Goal: Task Accomplishment & Management: Use online tool/utility

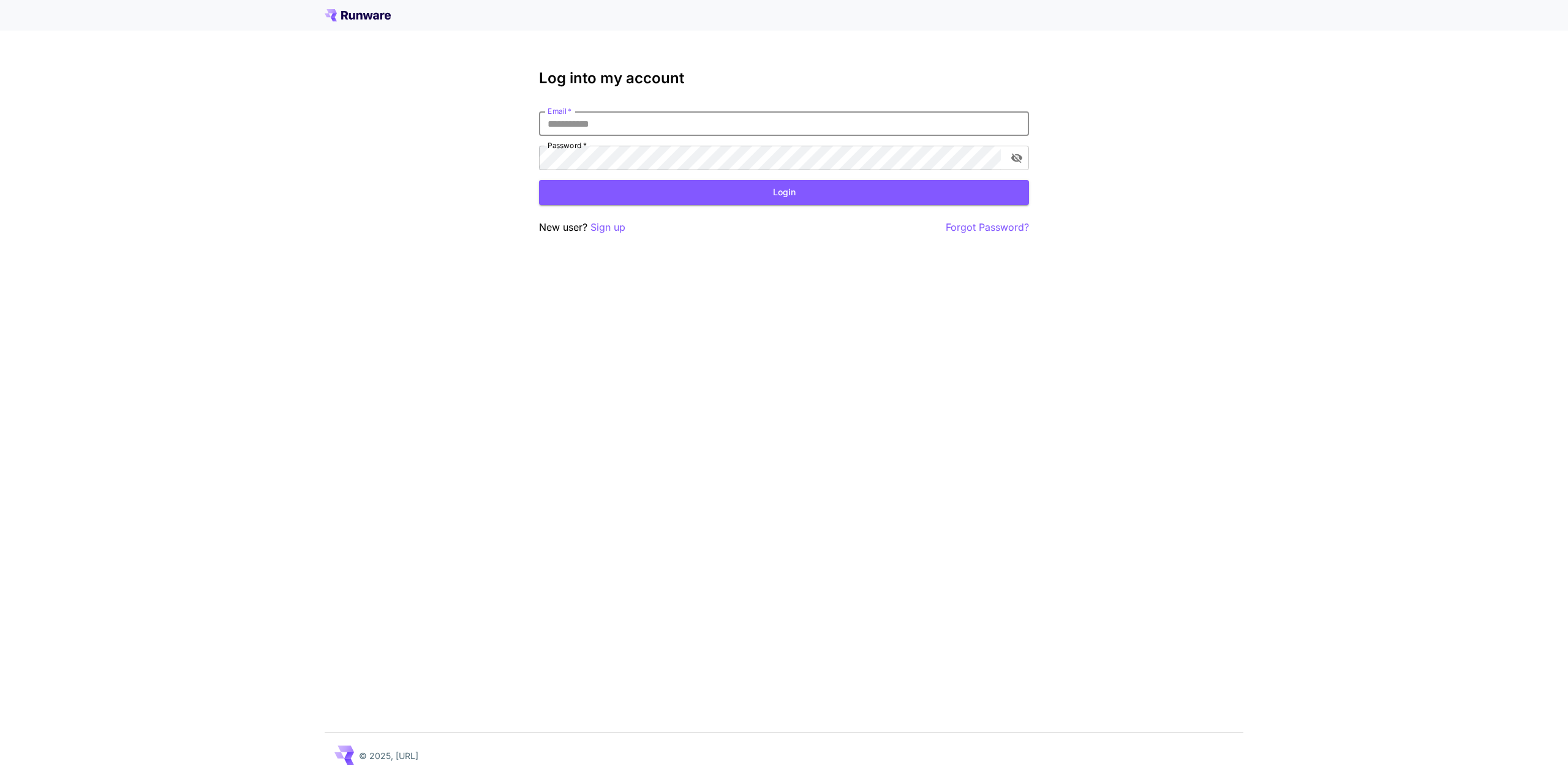
drag, startPoint x: 678, startPoint y: 123, endPoint x: 922, endPoint y: 256, distance: 277.9
click at [678, 123] on input "Email   *" at bounding box center [784, 123] width 490 height 25
click at [833, 691] on div "Log into my account Email   * Email   * Password   * Password   * Login New use…" at bounding box center [784, 389] width 1568 height 778
click at [612, 121] on input "Email   *" at bounding box center [784, 123] width 490 height 25
type input "**********"
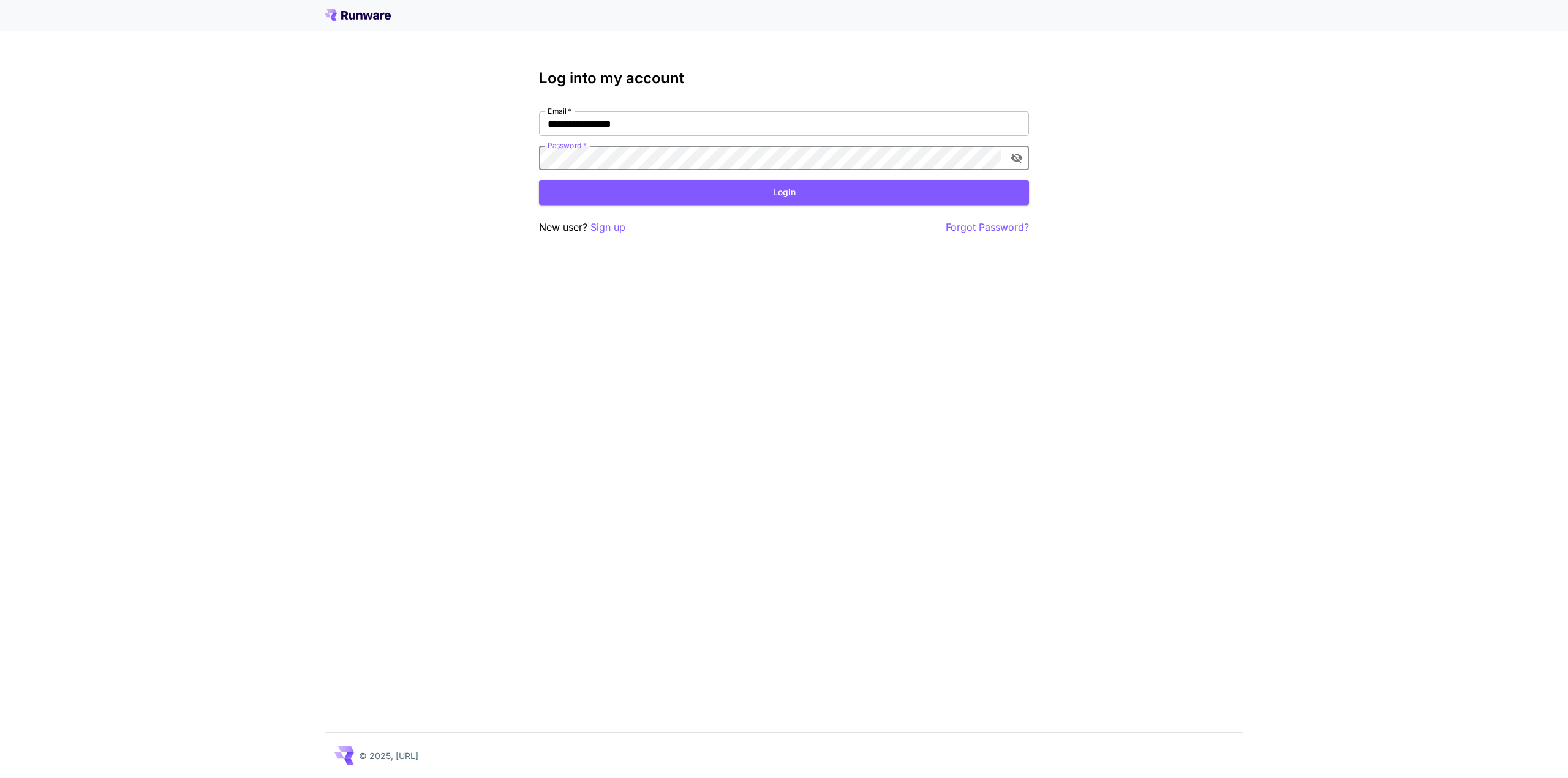
click button "Login" at bounding box center [784, 193] width 490 height 25
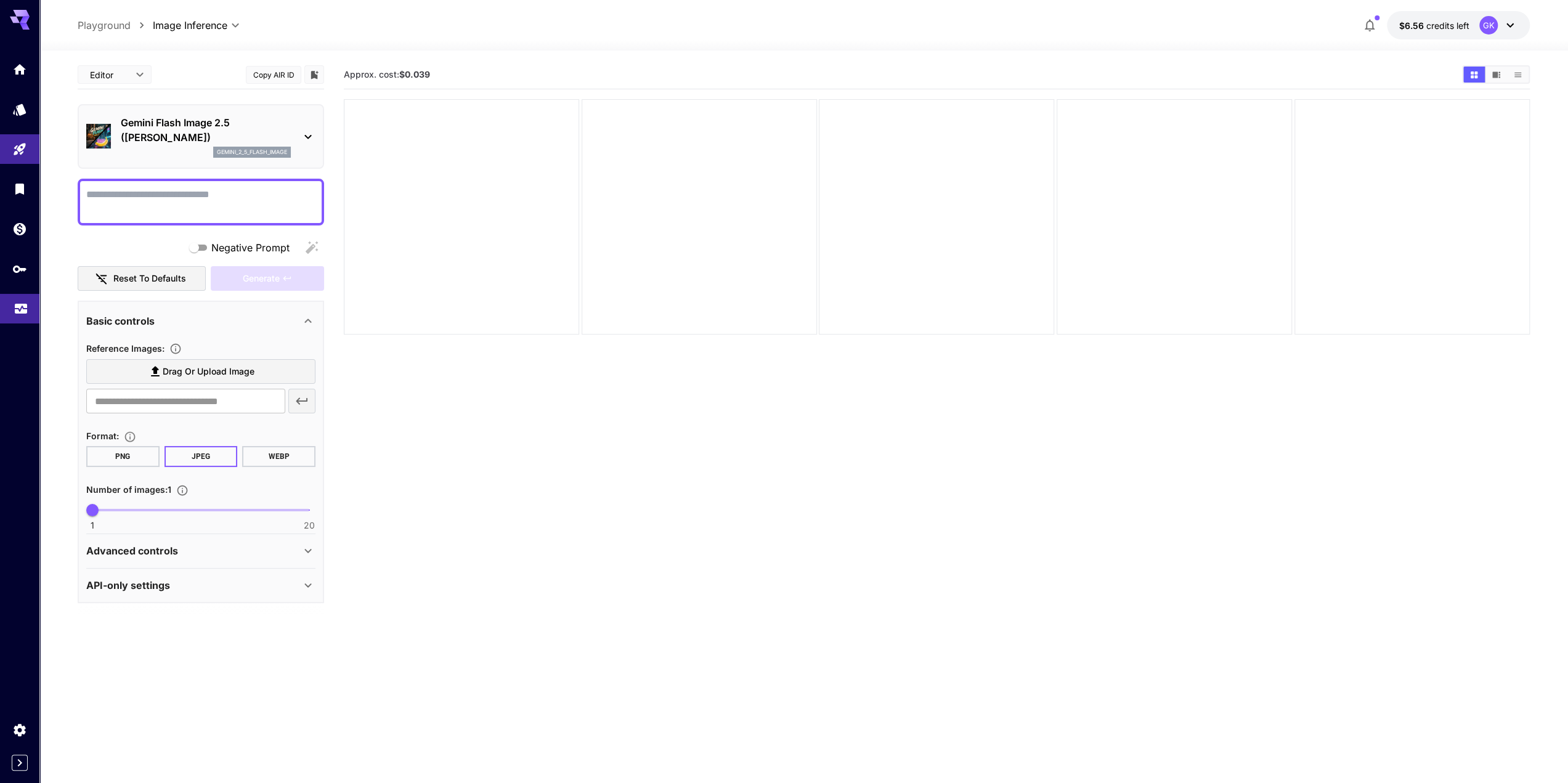
click at [17, 316] on link at bounding box center [19, 309] width 39 height 30
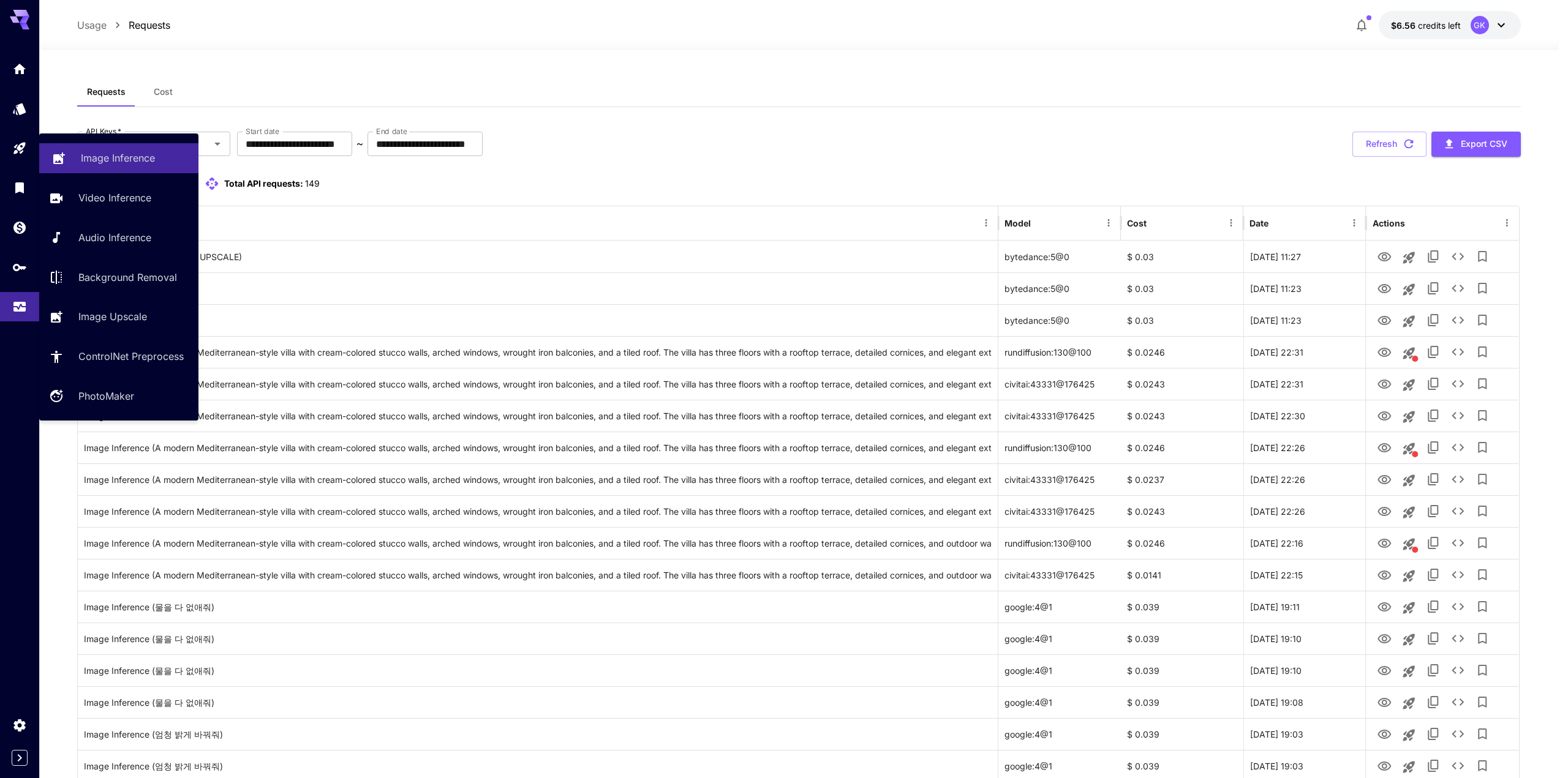
click at [122, 152] on p "Image Inference" at bounding box center [118, 158] width 74 height 15
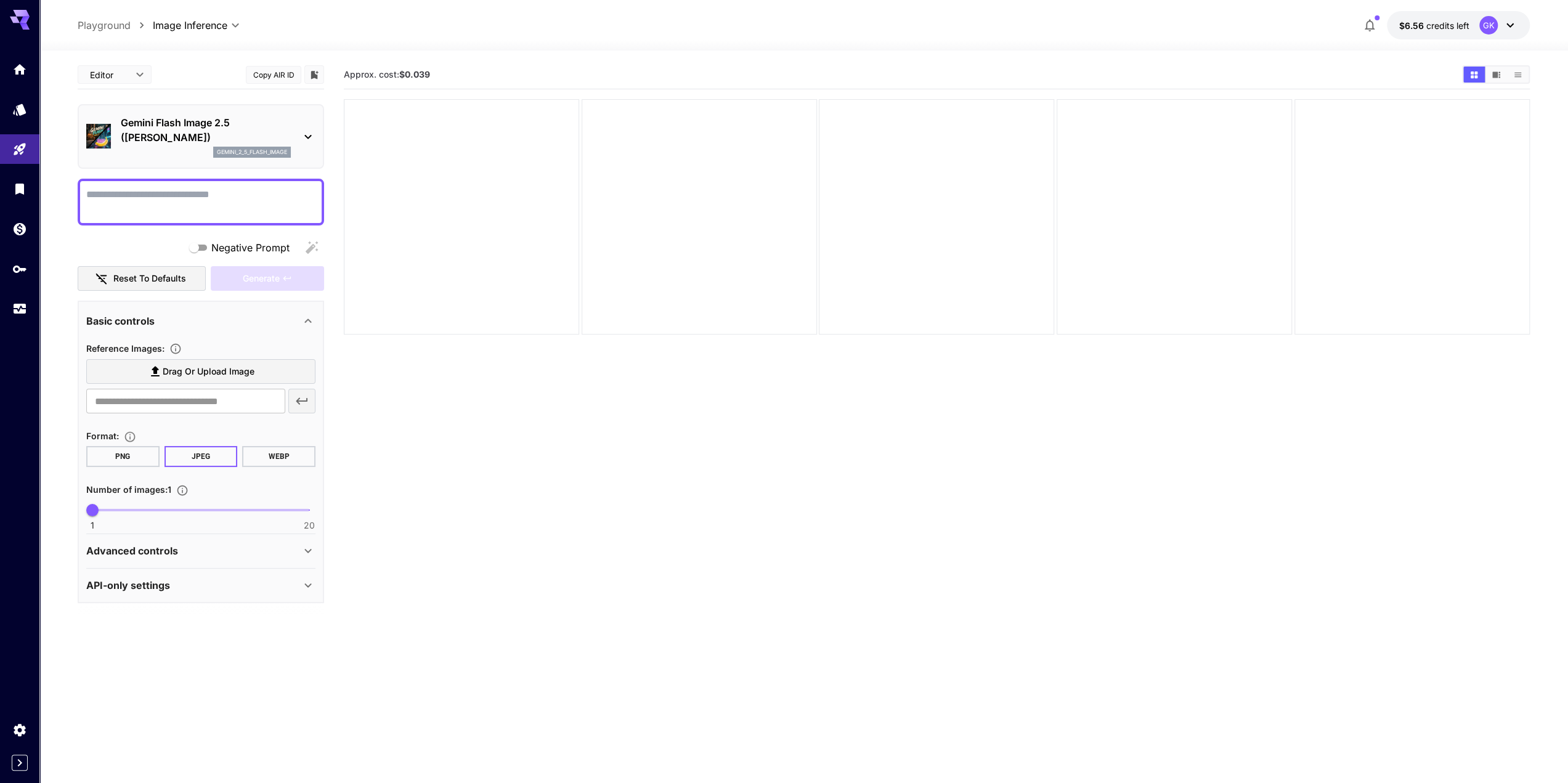
drag, startPoint x: 840, startPoint y: 709, endPoint x: 826, endPoint y: 709, distance: 14.0
click at [840, 709] on section "Approx. cost: $0.039" at bounding box center [937, 452] width 1186 height 783
click at [30, 319] on link at bounding box center [19, 309] width 39 height 30
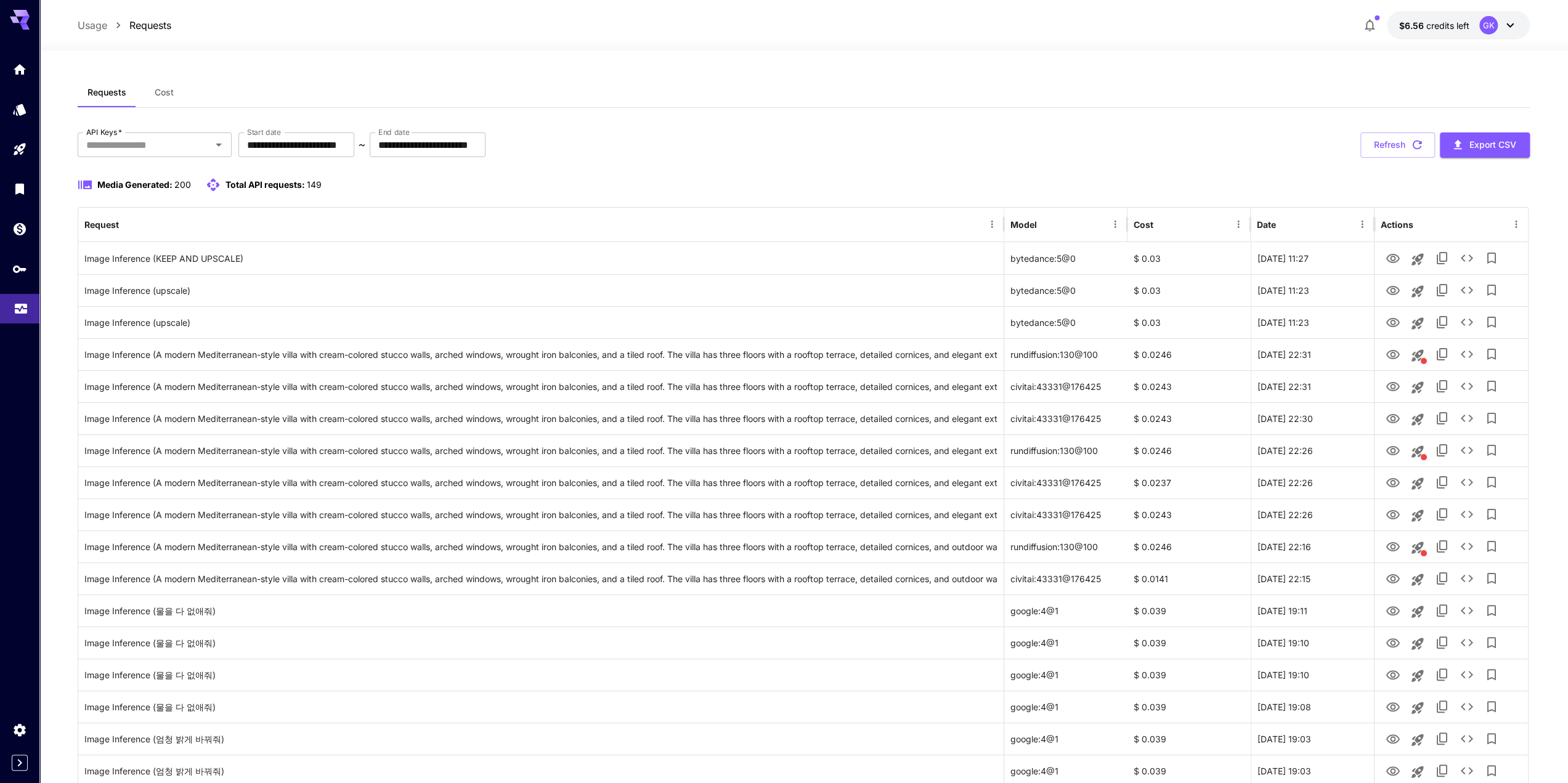
click at [15, 312] on icon "Usage" at bounding box center [21, 304] width 15 height 15
click at [1413, 153] on button "Refresh" at bounding box center [1398, 145] width 74 height 26
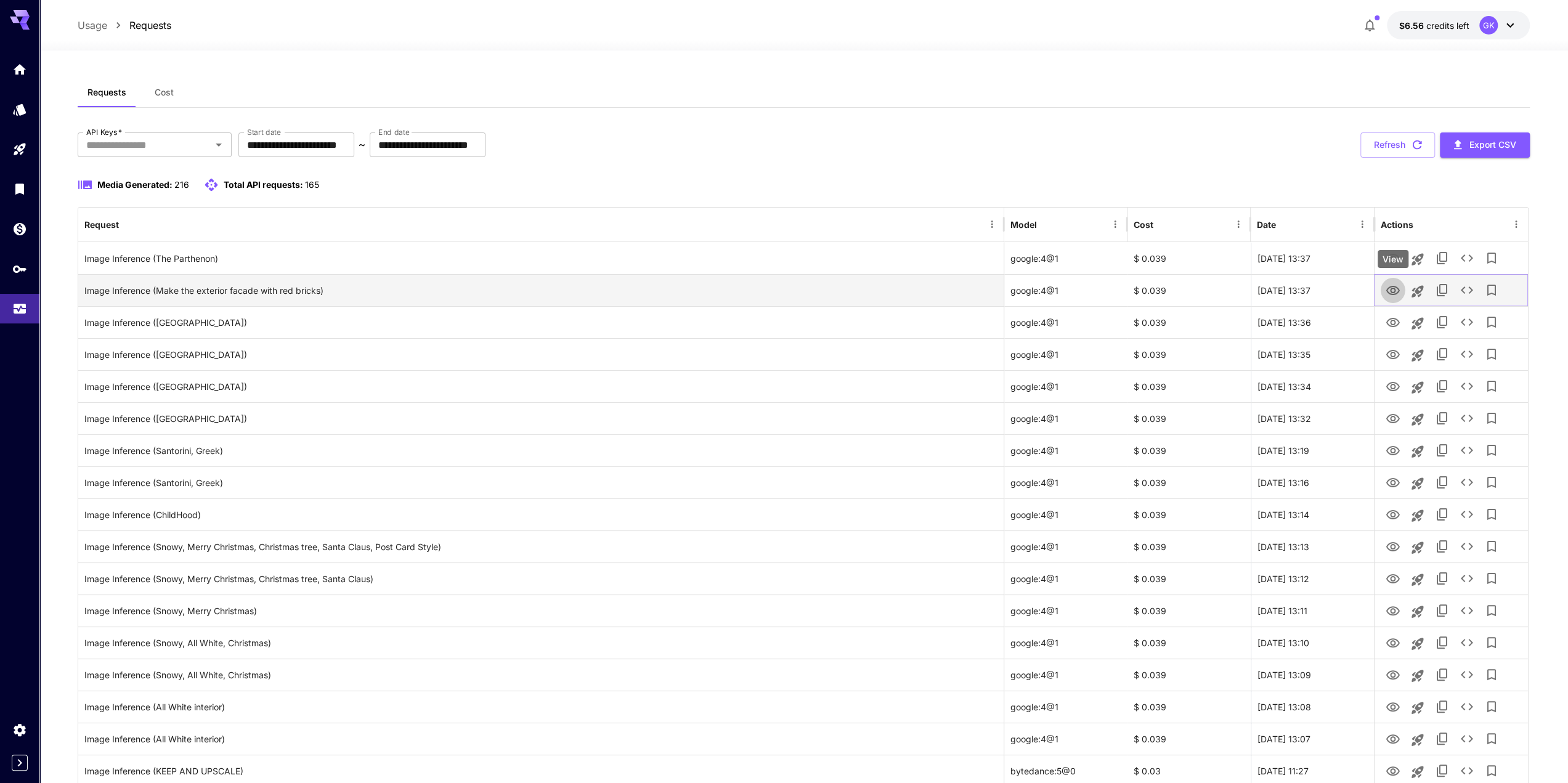
click at [1389, 290] on icon "View" at bounding box center [1393, 291] width 15 height 15
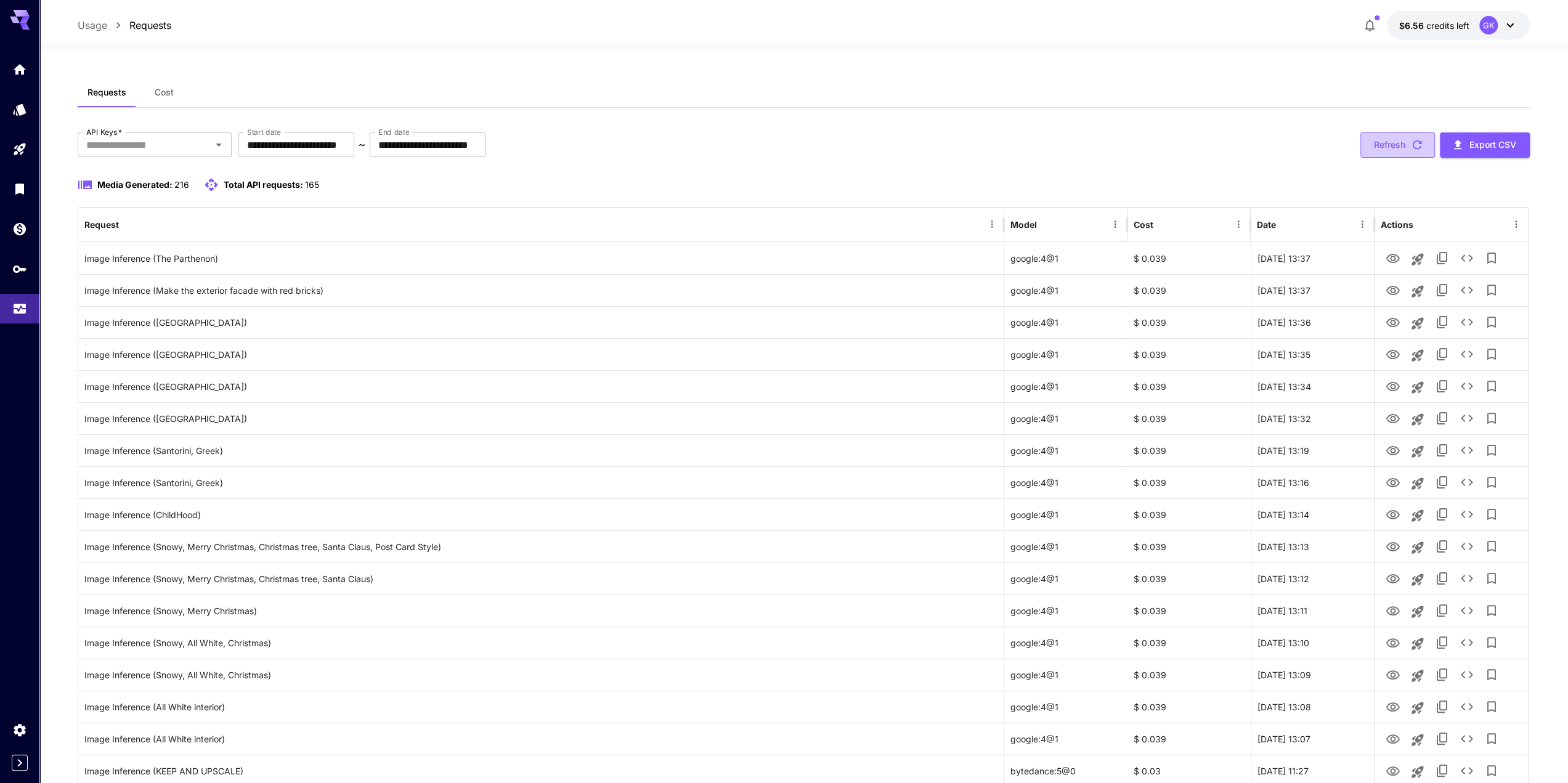
click at [1417, 141] on icon "button" at bounding box center [1418, 145] width 10 height 10
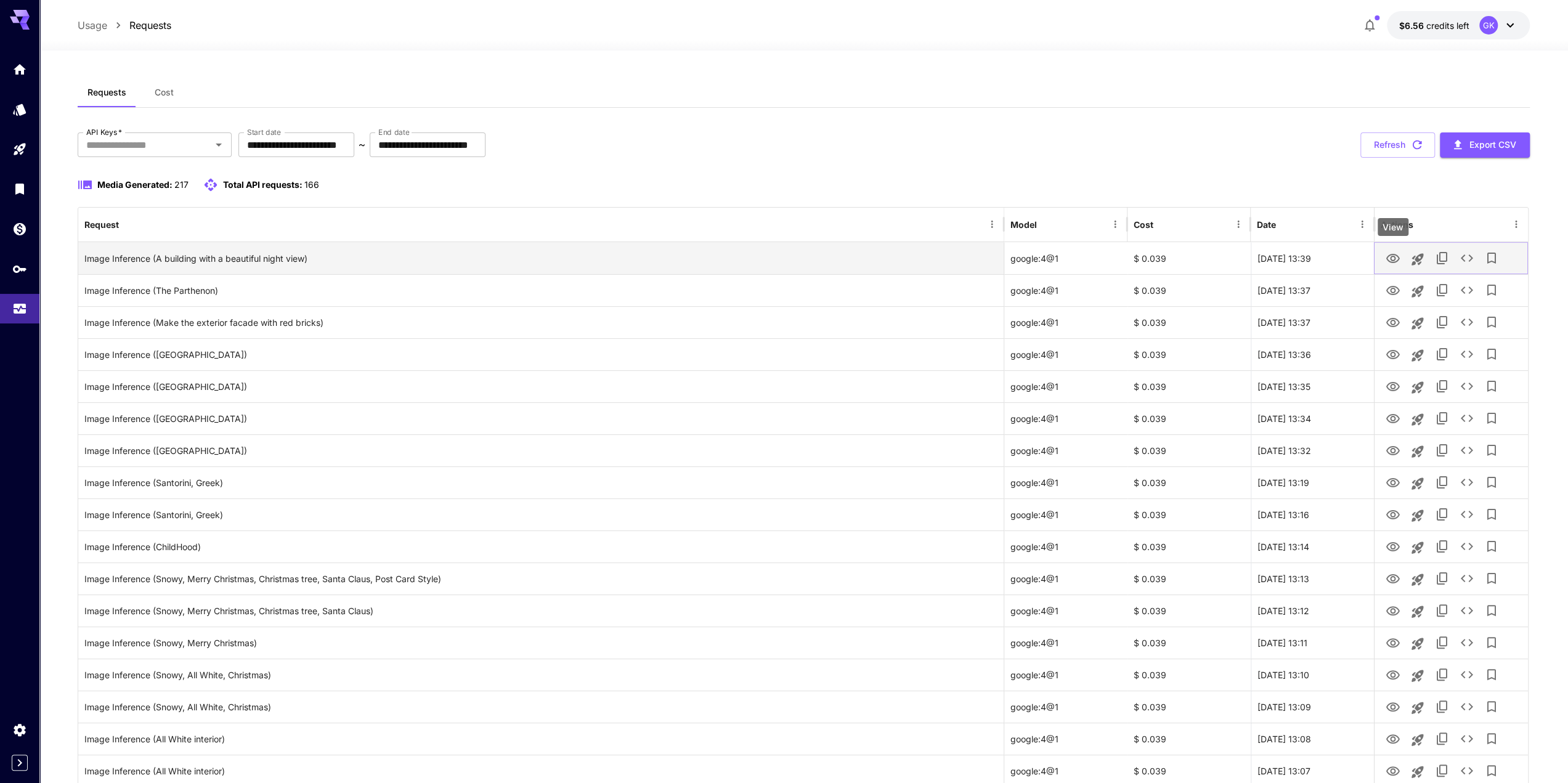
click at [1388, 260] on icon "View" at bounding box center [1393, 259] width 14 height 10
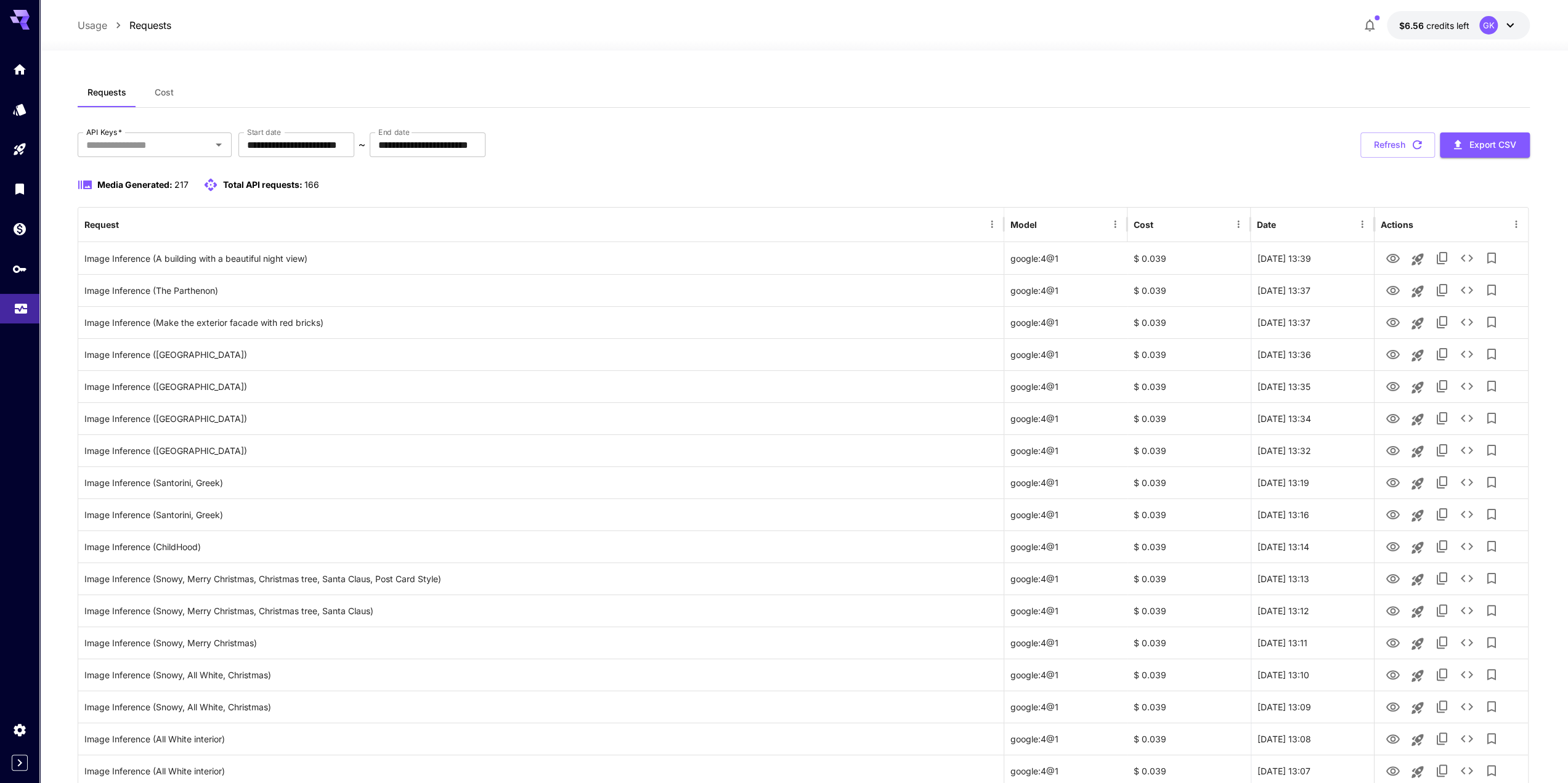
click at [12, 312] on link at bounding box center [19, 309] width 39 height 30
click at [19, 758] on icon "Expand sidebar" at bounding box center [19, 762] width 15 height 15
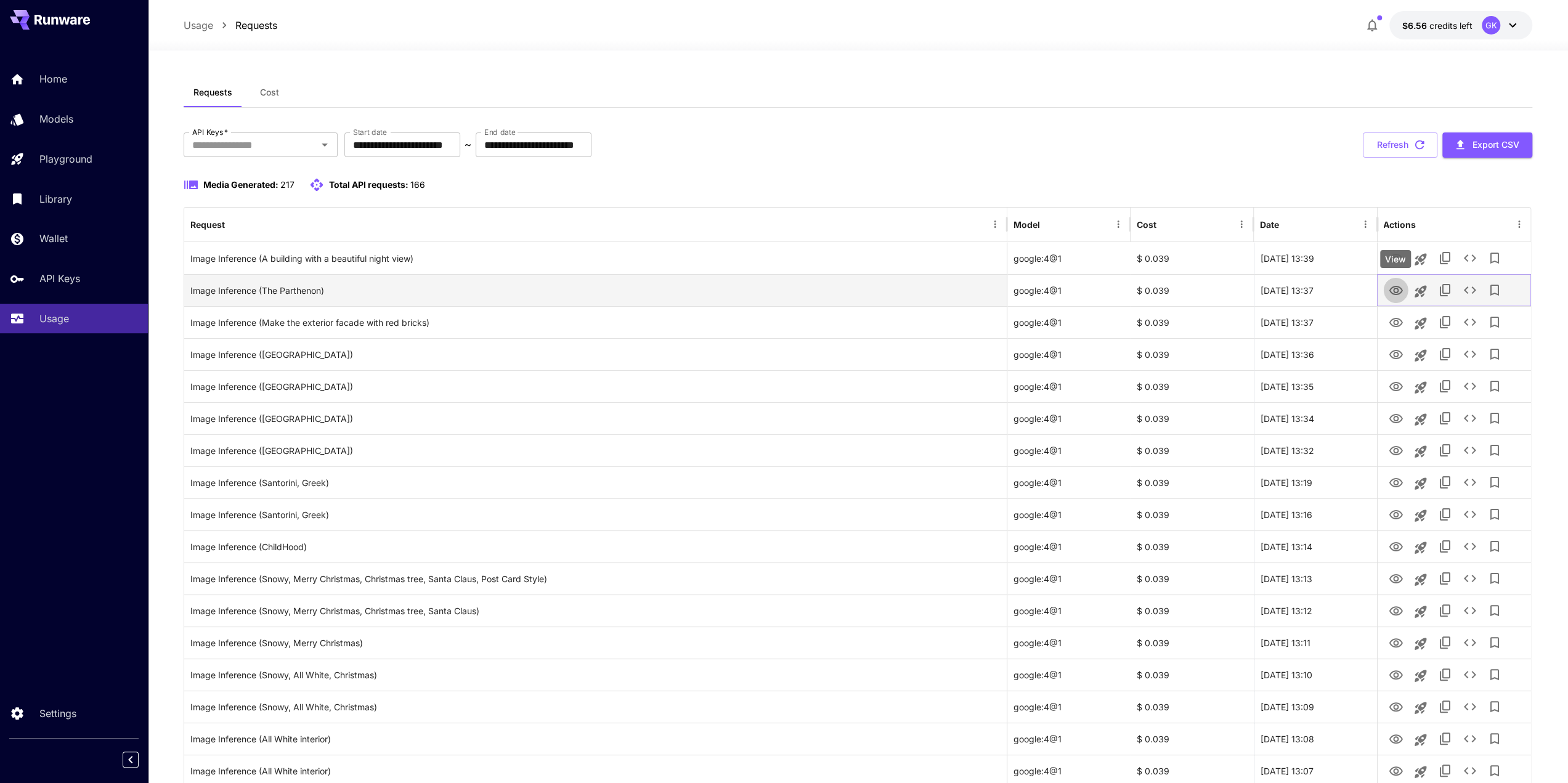
click at [1391, 292] on icon "View" at bounding box center [1395, 291] width 14 height 10
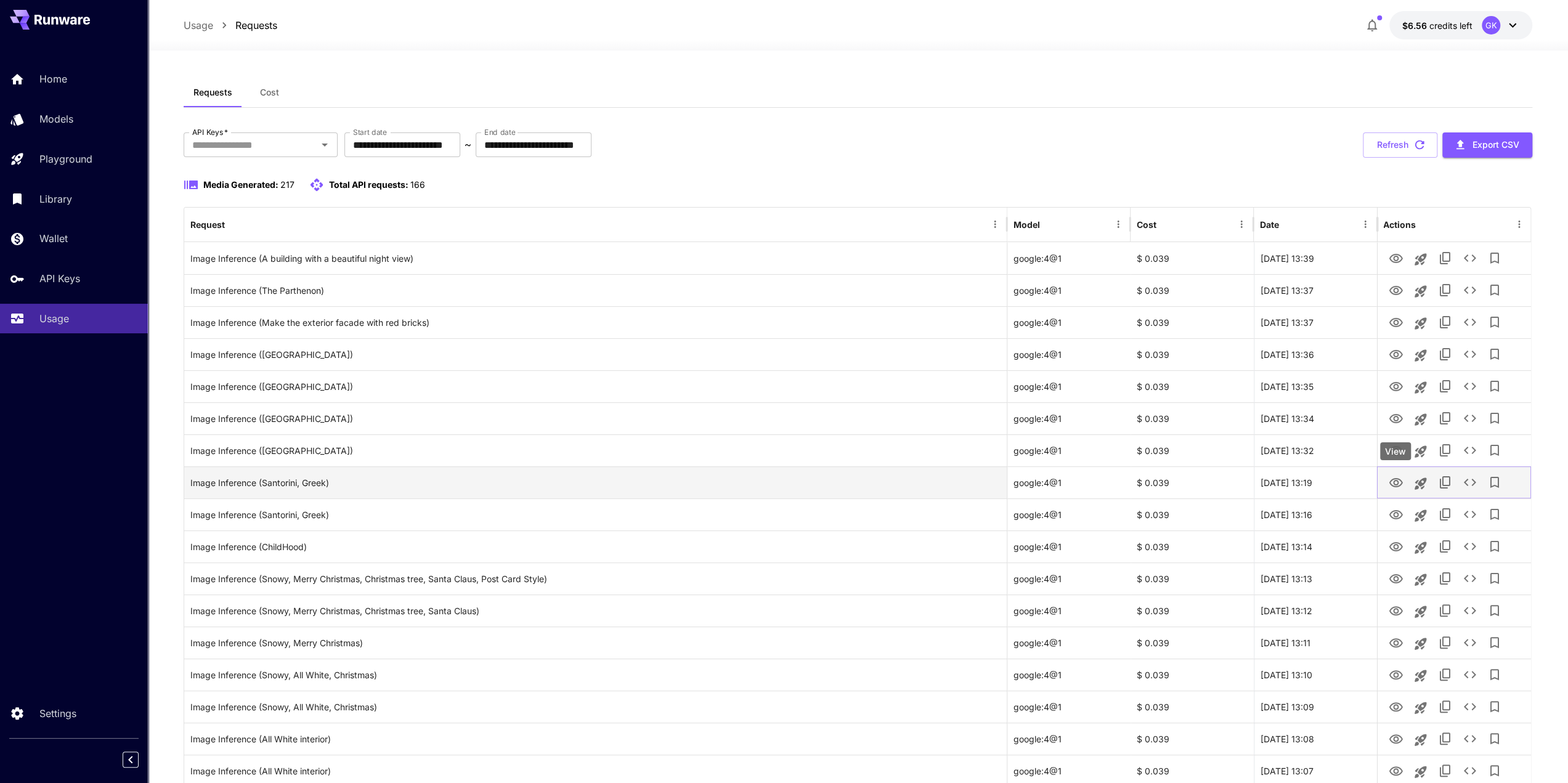
click at [1403, 486] on icon "View" at bounding box center [1395, 483] width 15 height 15
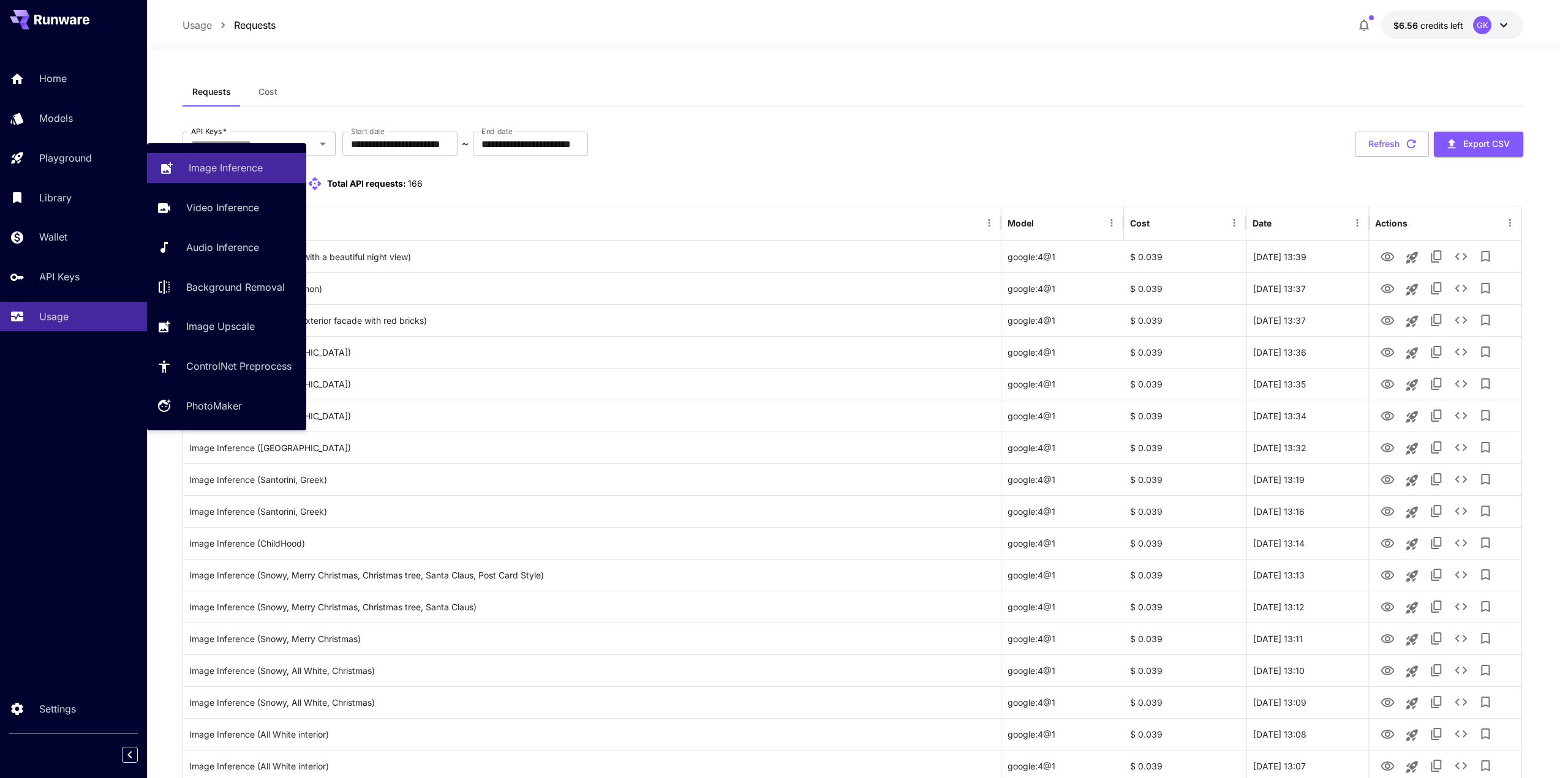
click at [187, 164] on link "Image Inference" at bounding box center [226, 168] width 159 height 30
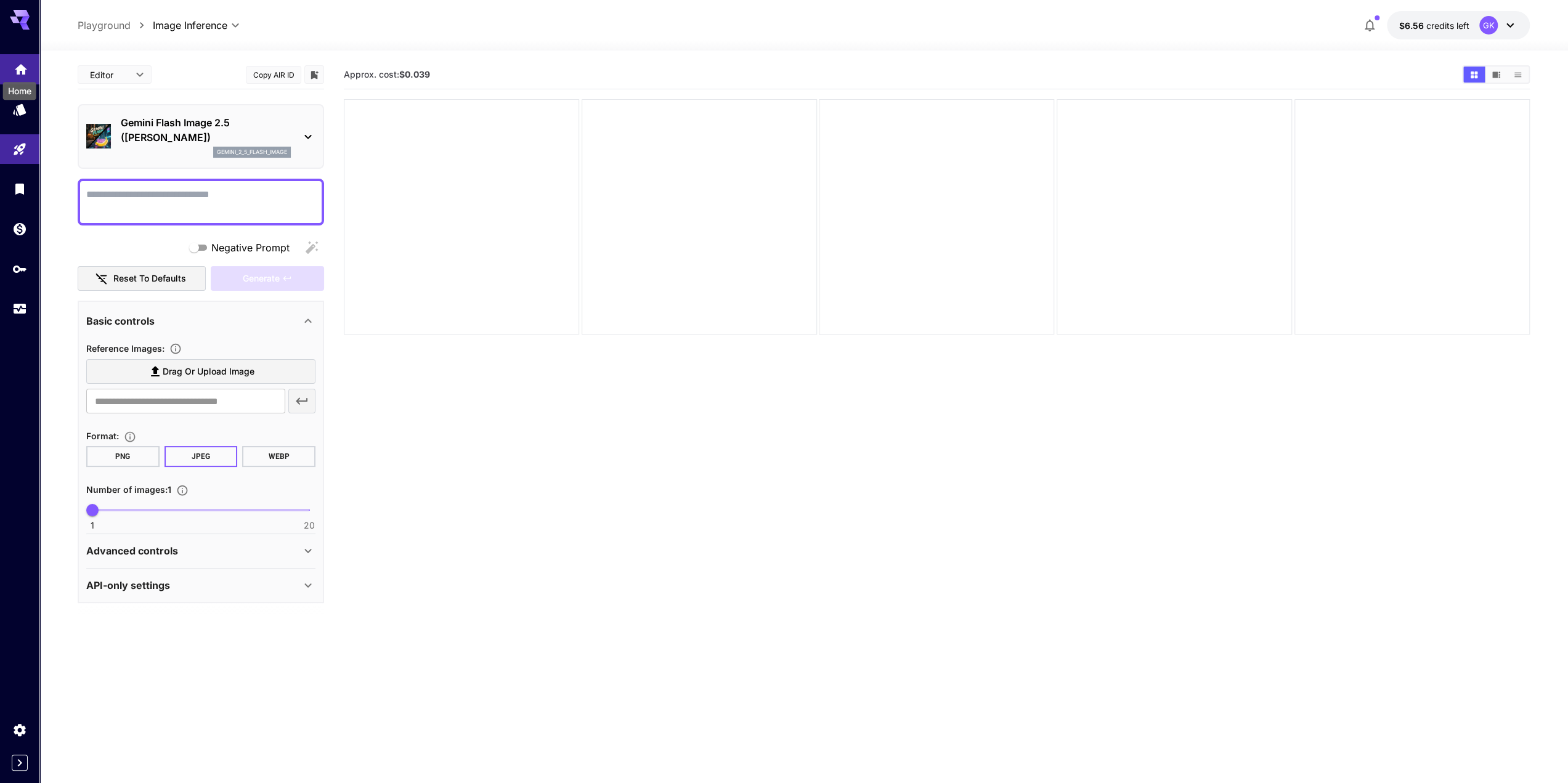
click at [22, 72] on icon "Home" at bounding box center [21, 66] width 15 height 15
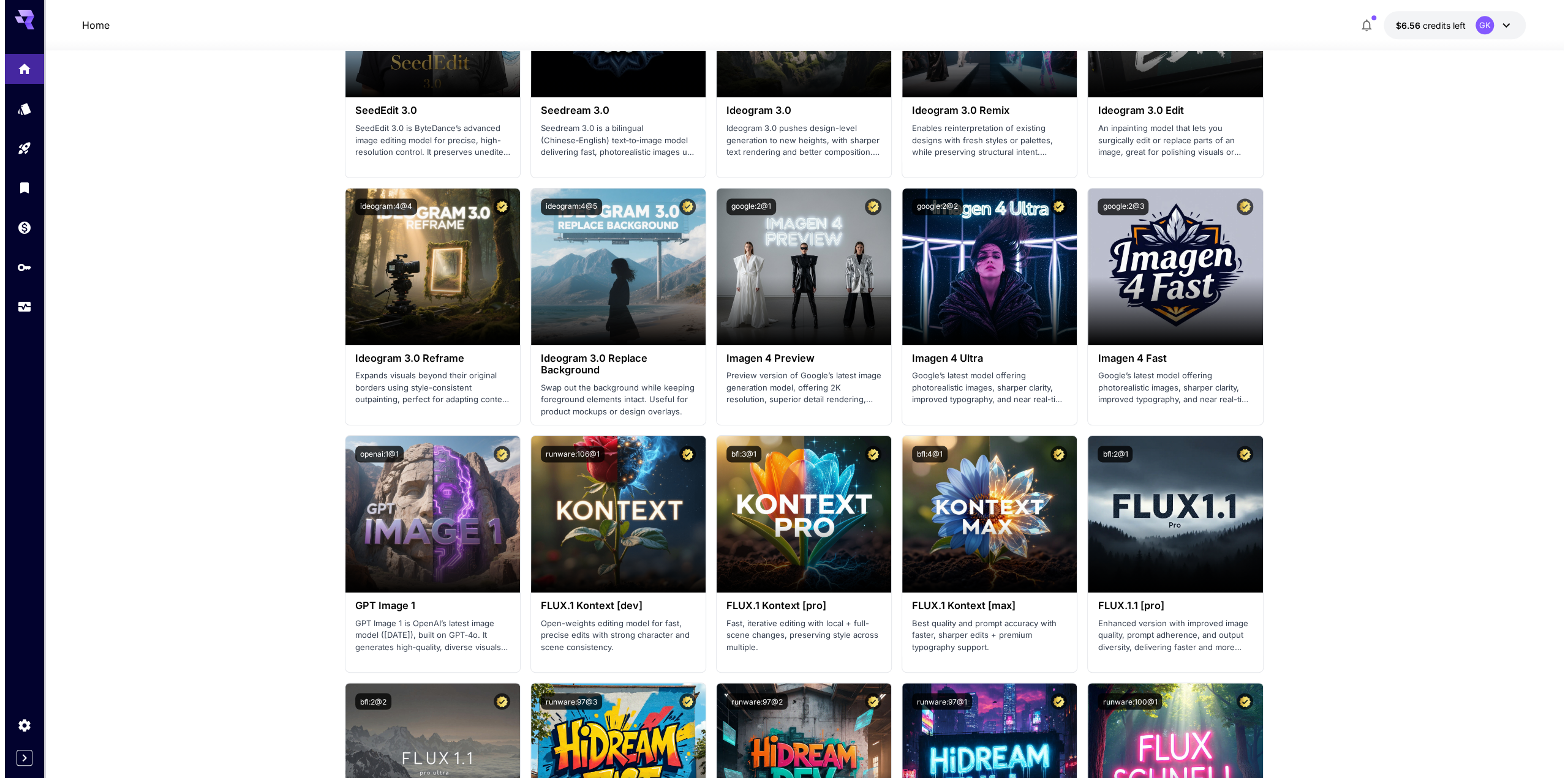
scroll to position [1714, 0]
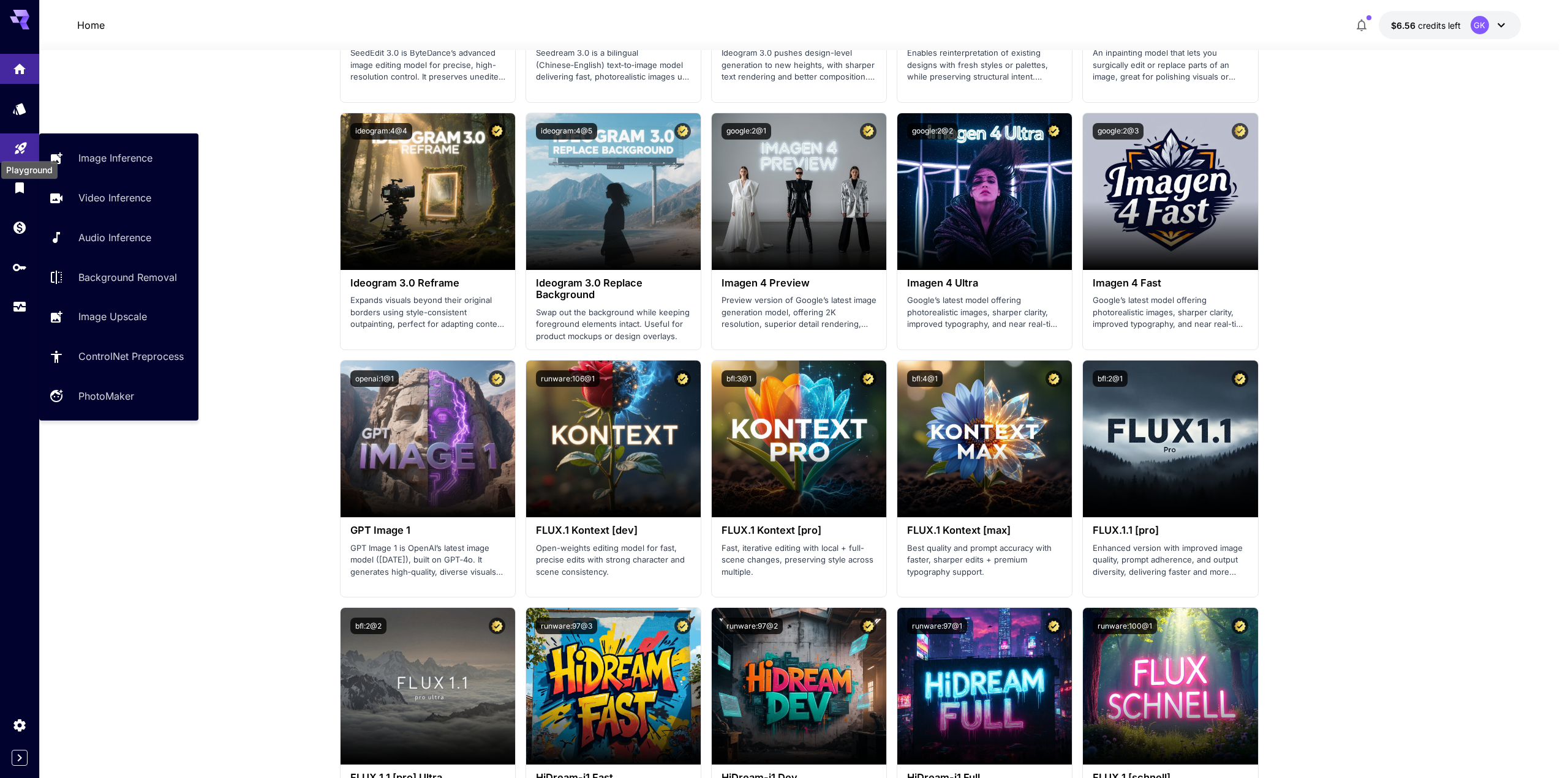
click at [21, 146] on icon "Playground" at bounding box center [21, 144] width 12 height 12
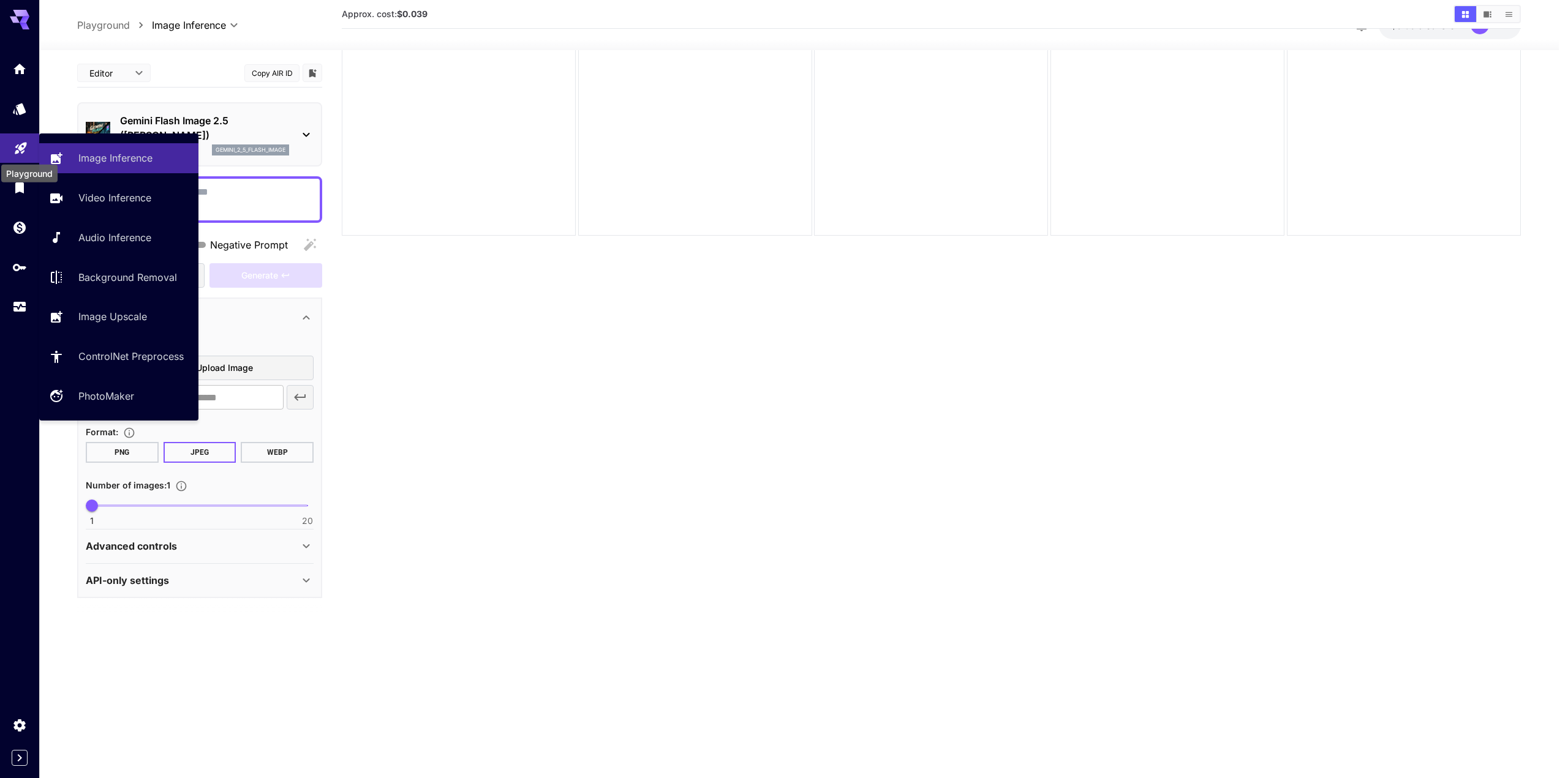
scroll to position [97, 0]
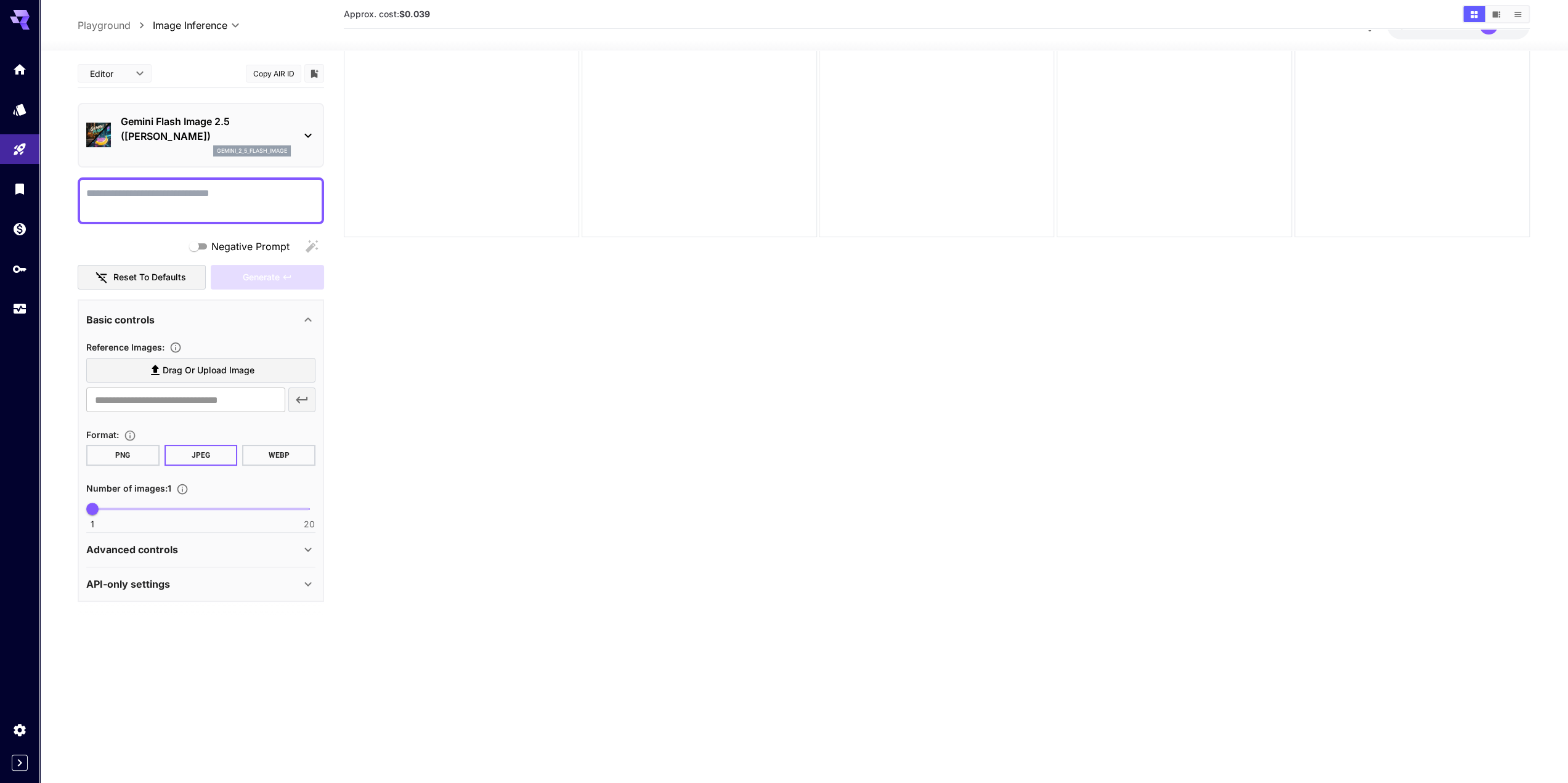
click at [216, 117] on p "Gemini Flash Image 2.5 ([PERSON_NAME])" at bounding box center [205, 129] width 170 height 30
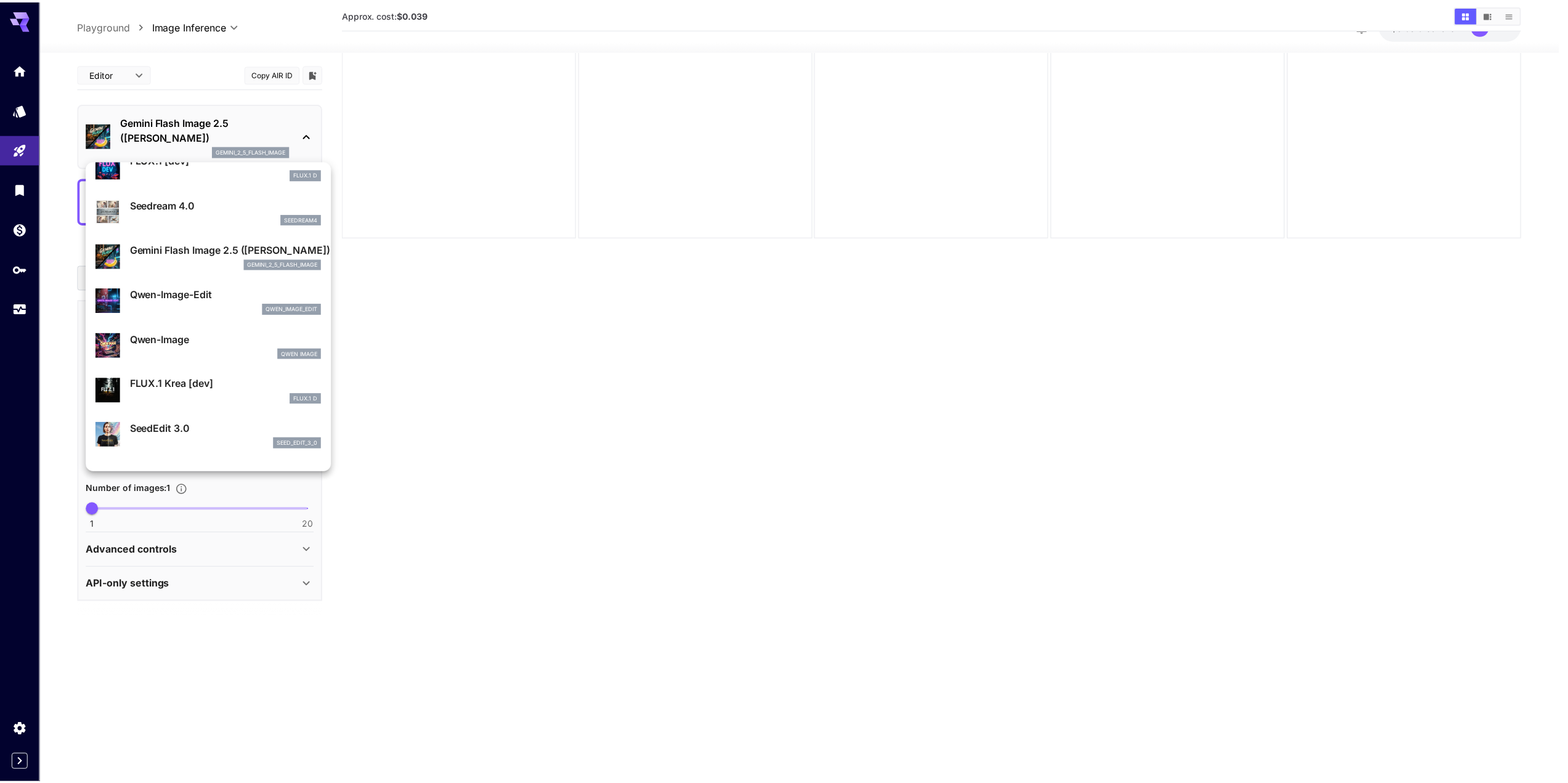
scroll to position [123, 0]
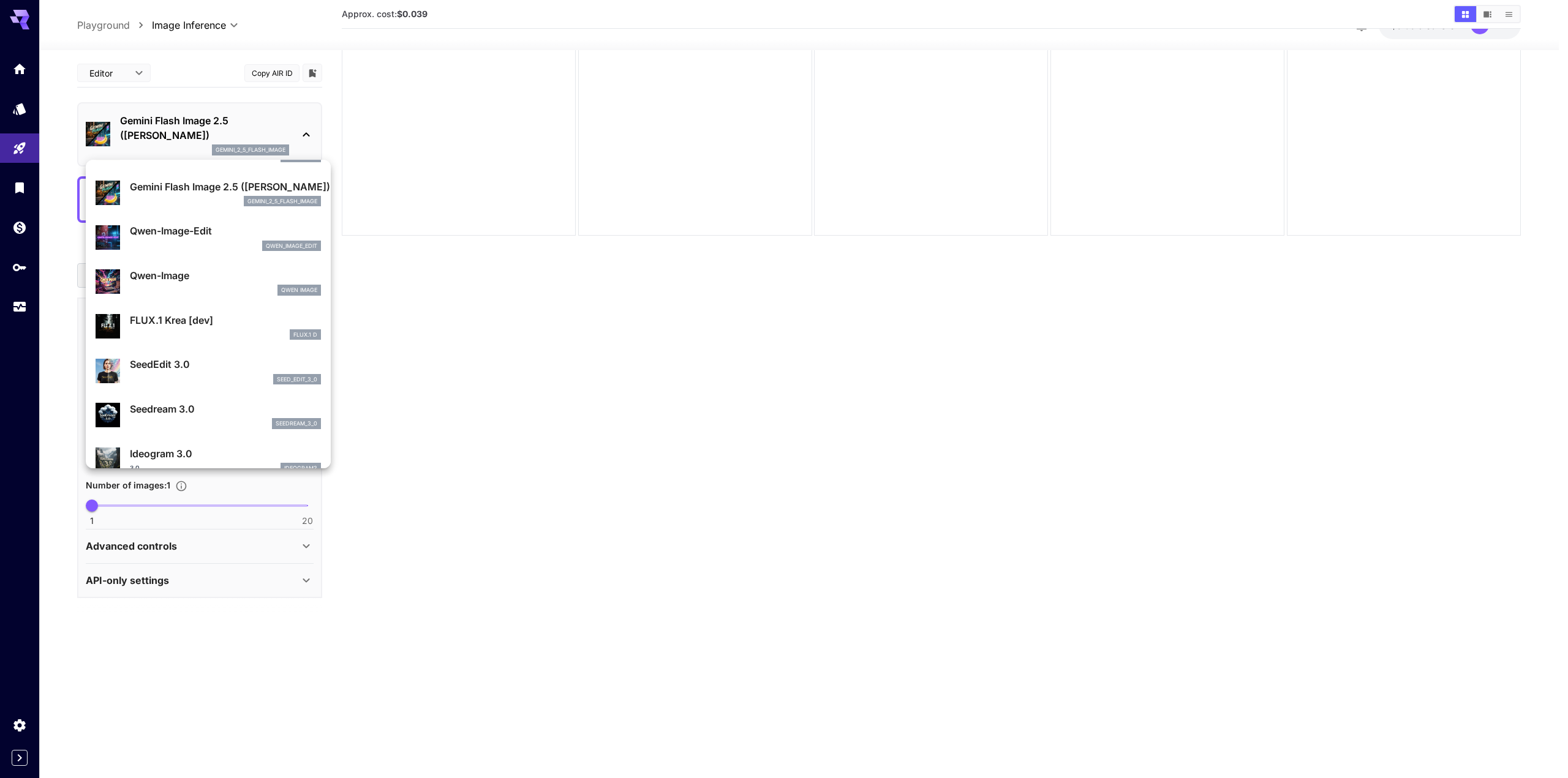
click at [191, 242] on div "qwen_image_edit" at bounding box center [225, 246] width 191 height 11
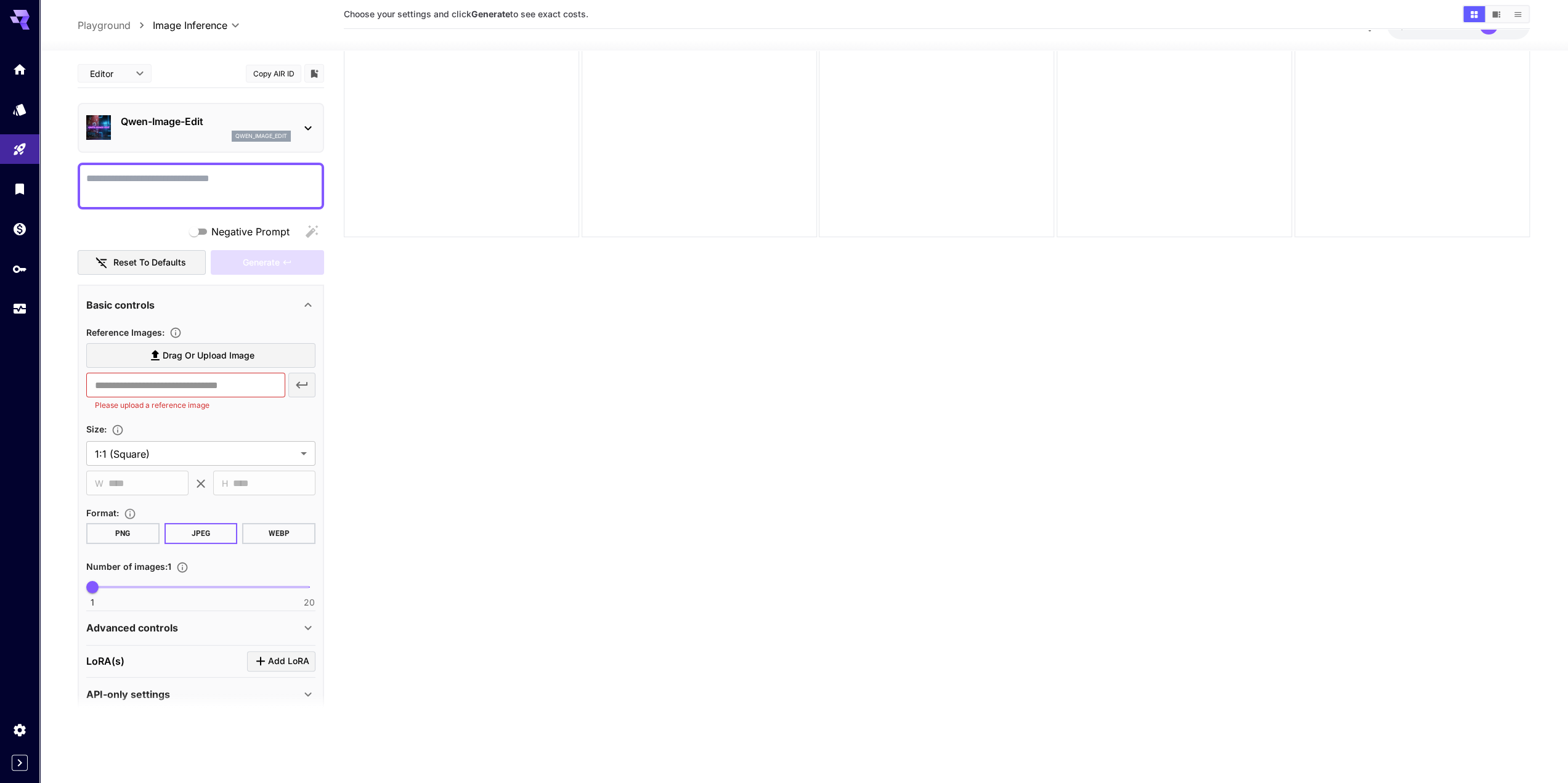
click at [206, 128] on p "Qwen-Image-Edit" at bounding box center [205, 121] width 170 height 15
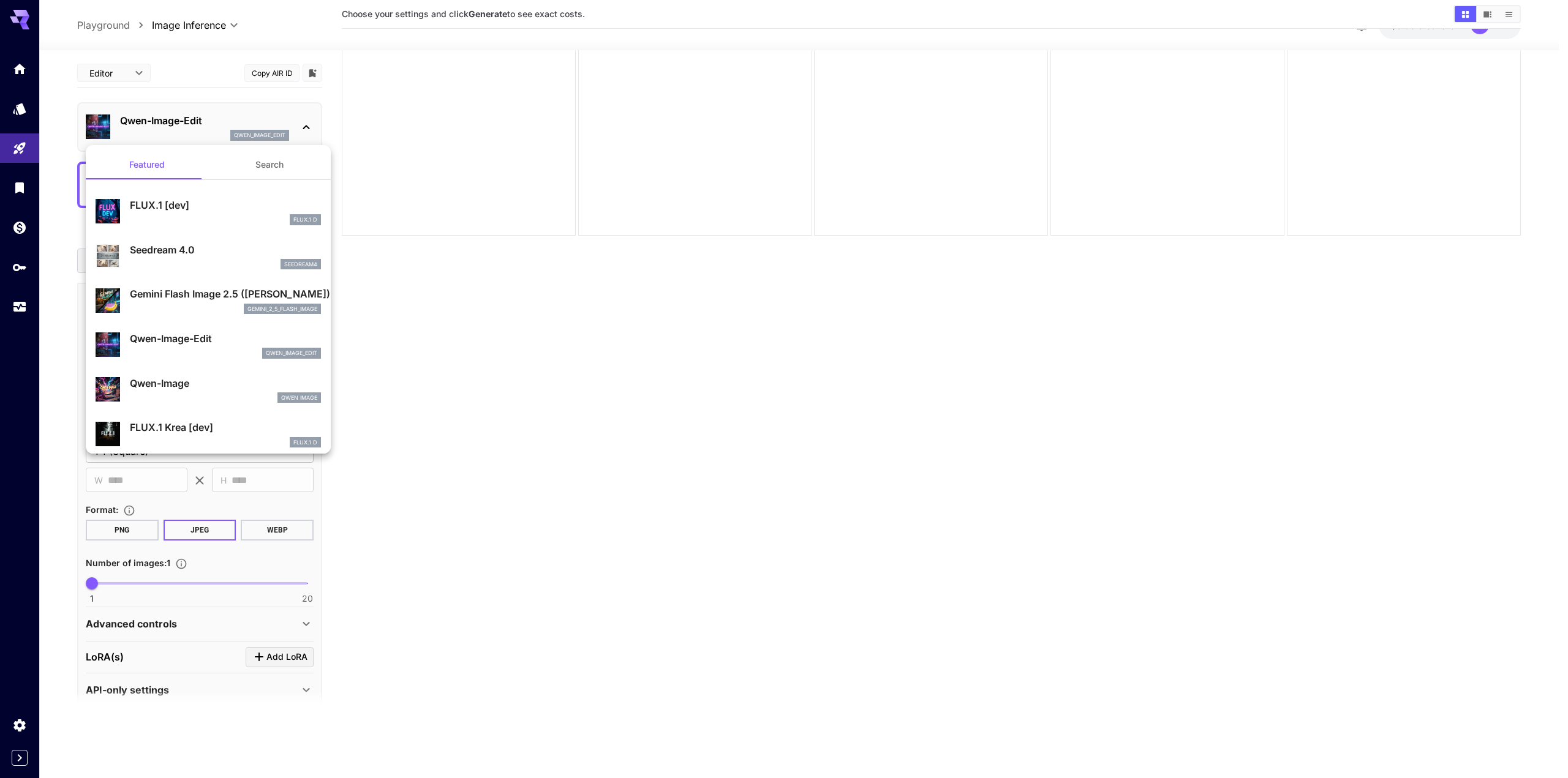
click at [196, 289] on p "Gemini Flash Image 2.5 ([PERSON_NAME])" at bounding box center [225, 294] width 191 height 15
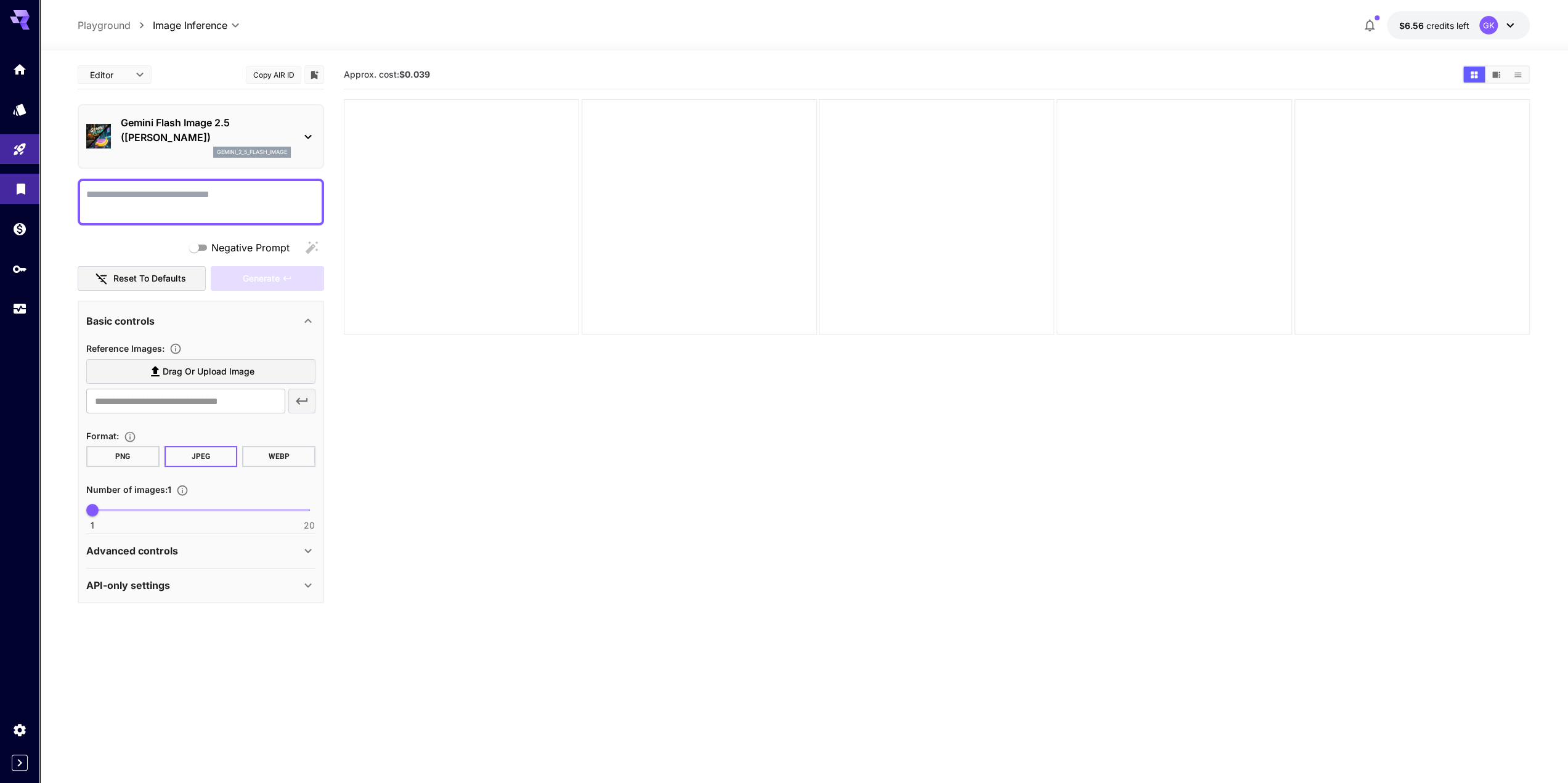
click at [14, 179] on icon "Library" at bounding box center [21, 185] width 15 height 15
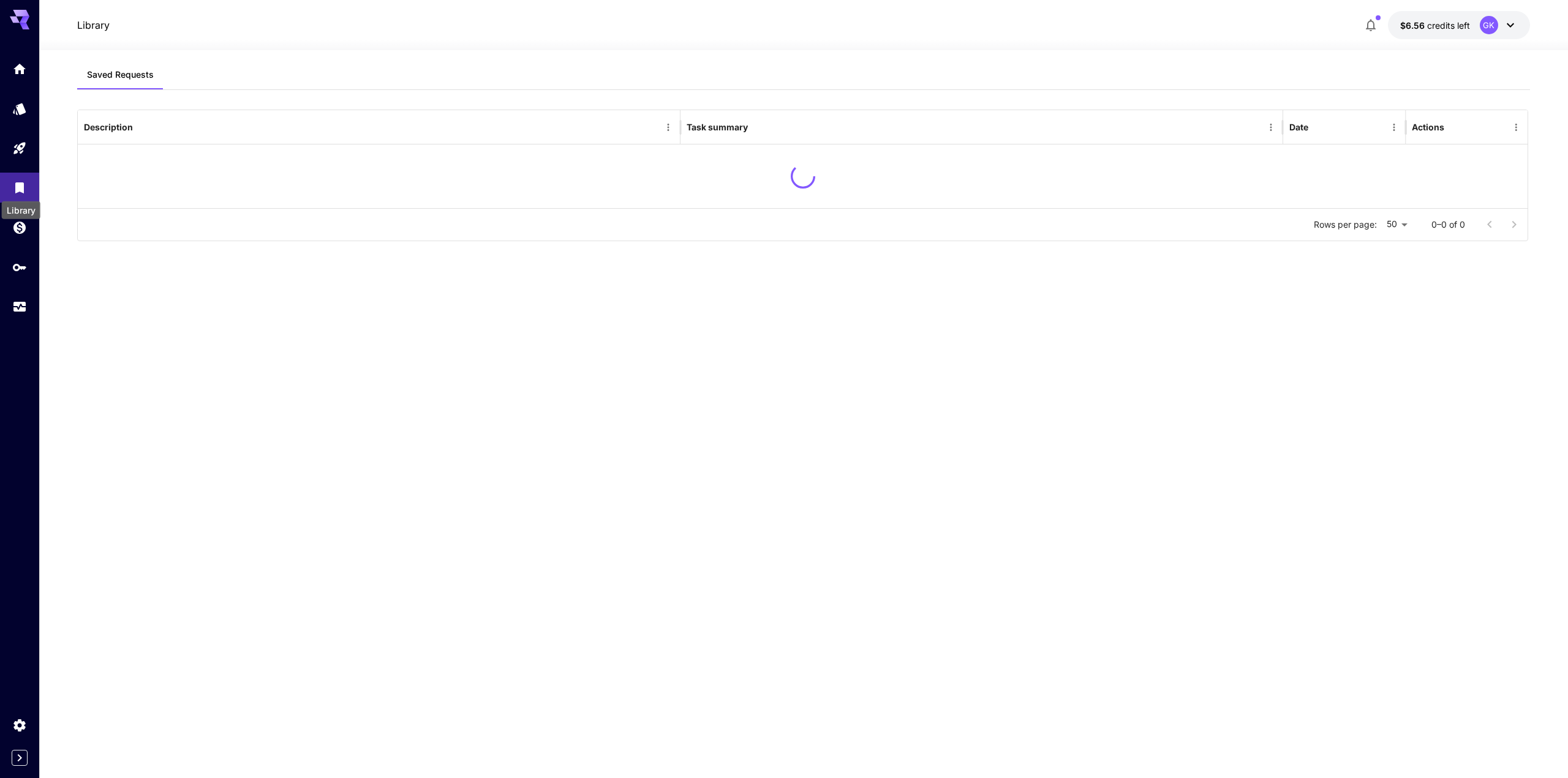
click at [20, 219] on div "Library" at bounding box center [21, 206] width 41 height 28
click at [10, 256] on link at bounding box center [19, 268] width 39 height 30
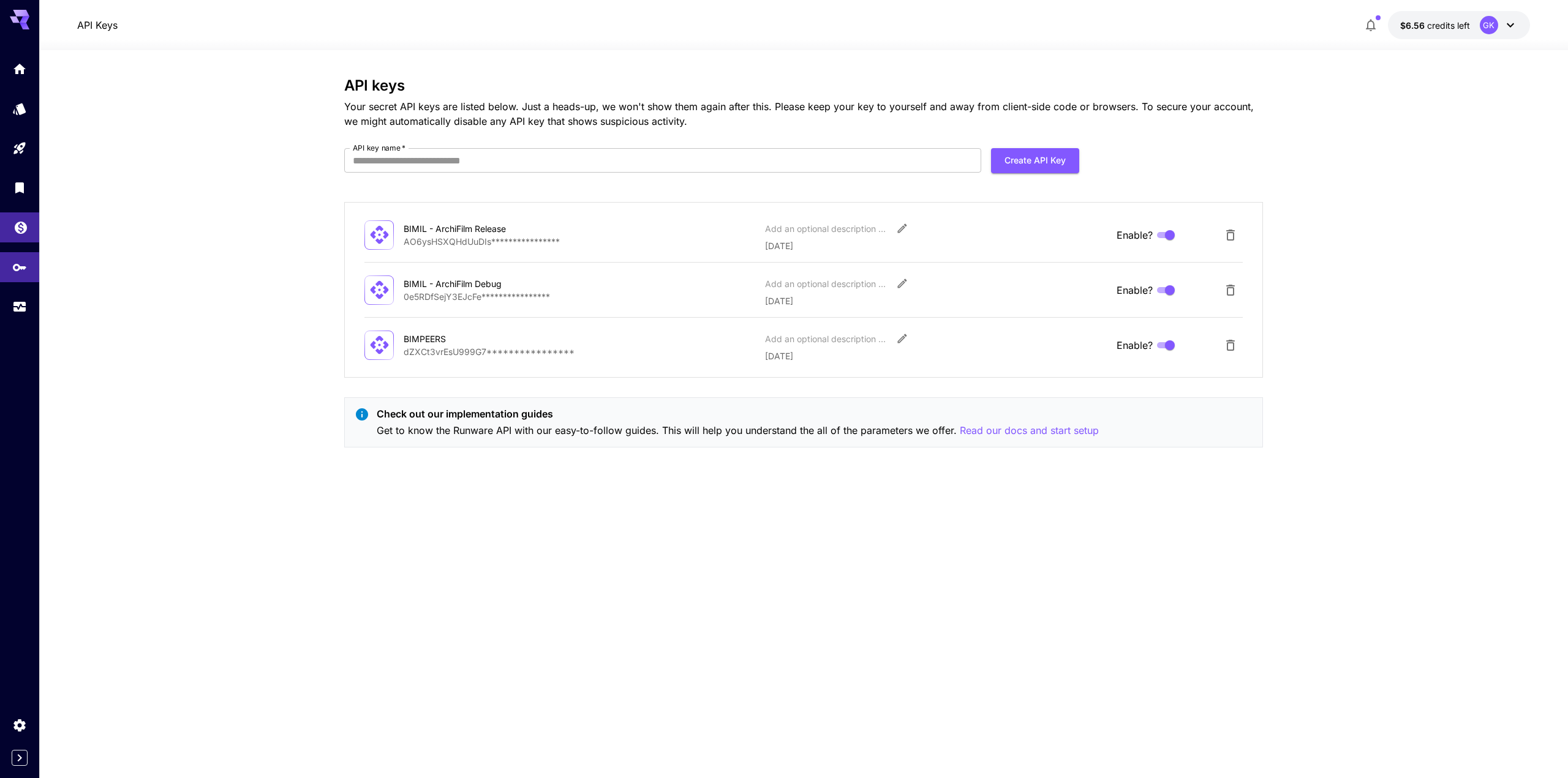
click at [12, 239] on link at bounding box center [19, 228] width 39 height 30
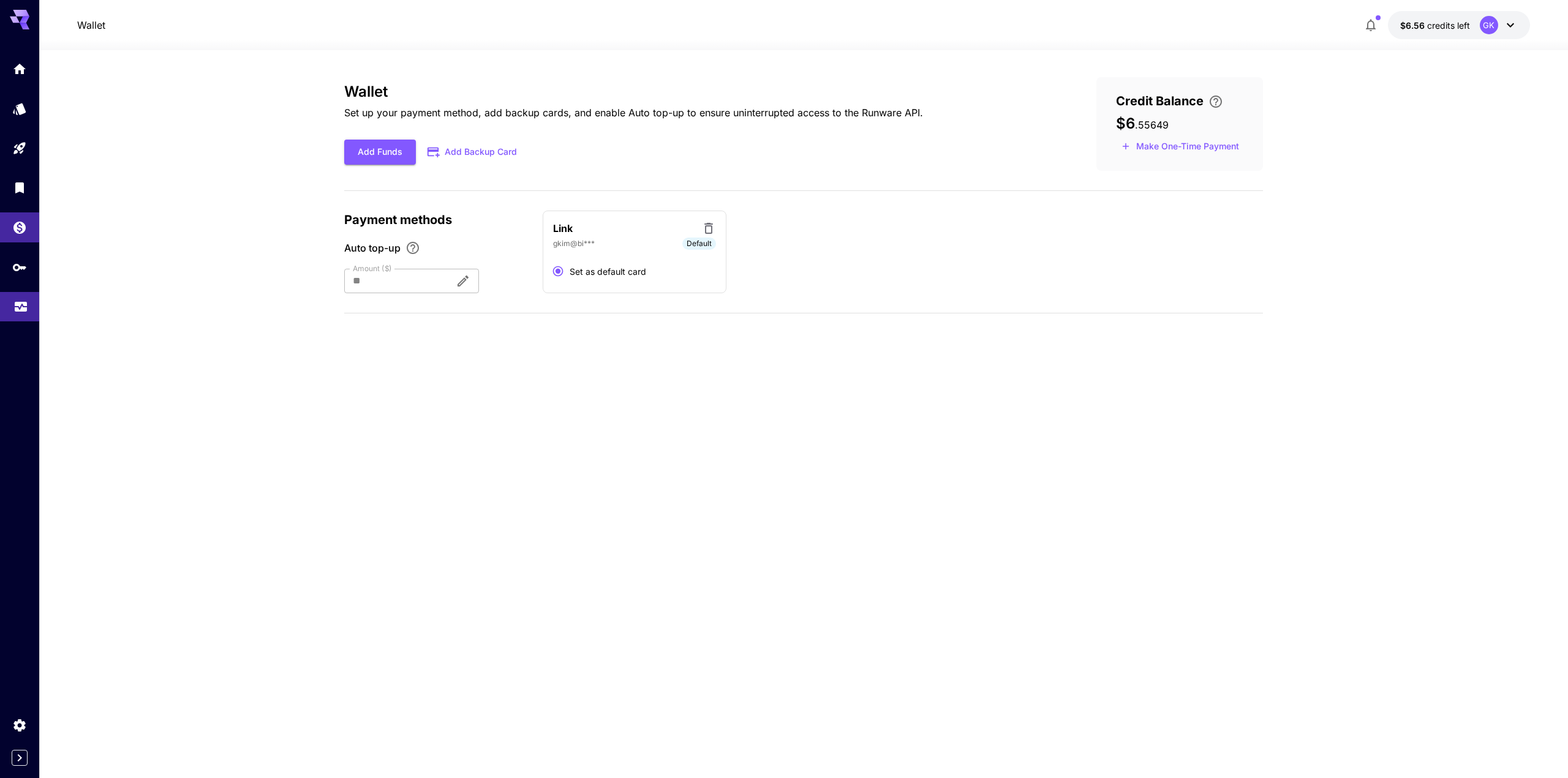
click at [16, 312] on link at bounding box center [19, 307] width 39 height 30
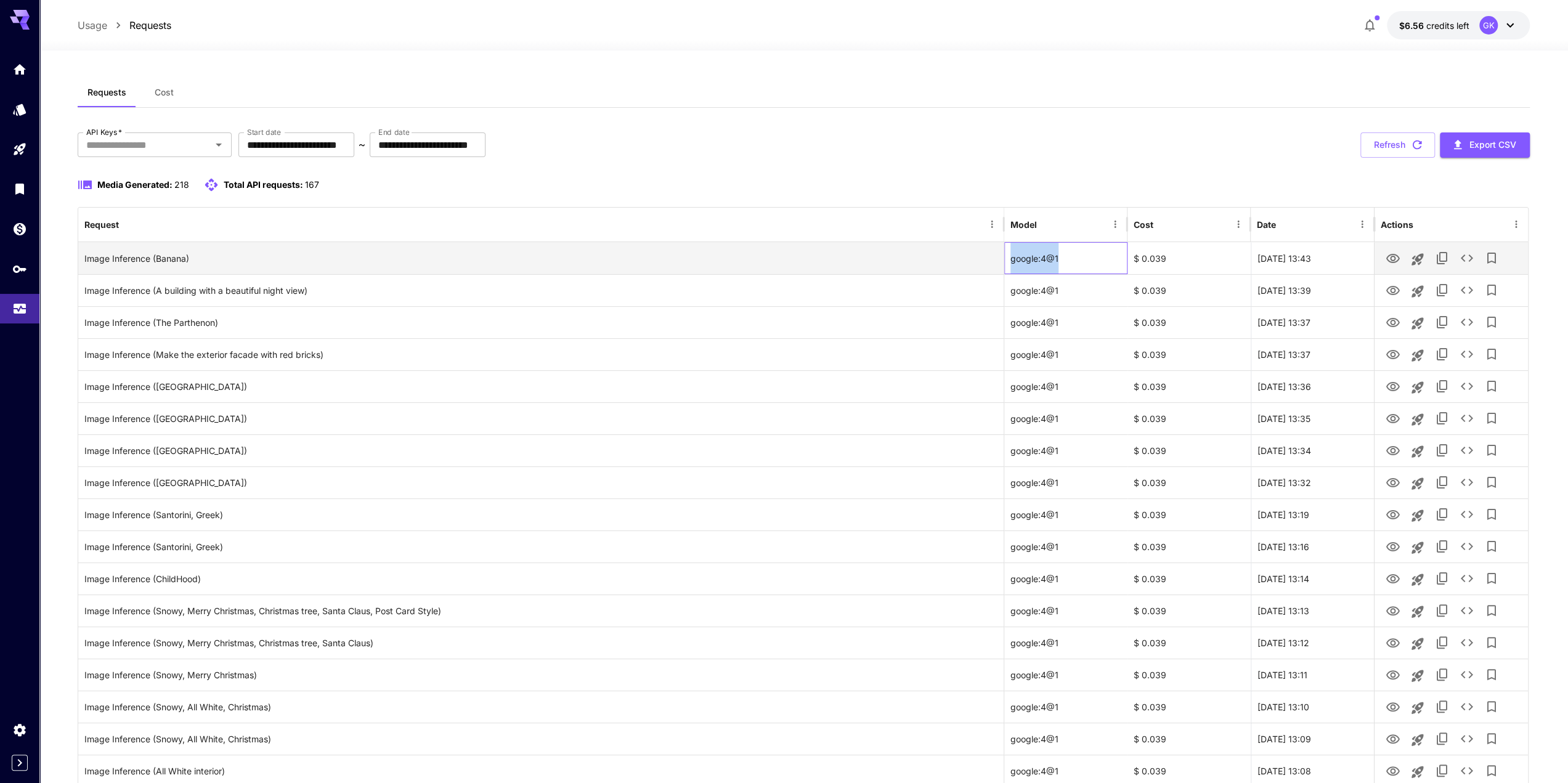
drag, startPoint x: 1068, startPoint y: 262, endPoint x: 1009, endPoint y: 260, distance: 59.0
click at [1009, 260] on div "google:4@1" at bounding box center [1066, 258] width 123 height 32
click at [165, 92] on span "Cost" at bounding box center [165, 93] width 19 height 11
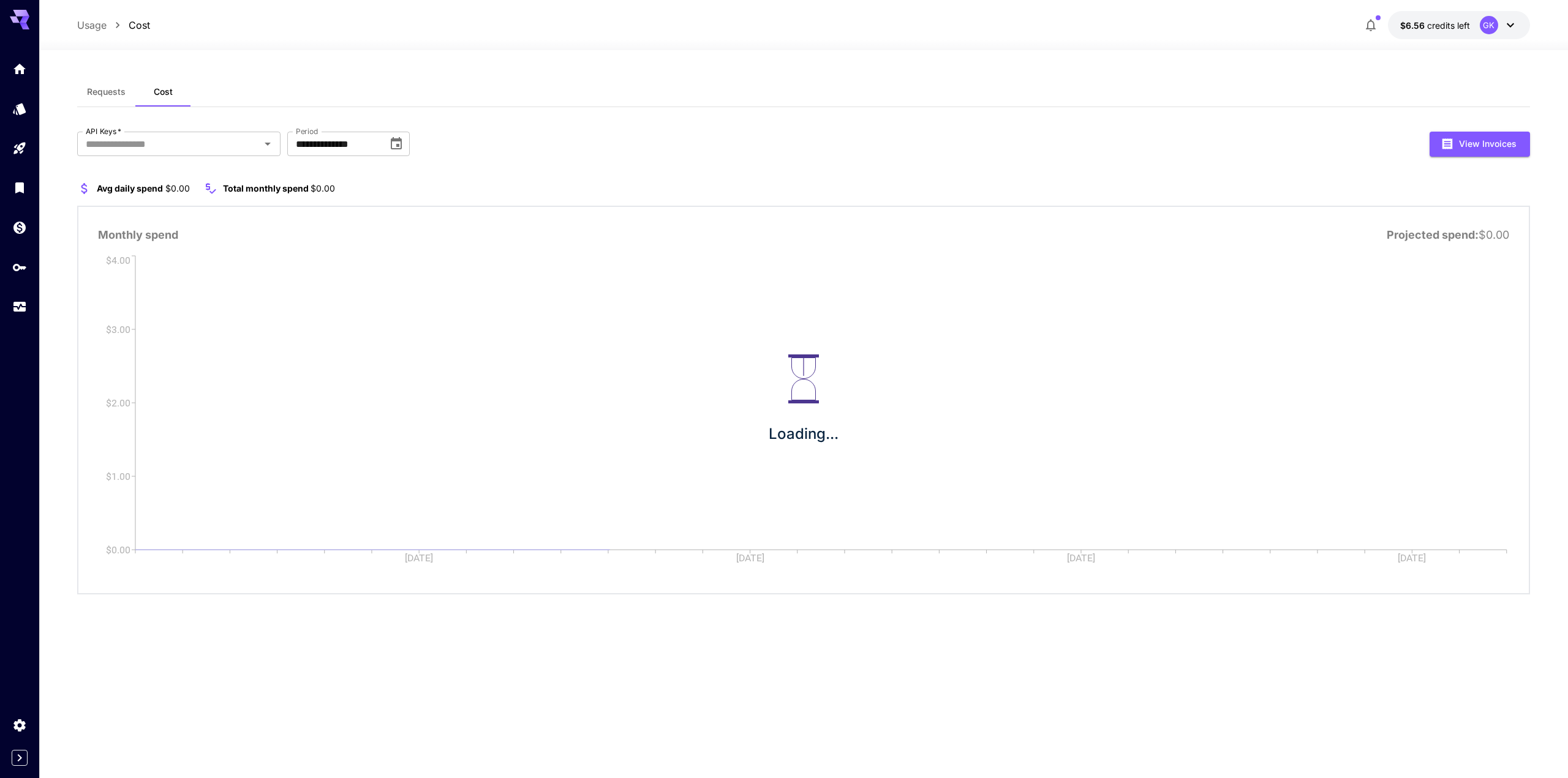
click at [108, 91] on span "Requests" at bounding box center [106, 92] width 39 height 11
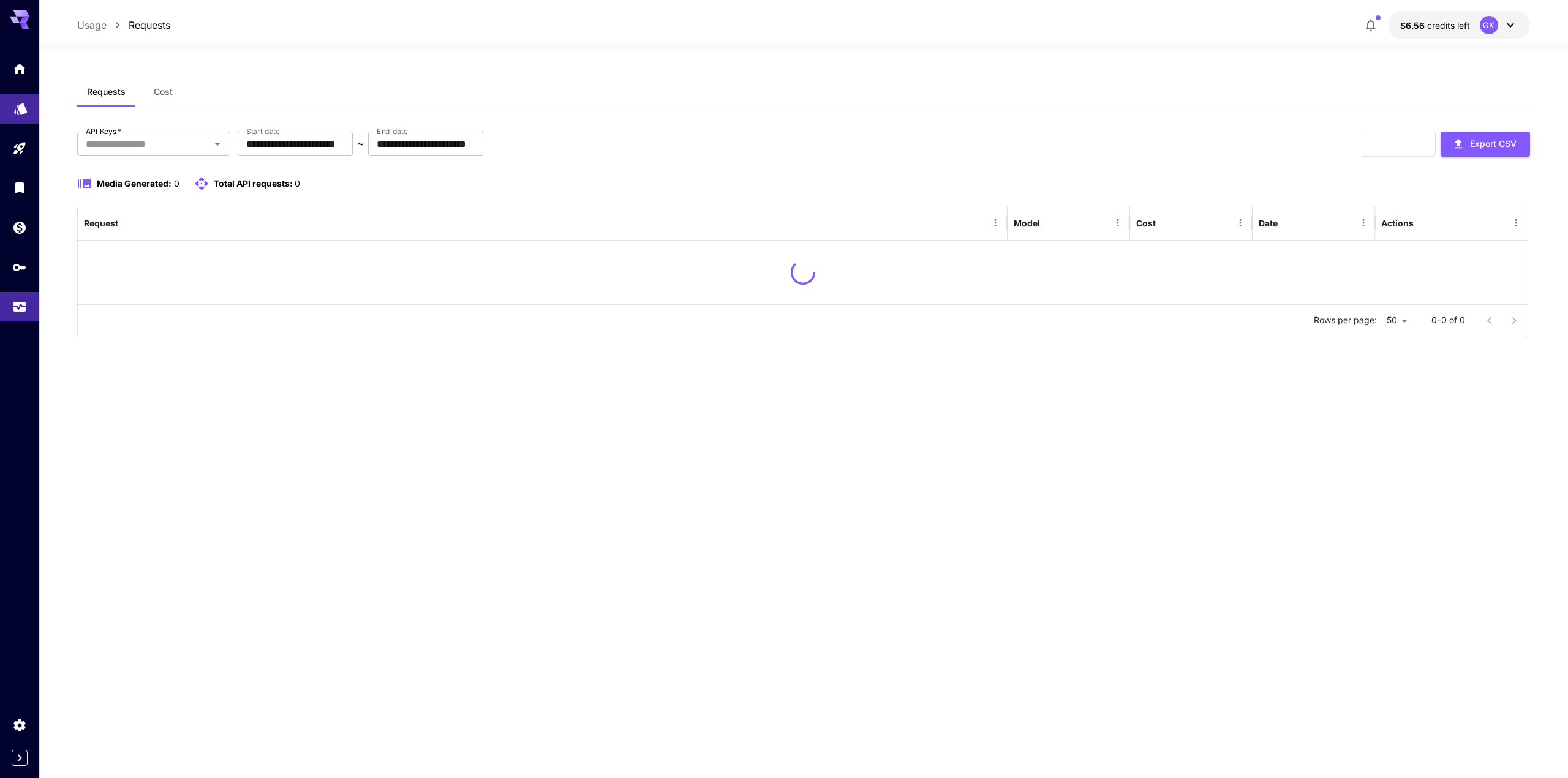
click at [20, 114] on link at bounding box center [19, 109] width 39 height 30
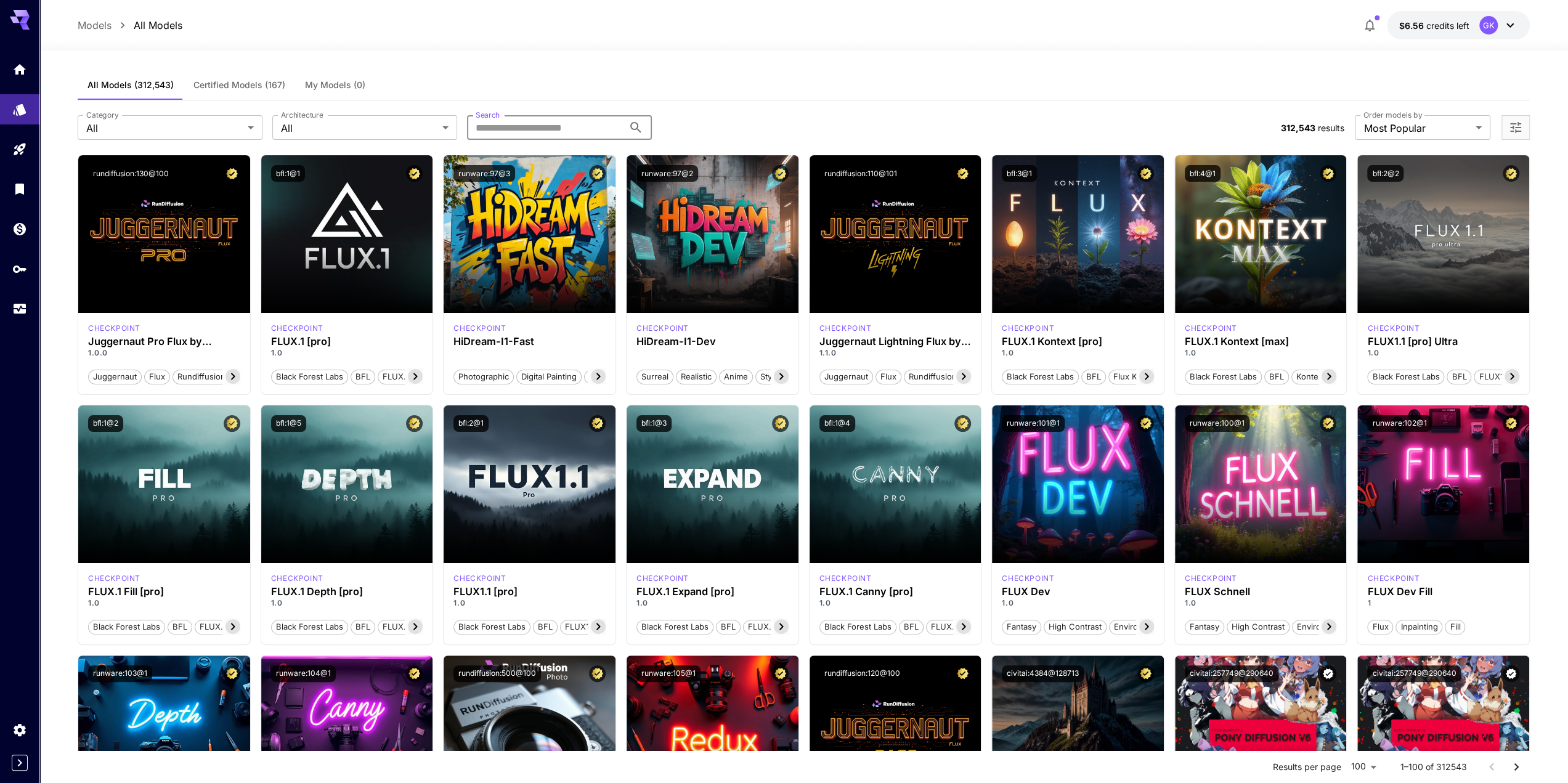
click at [545, 130] on input "Search" at bounding box center [545, 127] width 157 height 25
click at [26, 319] on link at bounding box center [19, 309] width 39 height 30
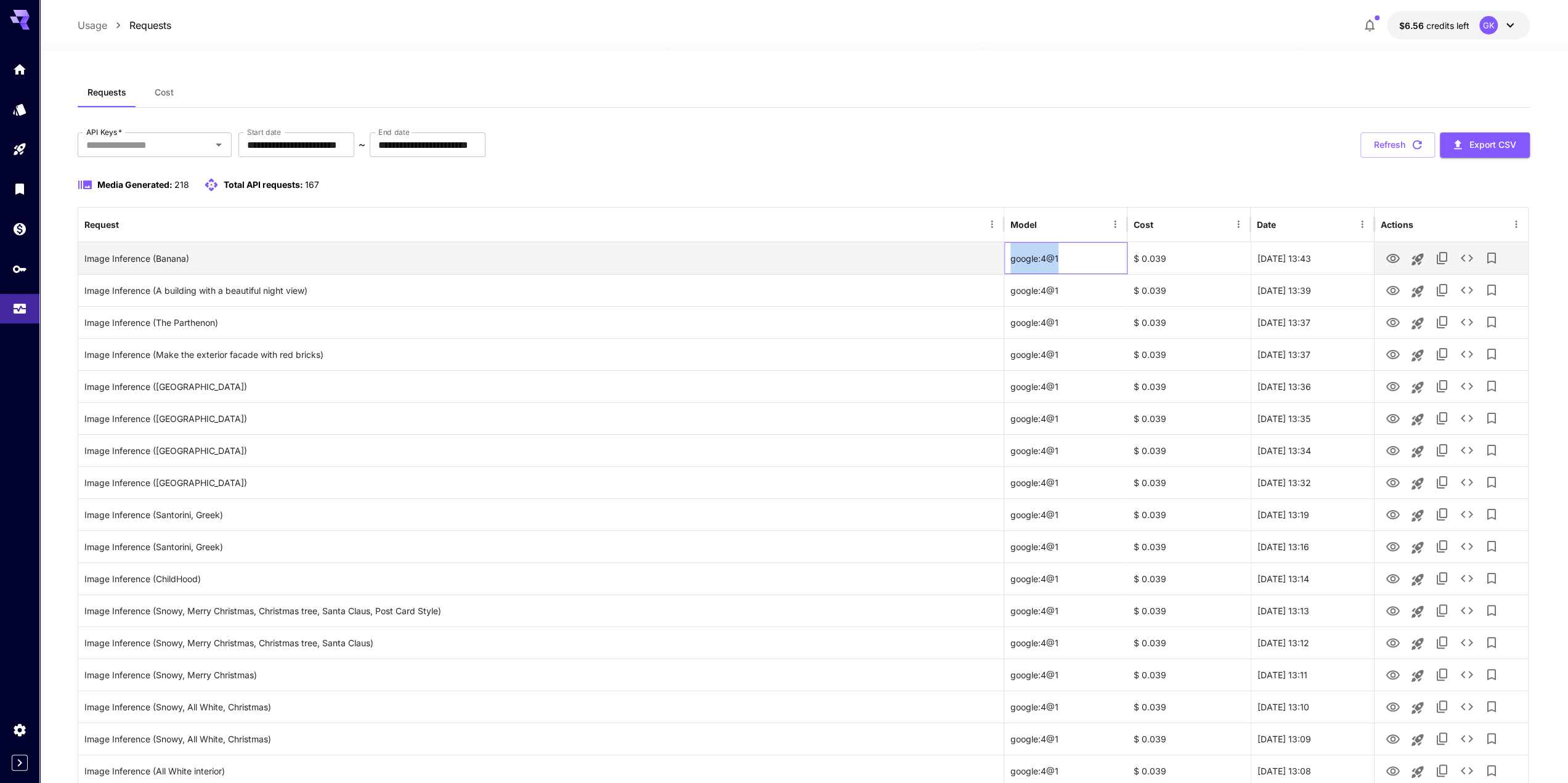
drag, startPoint x: 1066, startPoint y: 257, endPoint x: 1011, endPoint y: 262, distance: 55.2
click at [1011, 262] on div "google:4@1" at bounding box center [1066, 258] width 123 height 32
copy div "google:4@1"
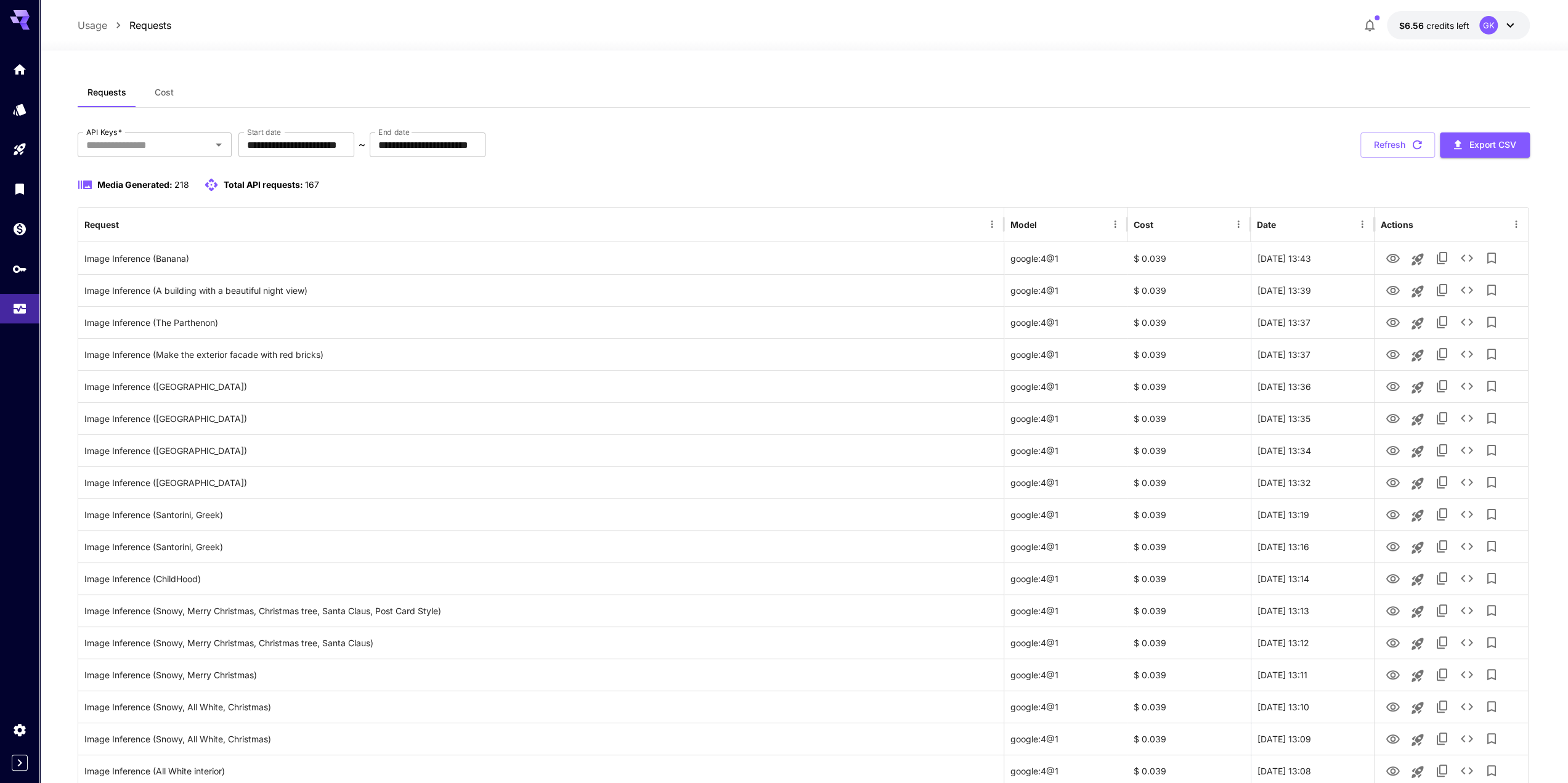
drag, startPoint x: 928, startPoint y: 144, endPoint x: 790, endPoint y: 138, distance: 138.1
click at [927, 144] on div "**********" at bounding box center [803, 145] width 1452 height 26
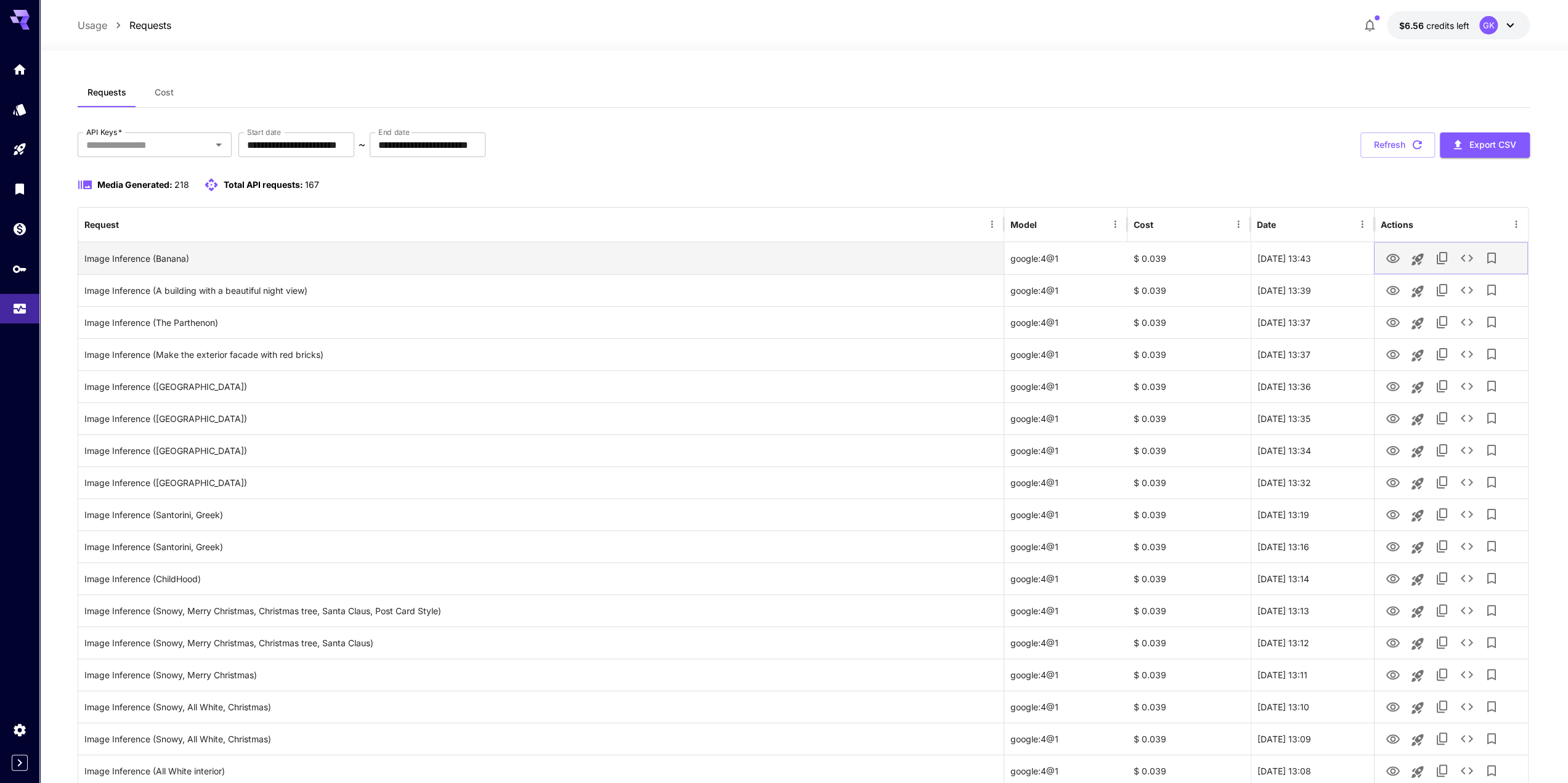
click at [1392, 258] on icon "View" at bounding box center [1393, 259] width 15 height 15
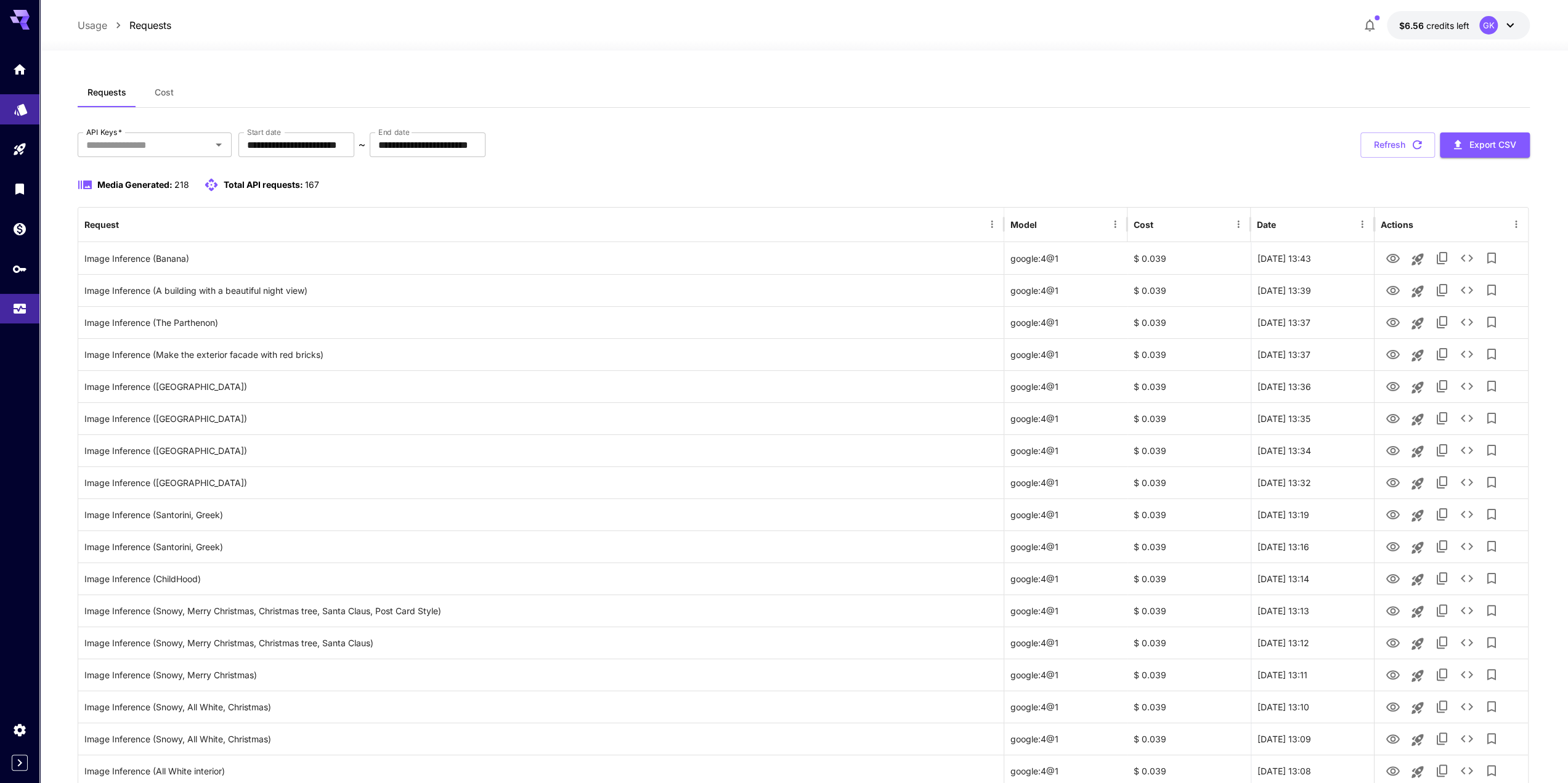
click at [26, 102] on icon "Models" at bounding box center [21, 105] width 15 height 15
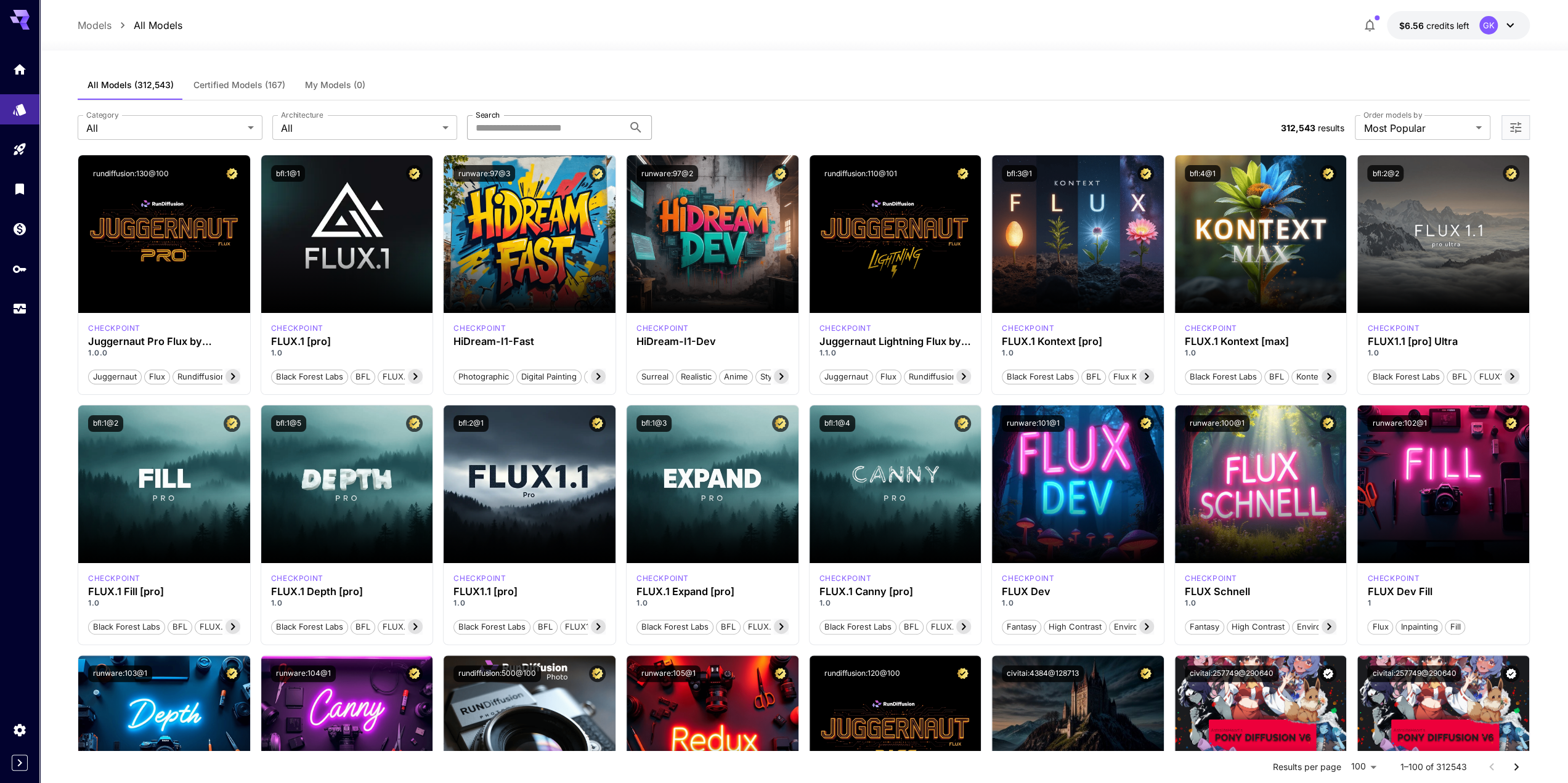
click at [491, 124] on input "Search" at bounding box center [545, 127] width 157 height 25
paste input "**********"
type input "**********"
click at [727, 115] on div "**********" at bounding box center [675, 127] width 1194 height 25
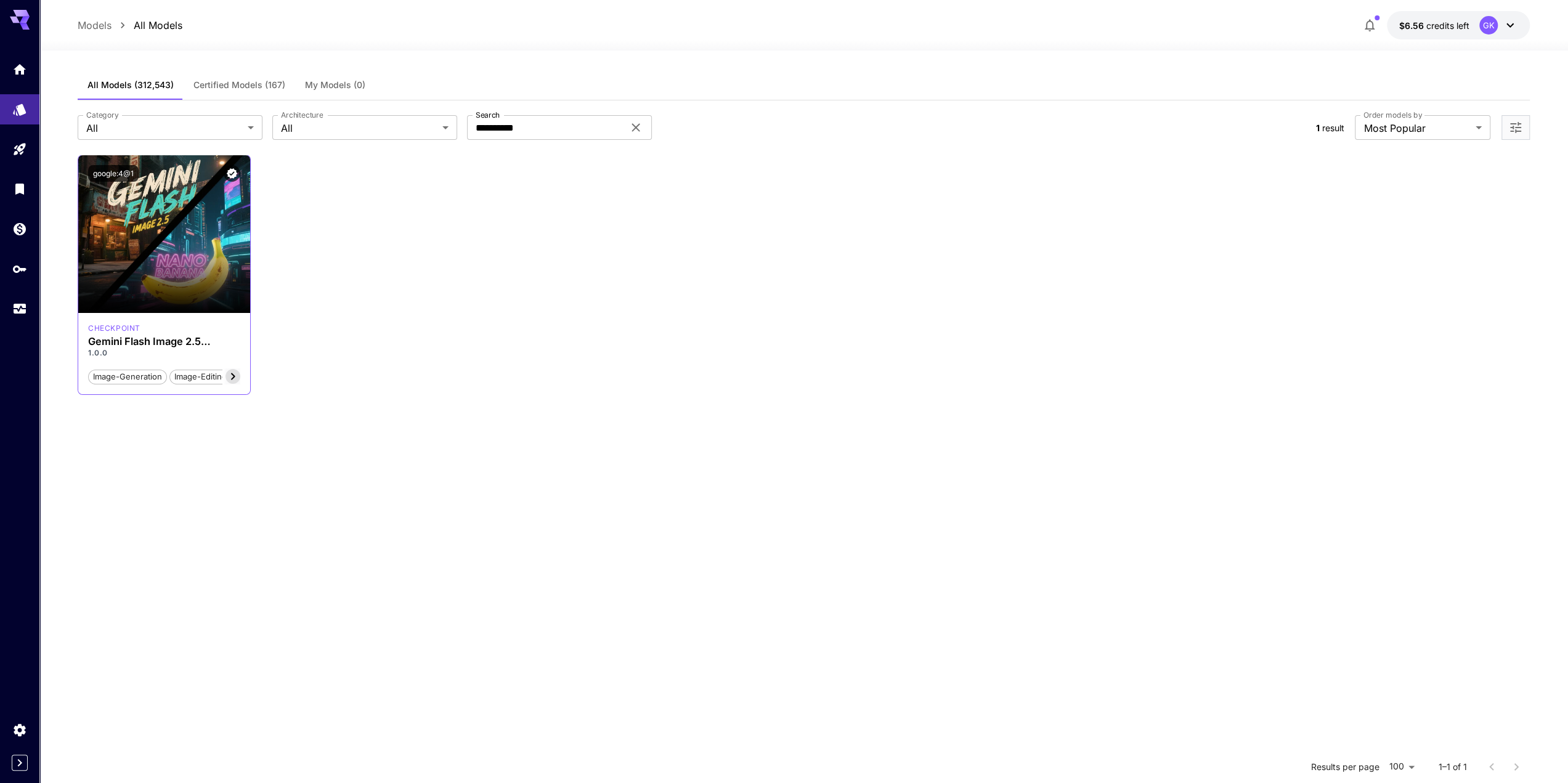
click at [232, 375] on icon at bounding box center [233, 376] width 15 height 15
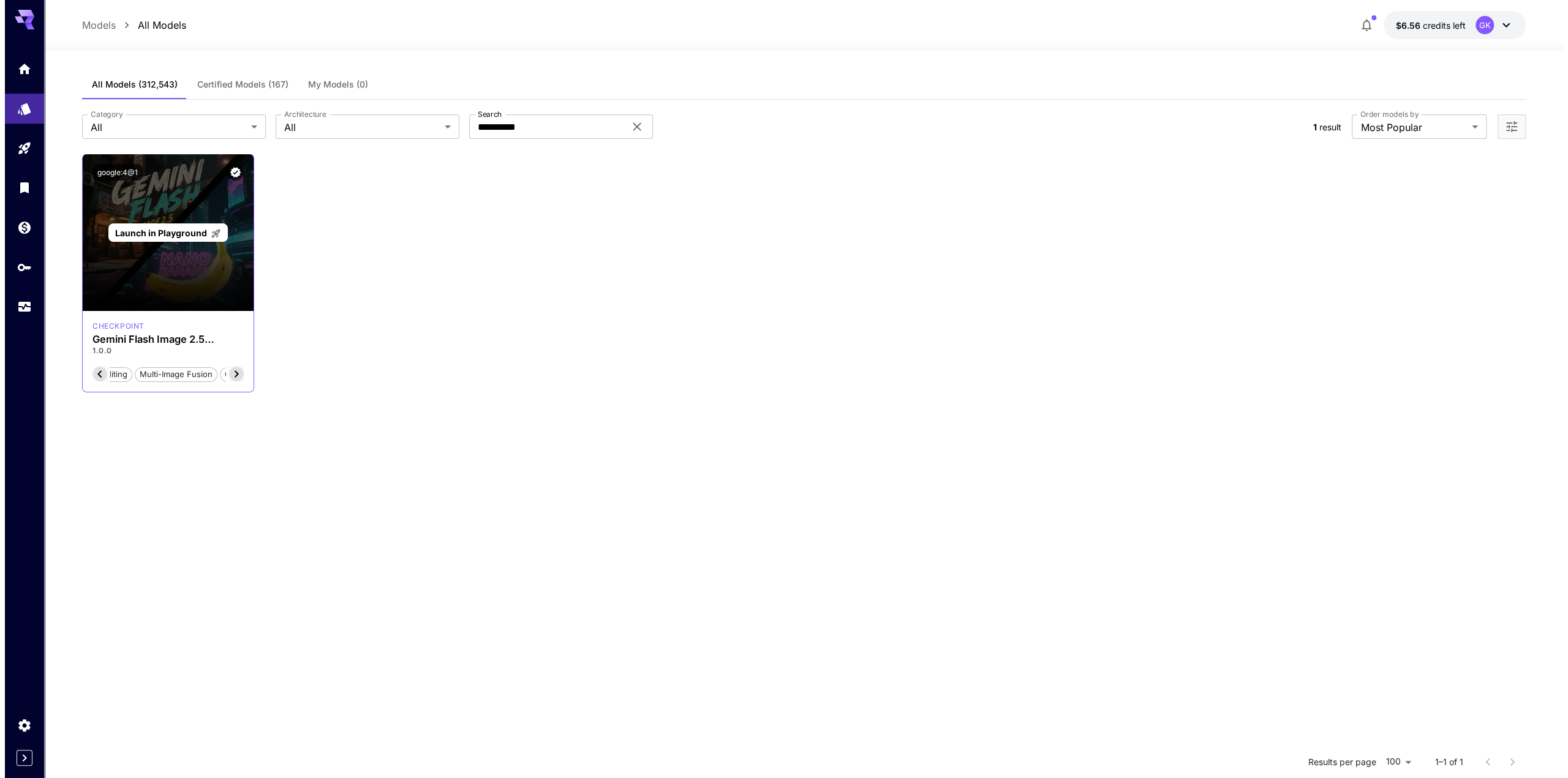
scroll to position [0, 122]
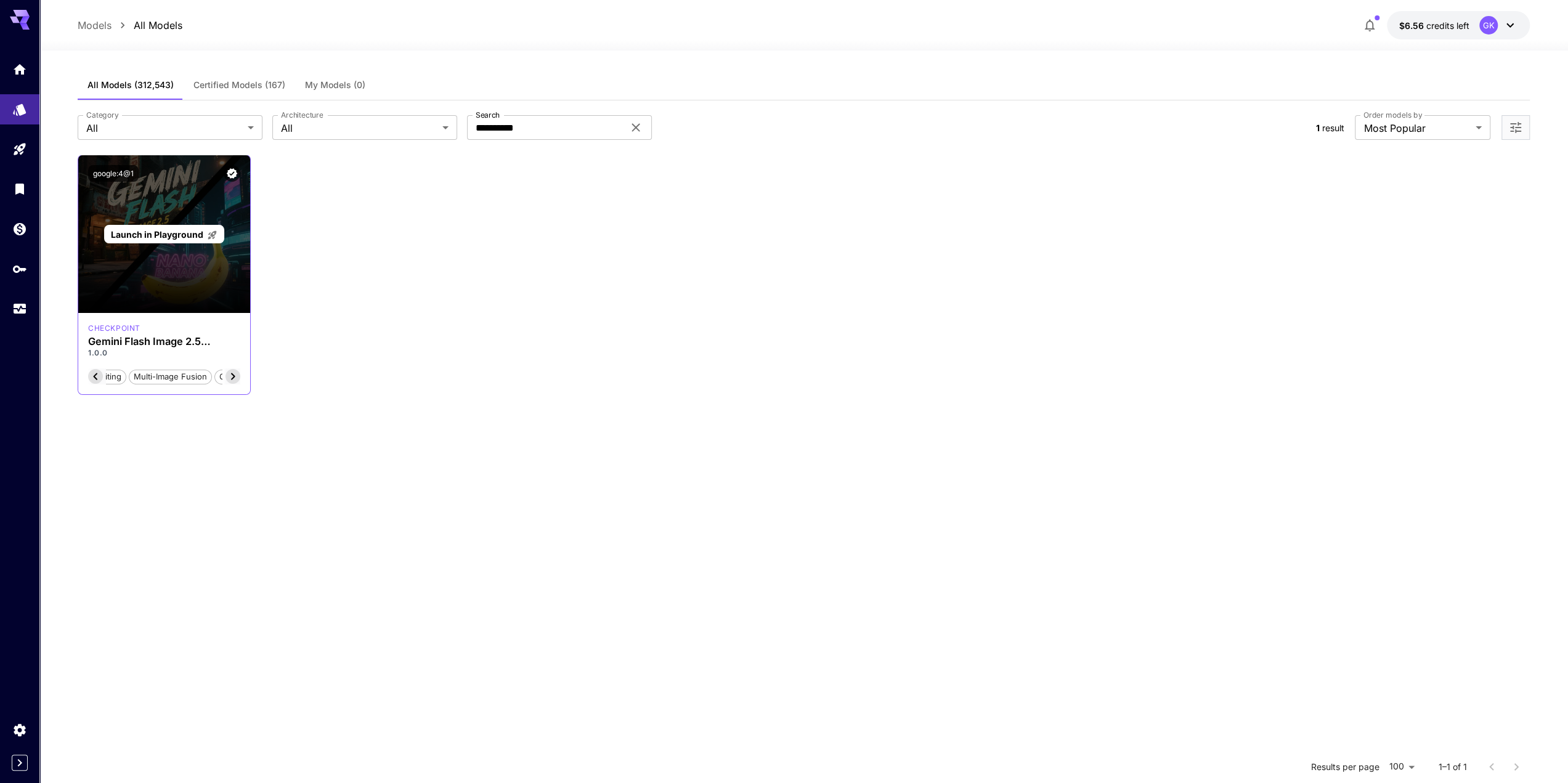
click at [177, 236] on span "Launch in Playground" at bounding box center [157, 234] width 93 height 10
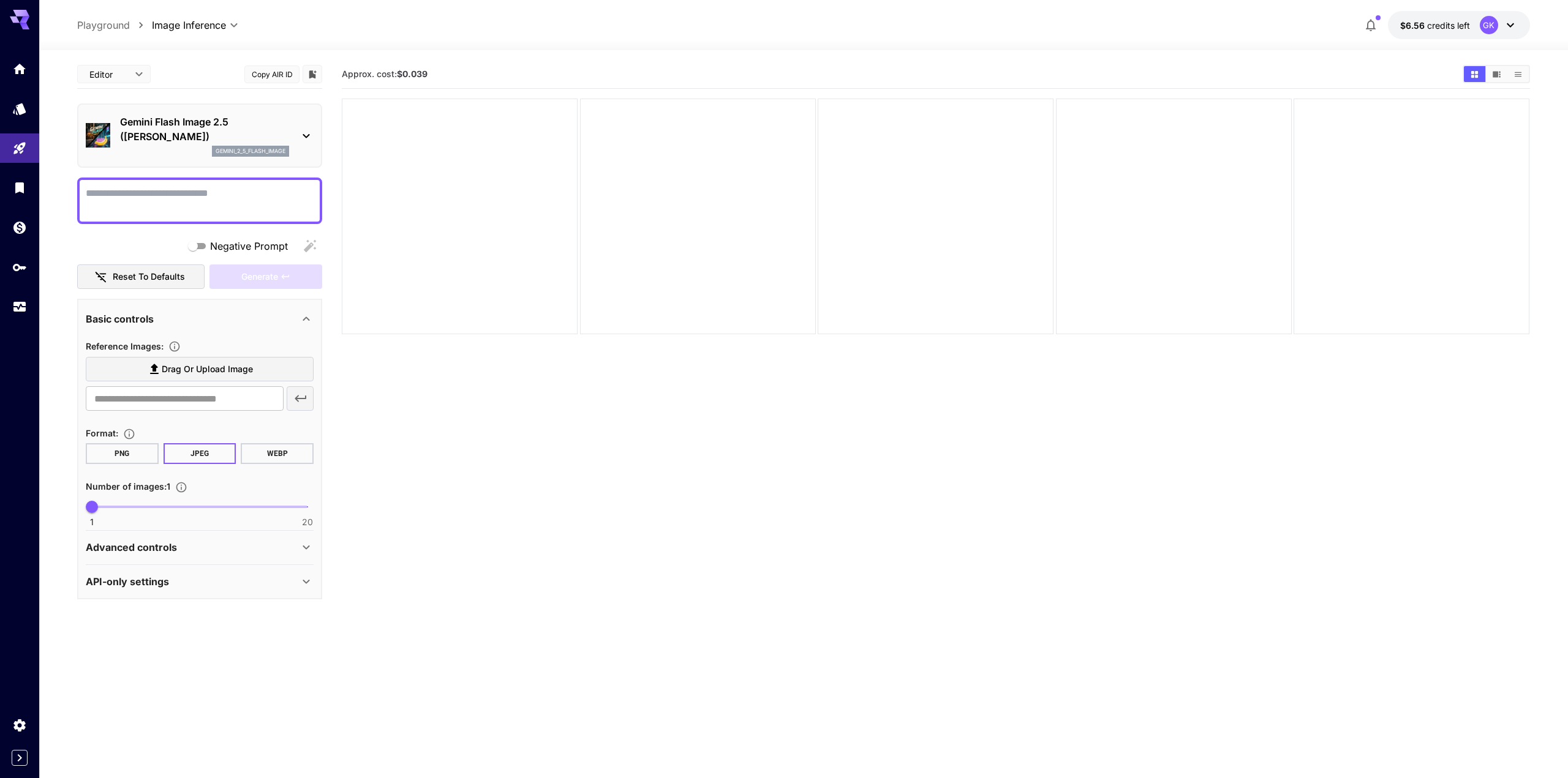
click at [138, 76] on body "**********" at bounding box center [784, 437] width 1568 height 875
click at [133, 71] on div at bounding box center [784, 389] width 1568 height 778
click at [486, 721] on section "Approx. cost: $0.039" at bounding box center [931, 449] width 1179 height 778
click at [222, 87] on div "Editor **** ​ Copy AIR ID" at bounding box center [199, 75] width 245 height 29
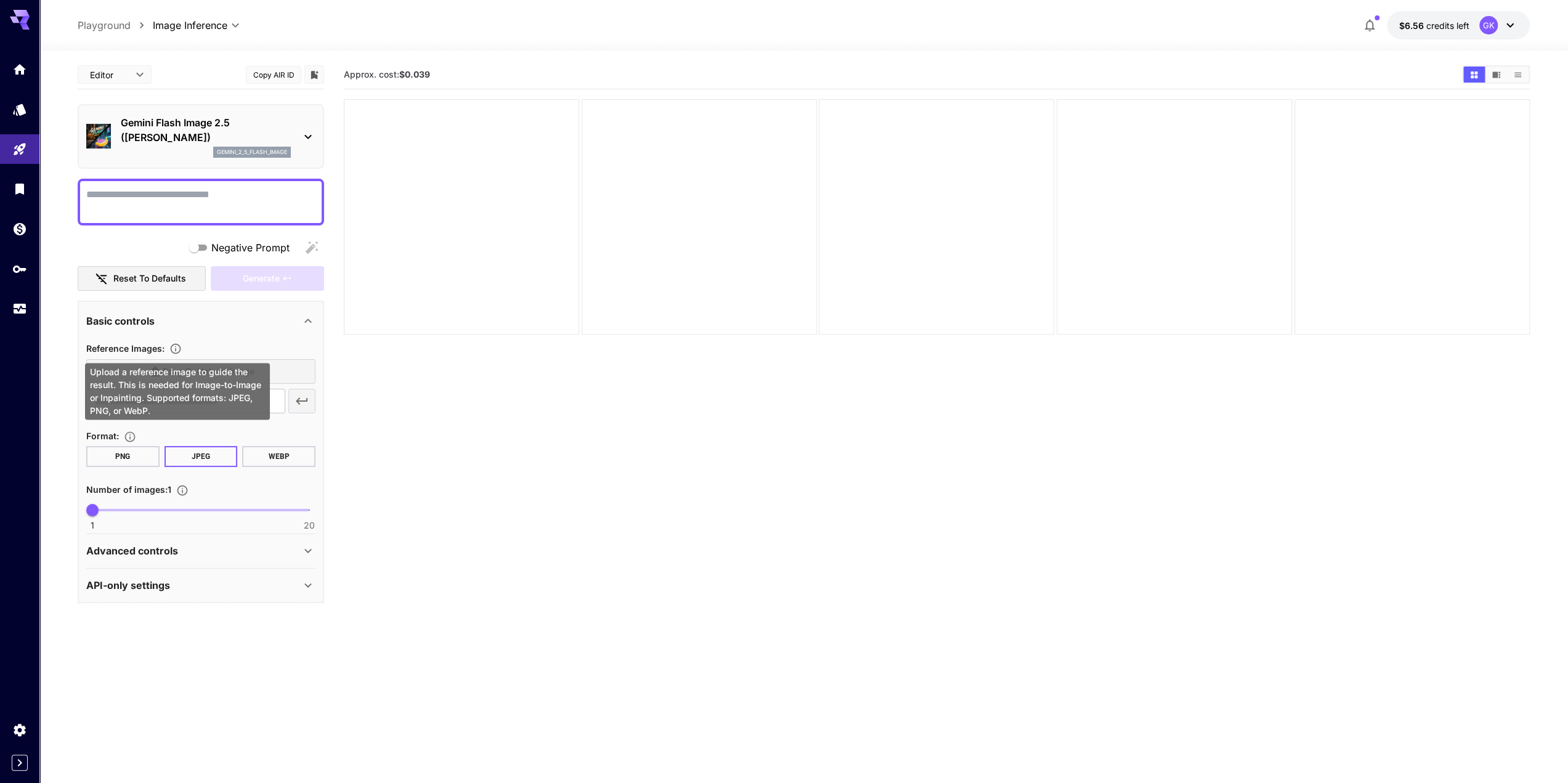
drag, startPoint x: 198, startPoint y: 374, endPoint x: 212, endPoint y: 374, distance: 14.0
click at [198, 374] on div "Upload a reference image to guide the result. This is needed for Image-to-Image…" at bounding box center [177, 391] width 185 height 57
click at [286, 368] on label "Drag or upload image" at bounding box center [201, 372] width 229 height 26
click at [0, 0] on input "Drag or upload image" at bounding box center [0, 0] width 0 height 0
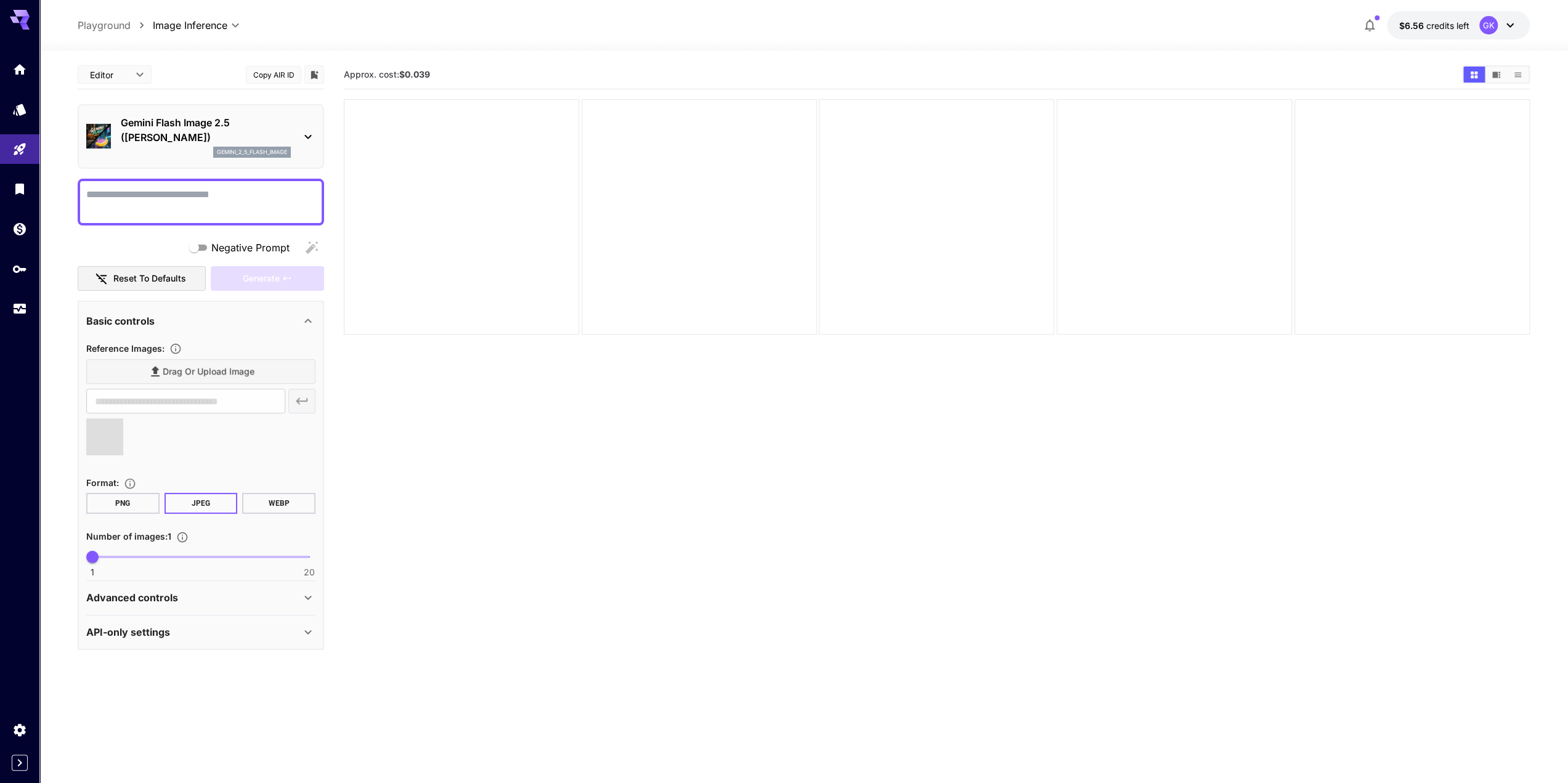
type input "**********"
click at [222, 376] on span "Drag or upload image" at bounding box center [209, 372] width 92 height 15
click at [0, 0] on input "Drag or upload image" at bounding box center [0, 0] width 0 height 0
click at [175, 201] on textarea "Negative Prompt" at bounding box center [201, 201] width 229 height 30
type textarea "*"
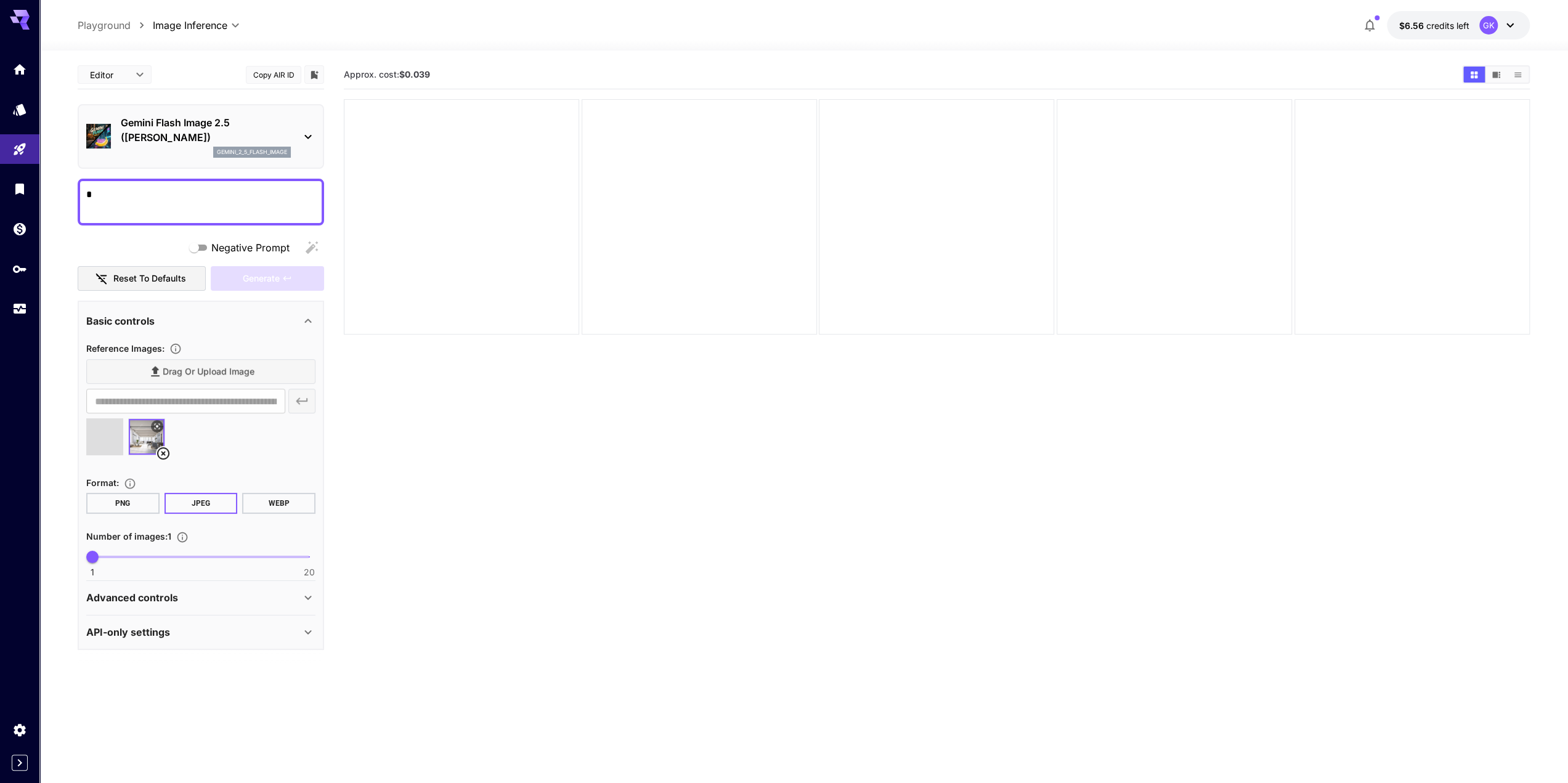
type input "**********"
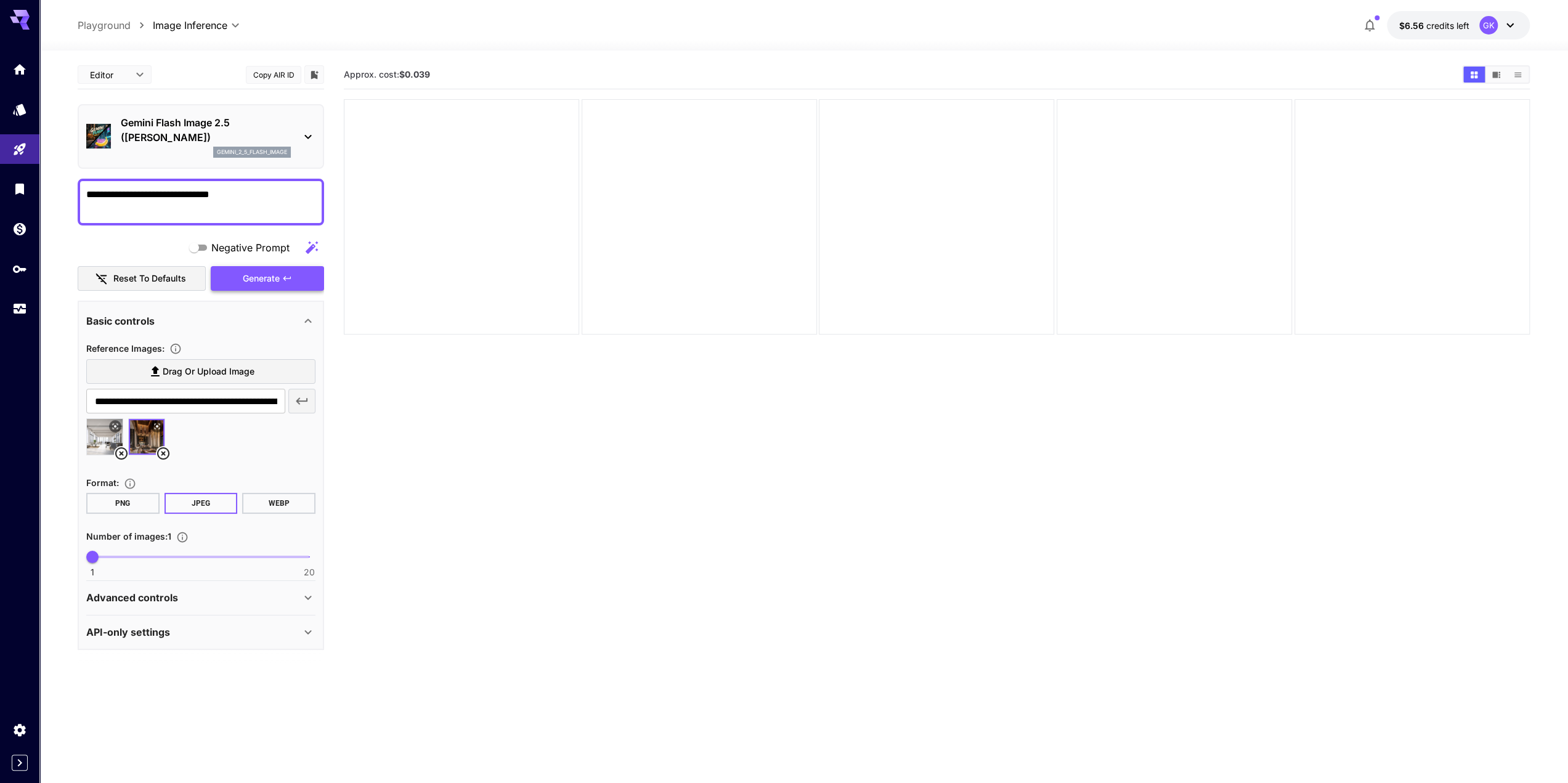
type textarea "**********"
click at [268, 281] on span "Generate" at bounding box center [261, 278] width 37 height 15
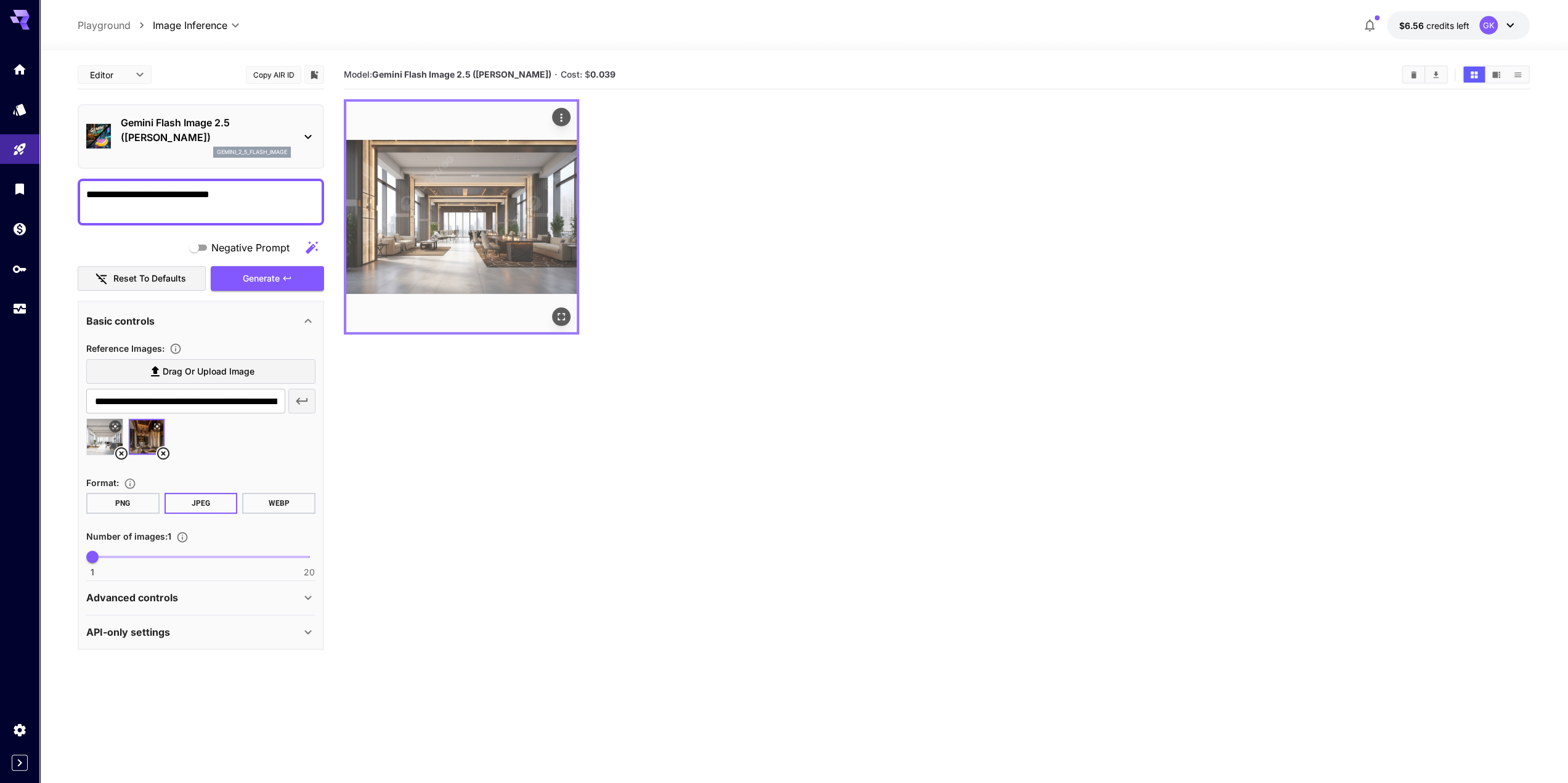
click at [564, 315] on icon "Open in fullscreen" at bounding box center [562, 316] width 7 height 7
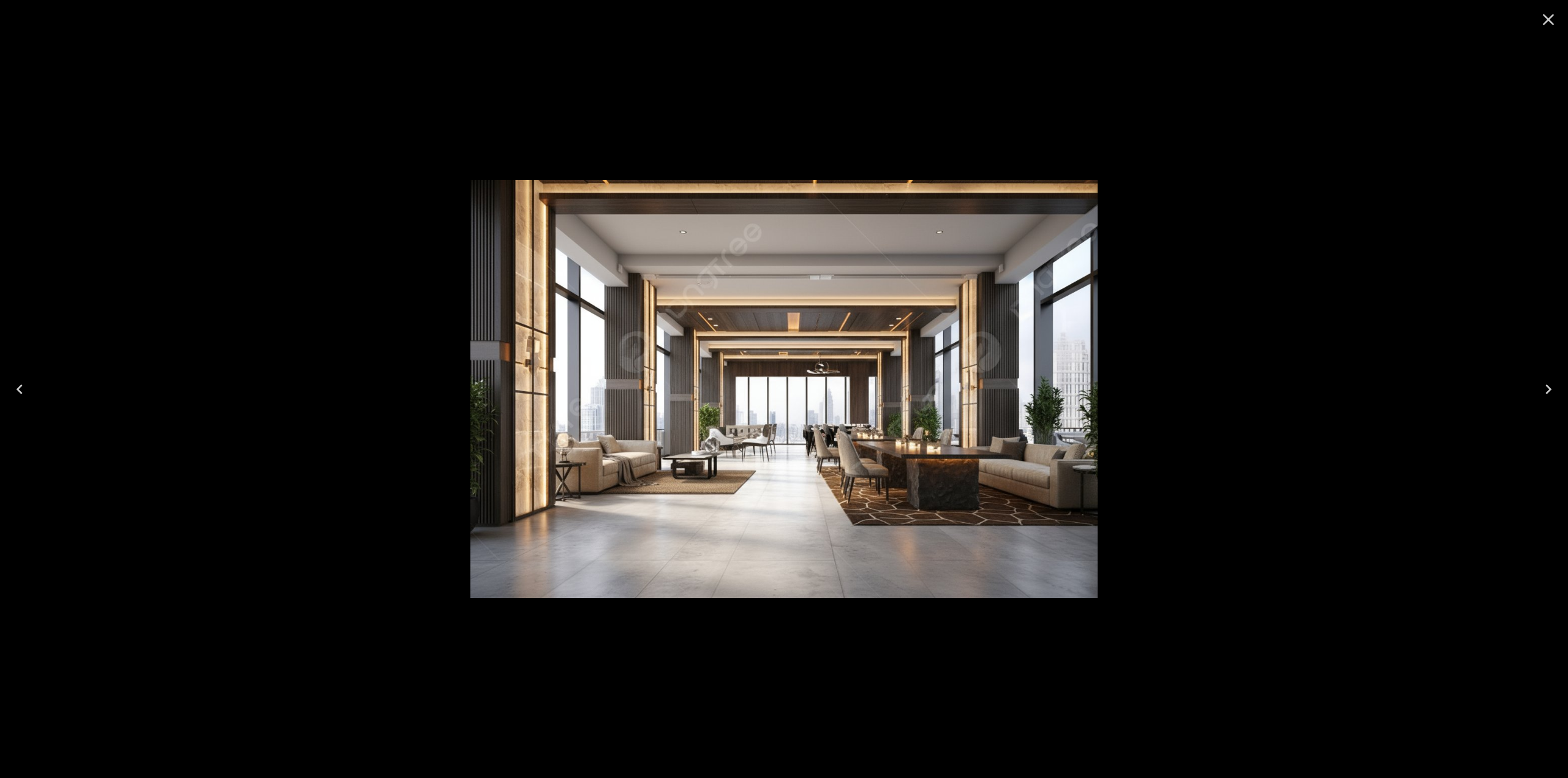
click at [1541, 22] on icon "Close" at bounding box center [1548, 19] width 20 height 20
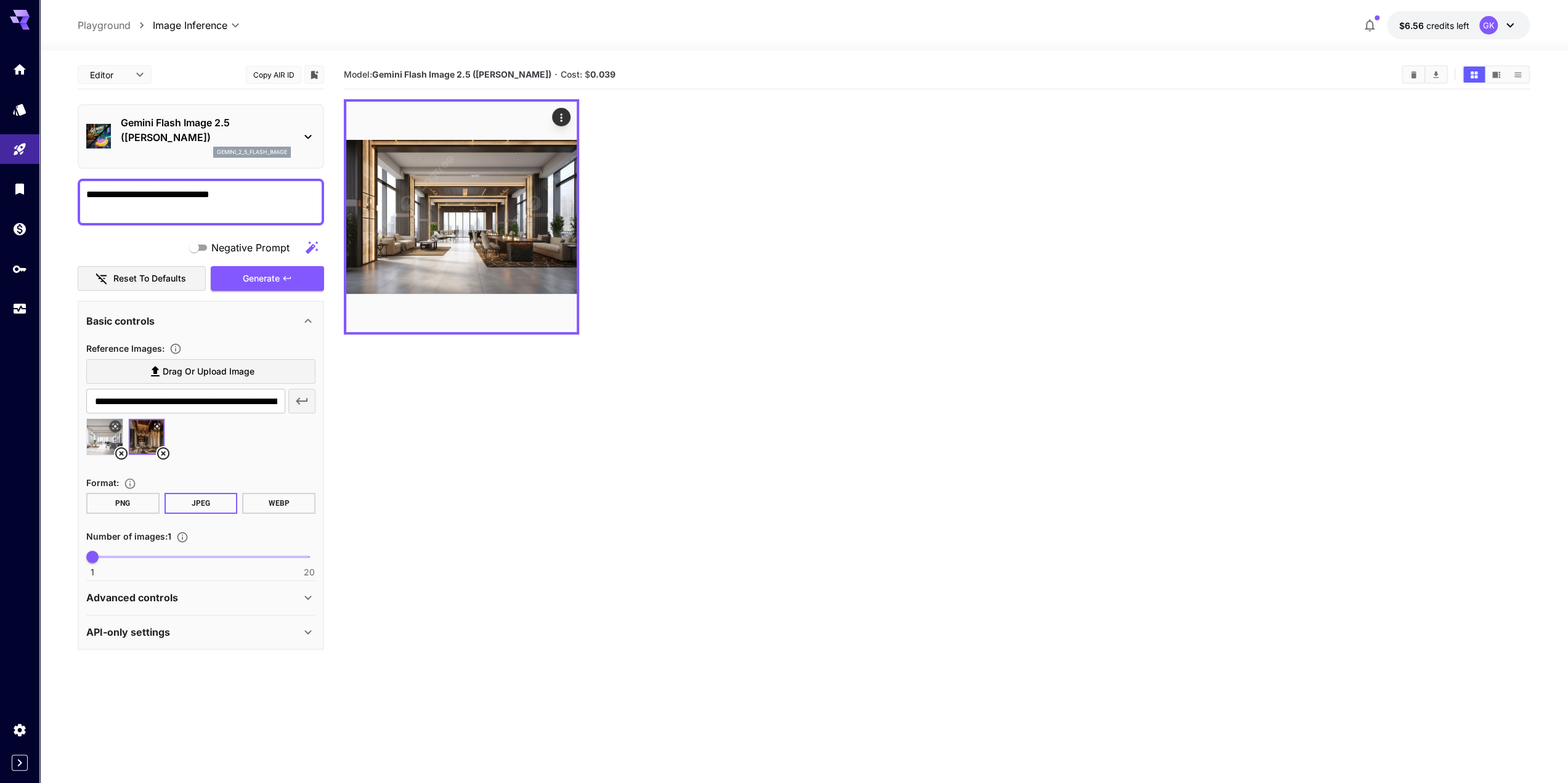
click at [155, 430] on button at bounding box center [157, 426] width 12 height 12
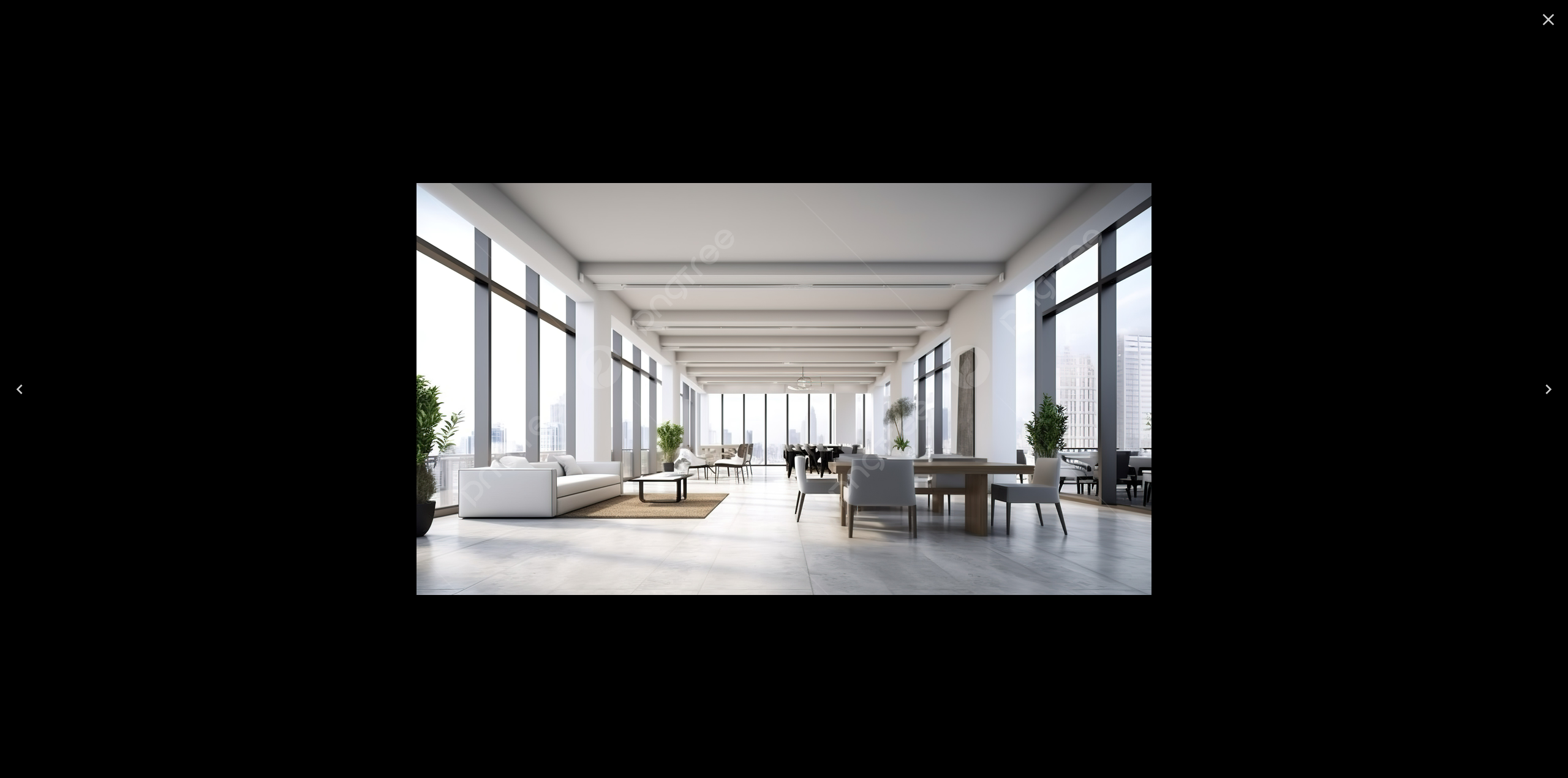
click at [1559, 15] on button "Close" at bounding box center [1548, 19] width 29 height 29
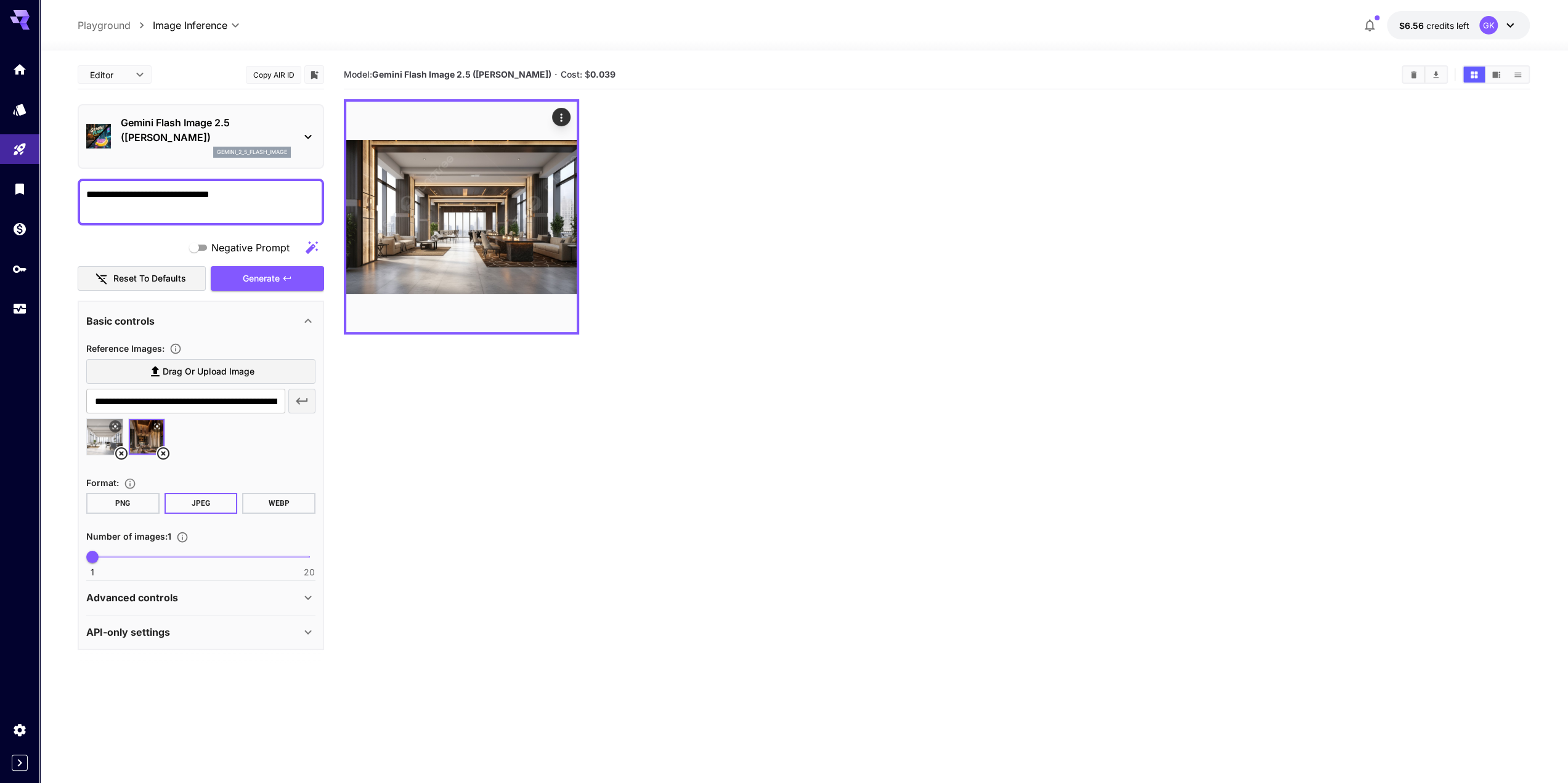
click at [488, 411] on section "Model: Gemini Flash Image 2.5 ([PERSON_NAME]) · Cost: $ 0.039" at bounding box center [937, 452] width 1186 height 783
click at [279, 276] on span "Generate" at bounding box center [261, 278] width 37 height 15
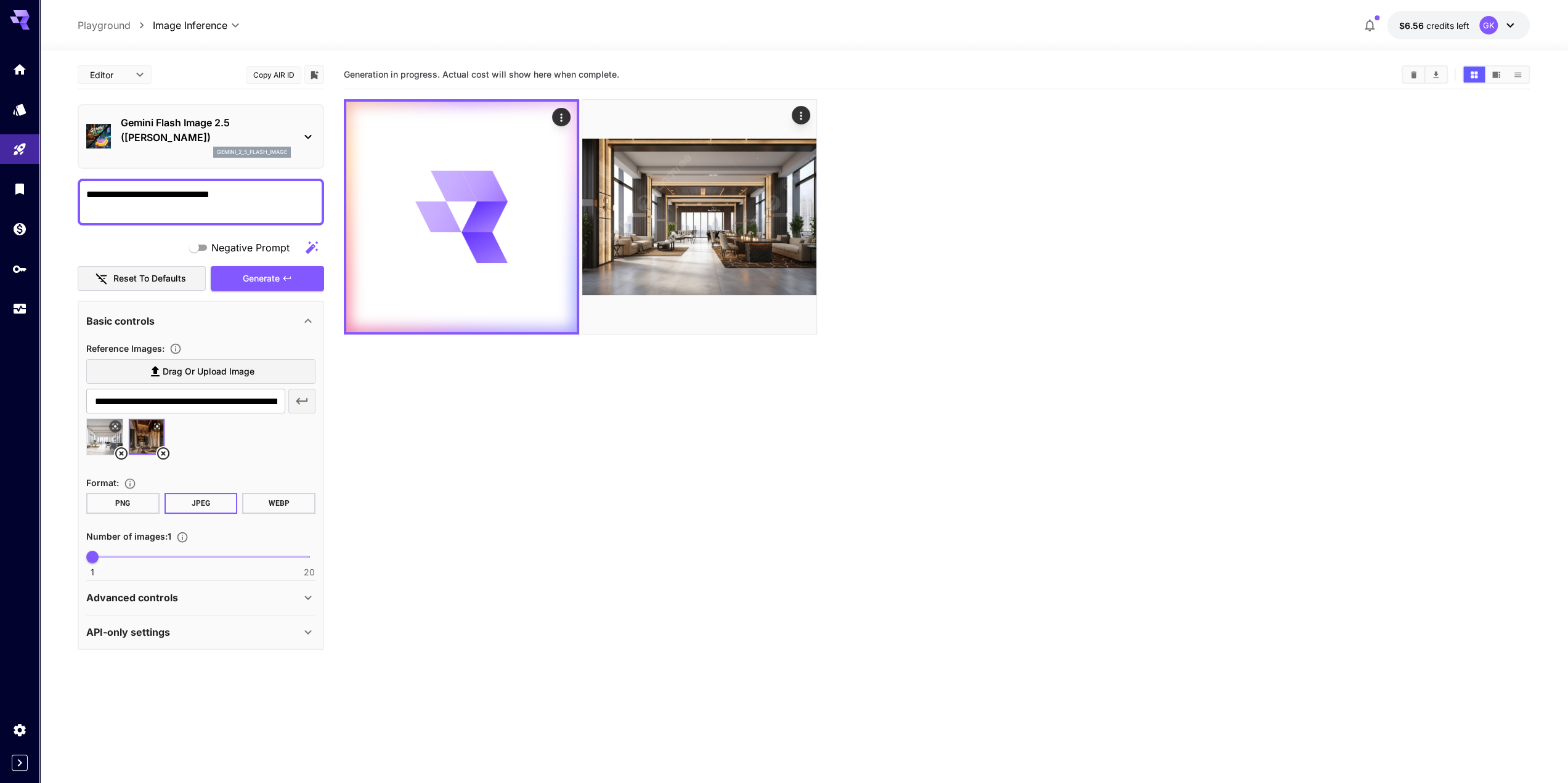
click at [450, 706] on section "Generation in progress. Actual cost will show here when complete." at bounding box center [937, 452] width 1186 height 783
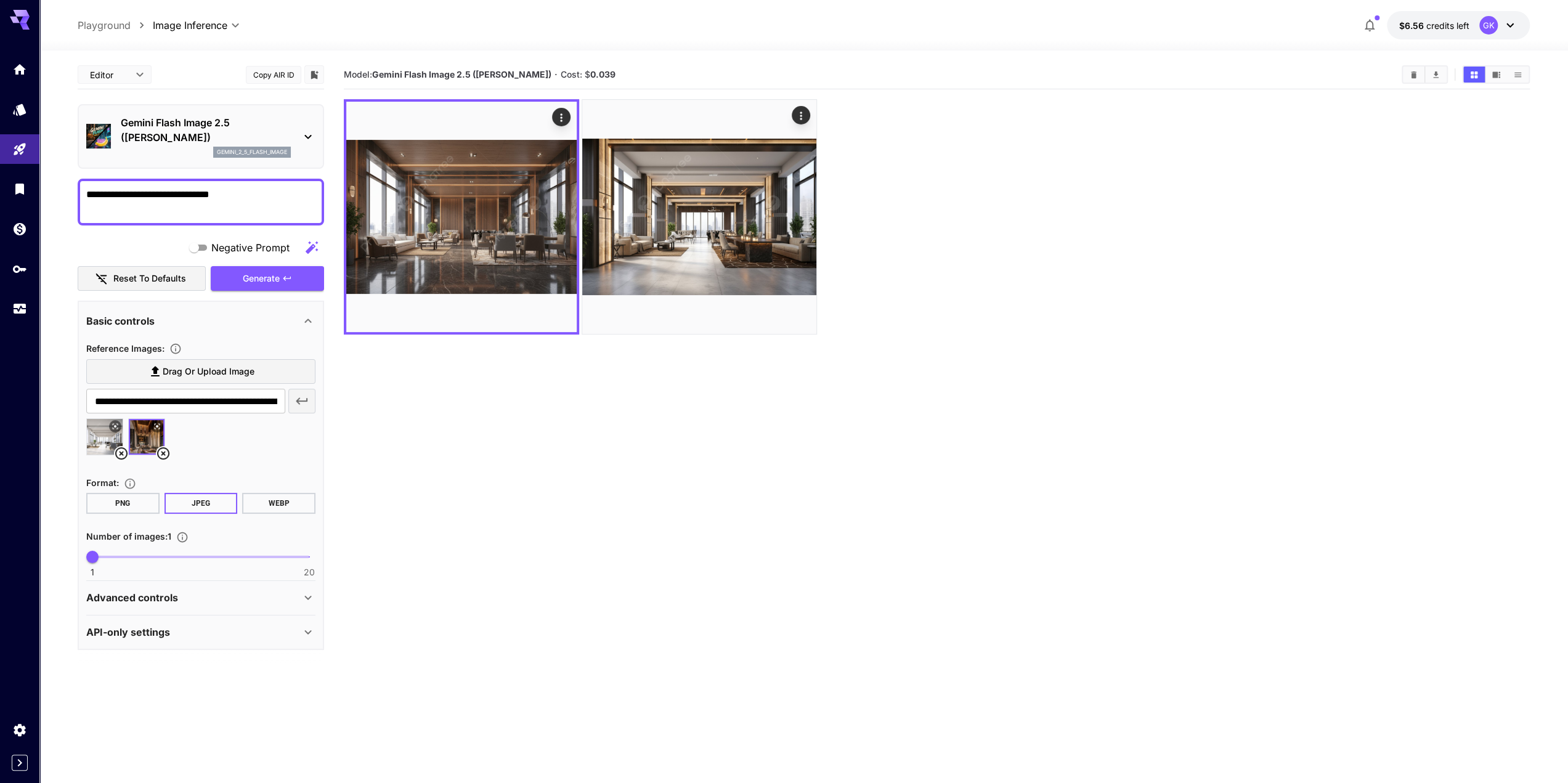
click at [696, 495] on section "Model: Gemini Flash Image 2.5 ([PERSON_NAME]) · Cost: $ 0.039" at bounding box center [937, 452] width 1186 height 783
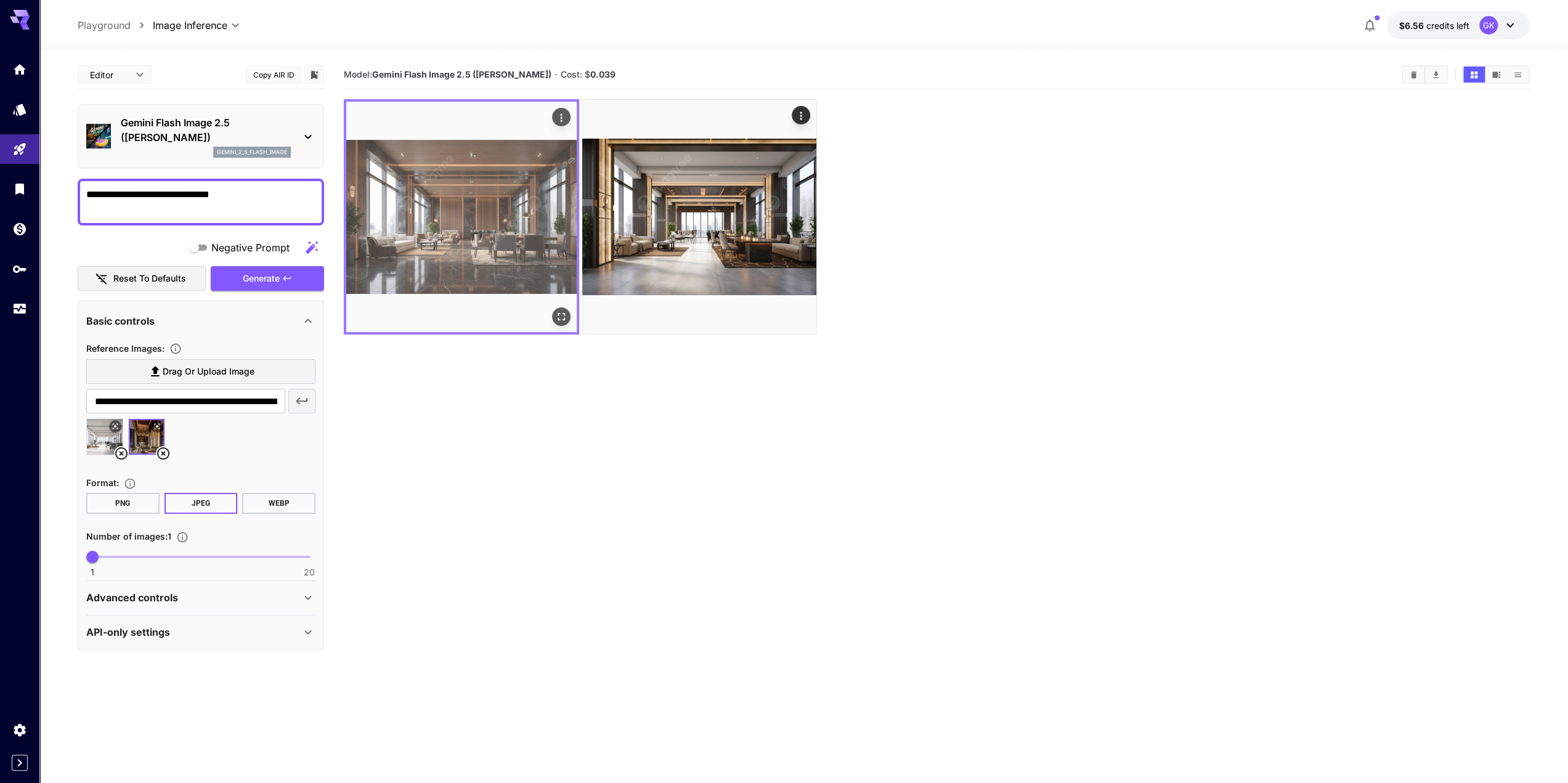
click at [568, 316] on button "Open in fullscreen" at bounding box center [561, 316] width 18 height 18
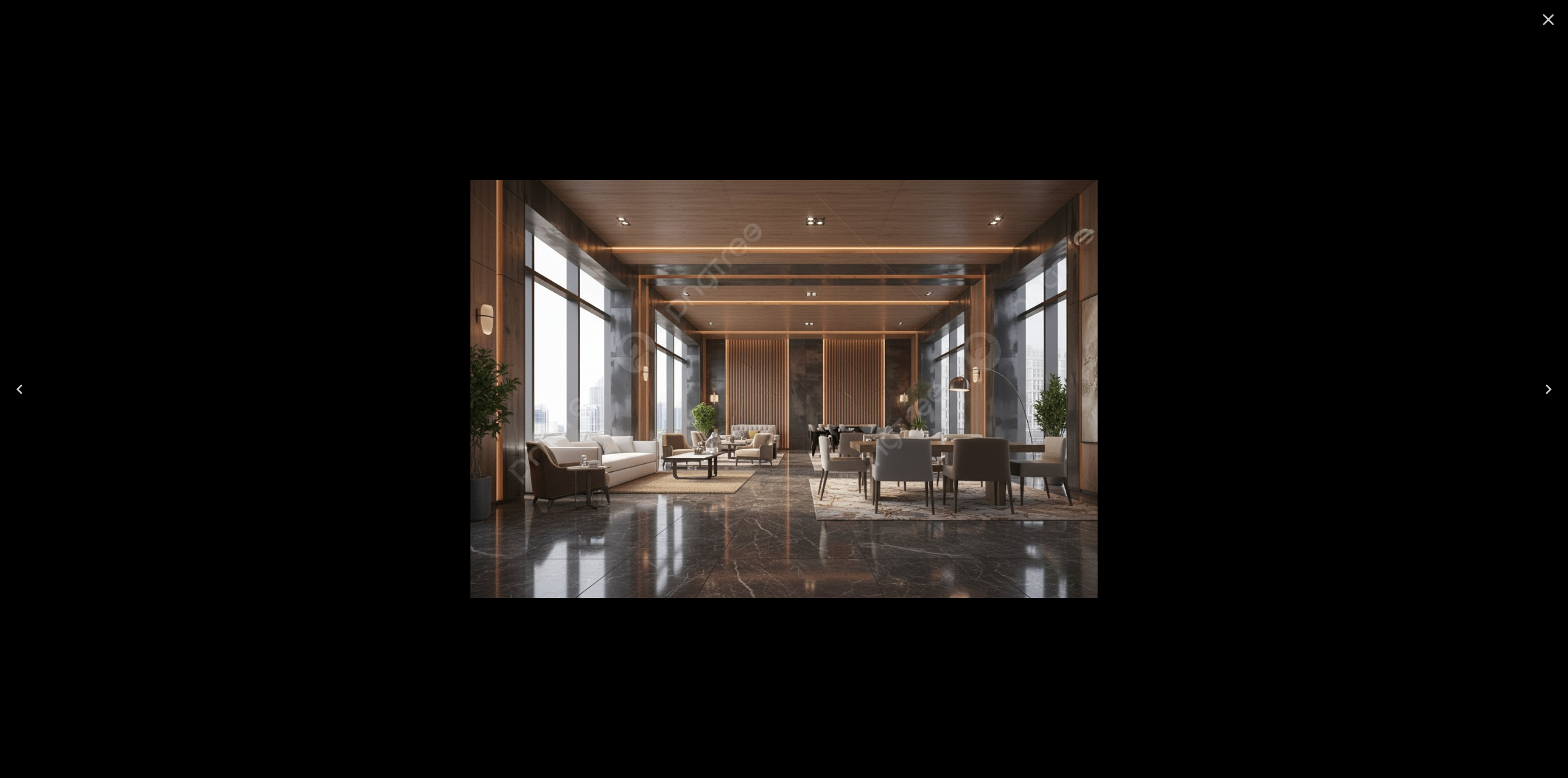
click at [1543, 20] on icon "Close" at bounding box center [1548, 19] width 20 height 20
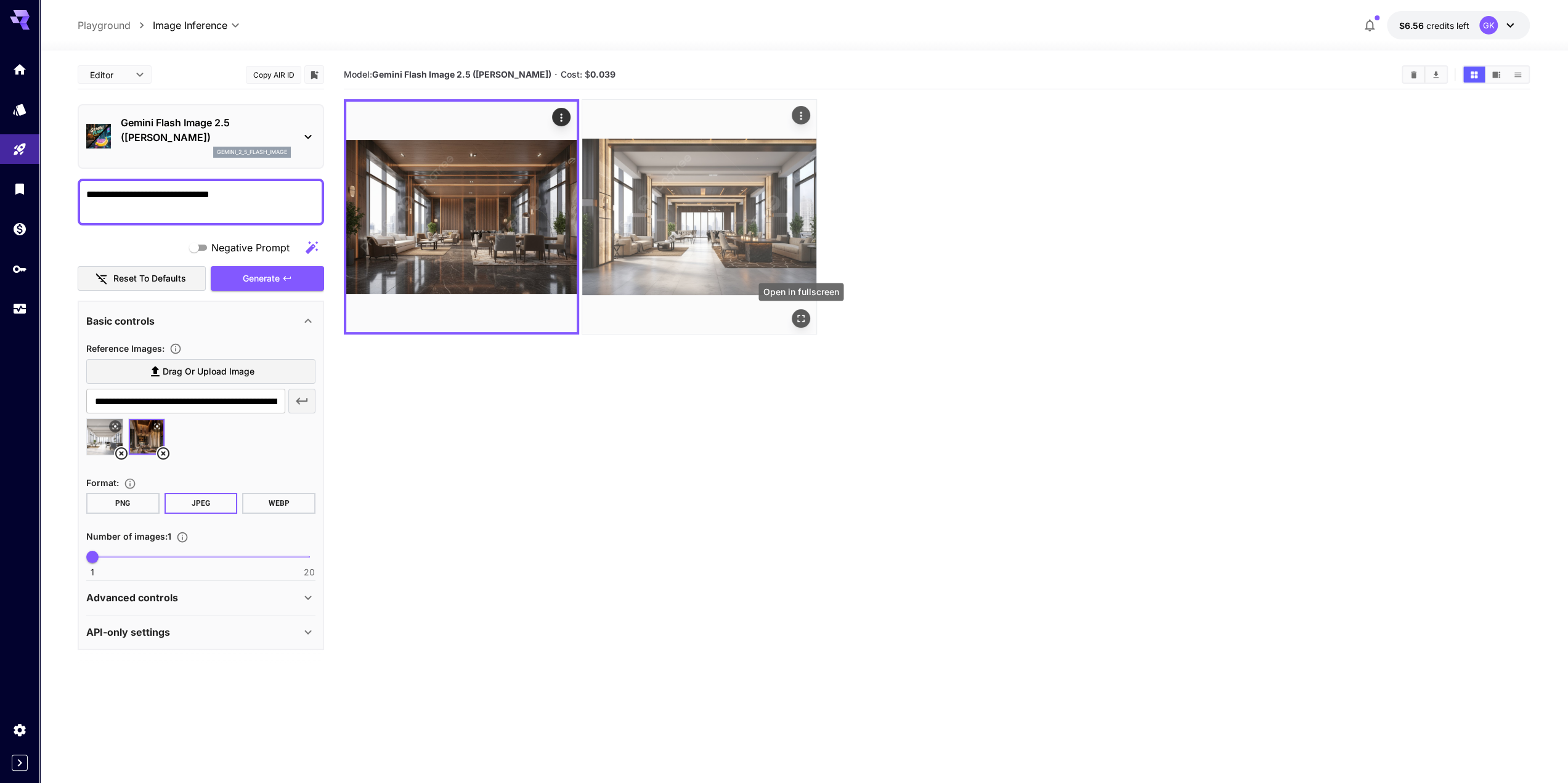
click at [798, 315] on icon "Open in fullscreen" at bounding box center [801, 318] width 12 height 12
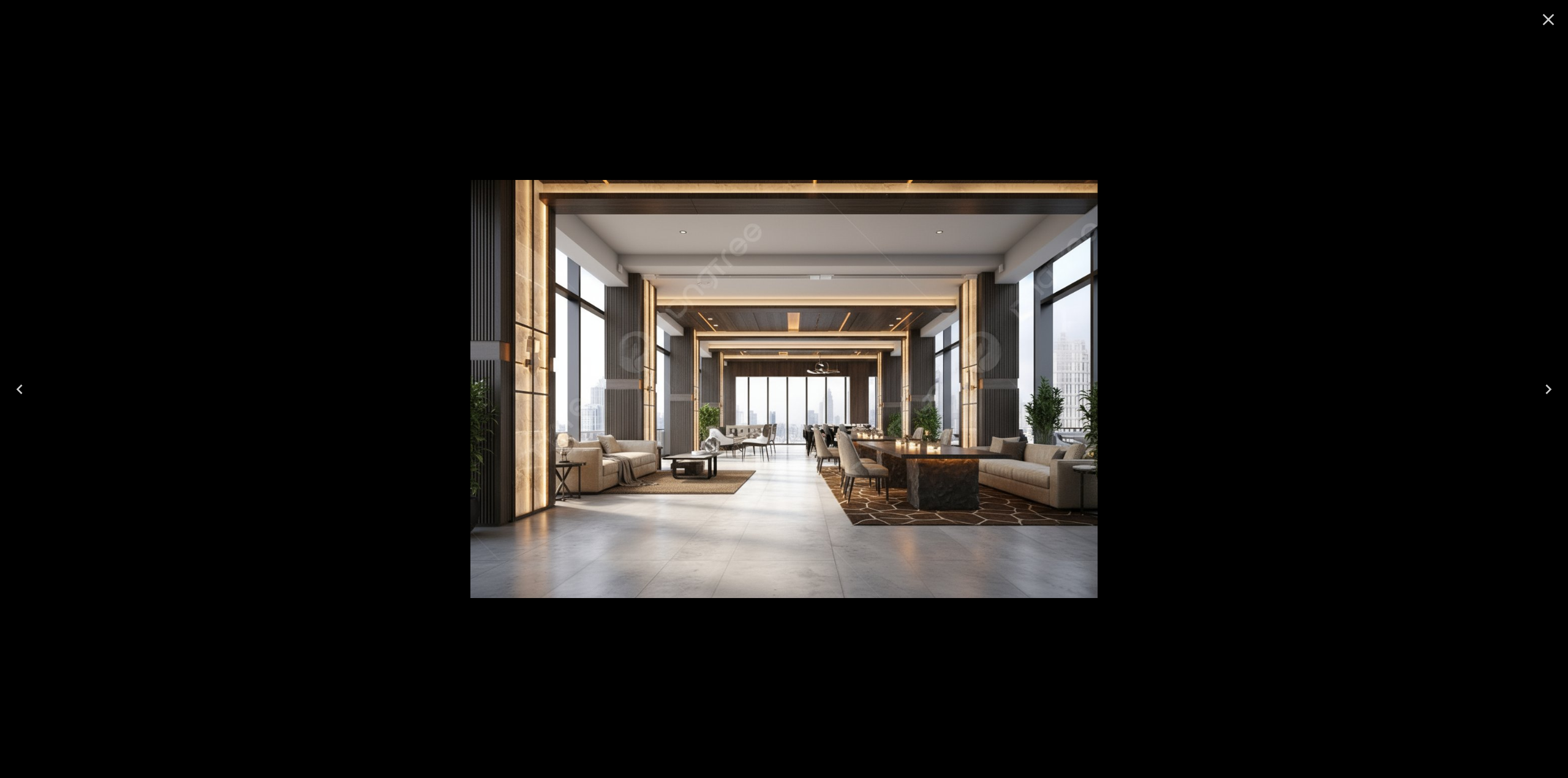
click at [1558, 24] on button "Close" at bounding box center [1548, 19] width 29 height 29
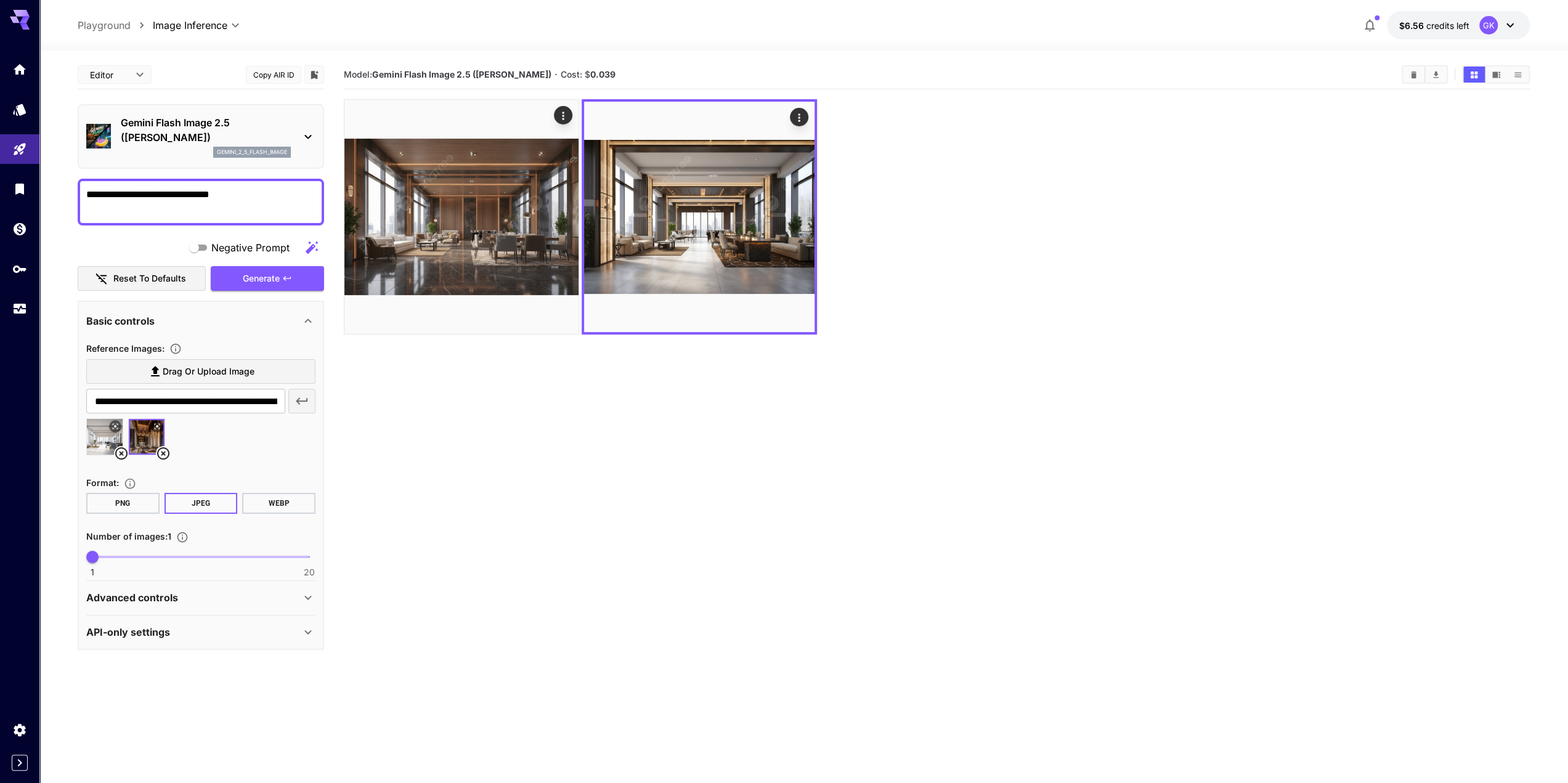
click at [121, 431] on img at bounding box center [105, 436] width 36 height 36
type input "**********"
click at [117, 426] on icon at bounding box center [115, 426] width 7 height 7
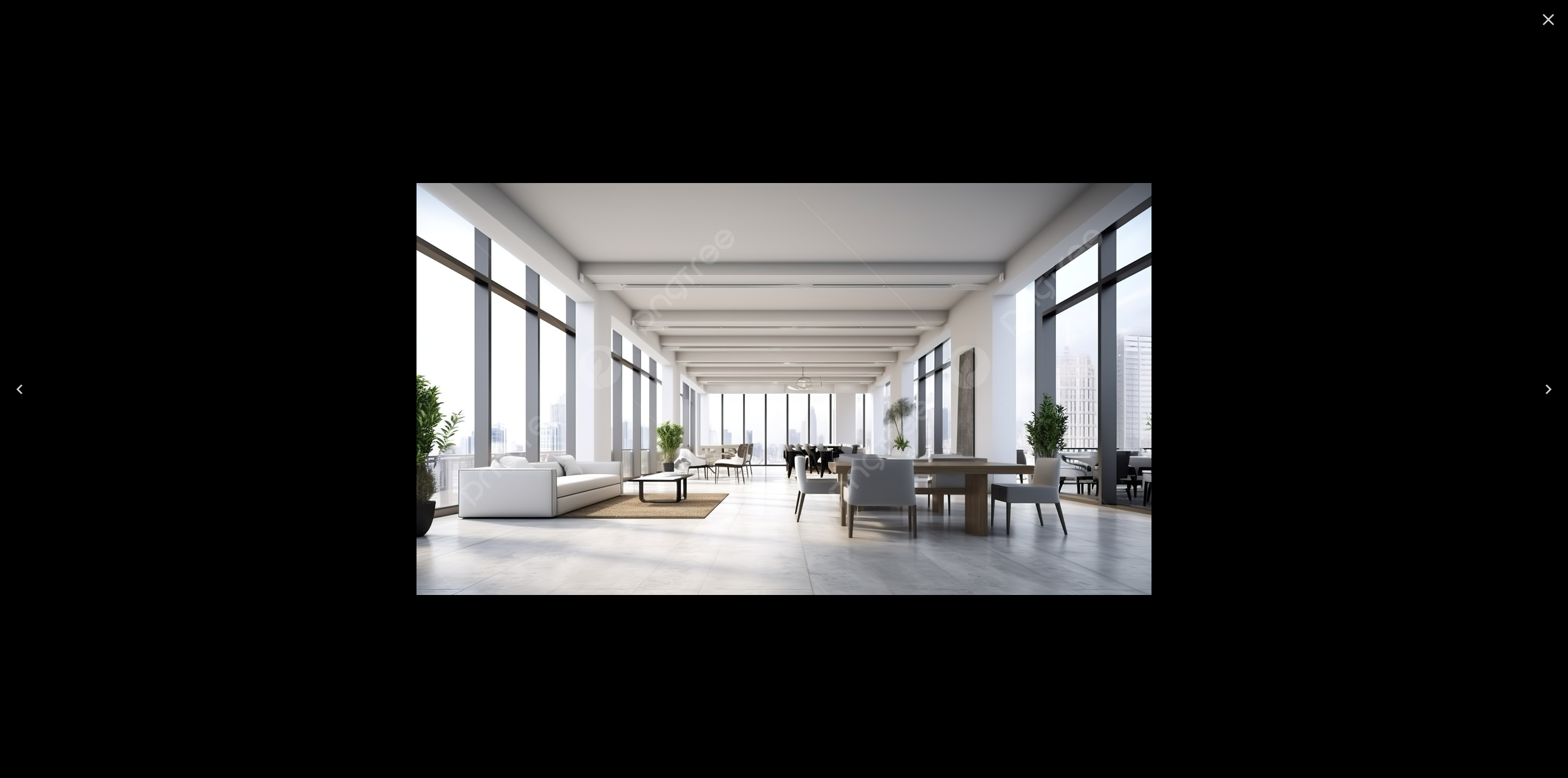
click at [1552, 17] on icon "Close" at bounding box center [1548, 19] width 20 height 20
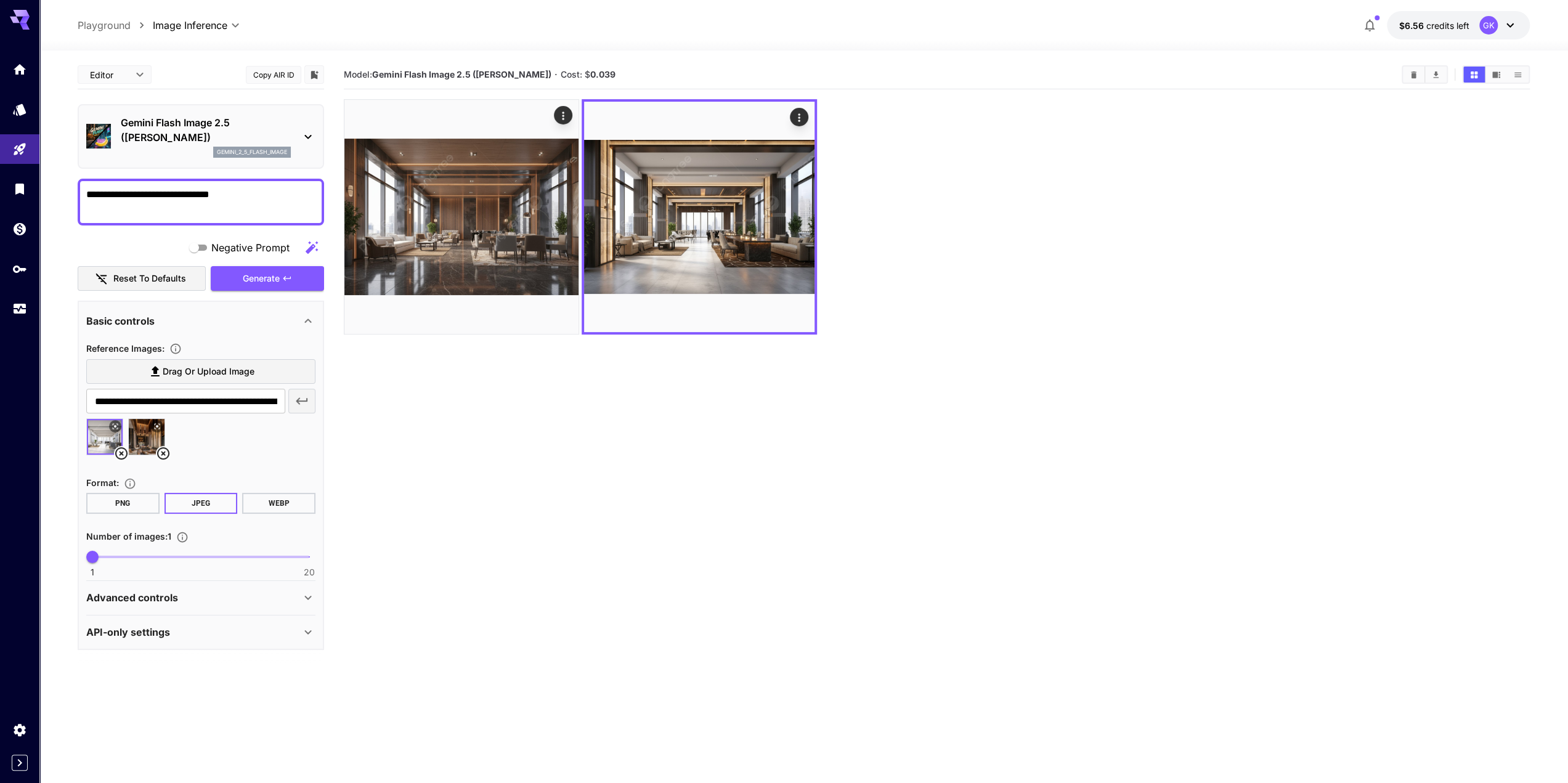
drag, startPoint x: 165, startPoint y: 454, endPoint x: 164, endPoint y: 448, distance: 6.1
click at [165, 454] on icon at bounding box center [163, 453] width 15 height 15
click at [209, 198] on textarea "**********" at bounding box center [201, 201] width 229 height 30
click at [193, 209] on textarea "**********" at bounding box center [201, 201] width 229 height 30
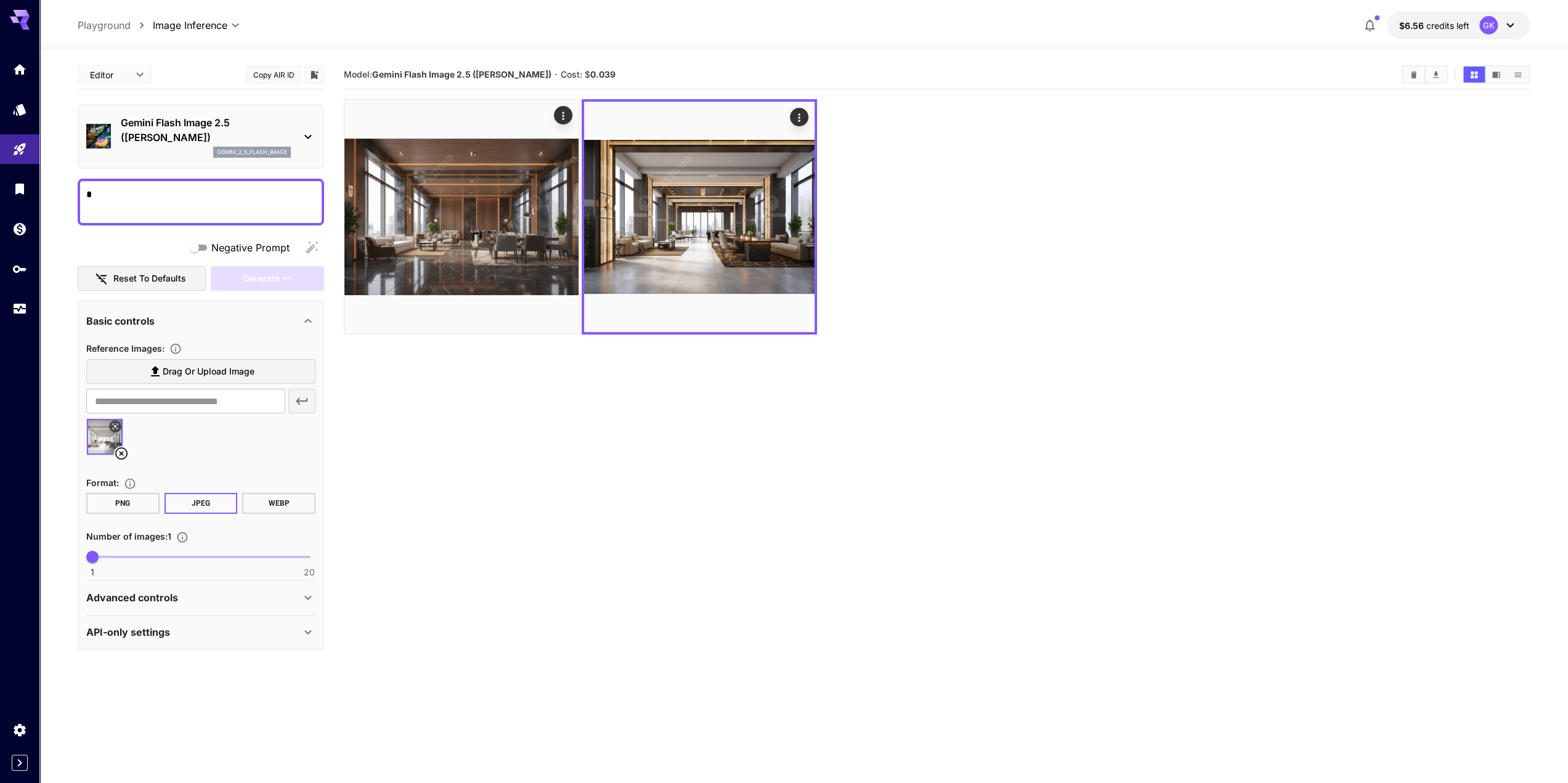
type textarea "*"
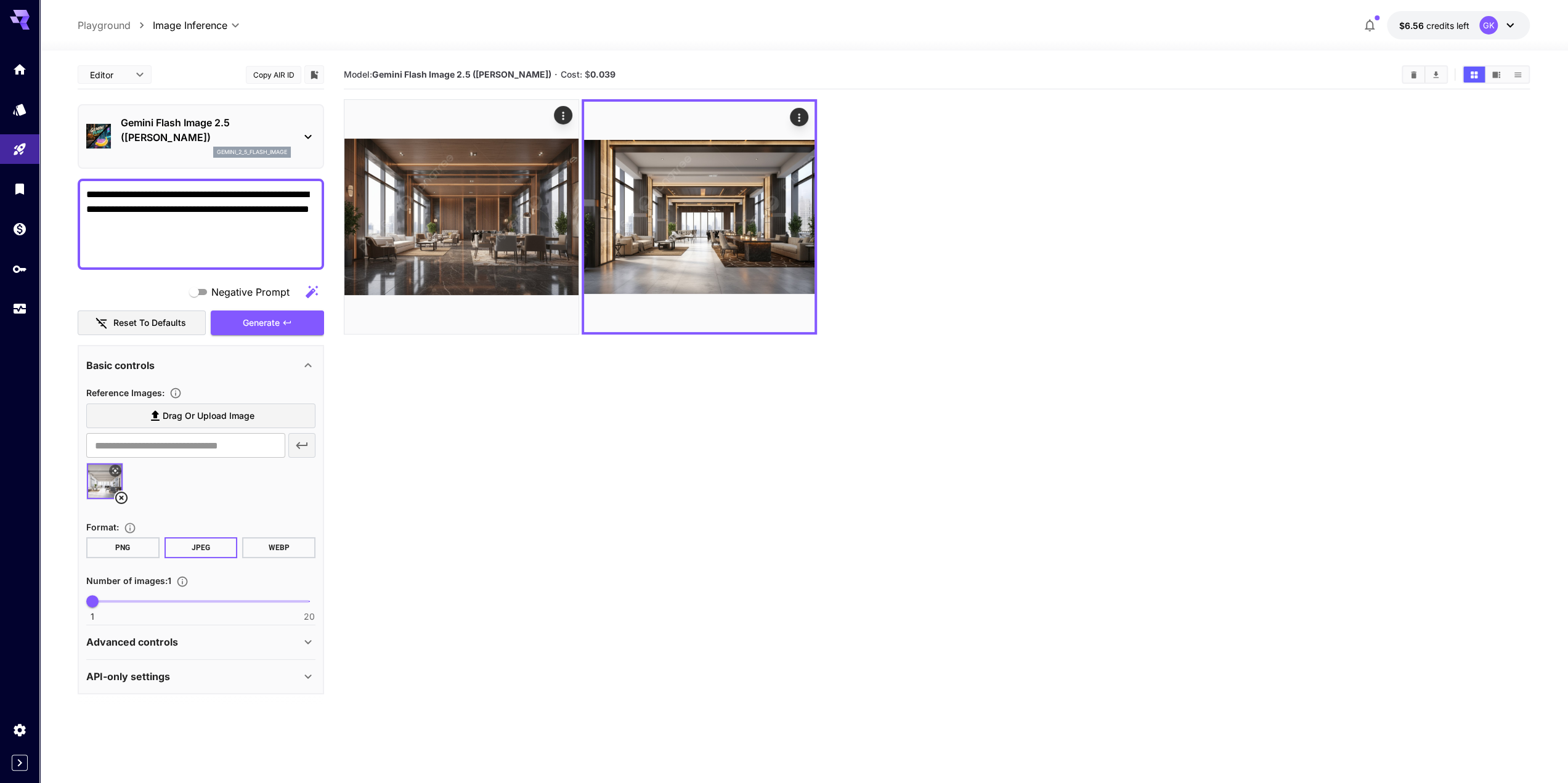
type textarea "**********"
click at [137, 281] on div "Negative Prompt" at bounding box center [201, 292] width 246 height 25
click at [273, 322] on span "Generate" at bounding box center [261, 323] width 37 height 15
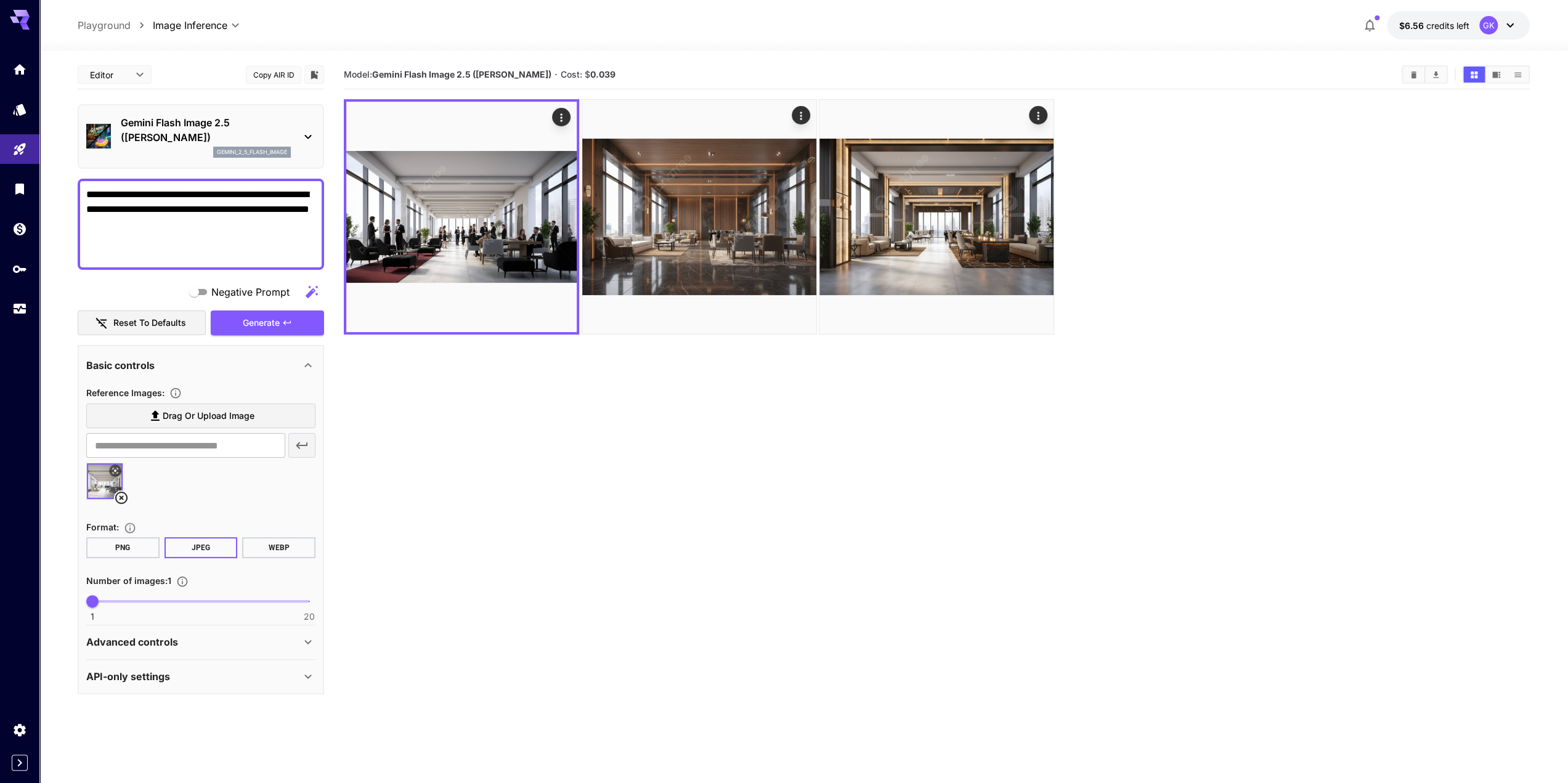
click at [838, 550] on section "Model: Gemini Flash Image 2.5 (Nano Banana) · Cost: $ 0.039" at bounding box center [937, 452] width 1186 height 783
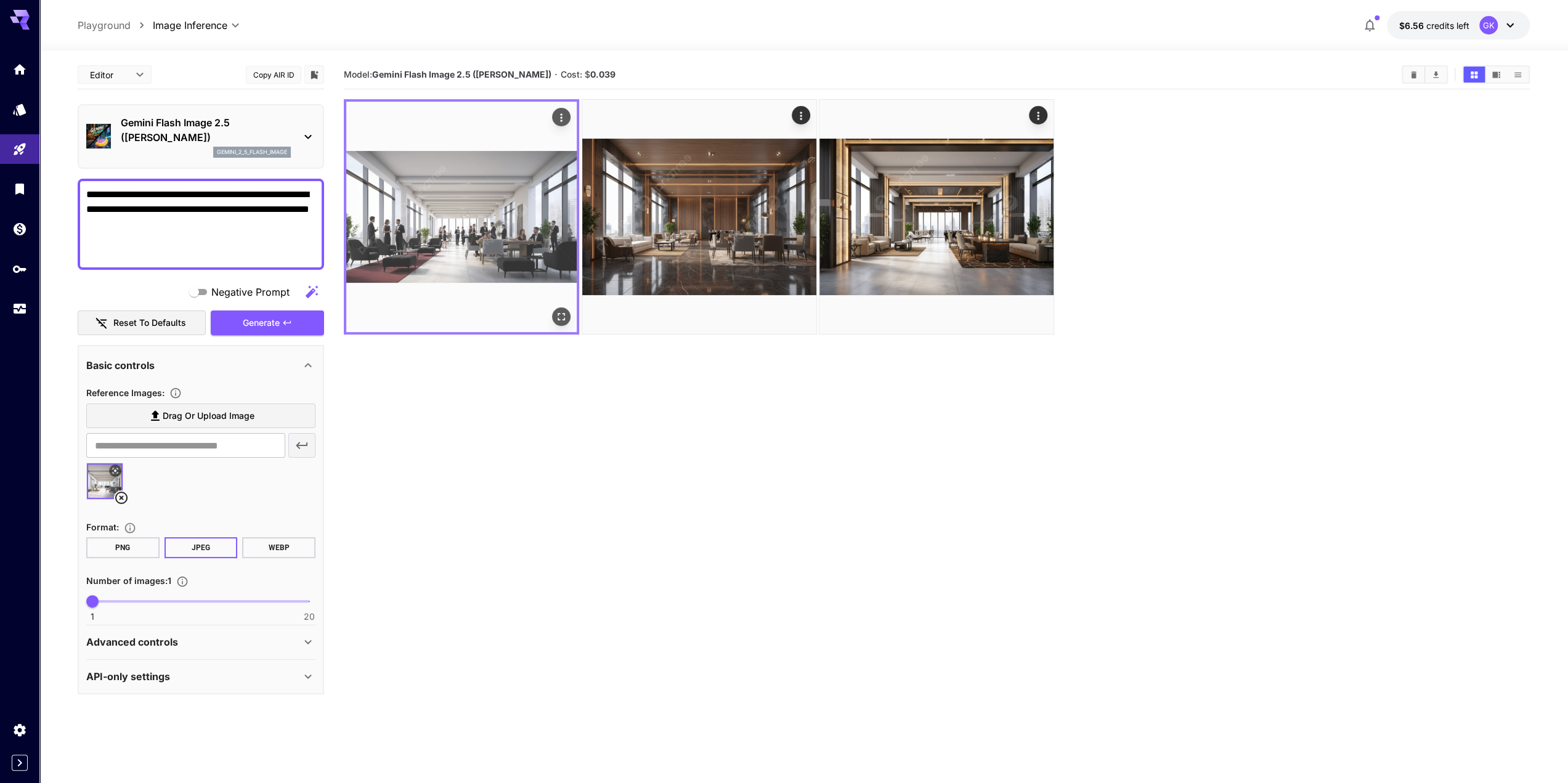
click at [562, 112] on icon "Actions" at bounding box center [561, 117] width 12 height 12
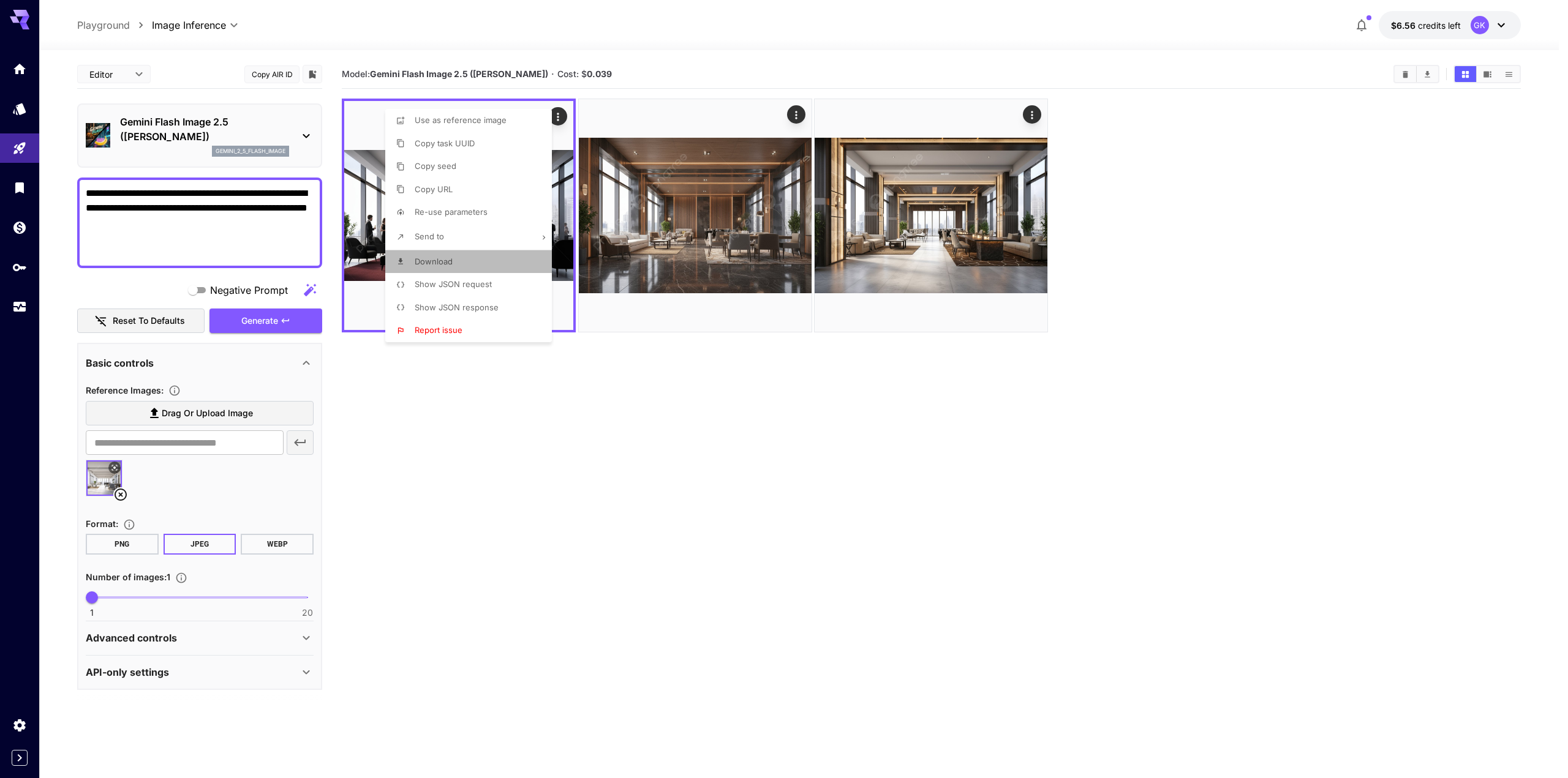
click at [405, 258] on li "Download" at bounding box center [472, 261] width 174 height 23
click at [151, 195] on div at bounding box center [784, 389] width 1568 height 778
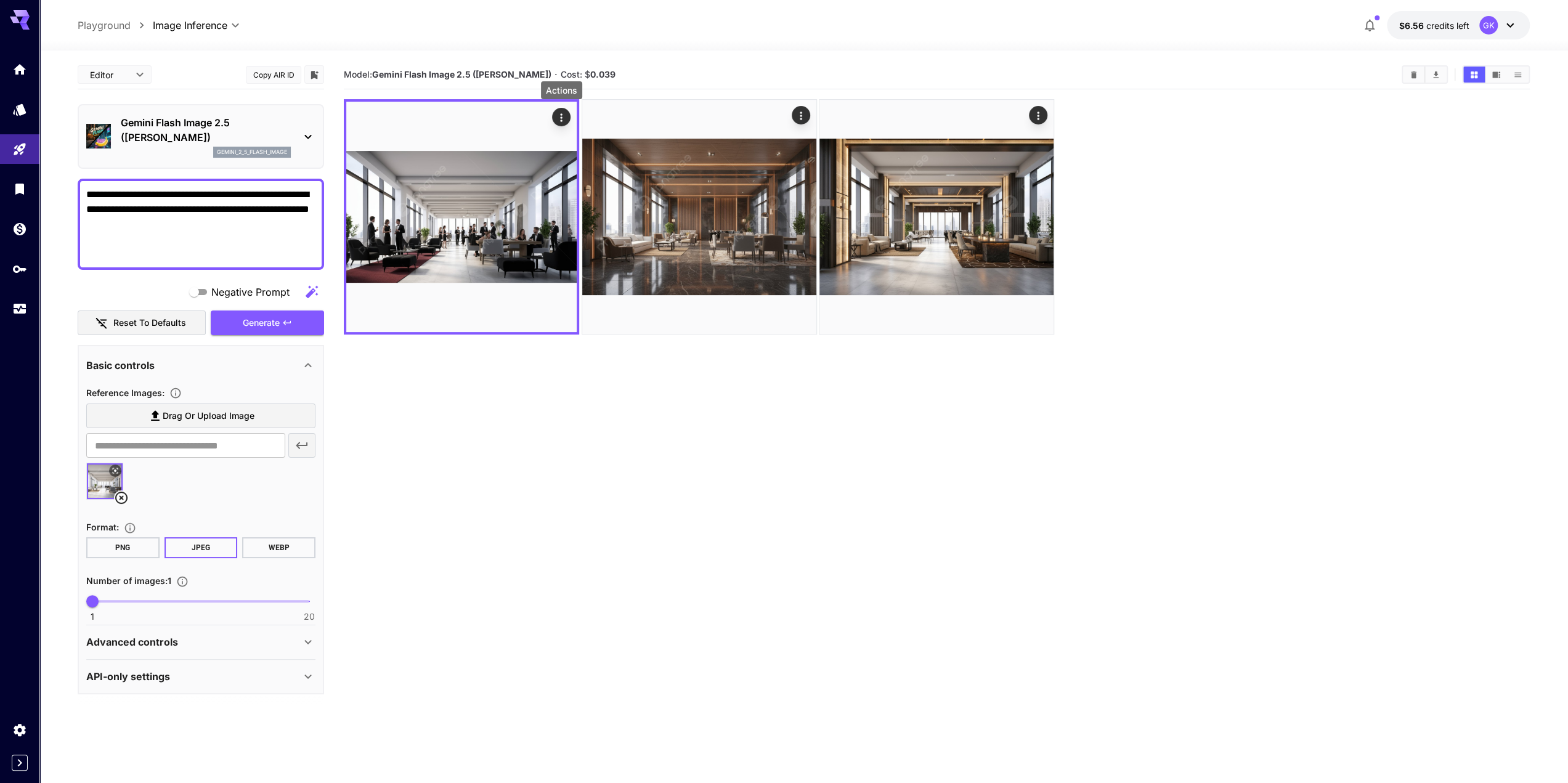
click at [180, 196] on div "Use as reference image Copy task UUID Copy seed Copy URL Re-use parameters Send…" at bounding box center [94, 392] width 187 height 783
click at [160, 194] on textarea "**********" at bounding box center [201, 224] width 229 height 74
click at [120, 195] on textarea "**********" at bounding box center [201, 224] width 229 height 74
click at [107, 193] on textarea "**********" at bounding box center [201, 224] width 229 height 74
click at [206, 213] on textarea "**********" at bounding box center [201, 224] width 229 height 74
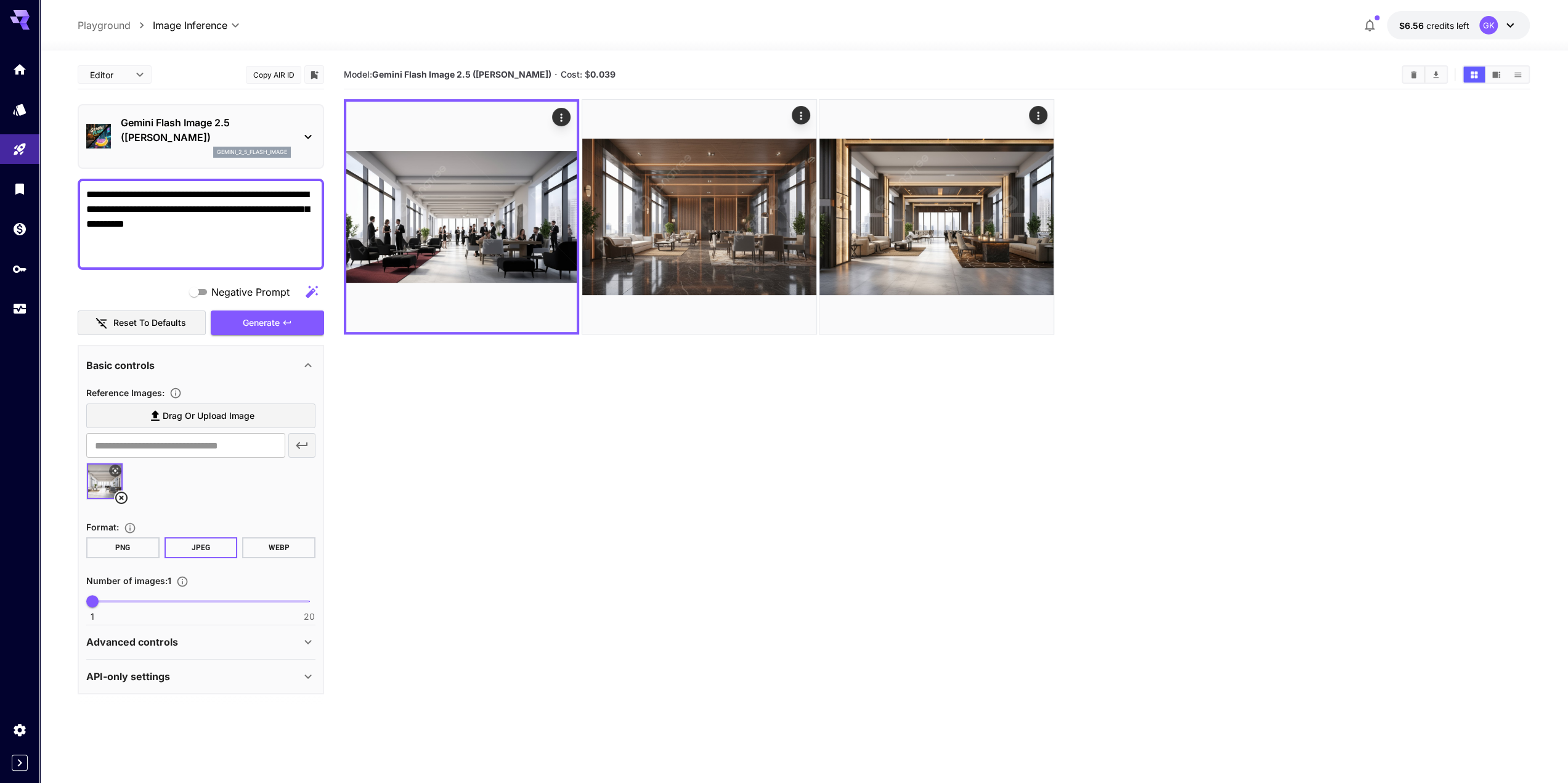
click at [265, 253] on textarea "**********" at bounding box center [201, 224] width 229 height 74
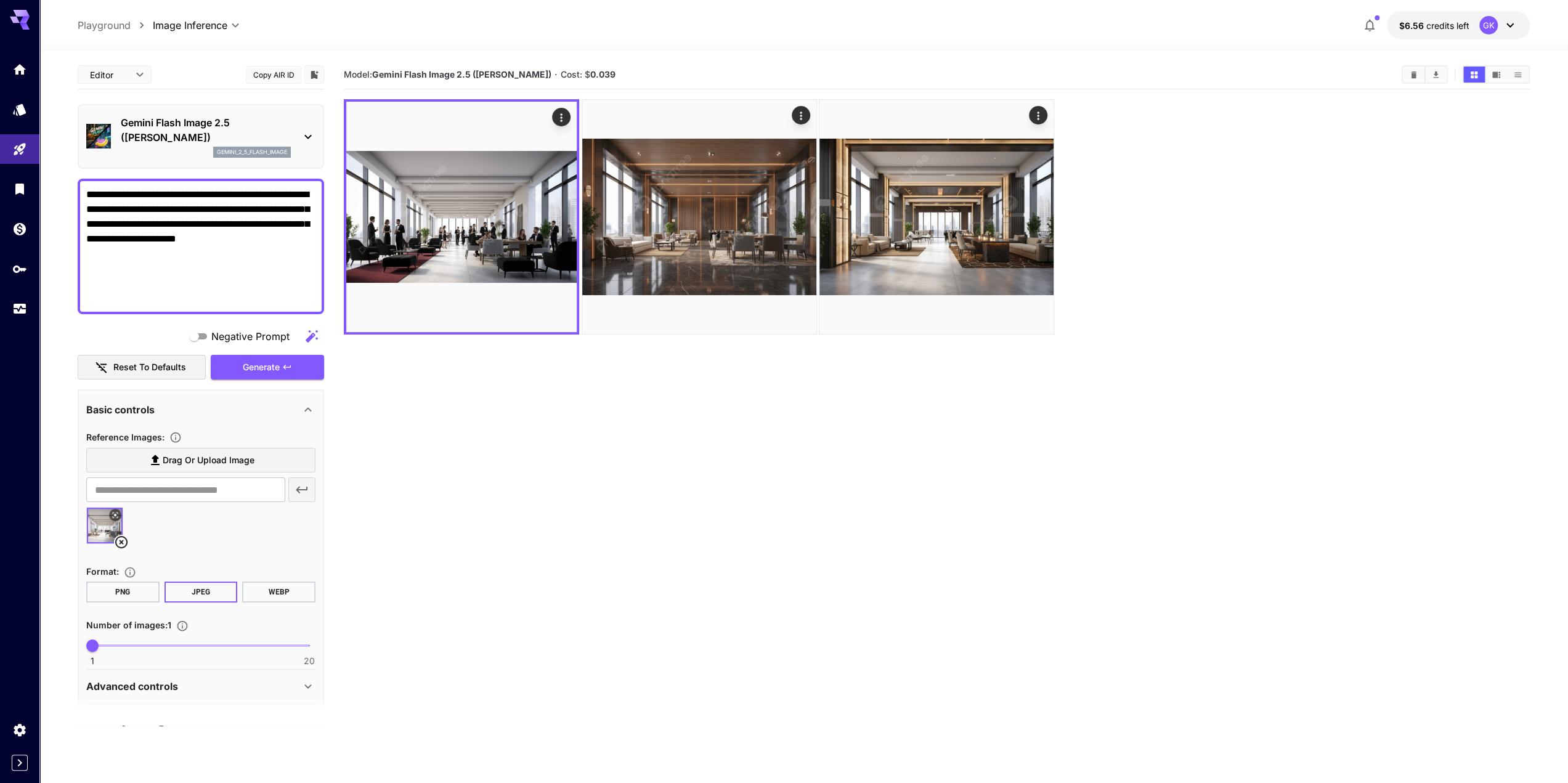
type textarea "**********"
click at [198, 292] on textarea "**********" at bounding box center [201, 246] width 229 height 118
click at [269, 370] on span "Generate" at bounding box center [261, 367] width 37 height 15
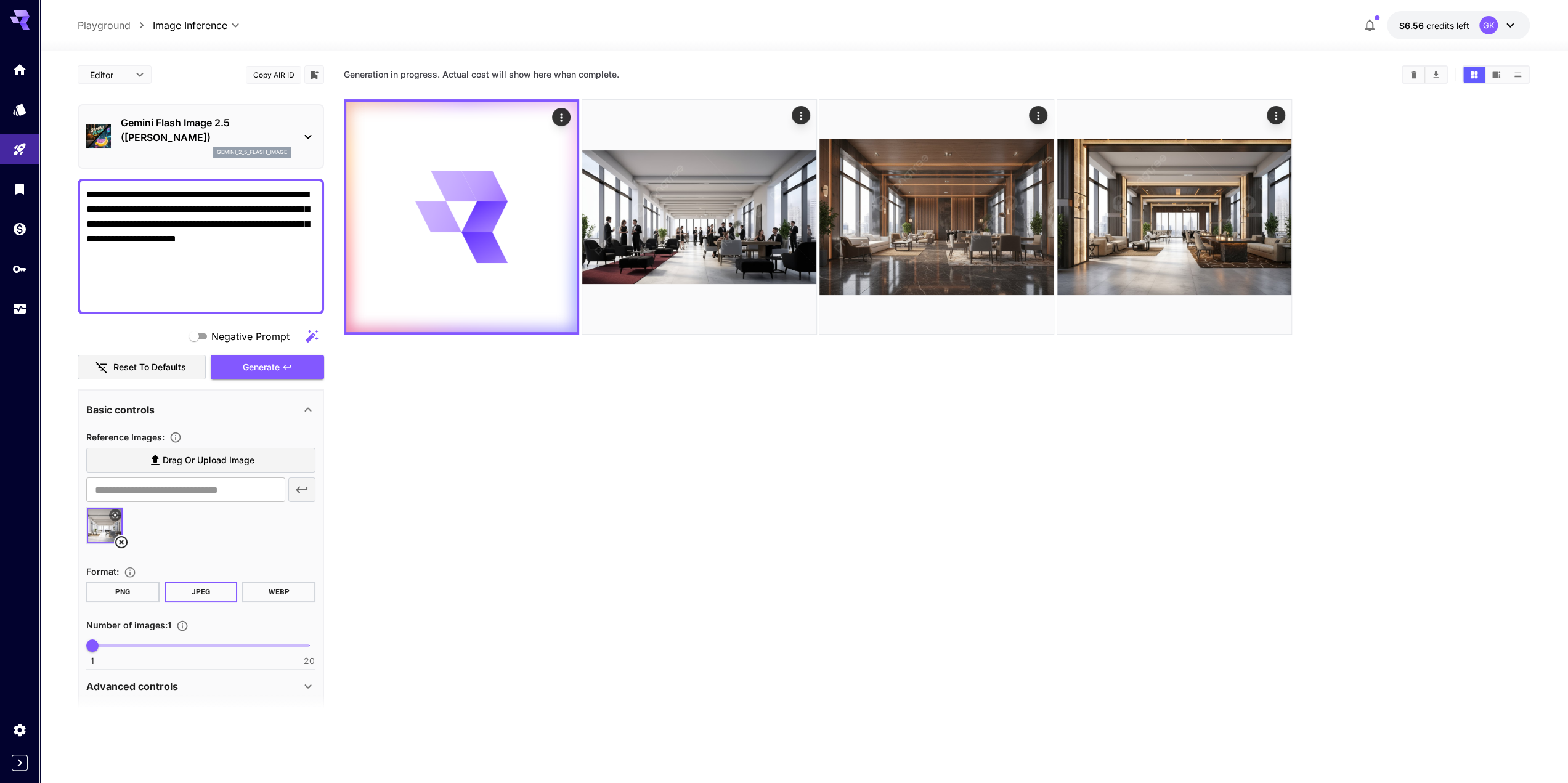
click at [535, 467] on section "Generation in progress. Actual cost will show here when complete." at bounding box center [937, 452] width 1186 height 783
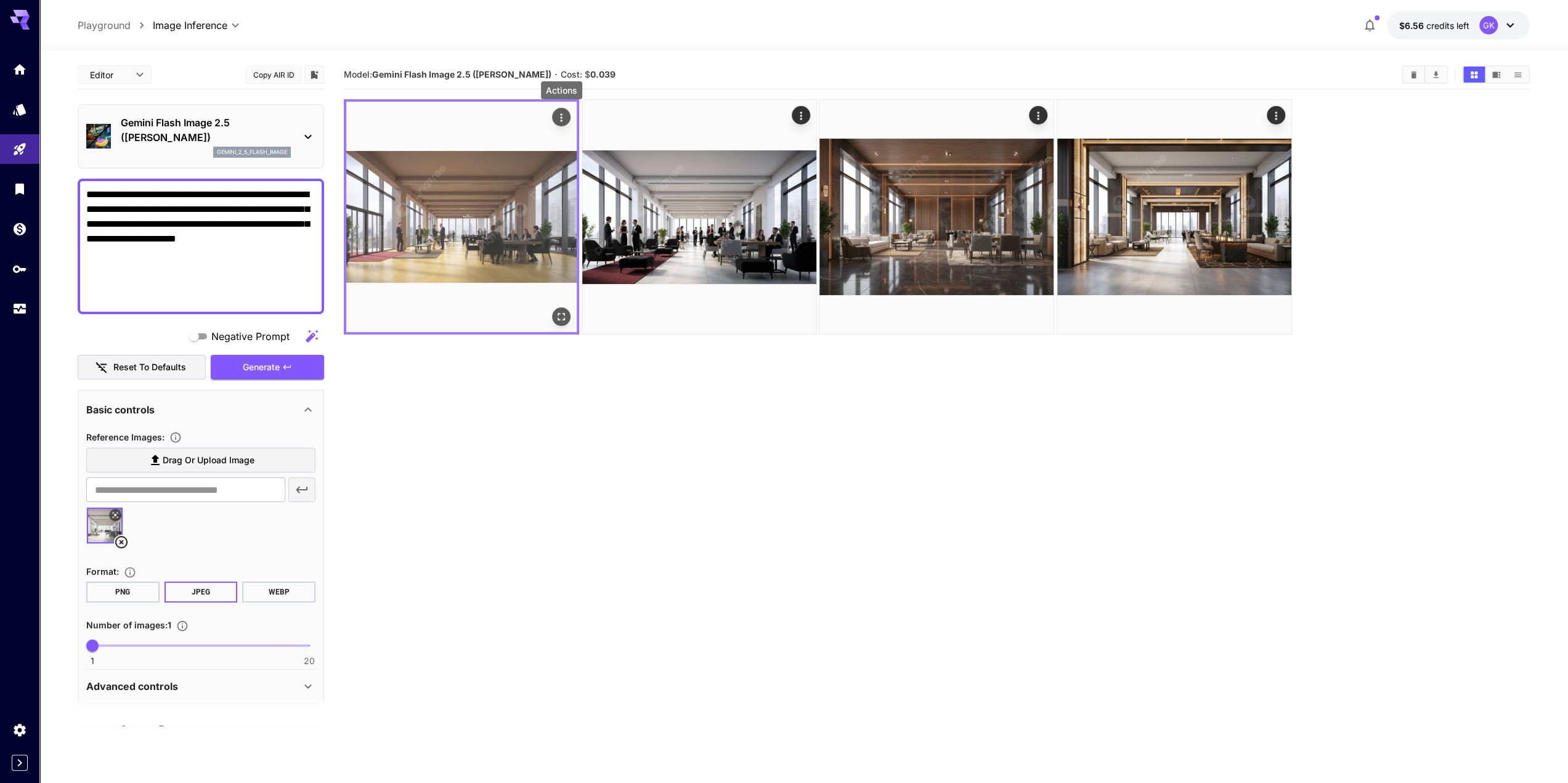
click at [564, 116] on icon "Actions" at bounding box center [561, 117] width 12 height 12
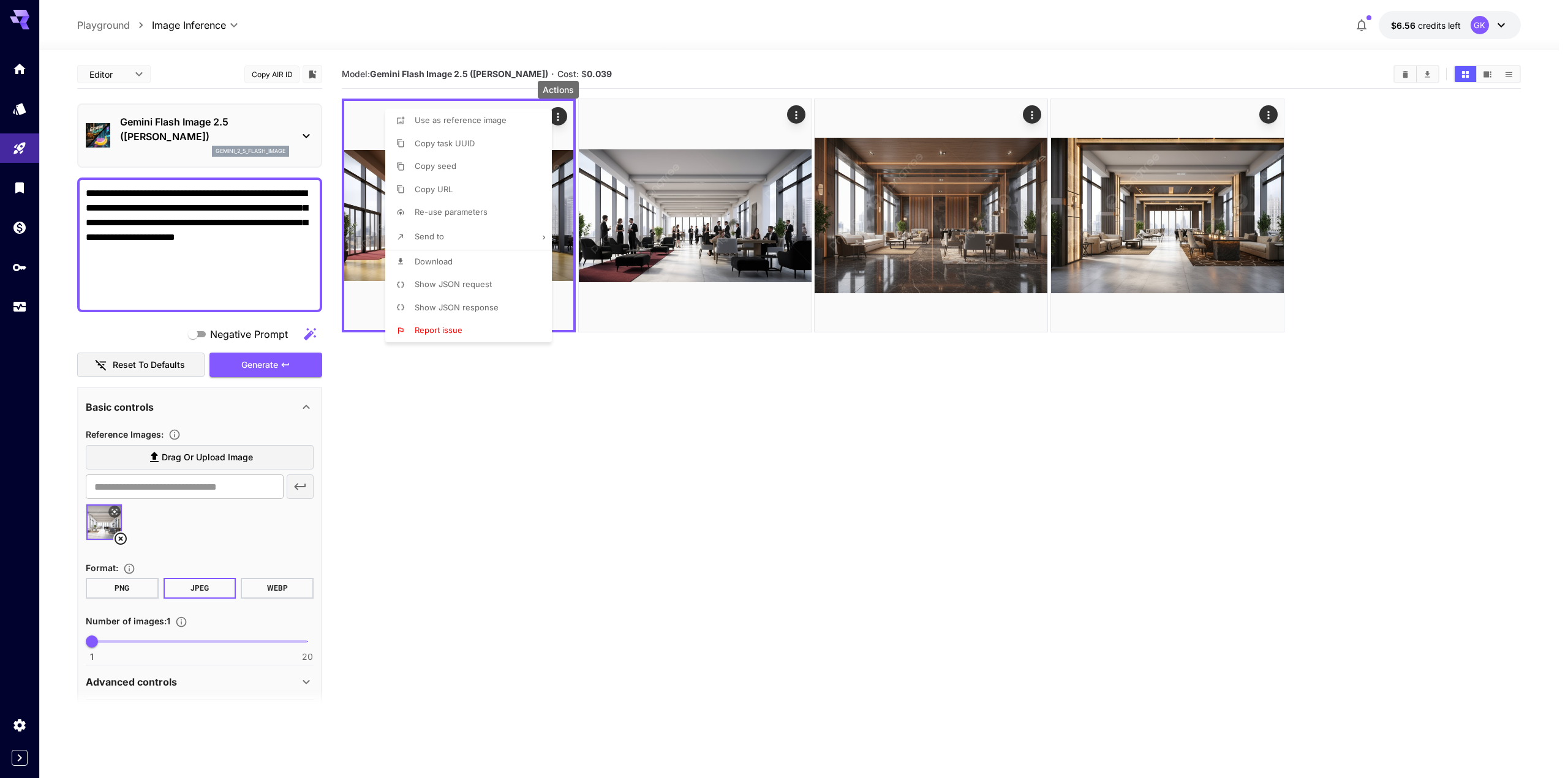
click at [407, 259] on li "Download" at bounding box center [472, 261] width 174 height 23
drag, startPoint x: 681, startPoint y: 483, endPoint x: 879, endPoint y: 371, distance: 227.5
click at [681, 483] on div at bounding box center [784, 389] width 1568 height 778
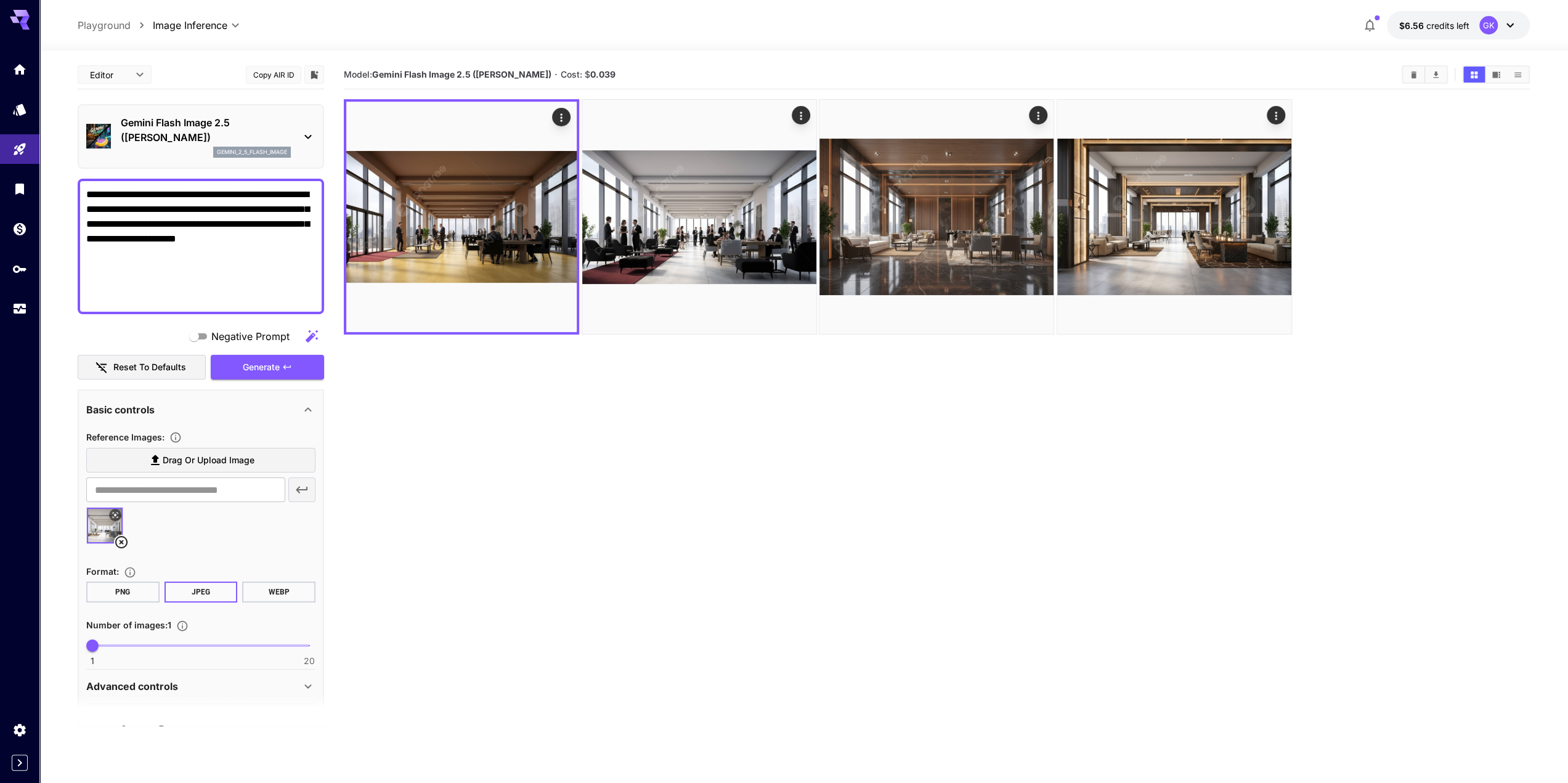
click at [720, 739] on section "Model: Gemini Flash Image 2.5 (Nano Banana) · Cost: $ 0.039" at bounding box center [937, 452] width 1186 height 783
drag, startPoint x: 626, startPoint y: 720, endPoint x: 625, endPoint y: 709, distance: 11.0
click at [626, 720] on section "Model: Gemini Flash Image 2.5 (Nano Banana) · Cost: $ 0.039" at bounding box center [937, 452] width 1186 height 783
click at [1035, 596] on section "Model: Gemini Flash Image 2.5 (Nano Banana) · Cost: $ 0.039" at bounding box center [937, 452] width 1186 height 783
click at [723, 444] on section "Model: Gemini Flash Image 2.5 (Nano Banana) · Cost: $ 0.039" at bounding box center [937, 452] width 1186 height 783
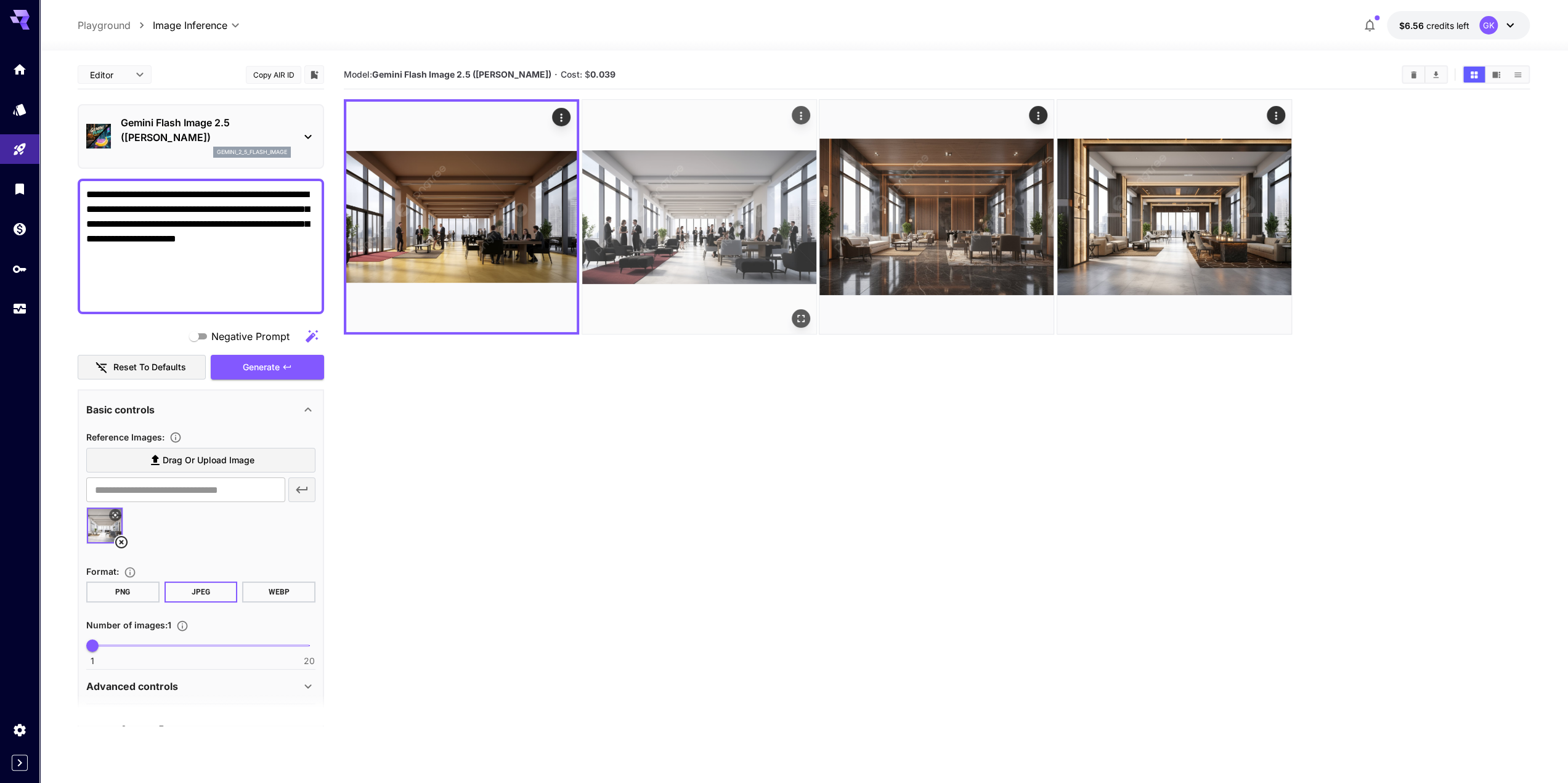
click at [801, 316] on icon "Open in fullscreen" at bounding box center [801, 318] width 12 height 12
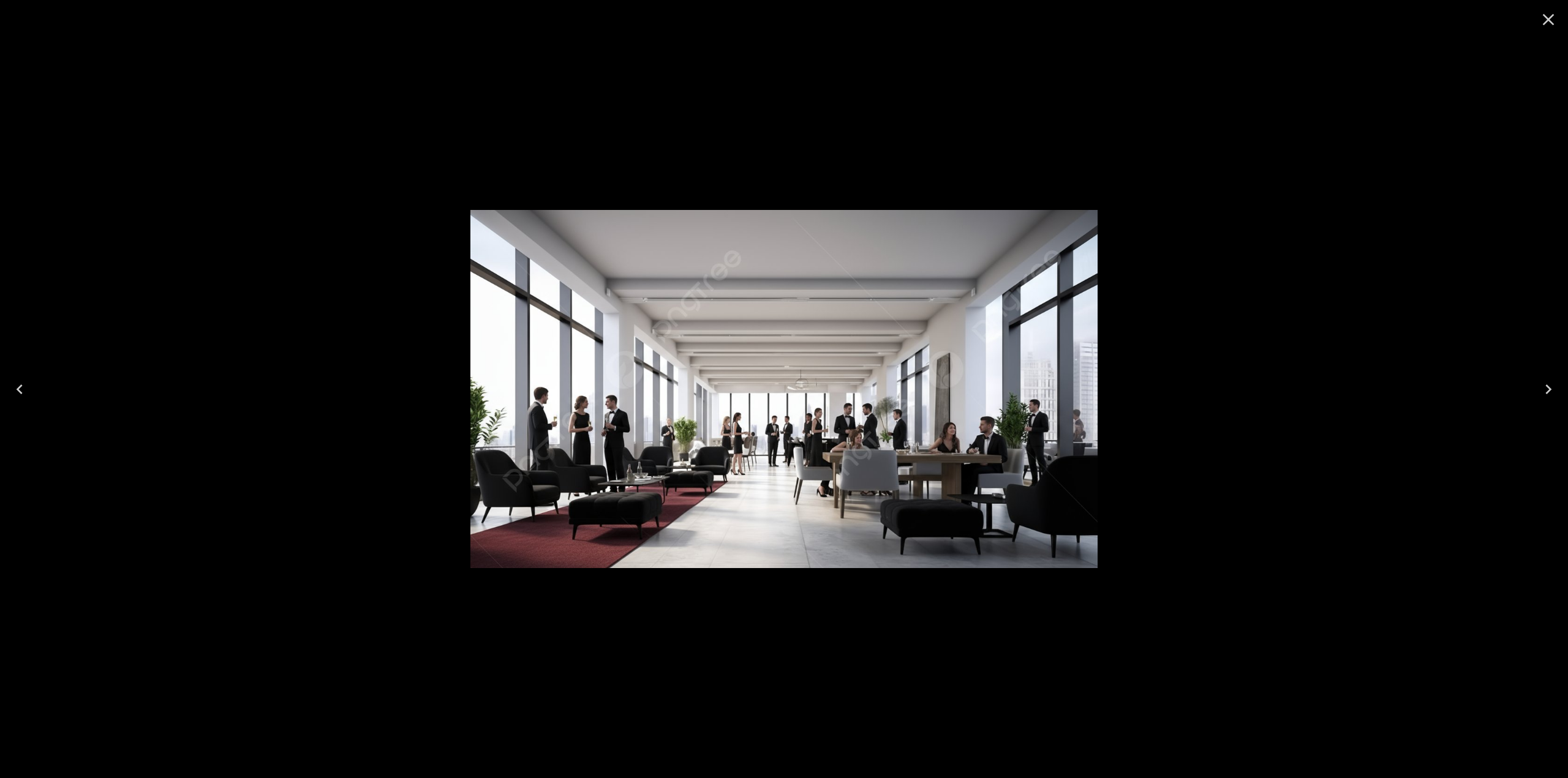
click at [1543, 24] on icon "Close" at bounding box center [1548, 20] width 12 height 12
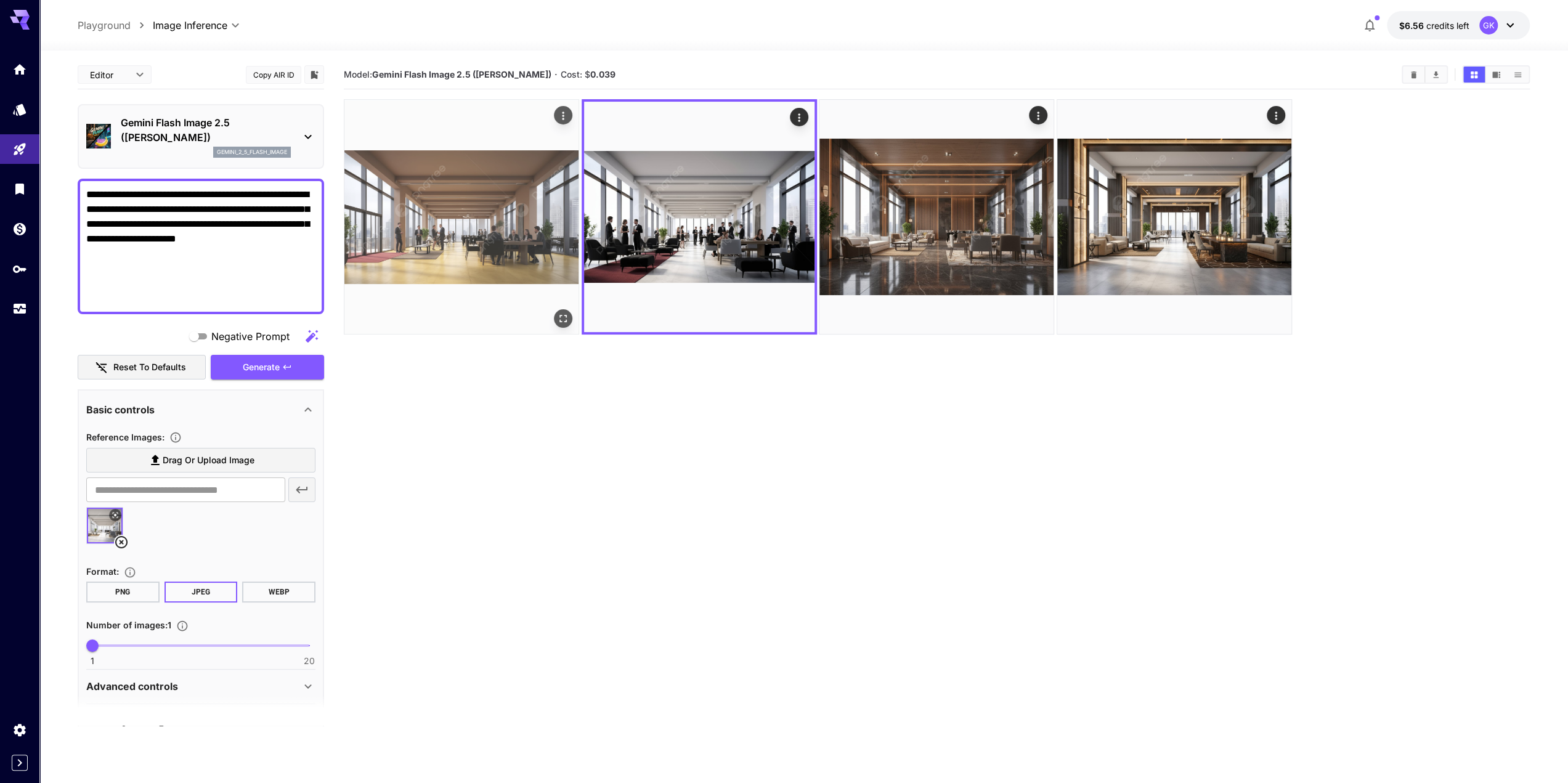
click at [493, 210] on img at bounding box center [461, 217] width 234 height 234
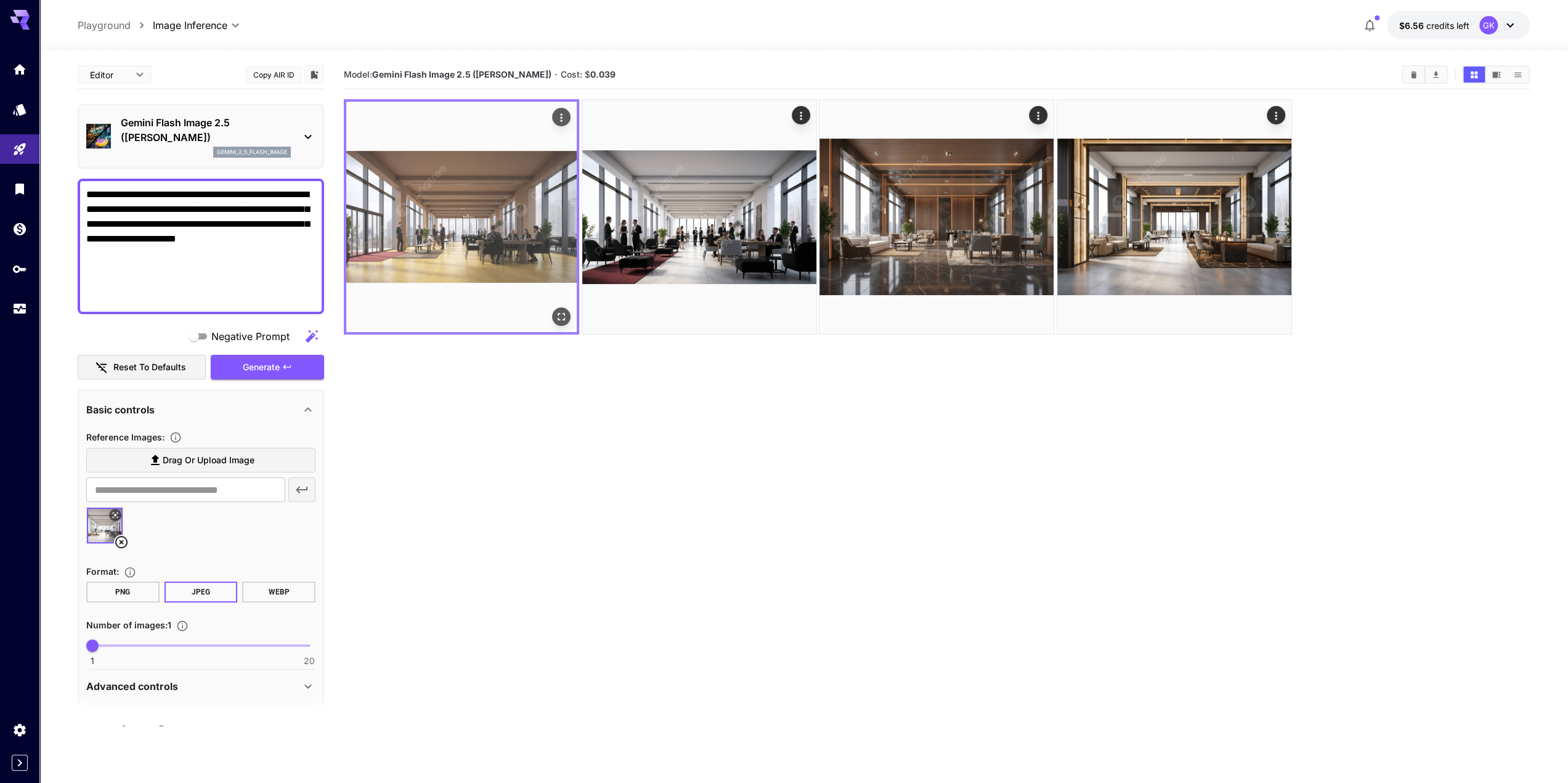
click at [499, 220] on img at bounding box center [461, 217] width 230 height 230
click at [568, 321] on button "Open in fullscreen" at bounding box center [561, 316] width 18 height 18
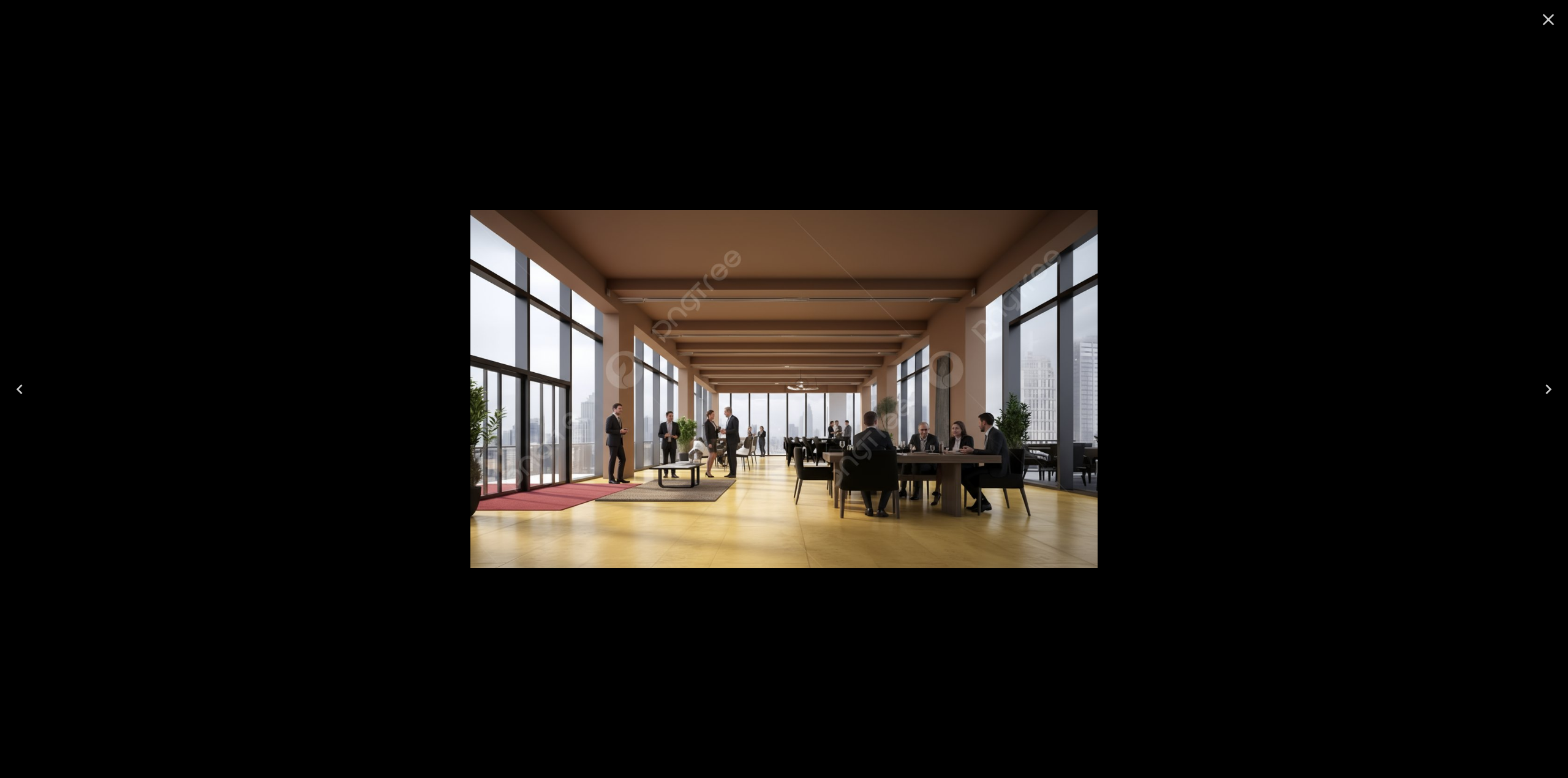
click at [1549, 25] on icon "Close" at bounding box center [1548, 19] width 20 height 20
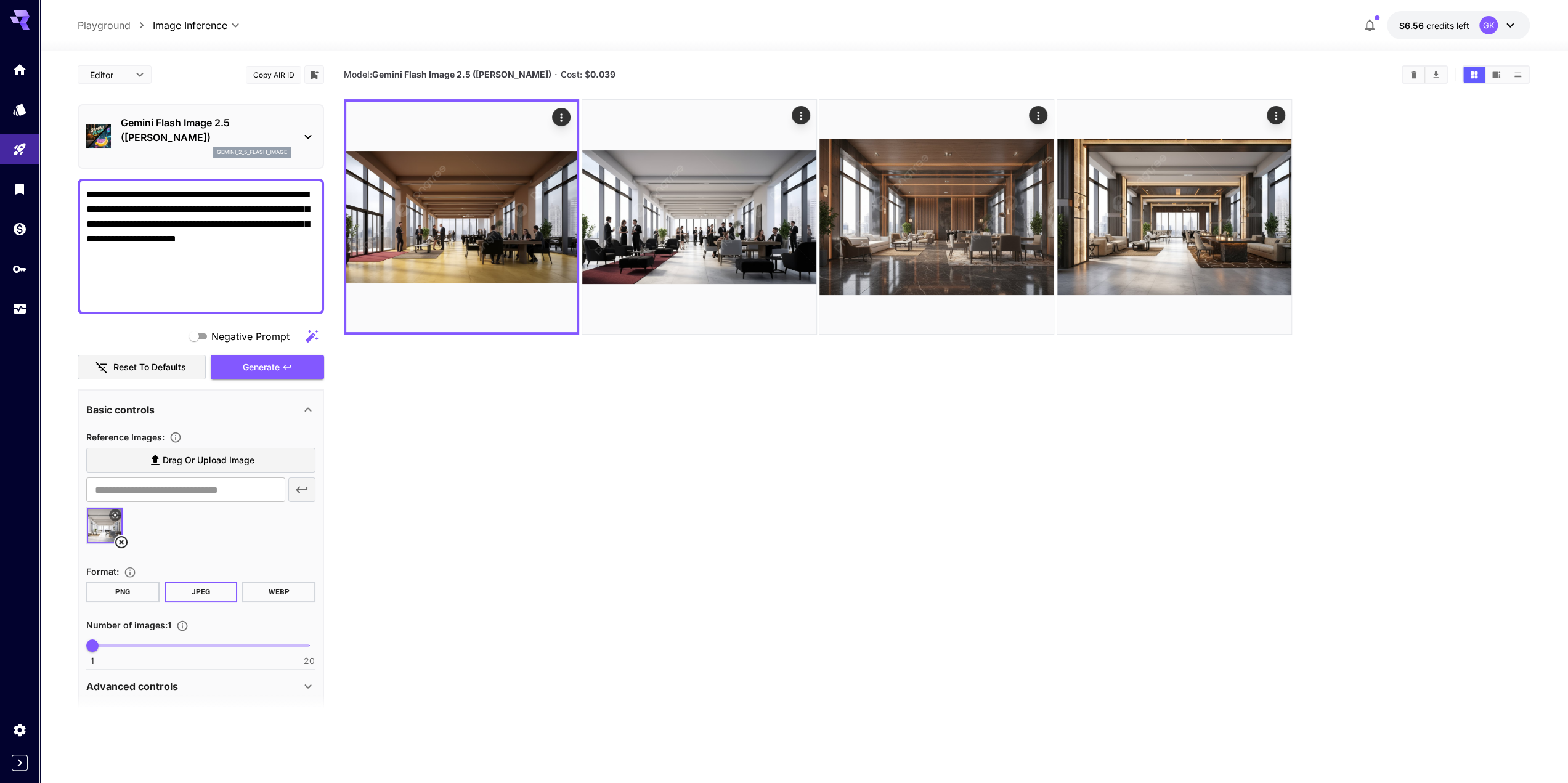
click at [124, 540] on icon at bounding box center [121, 542] width 15 height 15
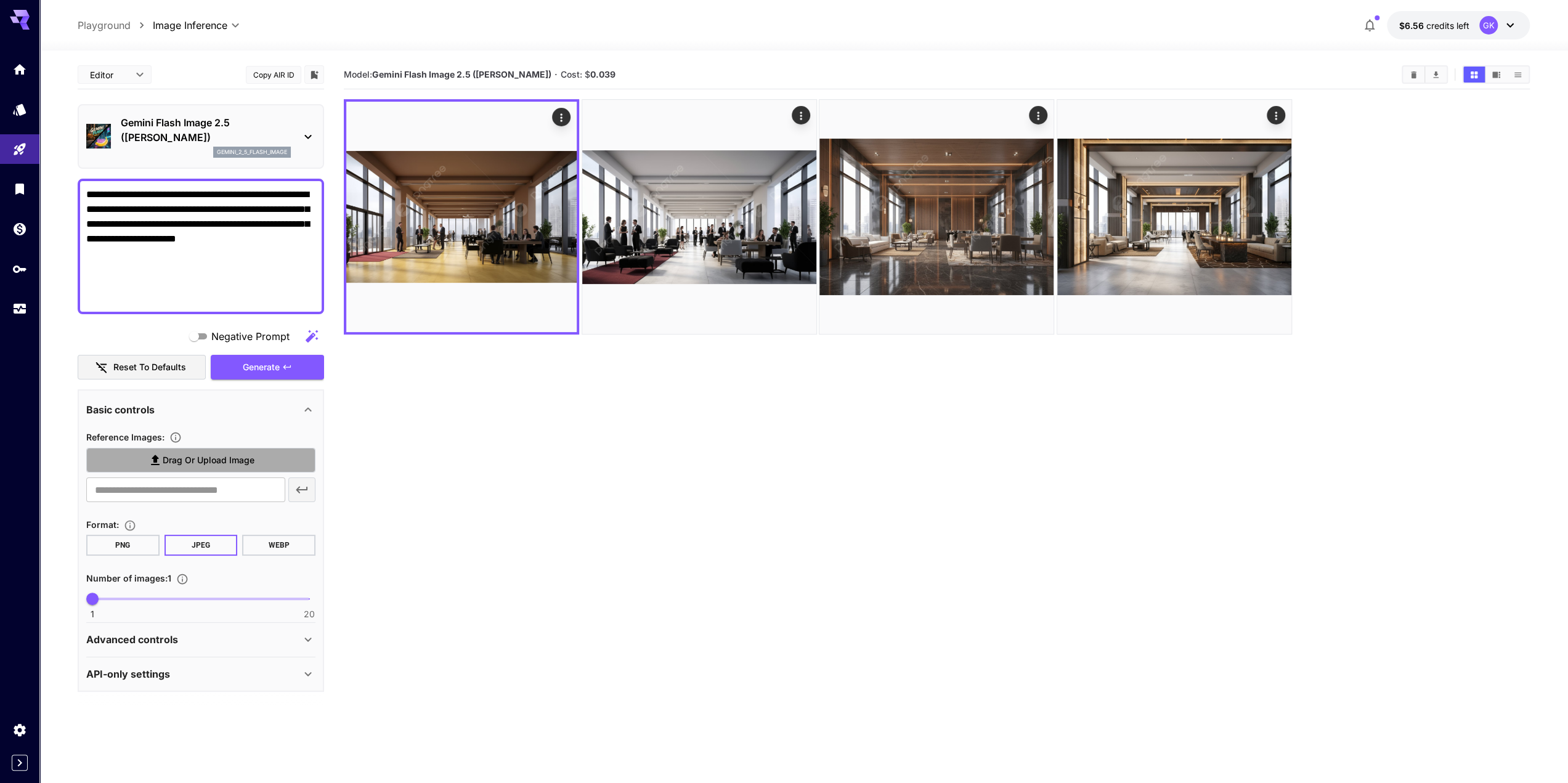
click at [185, 470] on label "Drag or upload image" at bounding box center [201, 461] width 229 height 26
click at [0, 0] on input "Drag or upload image" at bounding box center [0, 0] width 0 height 0
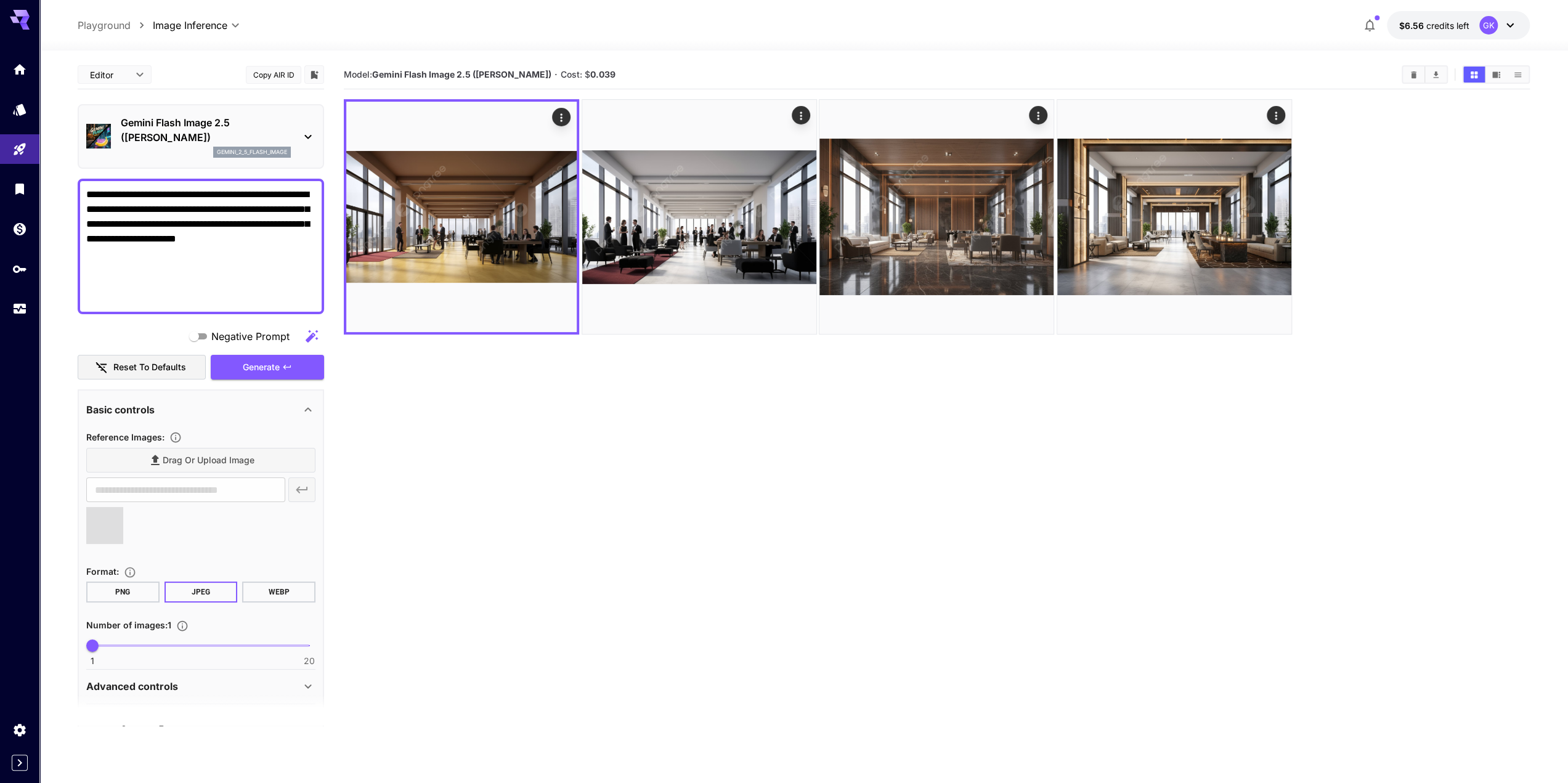
click at [209, 238] on textarea "**********" at bounding box center [201, 246] width 229 height 118
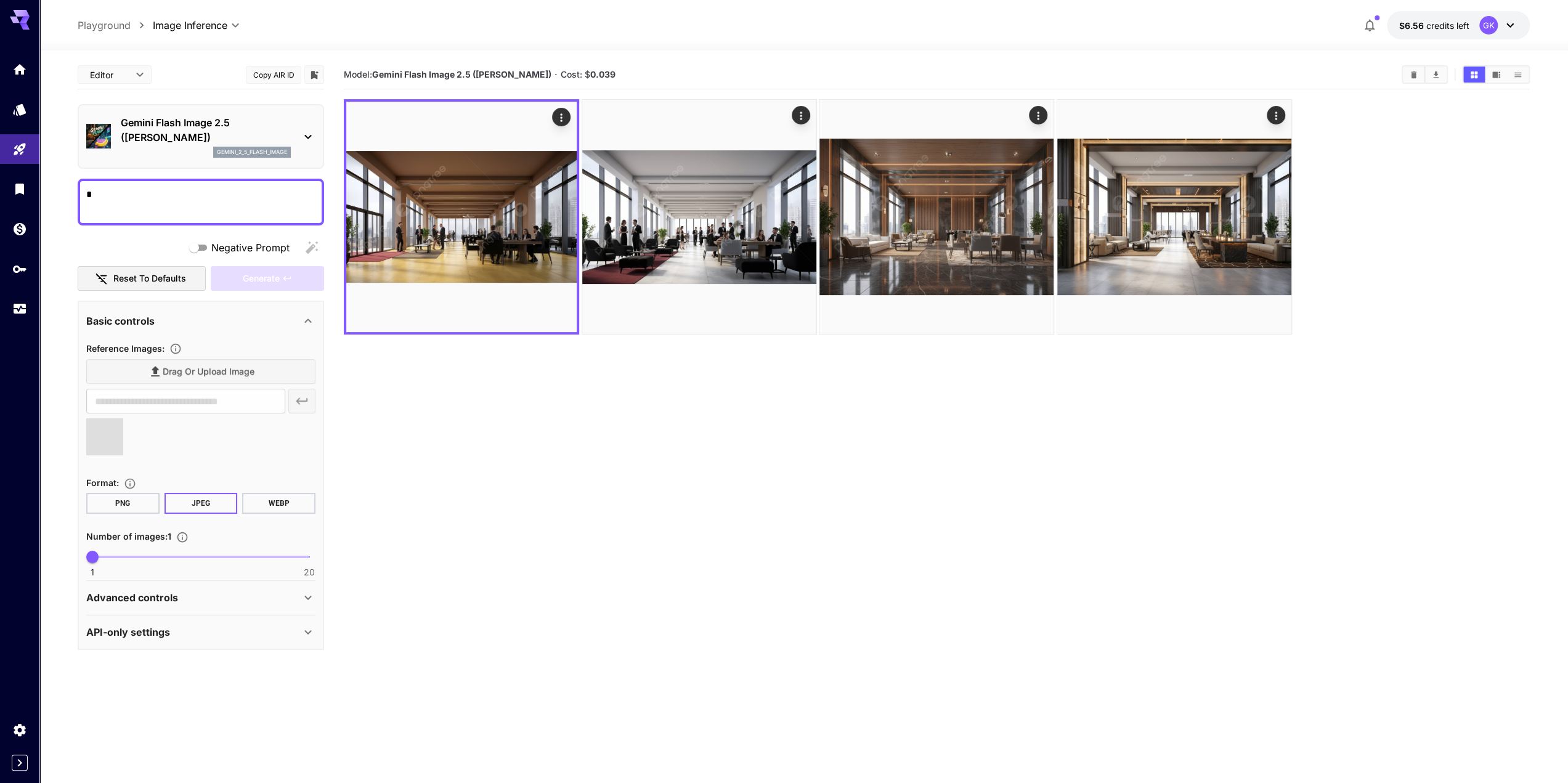
type textarea "**"
type input "**********"
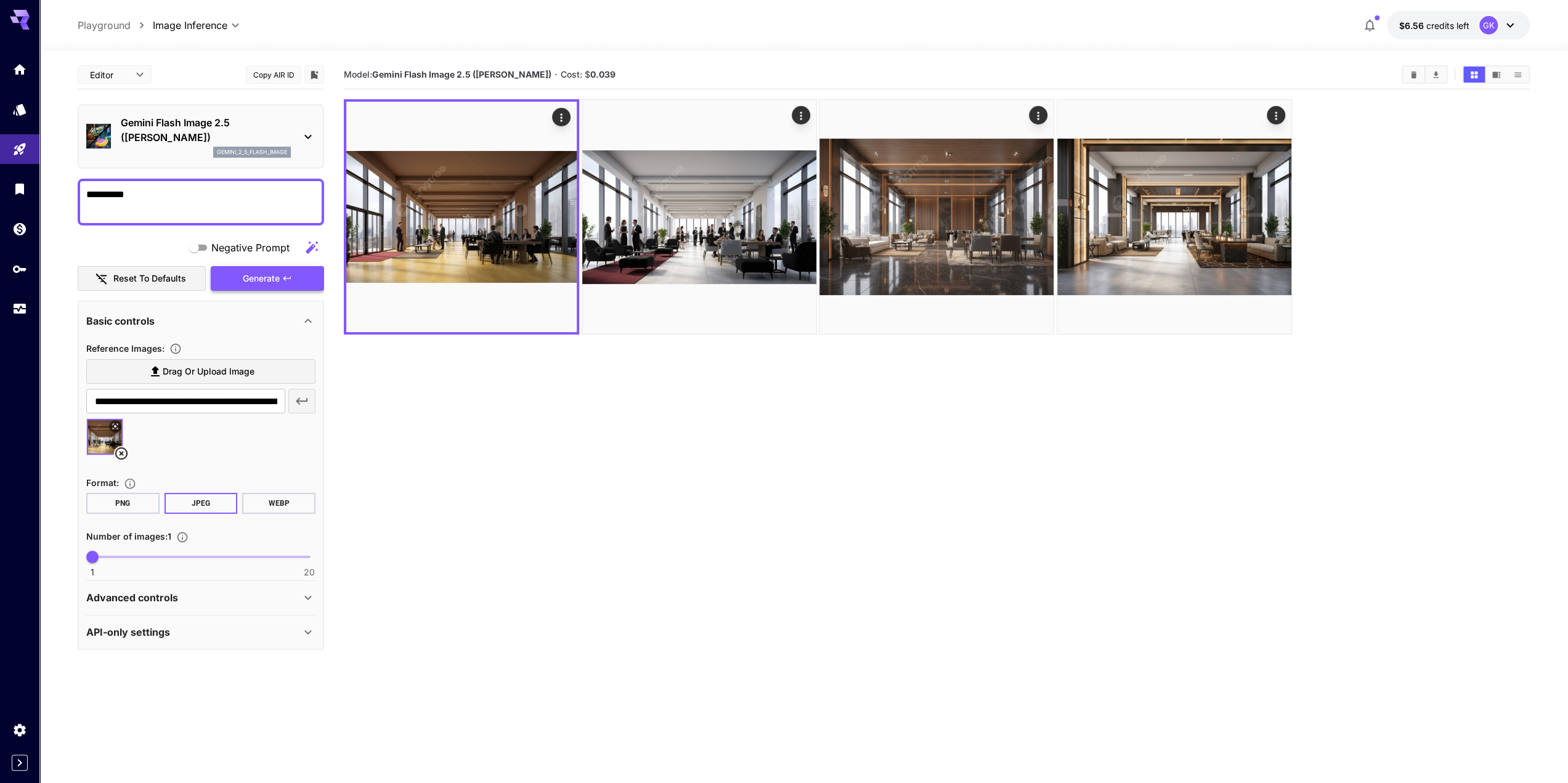
type textarea "**********"
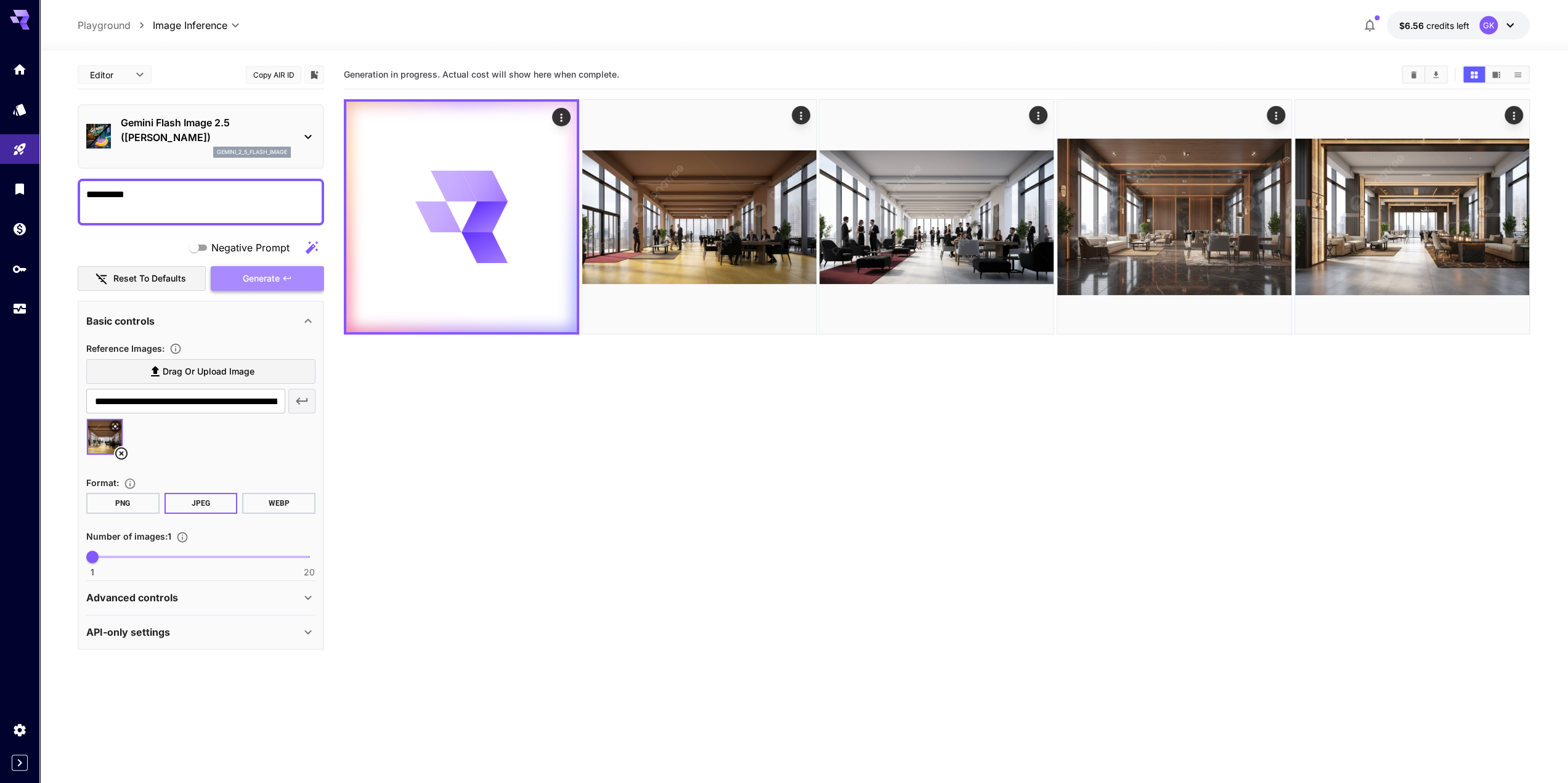
click at [283, 279] on icon "button" at bounding box center [287, 278] width 10 height 10
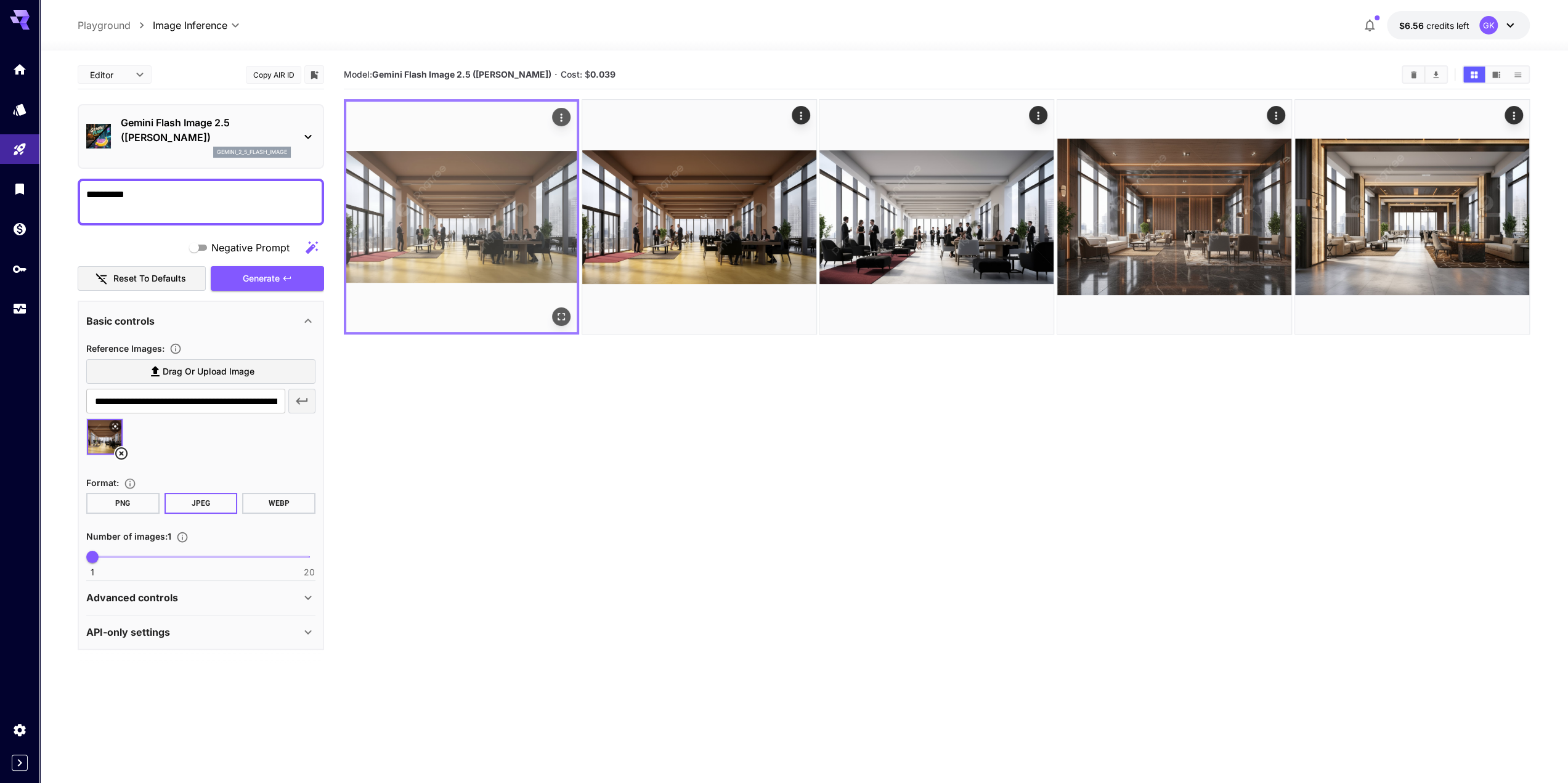
click at [557, 313] on icon "Open in fullscreen" at bounding box center [561, 316] width 12 height 12
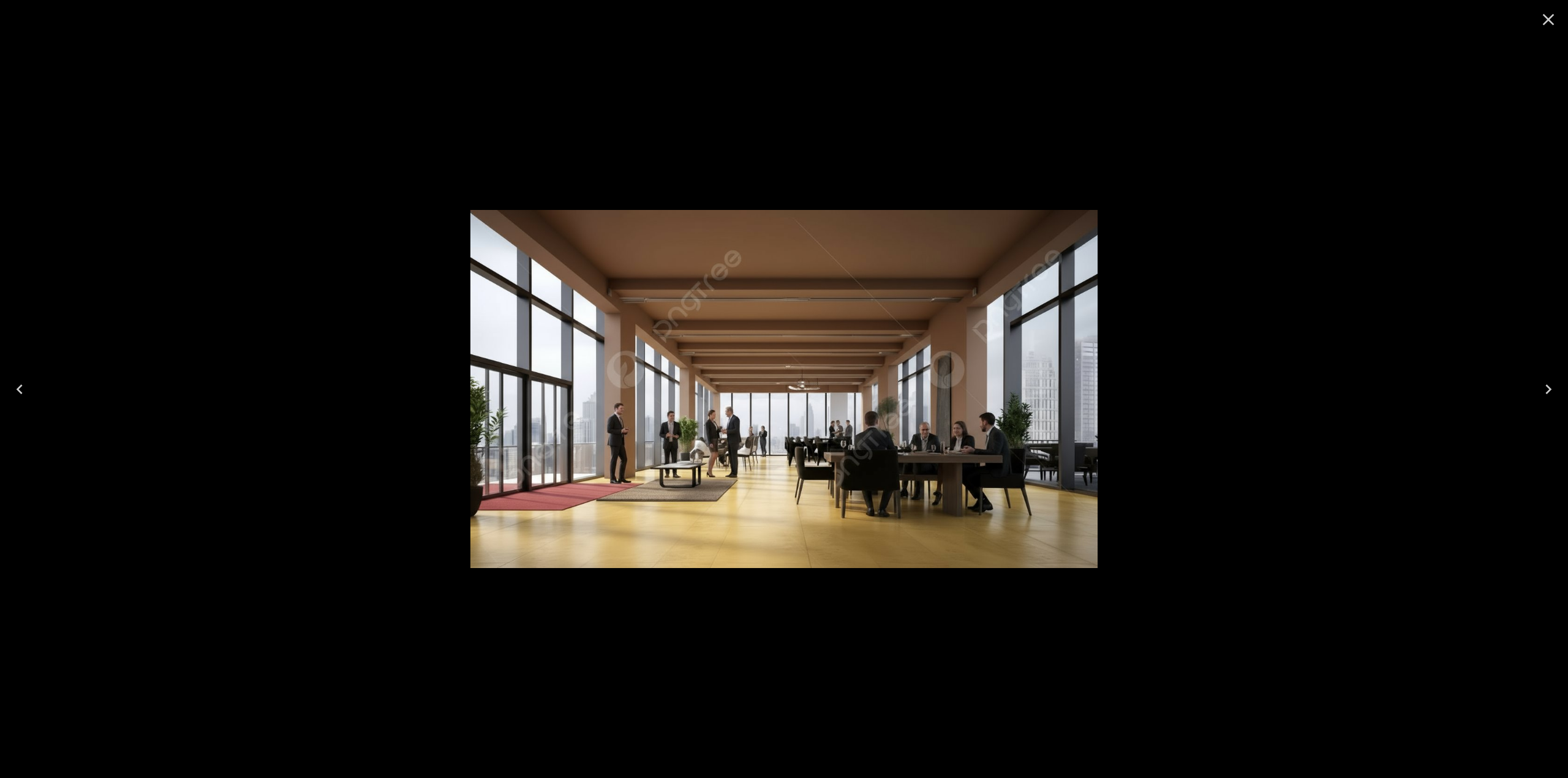
click at [1551, 389] on icon "Next" at bounding box center [1548, 389] width 6 height 10
click at [19, 387] on icon "Previous" at bounding box center [20, 389] width 6 height 10
click at [1551, 390] on icon "Next" at bounding box center [1548, 389] width 20 height 20
click at [1544, 19] on icon "Close" at bounding box center [1548, 19] width 20 height 20
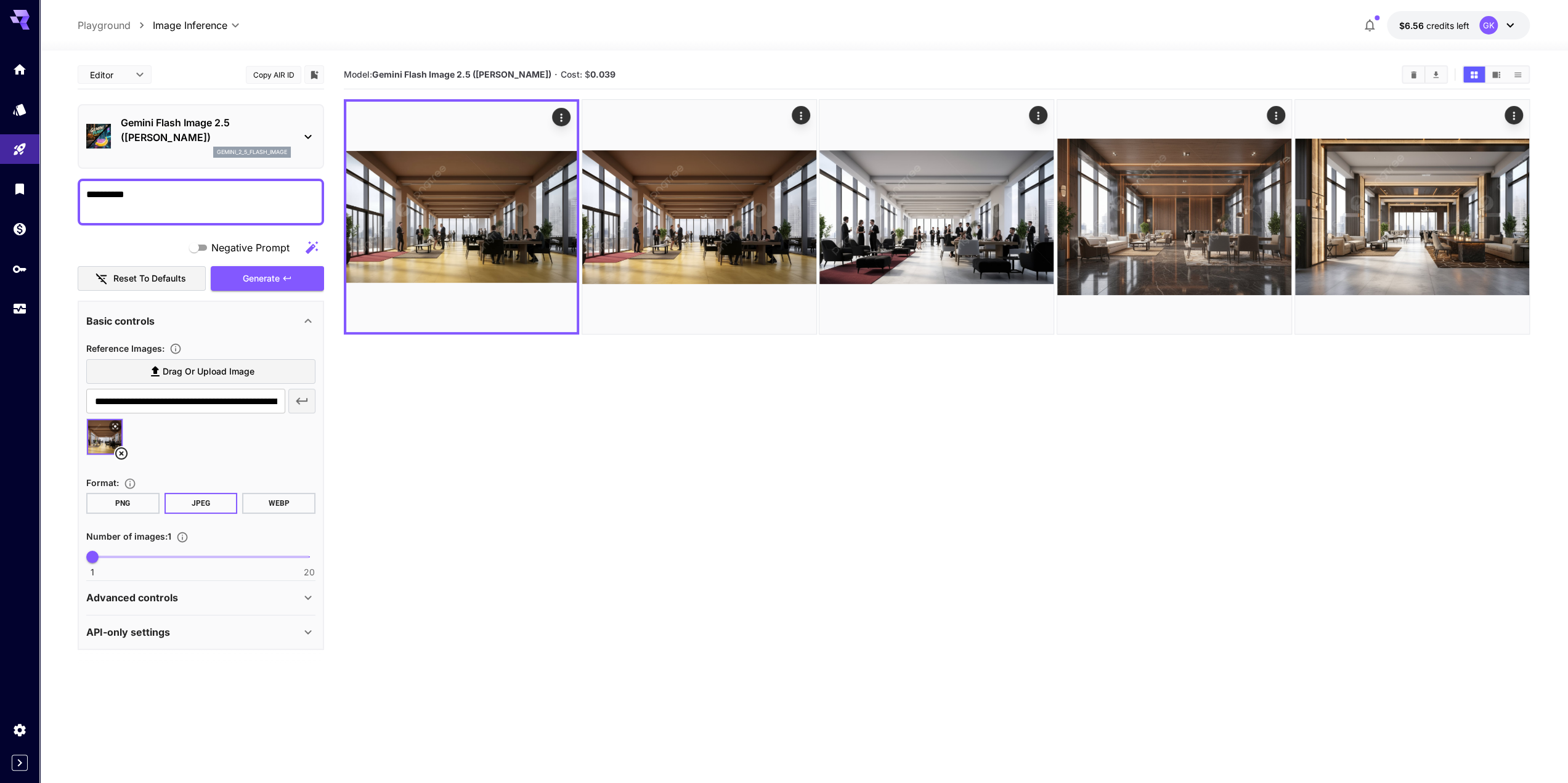
drag, startPoint x: 842, startPoint y: 710, endPoint x: 669, endPoint y: 674, distance: 176.7
click at [842, 710] on section "Model: Gemini Flash Image 2.5 ([PERSON_NAME]) · Cost: $ 0.039" at bounding box center [937, 452] width 1186 height 783
click at [28, 312] on link at bounding box center [19, 309] width 39 height 30
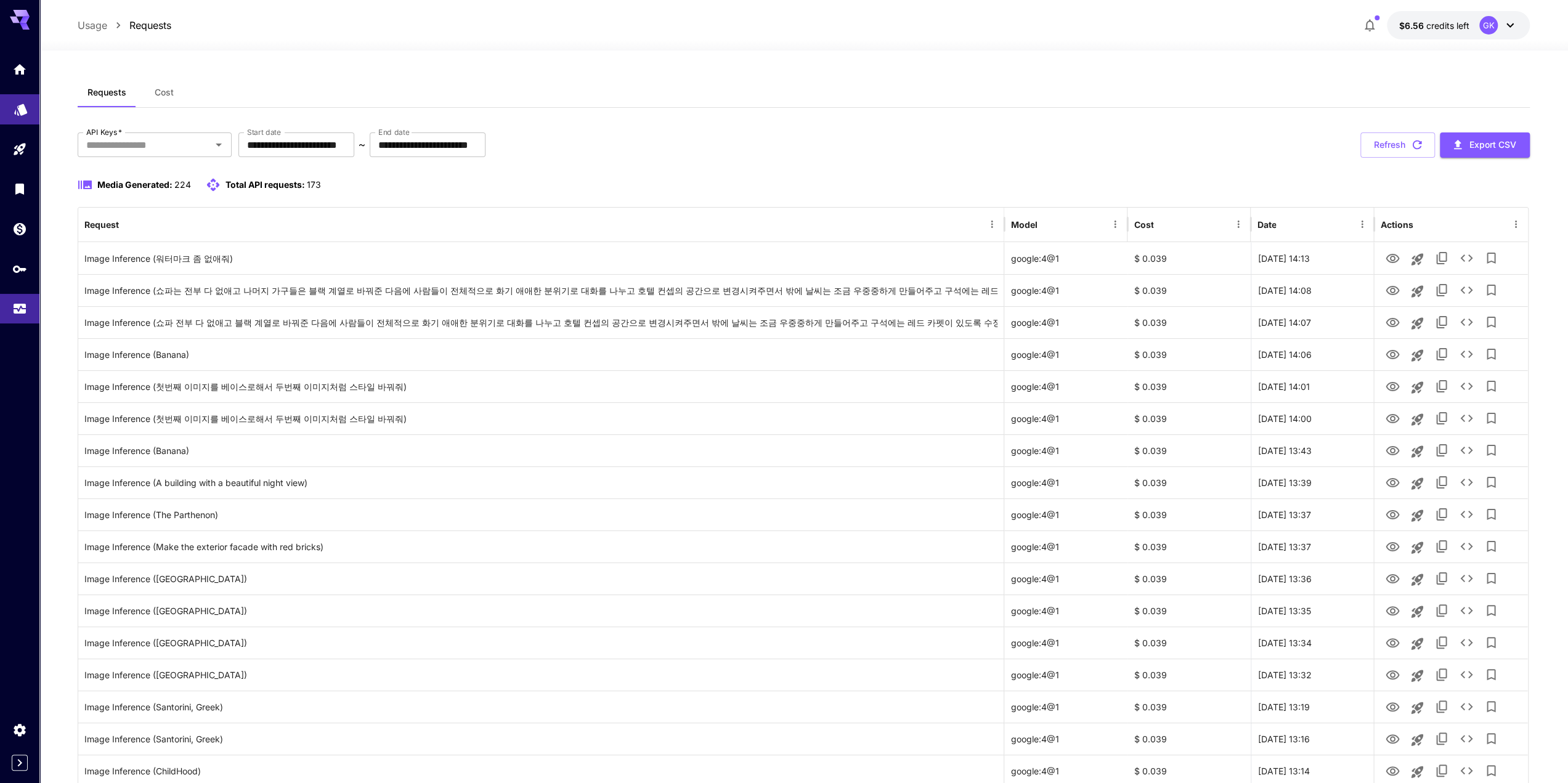
click at [21, 109] on icon "Models" at bounding box center [21, 105] width 13 height 12
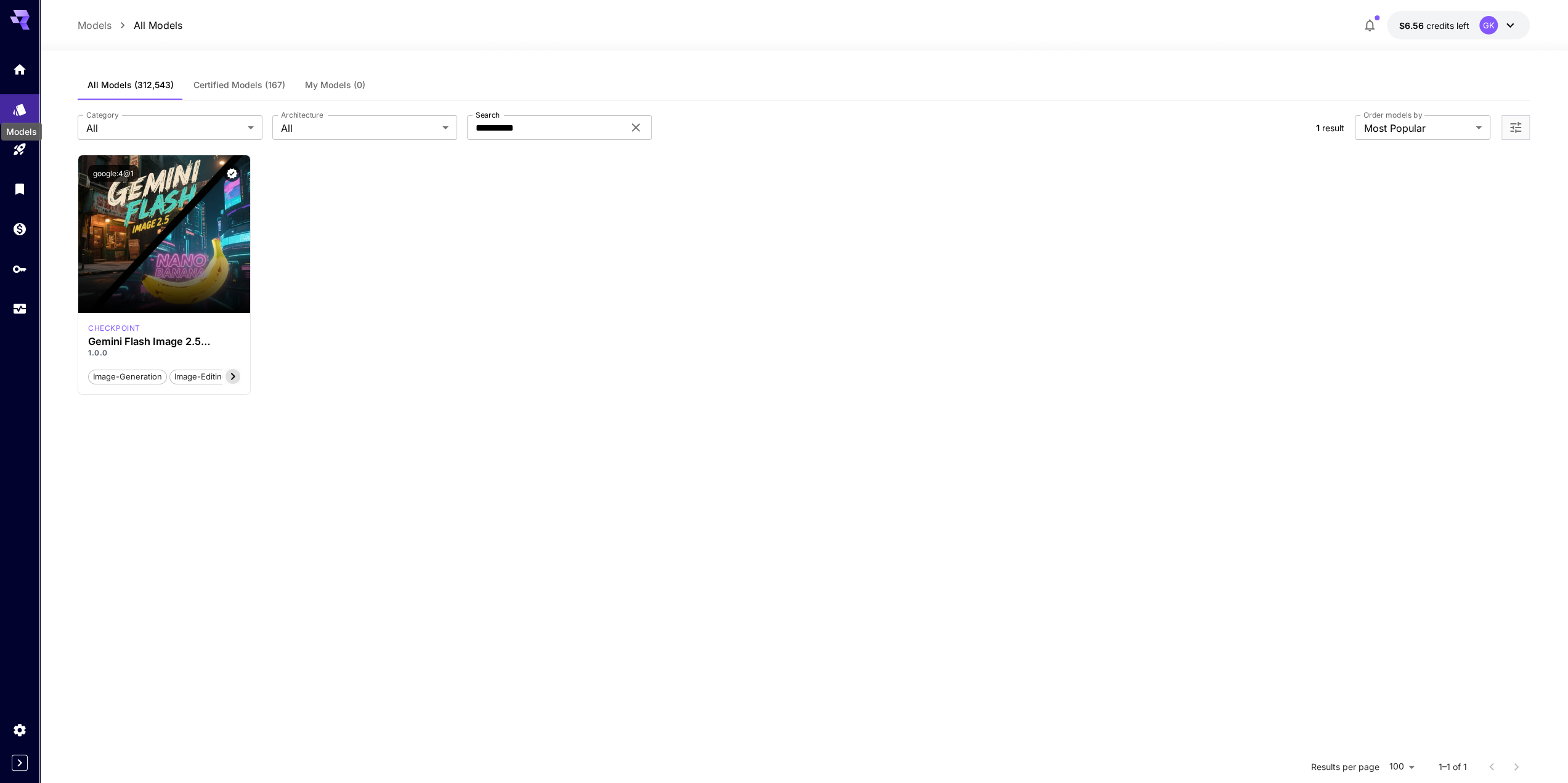
click at [23, 141] on div "Models" at bounding box center [22, 128] width 43 height 28
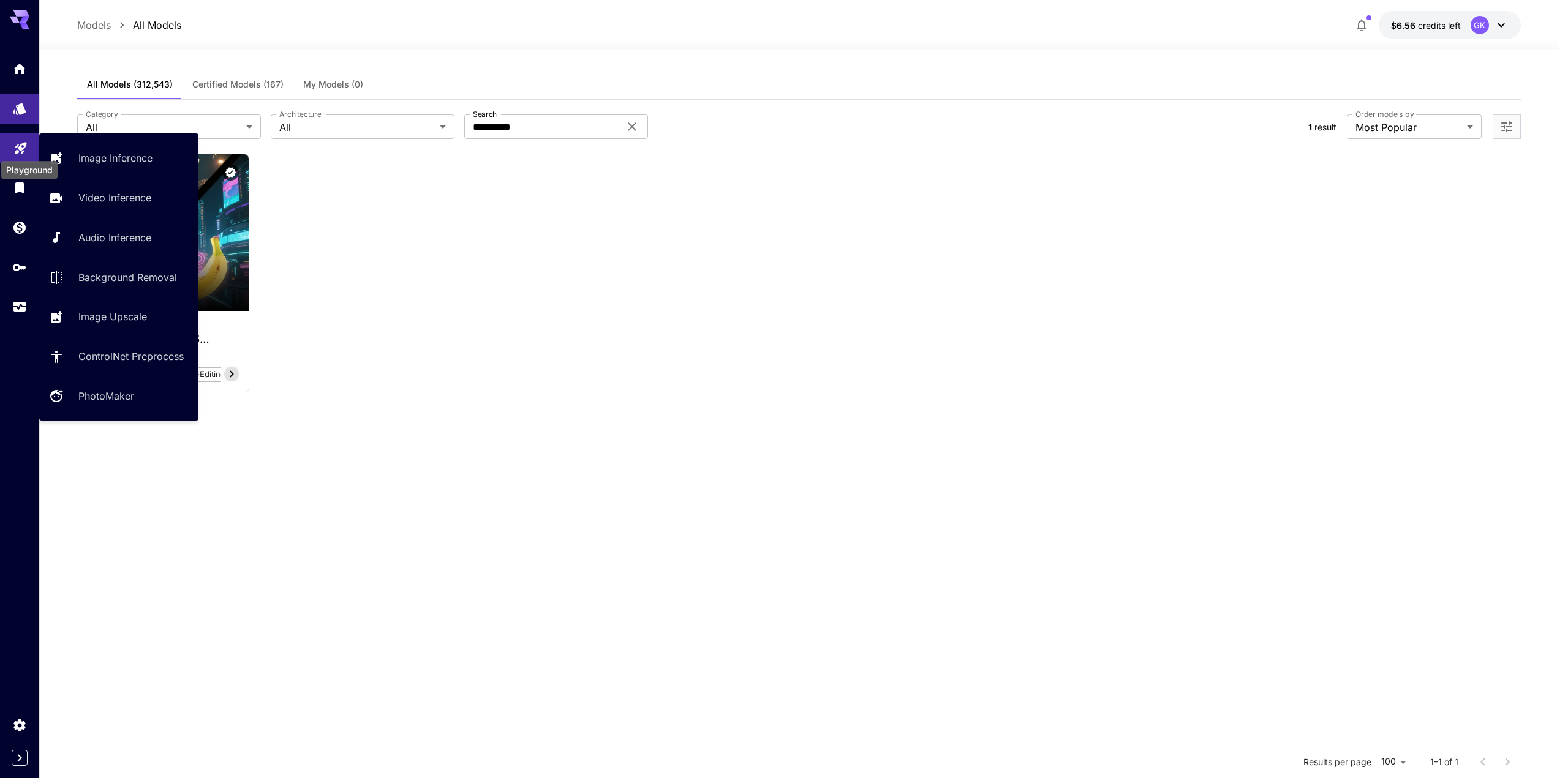
click at [15, 145] on icon "Playground" at bounding box center [21, 144] width 15 height 15
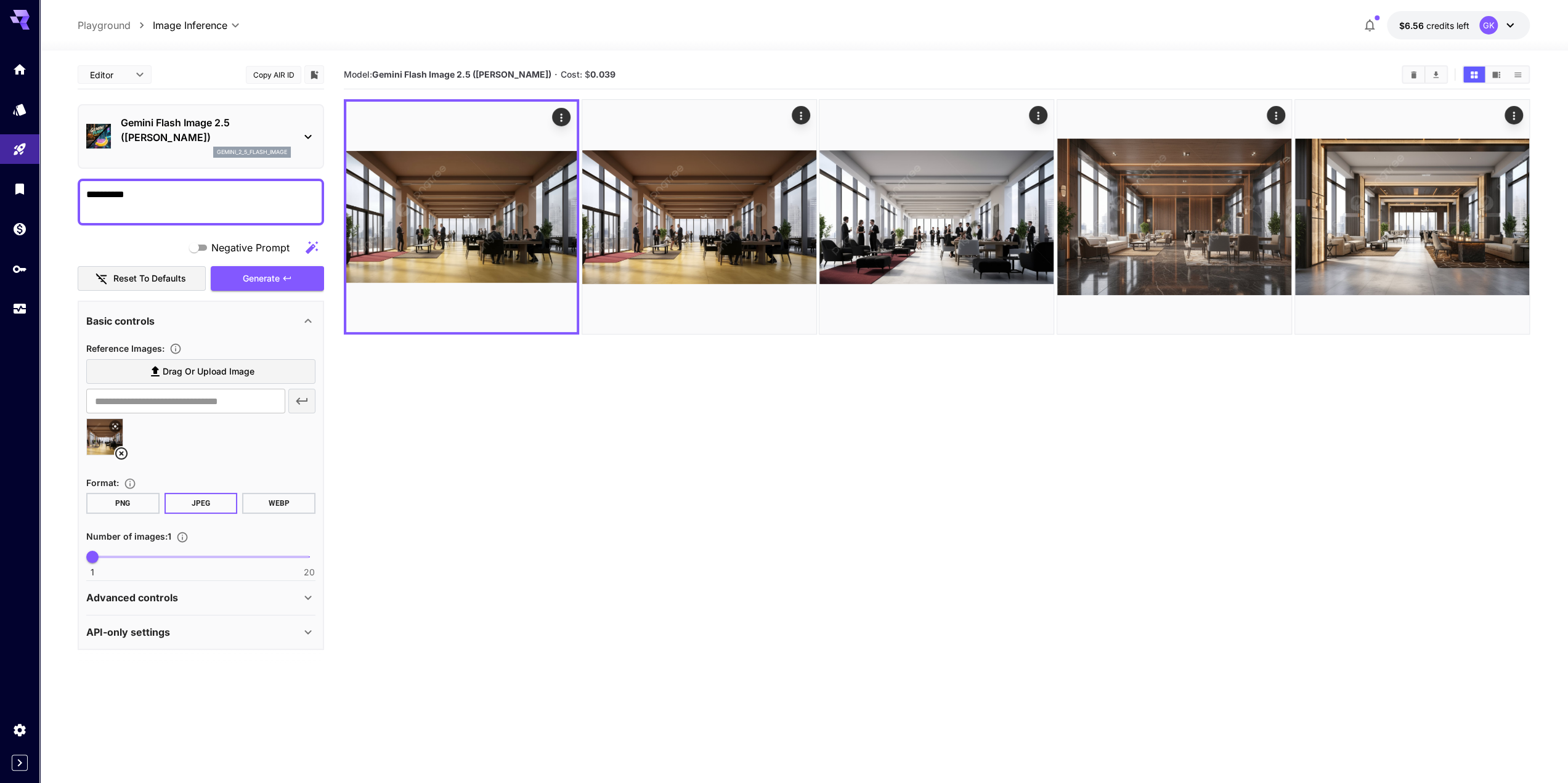
click at [691, 443] on section "Model: Gemini Flash Image 2.5 ([PERSON_NAME]) · Cost: $ 0.039" at bounding box center [937, 452] width 1186 height 783
click at [738, 583] on section "Model: Gemini Flash Image 2.5 ([PERSON_NAME]) · Cost: $ 0.039" at bounding box center [937, 452] width 1186 height 783
click at [198, 684] on section "**********" at bounding box center [201, 393] width 246 height 666
click at [189, 193] on textarea "**********" at bounding box center [201, 201] width 229 height 30
click at [15, 124] on link at bounding box center [19, 109] width 39 height 30
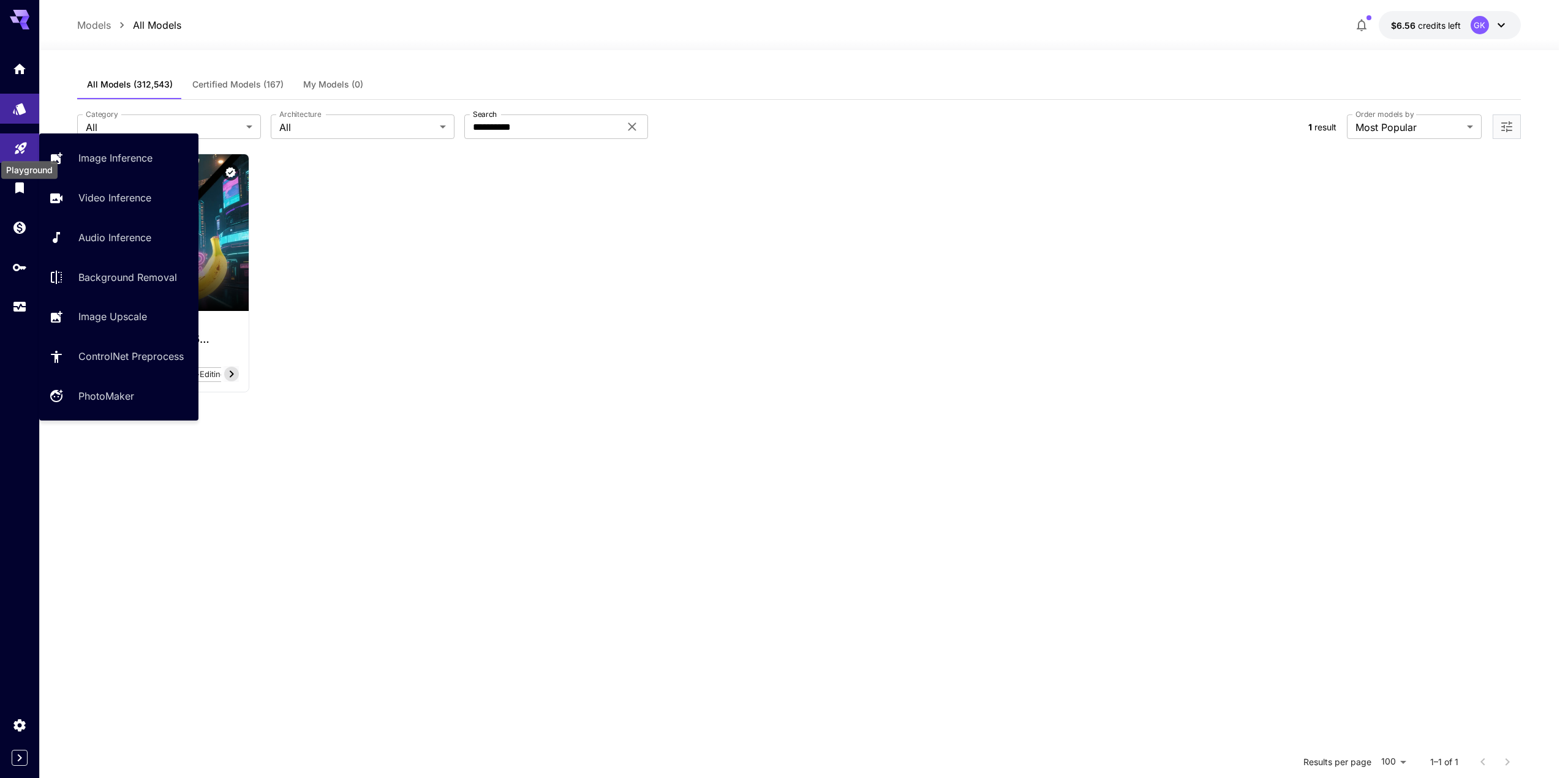
click at [25, 144] on icon "Playground" at bounding box center [21, 144] width 15 height 15
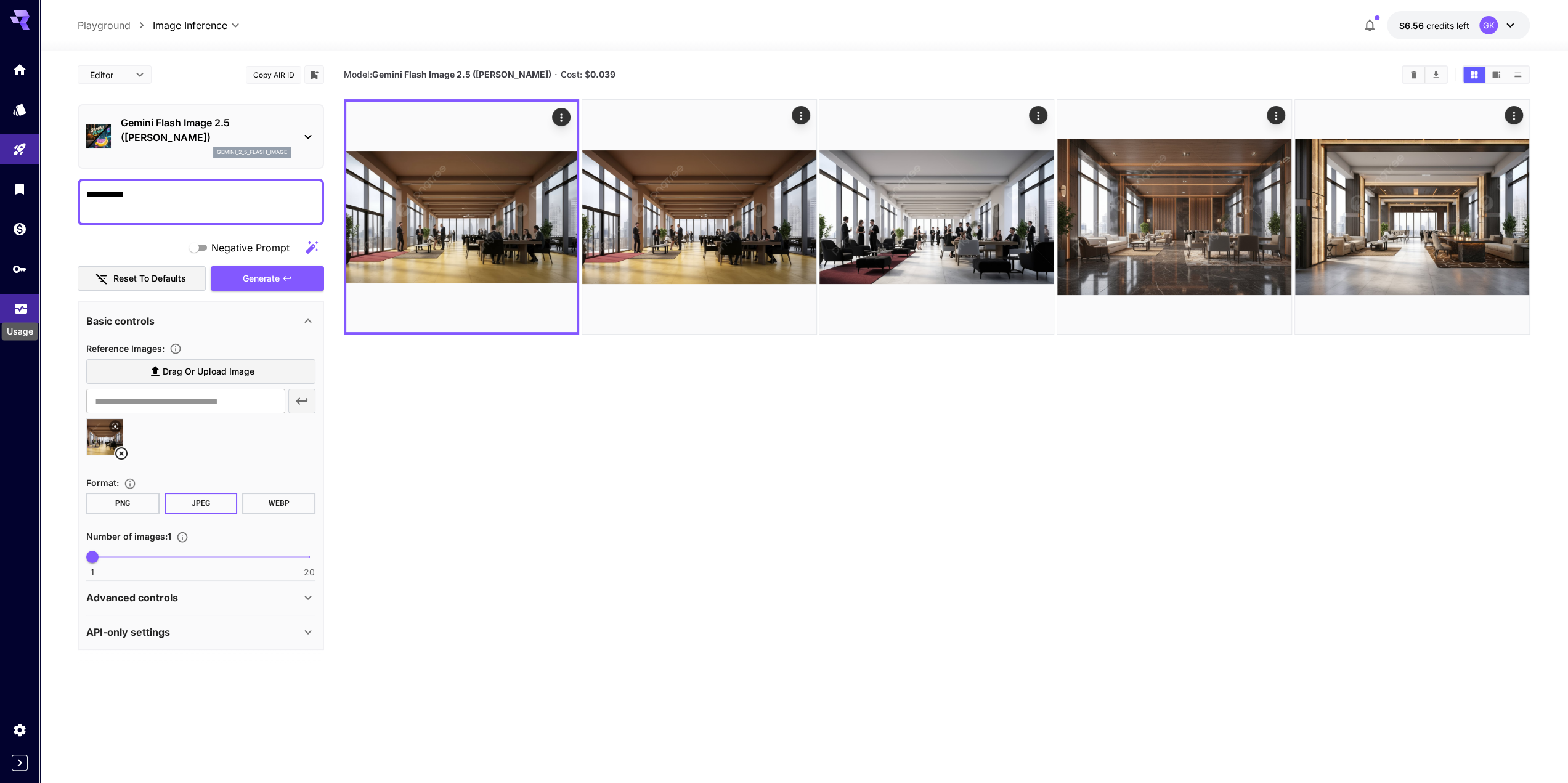
click at [18, 304] on icon "Usage" at bounding box center [21, 304] width 12 height 6
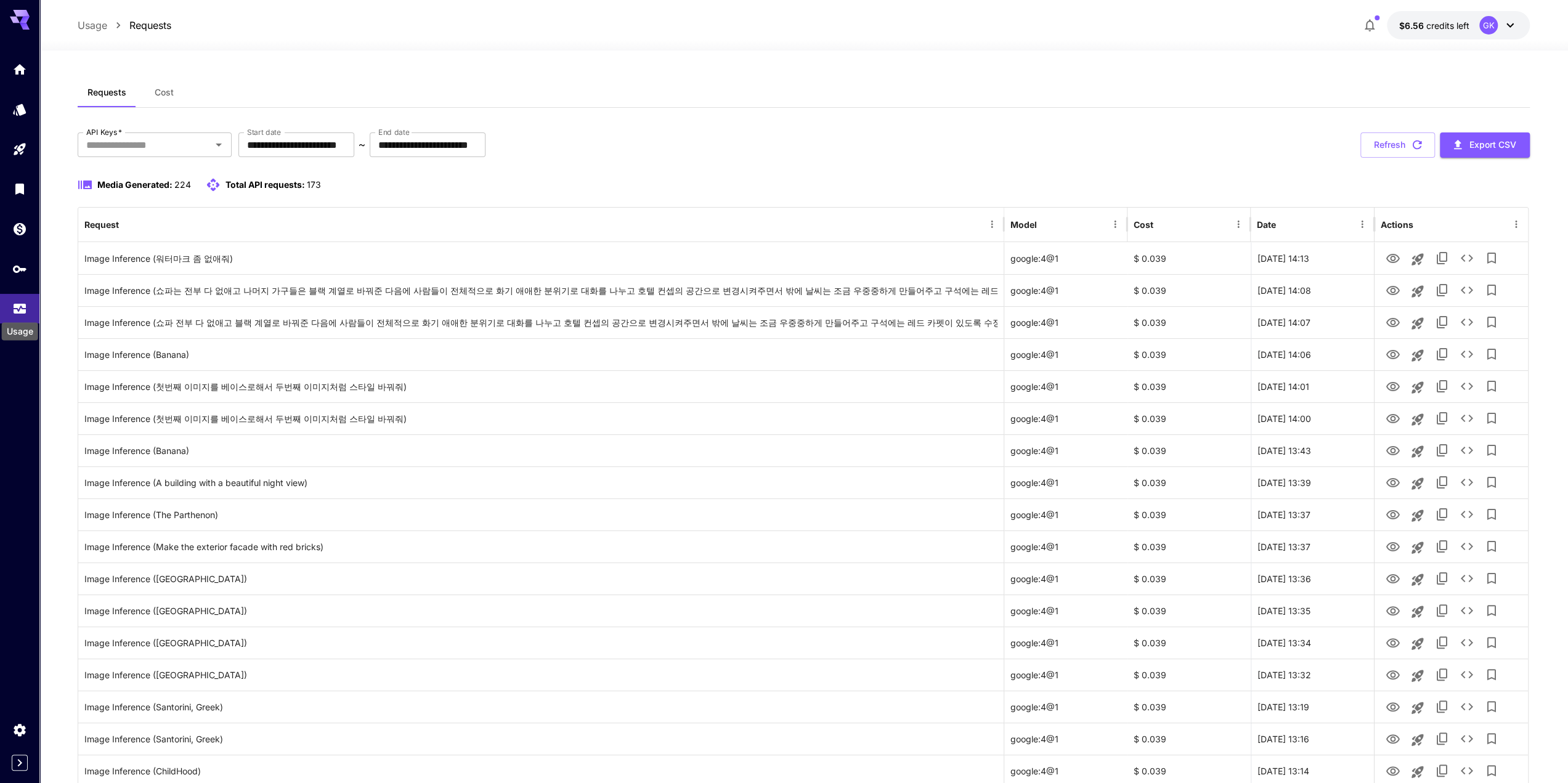
drag, startPoint x: 18, startPoint y: 304, endPoint x: 49, endPoint y: 330, distance: 40.5
click at [18, 304] on icon "Usage" at bounding box center [19, 304] width 12 height 6
click at [14, 114] on div "Models" at bounding box center [22, 128] width 43 height 28
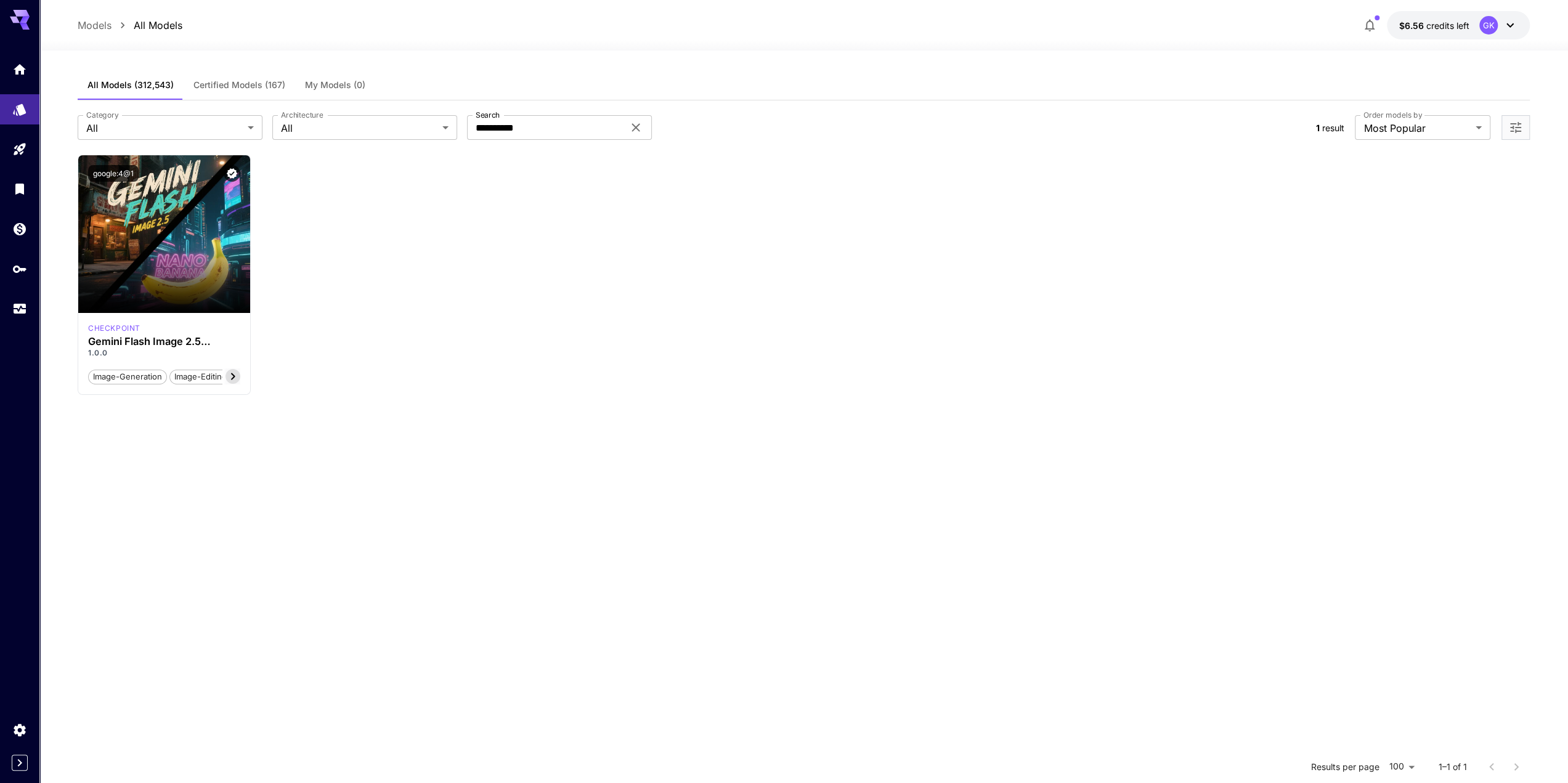
click at [16, 133] on div at bounding box center [19, 189] width 39 height 269
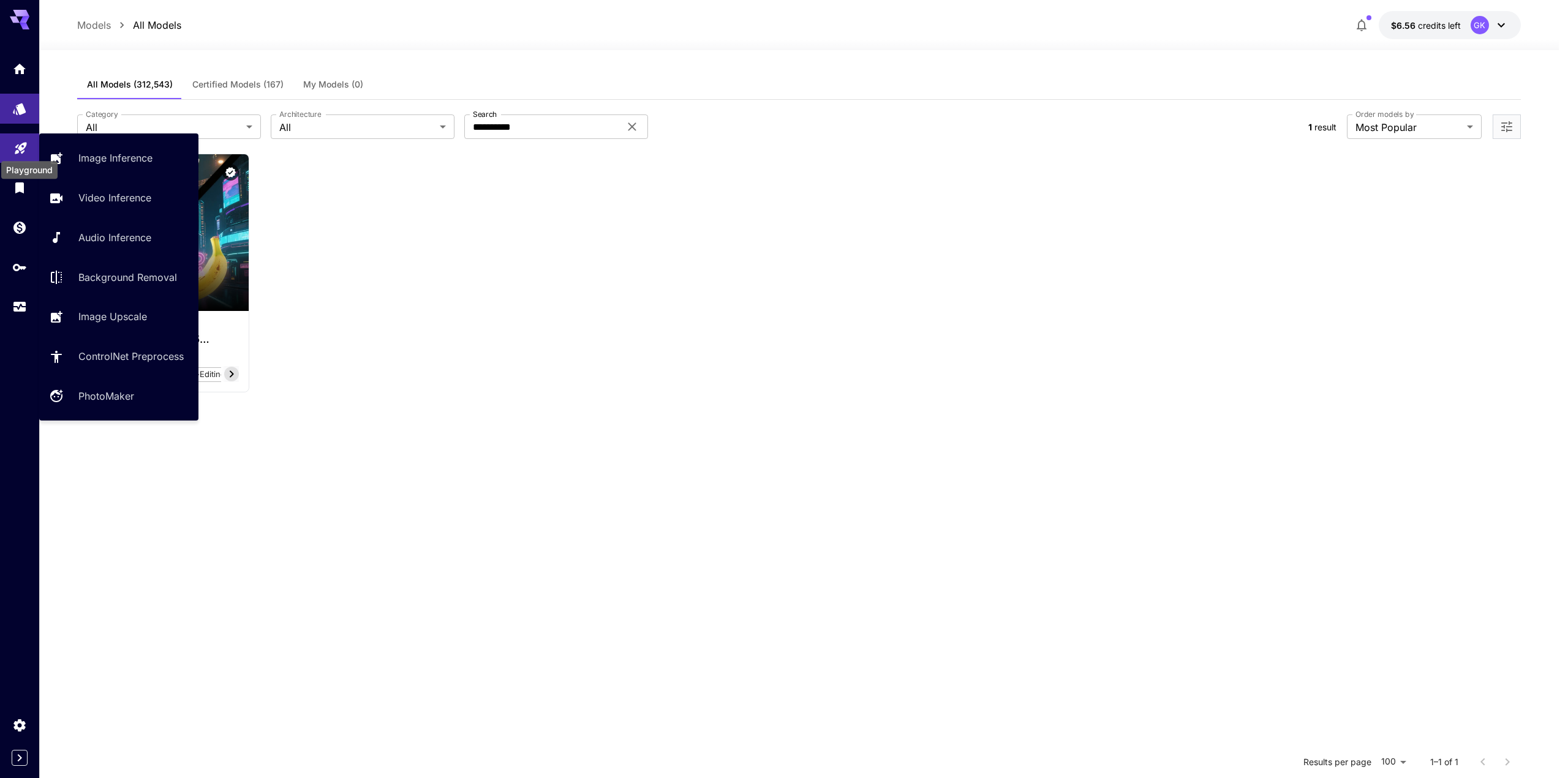
click at [18, 145] on icon "Playground" at bounding box center [21, 144] width 12 height 12
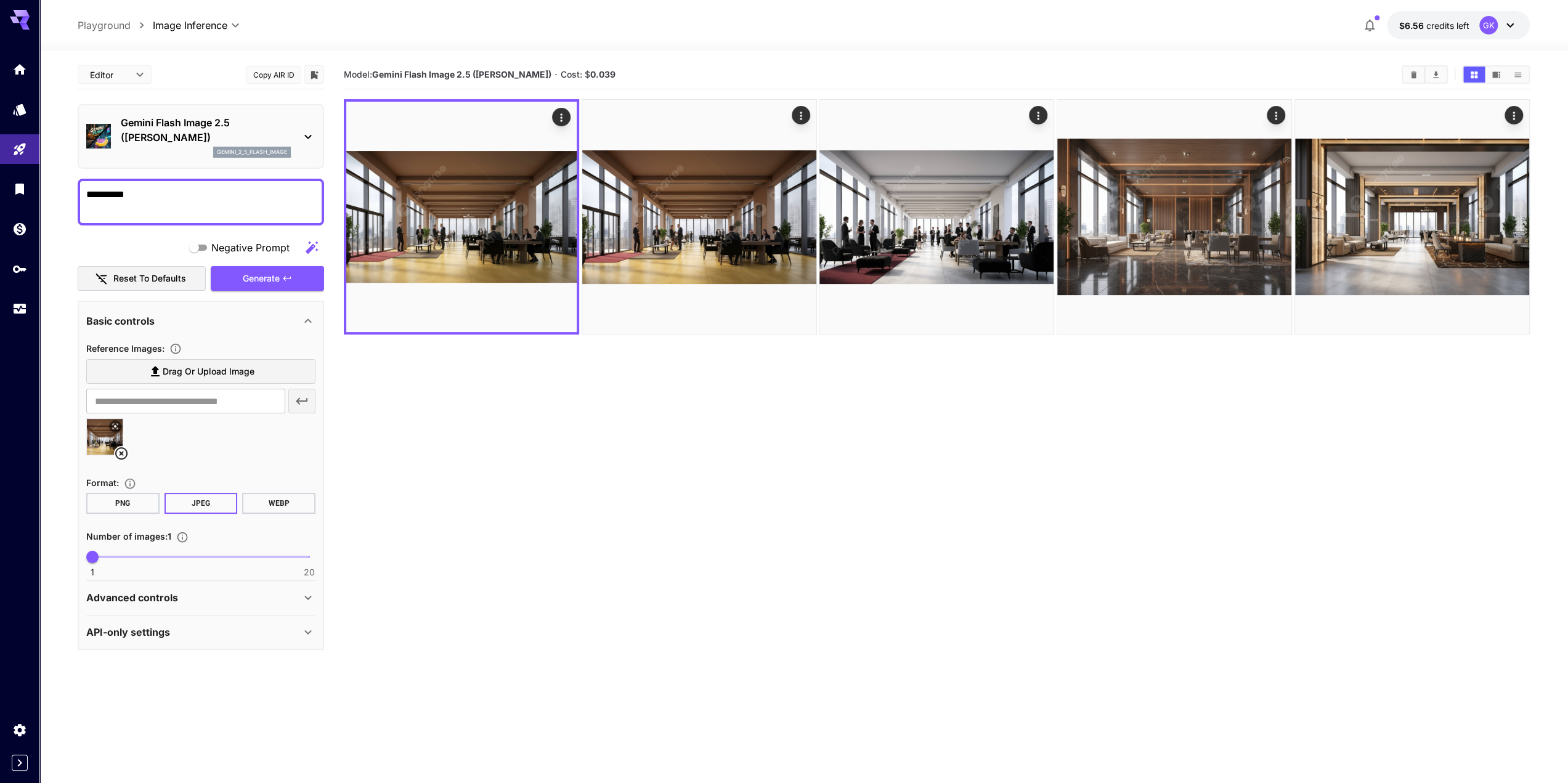
click at [772, 470] on section "Model: Gemini Flash Image 2.5 ([PERSON_NAME]) · Cost: $ 0.039" at bounding box center [937, 452] width 1186 height 783
click at [644, 521] on section "Model: Gemini Flash Image 2.5 ([PERSON_NAME]) · Cost: $ 0.039" at bounding box center [937, 452] width 1186 height 783
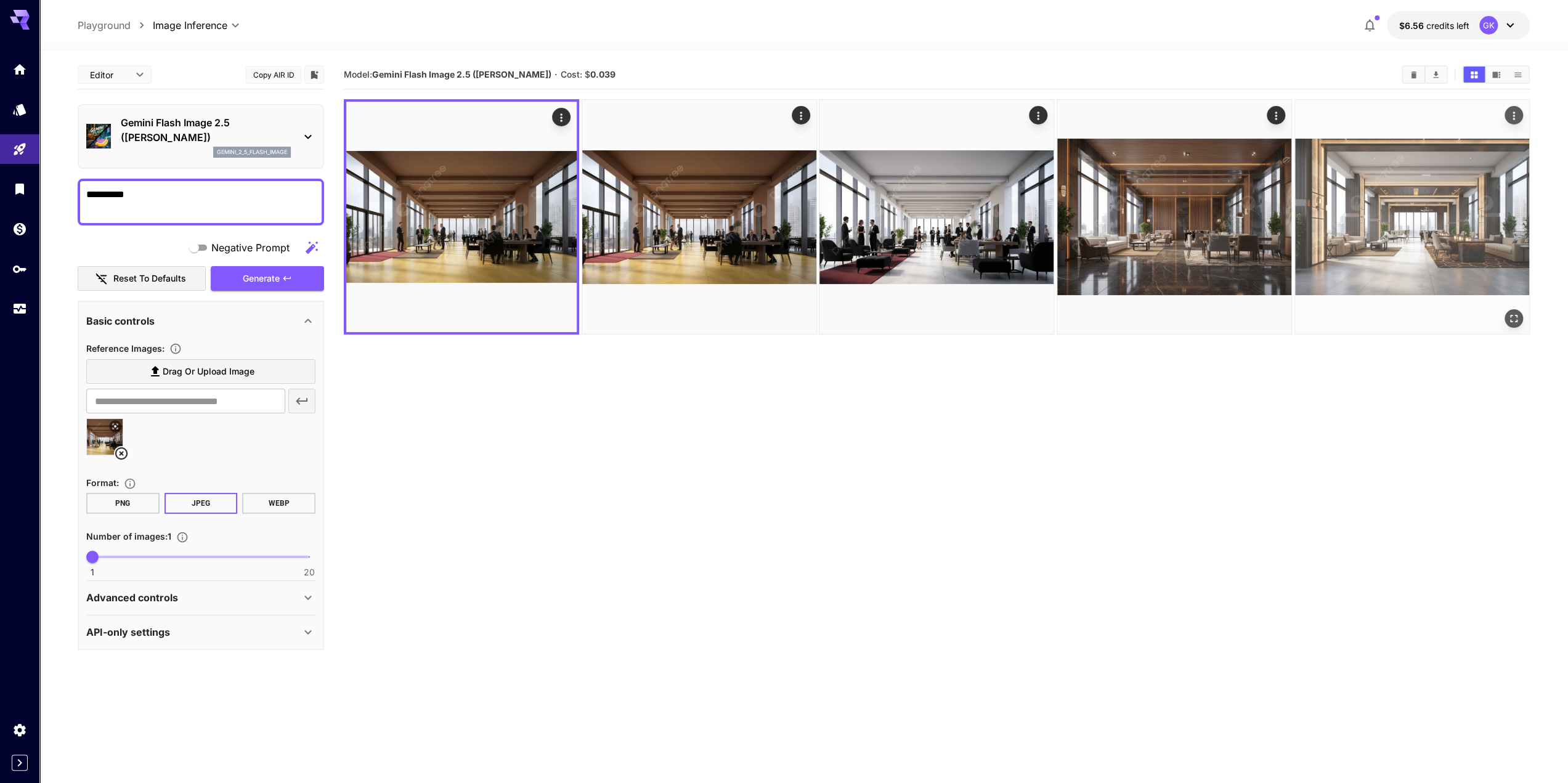
click at [1492, 275] on img at bounding box center [1412, 217] width 234 height 234
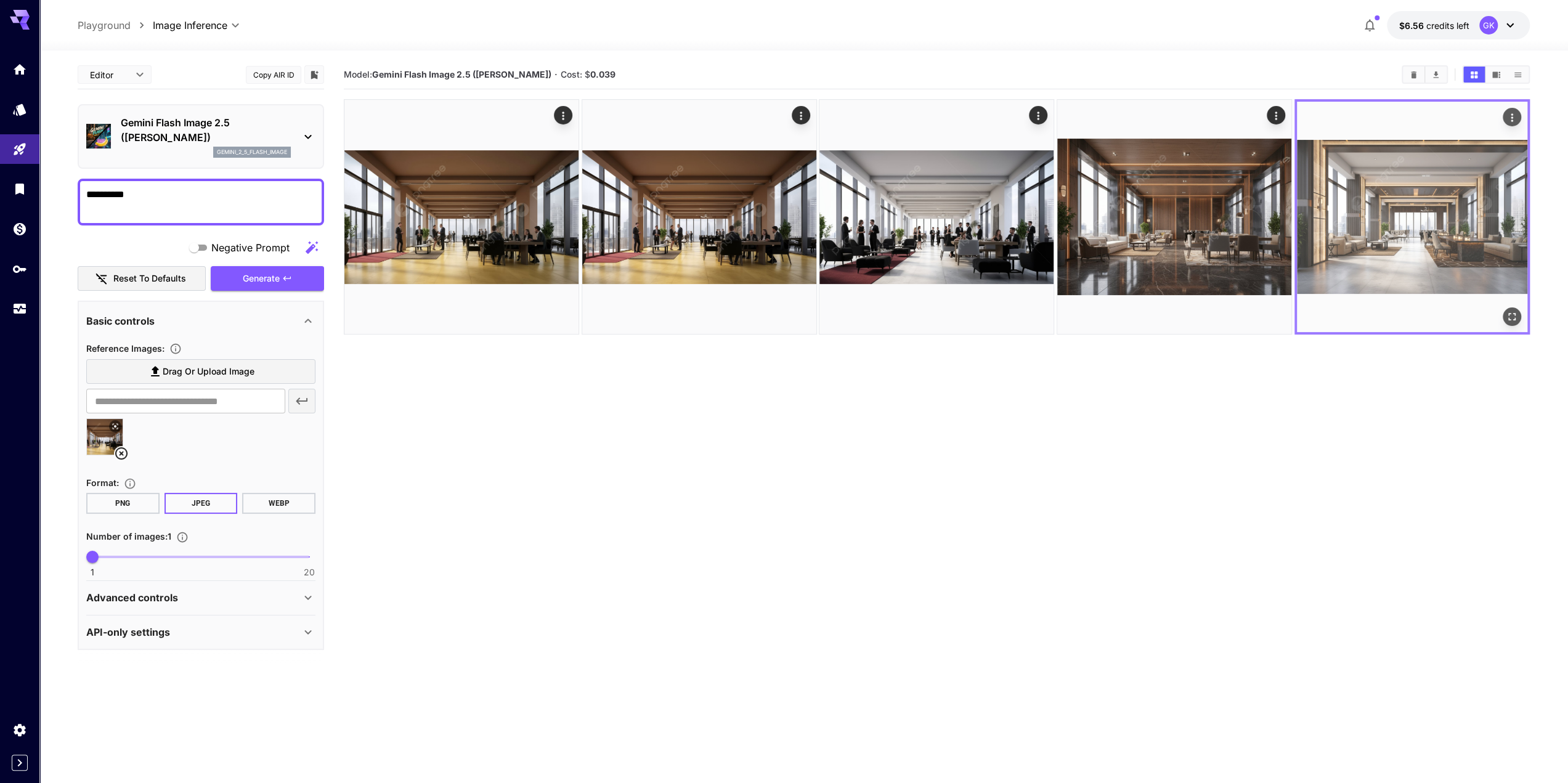
click at [1509, 311] on icon "Open in fullscreen" at bounding box center [1512, 316] width 12 height 12
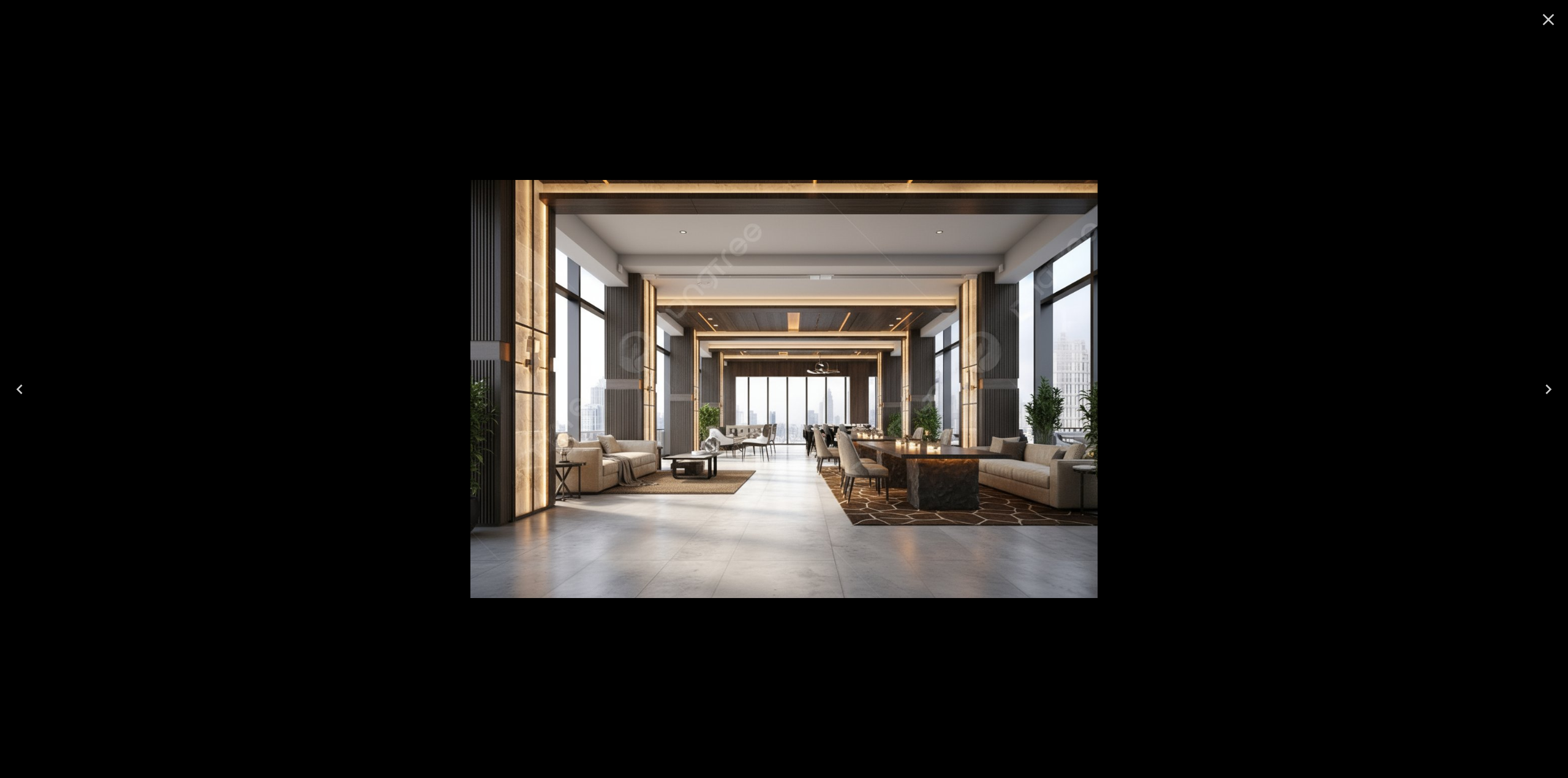
click at [1540, 17] on icon "Close" at bounding box center [1548, 19] width 20 height 20
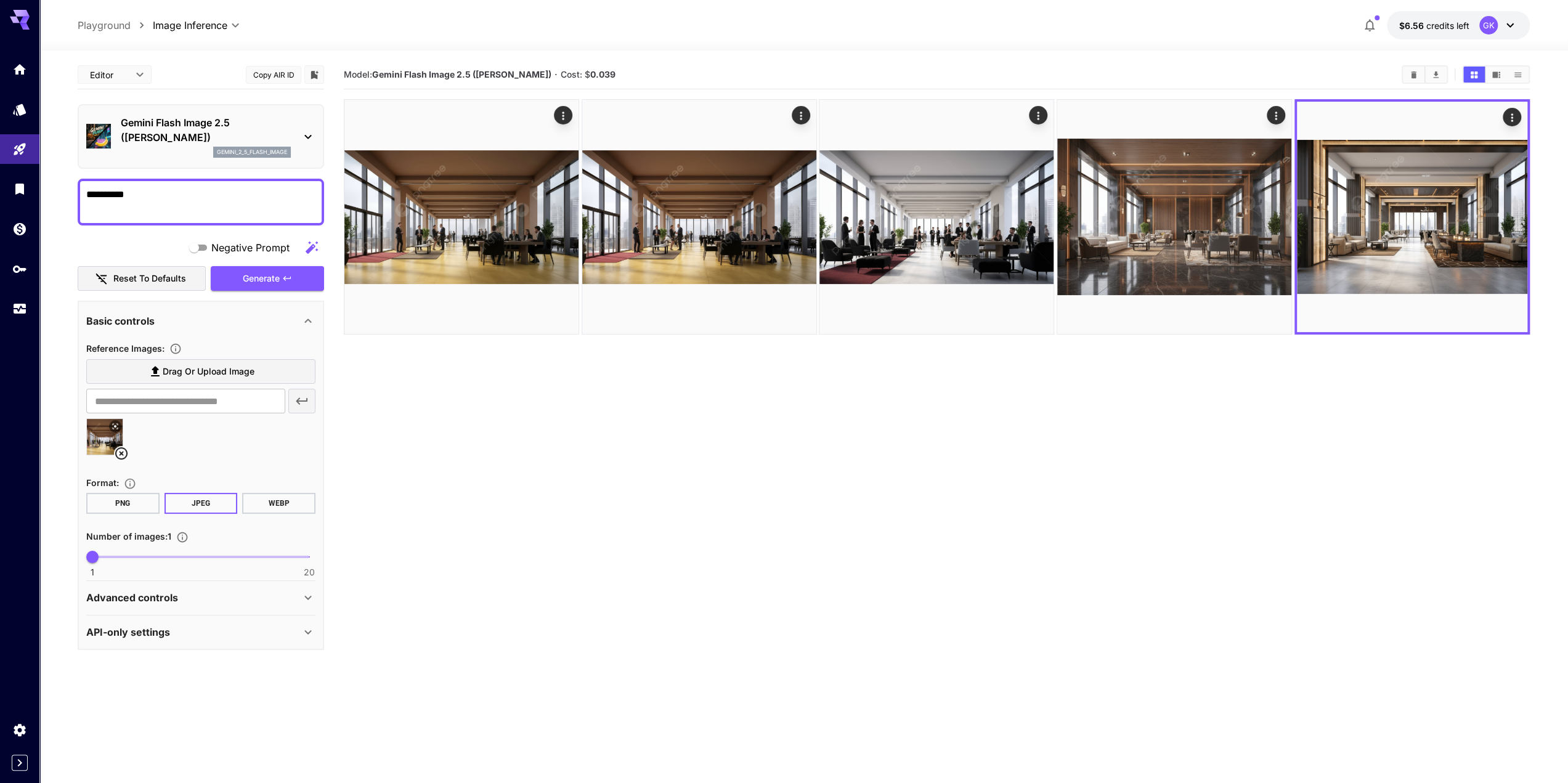
click at [448, 614] on section "Model: Gemini Flash Image 2.5 ([PERSON_NAME]) · Cost: $ 0.039" at bounding box center [937, 452] width 1186 height 783
click at [730, 386] on section "Model: Gemini Flash Image 2.5 ([PERSON_NAME]) · Cost: $ 0.039" at bounding box center [937, 452] width 1186 height 783
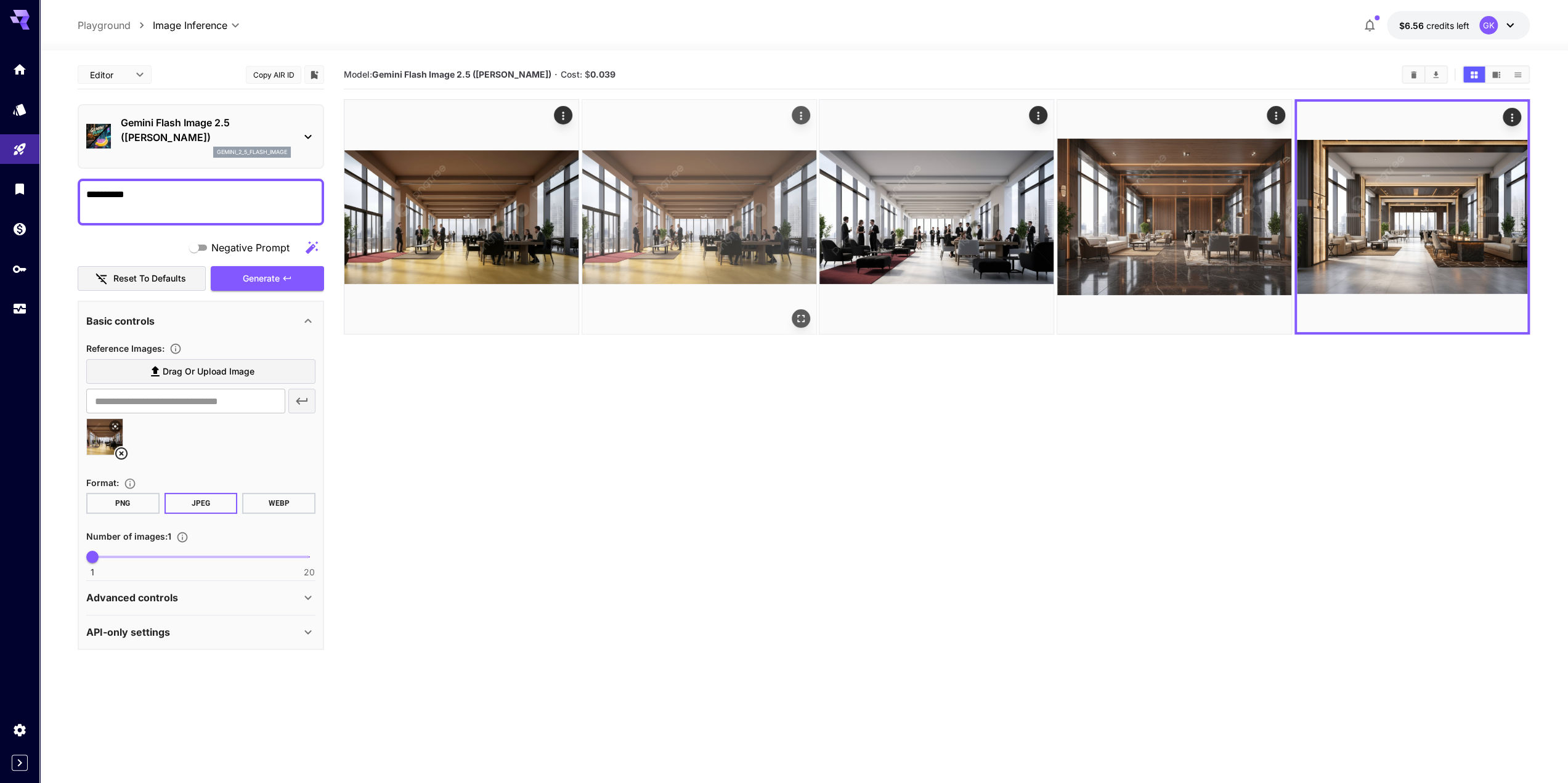
drag, startPoint x: 666, startPoint y: 319, endPoint x: 801, endPoint y: 300, distance: 136.3
click at [666, 319] on img at bounding box center [699, 217] width 234 height 234
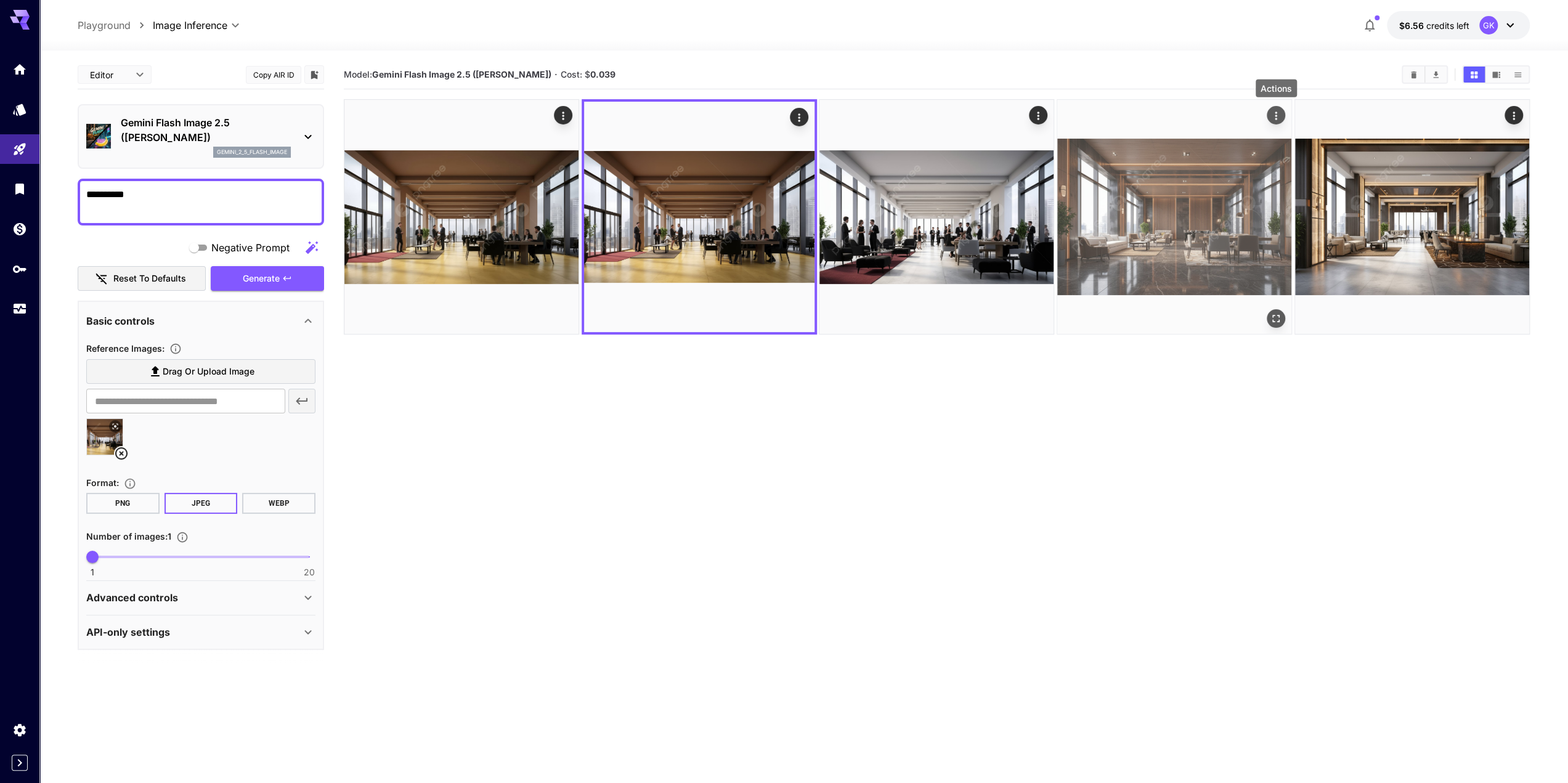
click at [1279, 114] on icon "Actions" at bounding box center [1275, 115] width 12 height 12
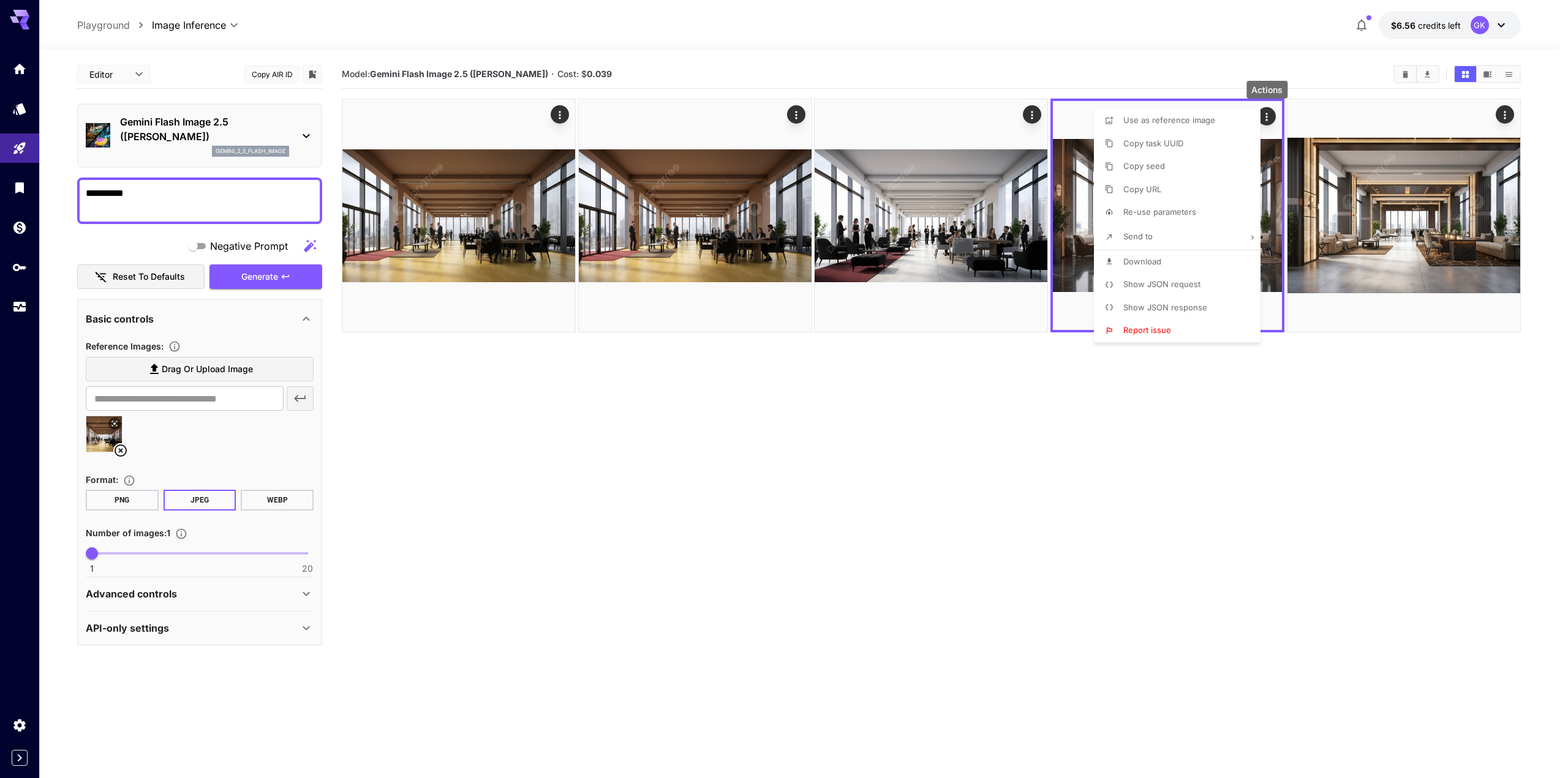
click at [1112, 260] on icon at bounding box center [1109, 261] width 9 height 9
click at [1503, 117] on div at bounding box center [784, 389] width 1568 height 778
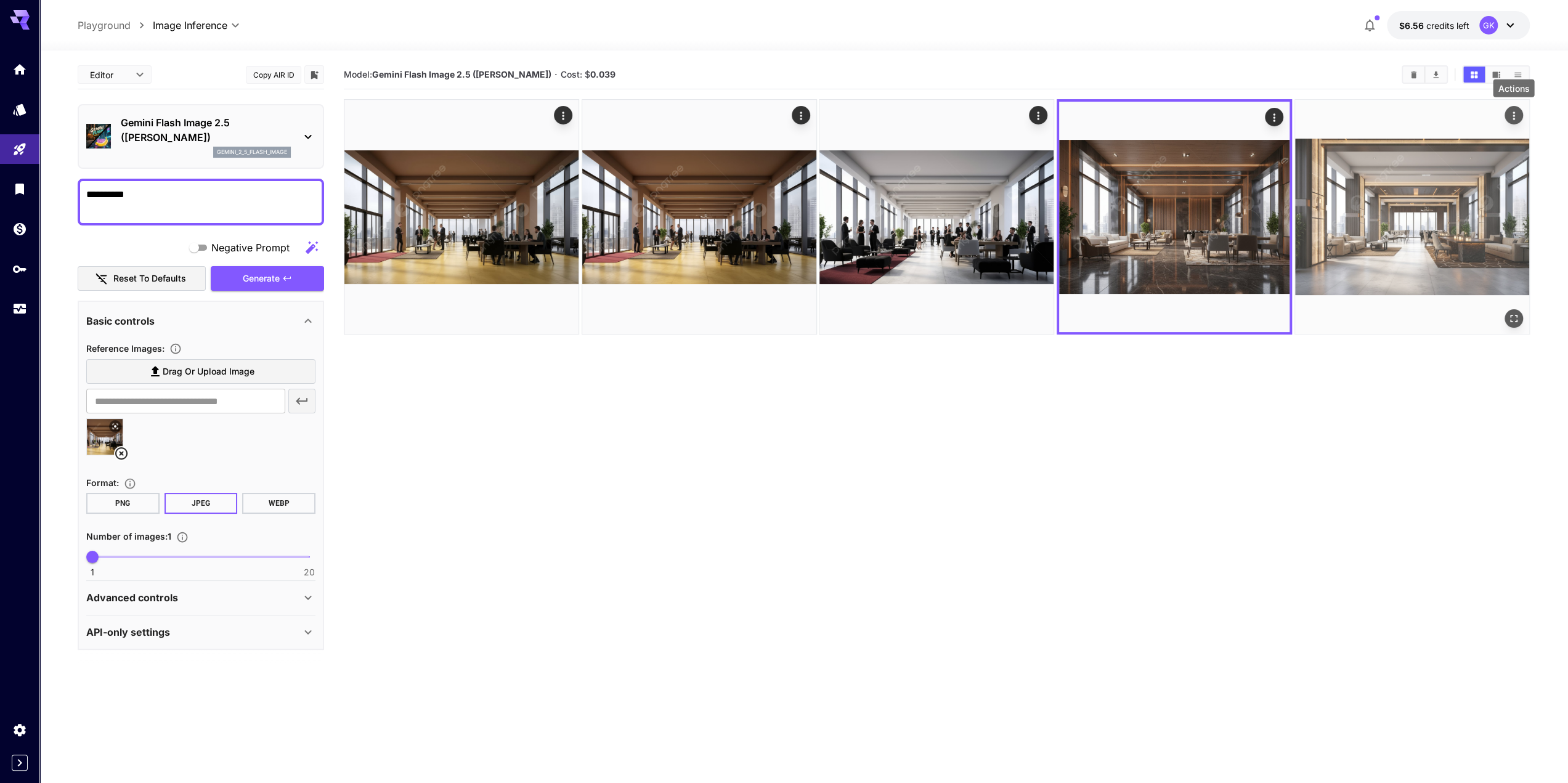
click at [1517, 114] on icon "Actions" at bounding box center [1514, 115] width 12 height 12
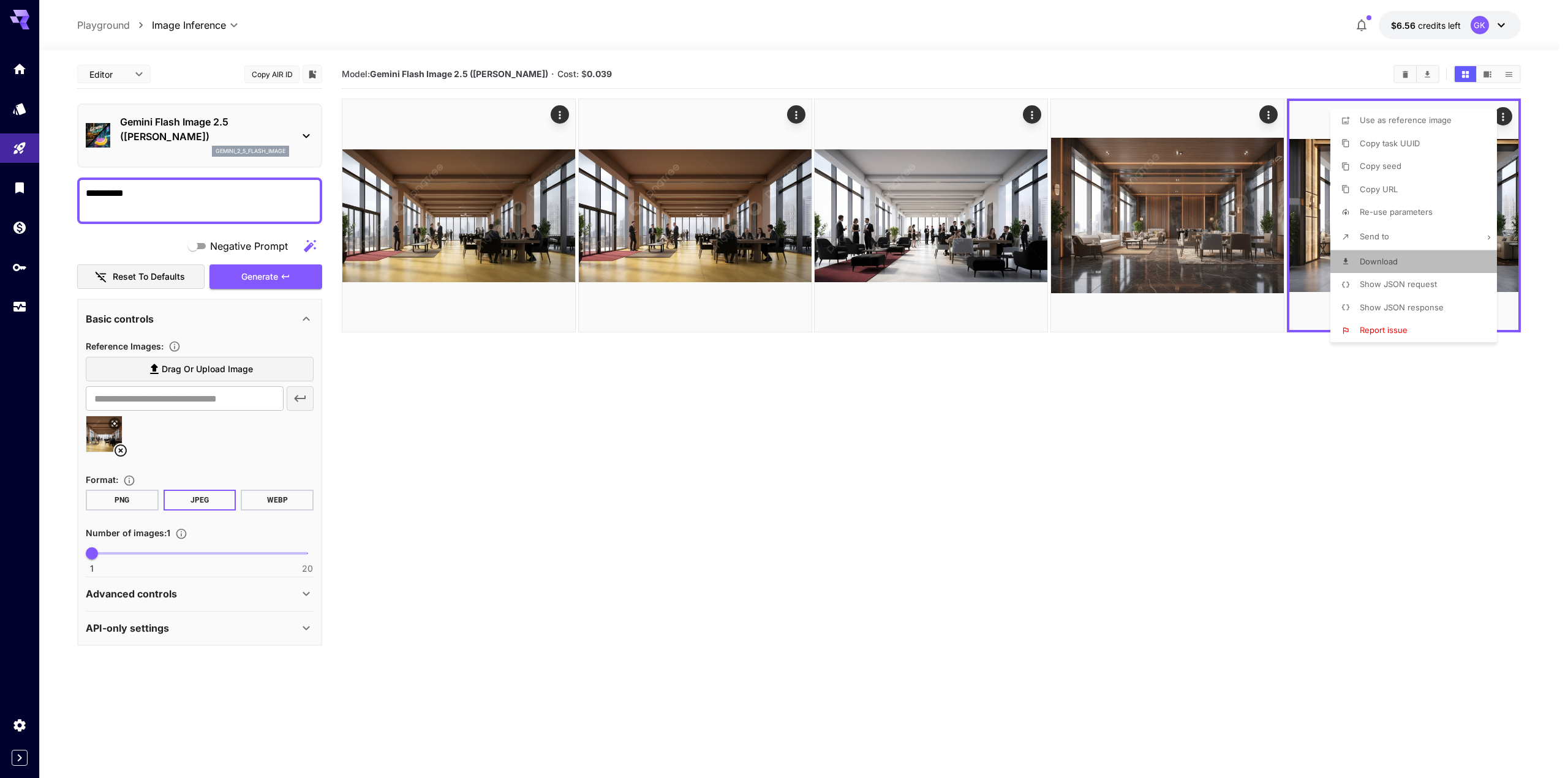
click at [1342, 258] on icon at bounding box center [1346, 261] width 9 height 9
click at [1144, 483] on div at bounding box center [784, 389] width 1568 height 778
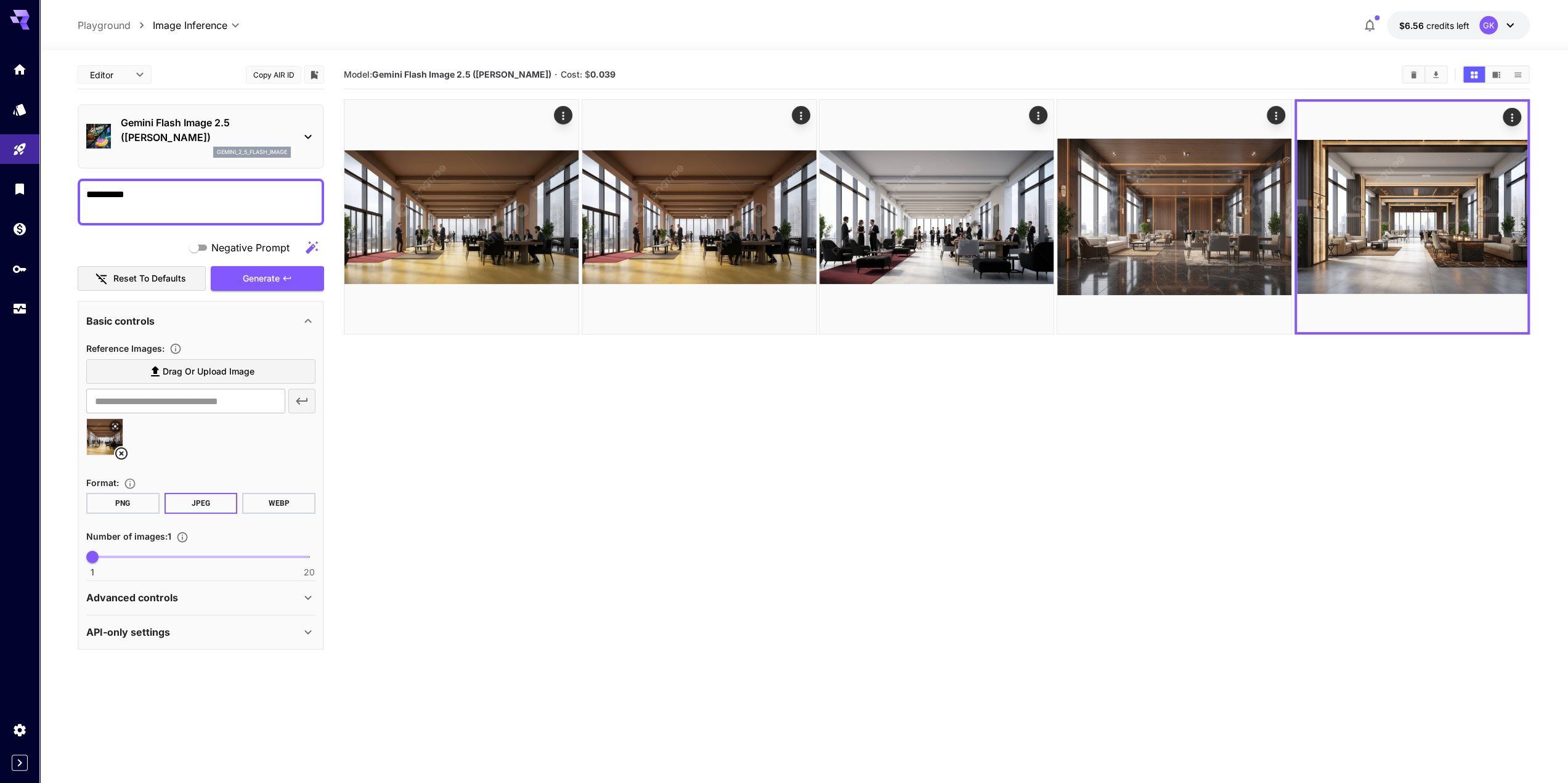
click at [925, 747] on section "Model: Gemini Flash Image 2.5 ([PERSON_NAME]) · Cost: $ 0.039" at bounding box center [937, 452] width 1186 height 783
click at [124, 451] on icon at bounding box center [121, 453] width 15 height 15
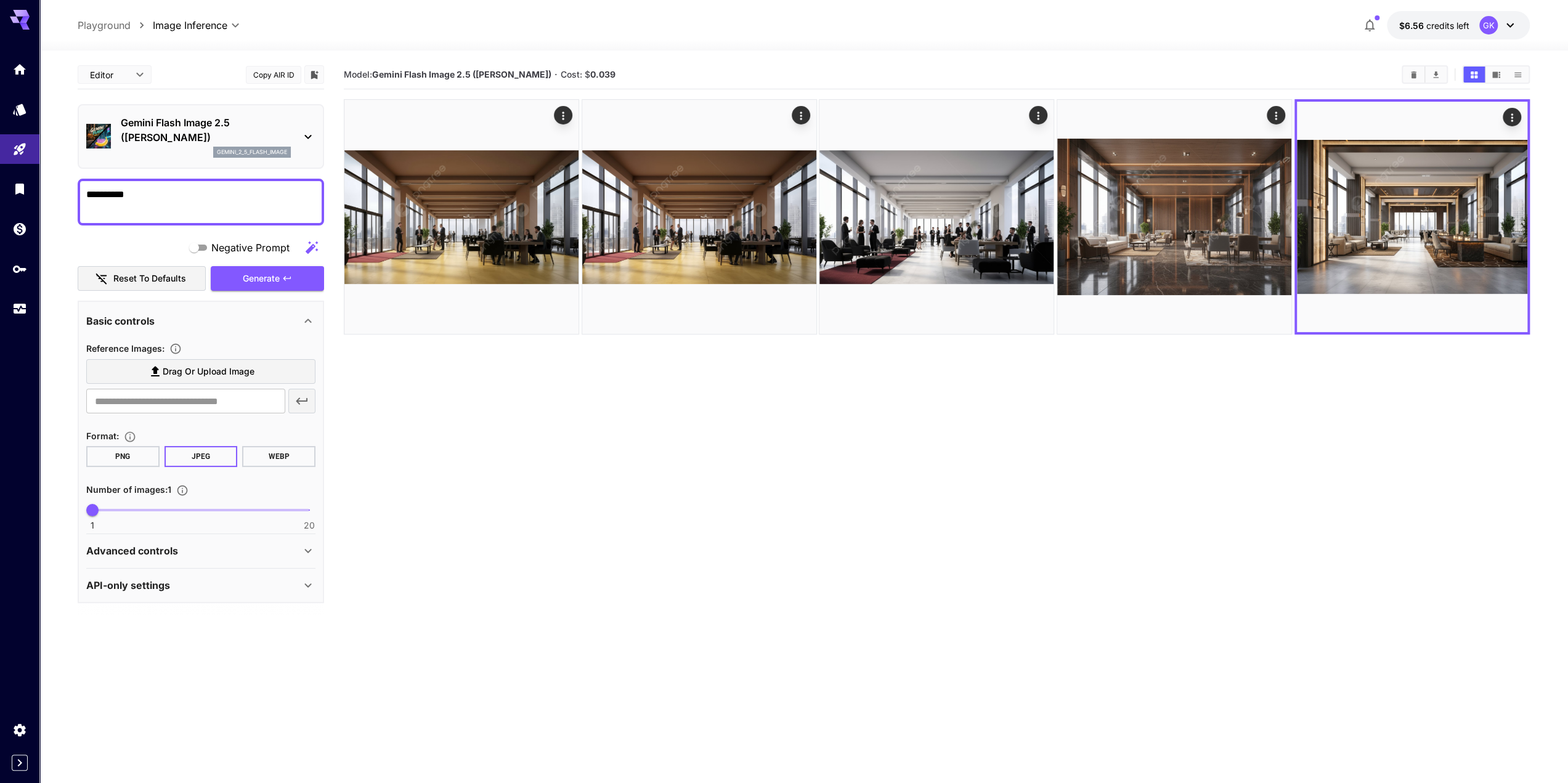
click at [190, 117] on p "Gemini Flash Image 2.5 ([PERSON_NAME])" at bounding box center [205, 129] width 170 height 30
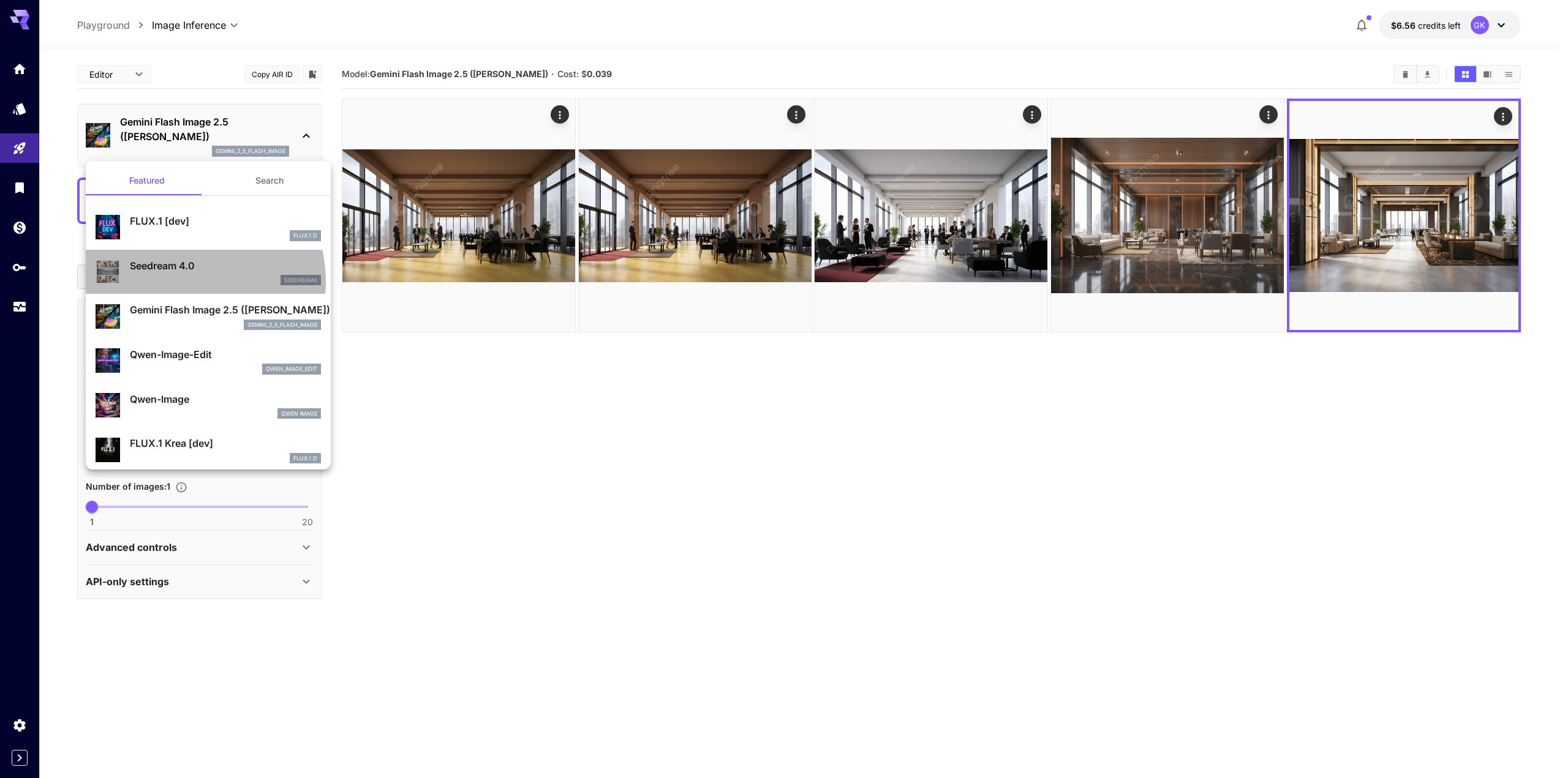
click at [183, 281] on div "seedream4" at bounding box center [225, 280] width 191 height 11
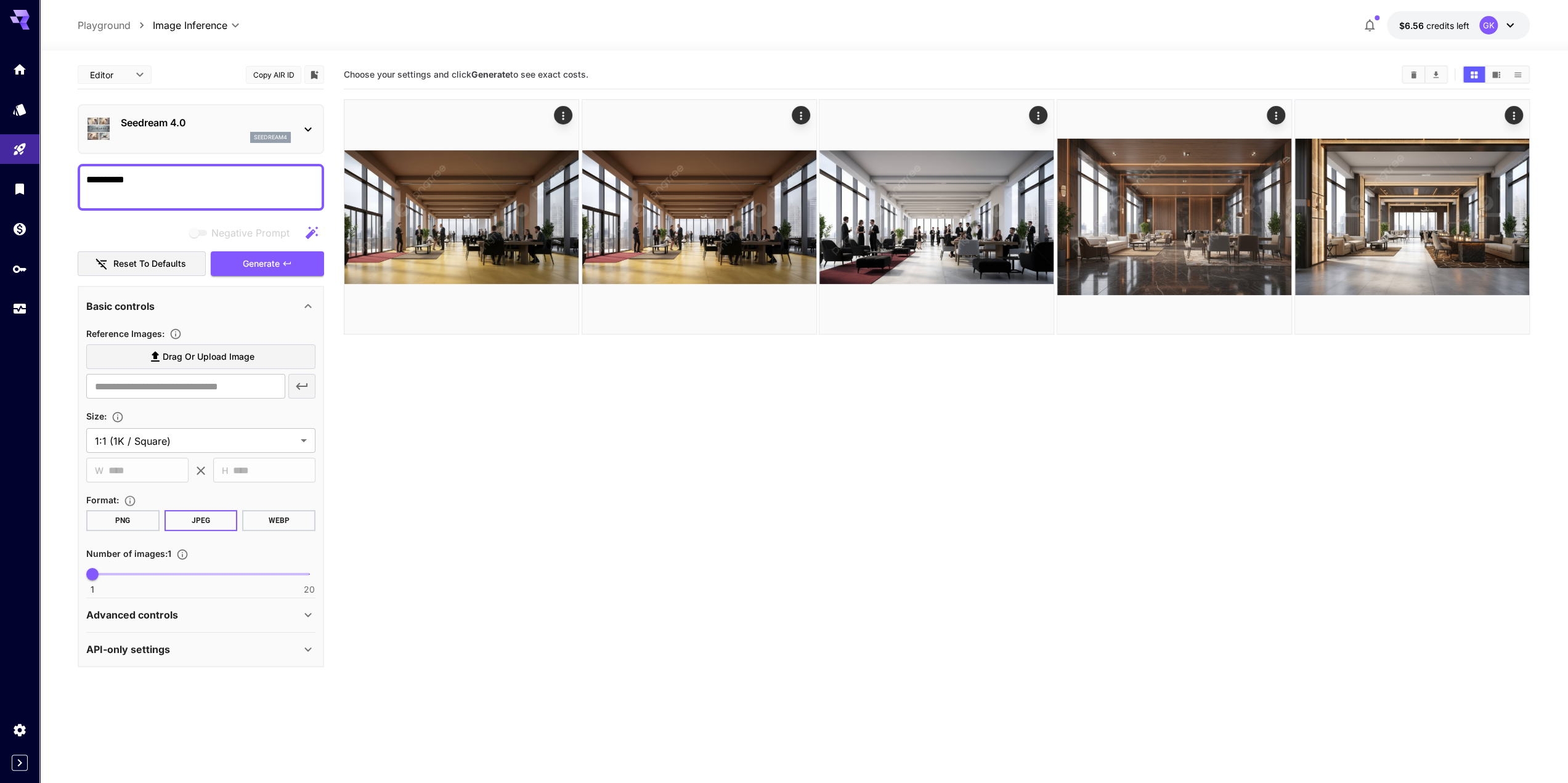
click at [555, 535] on section "Choose your settings and click Generate to see exact costs." at bounding box center [937, 452] width 1186 height 783
click at [819, 723] on section "Choose your settings and click Generate to see exact costs." at bounding box center [937, 452] width 1186 height 783
click at [20, 308] on icon "Usage" at bounding box center [21, 304] width 15 height 15
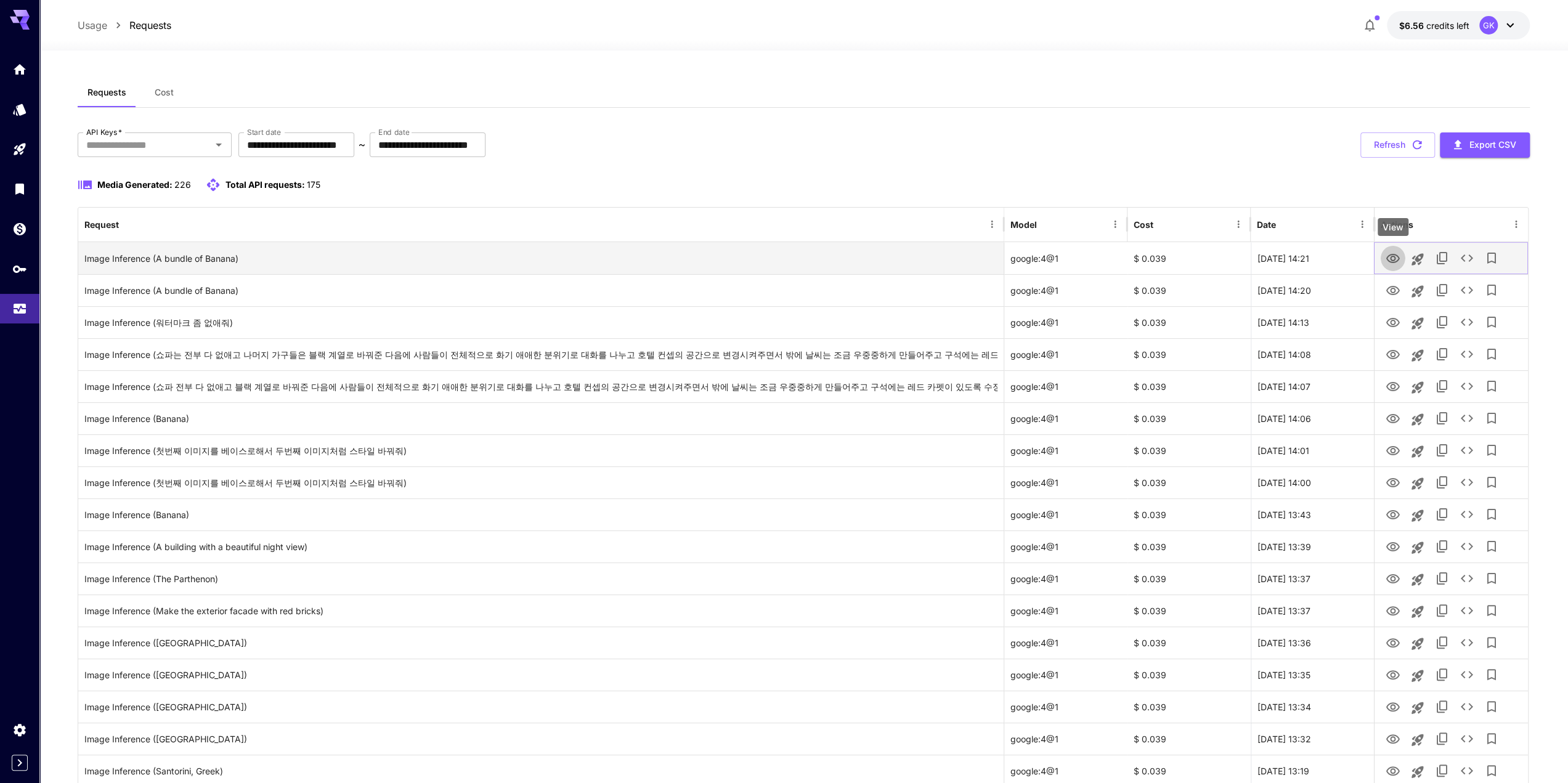
click at [1391, 254] on icon "View" at bounding box center [1393, 259] width 14 height 10
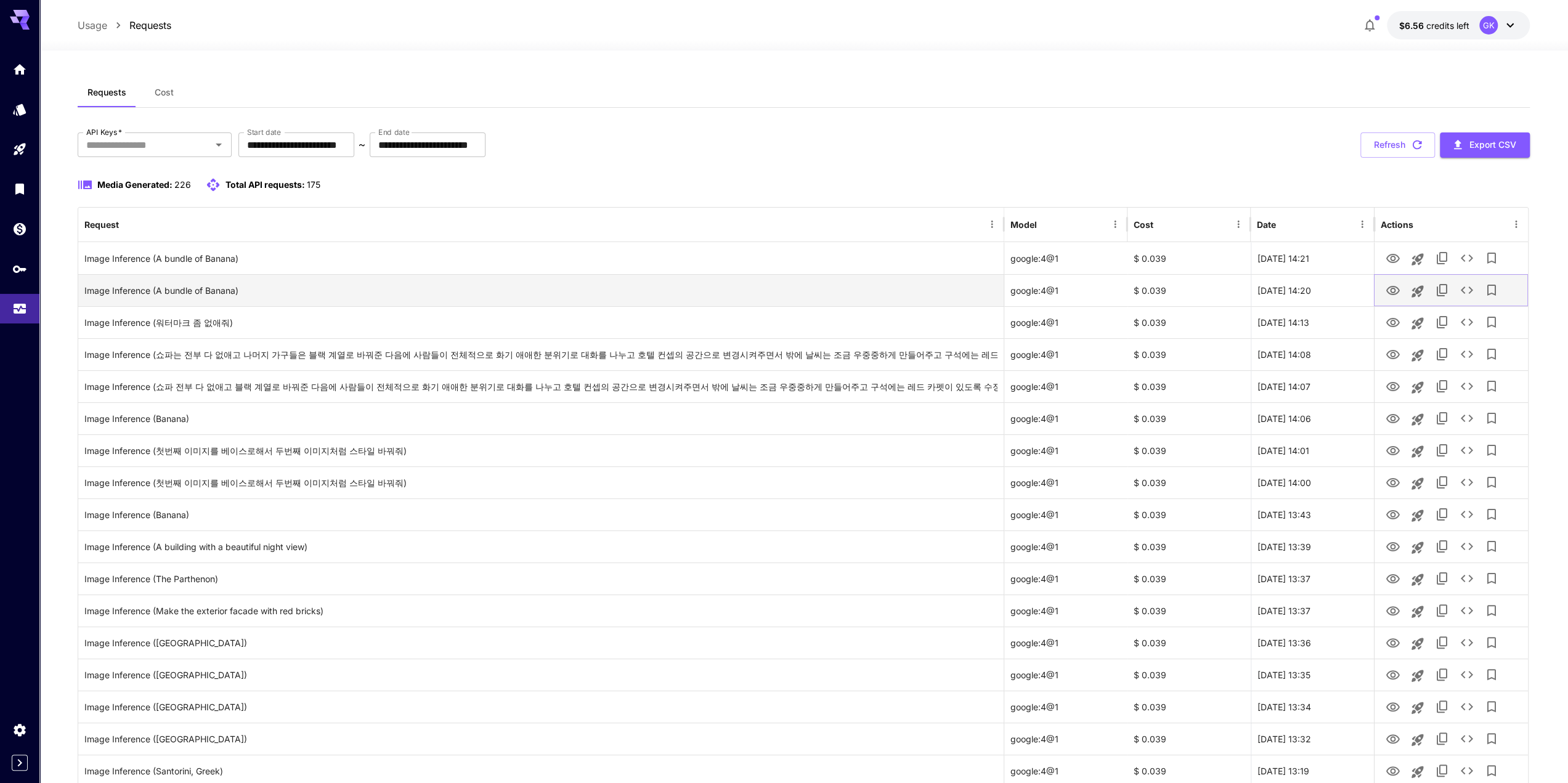
click at [1394, 290] on icon "View" at bounding box center [1393, 291] width 14 height 10
click at [1388, 155] on button "Refresh" at bounding box center [1398, 145] width 74 height 26
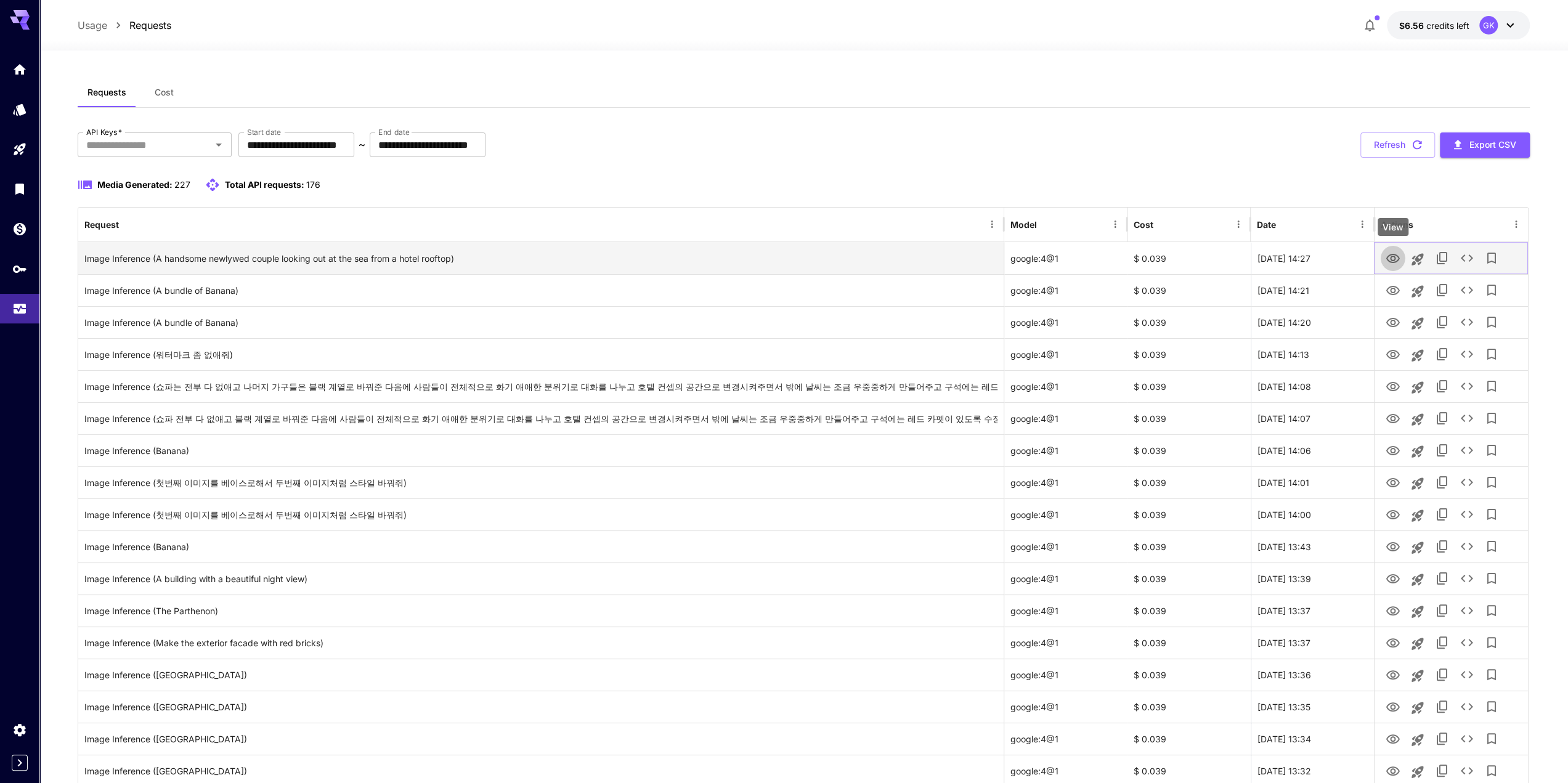
click at [1389, 258] on icon "View" at bounding box center [1393, 259] width 15 height 15
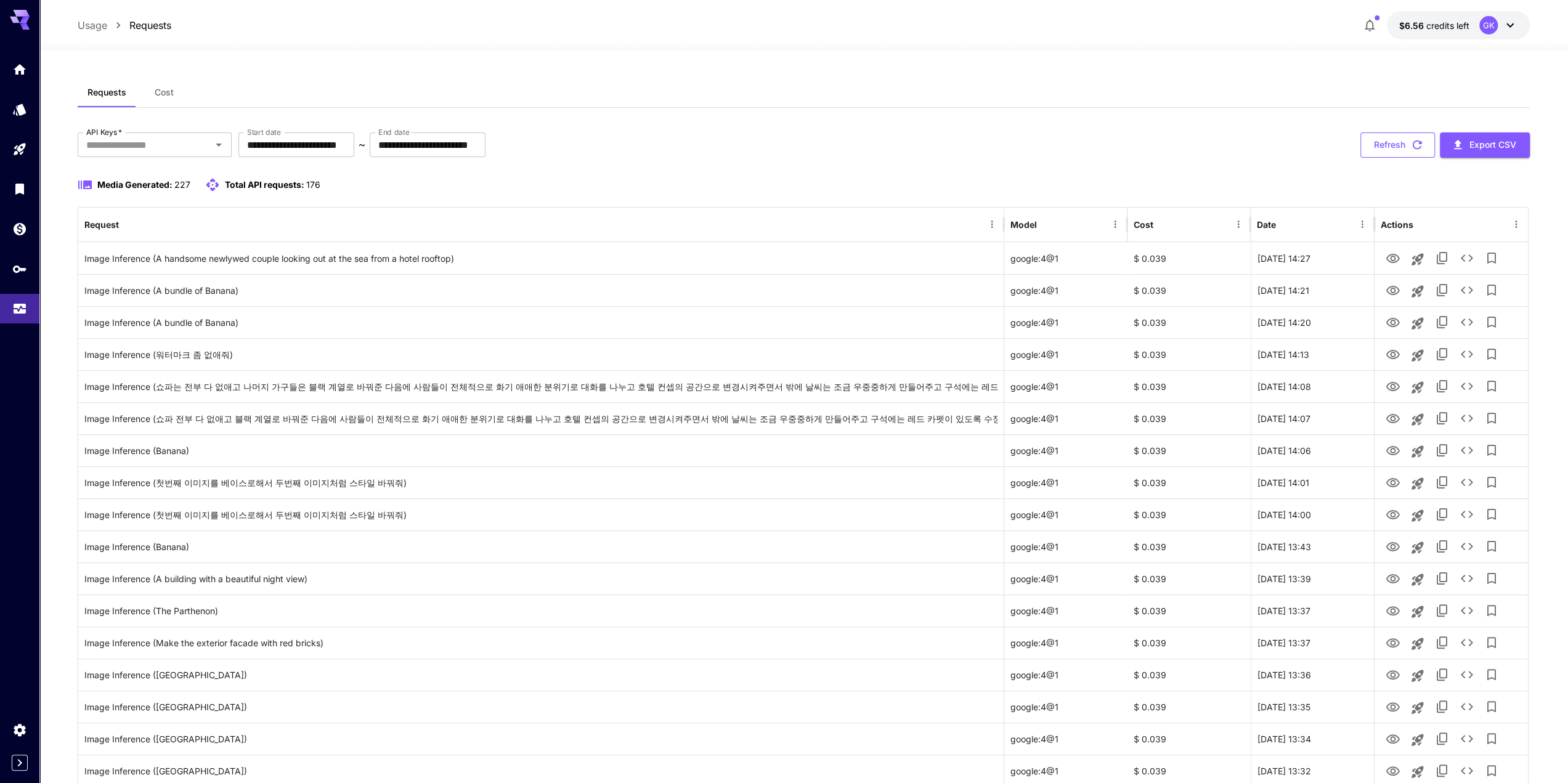
drag, startPoint x: 1399, startPoint y: 128, endPoint x: 1404, endPoint y: 148, distance: 20.6
click at [1404, 148] on button "Refresh" at bounding box center [1398, 145] width 74 height 26
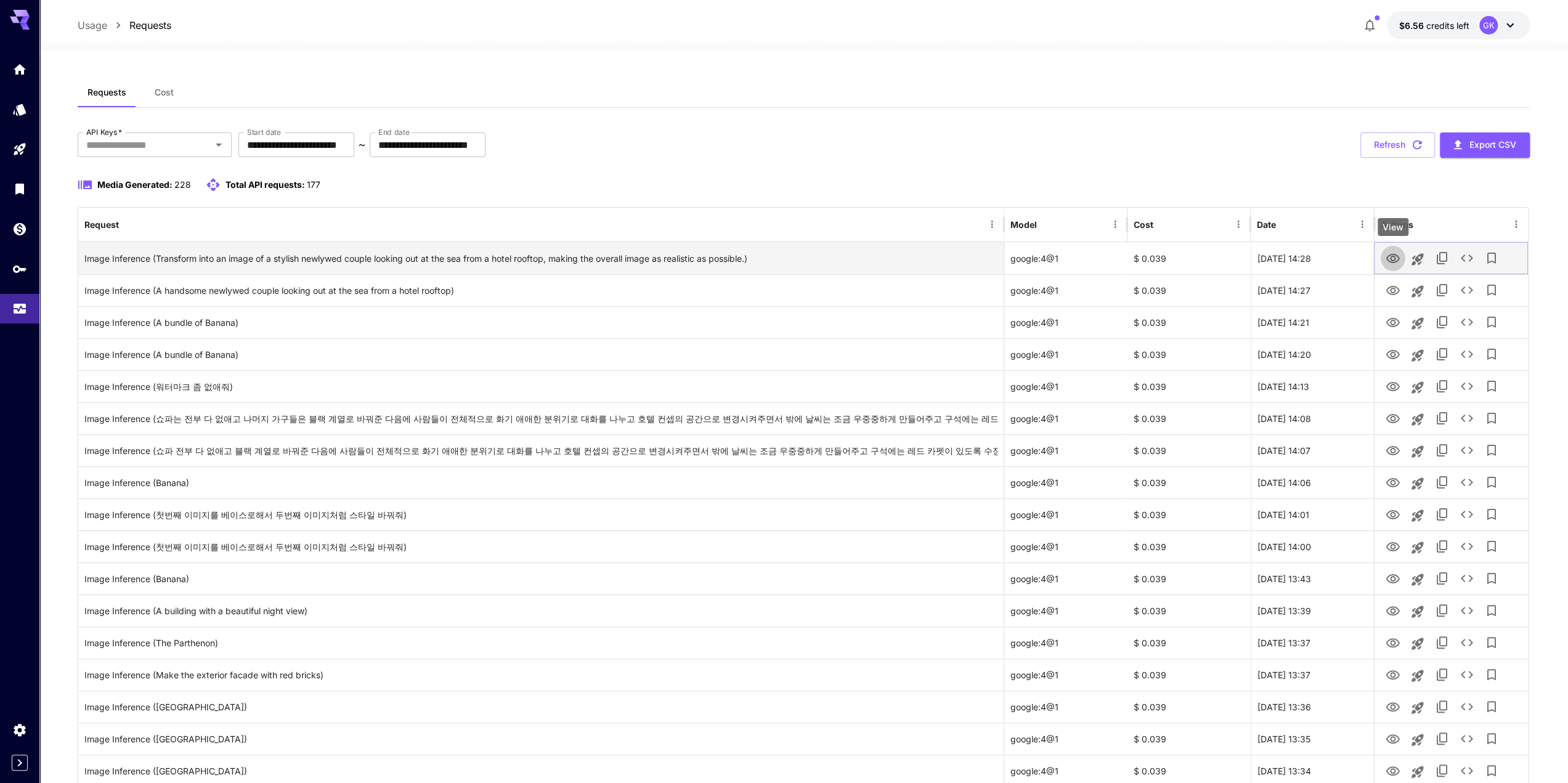
click at [1391, 254] on icon "View" at bounding box center [1393, 259] width 14 height 10
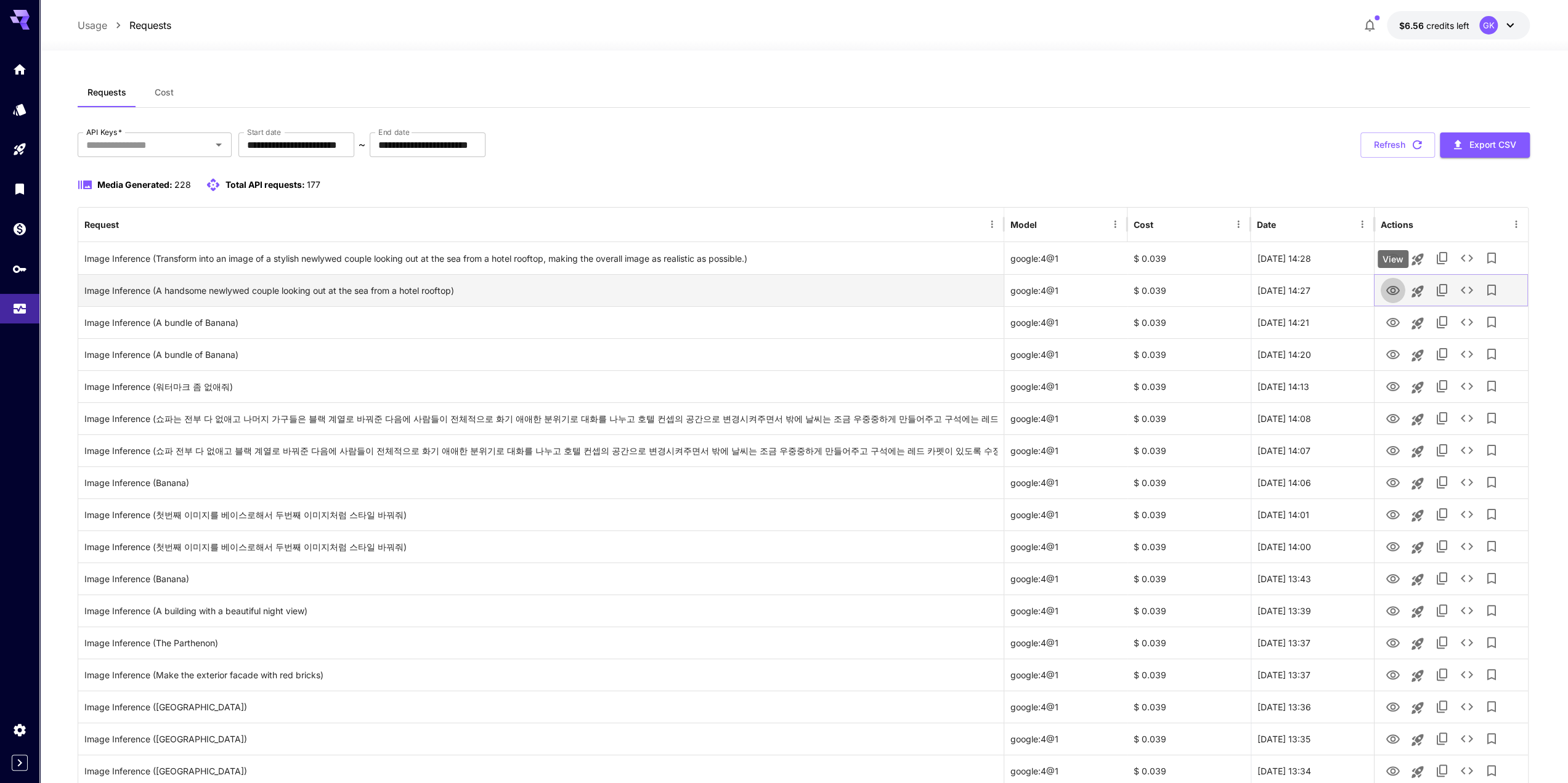
click at [1390, 291] on icon "View" at bounding box center [1393, 291] width 15 height 15
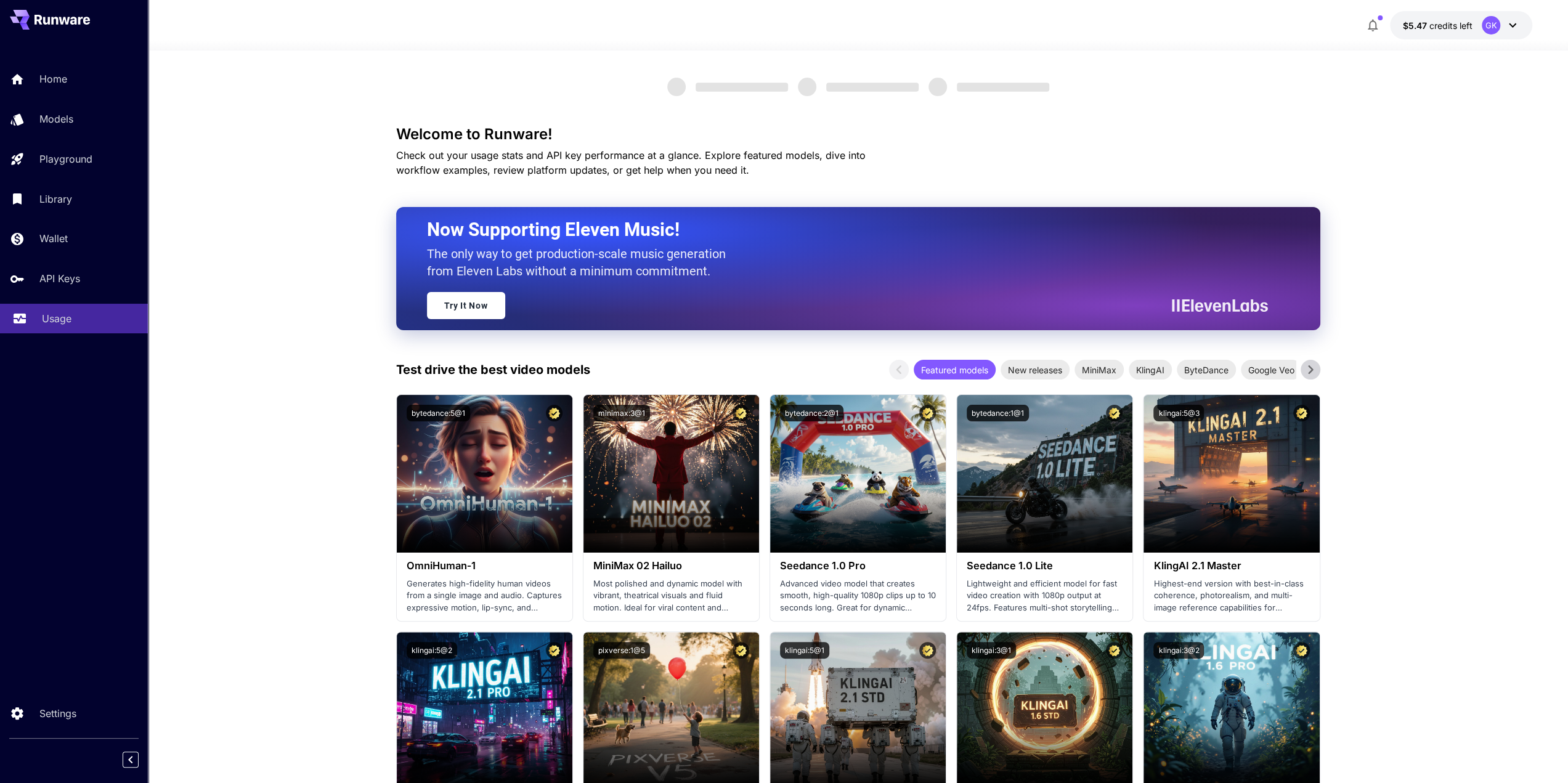
click at [69, 331] on link "Usage" at bounding box center [74, 319] width 148 height 30
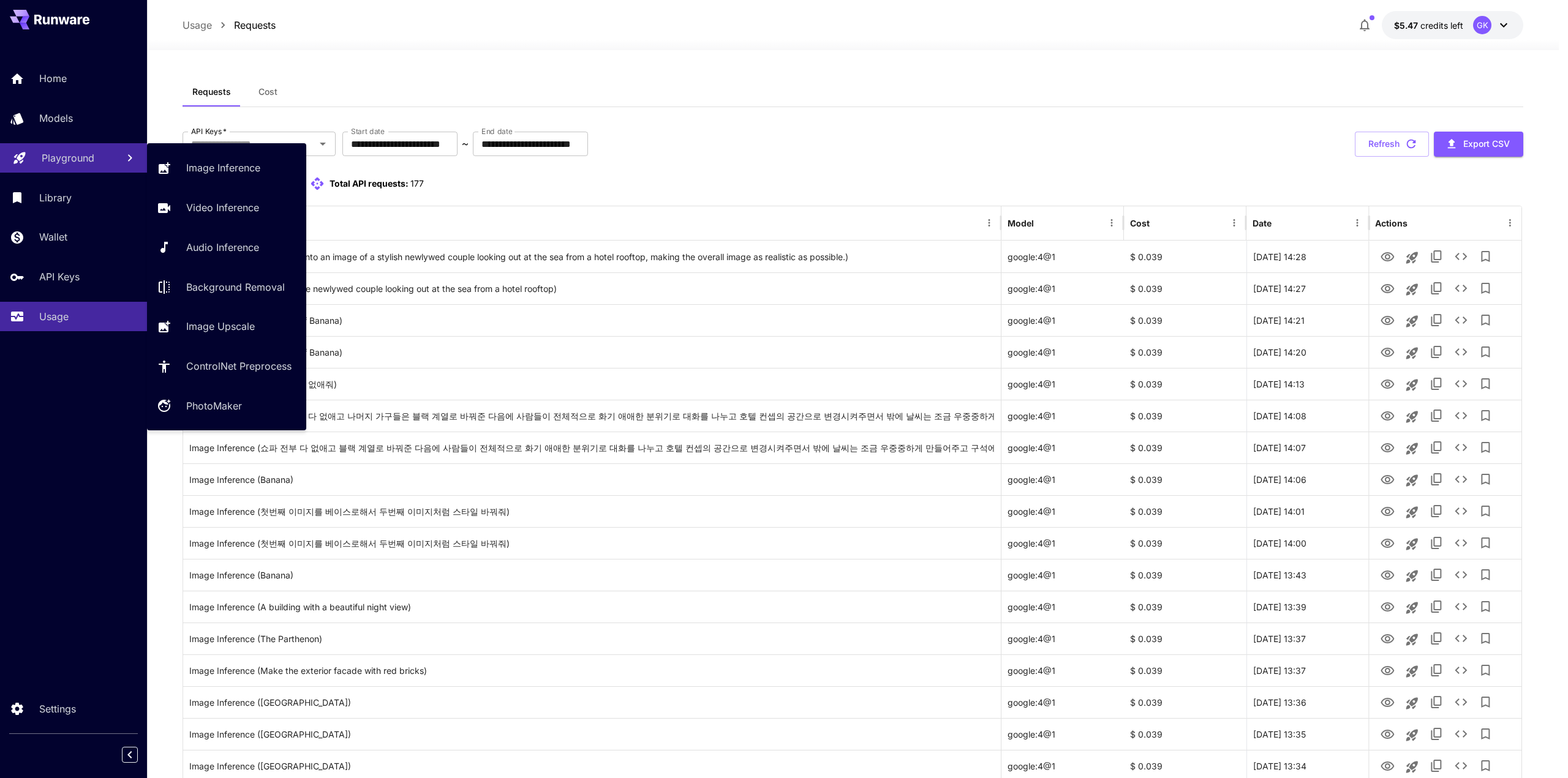
click at [61, 153] on p "Playground" at bounding box center [68, 158] width 52 height 15
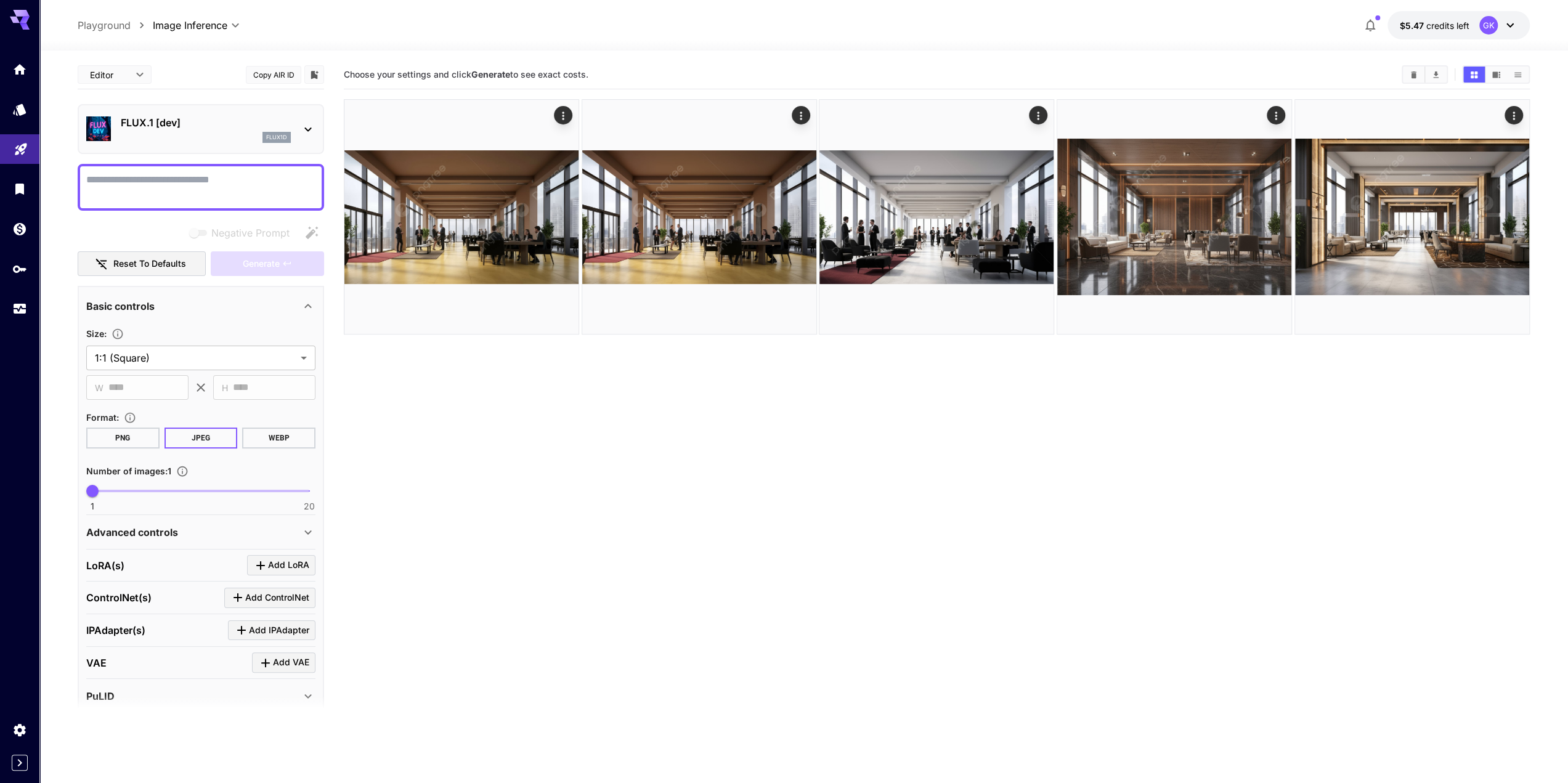
click at [486, 476] on section "Choose your settings and click Generate to see exact costs." at bounding box center [937, 452] width 1186 height 783
click at [238, 138] on div "flux1d" at bounding box center [205, 137] width 170 height 11
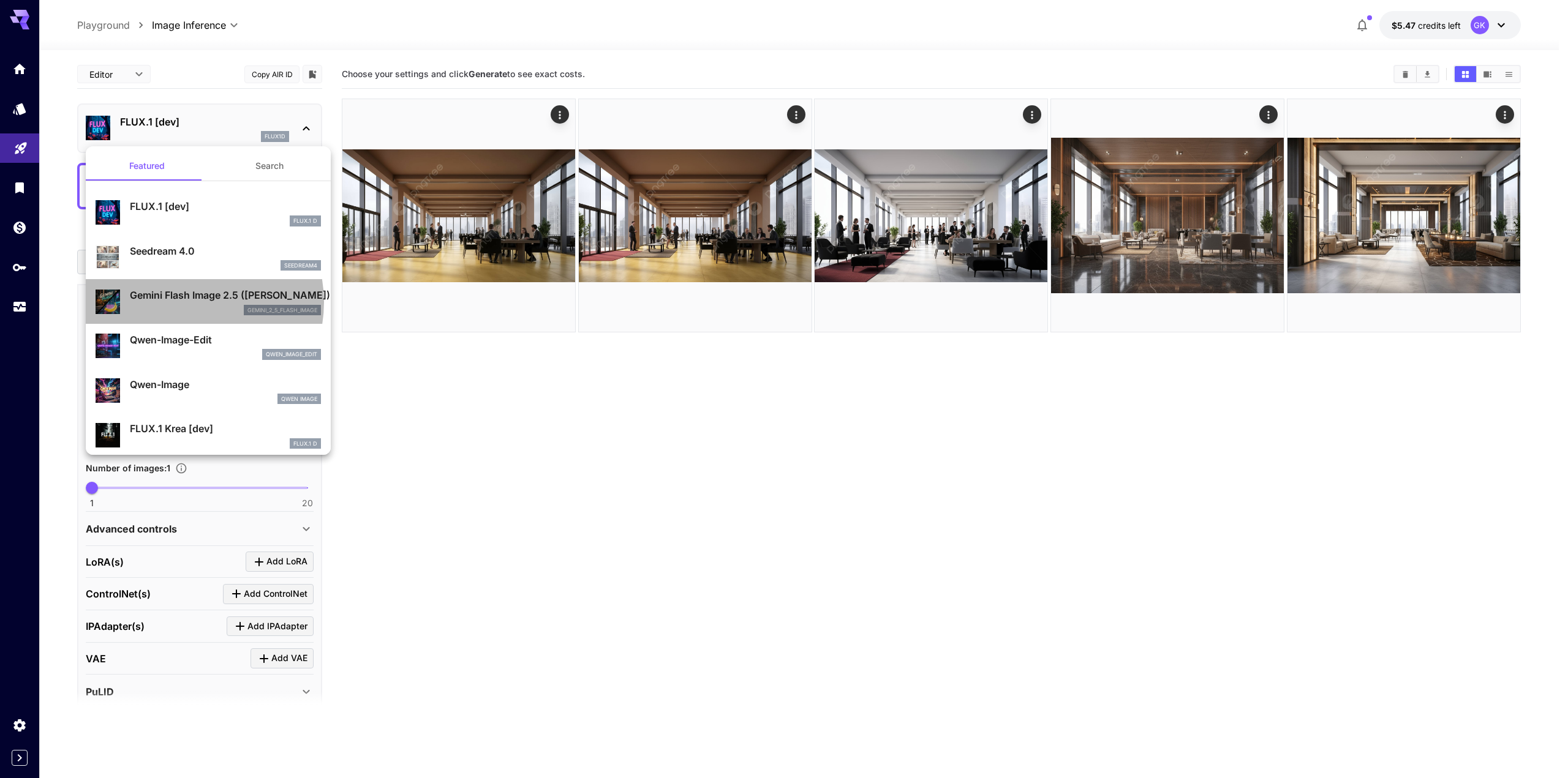
click at [190, 302] on p "Gemini Flash Image 2.5 ([PERSON_NAME])" at bounding box center [225, 295] width 191 height 15
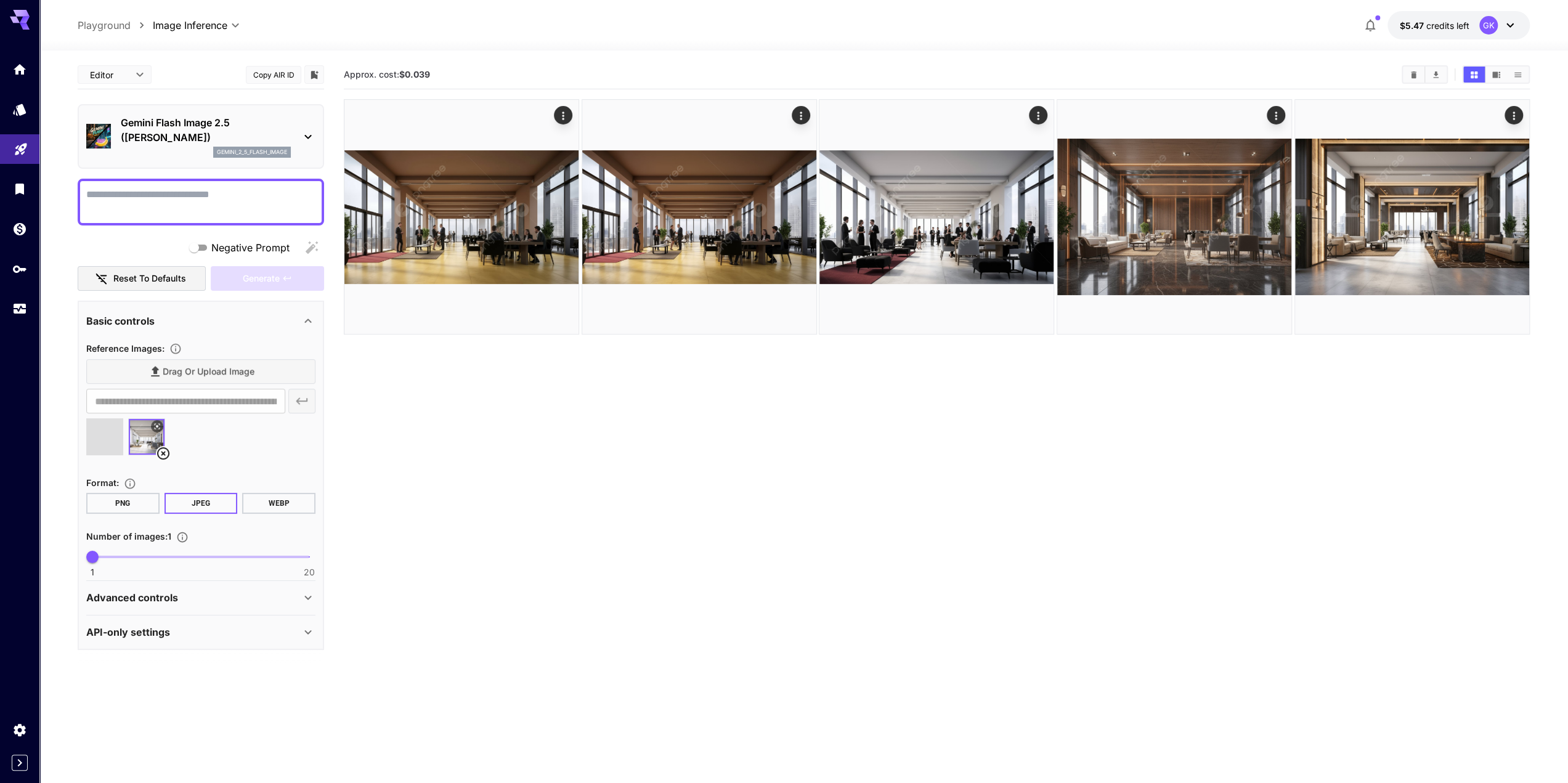
click at [201, 198] on textarea "Negative Prompt" at bounding box center [201, 201] width 229 height 30
type input "**********"
type textarea "*"
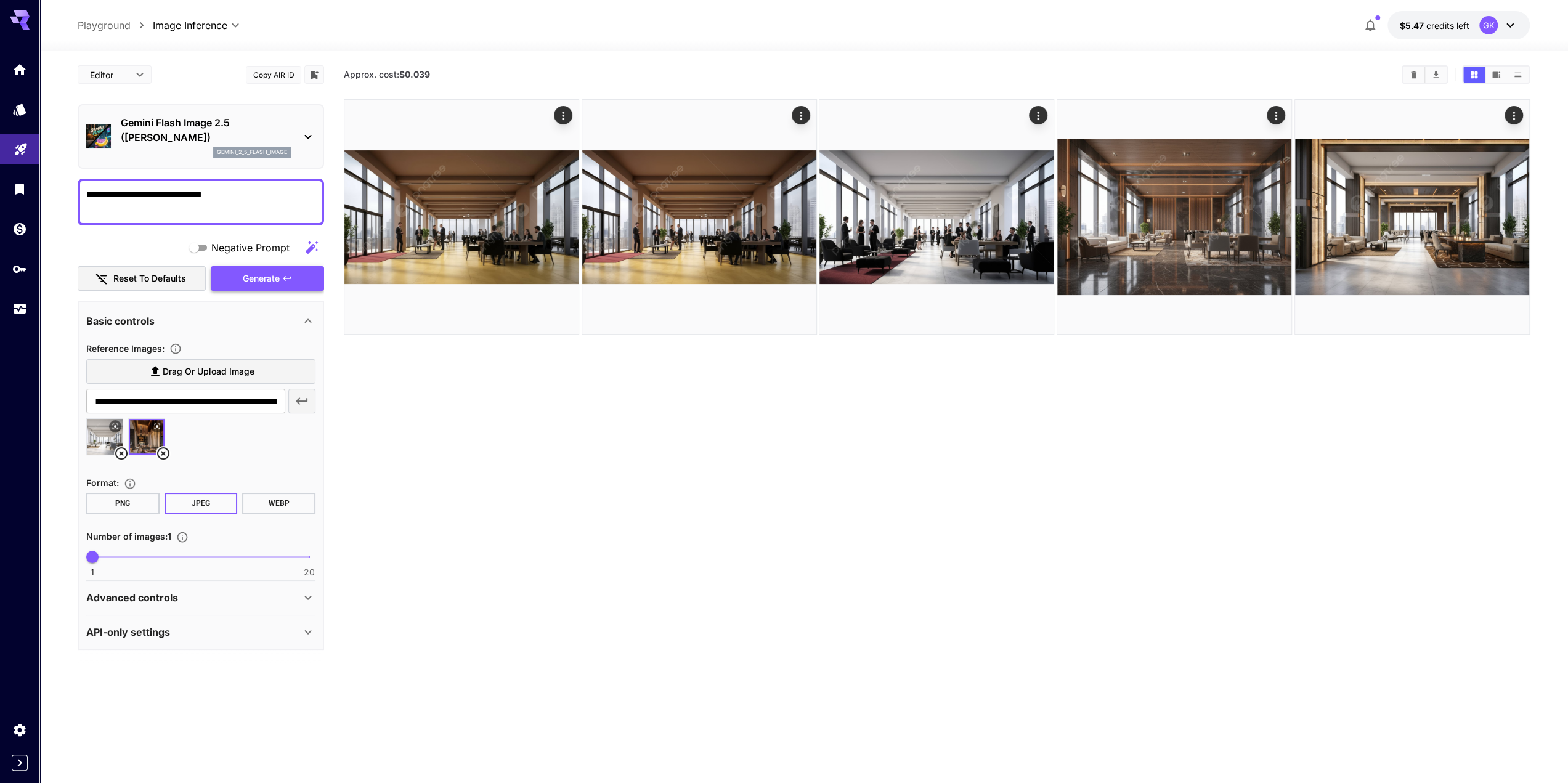
click at [266, 277] on span "Generate" at bounding box center [261, 278] width 37 height 15
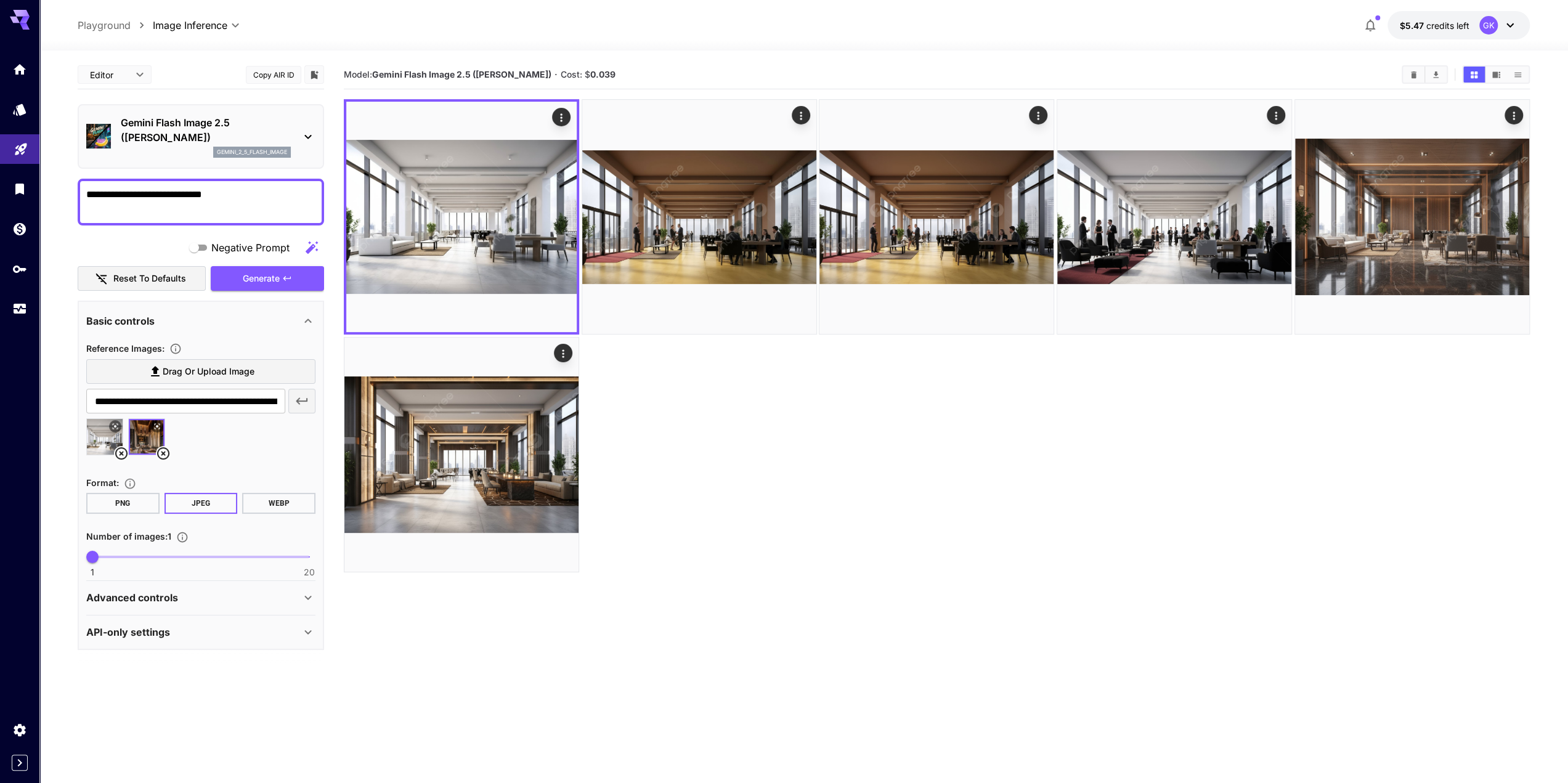
click at [113, 427] on icon at bounding box center [115, 427] width 6 height 6
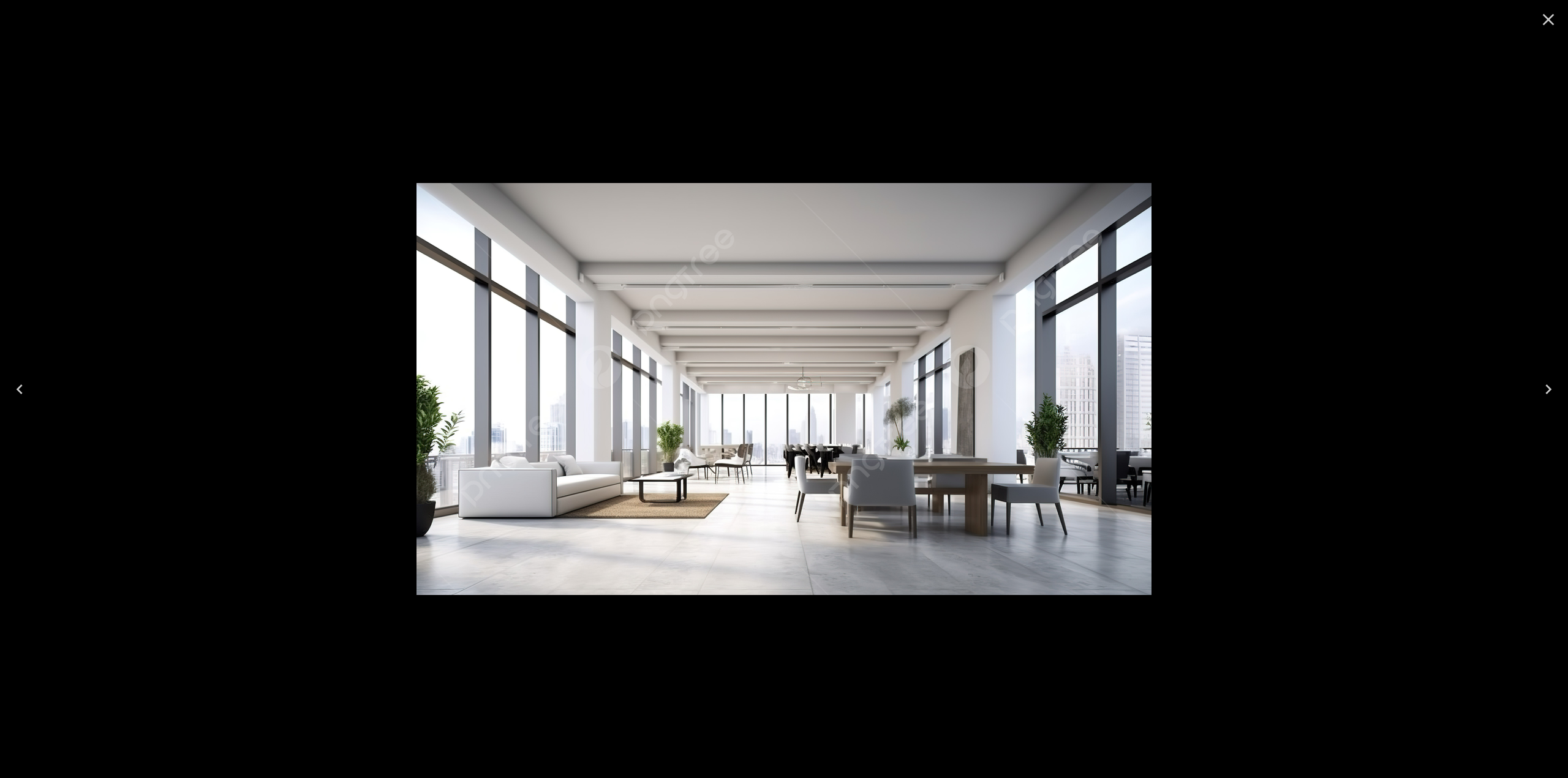
click at [1548, 20] on icon "Close" at bounding box center [1548, 20] width 12 height 12
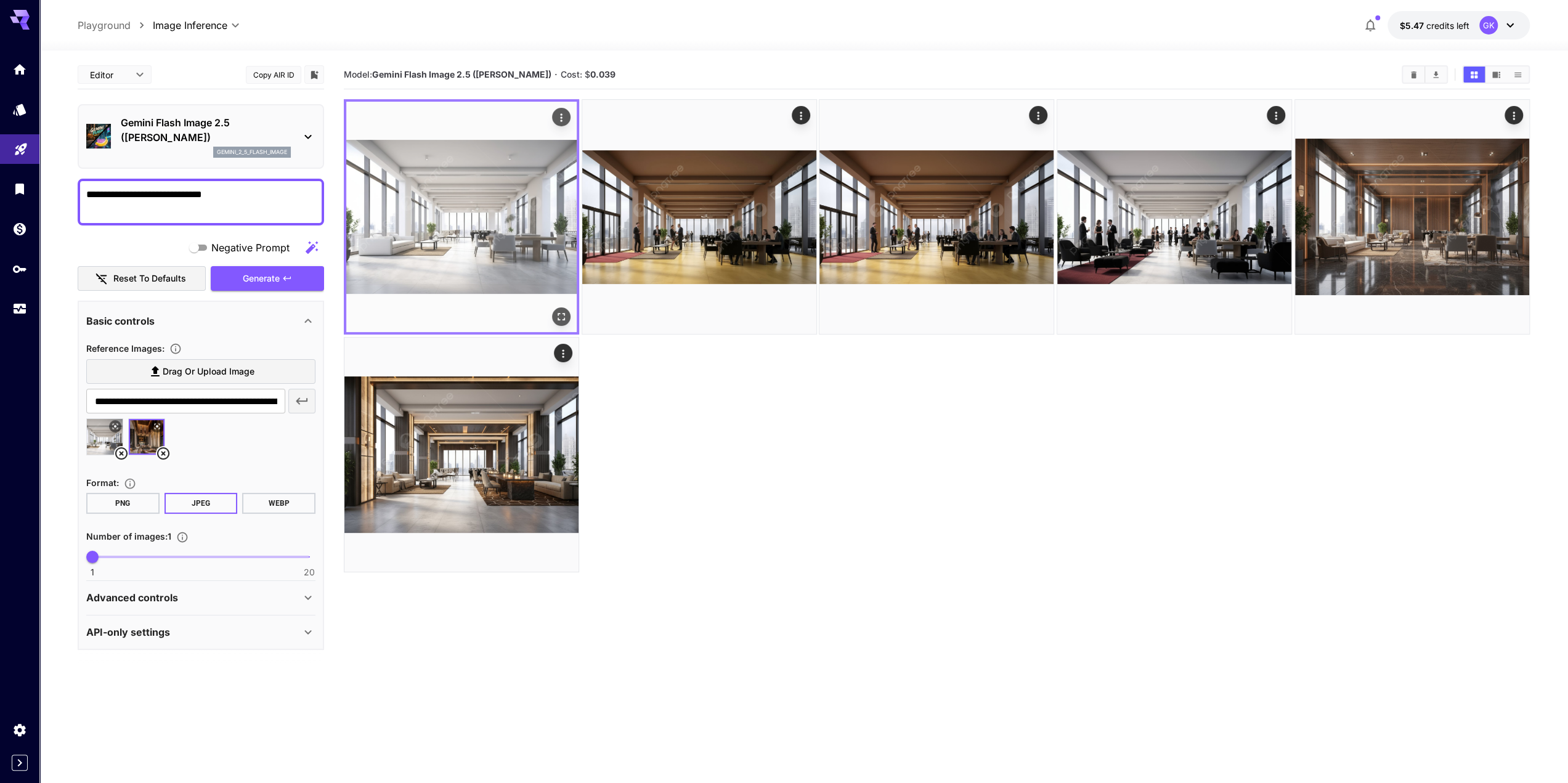
click at [559, 312] on icon "Open in fullscreen" at bounding box center [561, 316] width 12 height 12
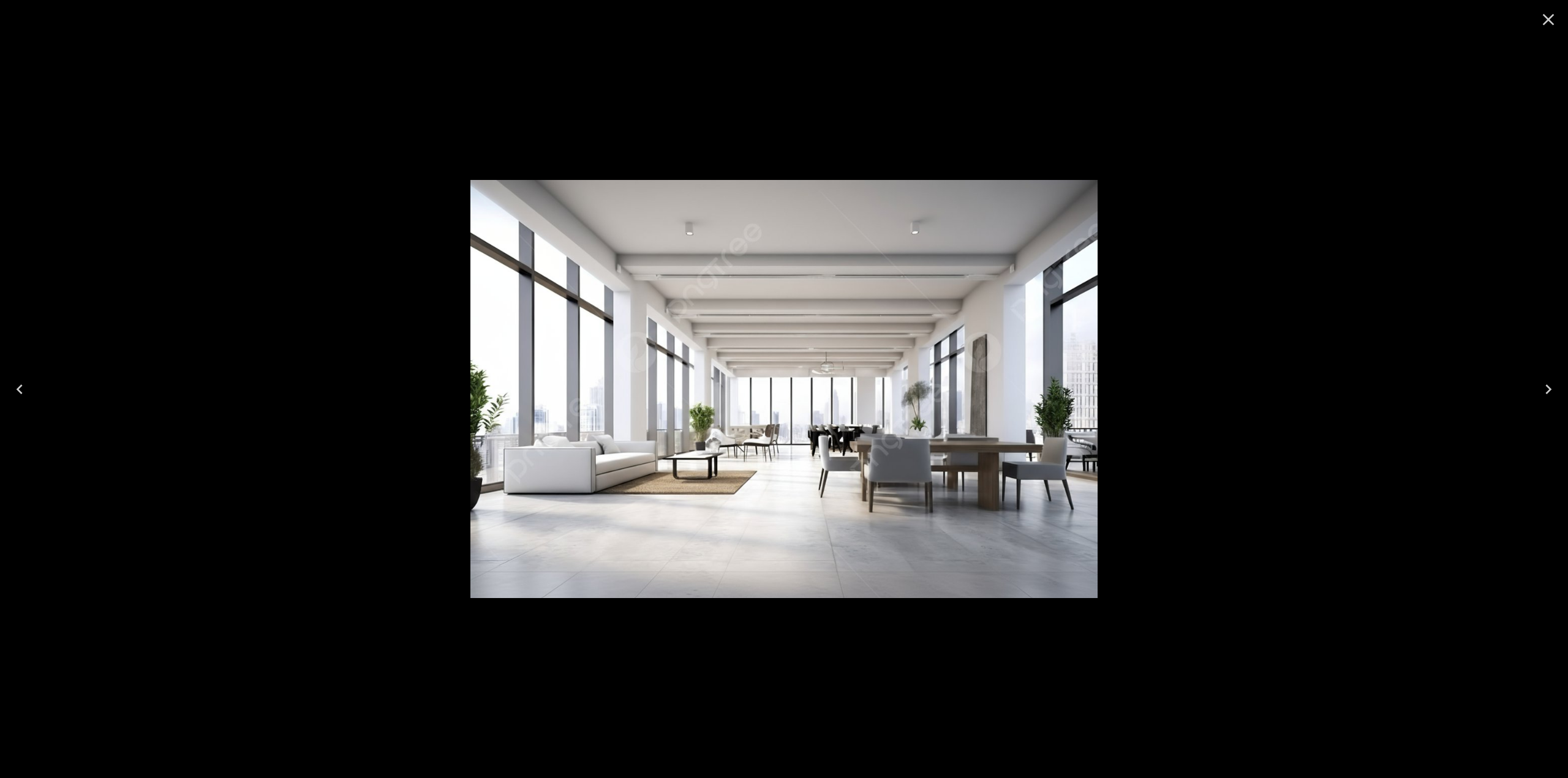
click at [1548, 17] on icon "Close" at bounding box center [1548, 19] width 20 height 20
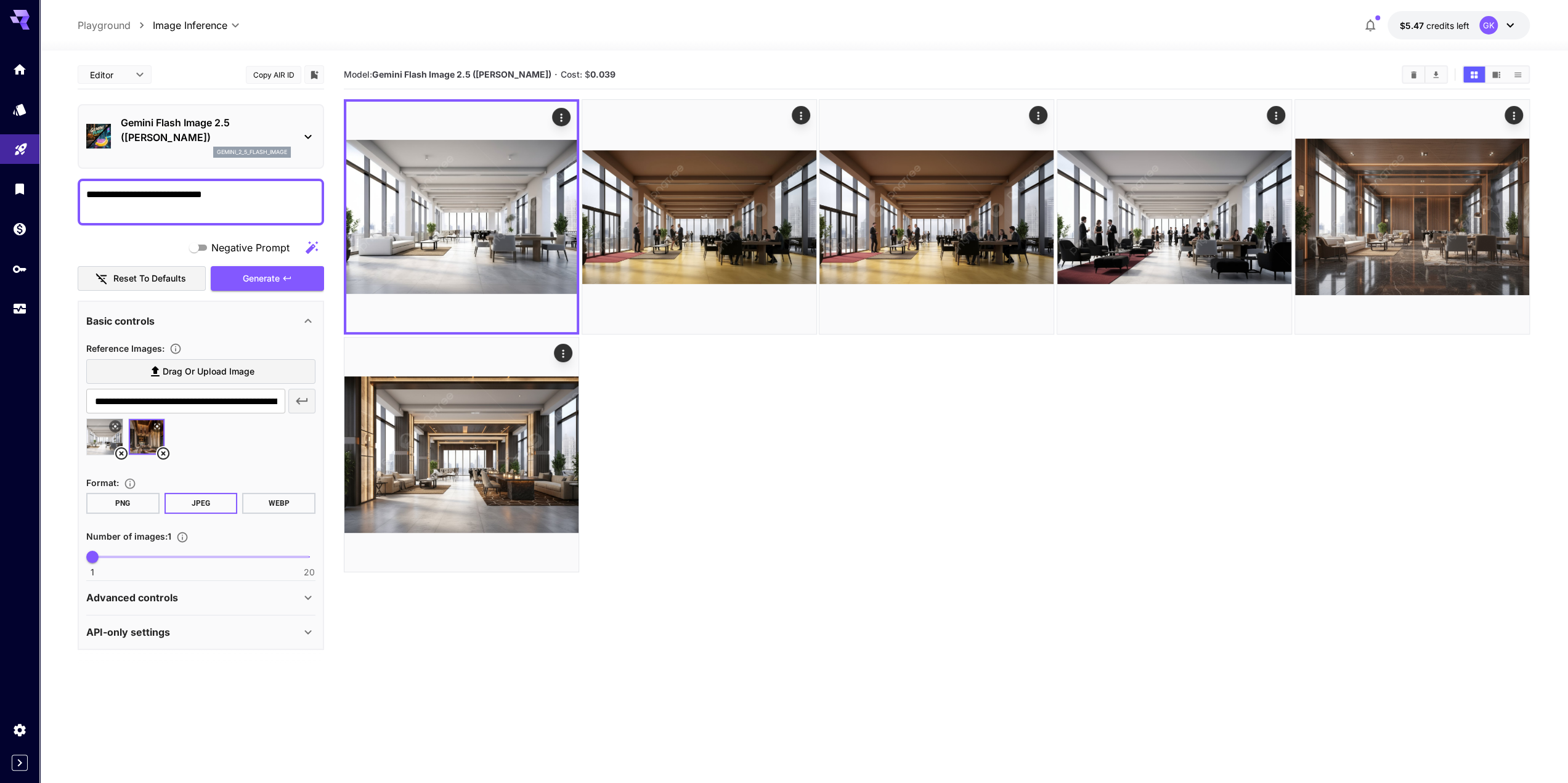
click at [191, 206] on textarea "**********" at bounding box center [201, 201] width 229 height 30
click at [156, 205] on textarea "**********" at bounding box center [201, 201] width 229 height 30
click at [94, 193] on textarea "**********" at bounding box center [201, 201] width 229 height 30
type textarea "**********"
click at [263, 271] on span "Generate" at bounding box center [261, 278] width 37 height 15
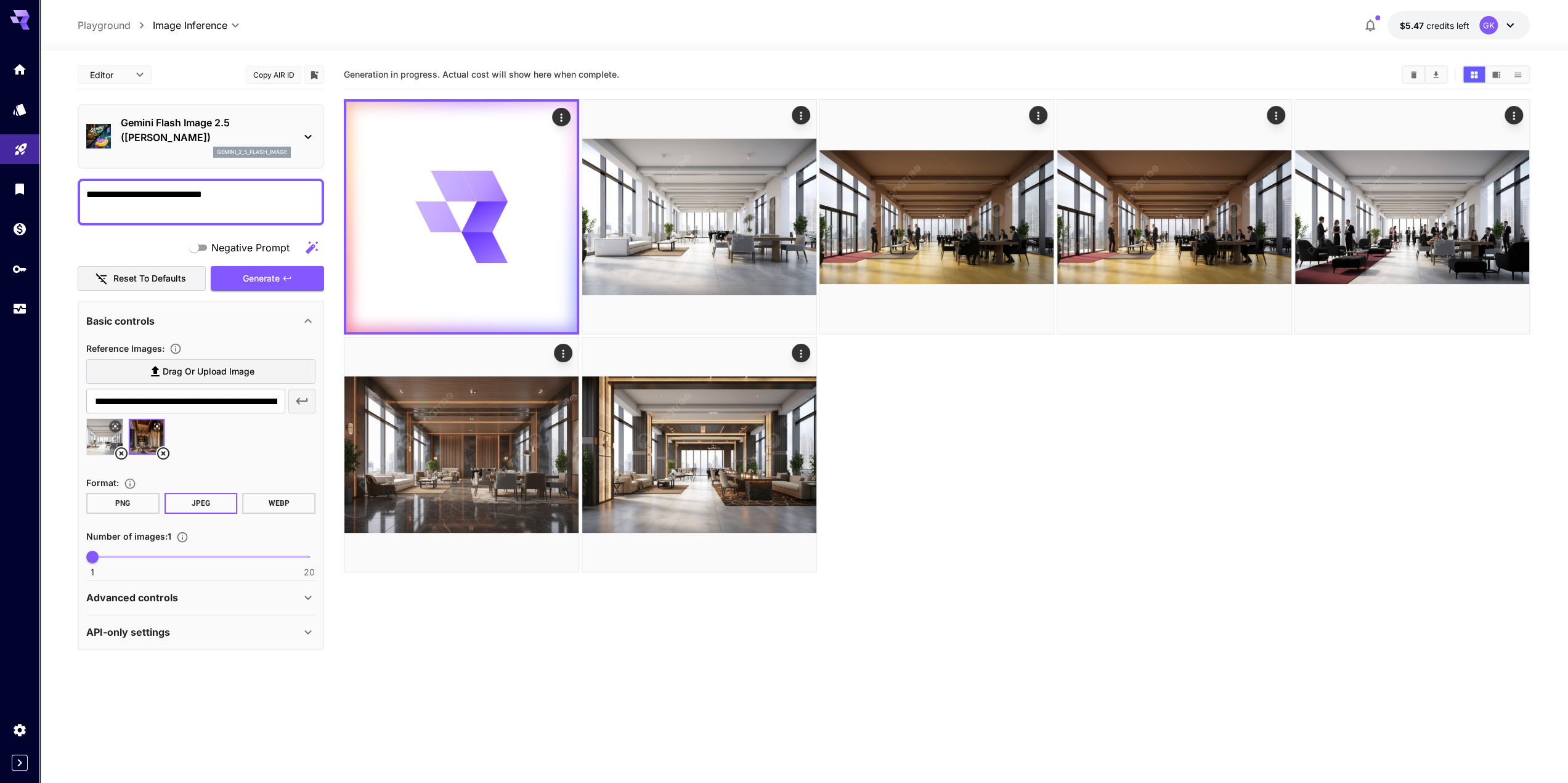
click at [112, 428] on icon at bounding box center [115, 426] width 7 height 7
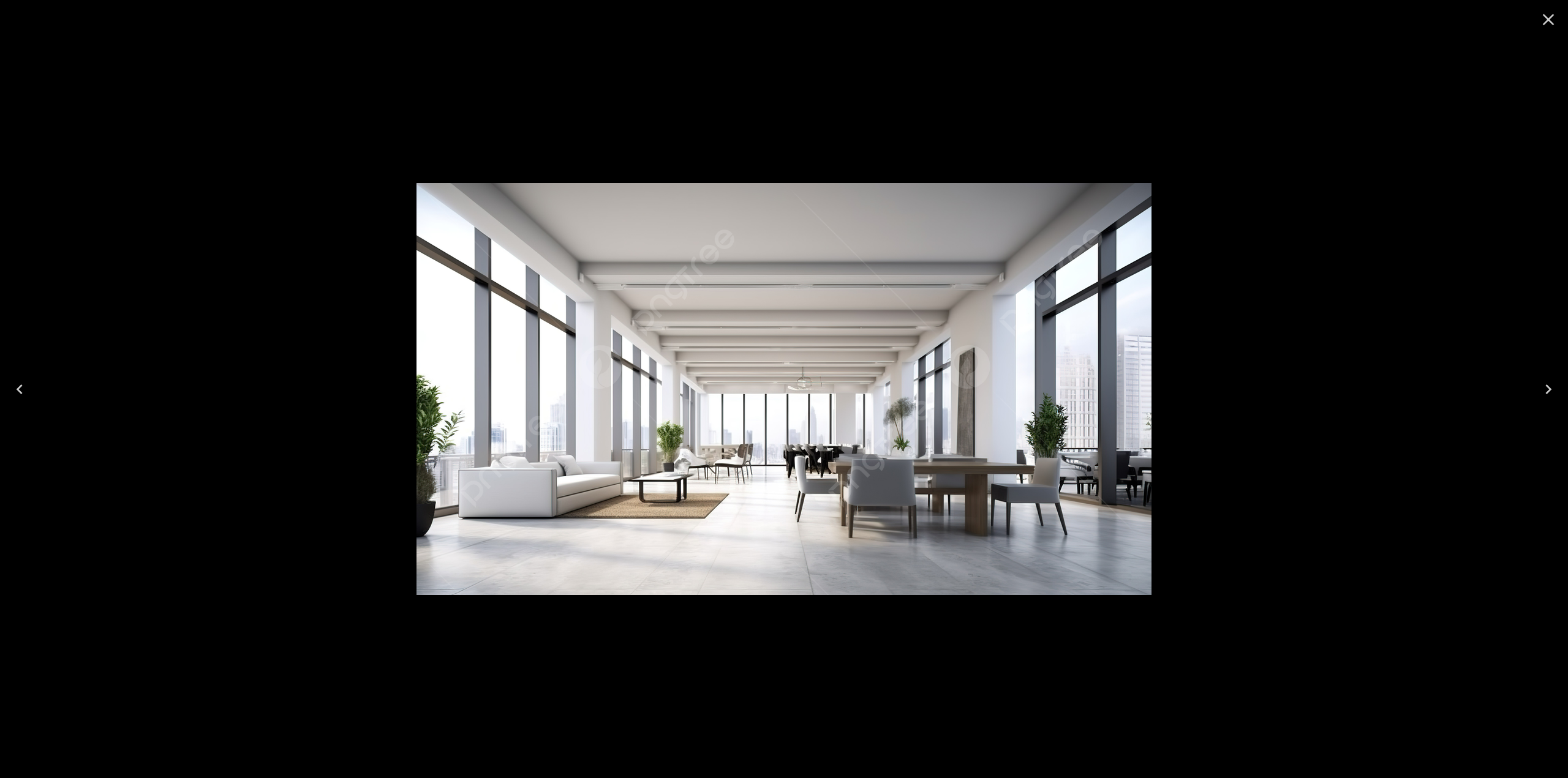
drag, startPoint x: 1543, startPoint y: 15, endPoint x: 1410, endPoint y: 41, distance: 135.5
click at [1543, 15] on icon "Close" at bounding box center [1548, 19] width 20 height 20
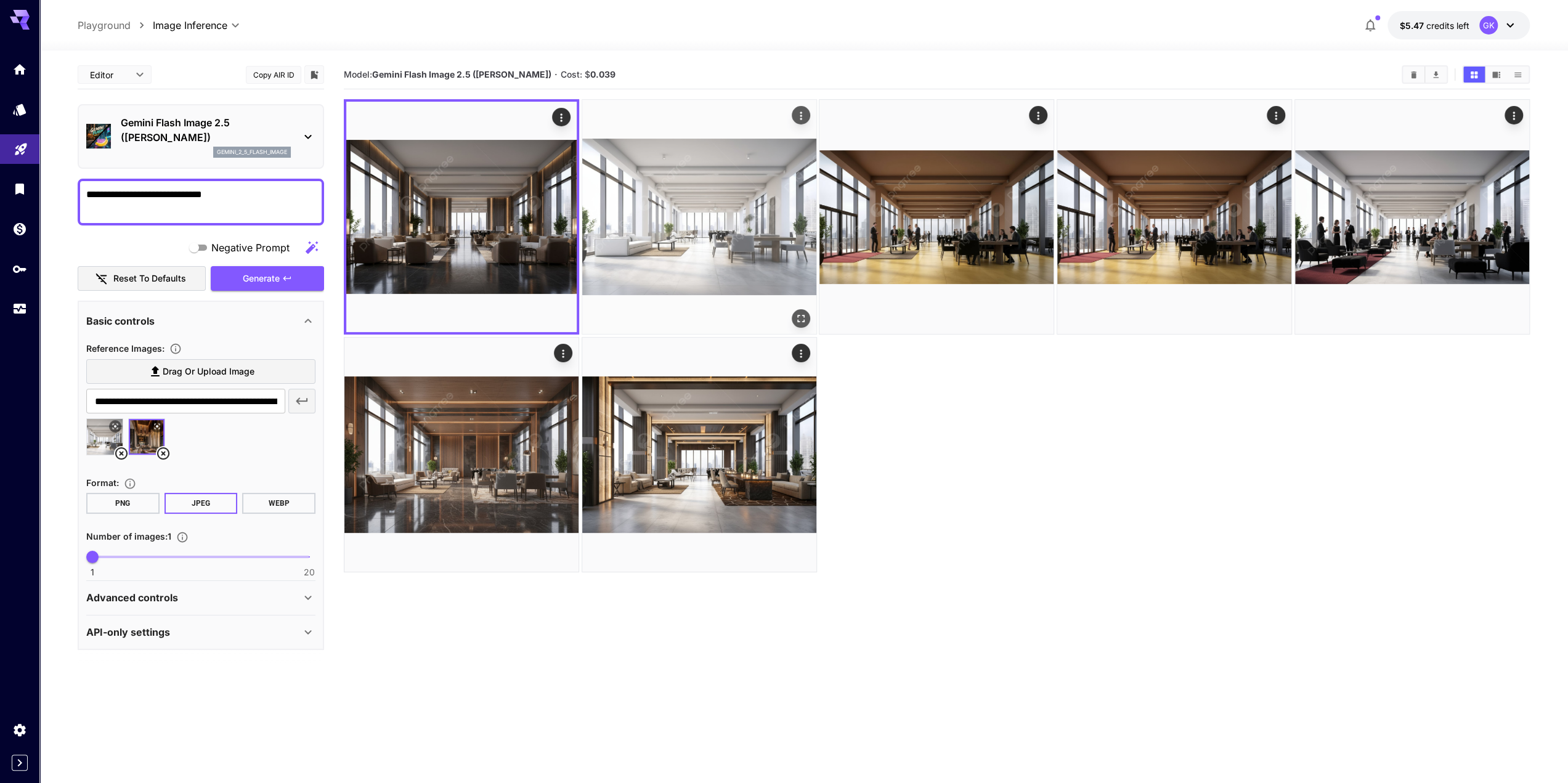
click at [810, 319] on img at bounding box center [699, 217] width 234 height 234
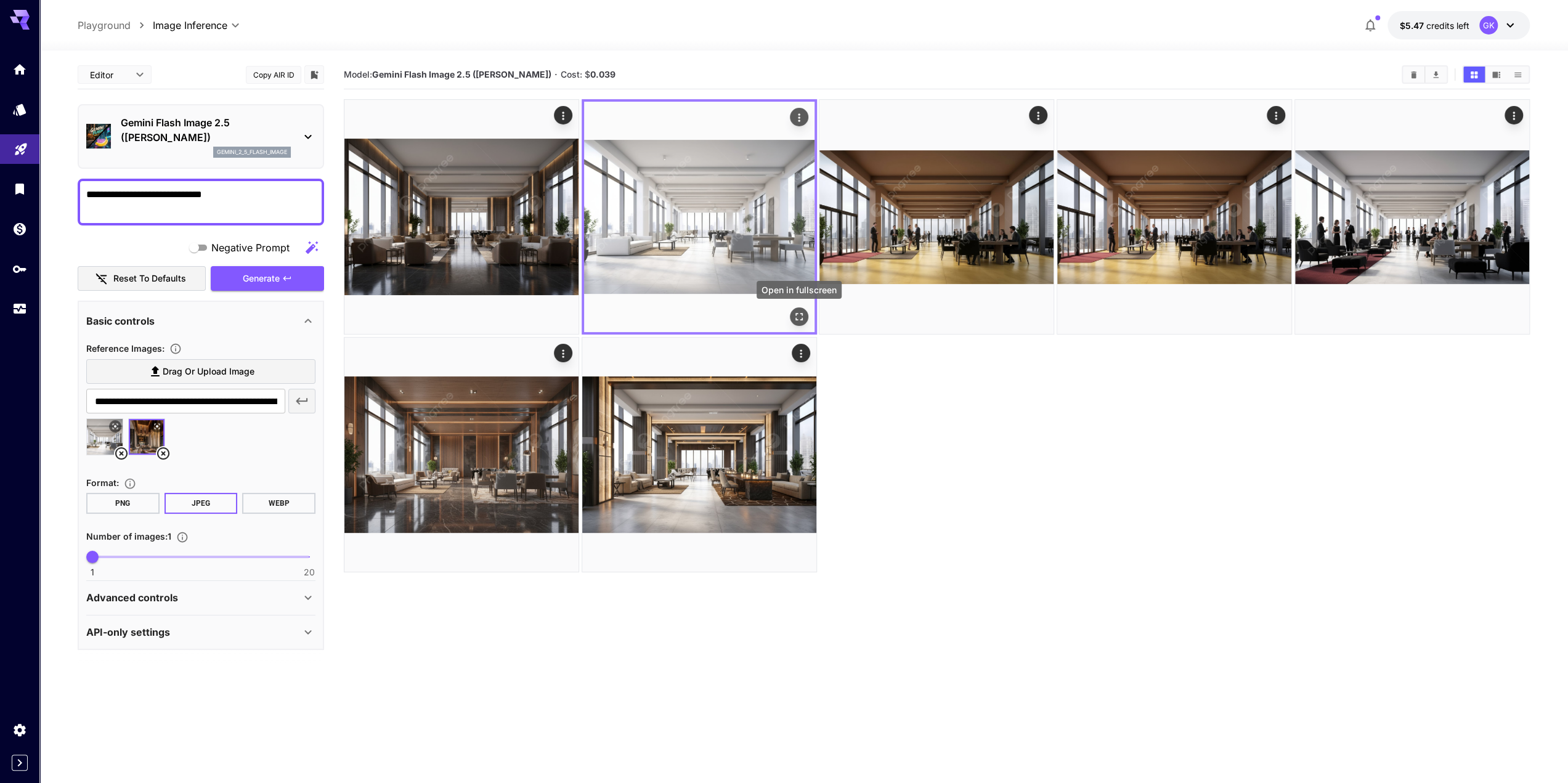
click at [801, 319] on icon "Open in fullscreen" at bounding box center [798, 316] width 12 height 12
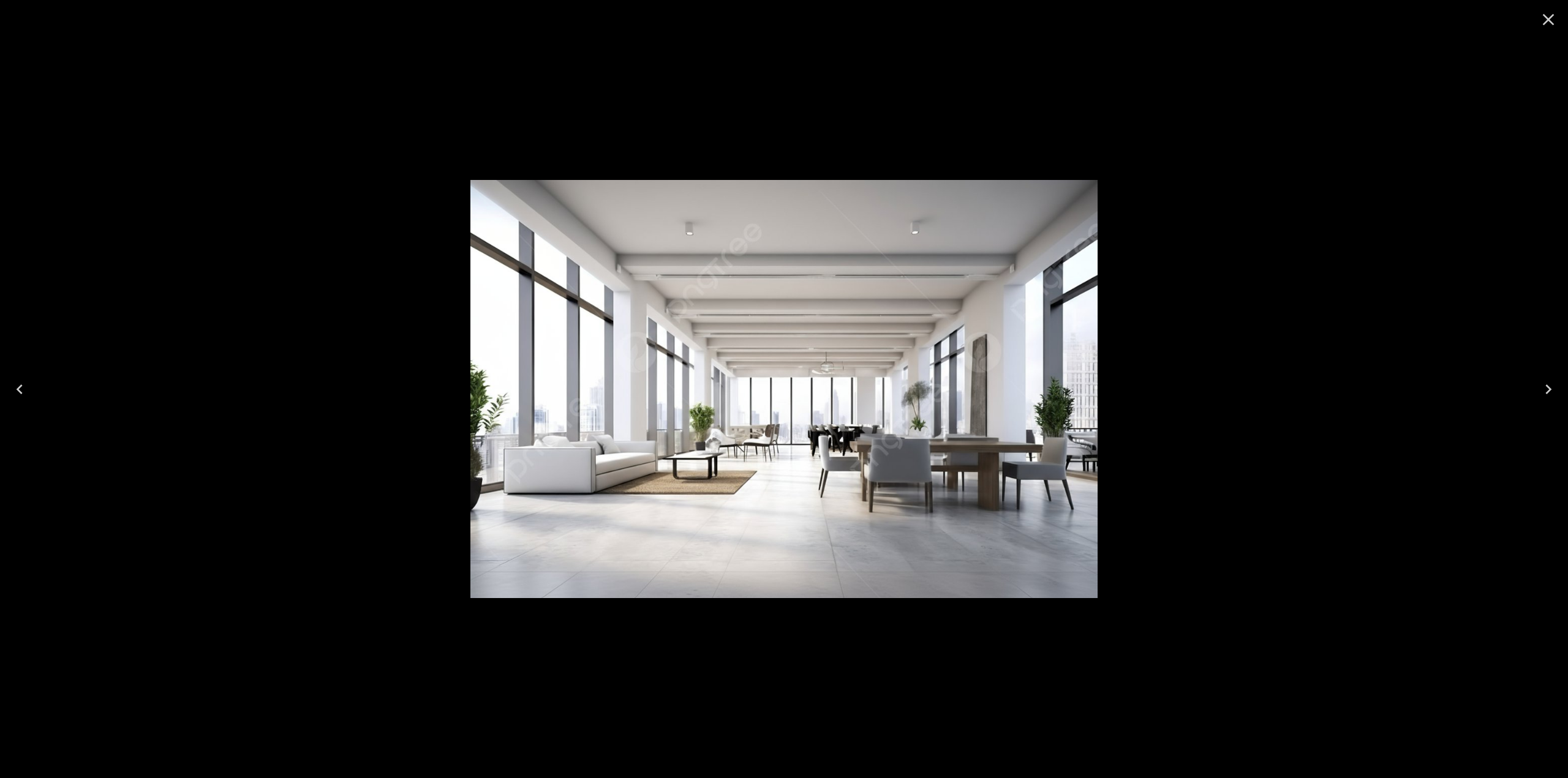
click at [1556, 29] on button "Close" at bounding box center [1548, 19] width 29 height 29
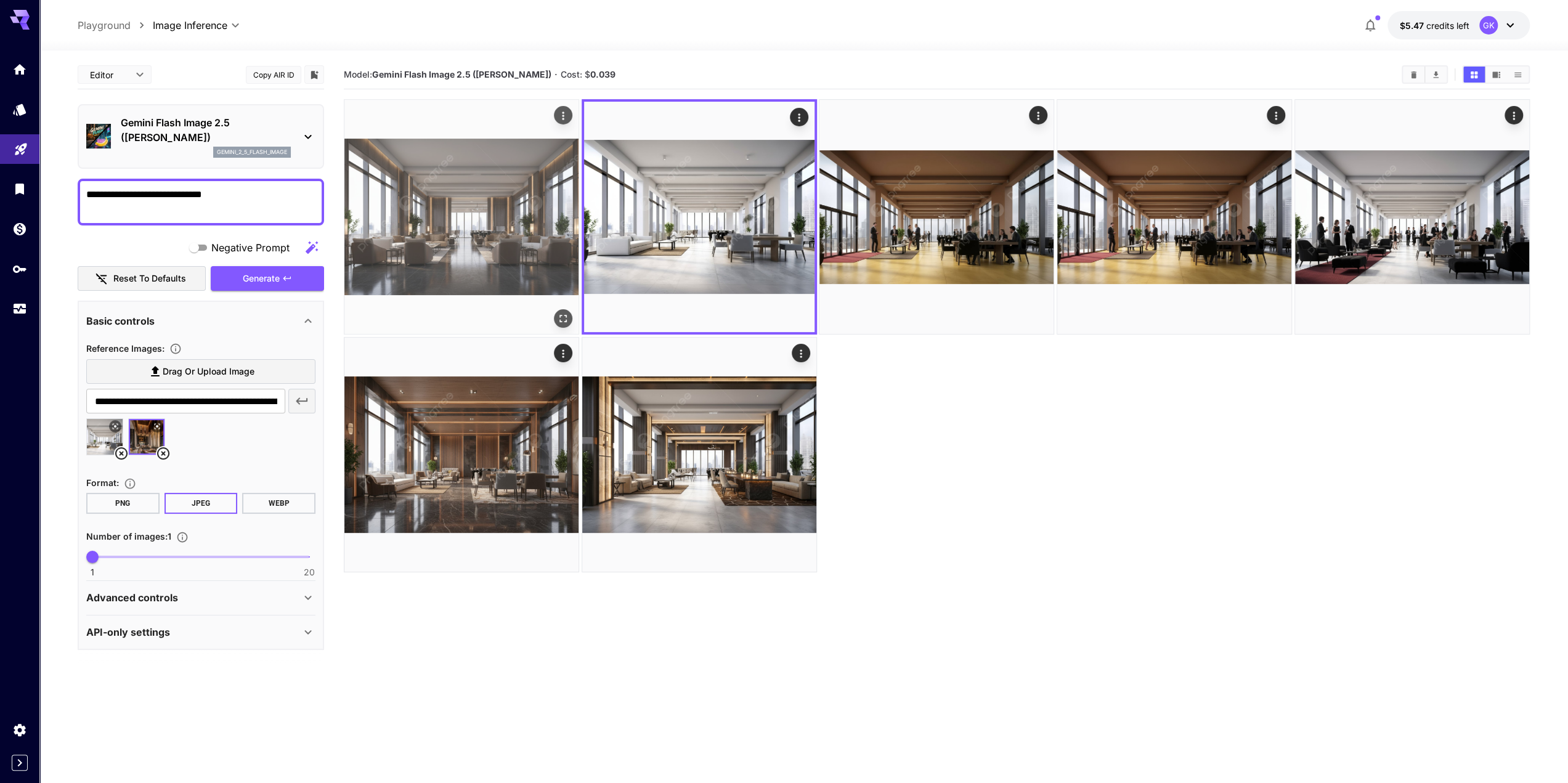
click at [565, 310] on button "Open in fullscreen" at bounding box center [563, 318] width 18 height 18
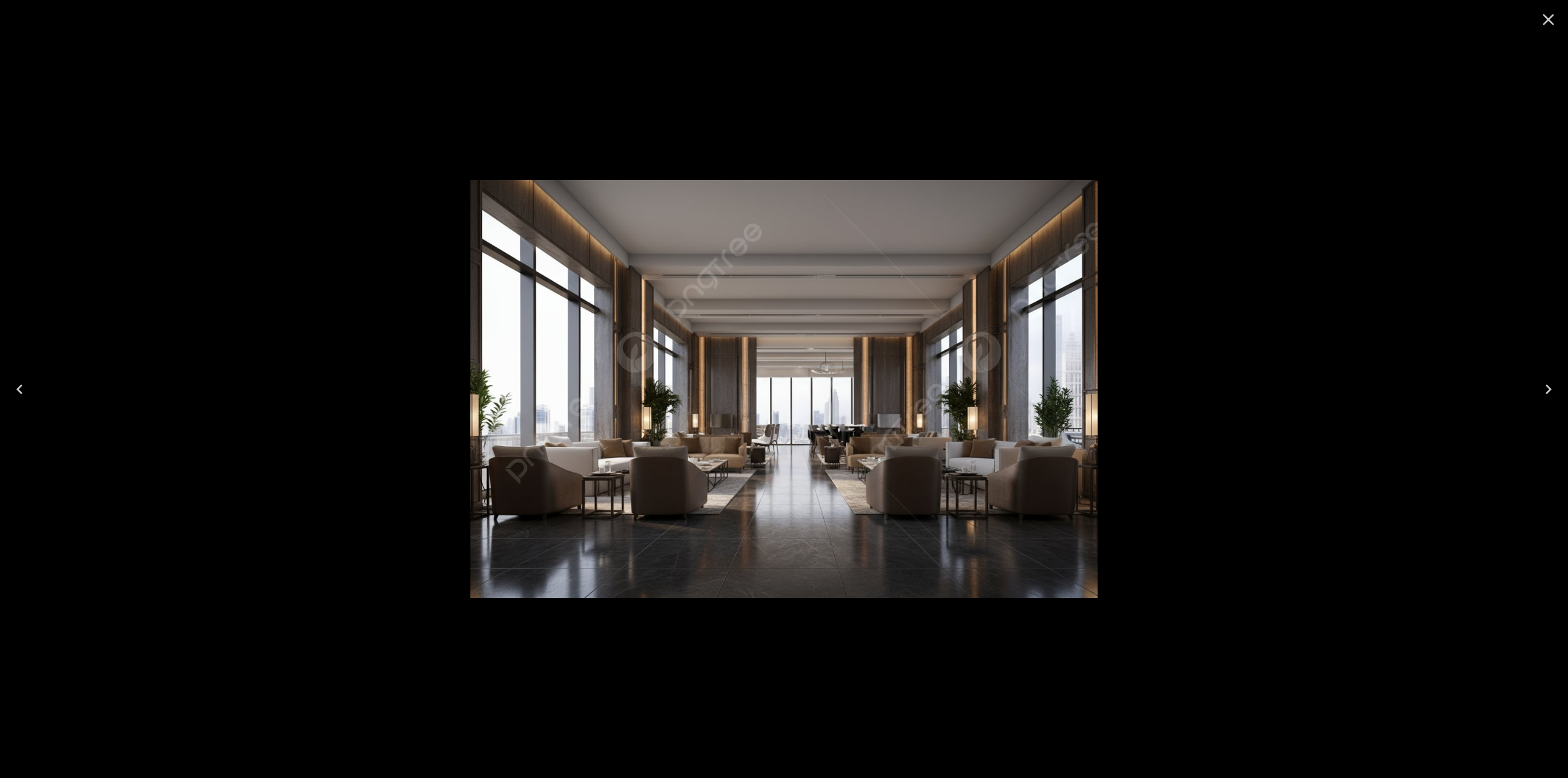
click at [1552, 10] on icon "Close" at bounding box center [1548, 19] width 20 height 20
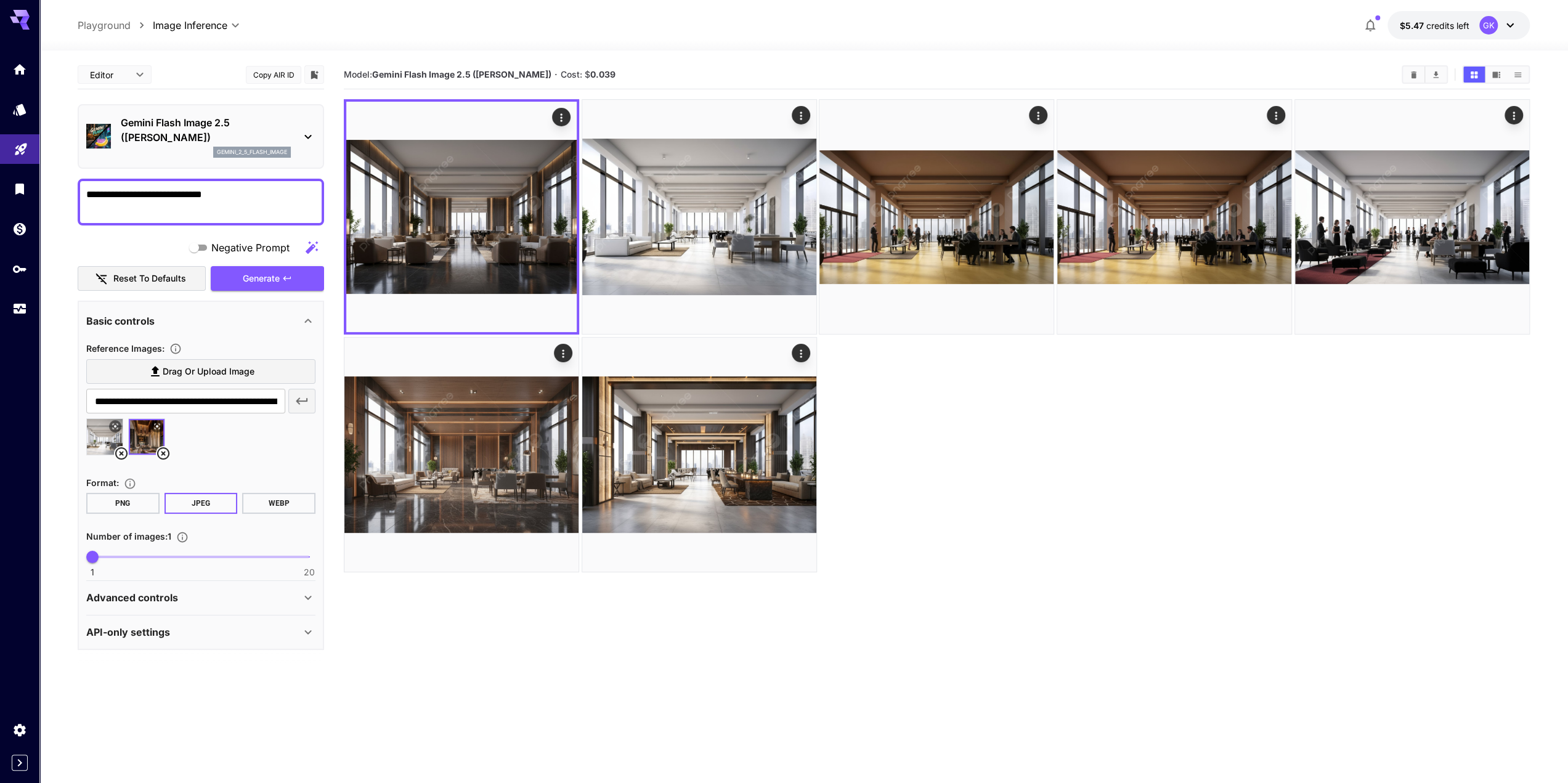
click at [58, 419] on section "**********" at bounding box center [803, 465] width 1529 height 830
click at [980, 709] on section "Model: Gemini Flash Image 2.5 ([PERSON_NAME]) · Cost: $ 0.039" at bounding box center [937, 452] width 1186 height 783
click at [882, 673] on section "Model: Gemini Flash Image 2.5 ([PERSON_NAME]) · Cost: $ 0.039" at bounding box center [937, 452] width 1186 height 783
click at [20, 112] on icon "Models" at bounding box center [21, 105] width 13 height 12
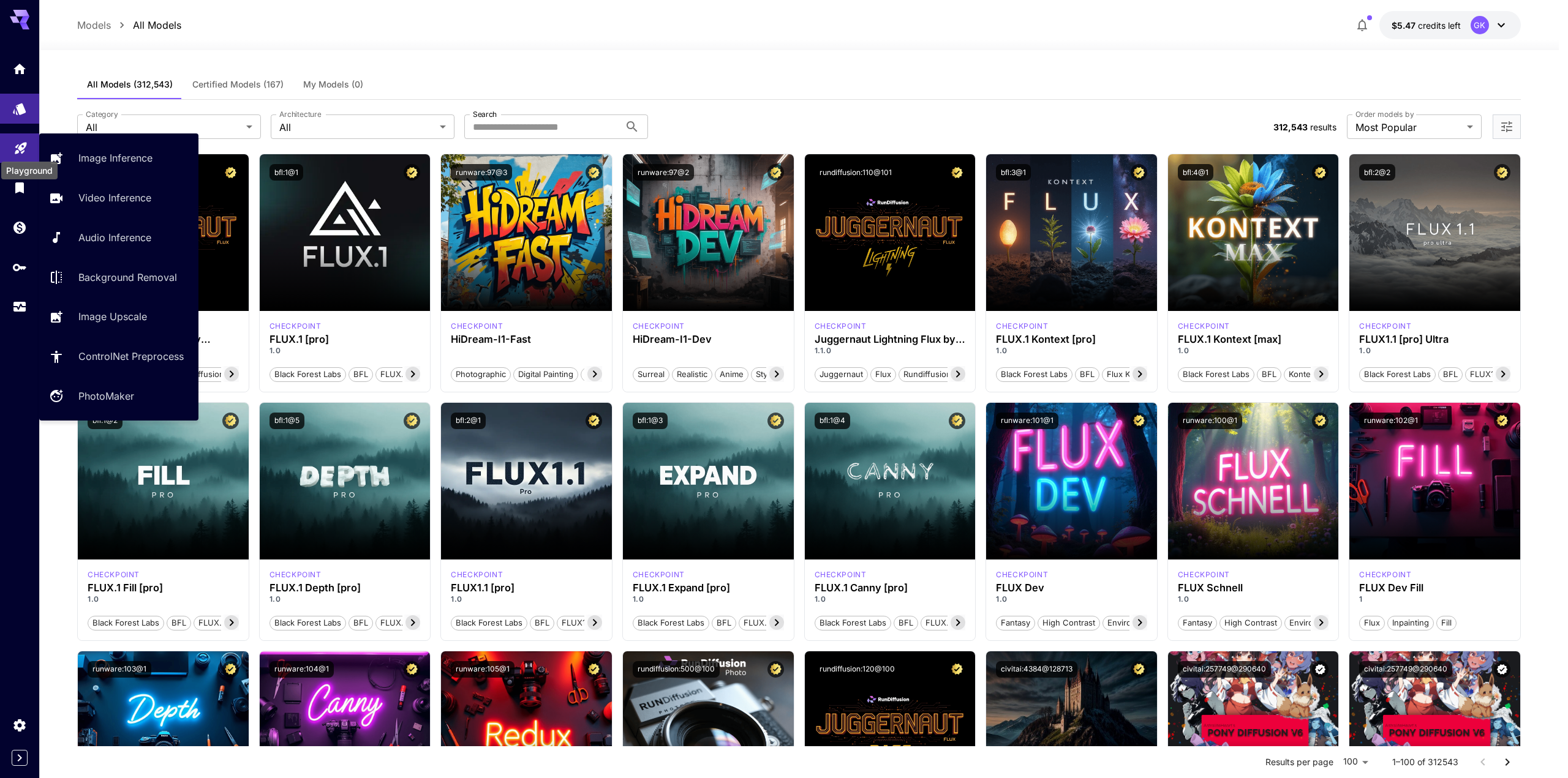
click at [28, 144] on icon "Playground" at bounding box center [21, 144] width 15 height 15
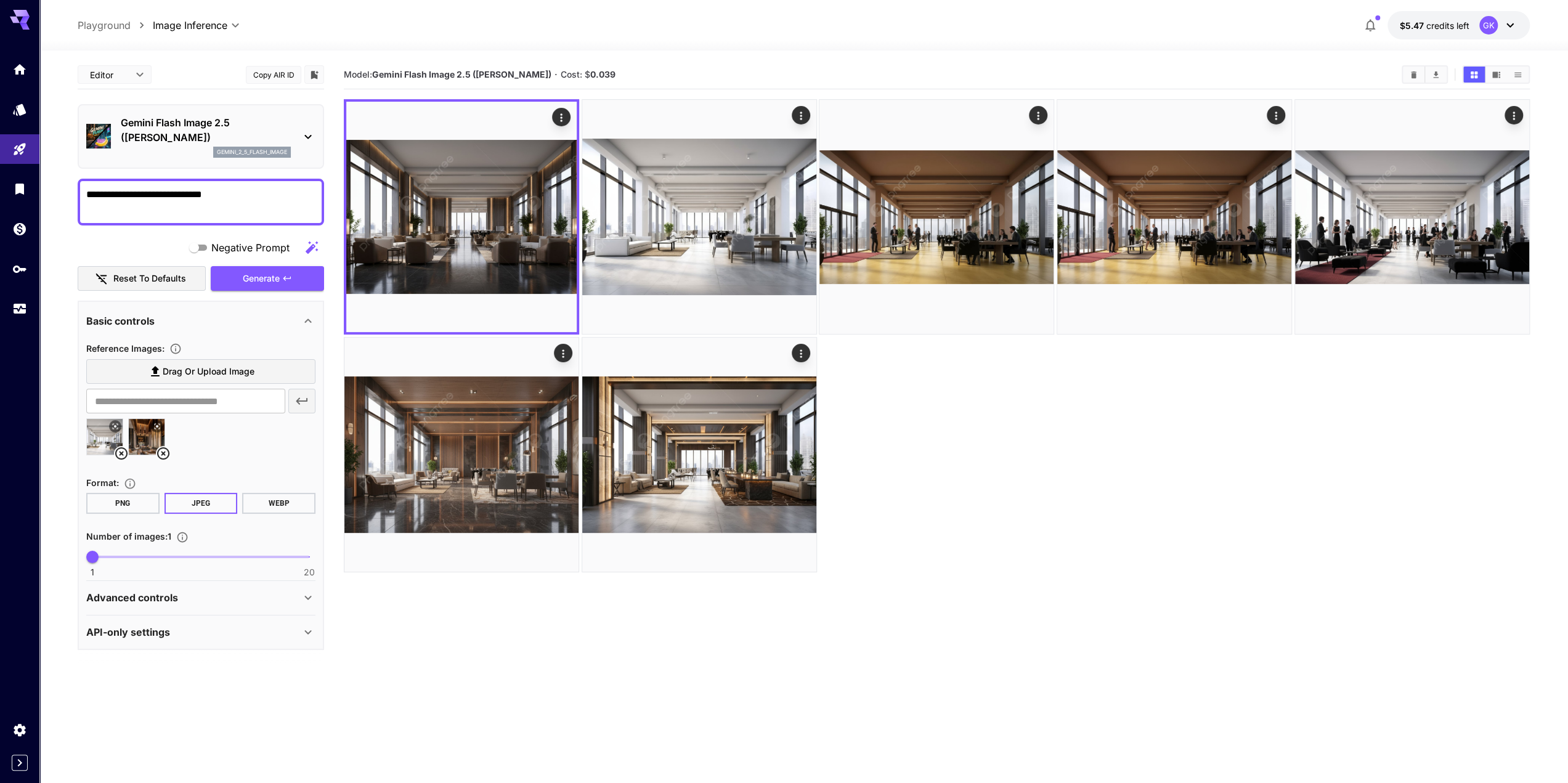
click at [968, 424] on div at bounding box center [937, 336] width 1186 height 473
click at [753, 633] on section "Model: Gemini Flash Image 2.5 ([PERSON_NAME]) · Cost: $ 0.039" at bounding box center [937, 452] width 1186 height 783
click at [23, 317] on link at bounding box center [19, 309] width 39 height 30
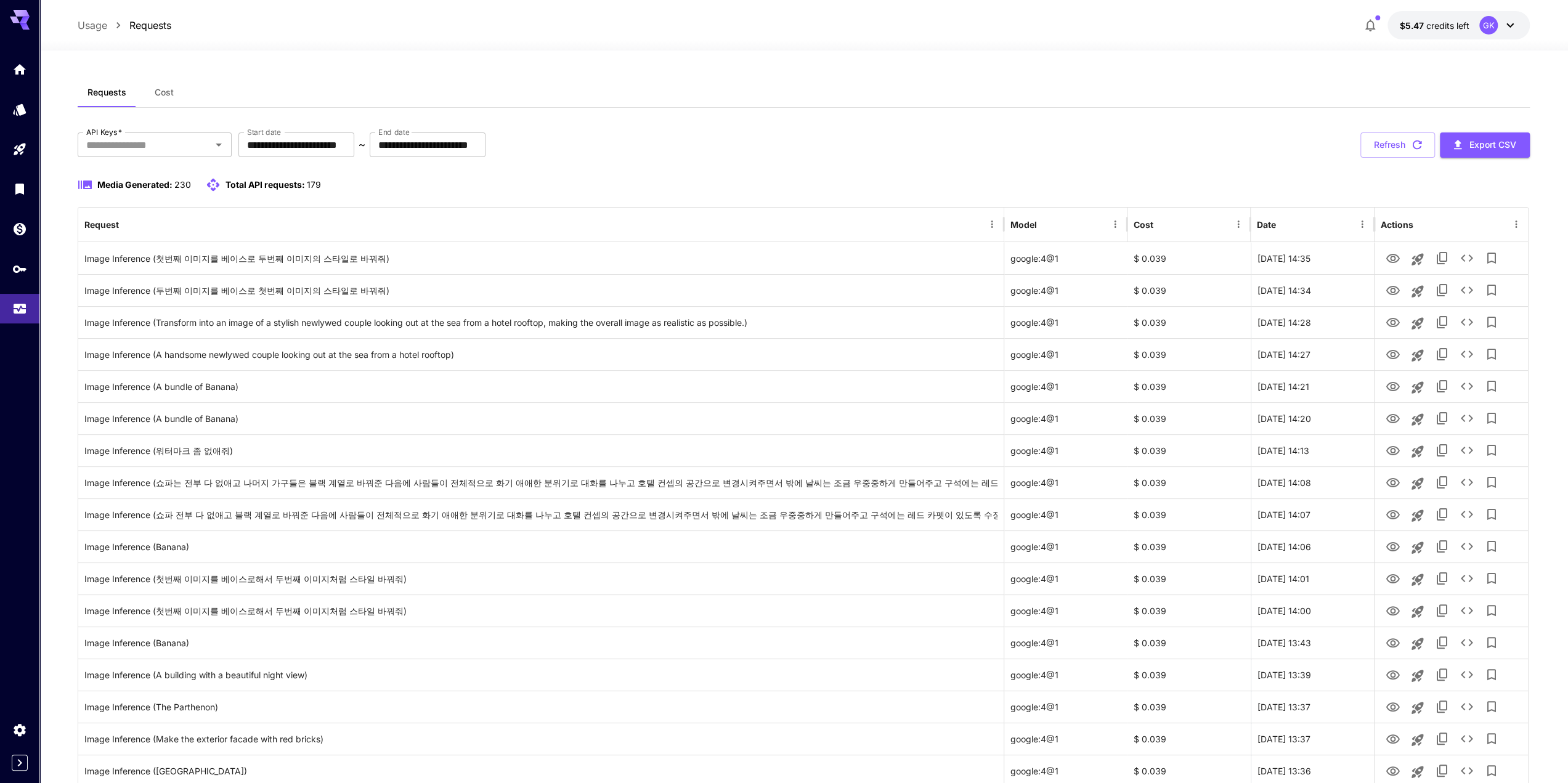
drag, startPoint x: 1412, startPoint y: 147, endPoint x: 1418, endPoint y: 197, distance: 50.4
click at [1412, 147] on icon "button" at bounding box center [1417, 145] width 14 height 14
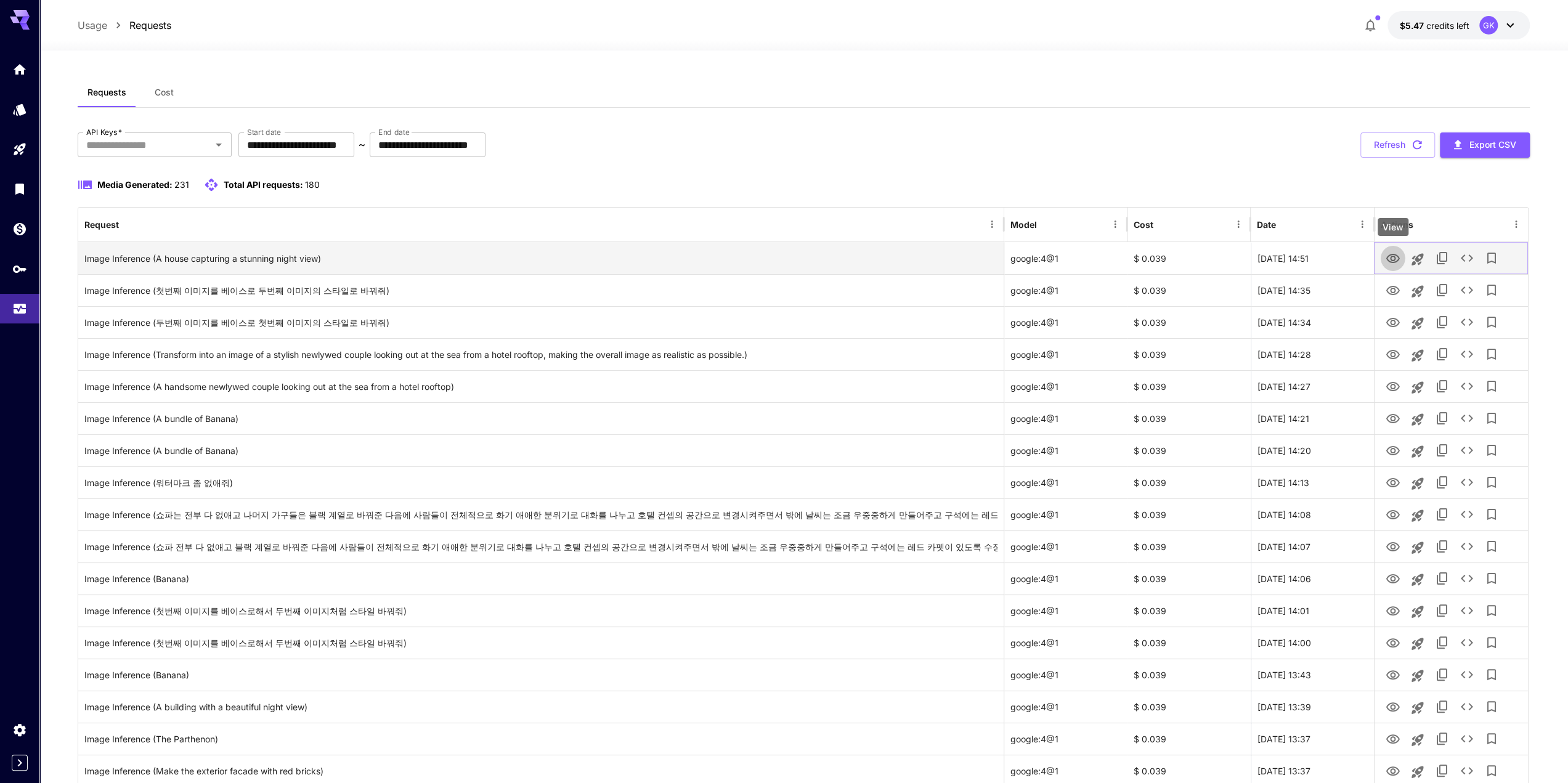
click at [1391, 256] on icon "View" at bounding box center [1393, 259] width 14 height 10
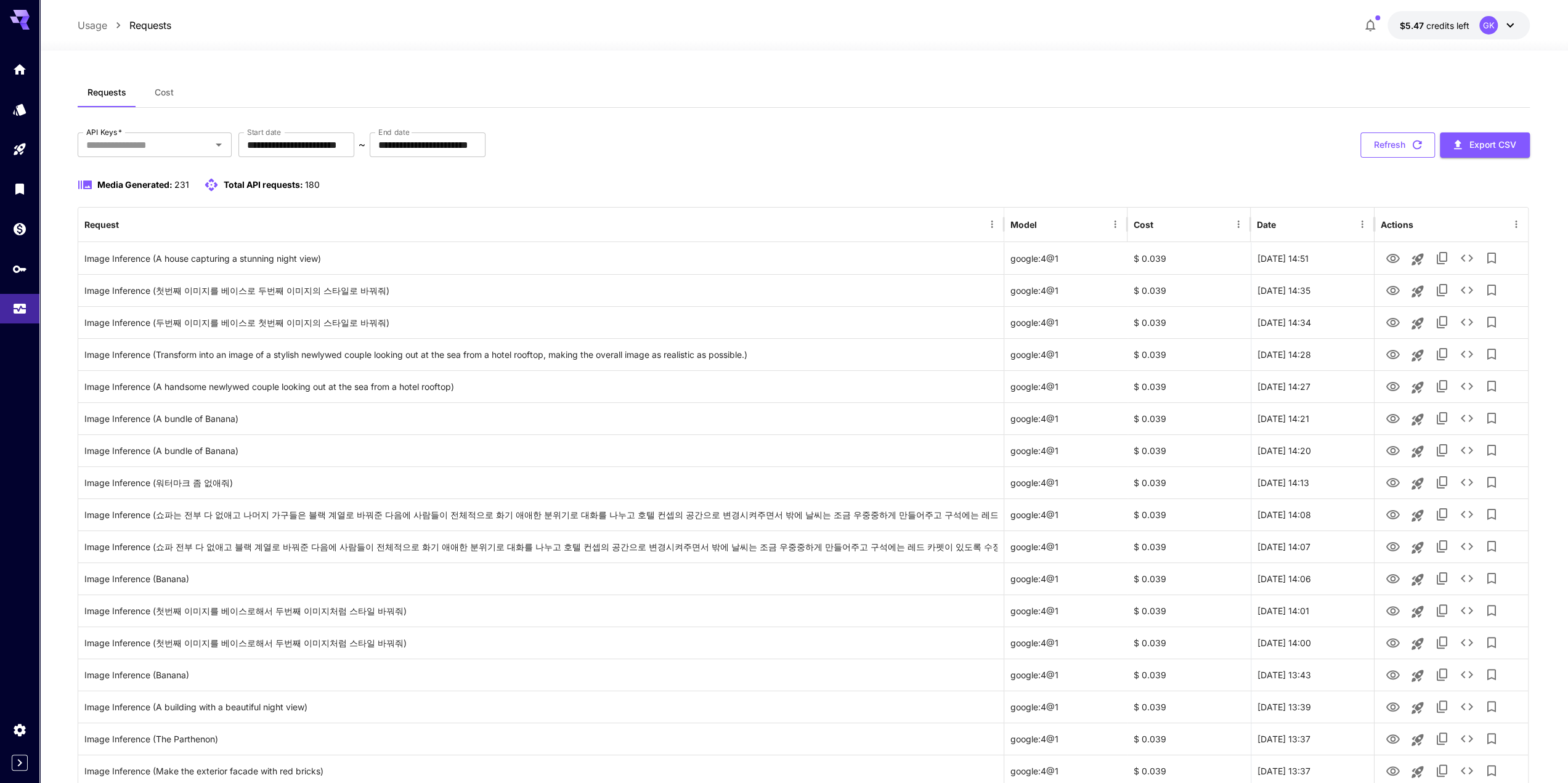
click at [1400, 150] on button "Refresh" at bounding box center [1398, 145] width 74 height 26
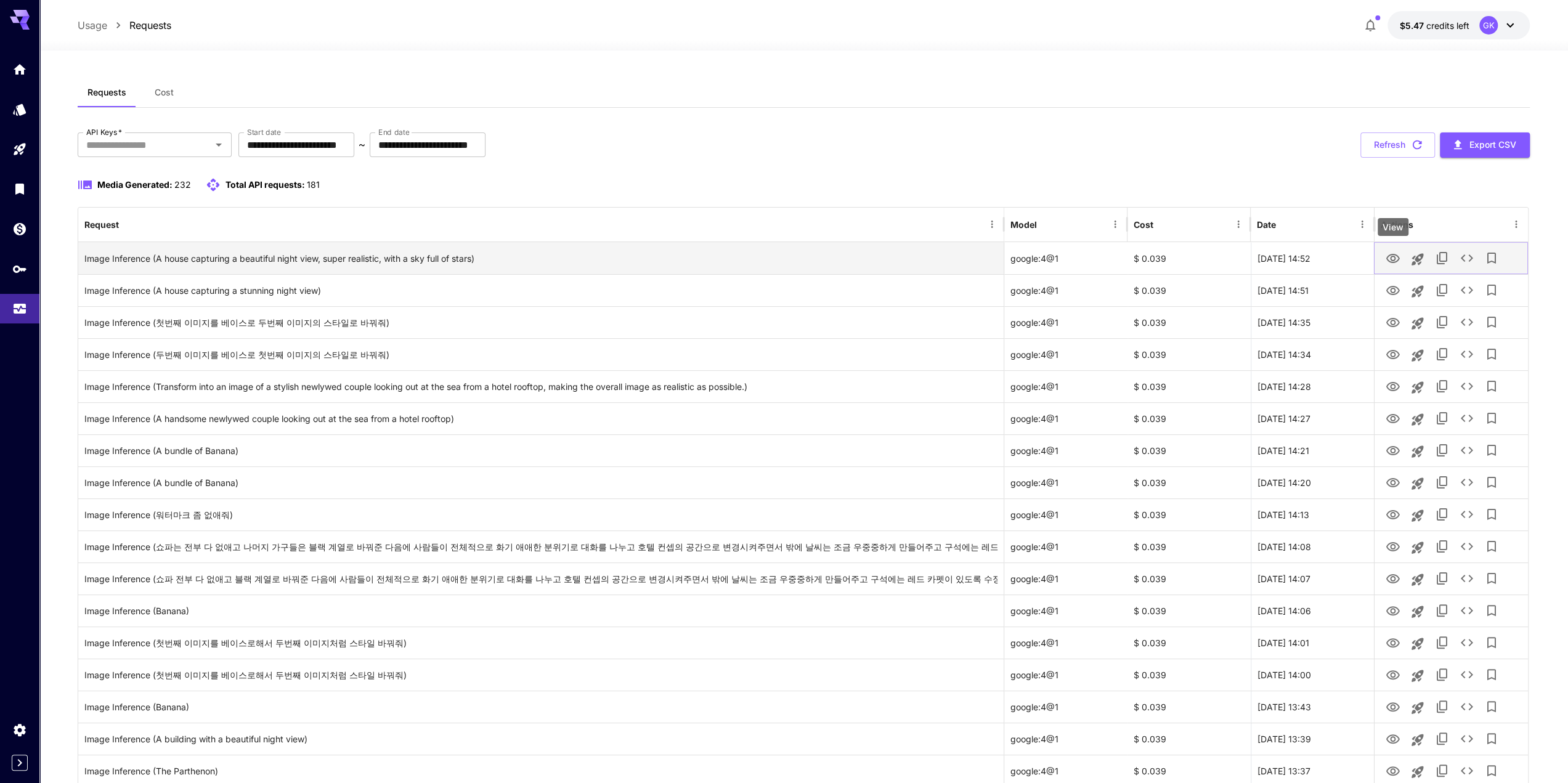
click at [1383, 265] on button "View" at bounding box center [1393, 258] width 25 height 26
click at [1395, 257] on icon "View" at bounding box center [1393, 259] width 14 height 10
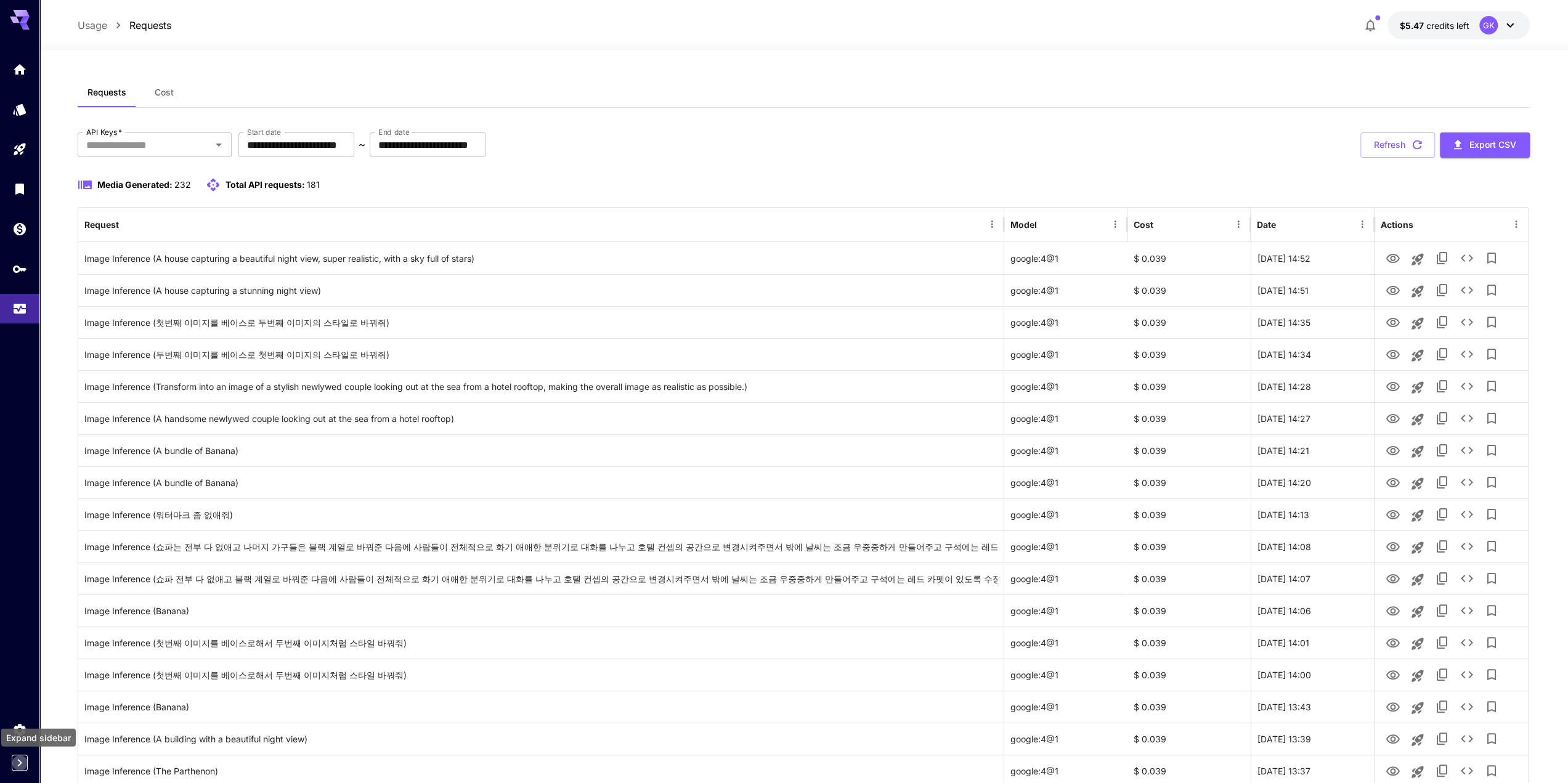
click at [20, 765] on icon "Expand sidebar" at bounding box center [19, 762] width 15 height 15
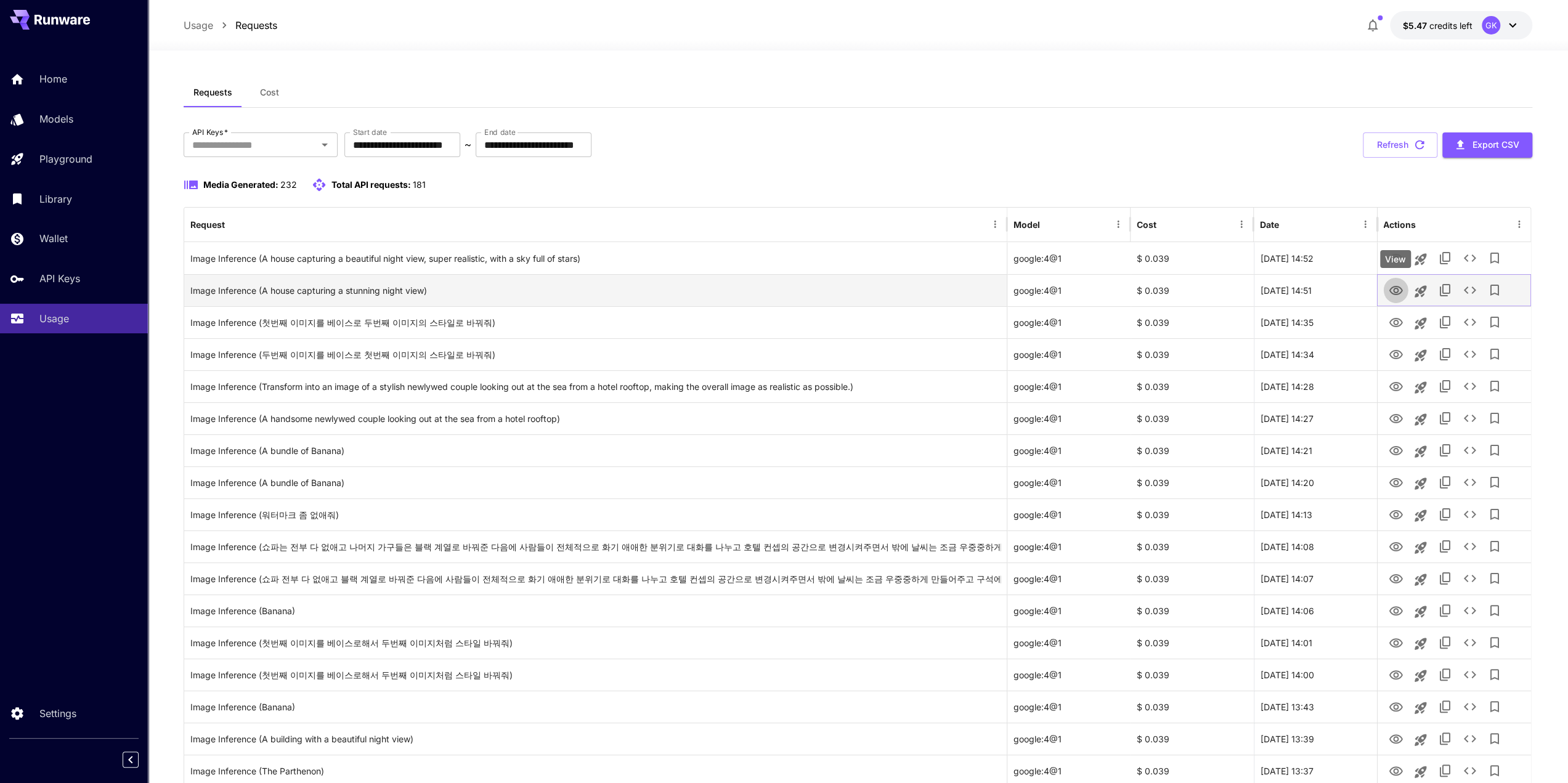
click at [1388, 292] on icon "View" at bounding box center [1395, 291] width 15 height 15
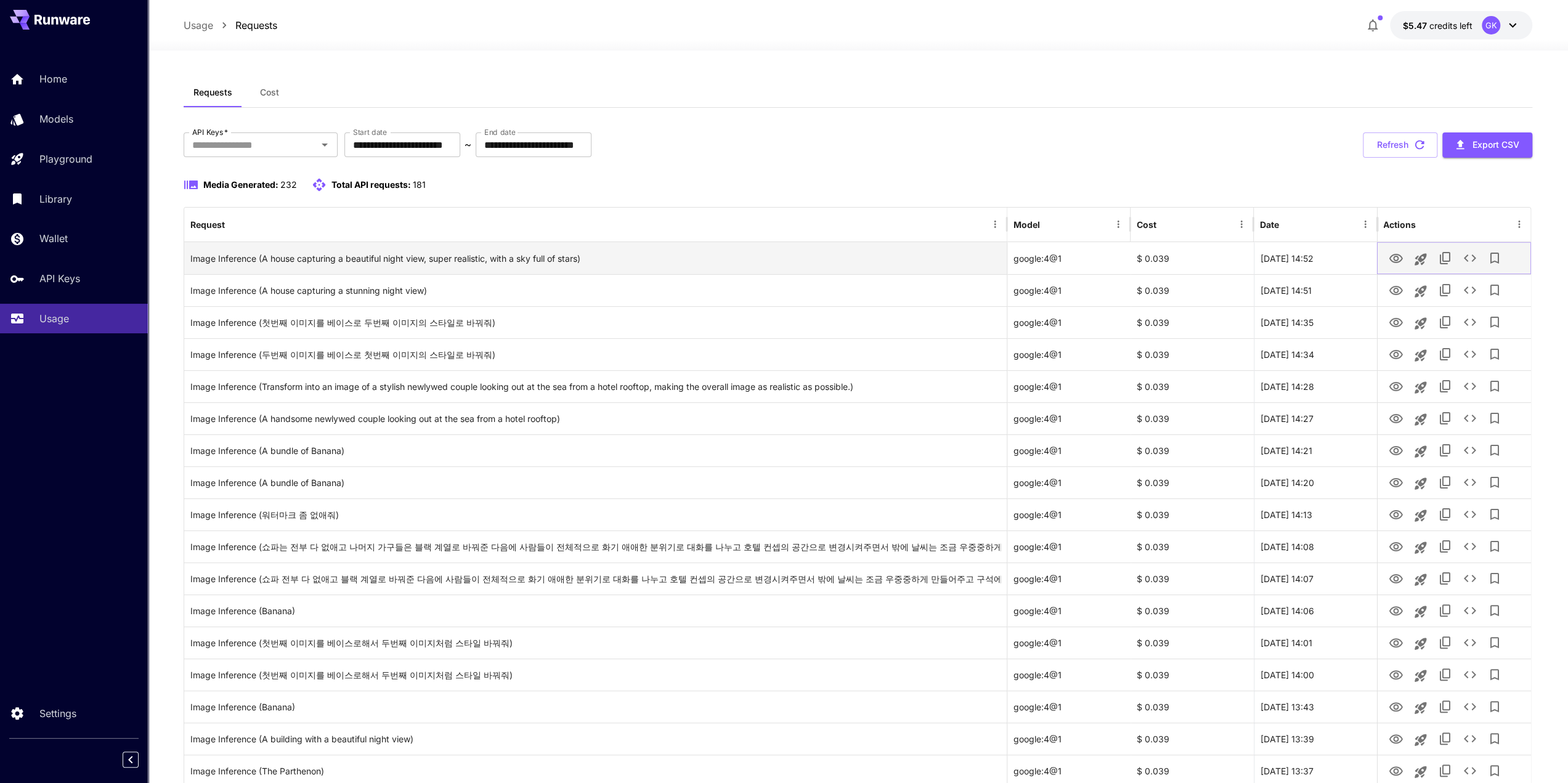
click at [1401, 263] on icon "View" at bounding box center [1395, 259] width 15 height 15
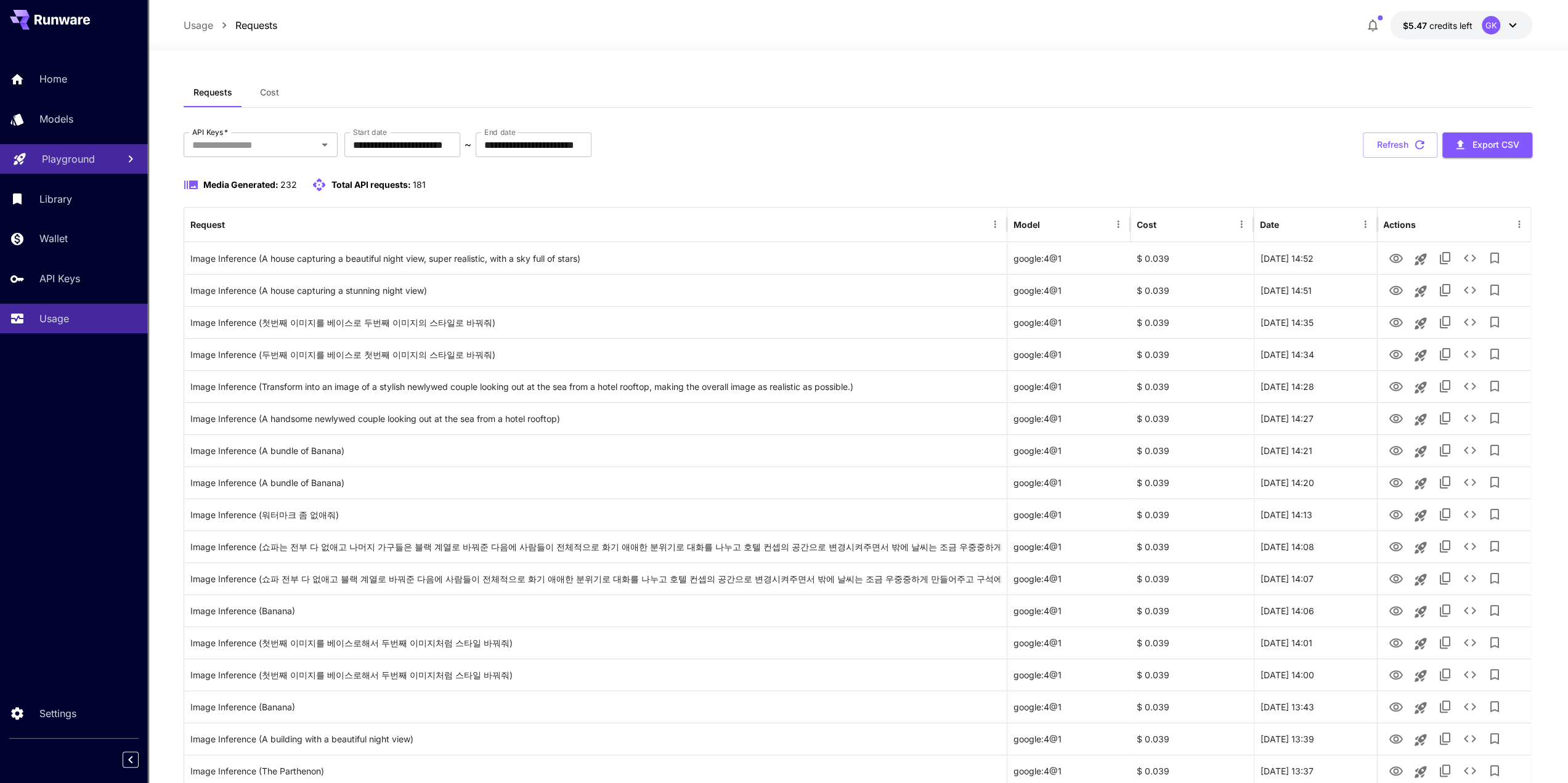
click at [69, 163] on p "Playground" at bounding box center [68, 159] width 53 height 15
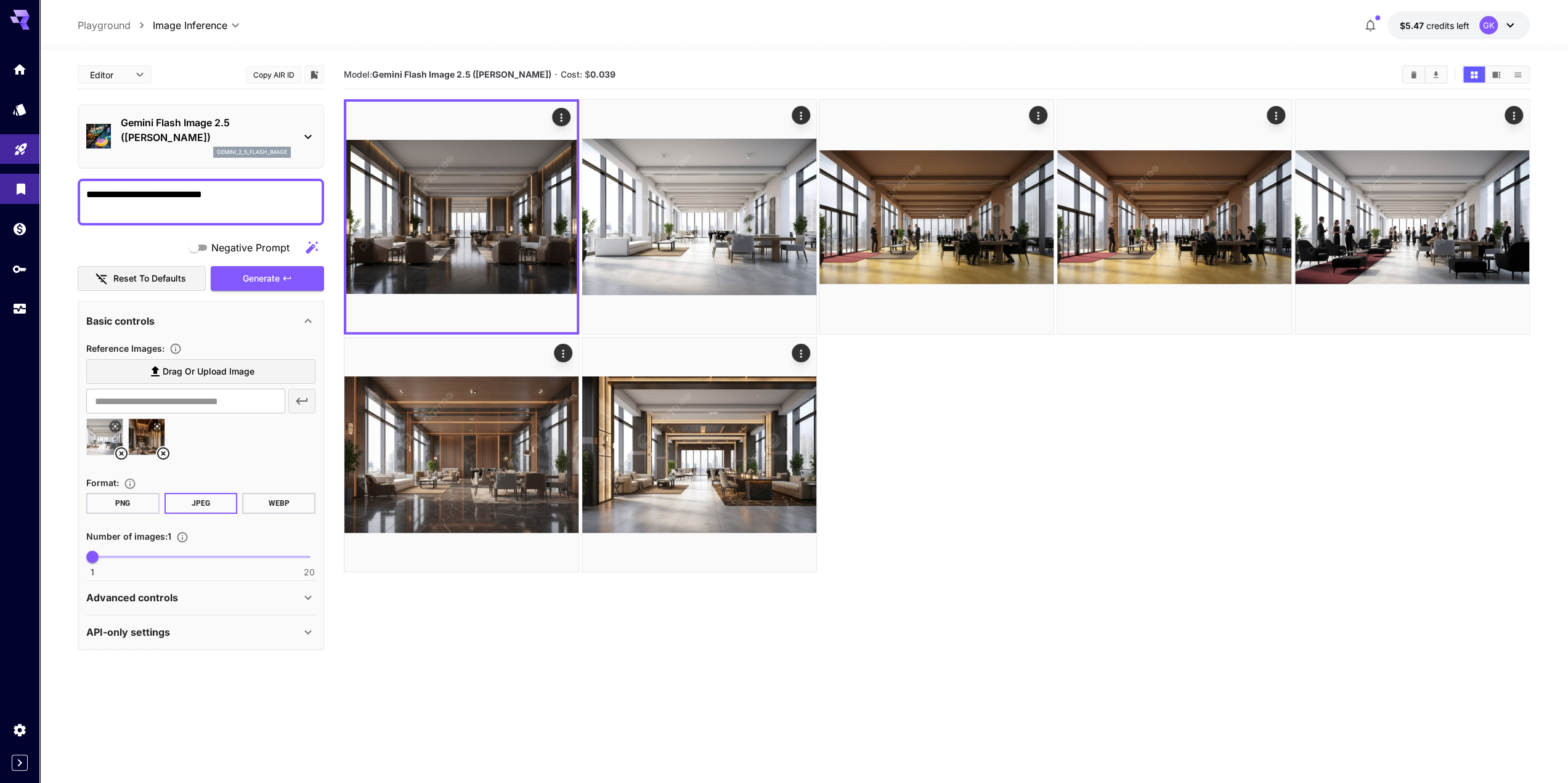
drag, startPoint x: 210, startPoint y: 210, endPoint x: 14, endPoint y: 185, distance: 197.6
click at [14, 185] on div "**********" at bounding box center [784, 440] width 1568 height 880
click at [164, 455] on icon at bounding box center [163, 453] width 12 height 12
click at [127, 455] on icon at bounding box center [121, 453] width 15 height 15
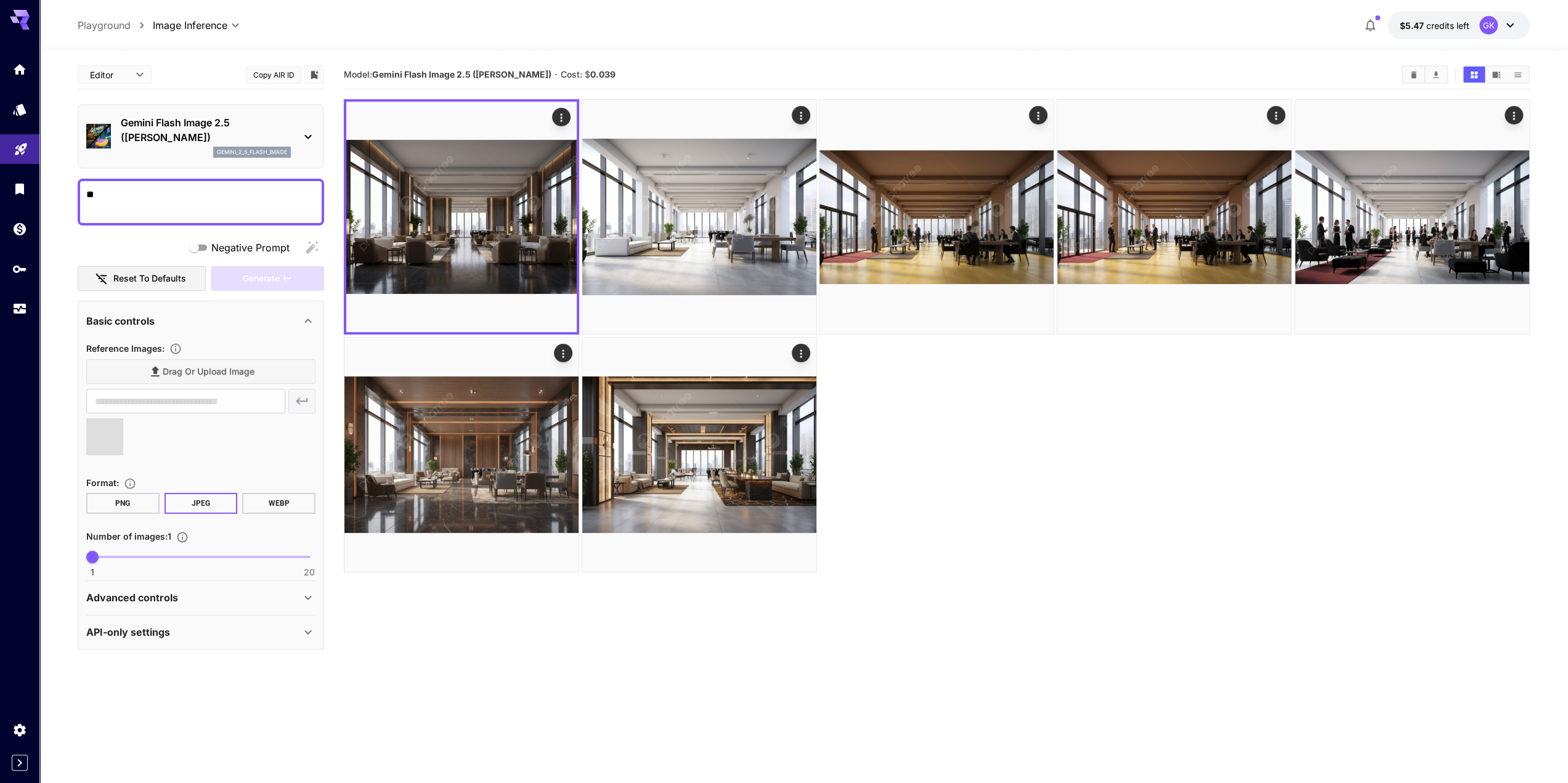
type textarea "*"
type input "**********"
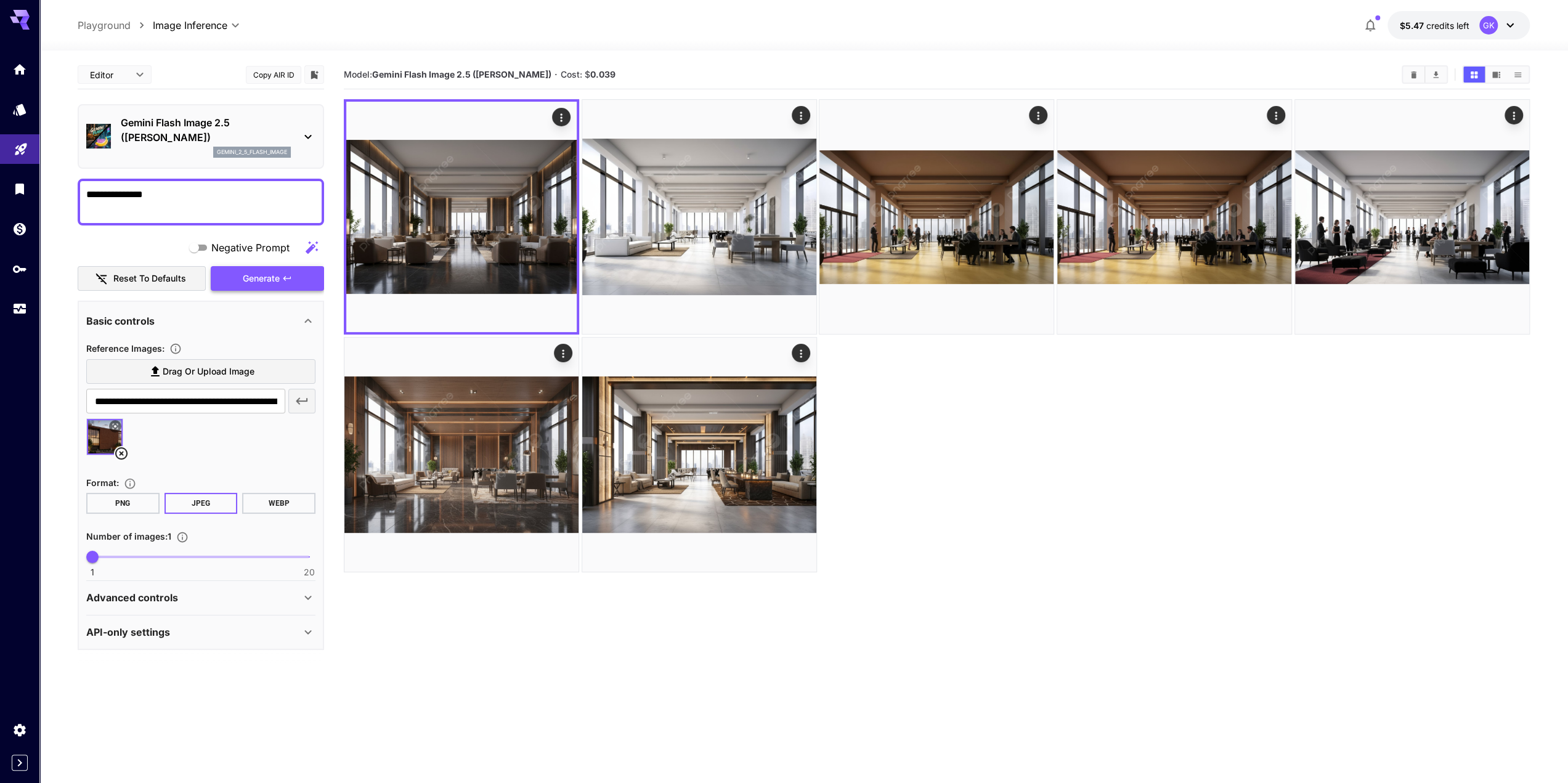
type textarea "**********"
click at [254, 279] on span "Generate" at bounding box center [261, 278] width 37 height 15
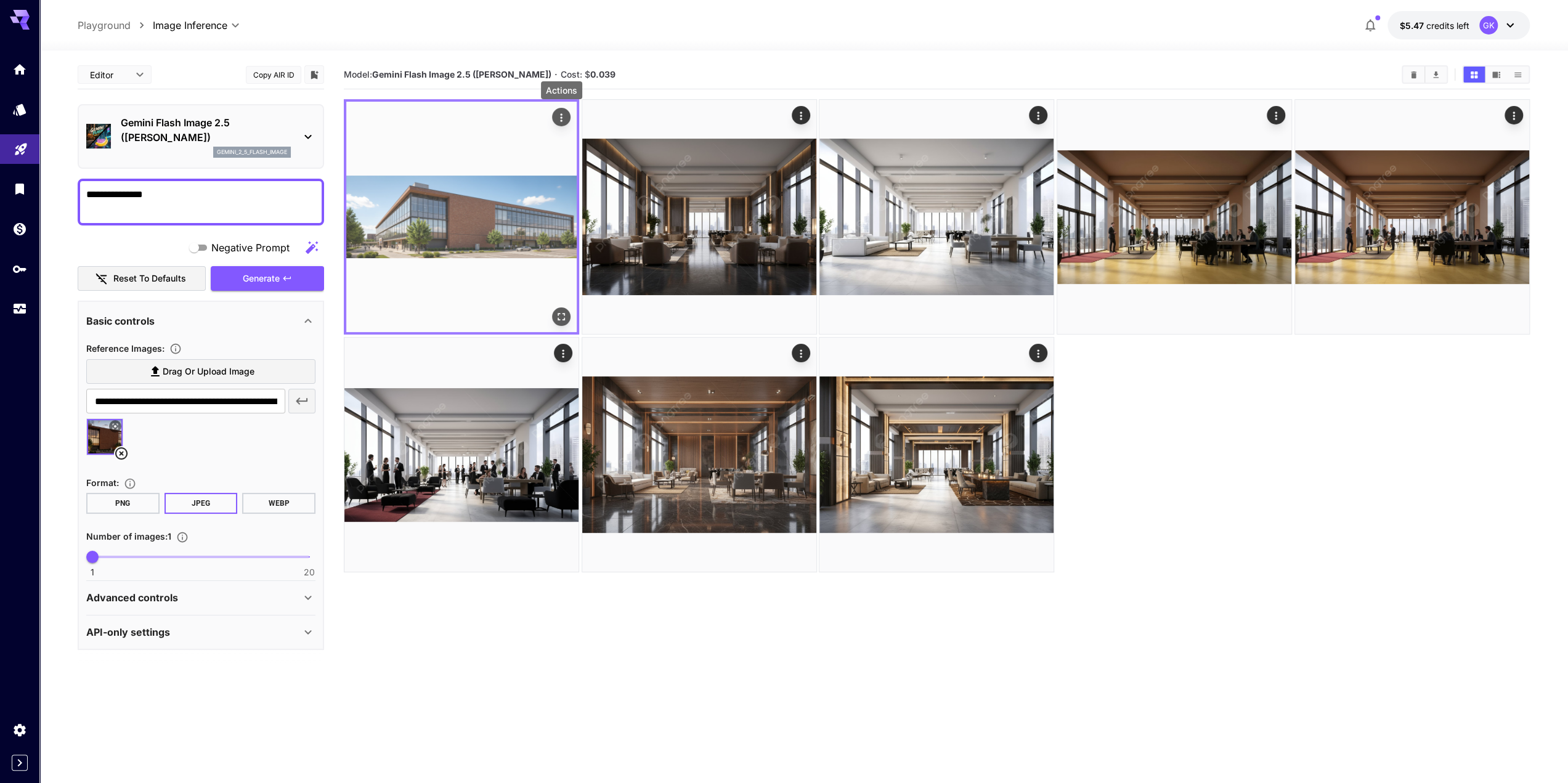
click at [559, 119] on icon "Actions" at bounding box center [561, 117] width 12 height 12
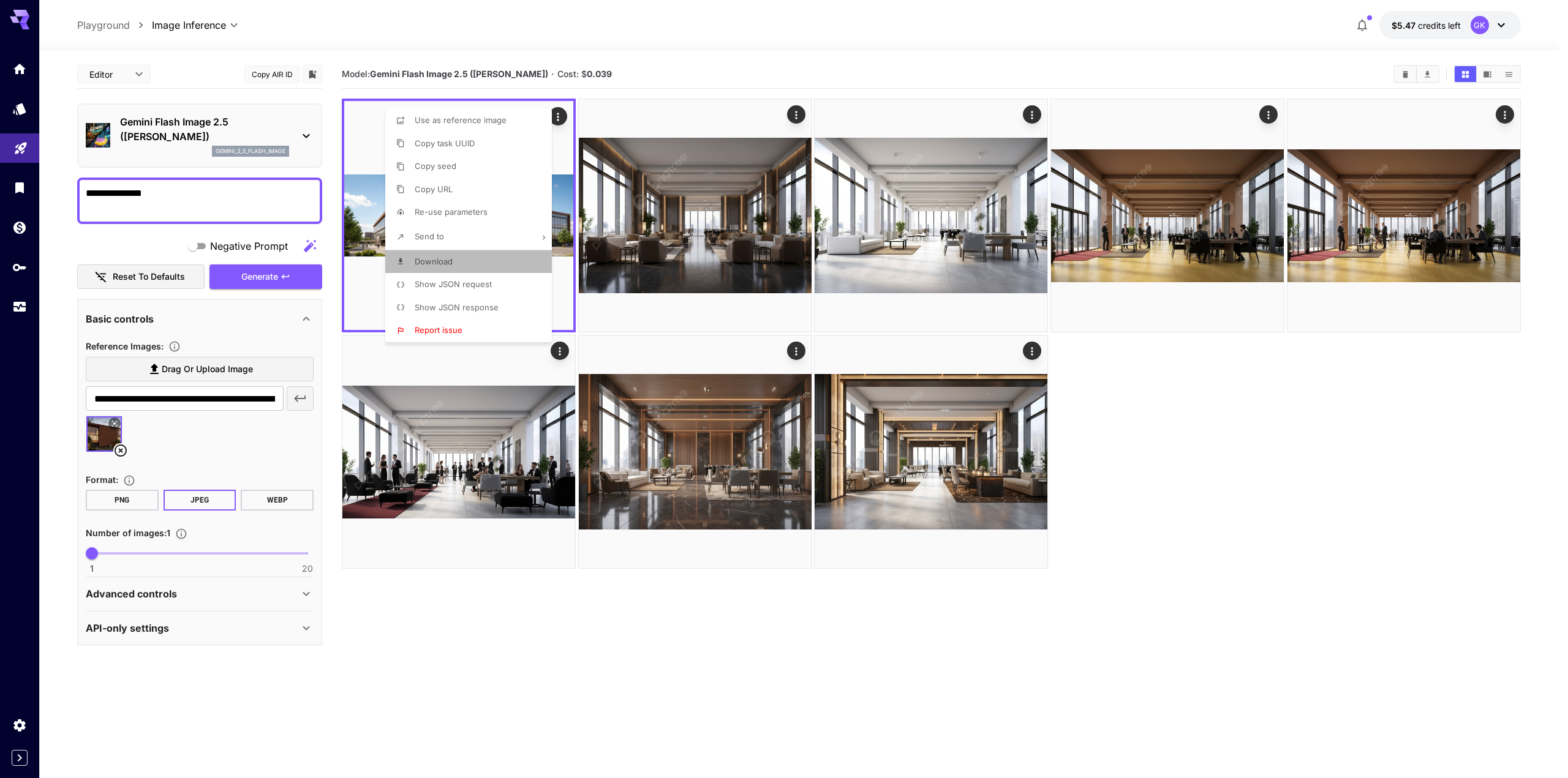
click at [400, 260] on icon at bounding box center [400, 261] width 5 height 6
click at [865, 680] on div at bounding box center [784, 389] width 1568 height 778
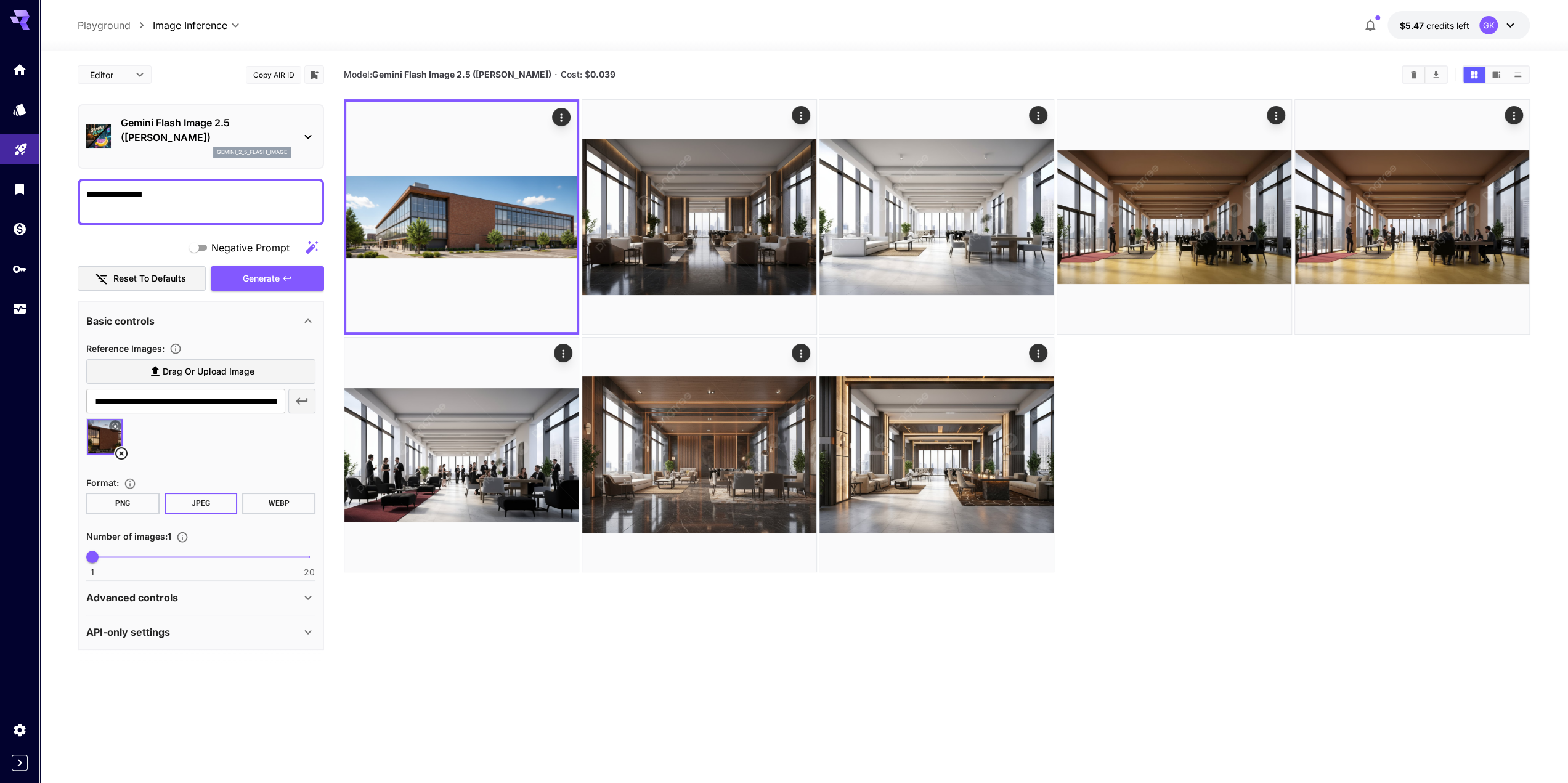
click at [241, 201] on textarea "**********" at bounding box center [201, 201] width 229 height 30
click at [214, 42] on div at bounding box center [803, 43] width 1529 height 15
click at [30, 70] on link at bounding box center [19, 70] width 39 height 30
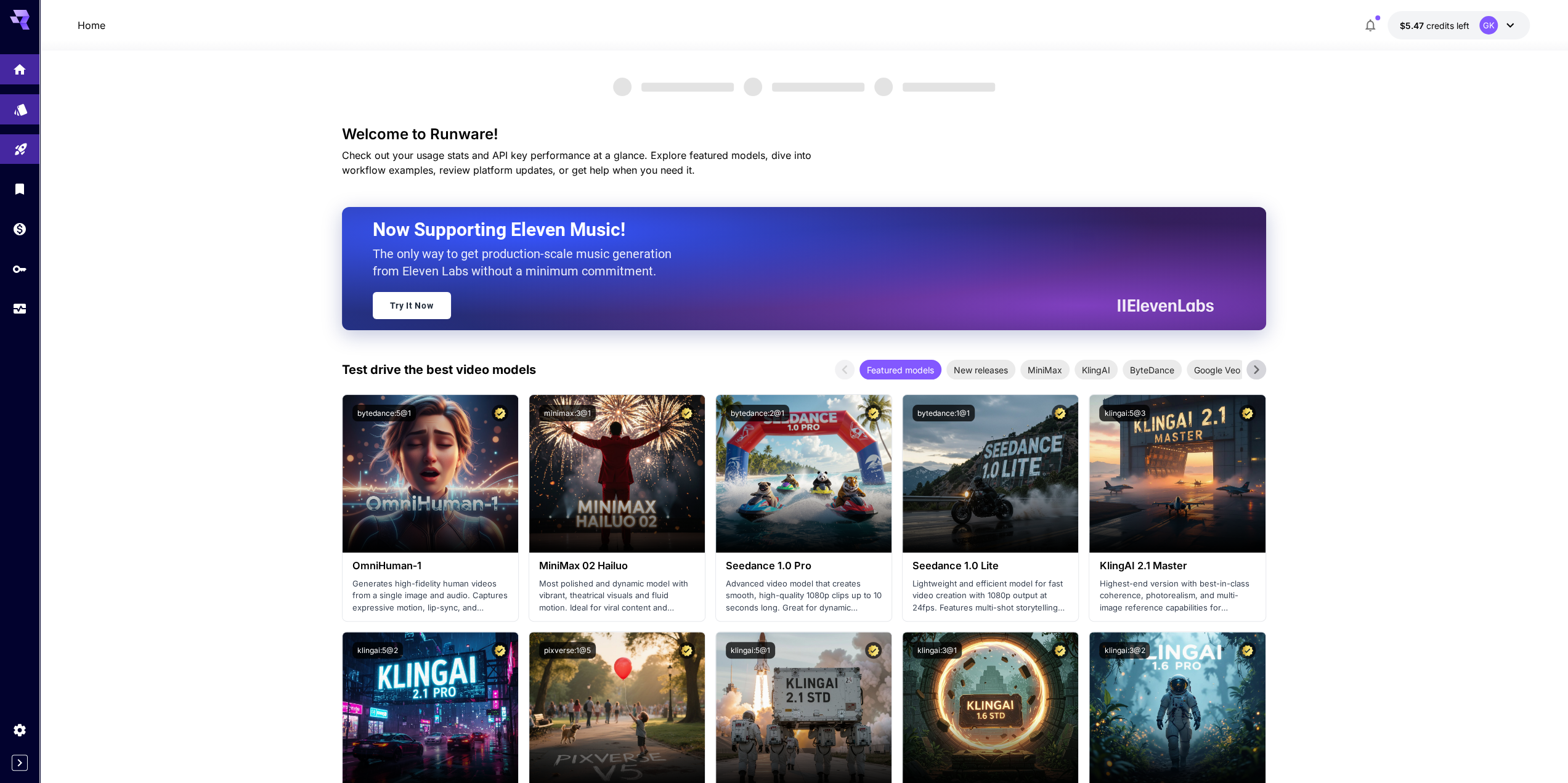
click at [30, 105] on link at bounding box center [19, 109] width 39 height 30
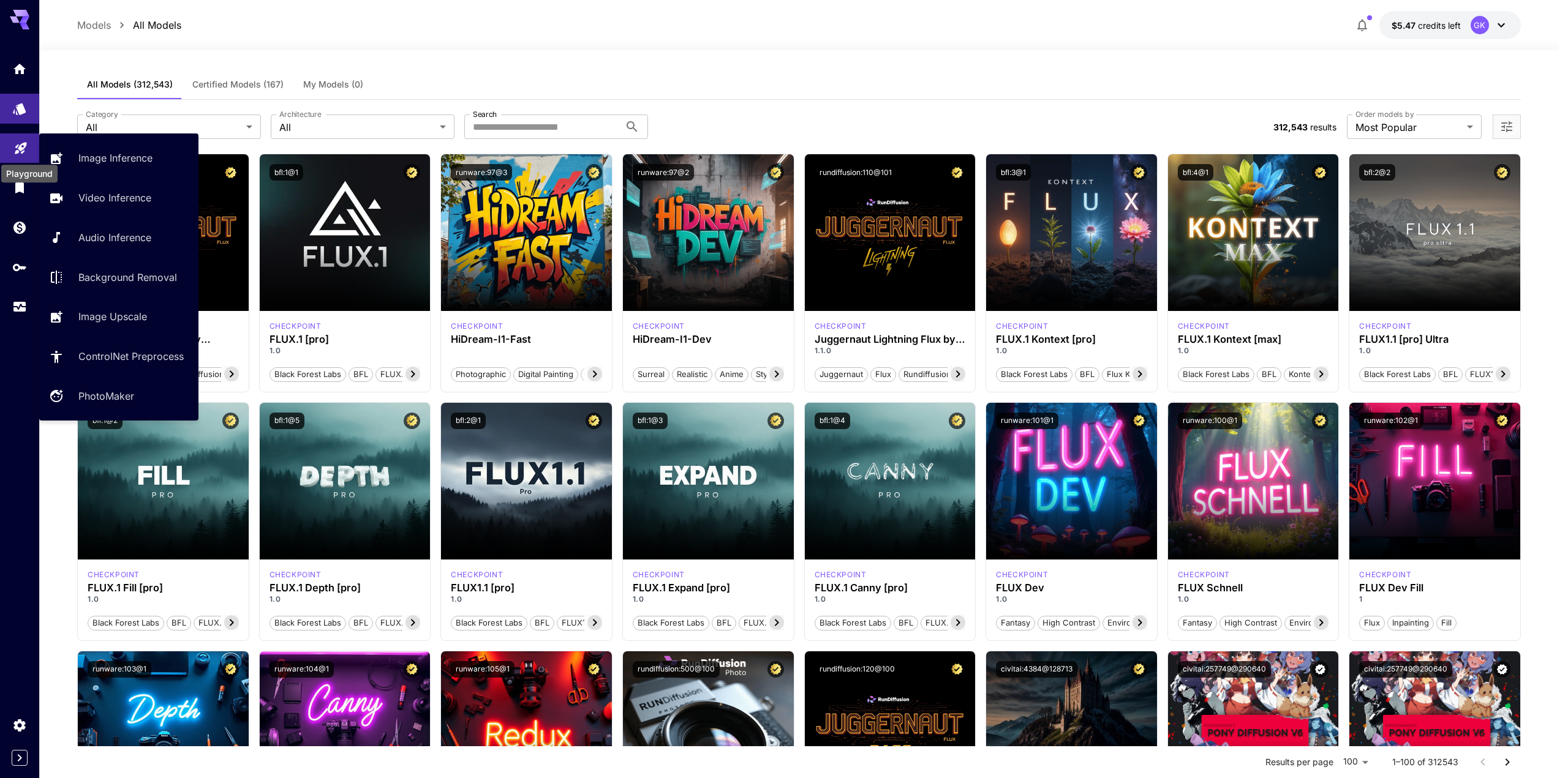
click at [23, 150] on icon "Playground" at bounding box center [21, 144] width 12 height 12
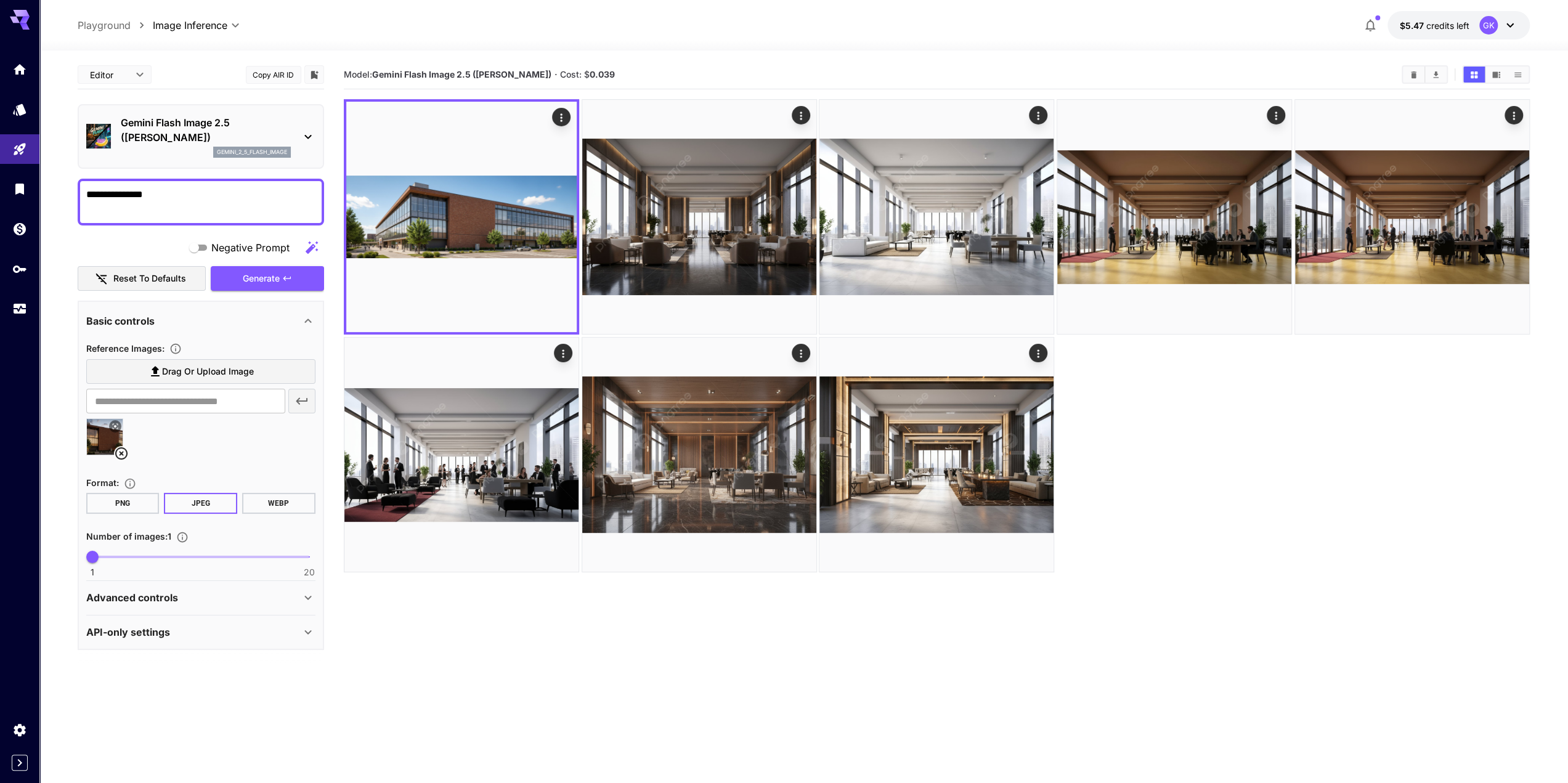
click at [20, 125] on div at bounding box center [19, 189] width 39 height 269
click at [19, 114] on link at bounding box center [19, 109] width 39 height 30
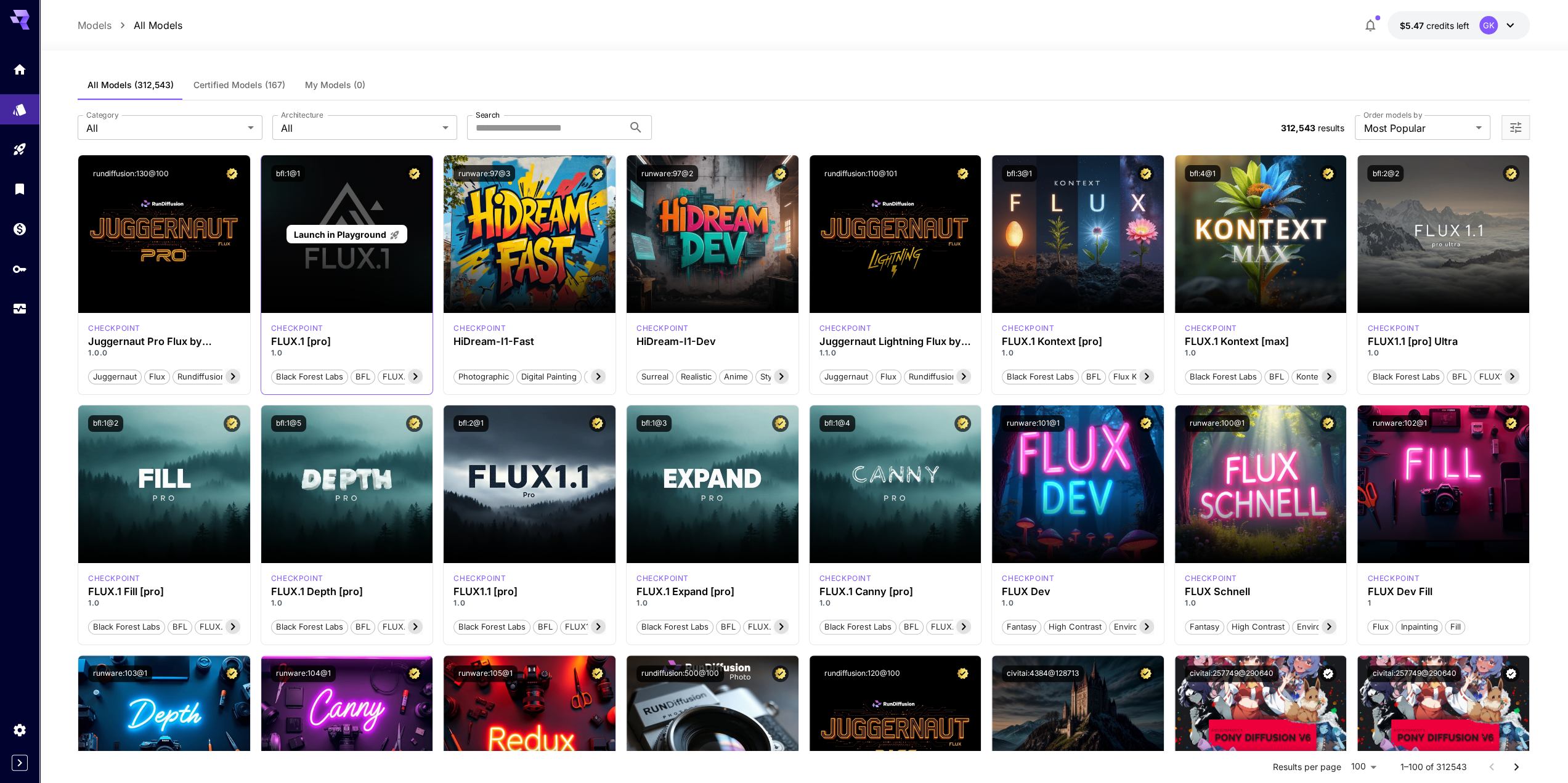
click at [377, 235] on span "Launch in Playground" at bounding box center [340, 234] width 93 height 10
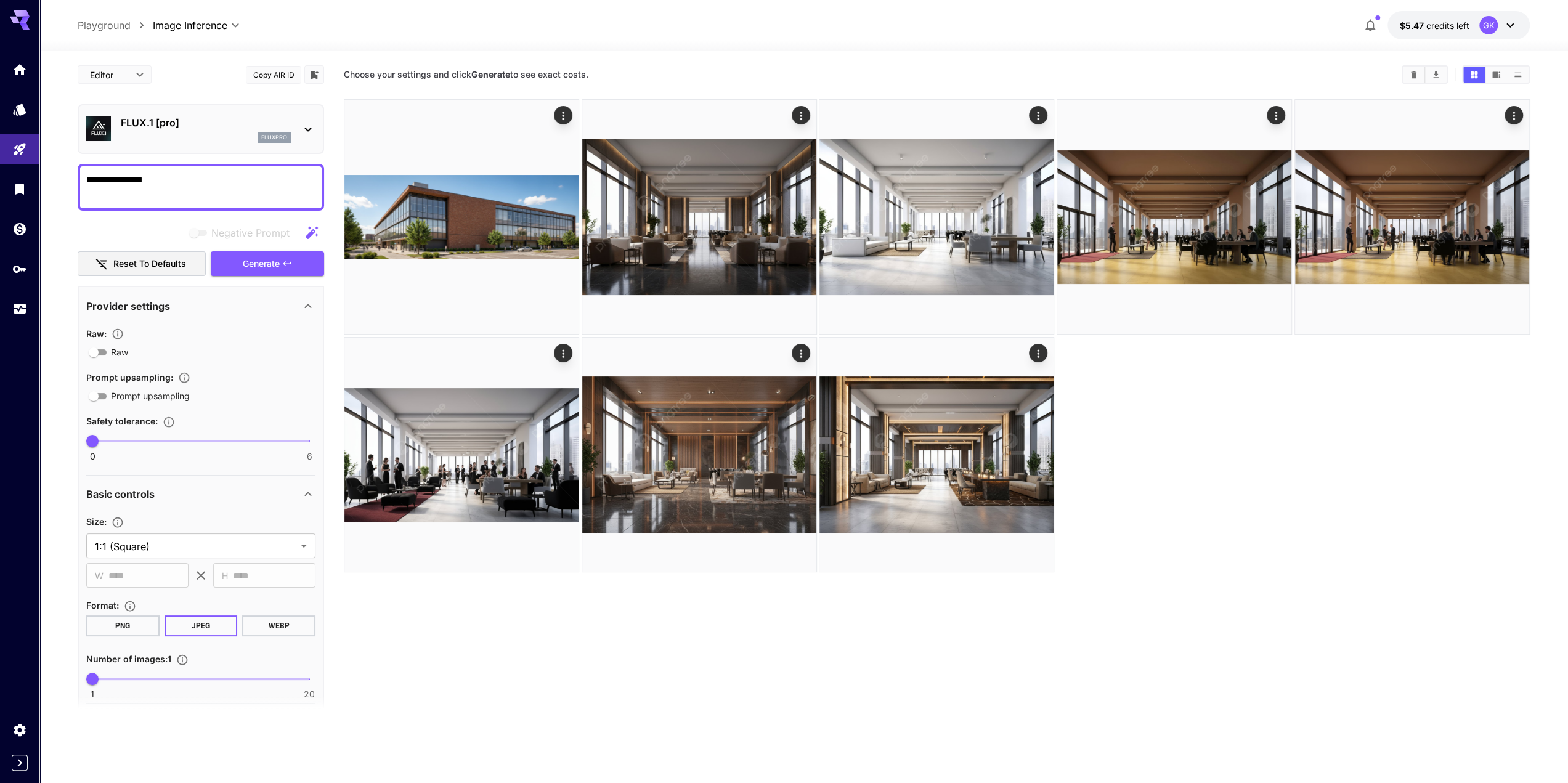
drag, startPoint x: 736, startPoint y: 631, endPoint x: 650, endPoint y: 606, distance: 89.6
click at [735, 631] on section "Choose your settings and click Generate to see exact costs." at bounding box center [937, 452] width 1186 height 783
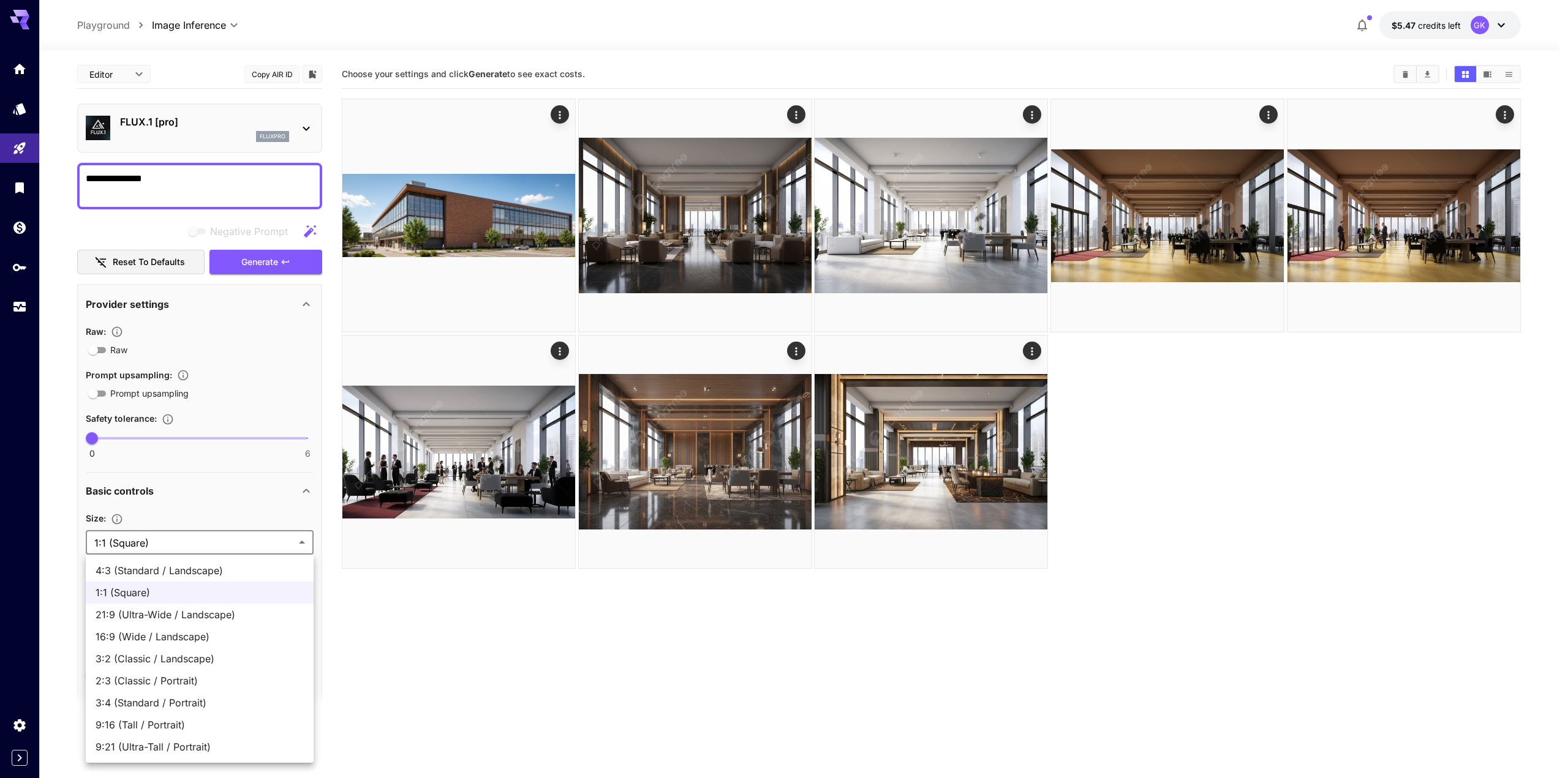
click at [163, 541] on body "**********" at bounding box center [784, 437] width 1568 height 875
click at [184, 617] on span "21:9 (Ultra-Wide / Landscape)" at bounding box center [199, 614] width 208 height 15
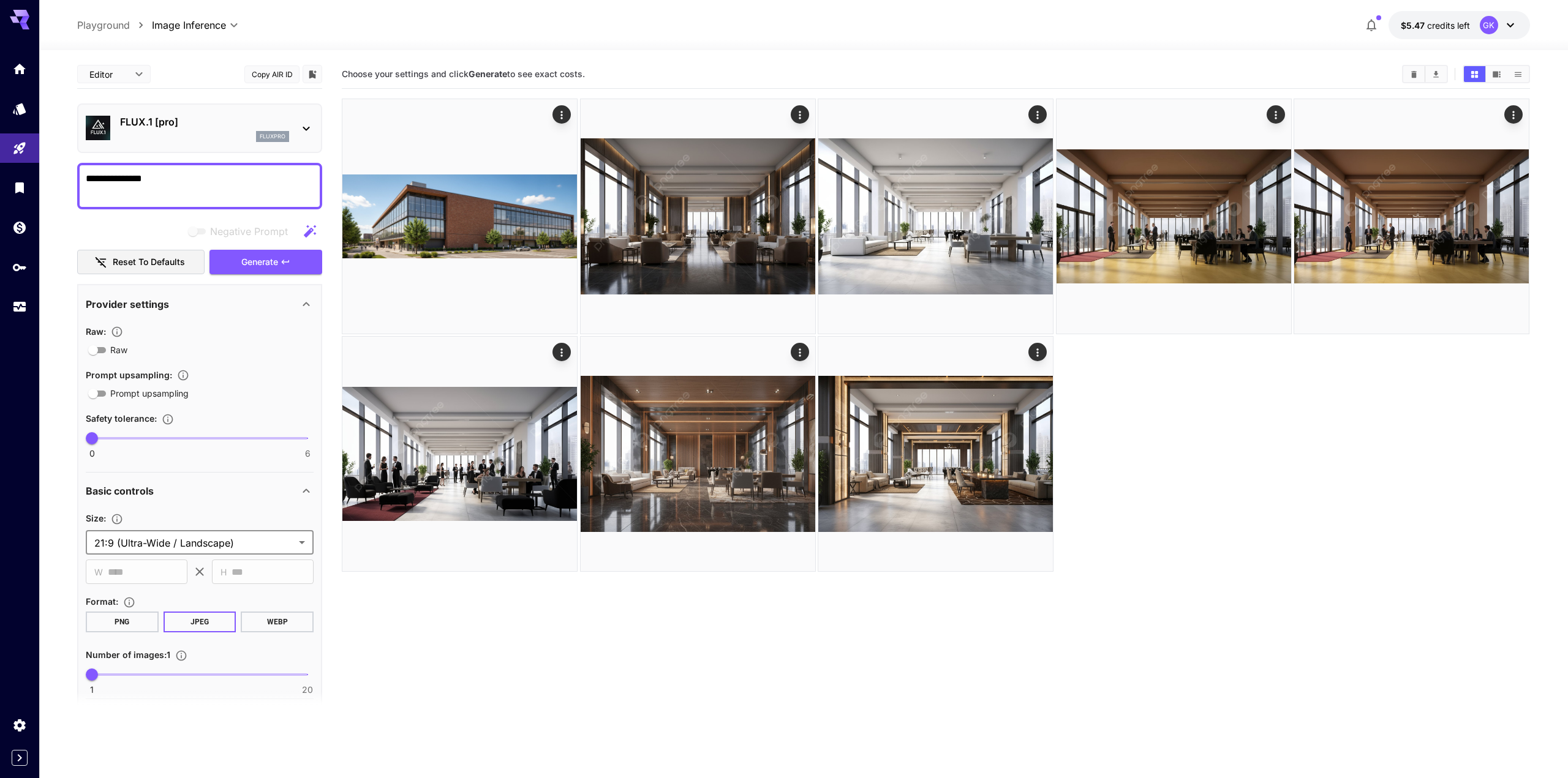
type input "**********"
type input "****"
type input "***"
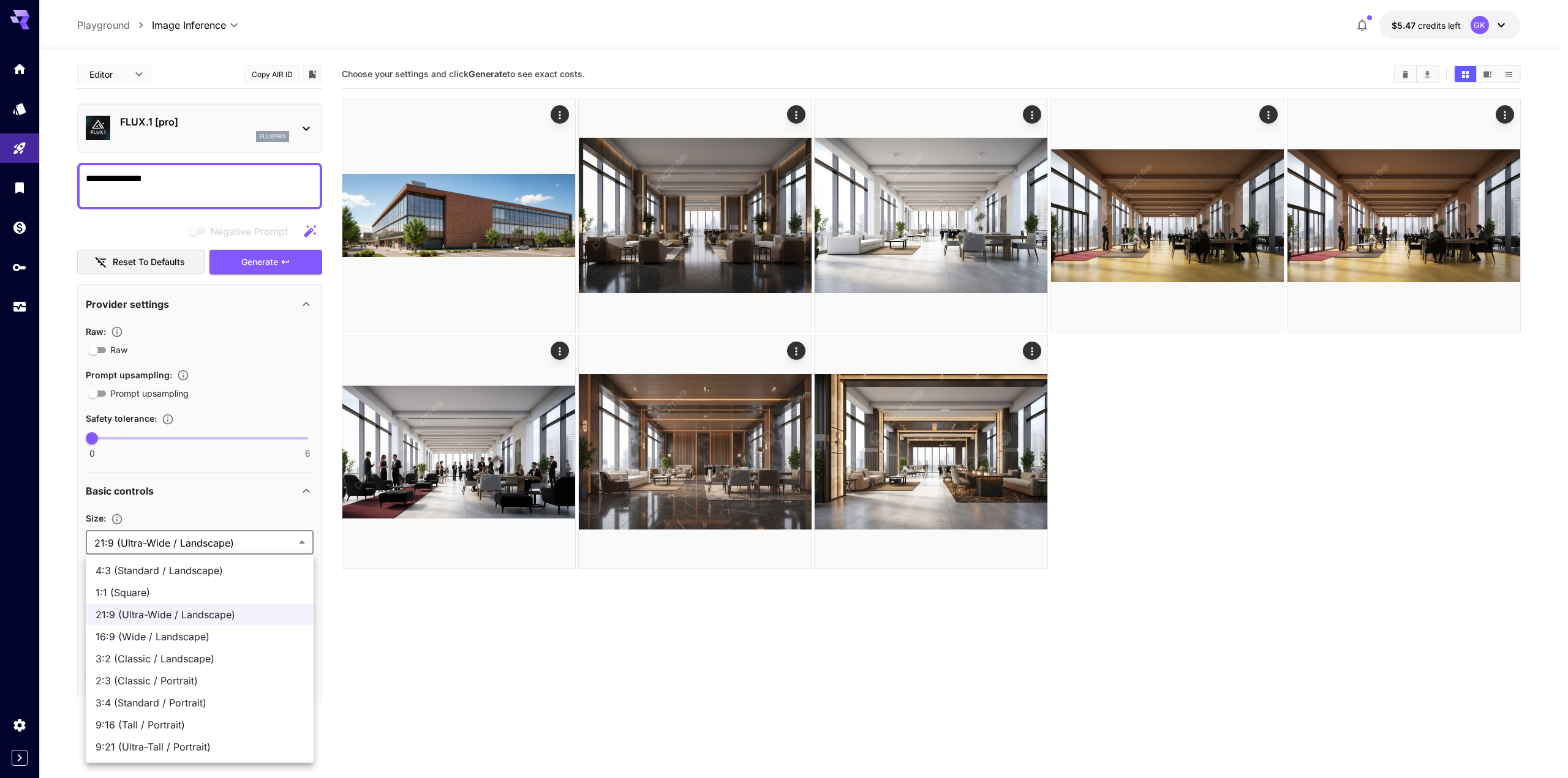
click at [204, 543] on body "**********" at bounding box center [784, 437] width 1568 height 875
click at [178, 594] on span "1:1 (Square)" at bounding box center [199, 592] width 208 height 15
type input "**********"
type input "****"
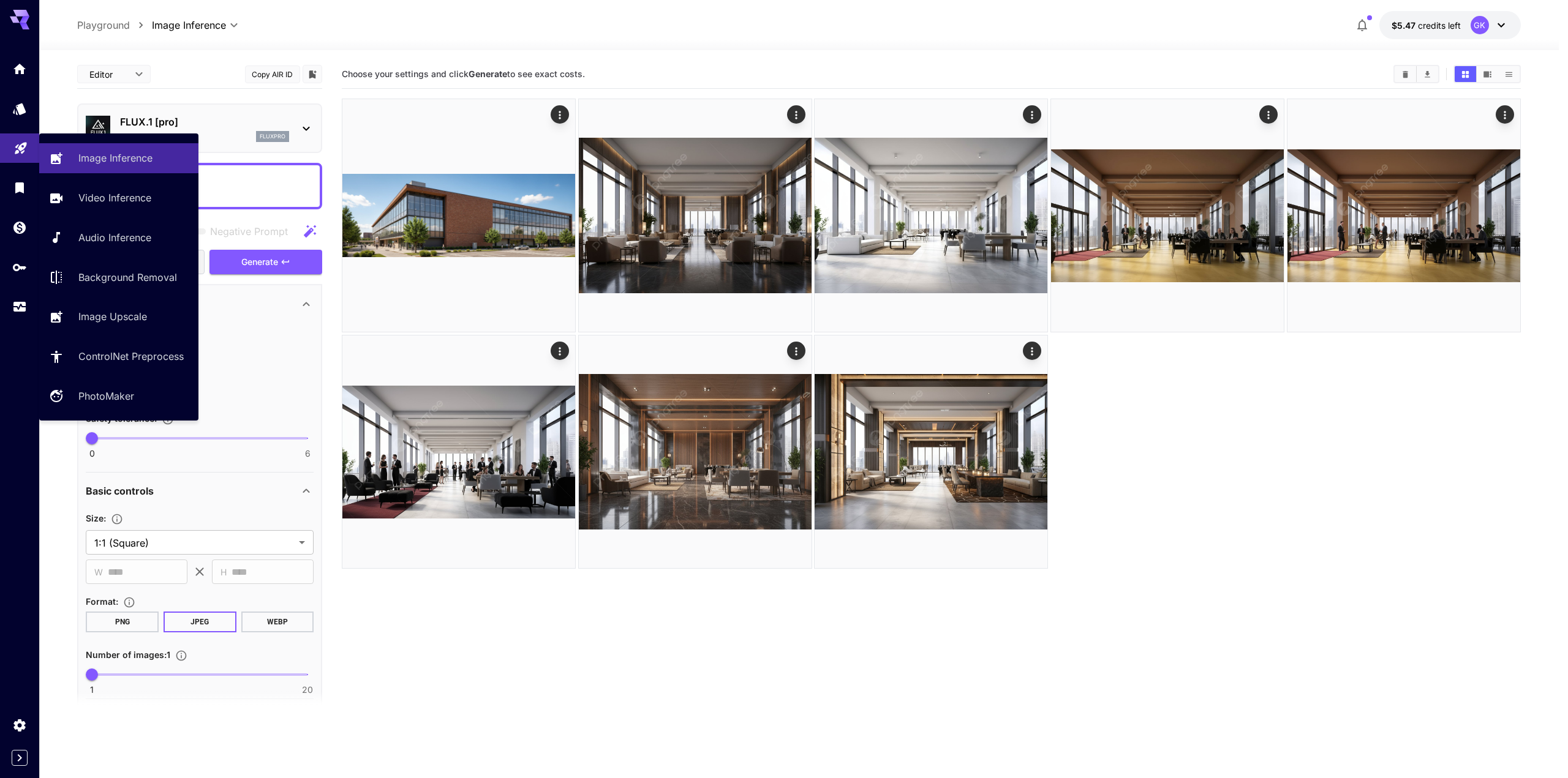
click at [23, 154] on link at bounding box center [19, 148] width 39 height 30
click at [97, 162] on p "Image Inference" at bounding box center [118, 158] width 74 height 15
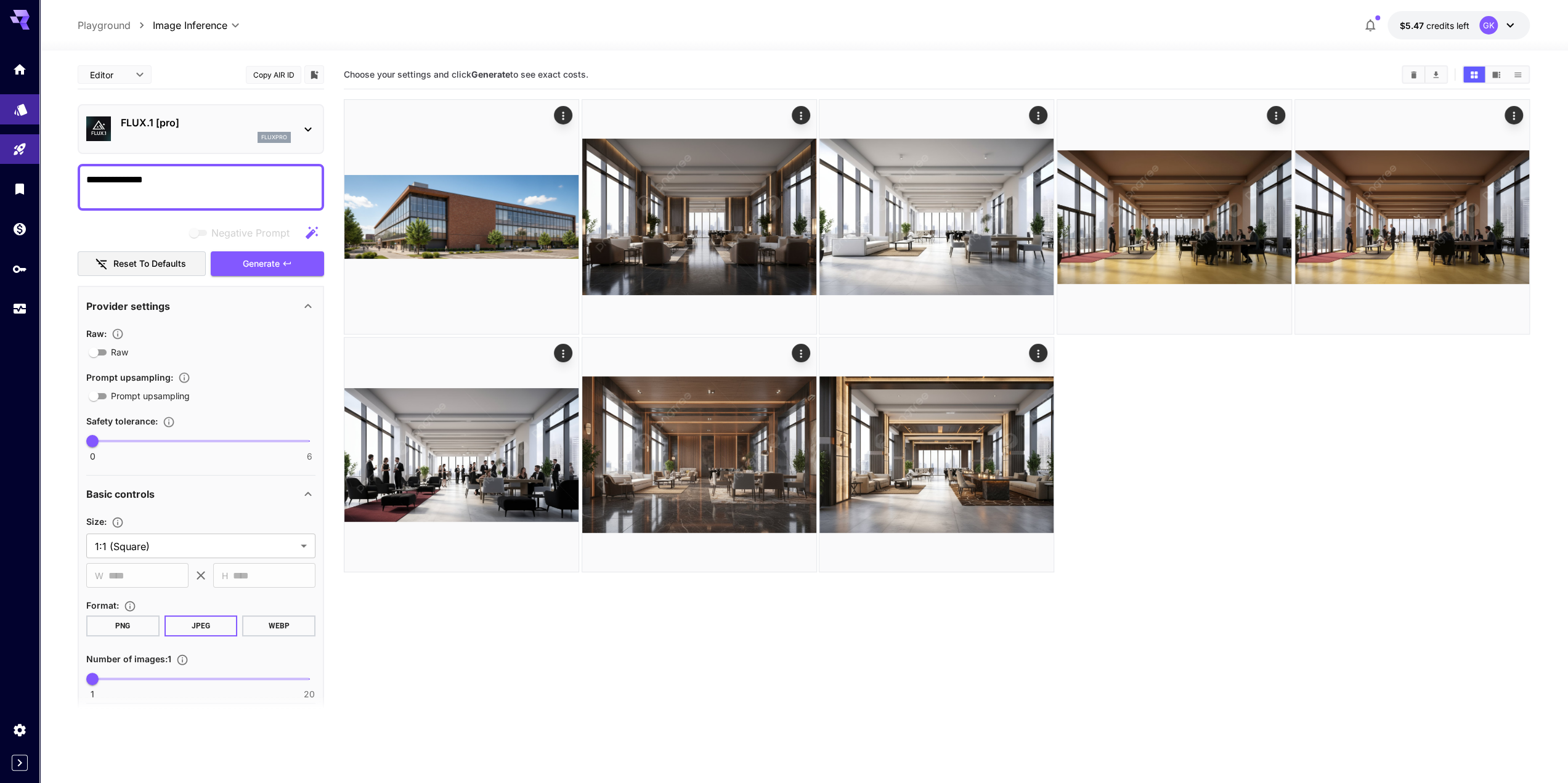
click at [22, 106] on icon "Models" at bounding box center [21, 105] width 13 height 12
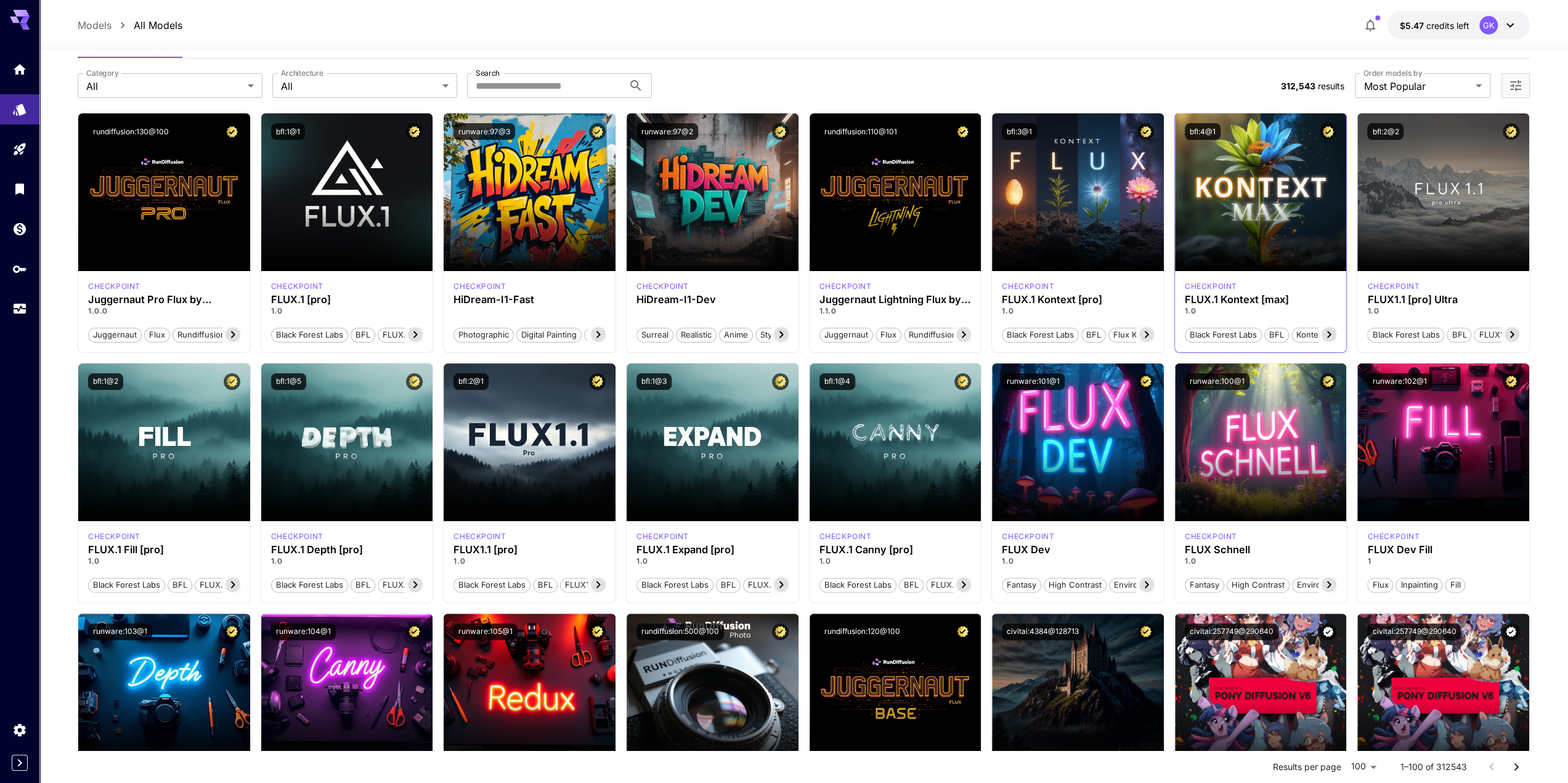
scroll to position [62, 0]
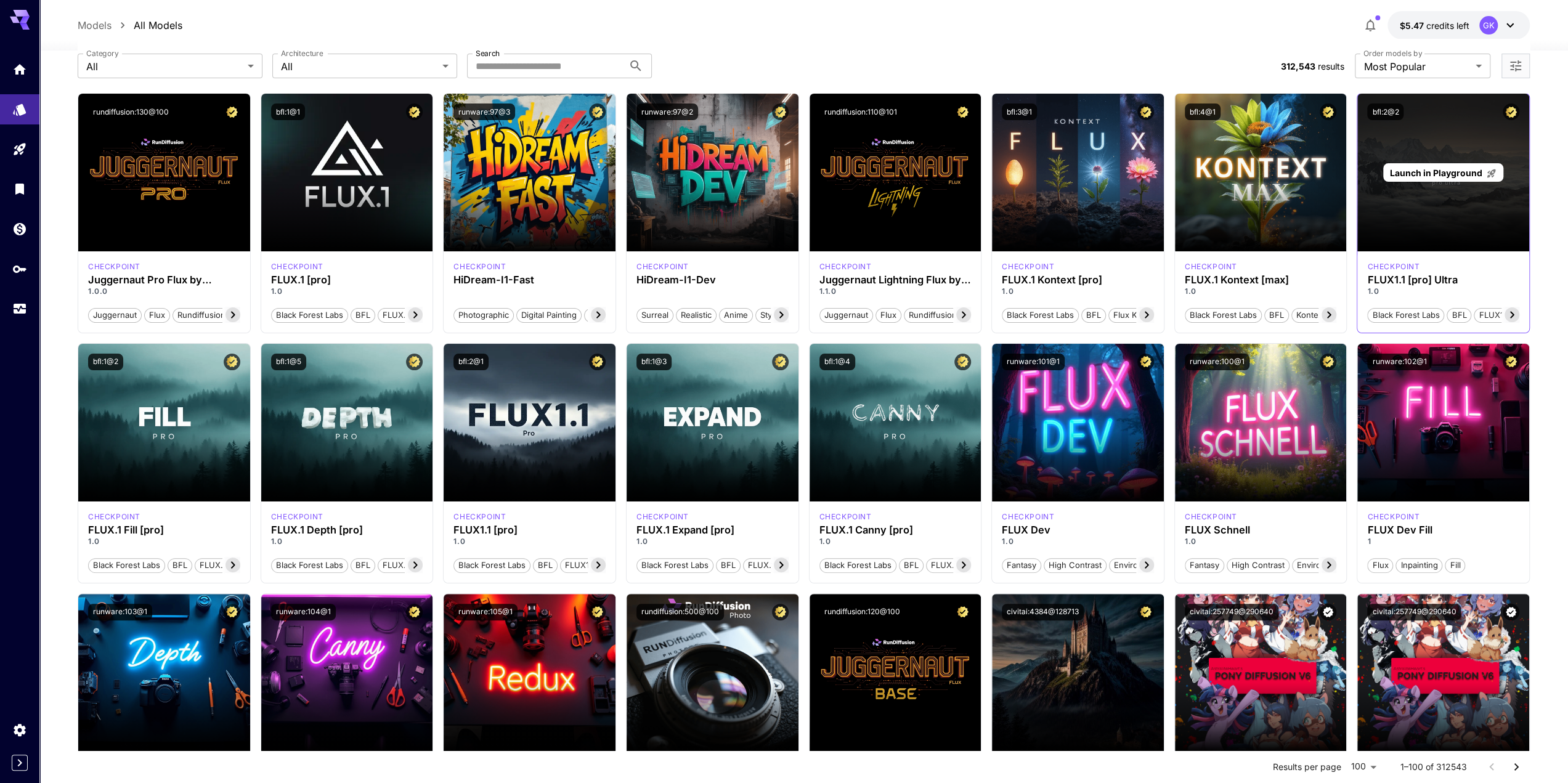
click at [1430, 174] on span "Launch in Playground" at bounding box center [1437, 173] width 93 height 10
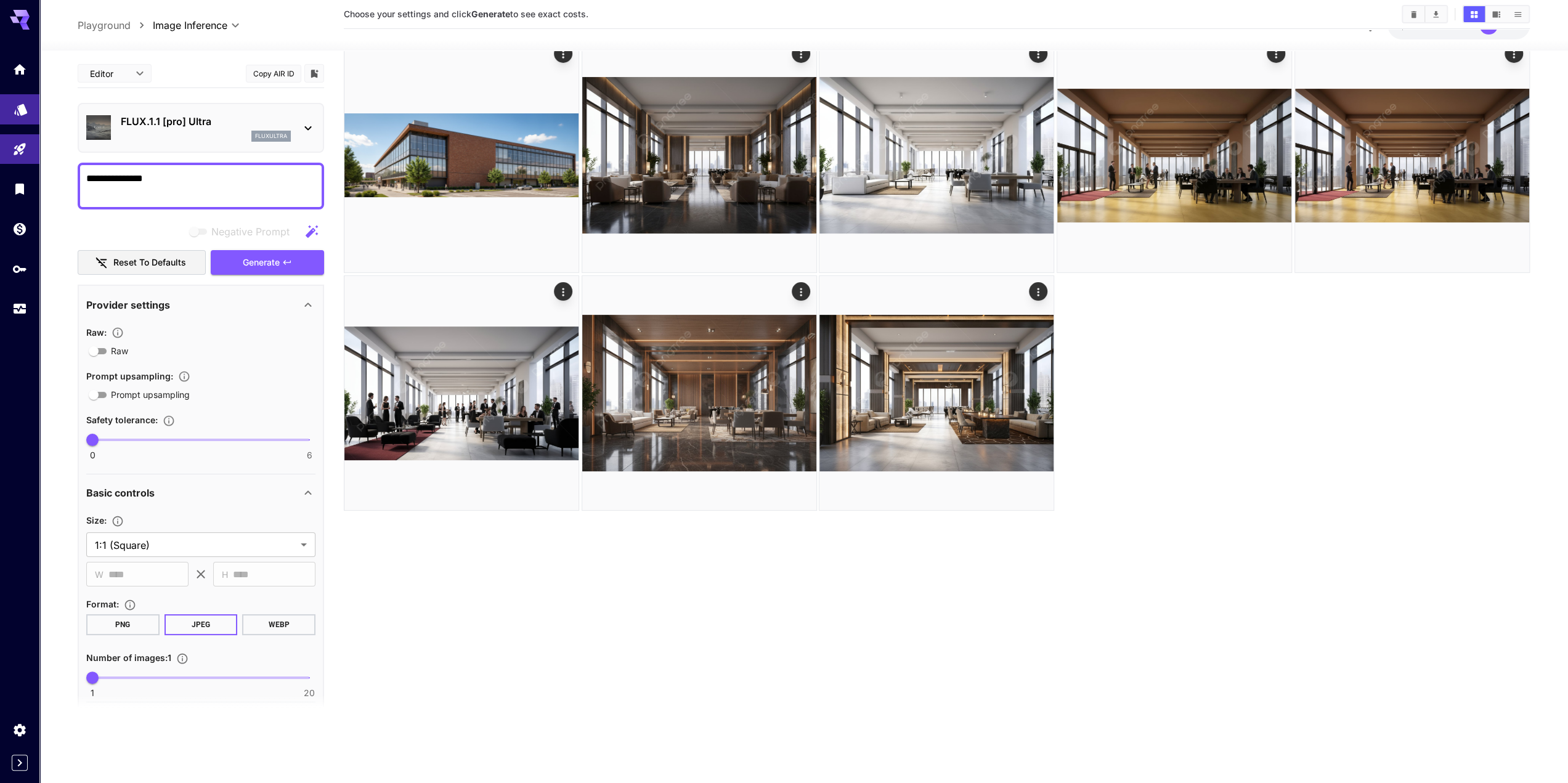
click at [21, 109] on icon "Models" at bounding box center [21, 105] width 13 height 12
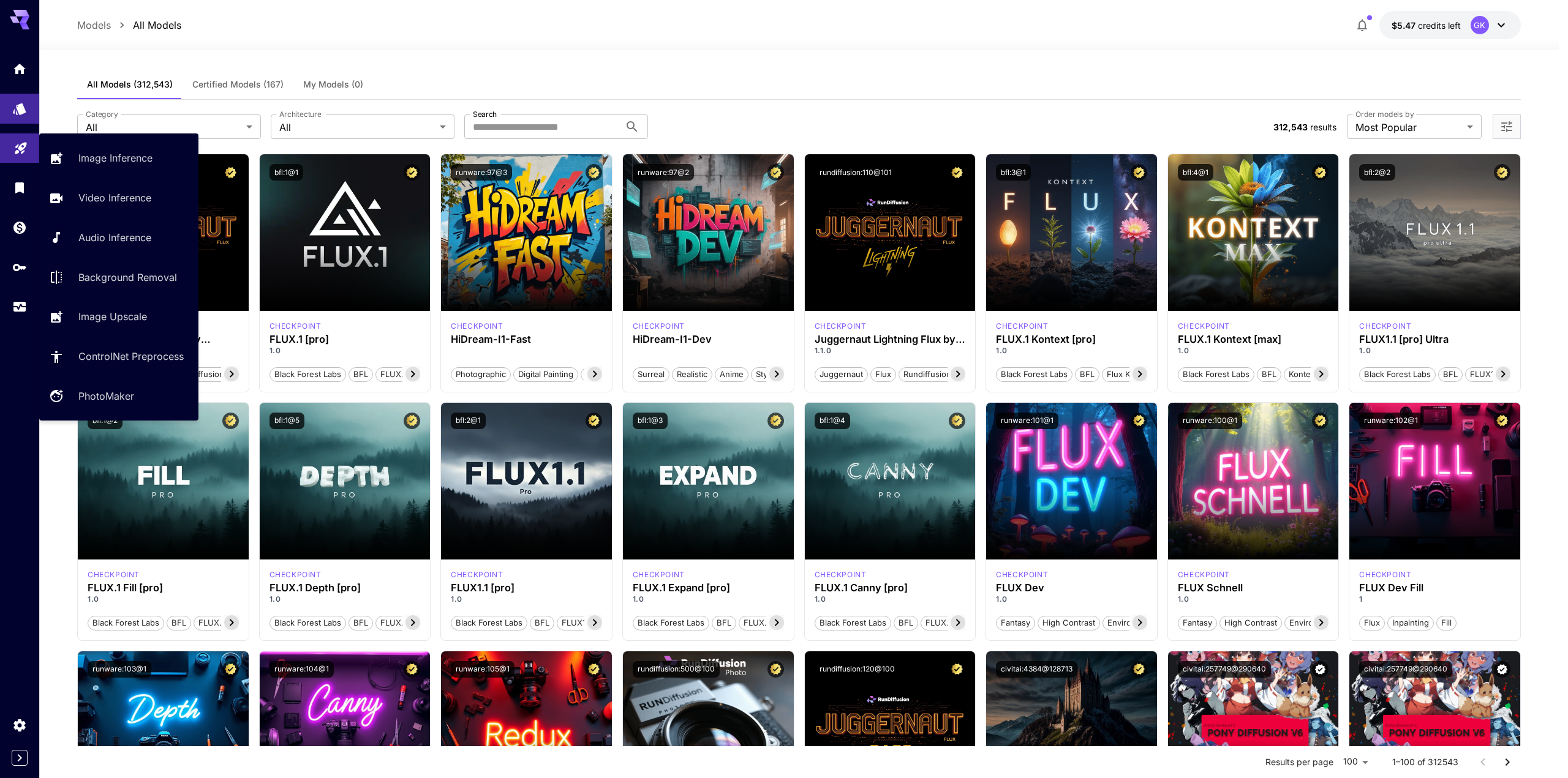
click at [14, 137] on icon "Playground" at bounding box center [21, 144] width 15 height 15
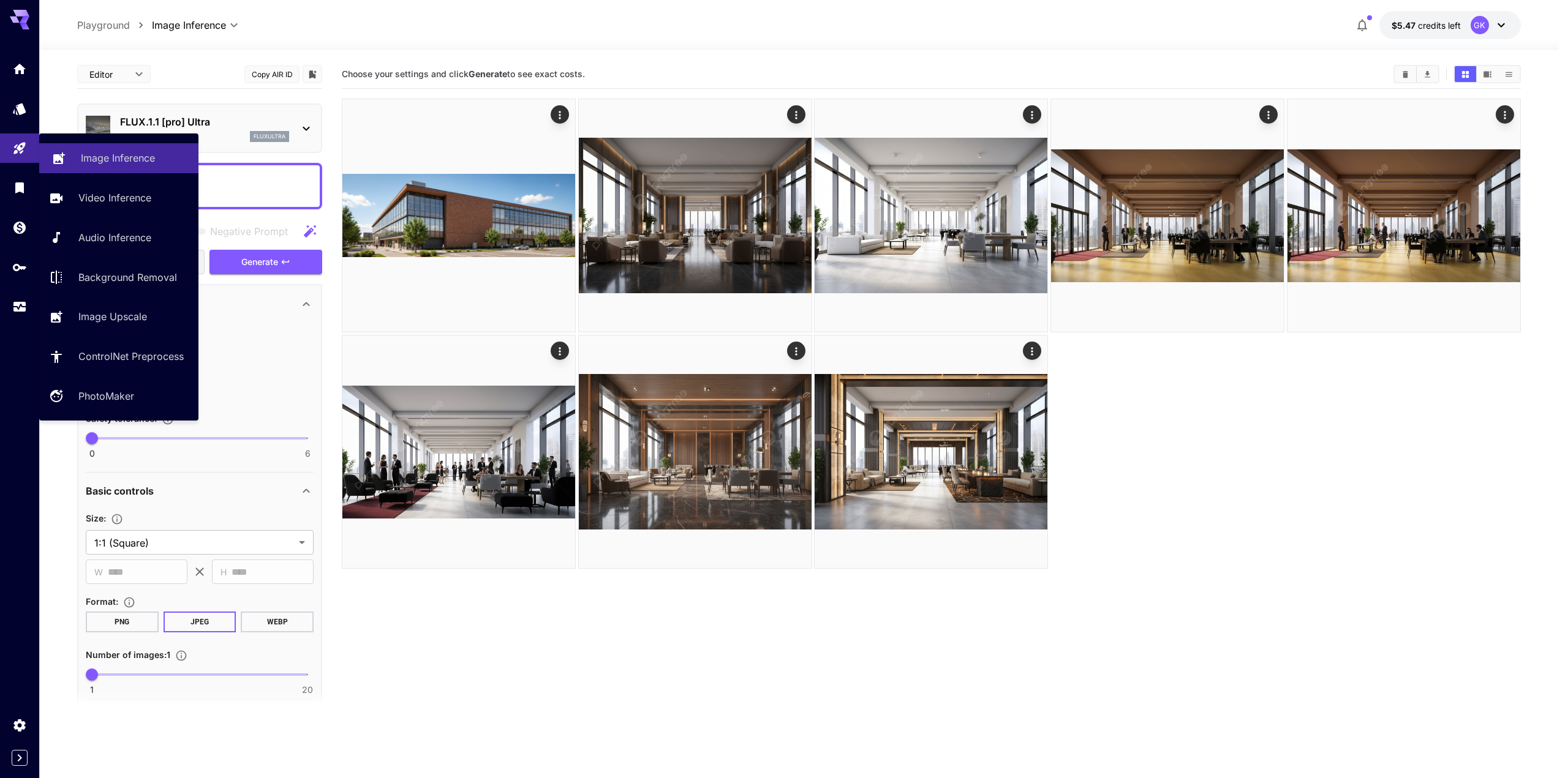
click at [84, 150] on link "Image Inference" at bounding box center [118, 158] width 159 height 30
click at [67, 159] on link "Image Inference" at bounding box center [118, 158] width 159 height 30
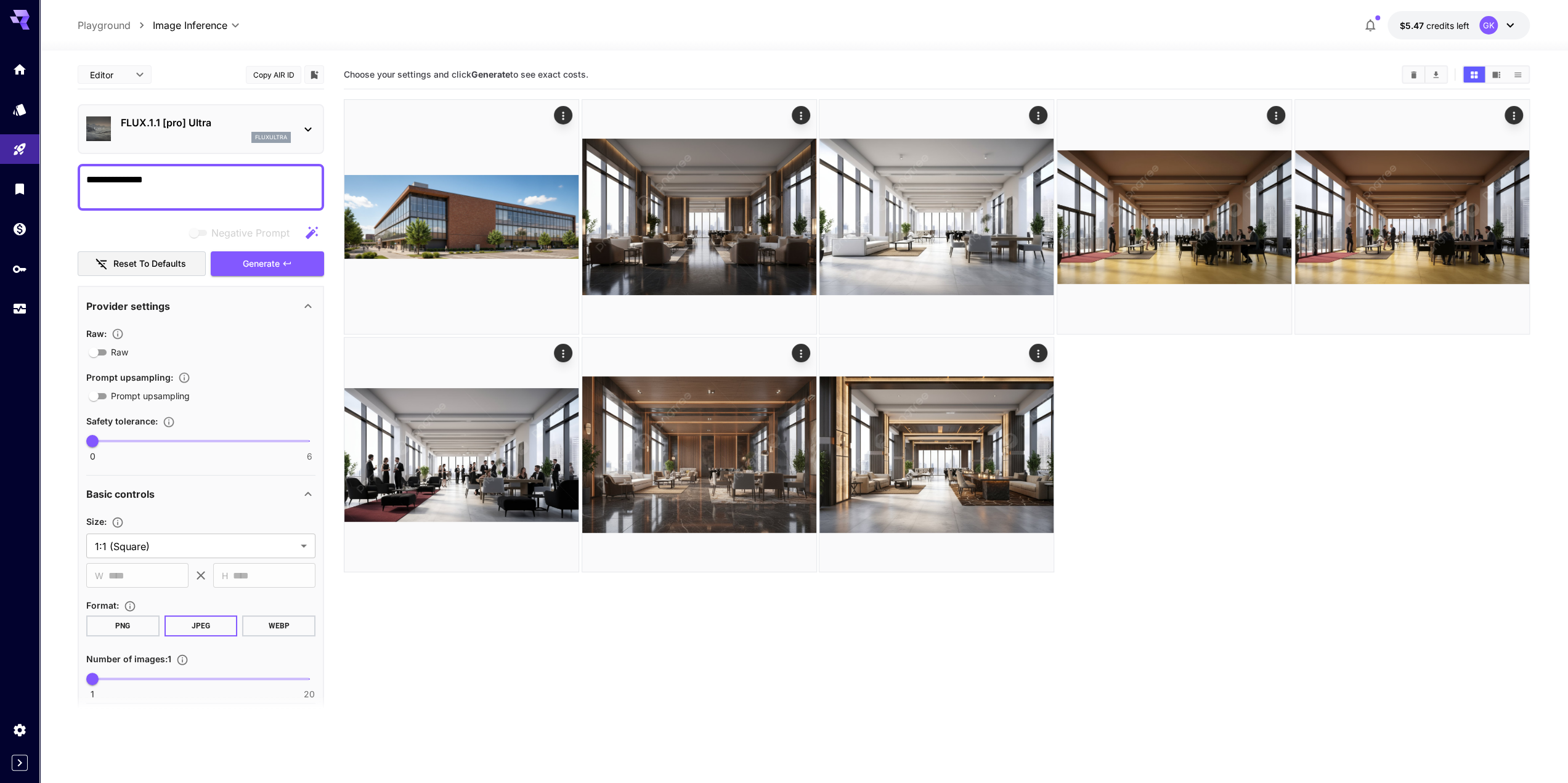
click at [620, 647] on section "Choose your settings and click Generate to see exact costs." at bounding box center [937, 452] width 1186 height 783
type input "*"
drag, startPoint x: 96, startPoint y: 680, endPoint x: 190, endPoint y: 661, distance: 95.9
click at [98, 673] on span "2" at bounding box center [104, 678] width 12 height 12
click at [180, 658] on icon "Specify how many images to generate in a single request. Each image generation …" at bounding box center [182, 659] width 12 height 12
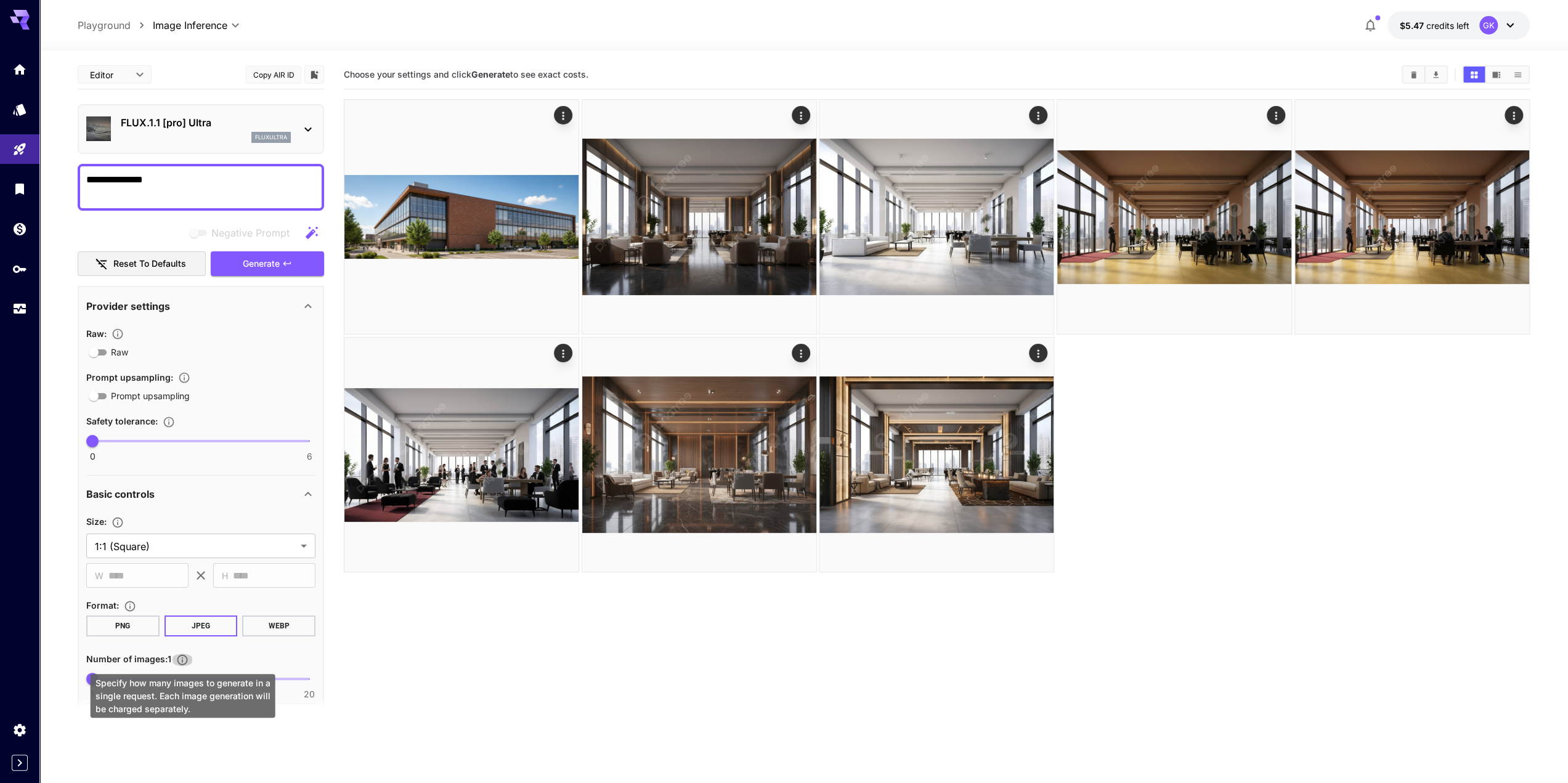
click at [181, 661] on icon "Specify how many images to generate in a single request. Each image generation …" at bounding box center [182, 659] width 12 height 12
click at [239, 138] on div "fluxultra" at bounding box center [205, 137] width 170 height 11
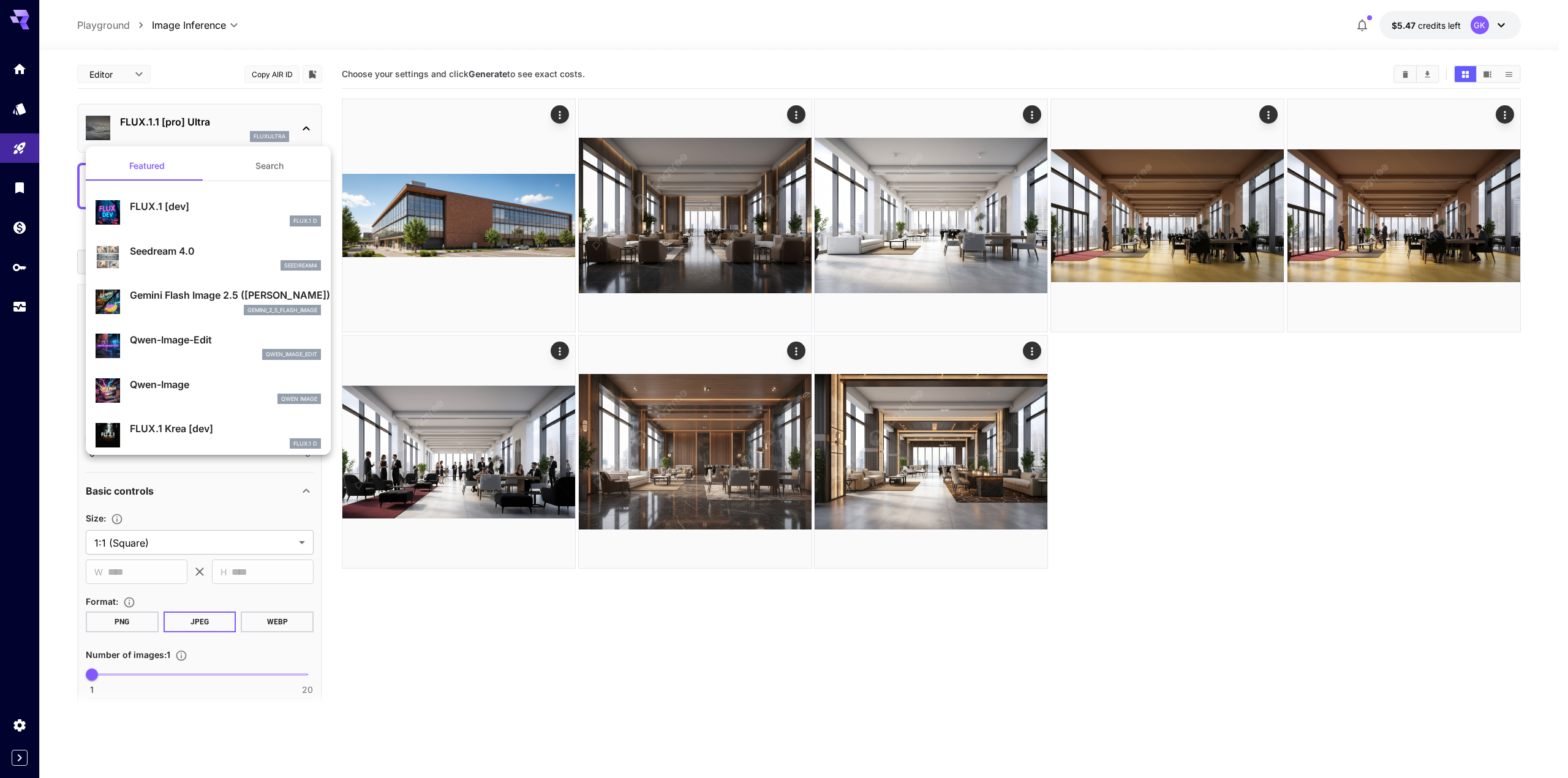
click at [164, 302] on p "Gemini Flash Image 2.5 ([PERSON_NAME])" at bounding box center [225, 295] width 191 height 15
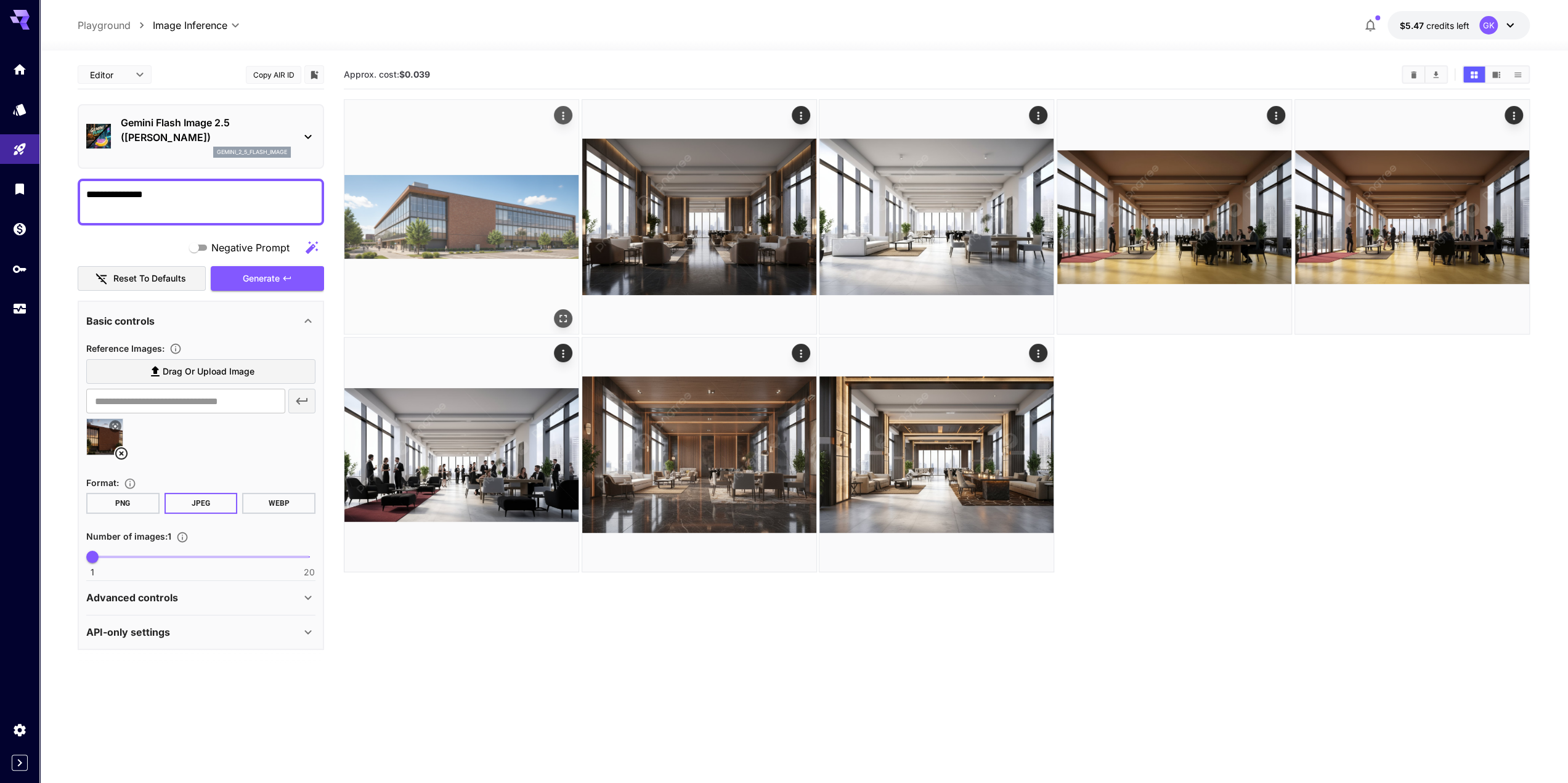
click at [491, 181] on img at bounding box center [461, 217] width 234 height 234
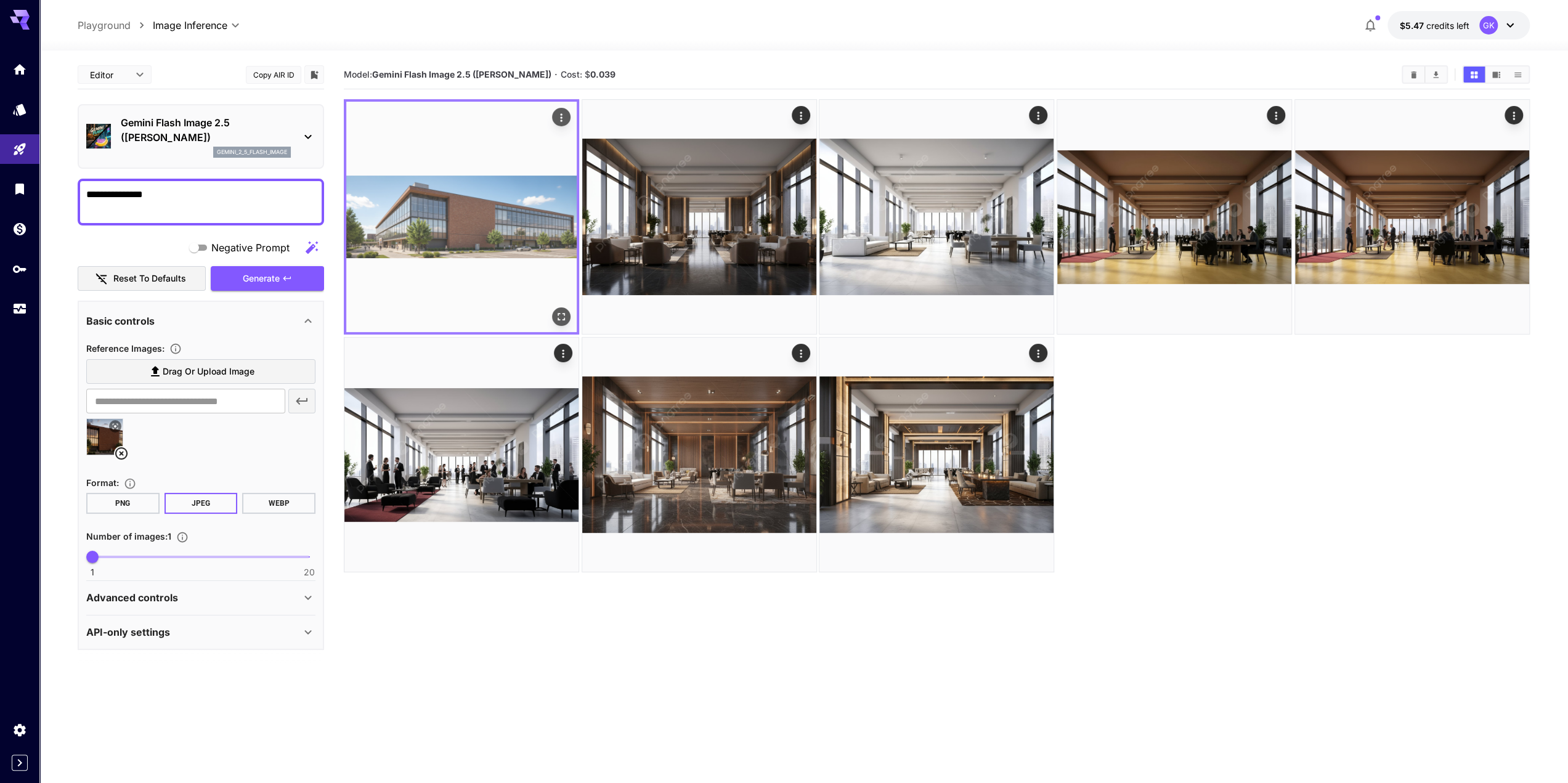
click at [564, 320] on icon "Open in fullscreen" at bounding box center [562, 316] width 7 height 7
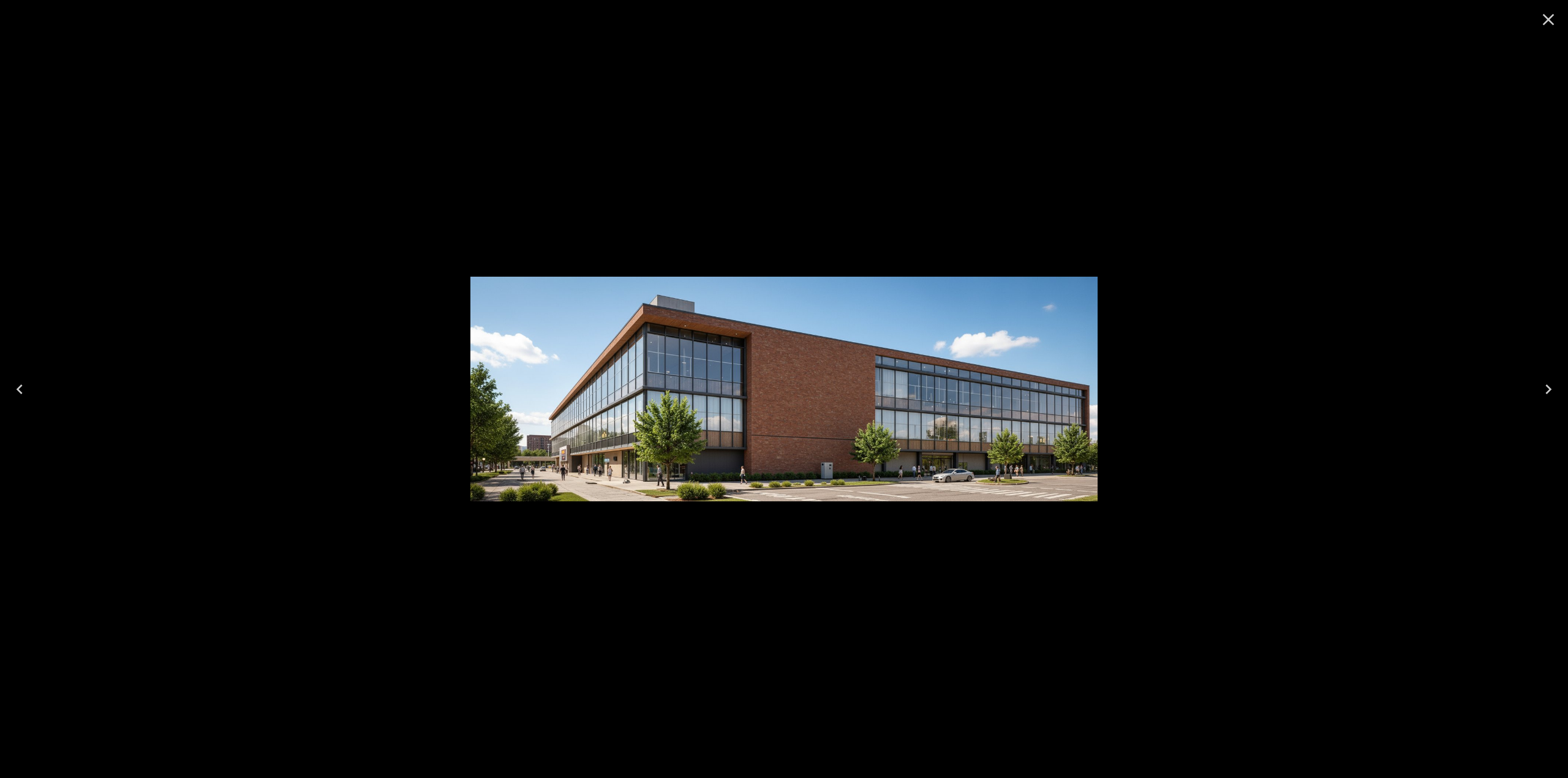
click at [1545, 21] on icon "Close" at bounding box center [1548, 19] width 20 height 20
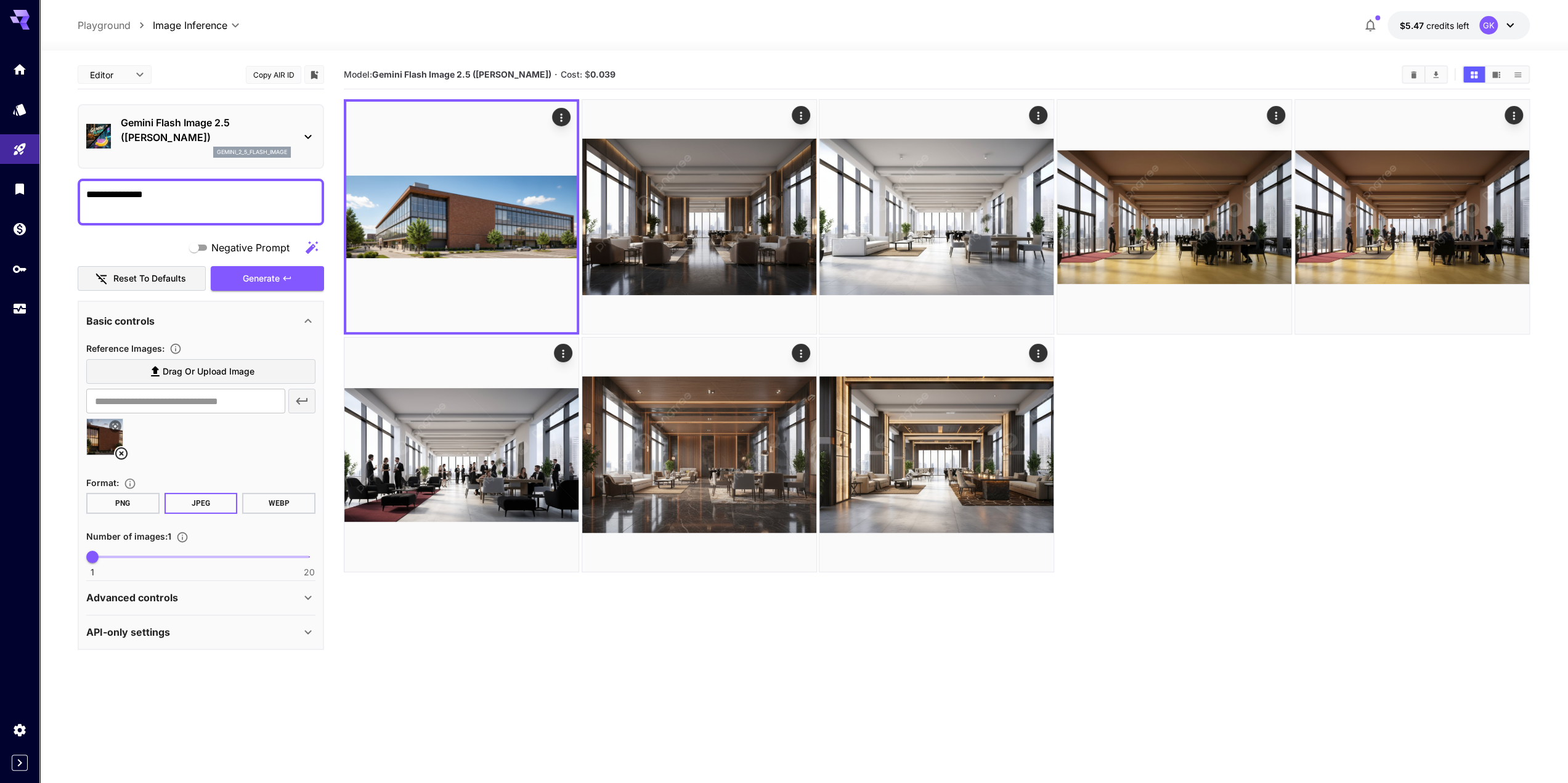
drag, startPoint x: 690, startPoint y: 634, endPoint x: 697, endPoint y: 624, distance: 12.2
click at [690, 634] on section "Model: Gemini Flash Image 2.5 ([PERSON_NAME]) · Cost: $ 0.039" at bounding box center [937, 452] width 1186 height 783
click at [10, 308] on link at bounding box center [19, 309] width 39 height 30
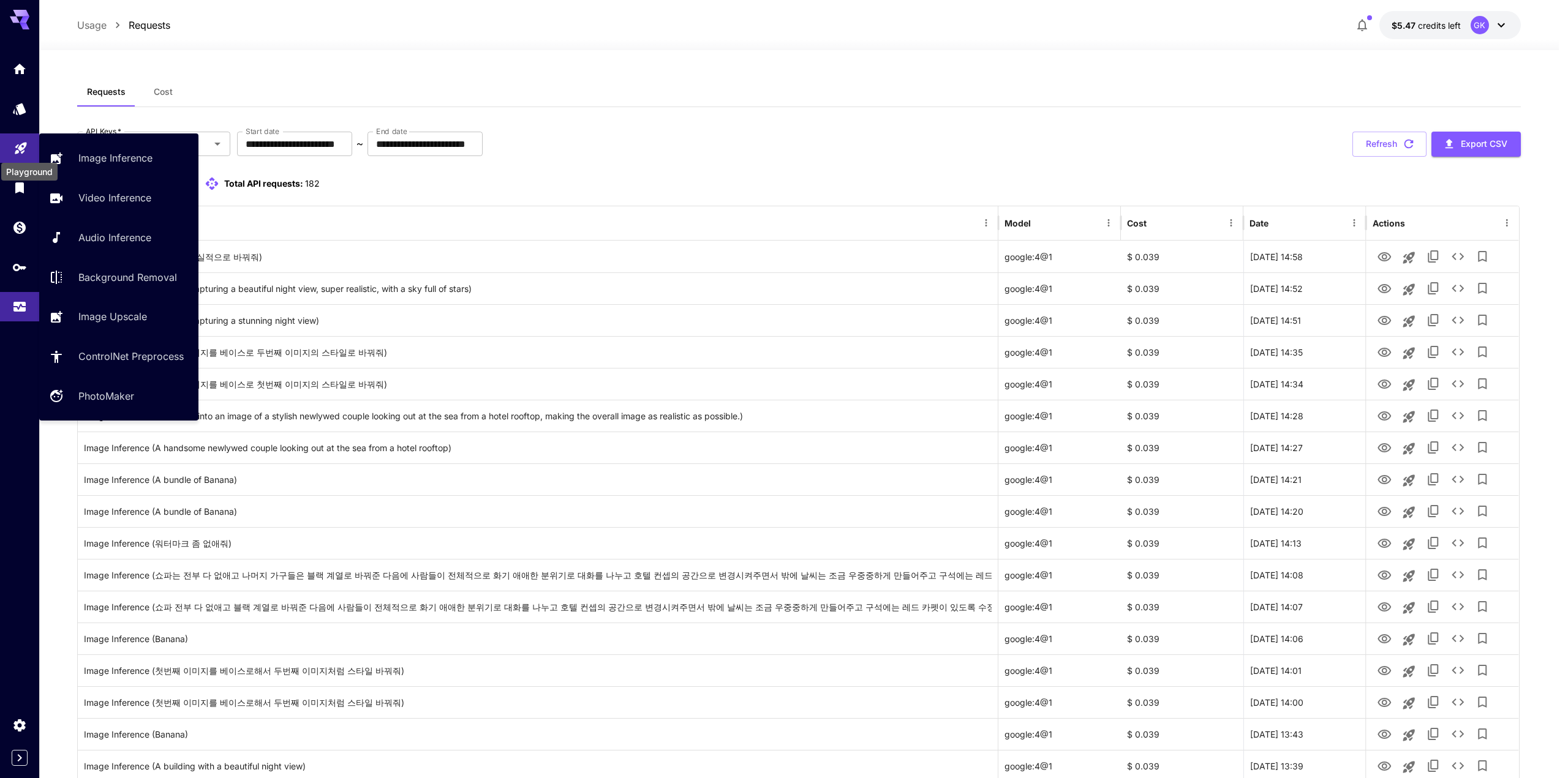
click at [22, 141] on icon "Playground" at bounding box center [21, 144] width 15 height 15
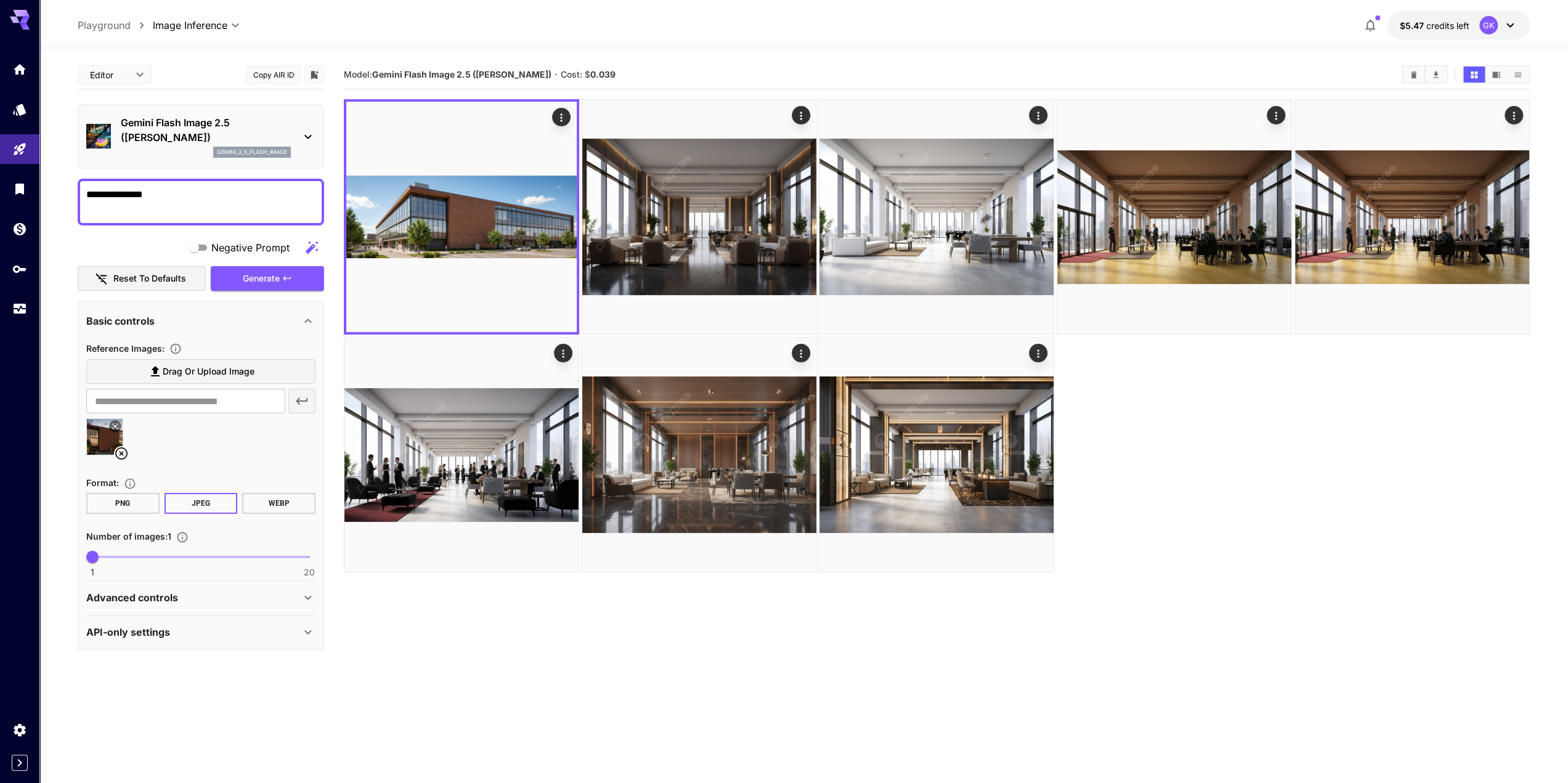
click at [127, 456] on icon at bounding box center [121, 453] width 15 height 15
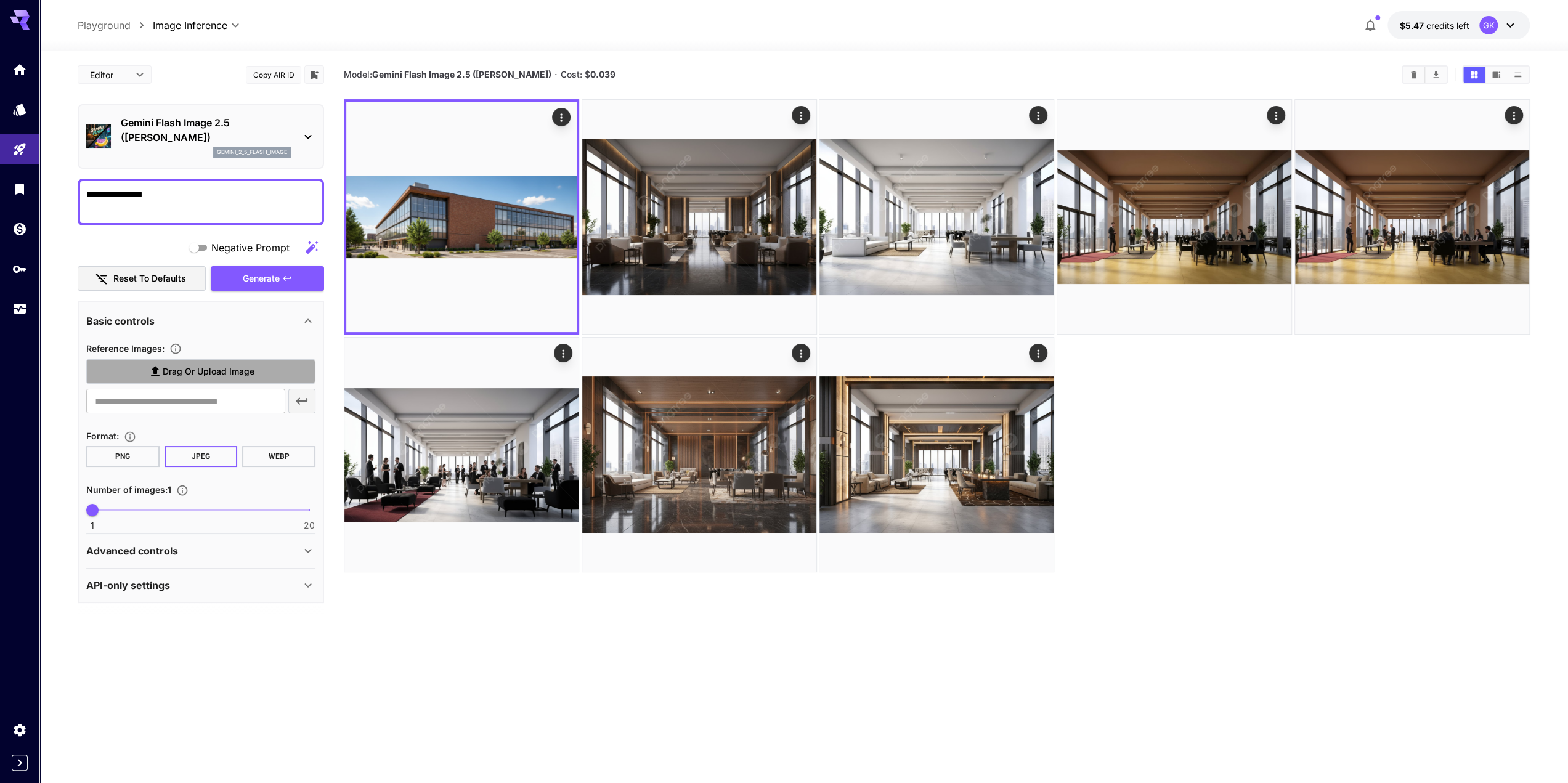
click at [182, 380] on label "Drag or upload image" at bounding box center [201, 372] width 229 height 26
click at [0, 0] on input "Drag or upload image" at bounding box center [0, 0] width 0 height 0
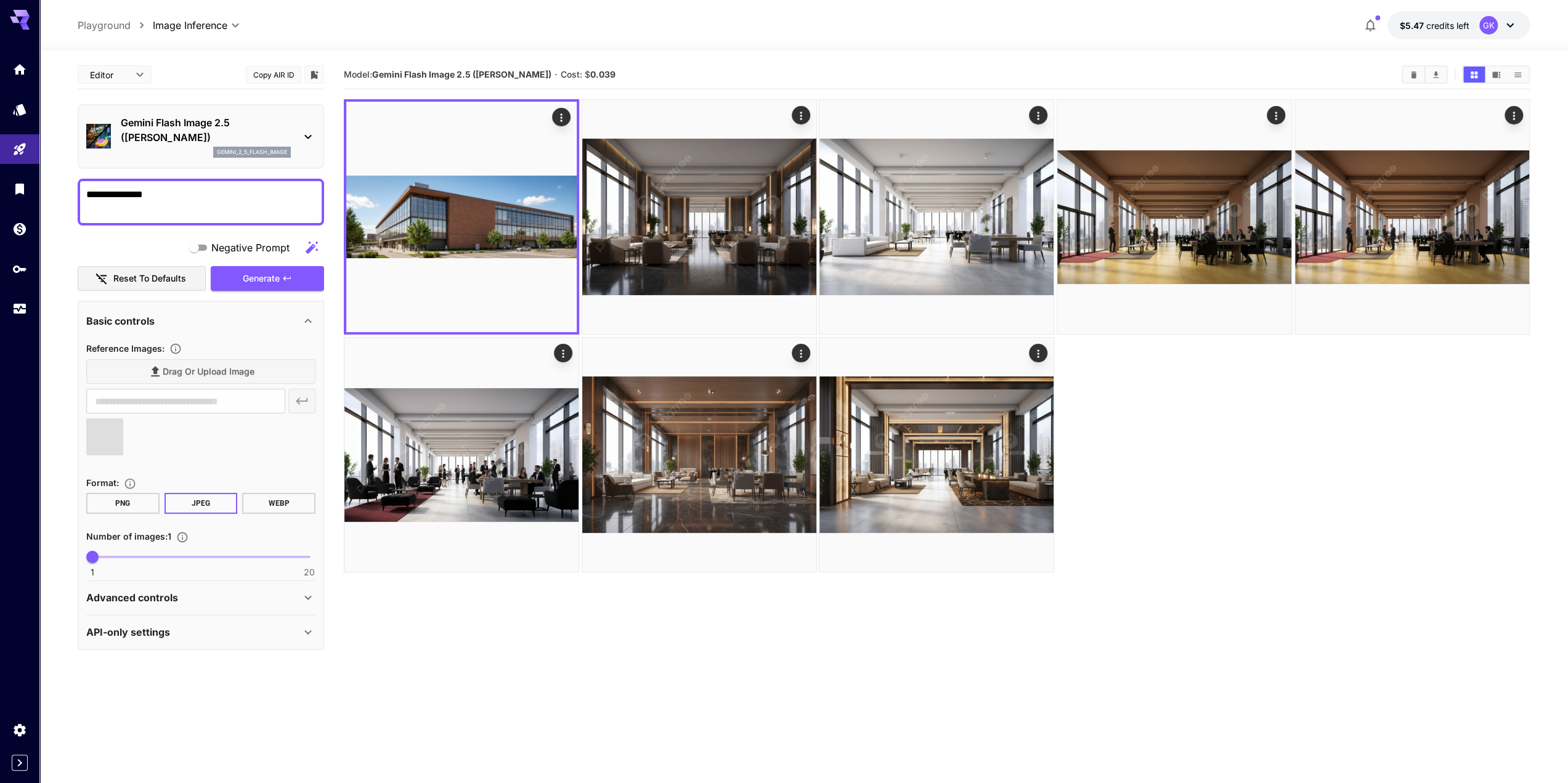
drag, startPoint x: 229, startPoint y: 201, endPoint x: 23, endPoint y: 209, distance: 206.2
click at [23, 209] on div "**********" at bounding box center [784, 440] width 1568 height 880
type input "**********"
click at [104, 198] on textarea "**********" at bounding box center [201, 201] width 229 height 30
click at [294, 280] on button "Generate" at bounding box center [268, 279] width 113 height 26
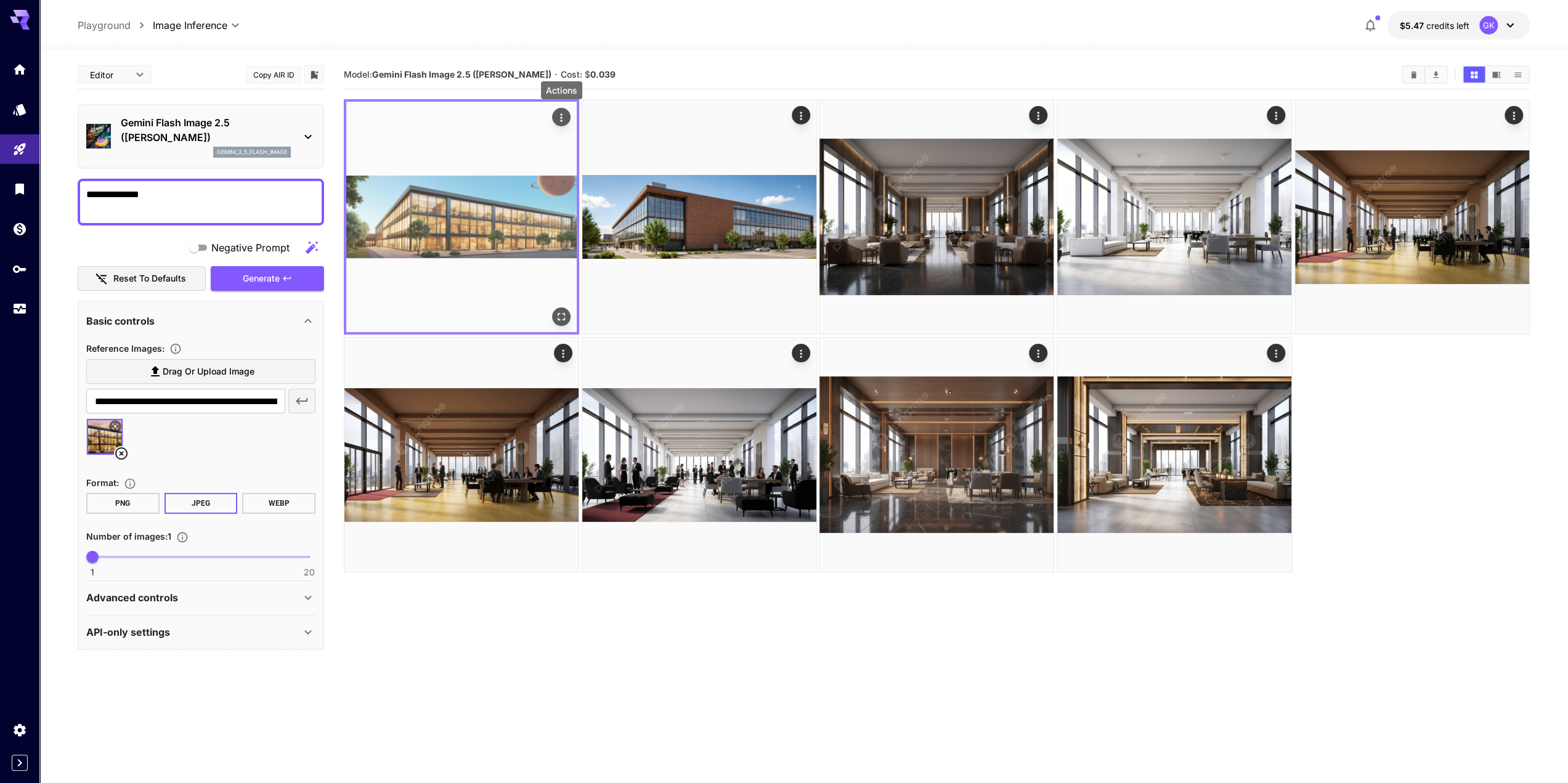
click at [564, 117] on icon "Actions" at bounding box center [561, 117] width 12 height 12
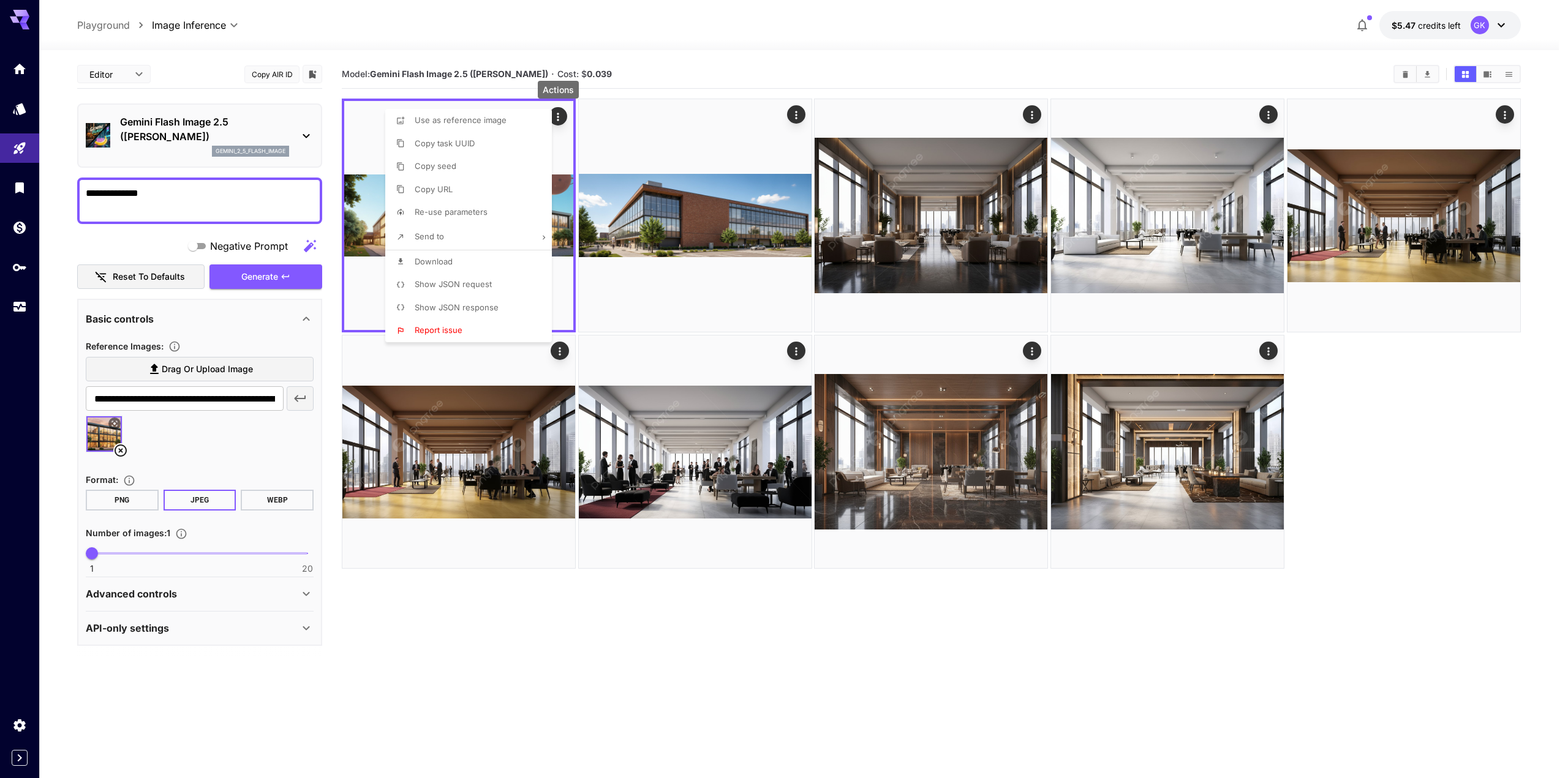
click at [398, 266] on li "Download" at bounding box center [472, 261] width 174 height 23
click at [233, 189] on div at bounding box center [784, 389] width 1568 height 778
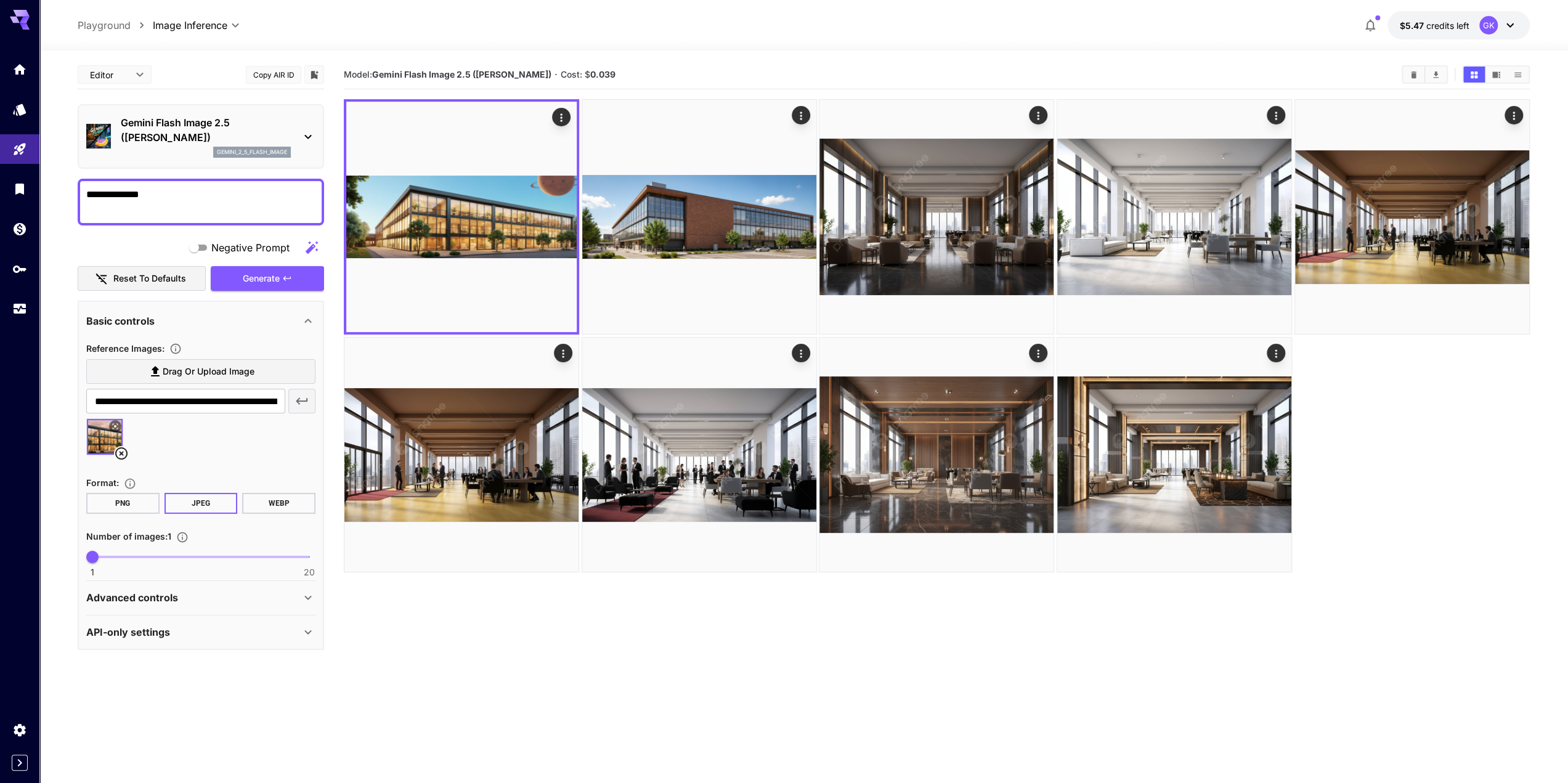
click at [213, 195] on textarea "**********" at bounding box center [201, 201] width 229 height 30
drag, startPoint x: 213, startPoint y: 194, endPoint x: 106, endPoint y: 198, distance: 107.1
click at [106, 198] on textarea "**********" at bounding box center [201, 201] width 229 height 30
type textarea "**********"
click at [257, 275] on span "Generate" at bounding box center [261, 278] width 37 height 15
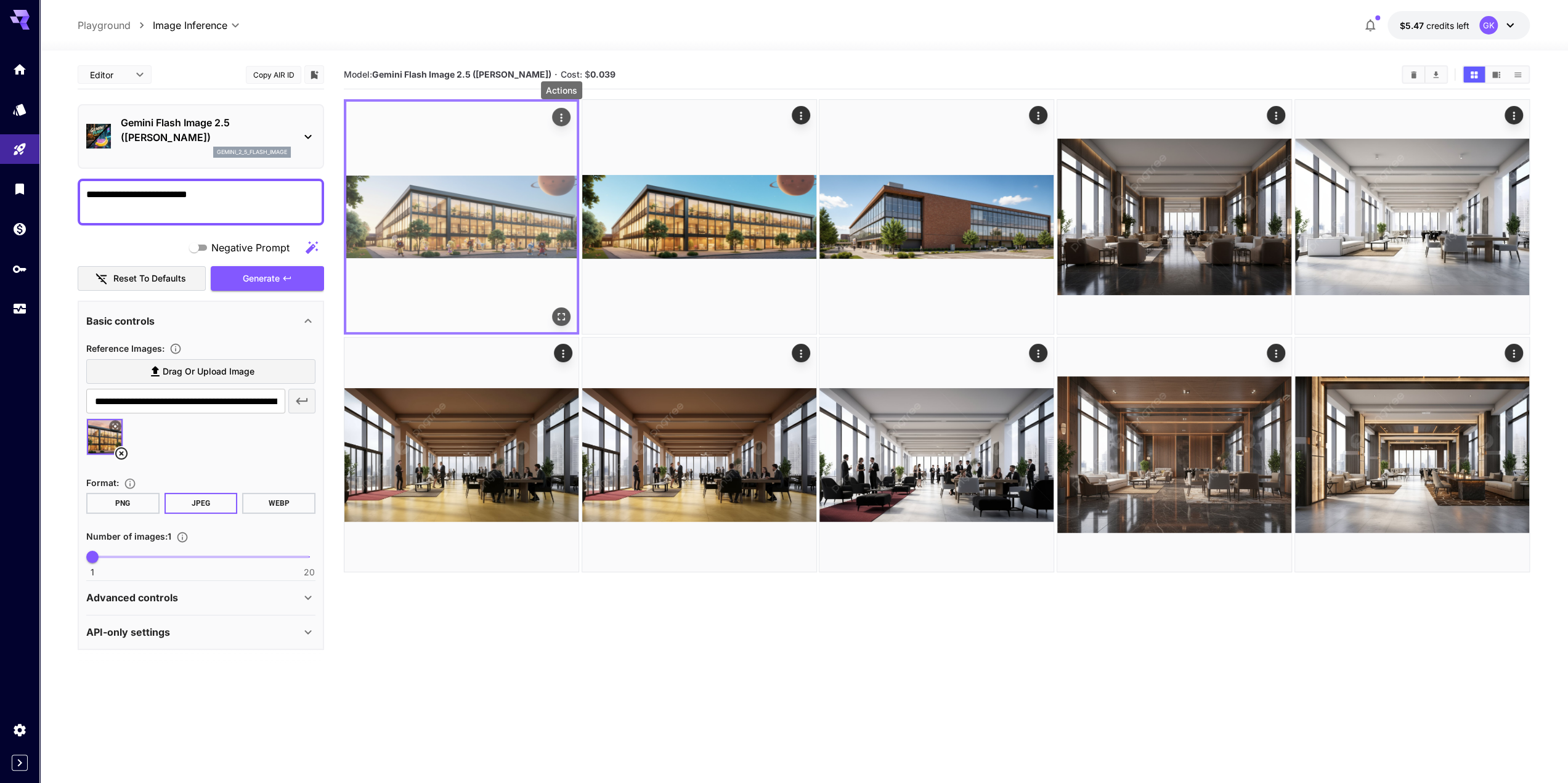
click at [562, 122] on icon "Actions" at bounding box center [561, 117] width 12 height 12
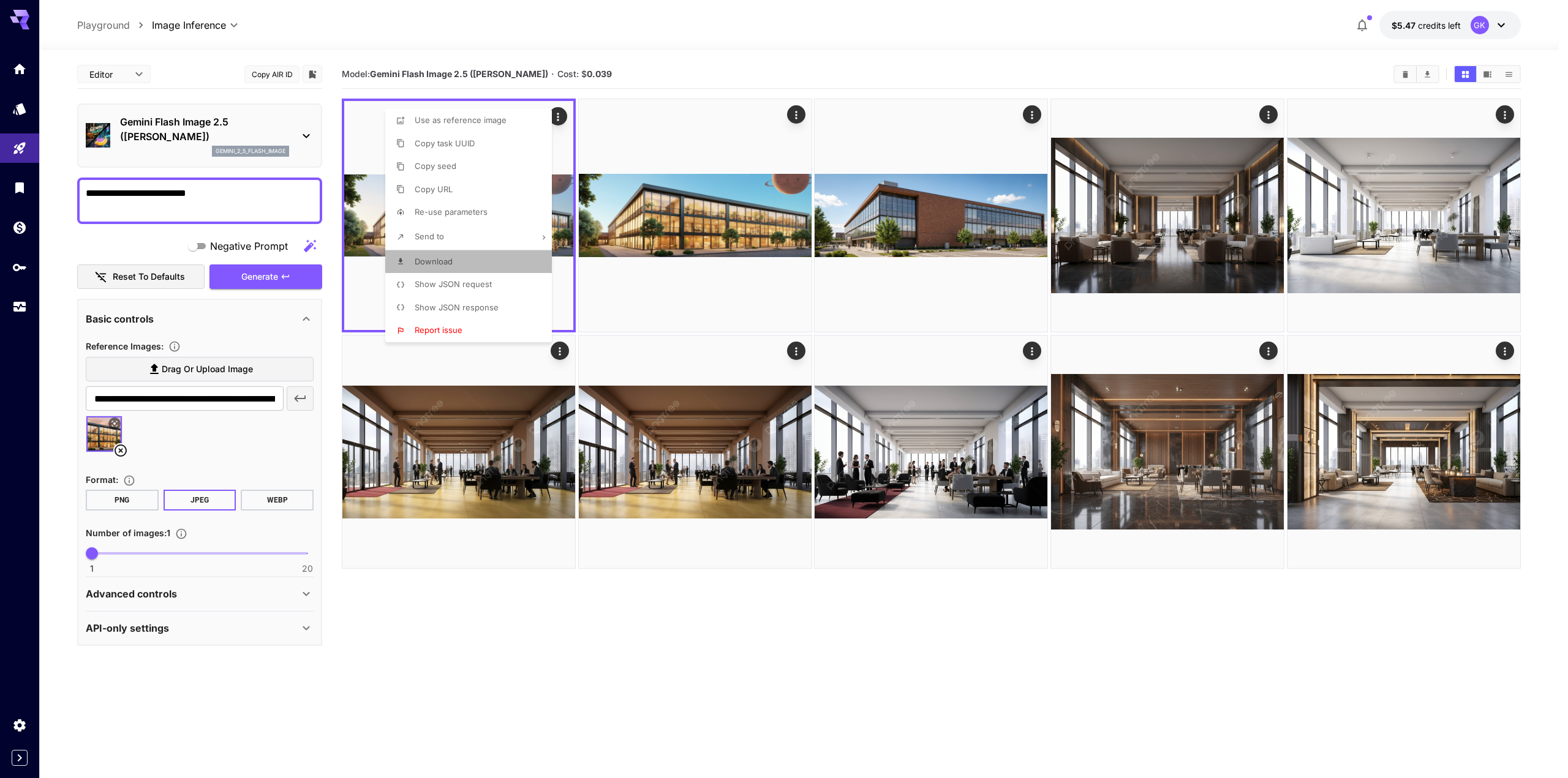
click at [400, 262] on icon at bounding box center [400, 261] width 5 height 6
click at [547, 595] on div at bounding box center [784, 389] width 1568 height 778
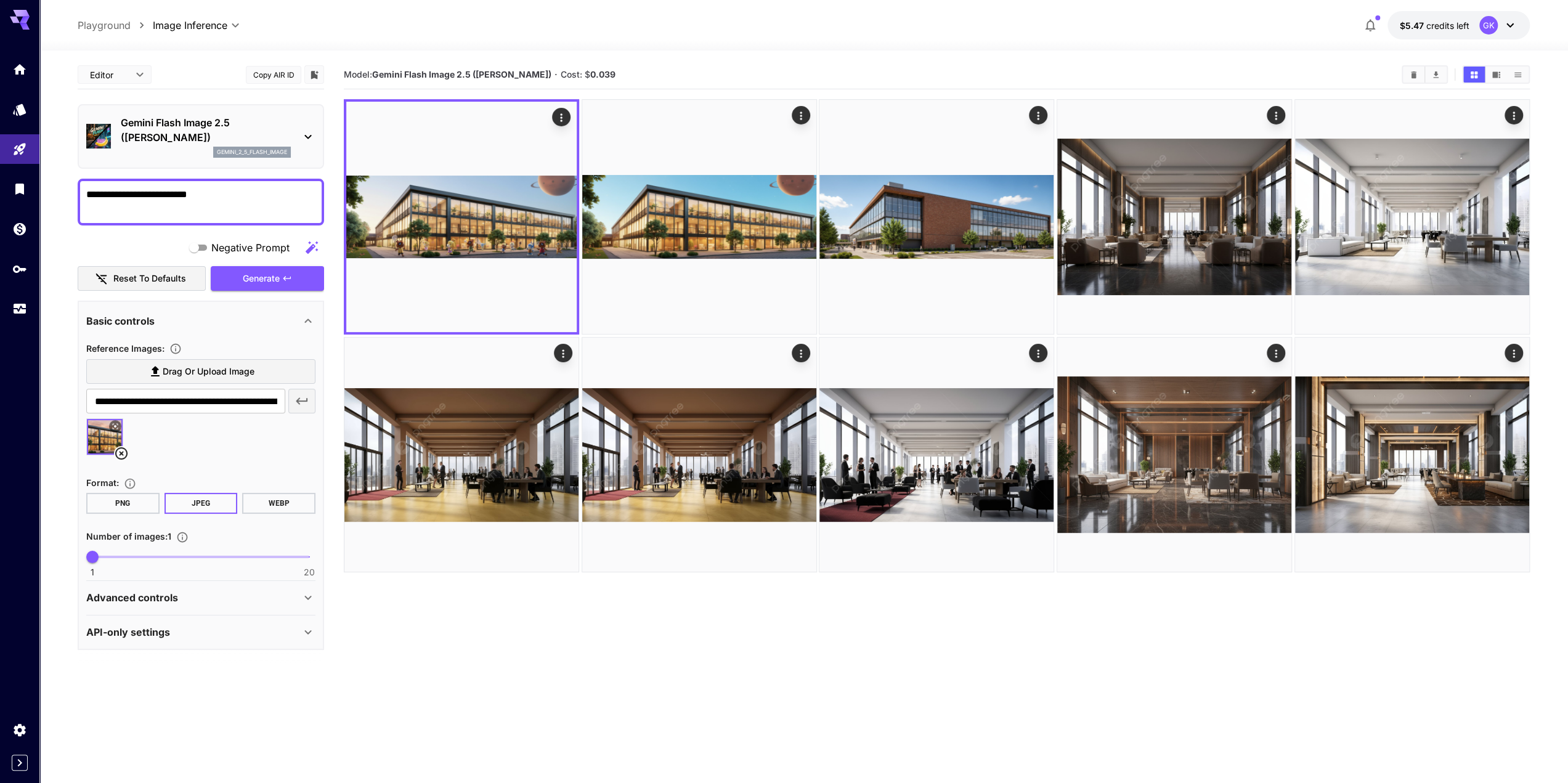
drag, startPoint x: 507, startPoint y: 588, endPoint x: 487, endPoint y: 578, distance: 22.4
click at [506, 590] on section "Model: Gemini Flash Image 2.5 (Nano Banana) · Cost: $ 0.039" at bounding box center [937, 452] width 1186 height 783
drag, startPoint x: 488, startPoint y: 658, endPoint x: 480, endPoint y: 626, distance: 33.0
click at [487, 658] on section "Model: Gemini Flash Image 2.5 (Nano Banana) · Cost: $ 0.039" at bounding box center [937, 452] width 1186 height 783
click at [121, 451] on icon at bounding box center [121, 453] width 15 height 15
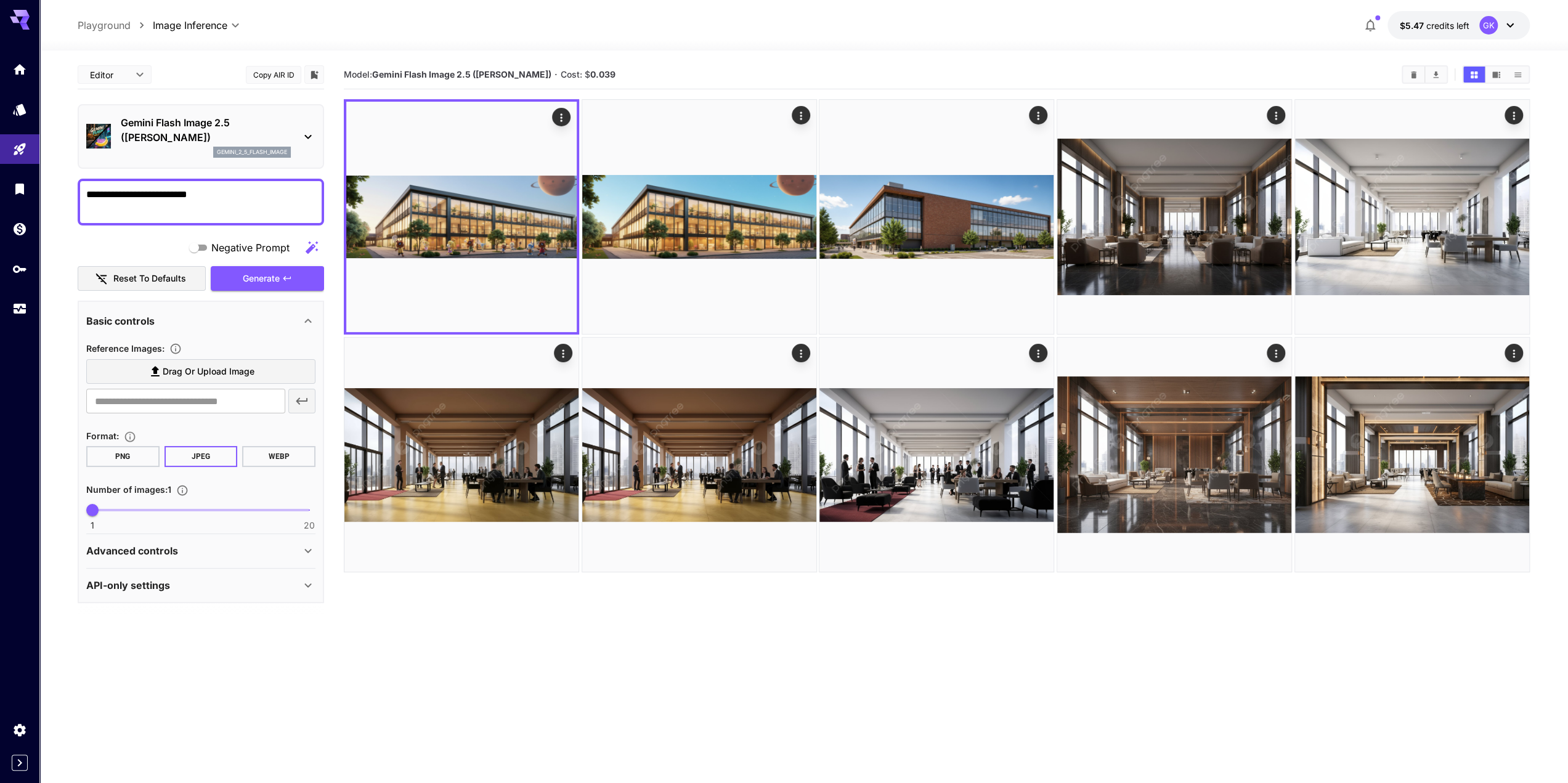
click at [205, 368] on span "Drag or upload image" at bounding box center [209, 372] width 92 height 15
click at [0, 0] on input "Drag or upload image" at bounding box center [0, 0] width 0 height 0
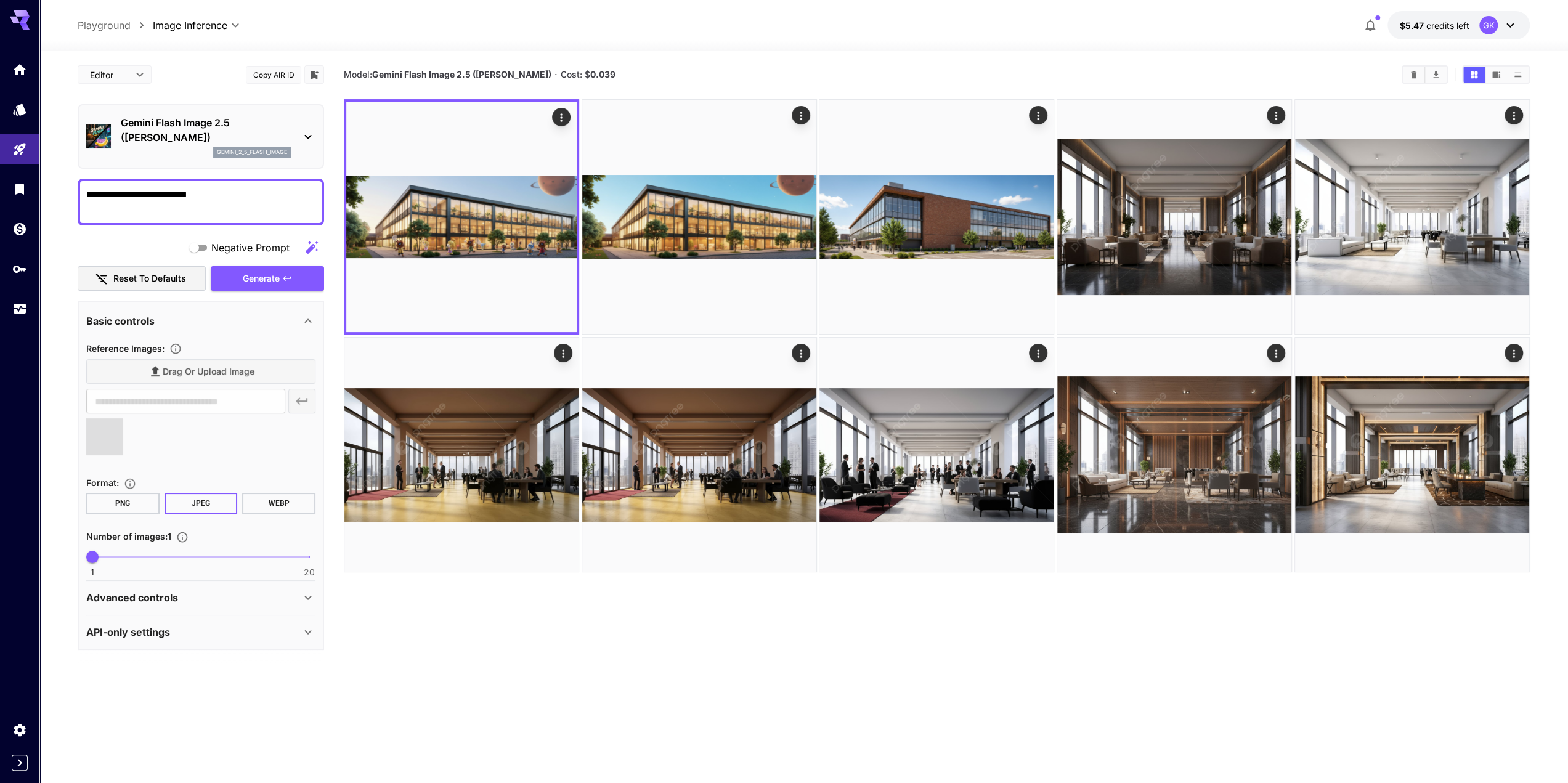
click at [213, 201] on textarea "**********" at bounding box center [201, 201] width 229 height 30
type input "**********"
drag, startPoint x: 302, startPoint y: 194, endPoint x: -15, endPoint y: 189, distance: 317.0
click at [0, 189] on html "**********" at bounding box center [784, 440] width 1568 height 880
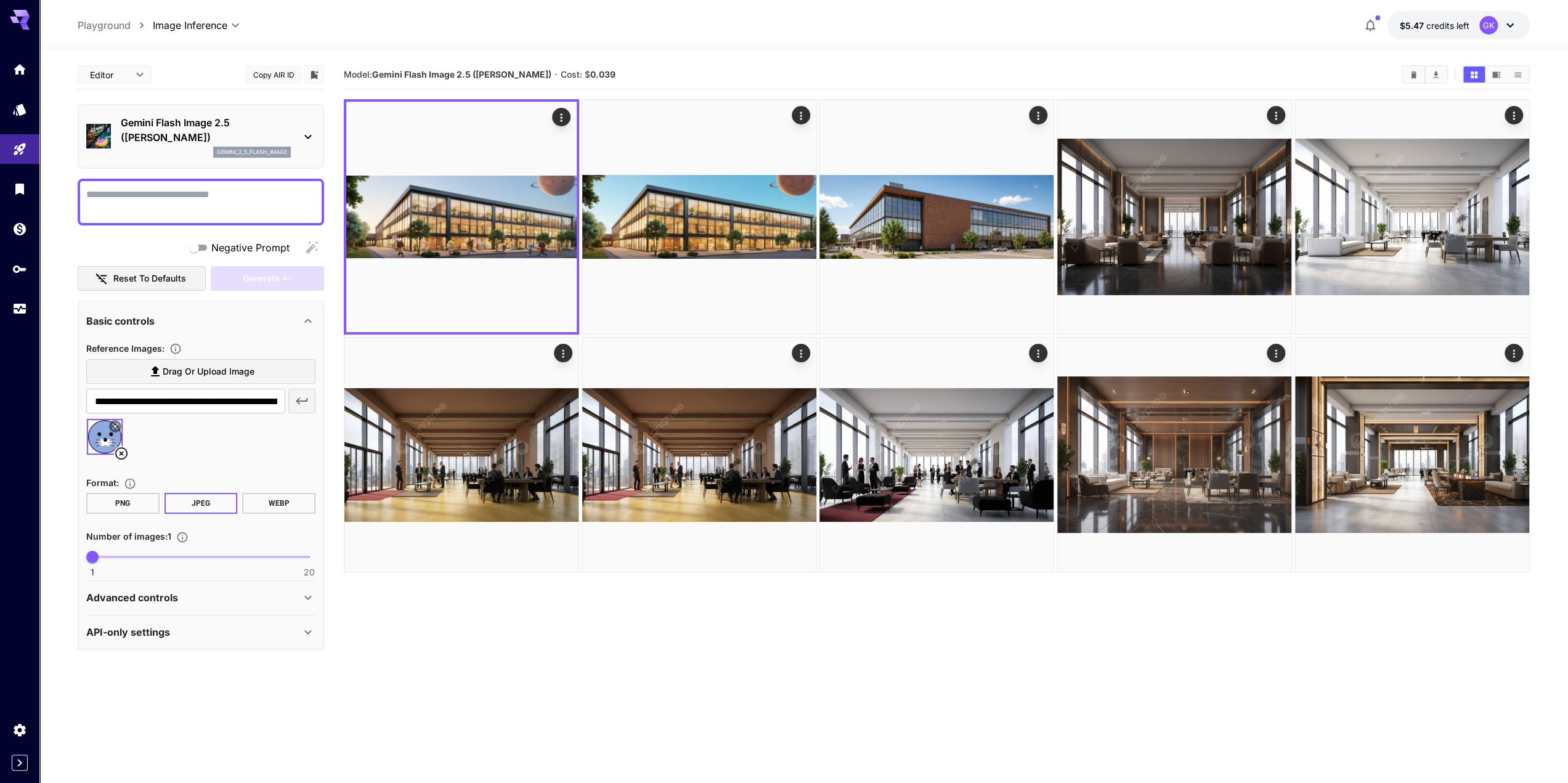
type textarea "*"
type textarea "**********"
click at [249, 284] on span "Generate" at bounding box center [261, 278] width 37 height 15
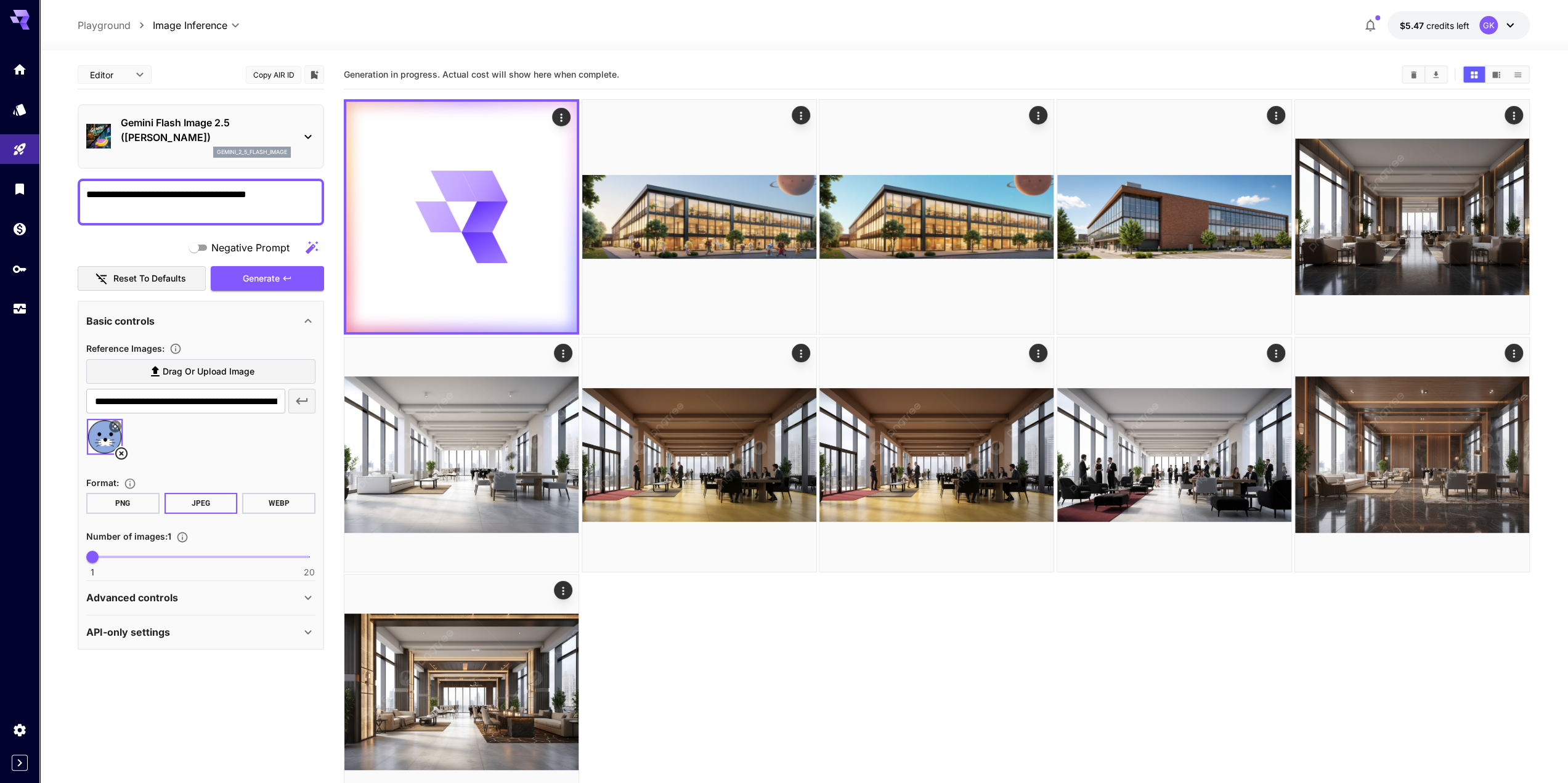
click at [866, 623] on div at bounding box center [937, 455] width 1186 height 711
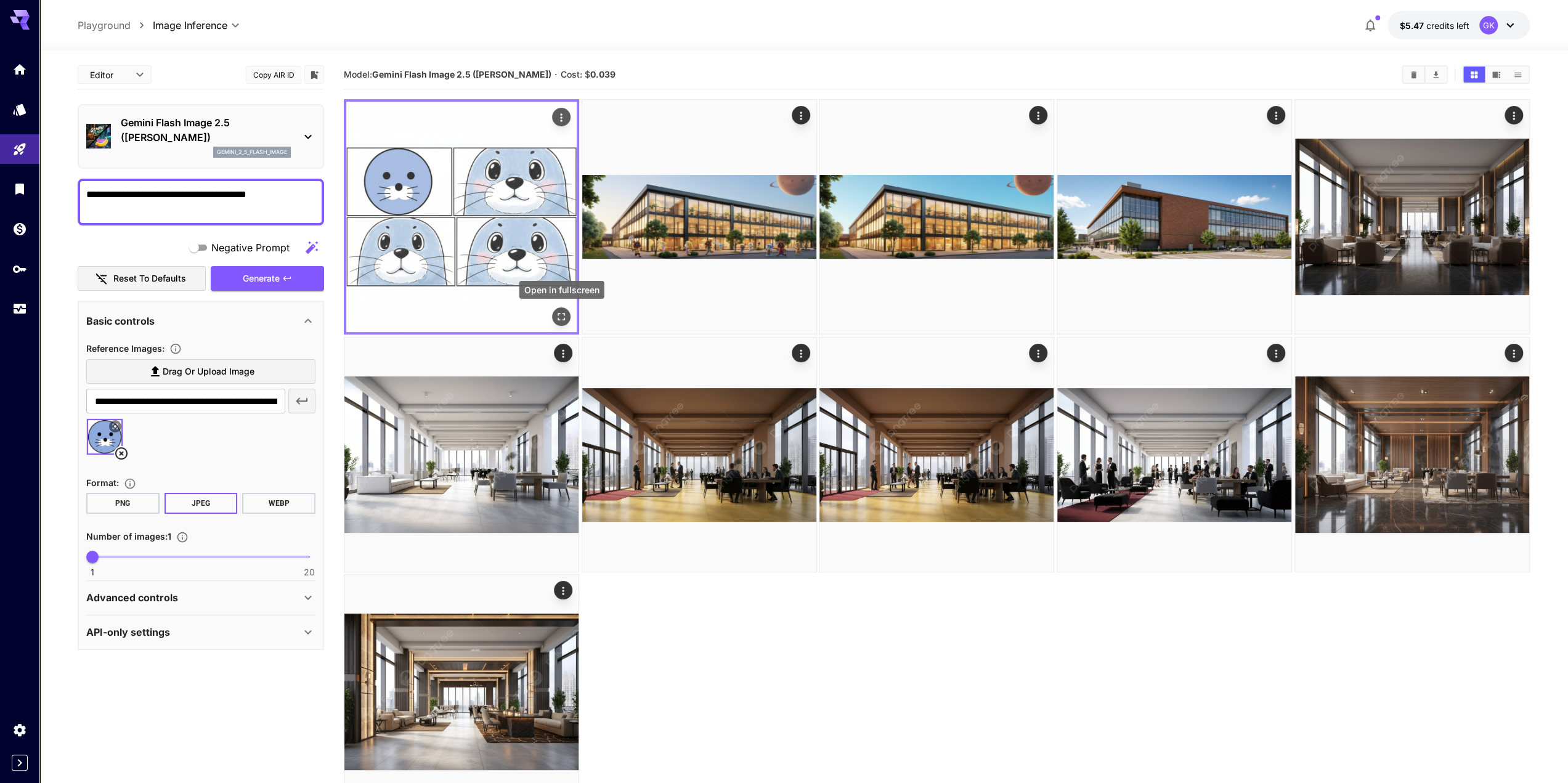
click at [564, 316] on icon "Open in fullscreen" at bounding box center [561, 316] width 12 height 12
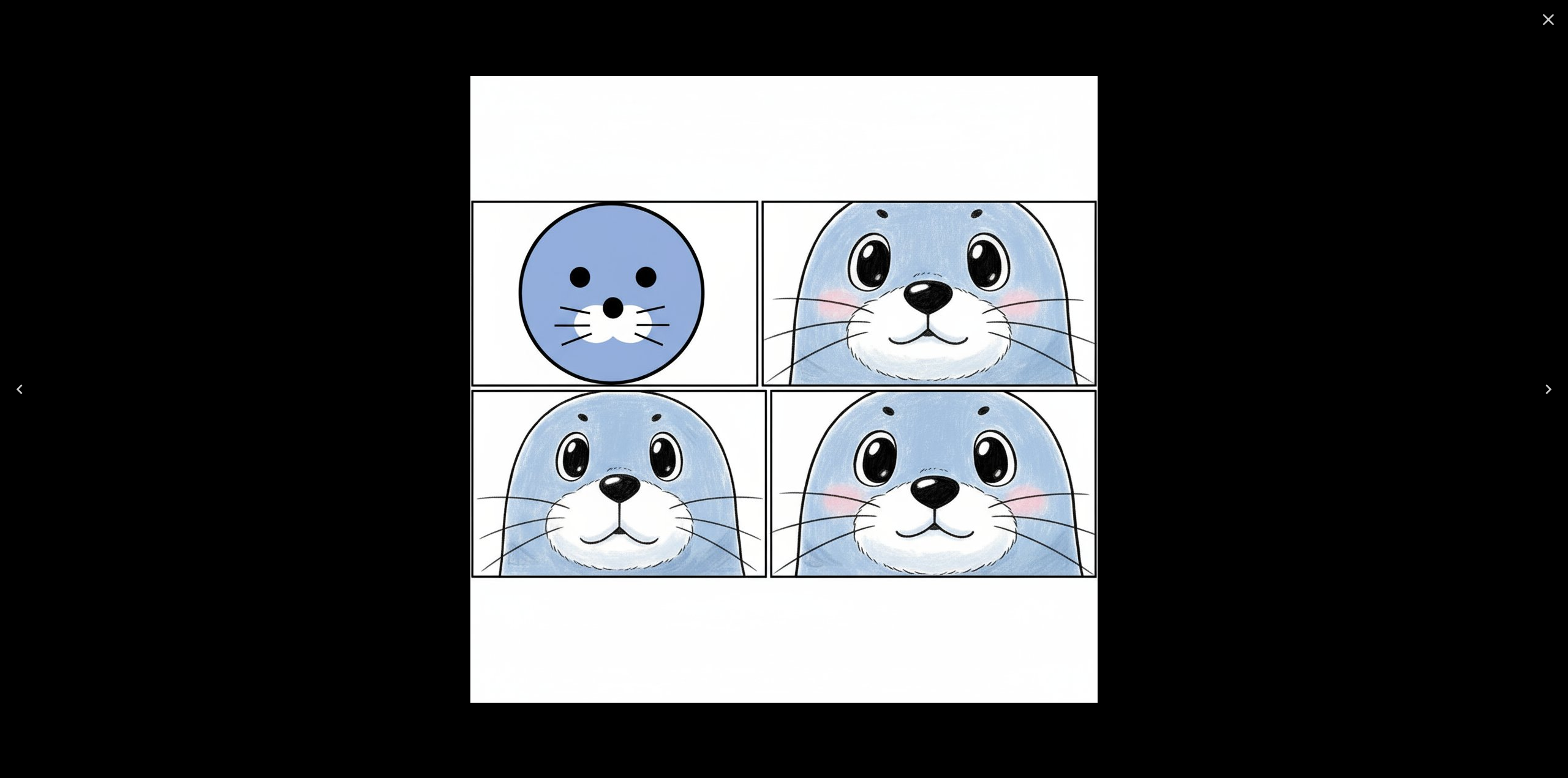
click at [1552, 21] on icon "Close" at bounding box center [1548, 19] width 20 height 20
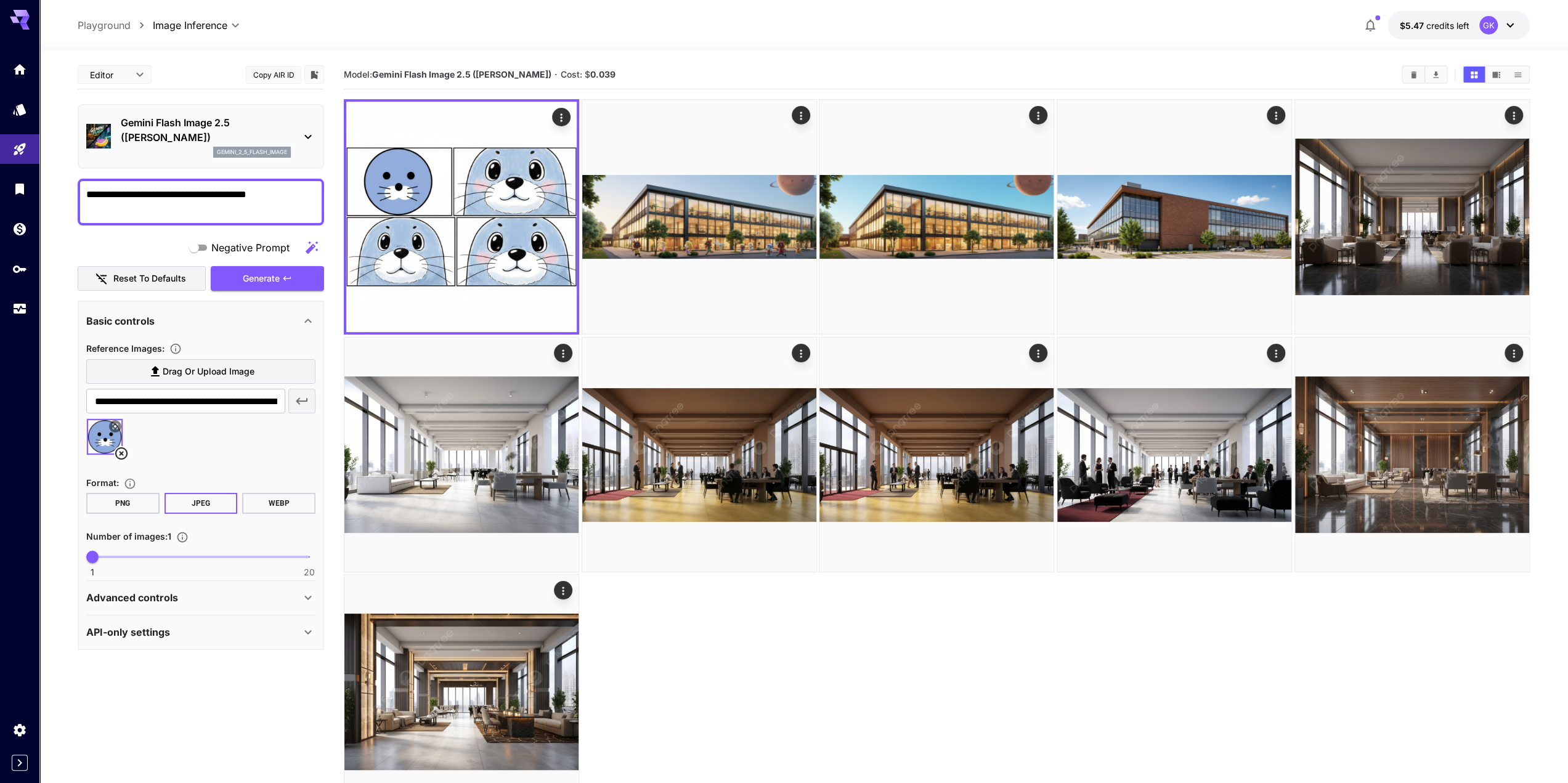
drag, startPoint x: 241, startPoint y: 210, endPoint x: 36, endPoint y: 171, distance: 208.7
click at [36, 171] on div "**********" at bounding box center [784, 440] width 1568 height 880
click at [28, 114] on link at bounding box center [19, 109] width 39 height 30
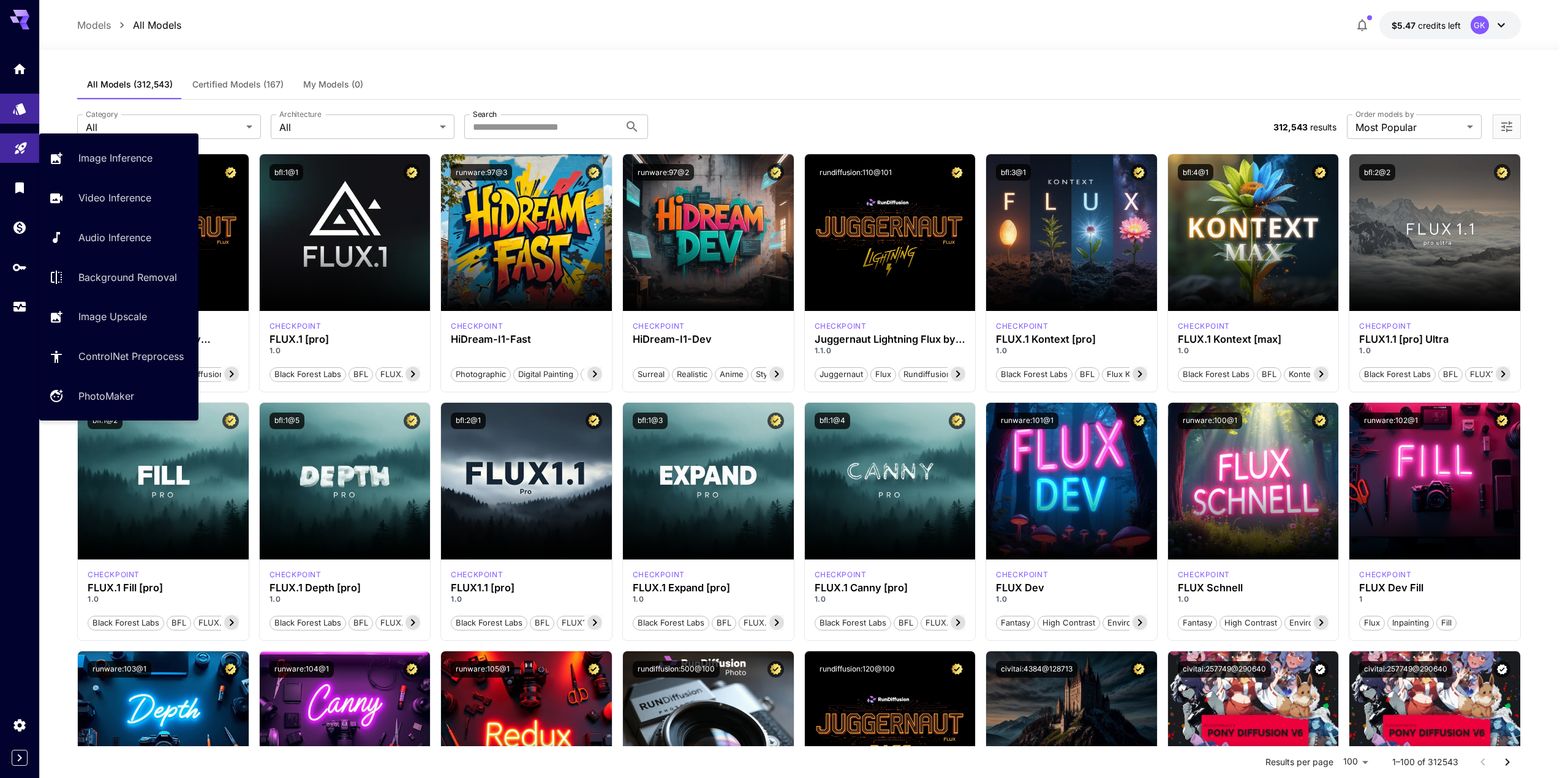
click at [29, 151] on link at bounding box center [19, 148] width 39 height 30
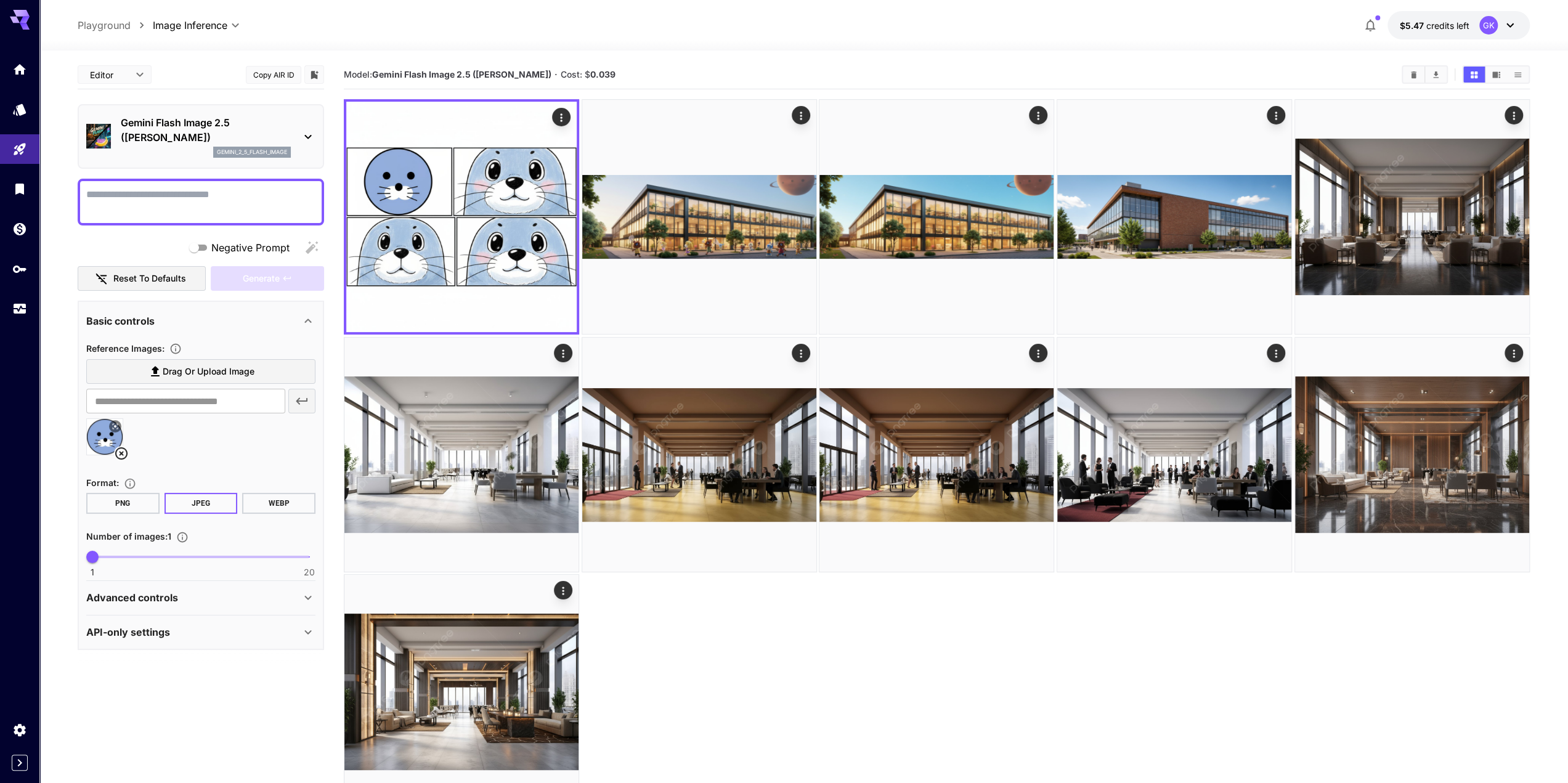
click at [204, 125] on p "Gemini Flash Image 2.5 ([PERSON_NAME])" at bounding box center [205, 129] width 170 height 30
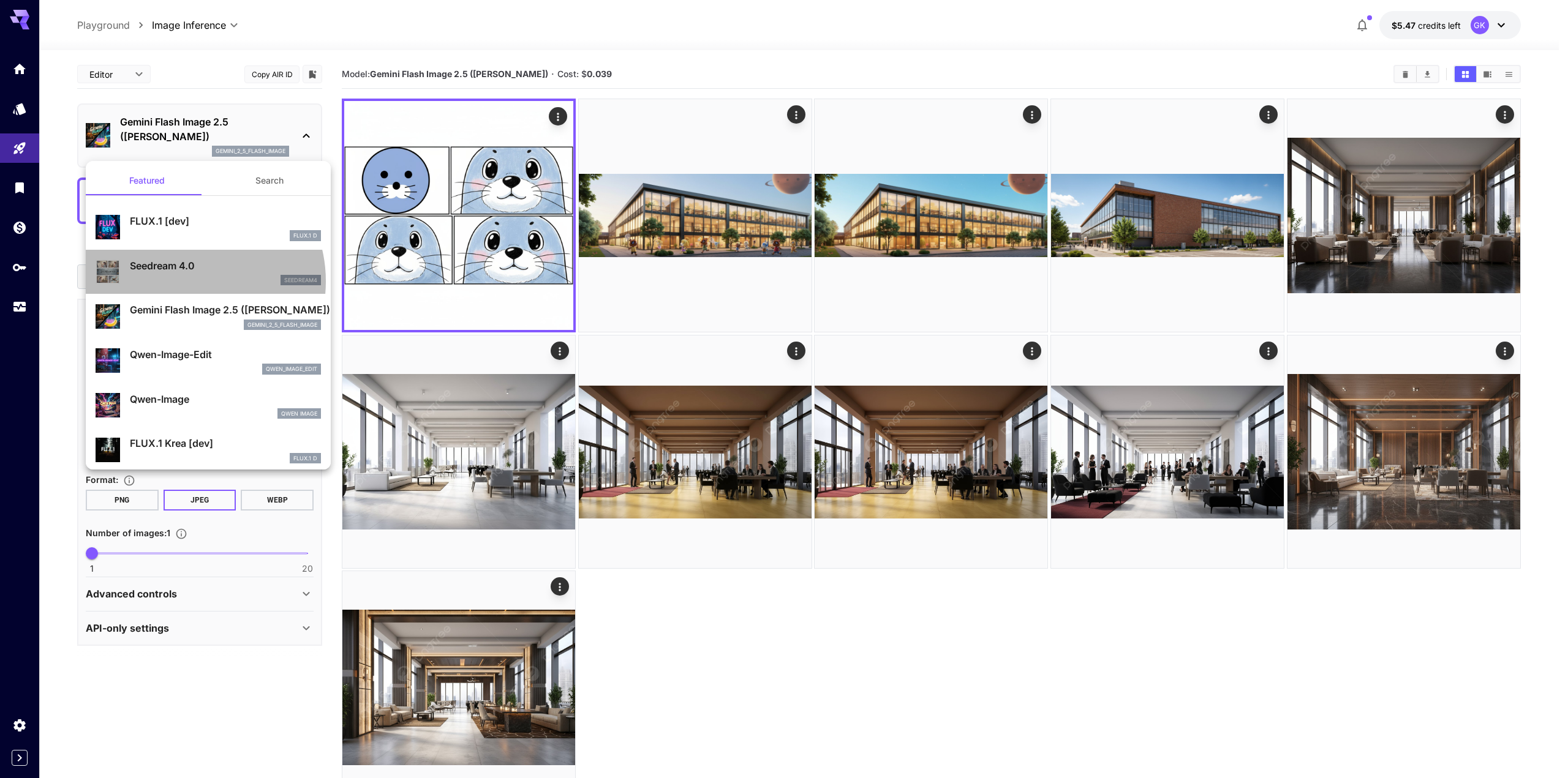
click at [188, 281] on div "seedream4" at bounding box center [225, 280] width 191 height 11
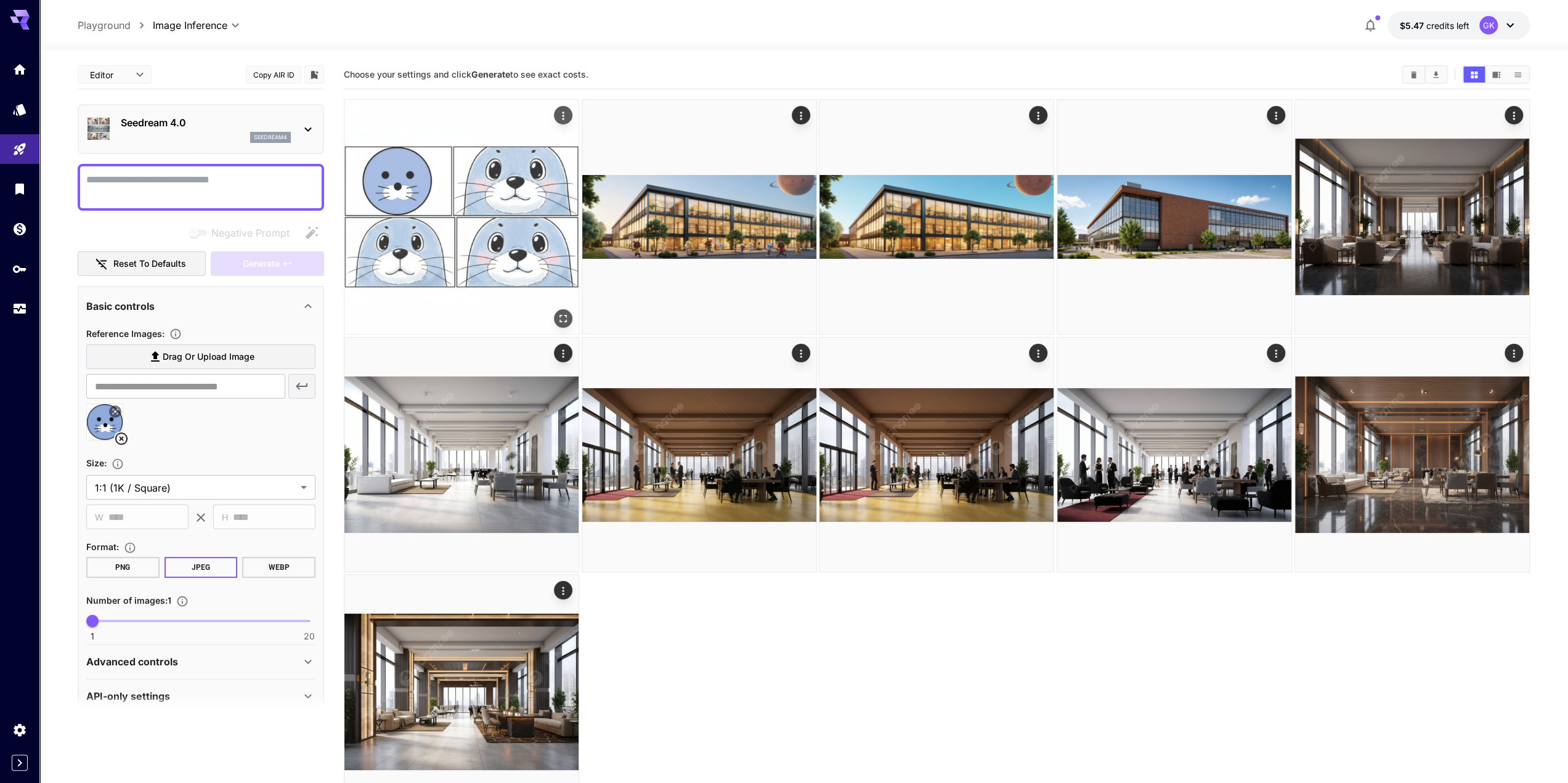
click at [562, 117] on icon "Actions" at bounding box center [563, 115] width 12 height 12
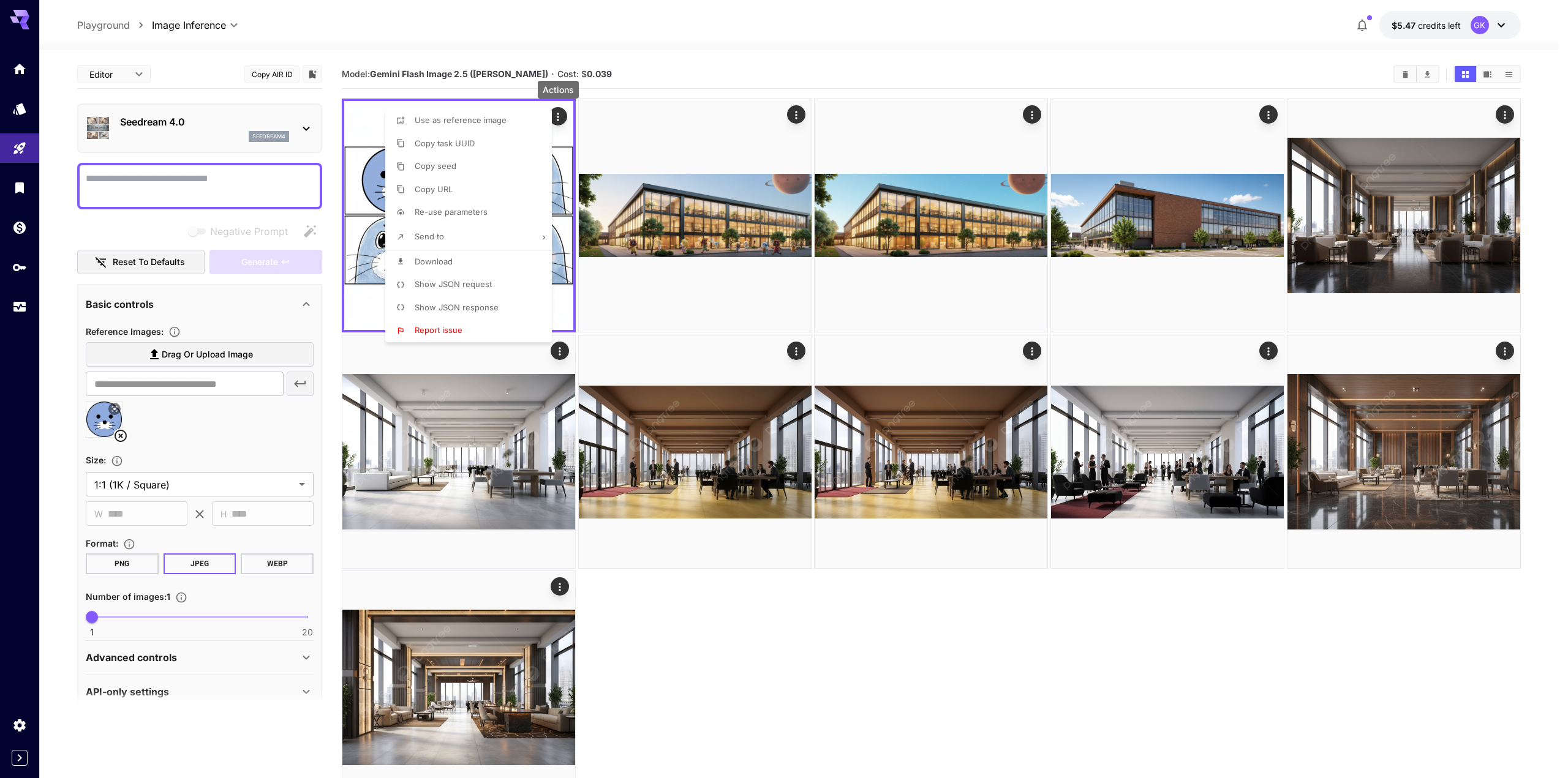
click at [692, 67] on div at bounding box center [784, 389] width 1568 height 778
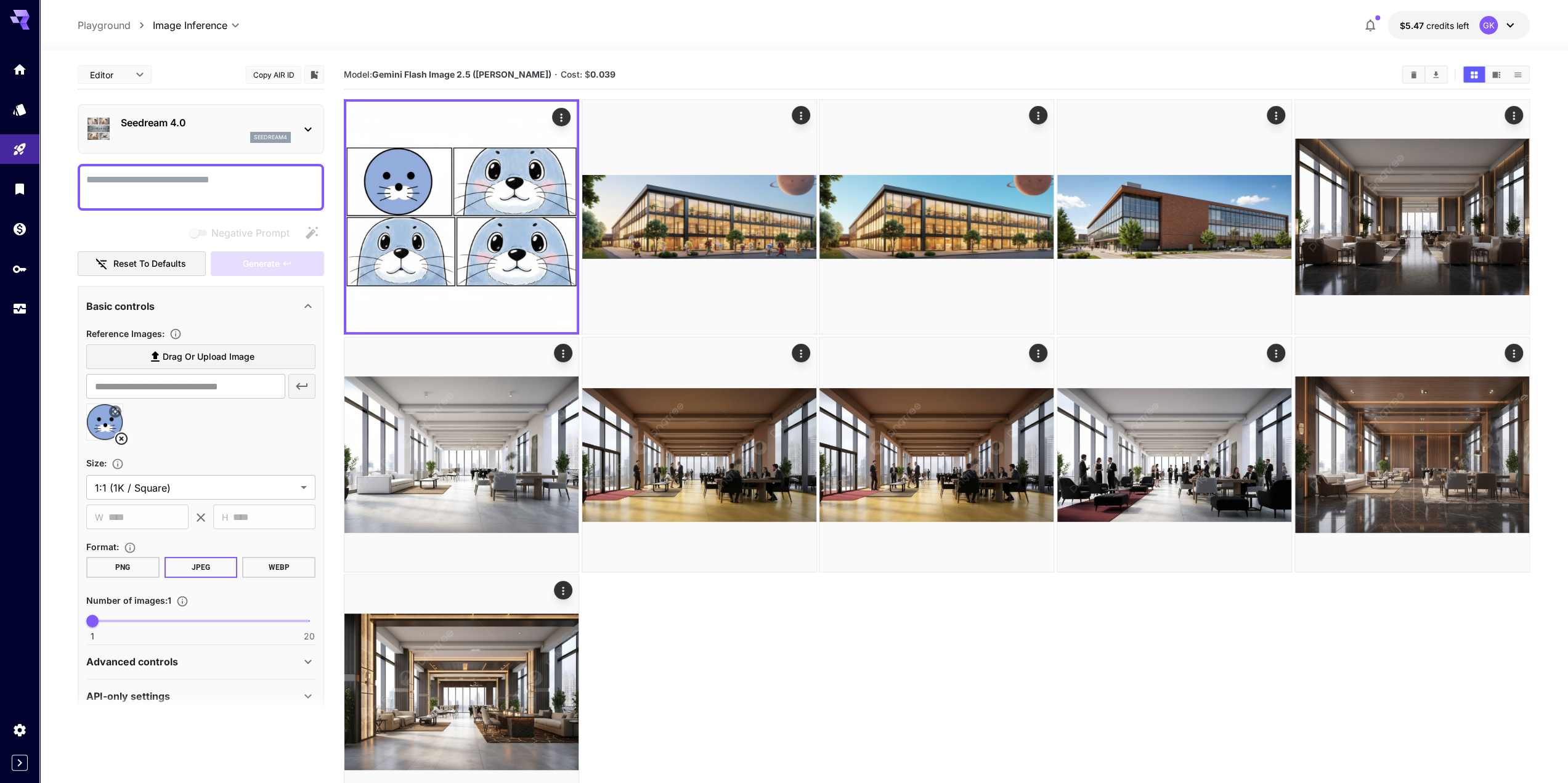
click at [163, 174] on textarea "Negative Prompt" at bounding box center [201, 187] width 229 height 30
paste textarea "**********"
type textarea "**********"
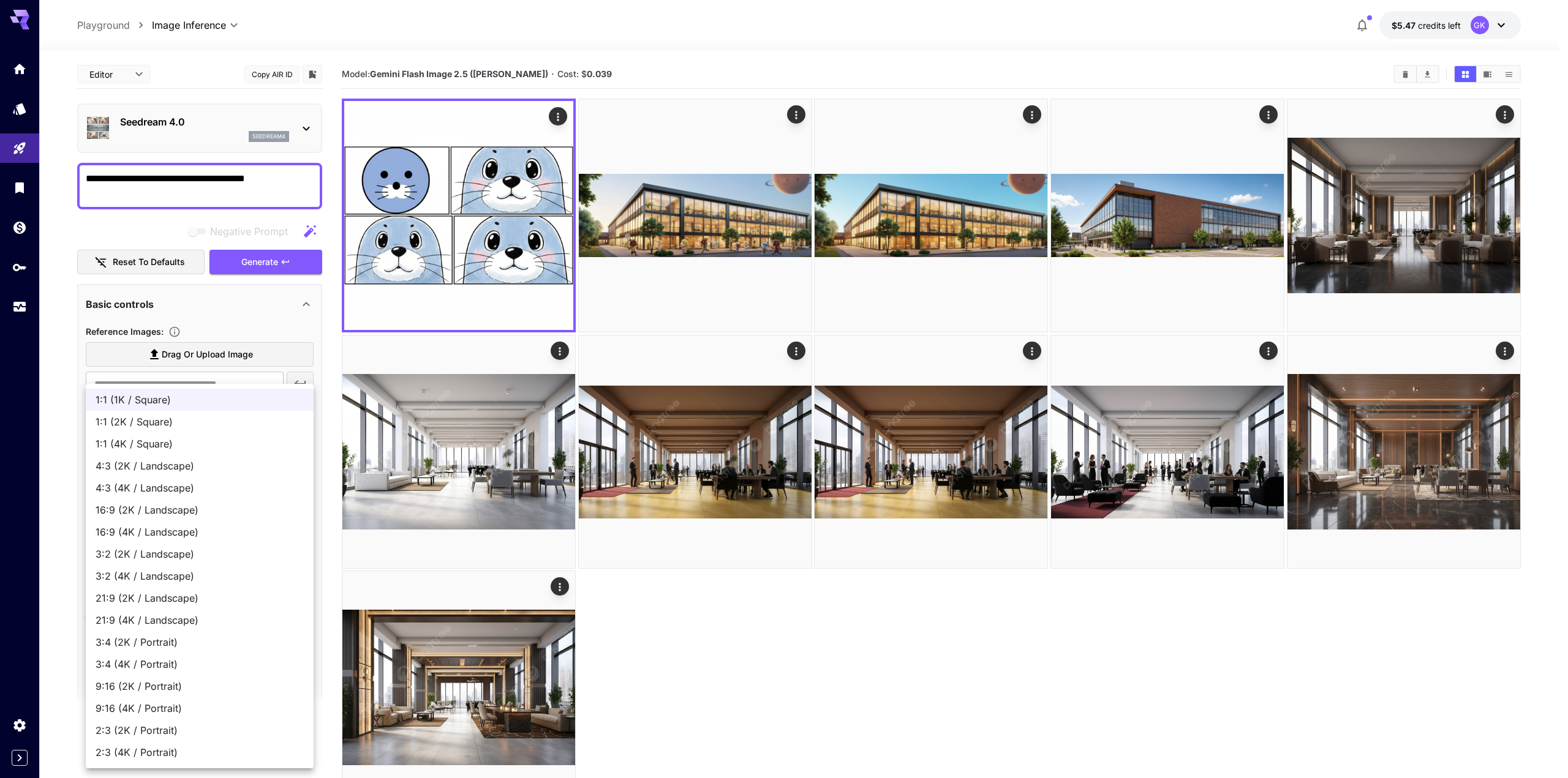
click at [177, 495] on body "**********" at bounding box center [784, 437] width 1568 height 875
click at [172, 442] on span "1:1 (4K / Square)" at bounding box center [199, 444] width 208 height 15
type input "**********"
type input "****"
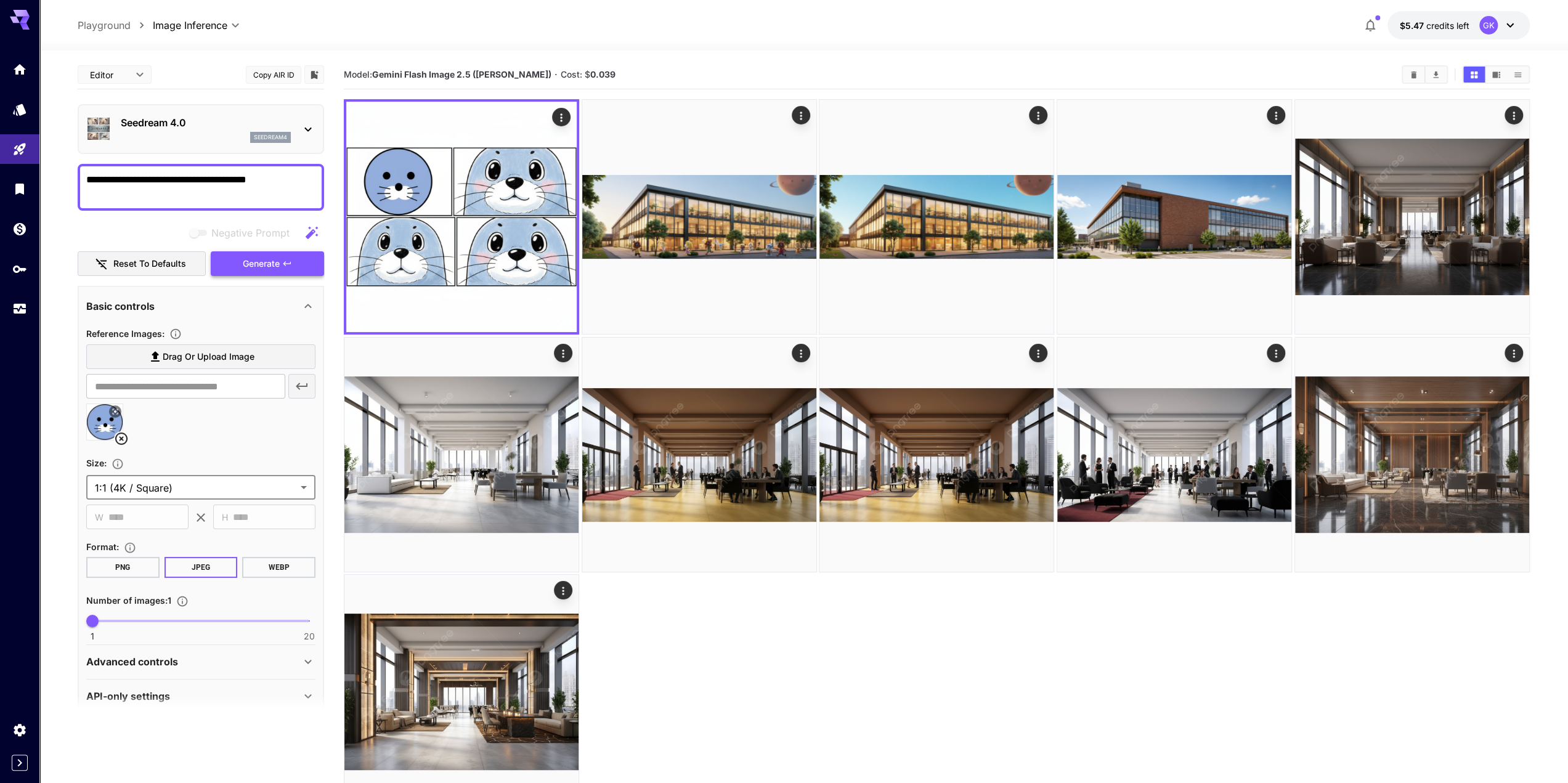
click at [281, 272] on button "Generate" at bounding box center [268, 264] width 113 height 26
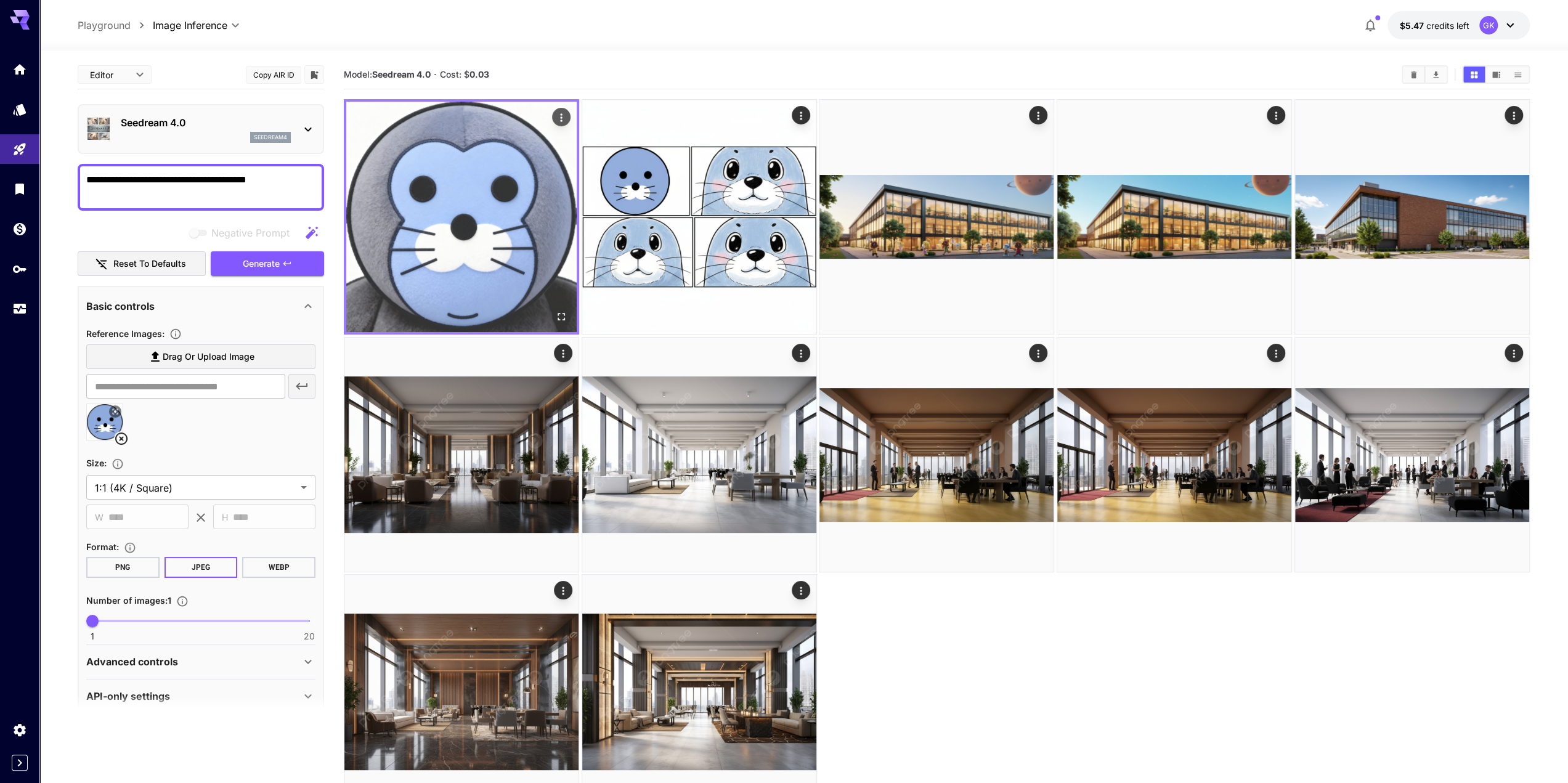
click at [527, 175] on img at bounding box center [461, 217] width 230 height 230
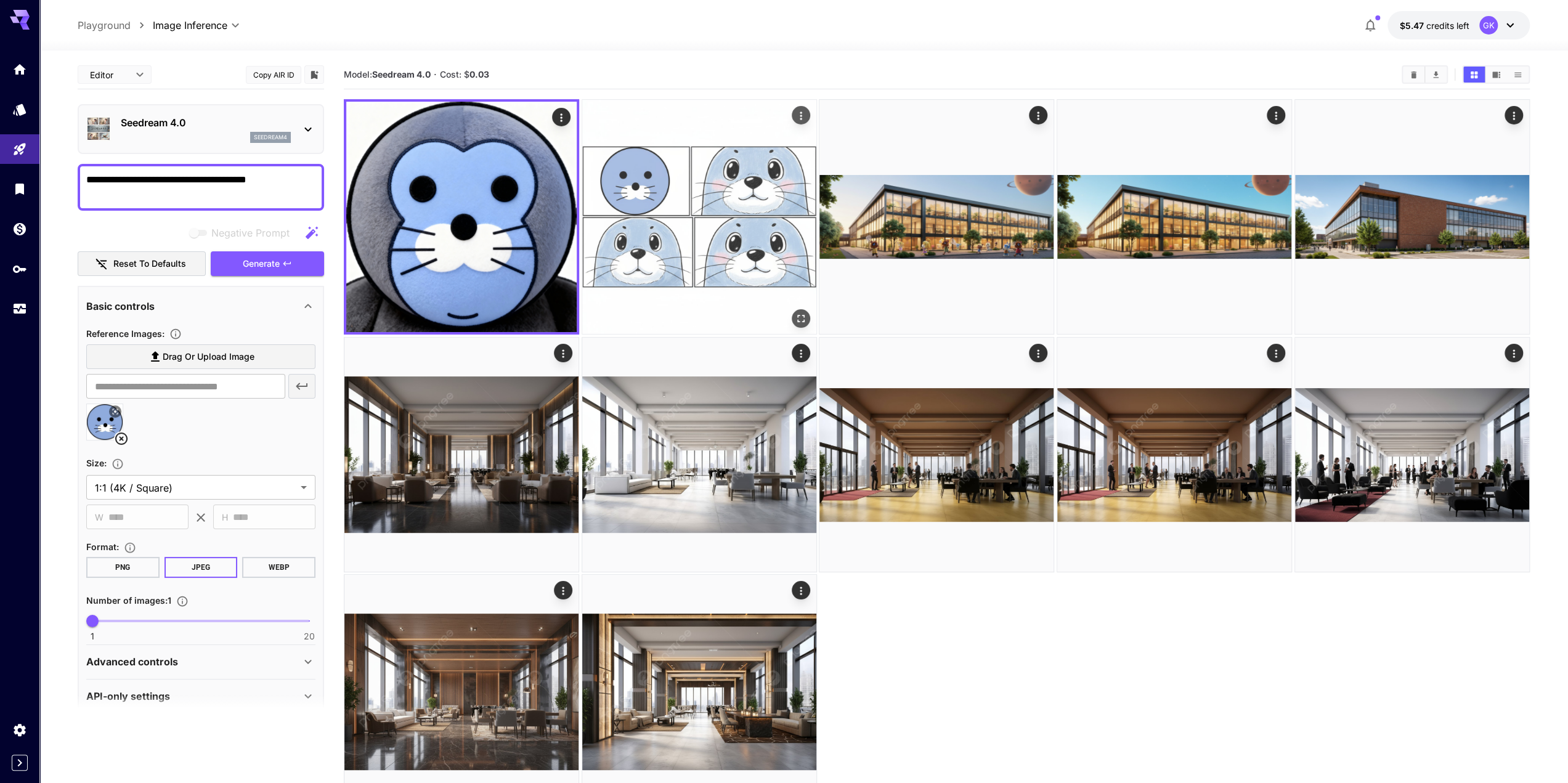
click at [672, 181] on img at bounding box center [699, 217] width 234 height 234
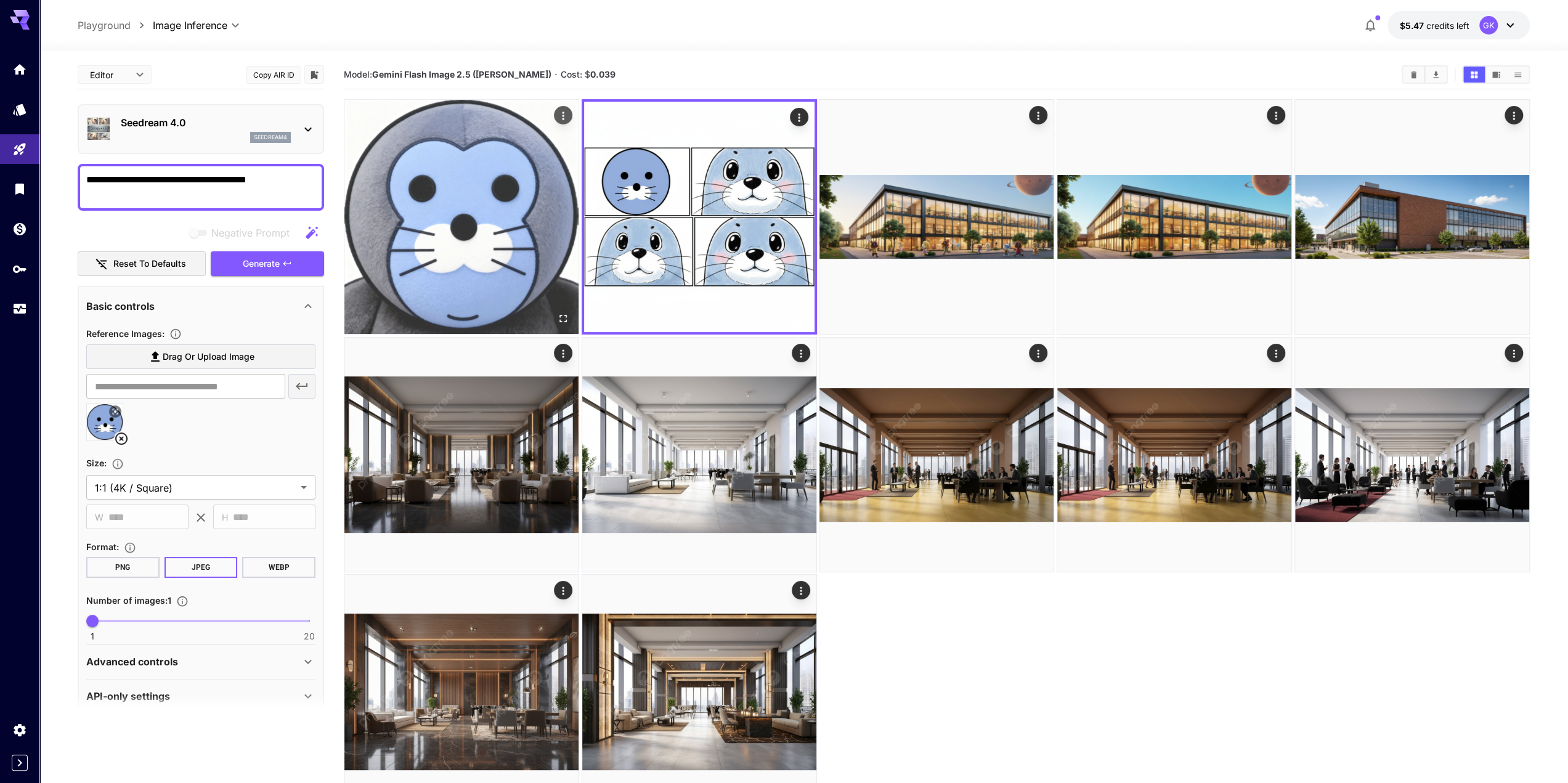
click at [491, 203] on img at bounding box center [461, 217] width 234 height 234
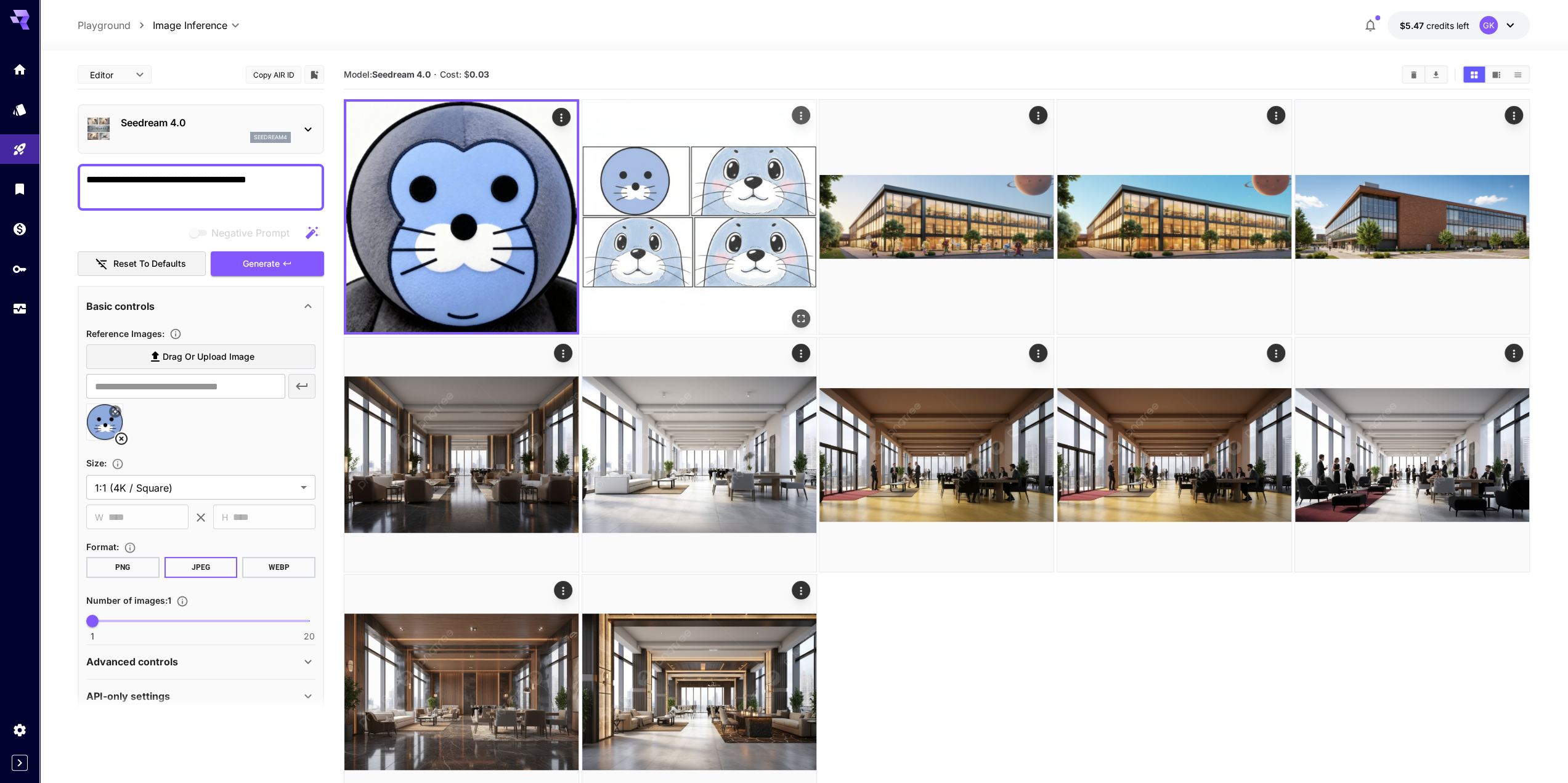
click at [650, 204] on img at bounding box center [699, 217] width 234 height 234
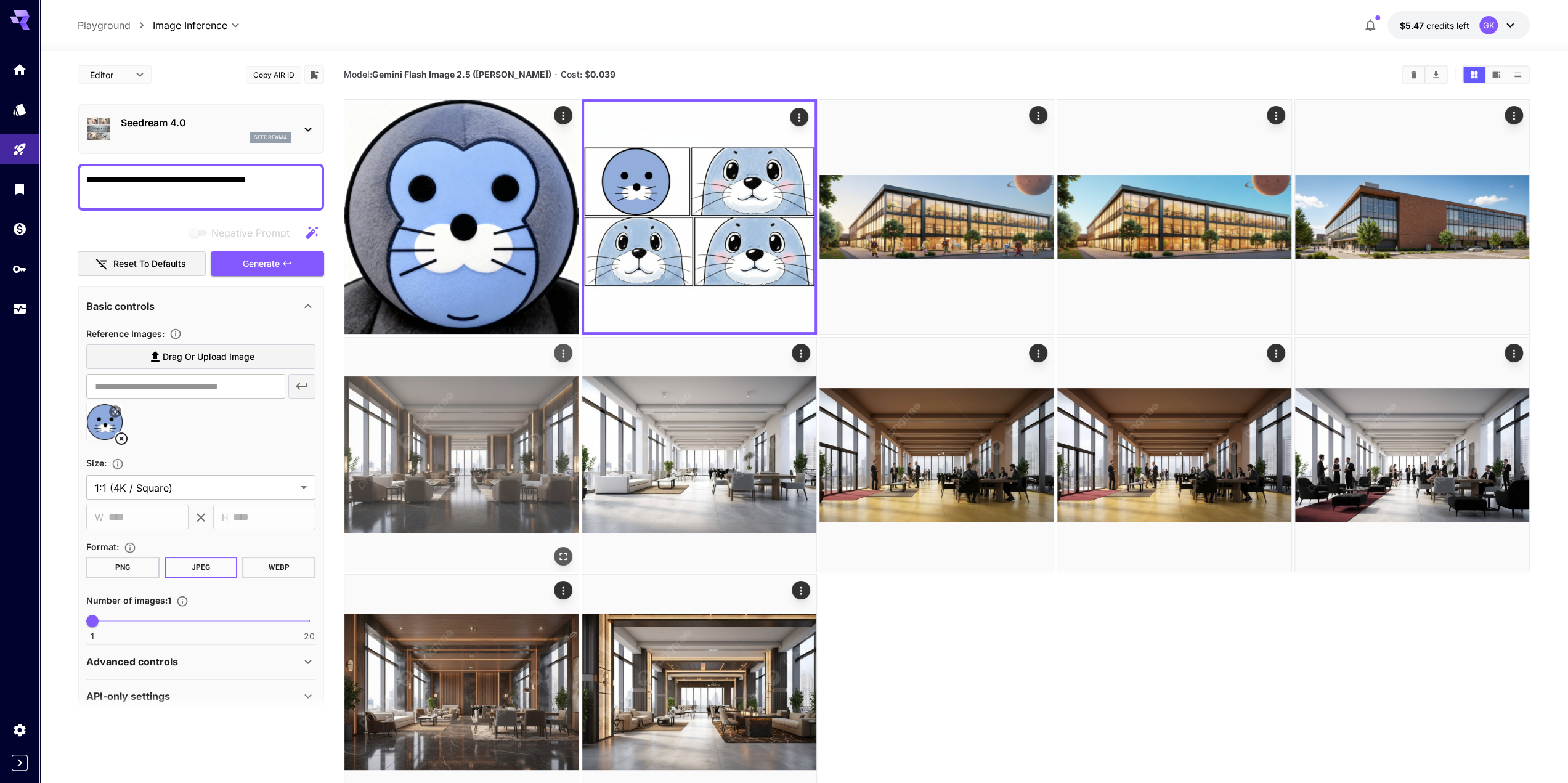
click at [468, 430] on img at bounding box center [461, 455] width 234 height 234
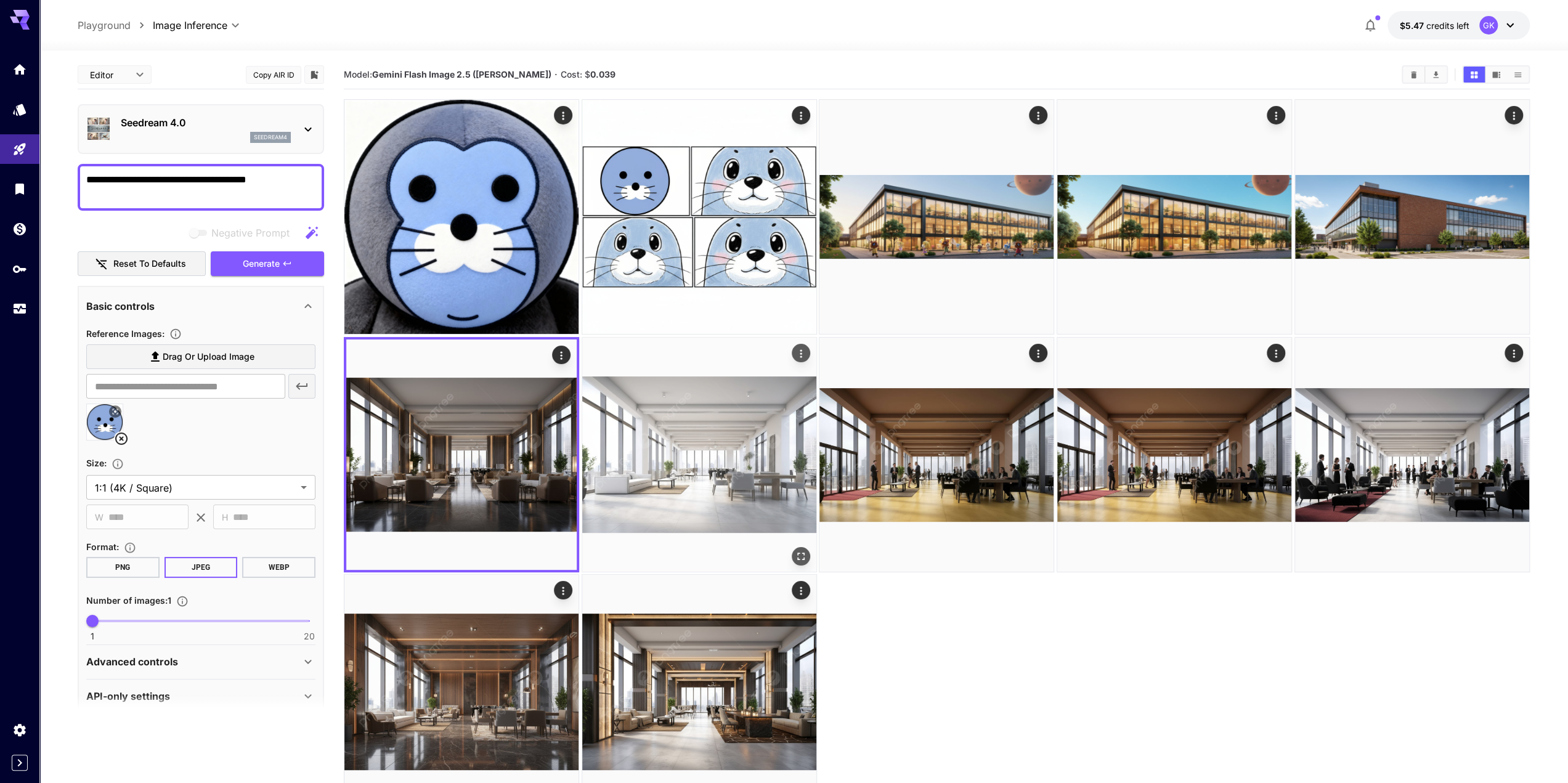
click at [635, 421] on img at bounding box center [699, 455] width 234 height 234
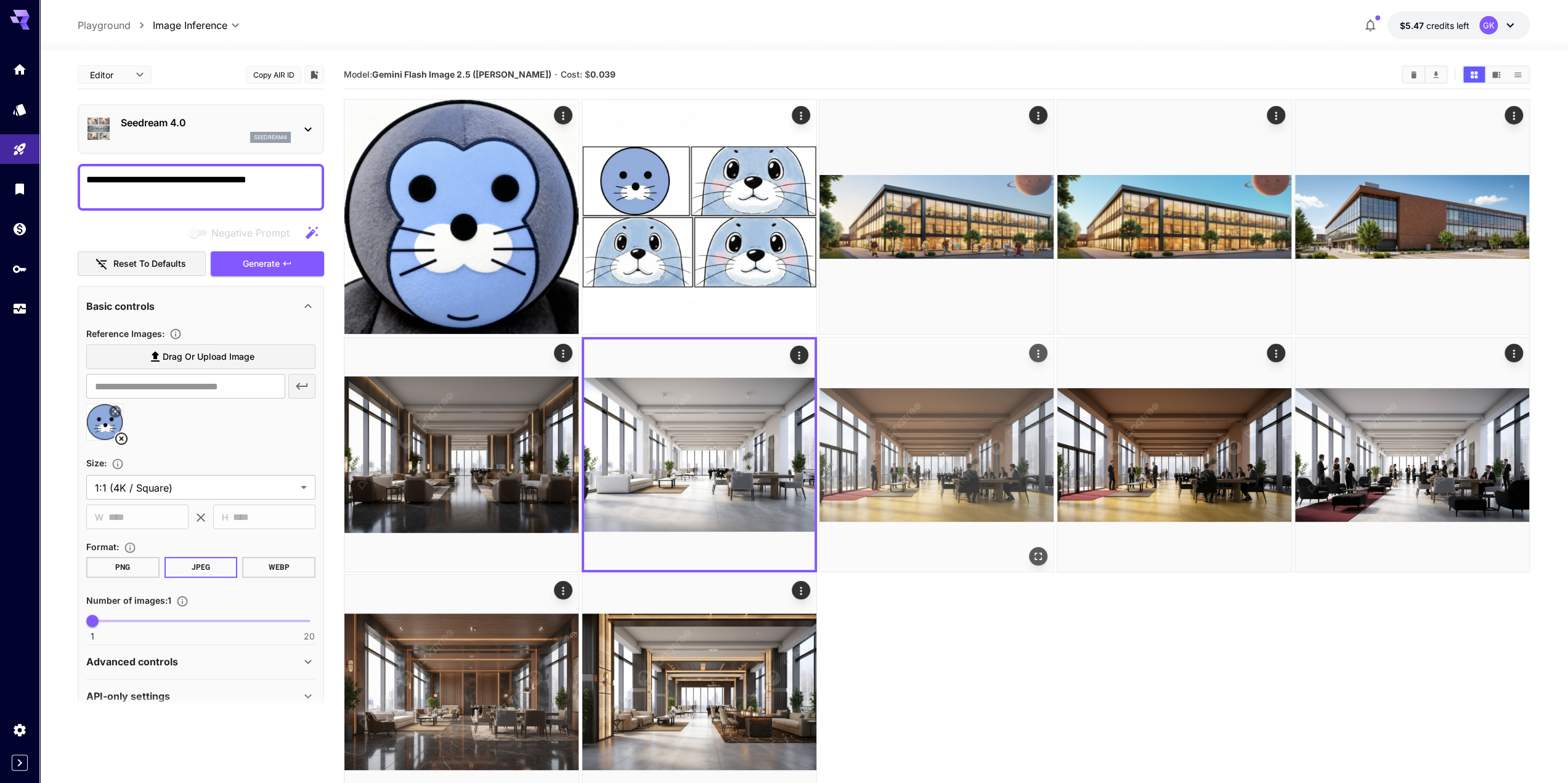
click at [850, 412] on img at bounding box center [937, 455] width 234 height 234
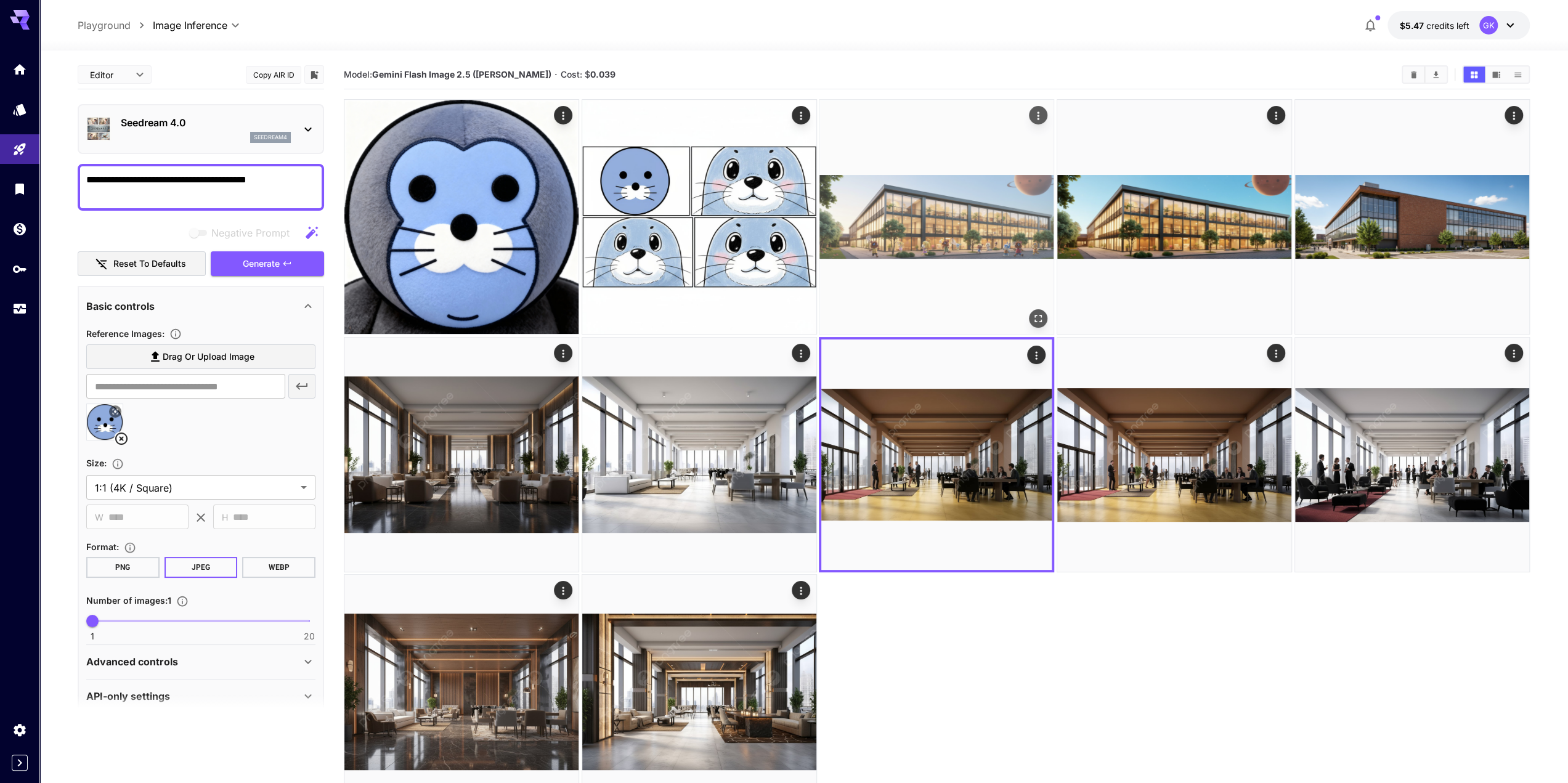
click at [862, 280] on img at bounding box center [937, 217] width 234 height 234
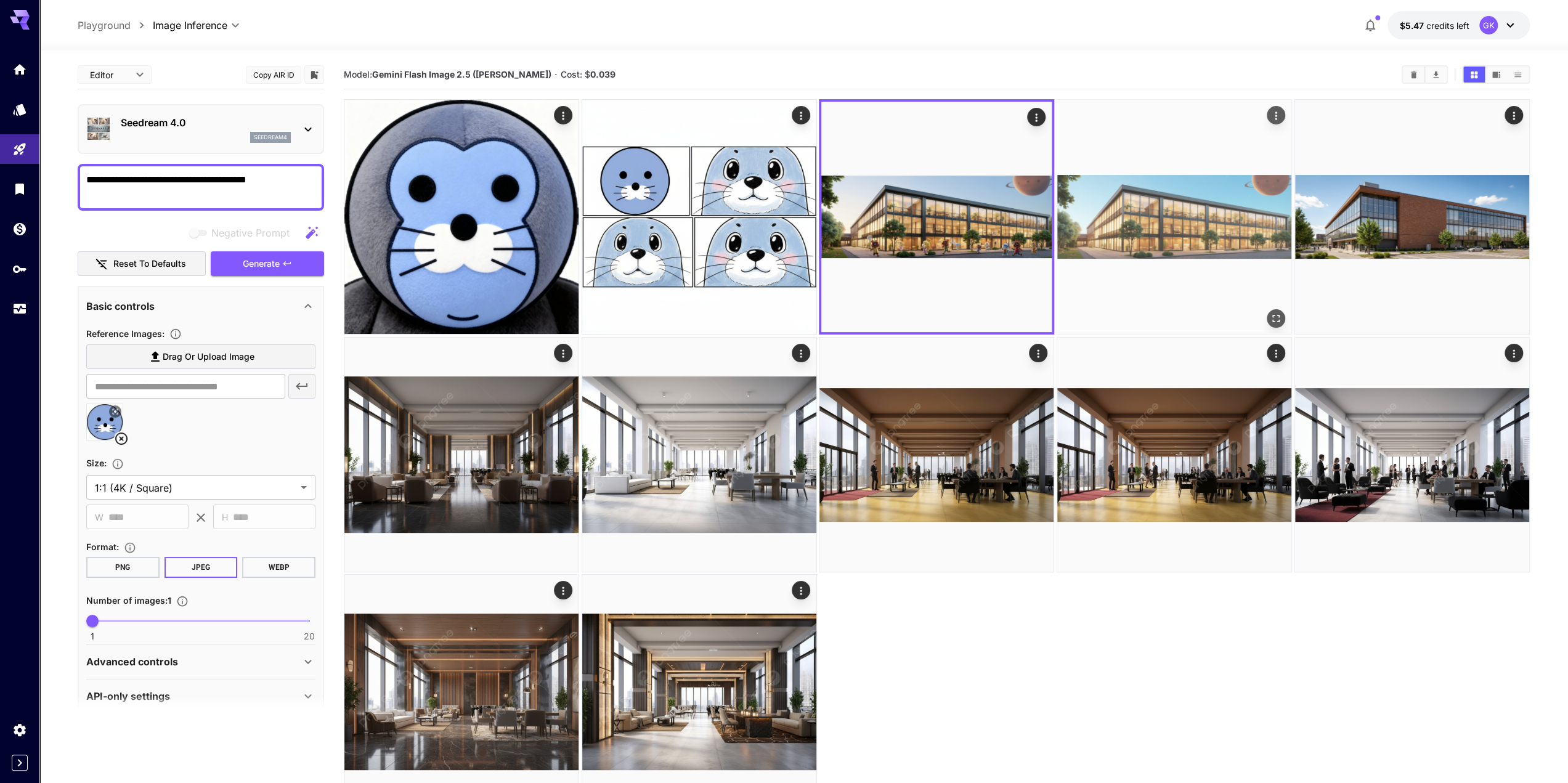
click at [1100, 248] on img at bounding box center [1174, 217] width 234 height 234
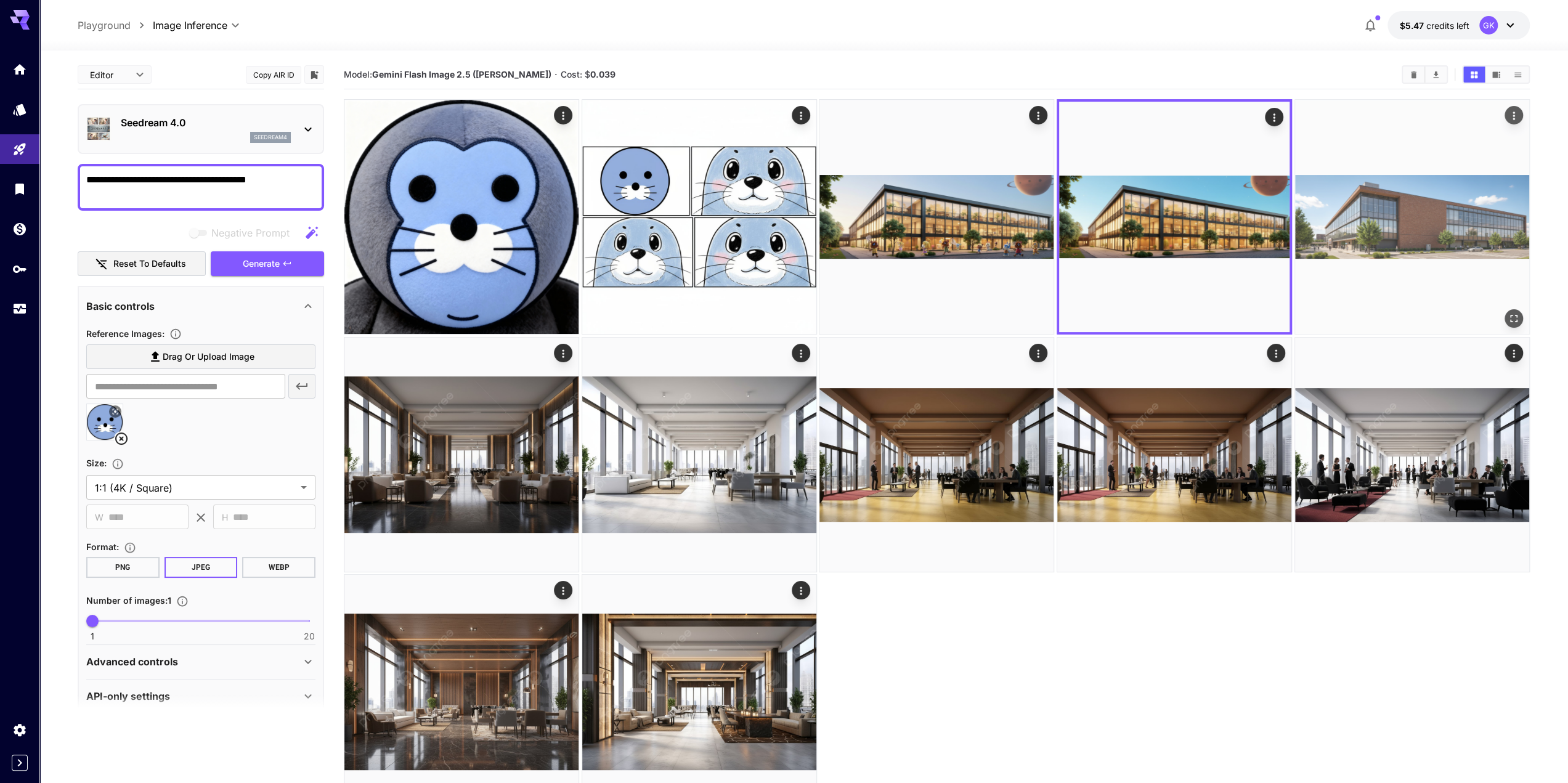
click at [1415, 233] on img at bounding box center [1412, 217] width 234 height 234
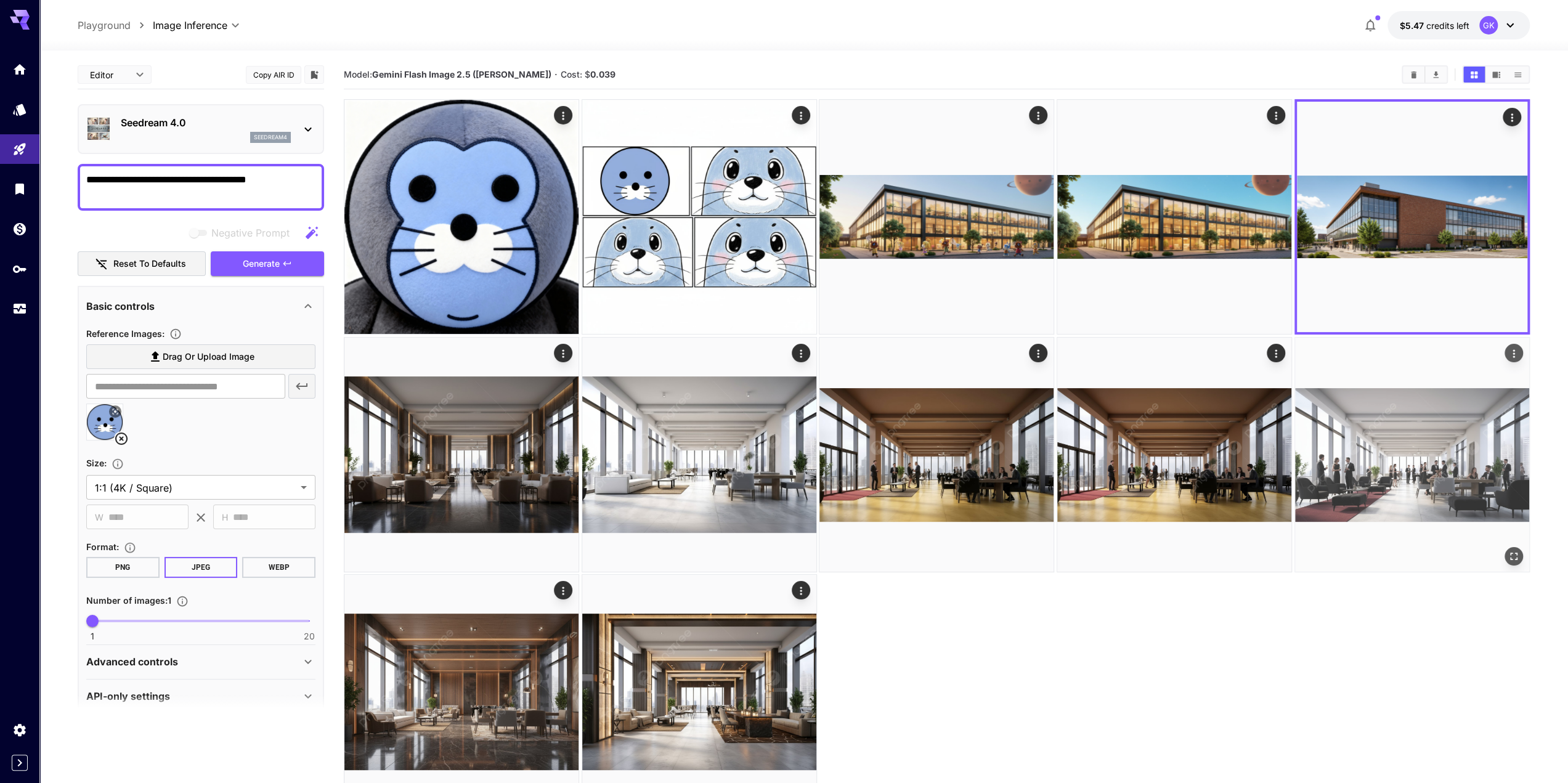
click at [1396, 403] on img at bounding box center [1412, 455] width 234 height 234
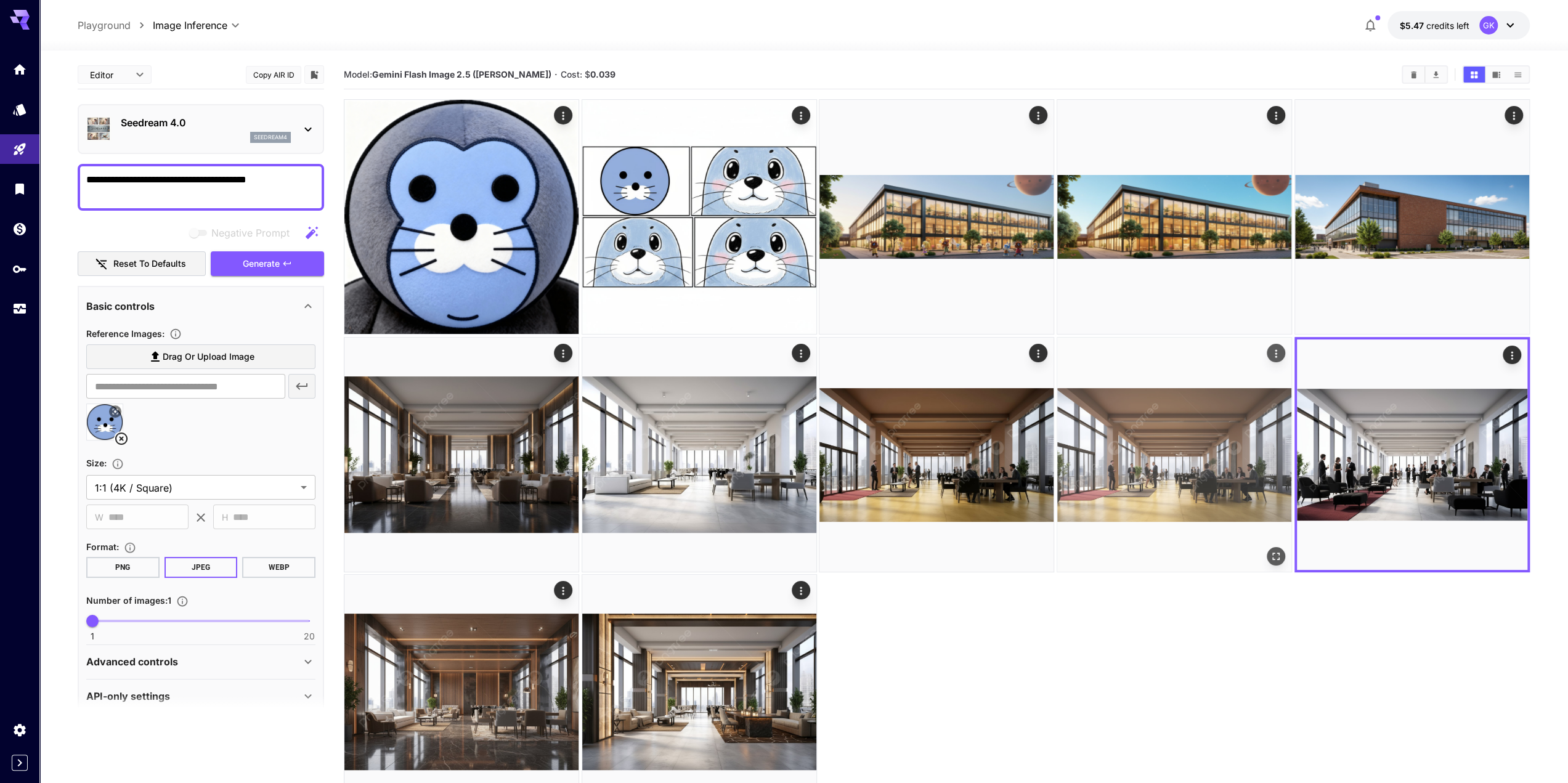
click at [1224, 446] on img at bounding box center [1174, 455] width 234 height 234
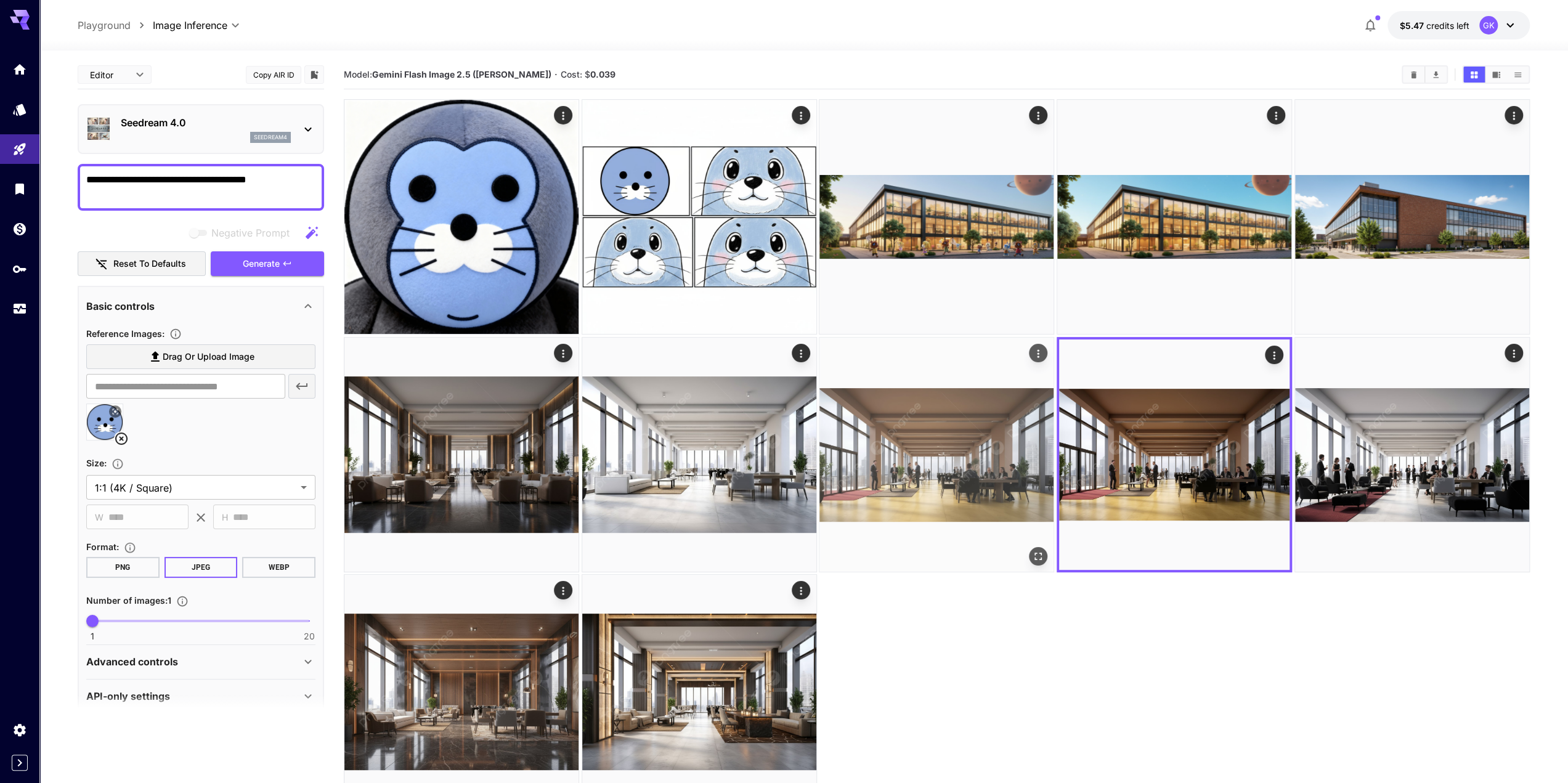
click at [984, 453] on img at bounding box center [937, 455] width 234 height 234
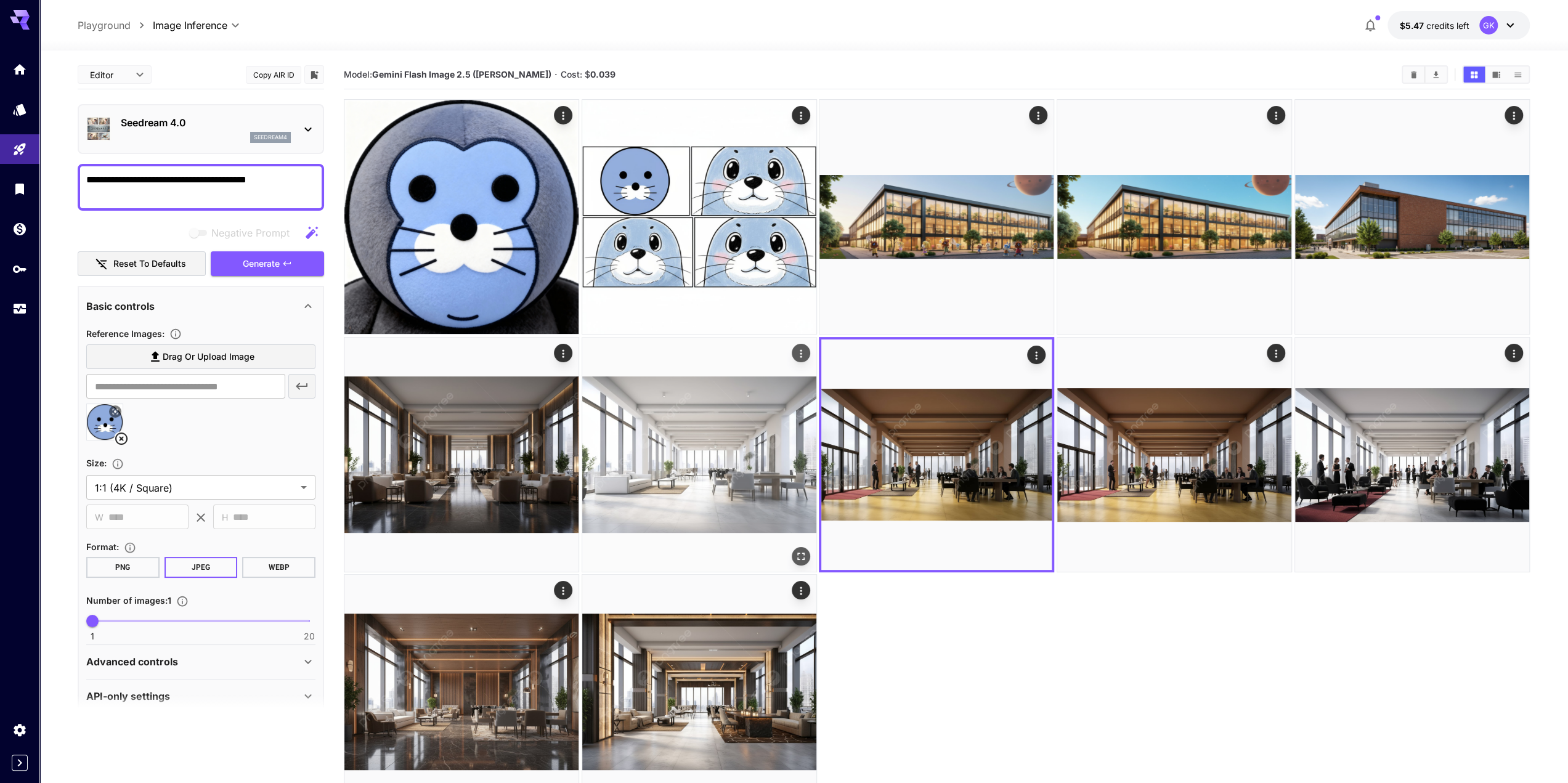
click at [677, 463] on img at bounding box center [699, 455] width 234 height 234
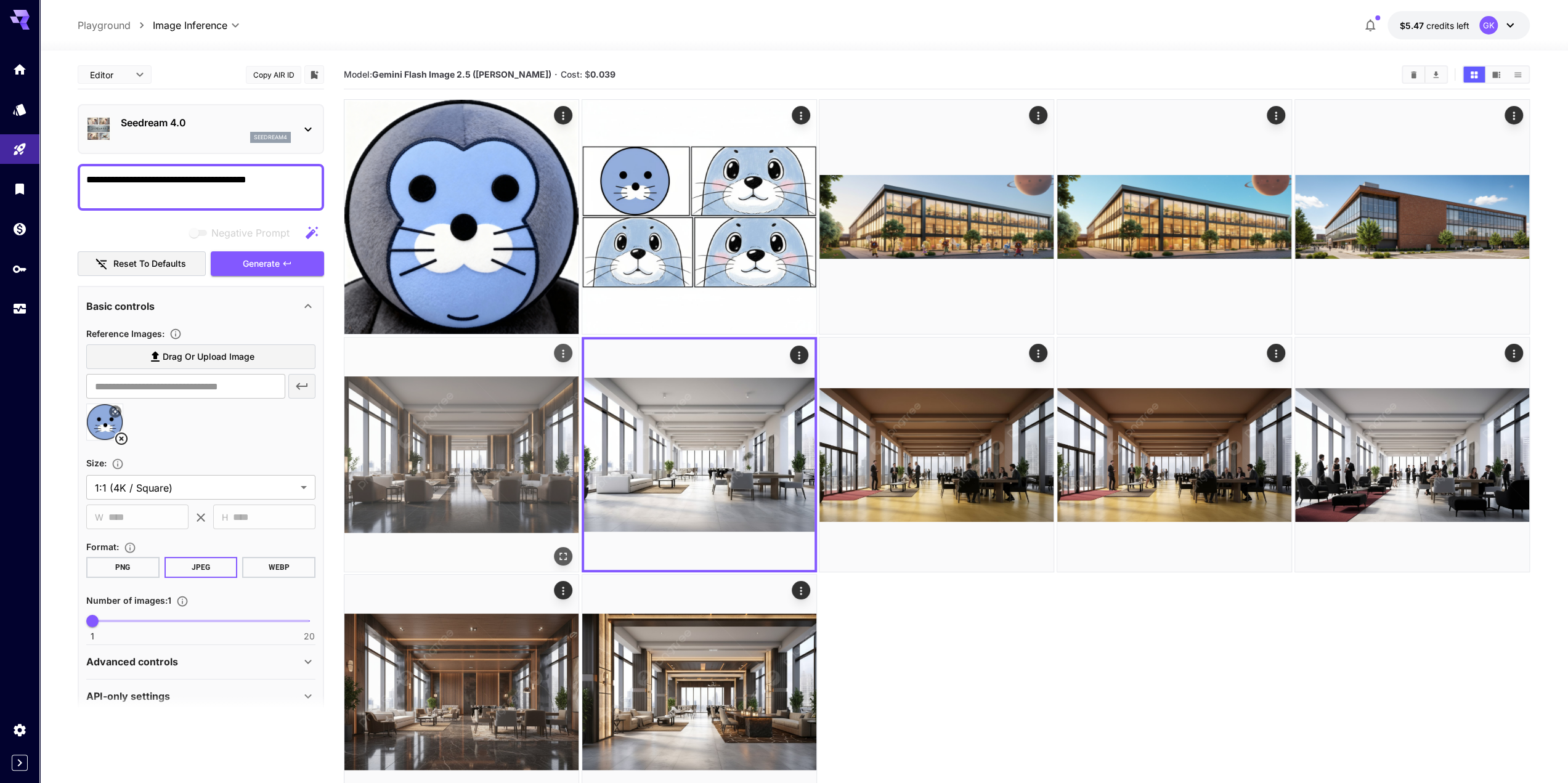
click at [476, 466] on img at bounding box center [461, 455] width 234 height 234
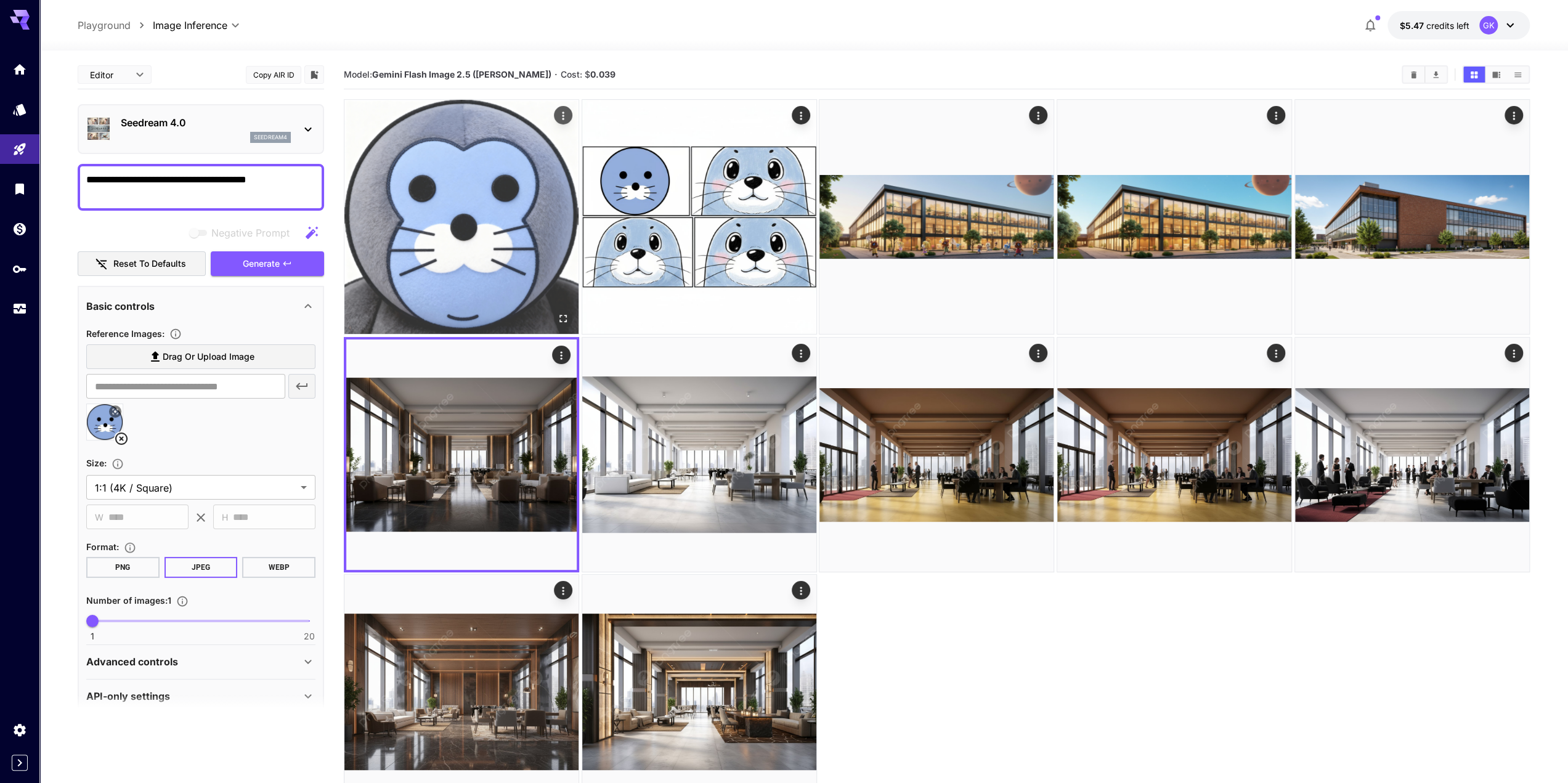
click at [439, 292] on img at bounding box center [461, 217] width 234 height 234
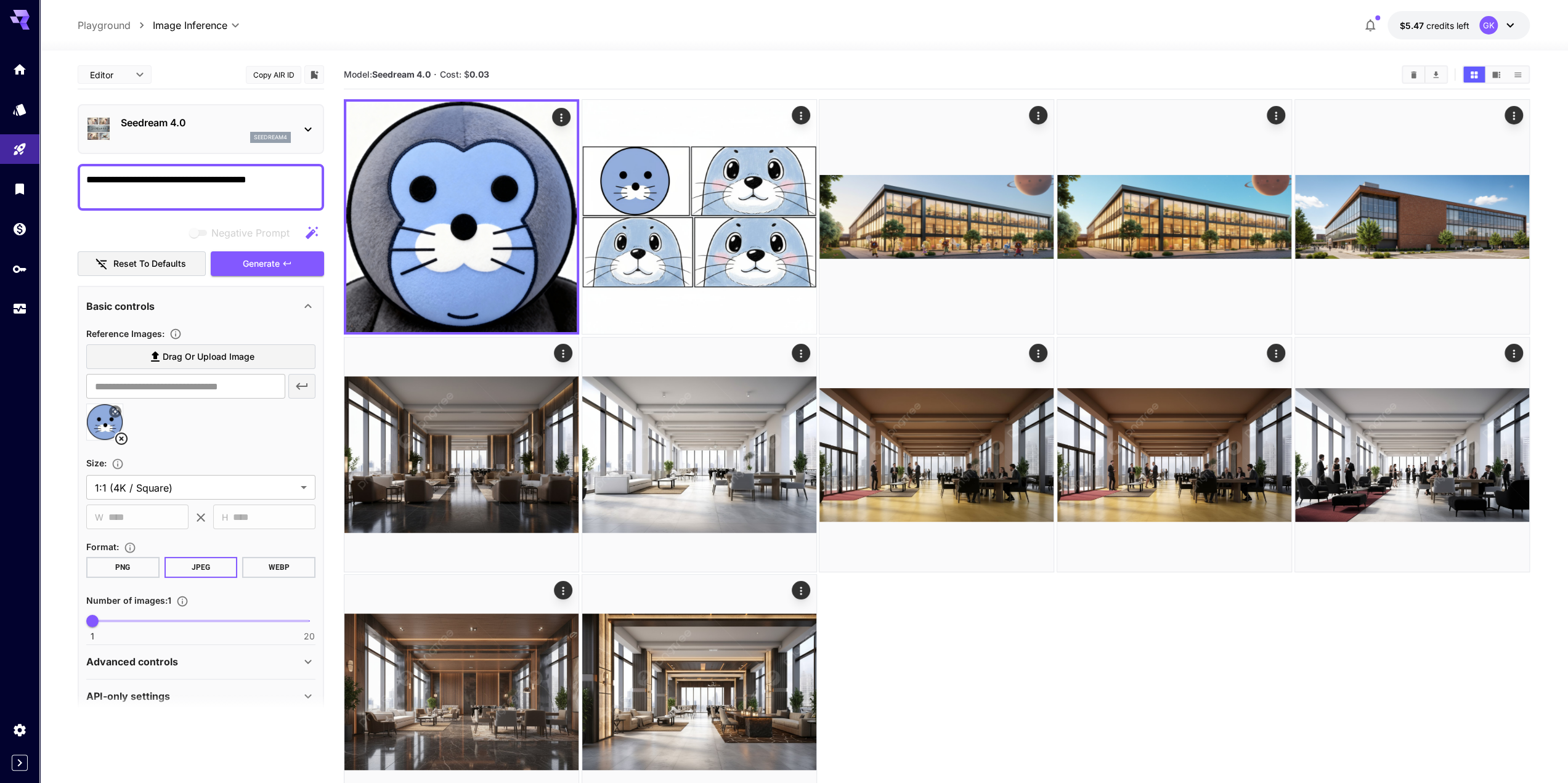
click at [238, 199] on textarea "**********" at bounding box center [201, 187] width 229 height 30
drag, startPoint x: 223, startPoint y: 195, endPoint x: -37, endPoint y: 157, distance: 262.8
click at [0, 157] on html "**********" at bounding box center [784, 440] width 1568 height 880
click at [282, 135] on p "seedream4" at bounding box center [271, 137] width 34 height 9
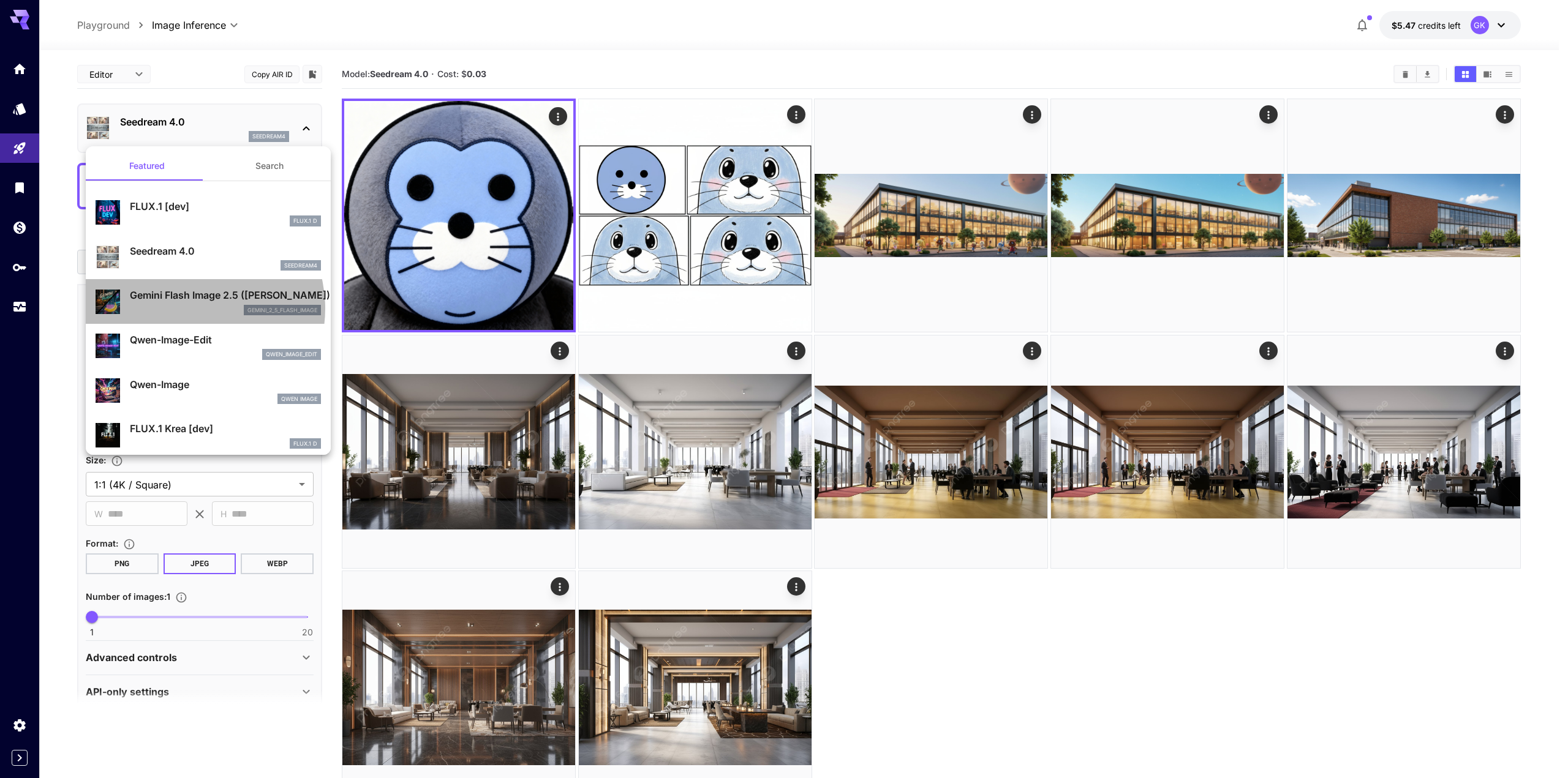
click at [195, 308] on div "gemini_2_5_flash_image" at bounding box center [225, 310] width 191 height 11
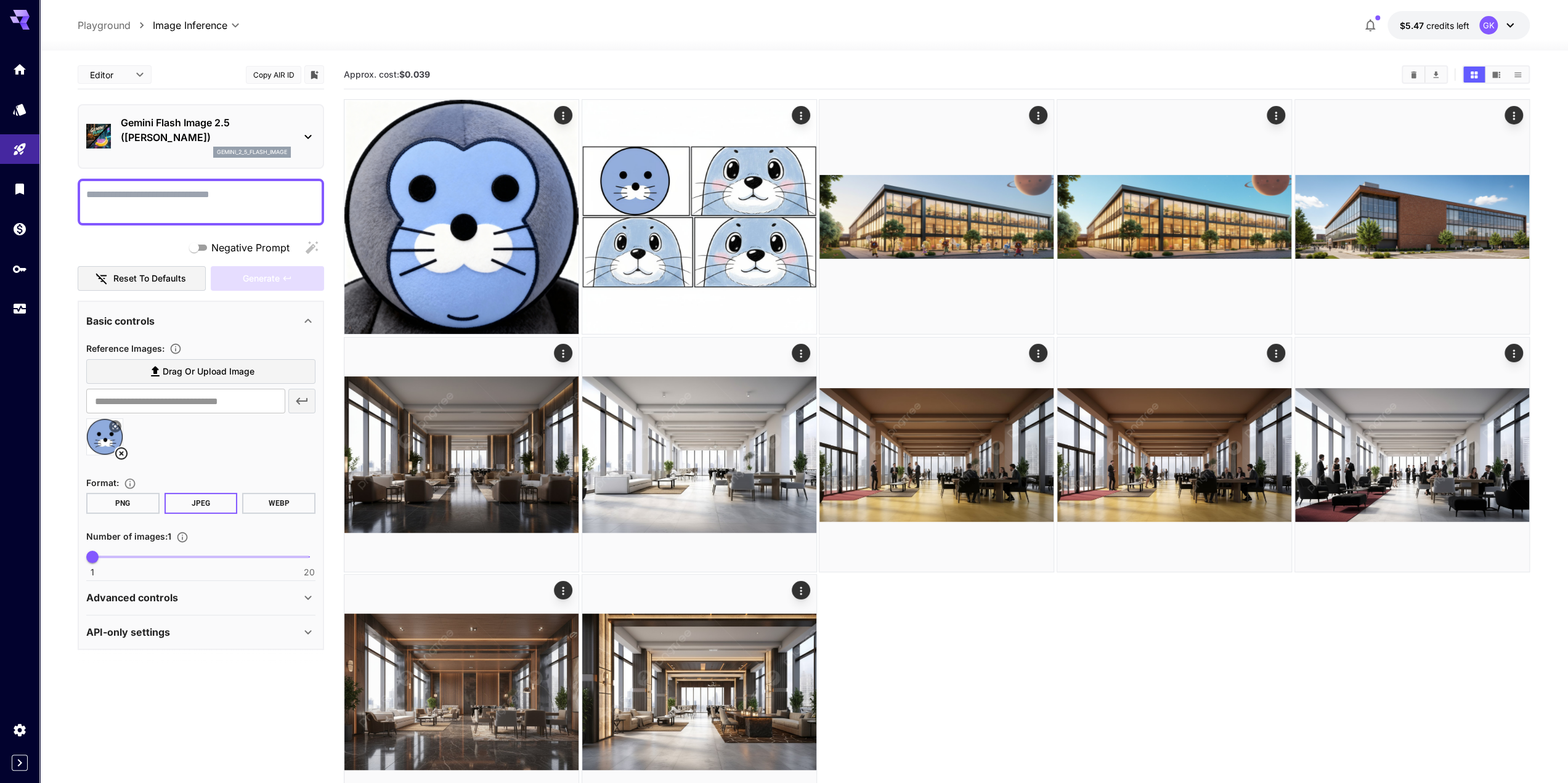
click at [119, 458] on icon at bounding box center [121, 453] width 12 height 12
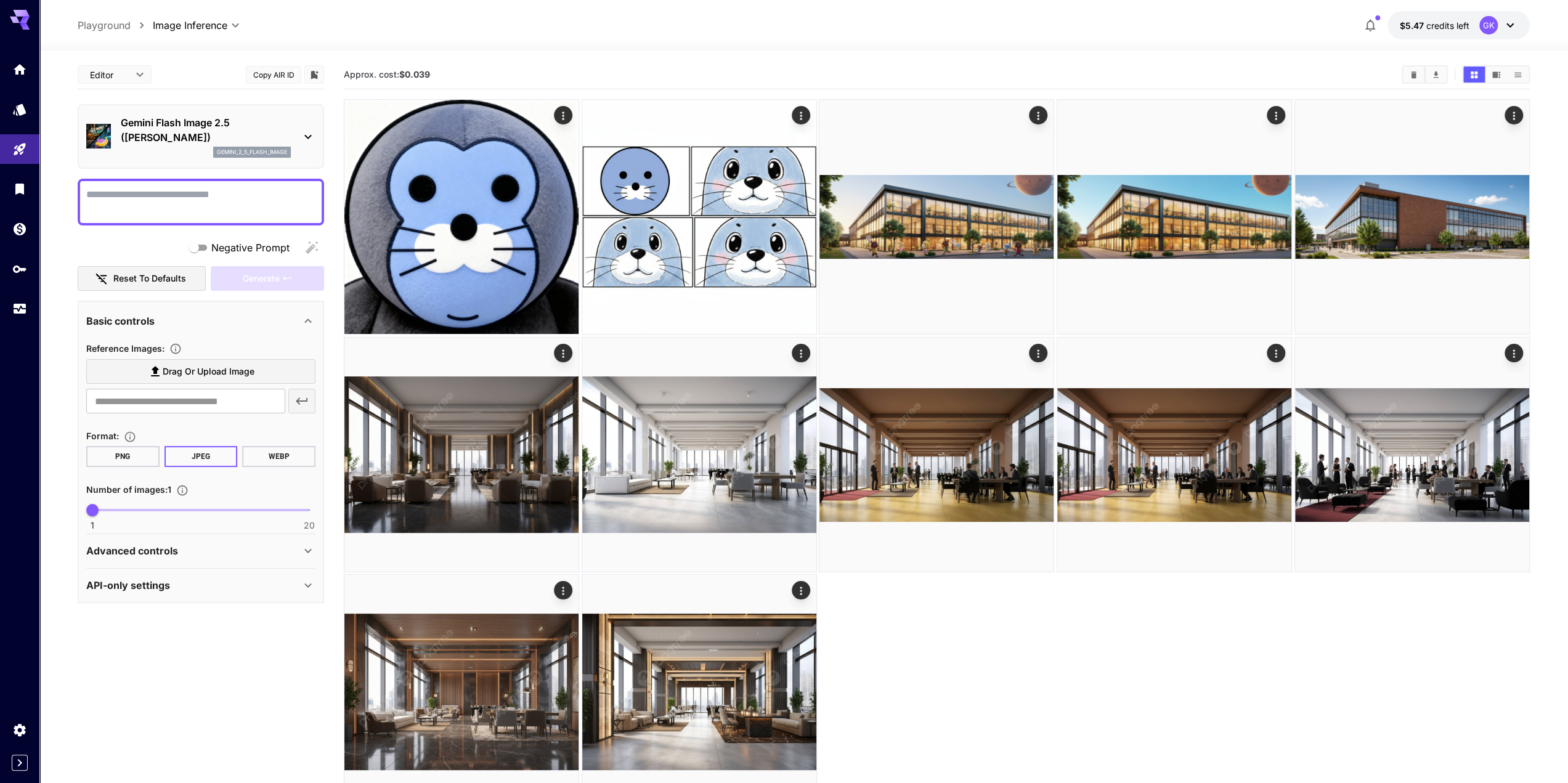
click at [178, 376] on span "Drag or upload image" at bounding box center [209, 372] width 92 height 15
click at [0, 0] on input "Drag or upload image" at bounding box center [0, 0] width 0 height 0
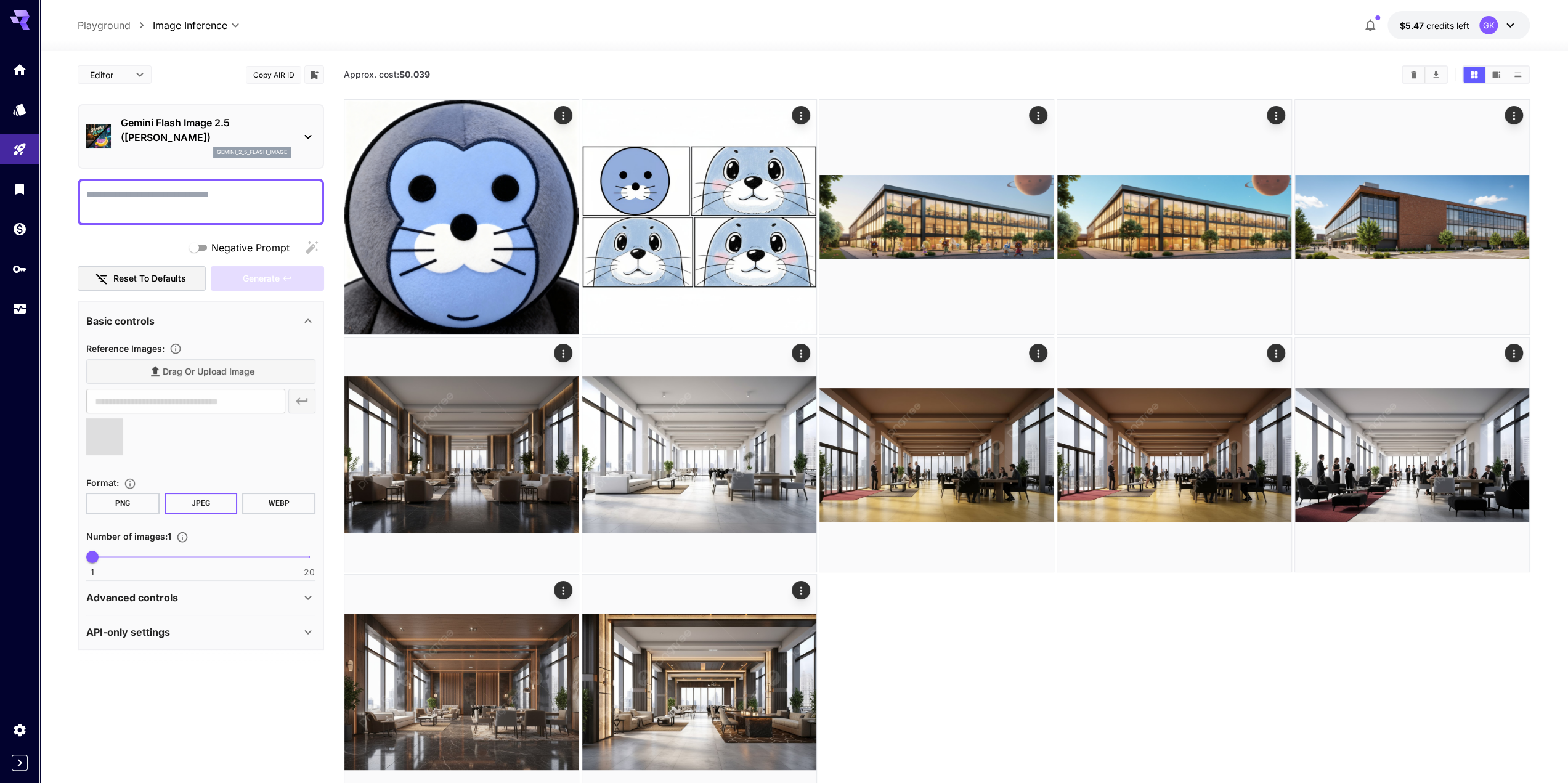
click at [213, 196] on textarea "Negative Prompt" at bounding box center [201, 201] width 229 height 30
type input "**********"
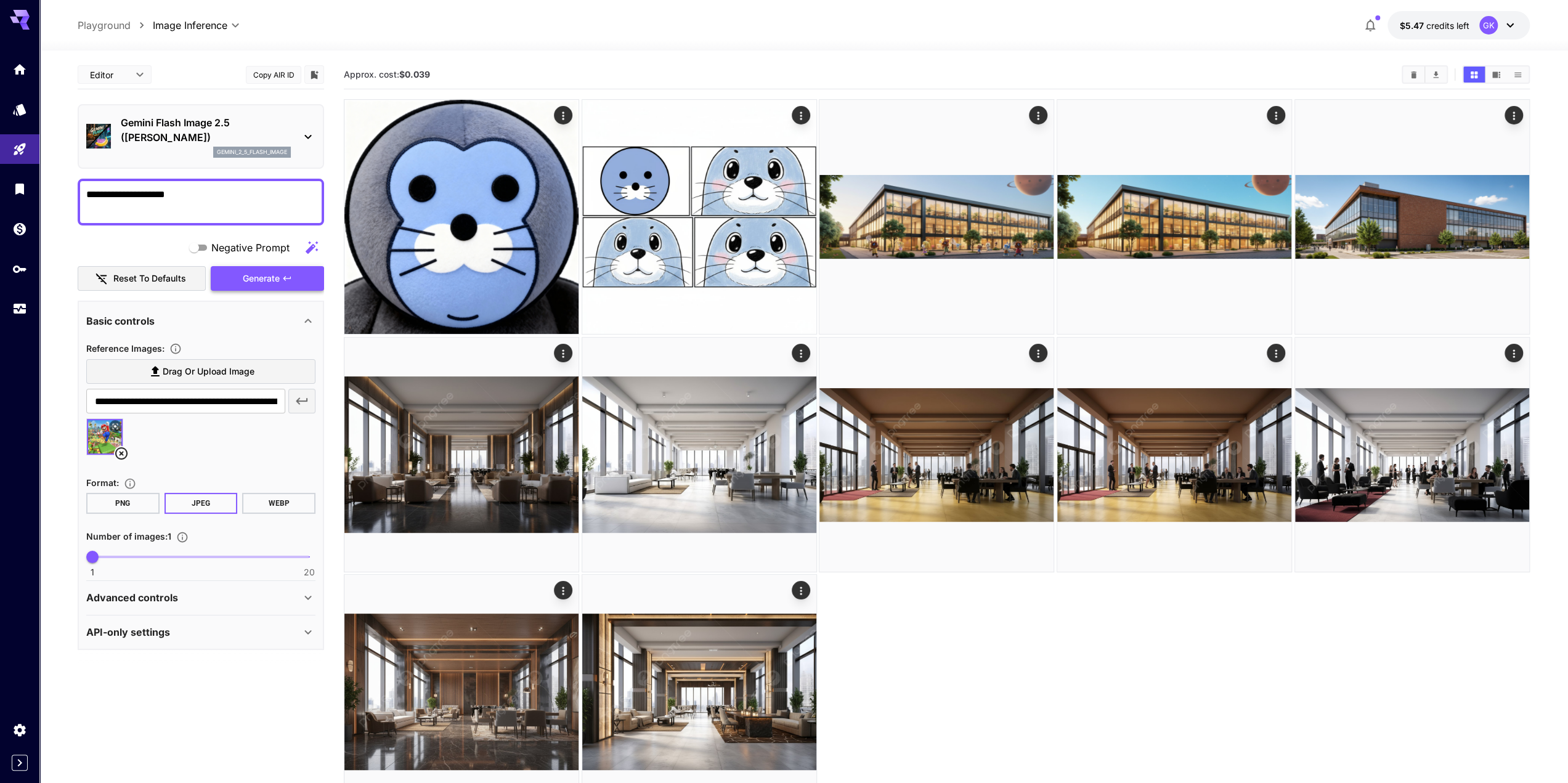
type textarea "**********"
click at [265, 281] on span "Generate" at bounding box center [261, 278] width 37 height 15
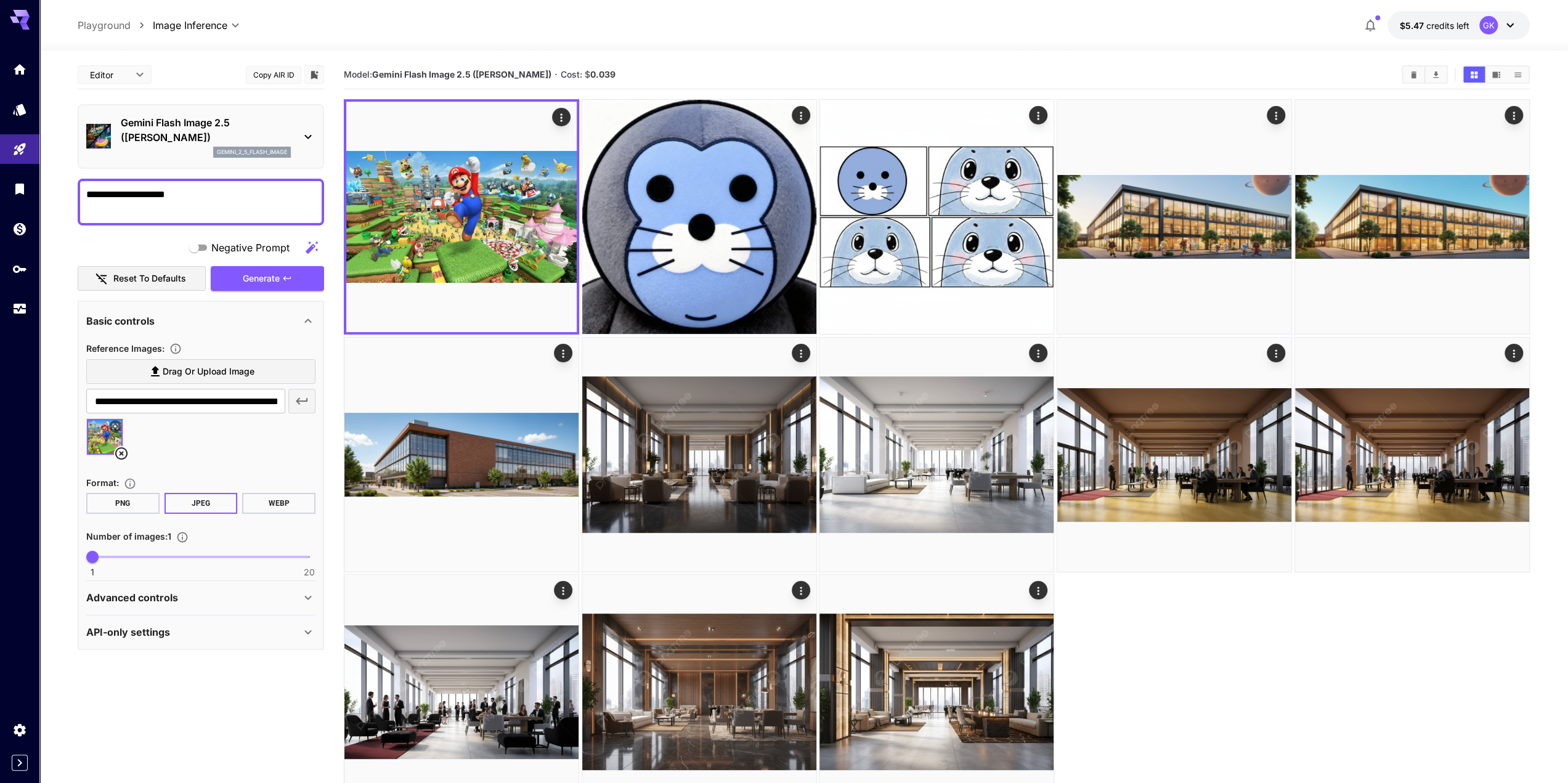
click at [117, 427] on icon at bounding box center [115, 426] width 7 height 7
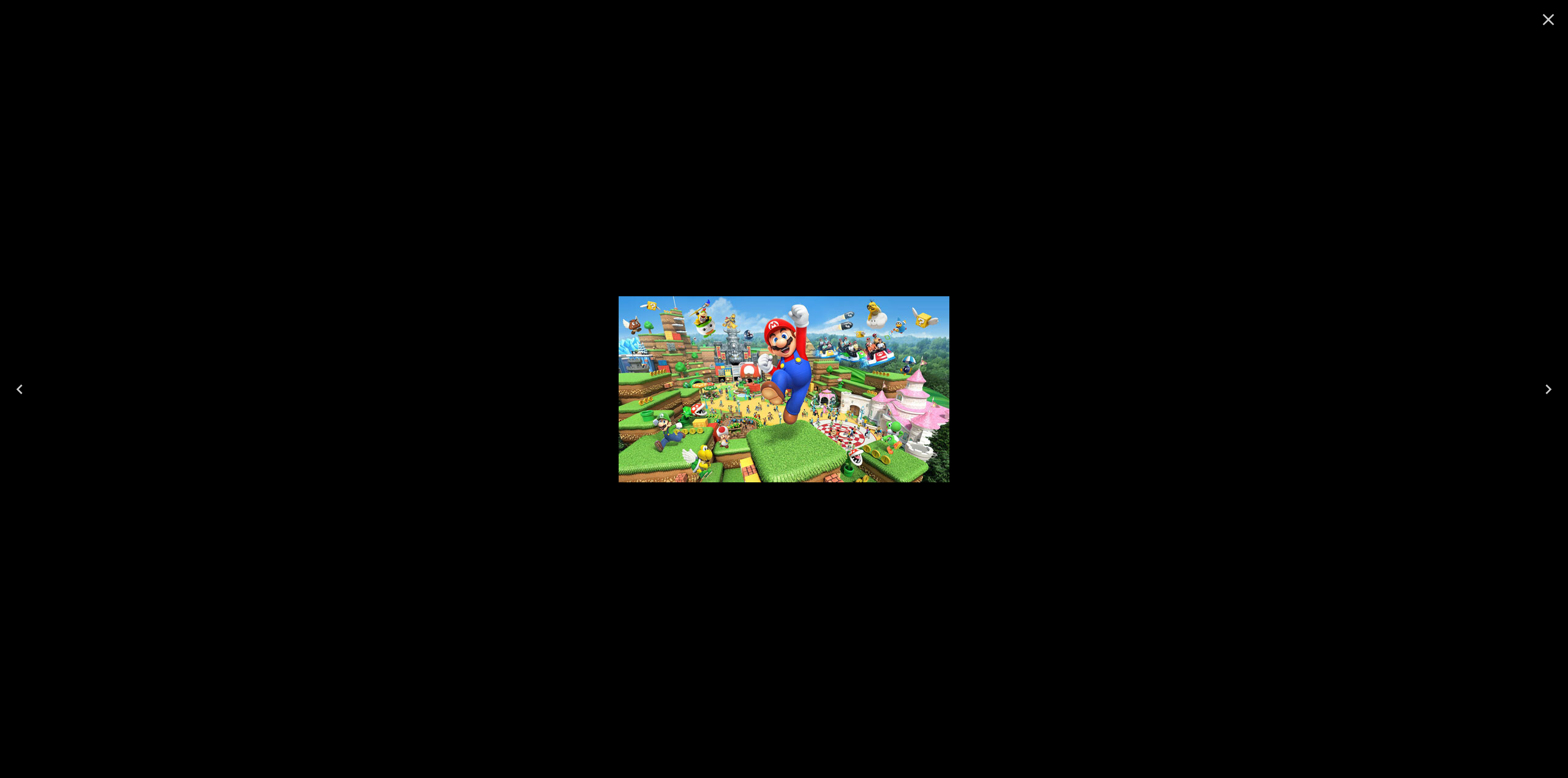
click at [1556, 15] on icon "Close" at bounding box center [1548, 19] width 20 height 20
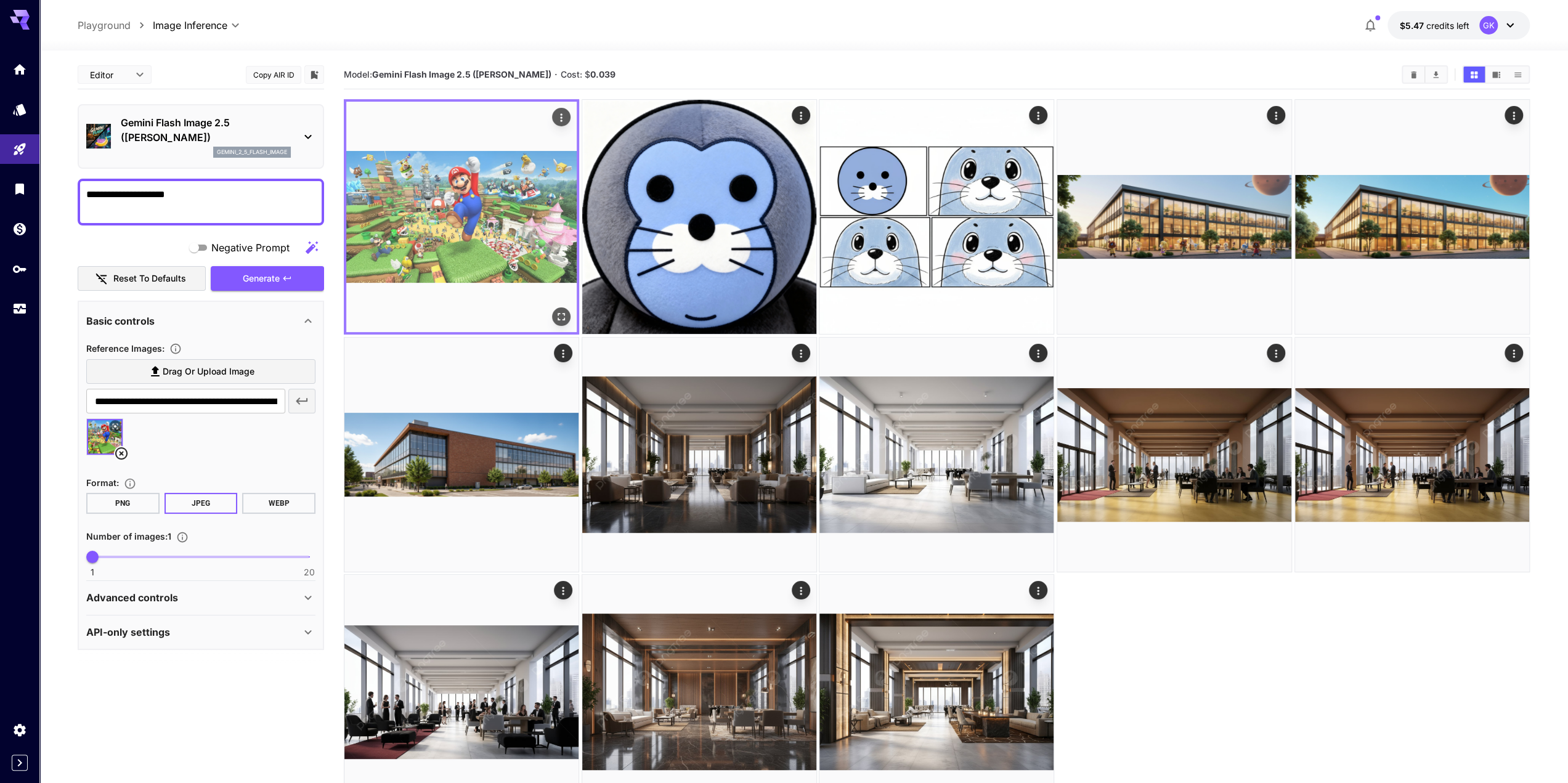
click at [563, 317] on icon "Open in fullscreen" at bounding box center [561, 316] width 12 height 12
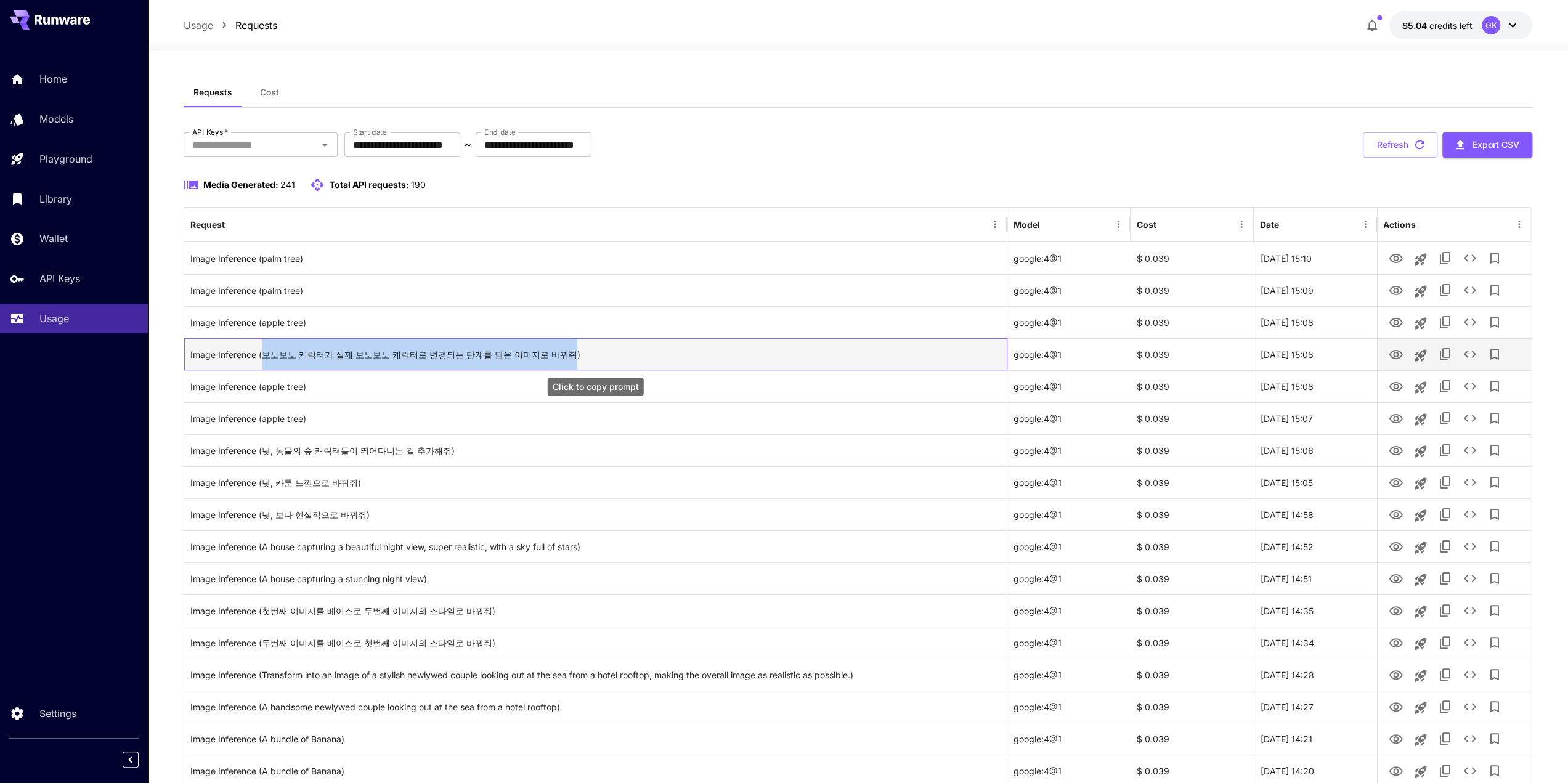
drag, startPoint x: 263, startPoint y: 352, endPoint x: 551, endPoint y: 352, distance: 288.0
click at [551, 352] on div "Image Inference (보노보노 캐릭터가 실제 보노보노 캐릭터로 변경되는 단계를 담은 이미지로 바꿔줘)" at bounding box center [595, 354] width 810 height 31
copy div "보노보노 캐릭터가 실제 보노보노 캐릭터로 변경되는 단계를 담은 이미지로 바꿔줘"
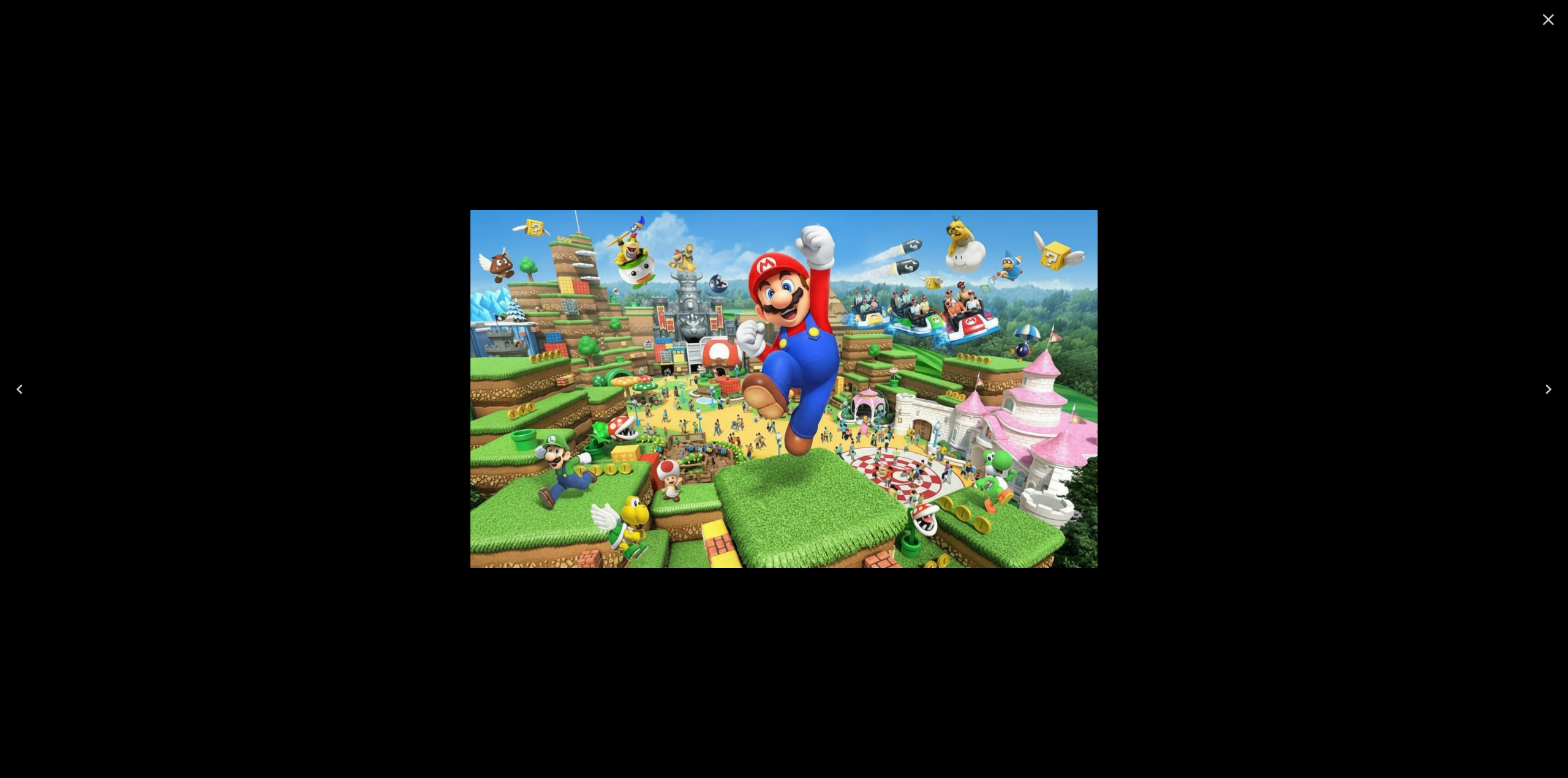
drag, startPoint x: 1554, startPoint y: 17, endPoint x: 1523, endPoint y: 28, distance: 32.9
click at [1554, 18] on icon "Close" at bounding box center [1548, 19] width 20 height 20
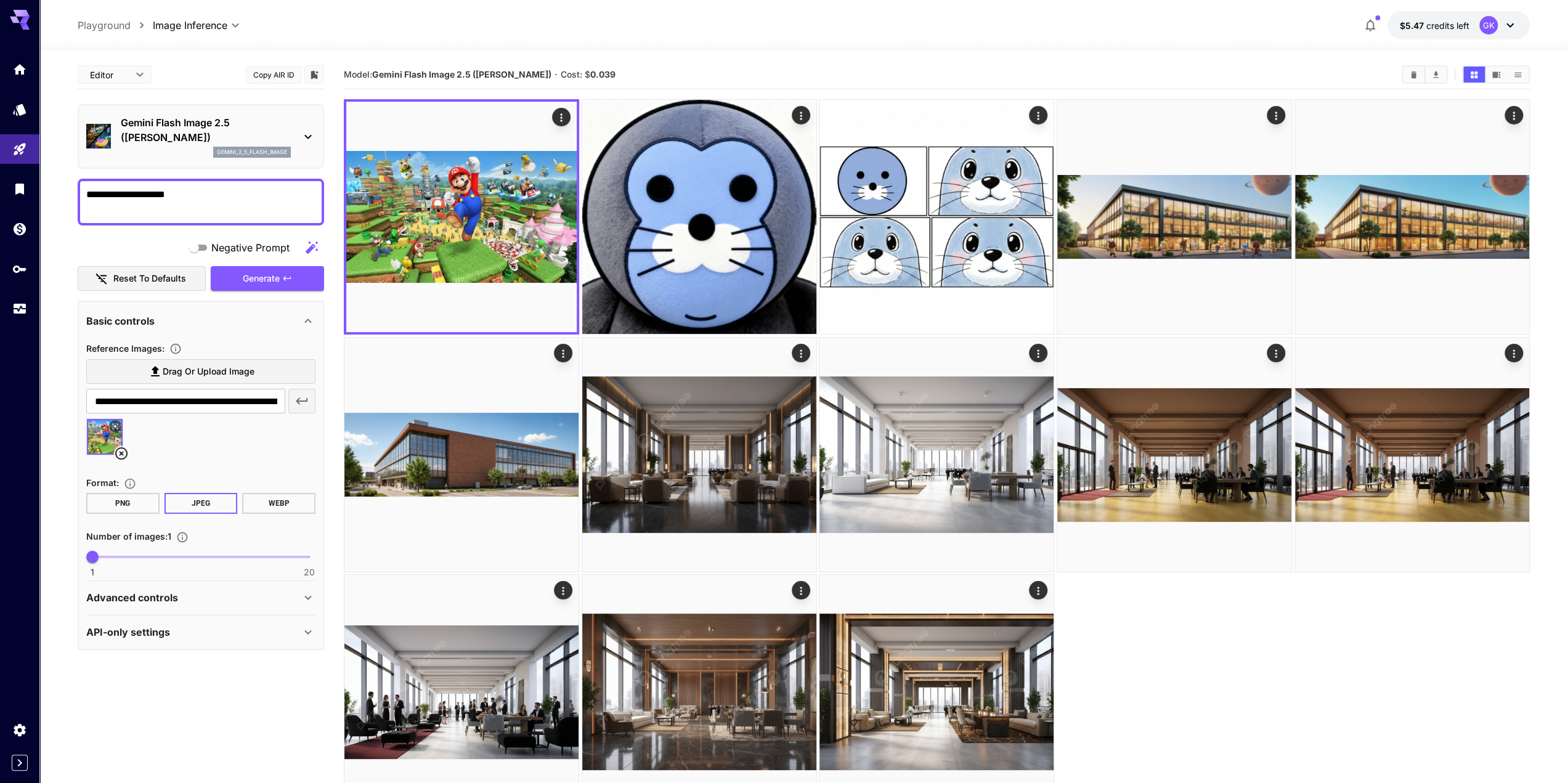
click at [111, 427] on button at bounding box center [114, 426] width 12 height 12
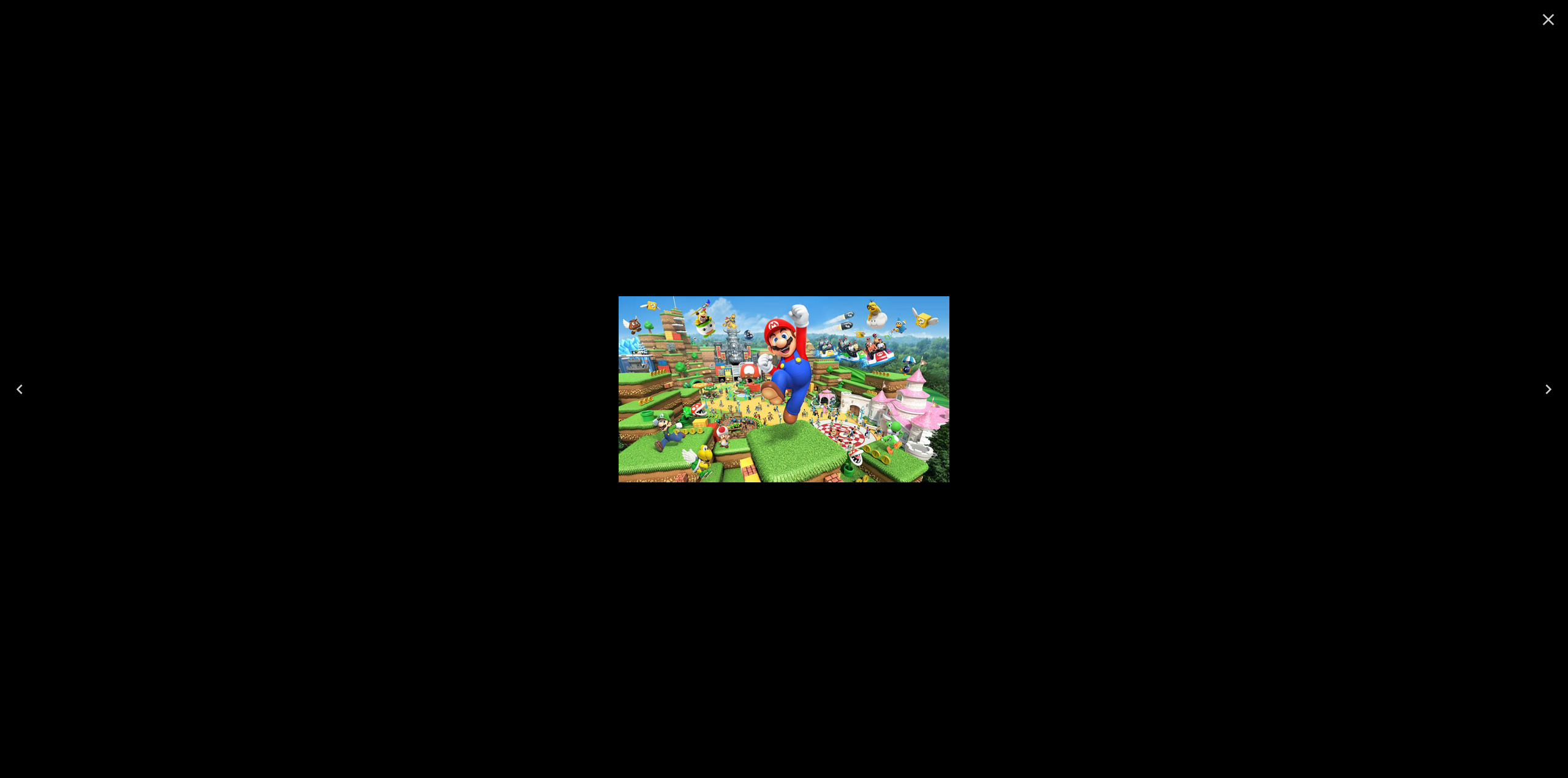
click at [1548, 17] on icon "Close" at bounding box center [1548, 20] width 12 height 12
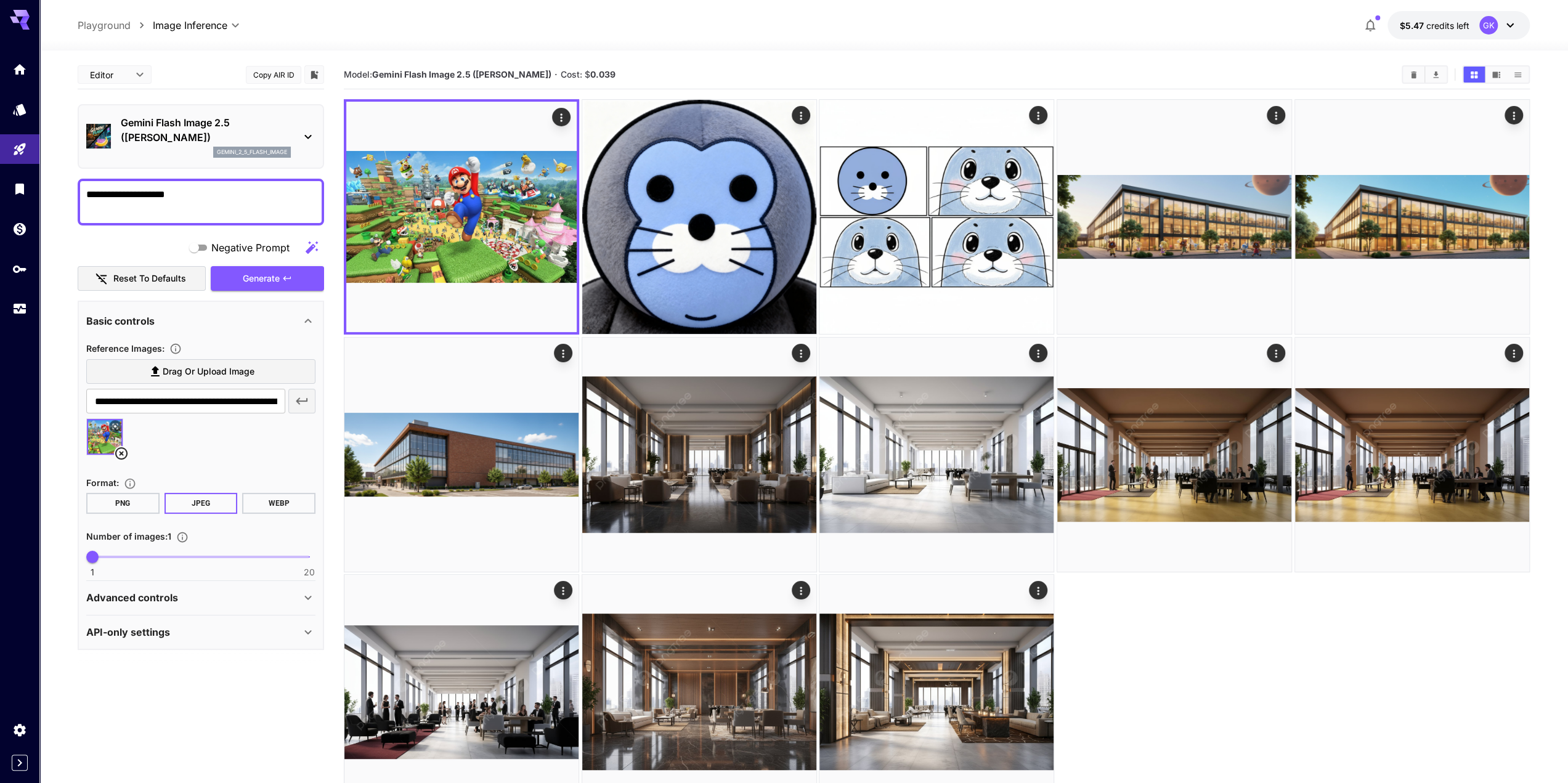
click at [87, 195] on textarea "**********" at bounding box center [201, 201] width 229 height 30
type textarea "**********"
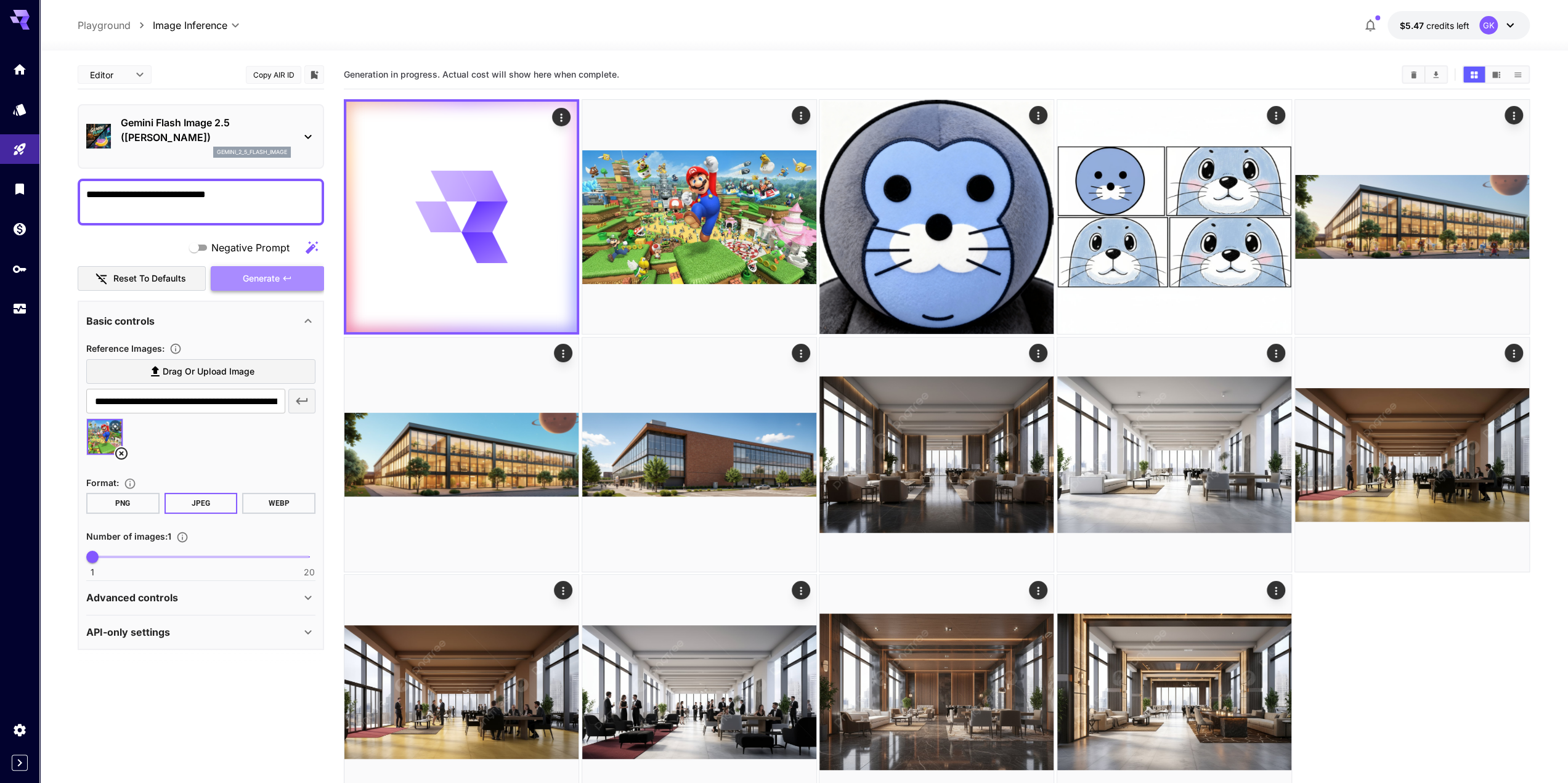
click at [262, 277] on span "Generate" at bounding box center [261, 278] width 37 height 15
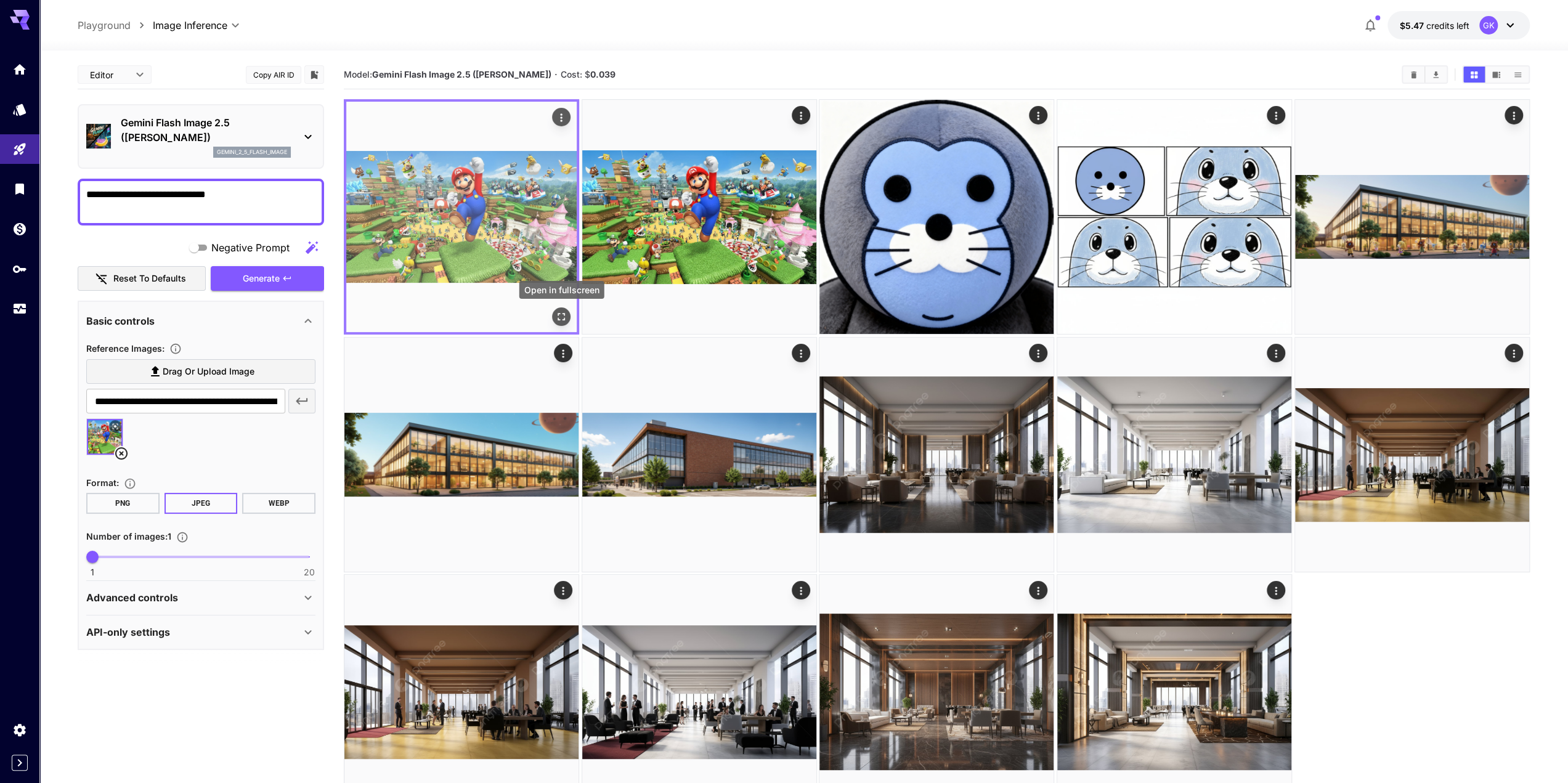
click at [563, 312] on icon "Open in fullscreen" at bounding box center [561, 316] width 12 height 12
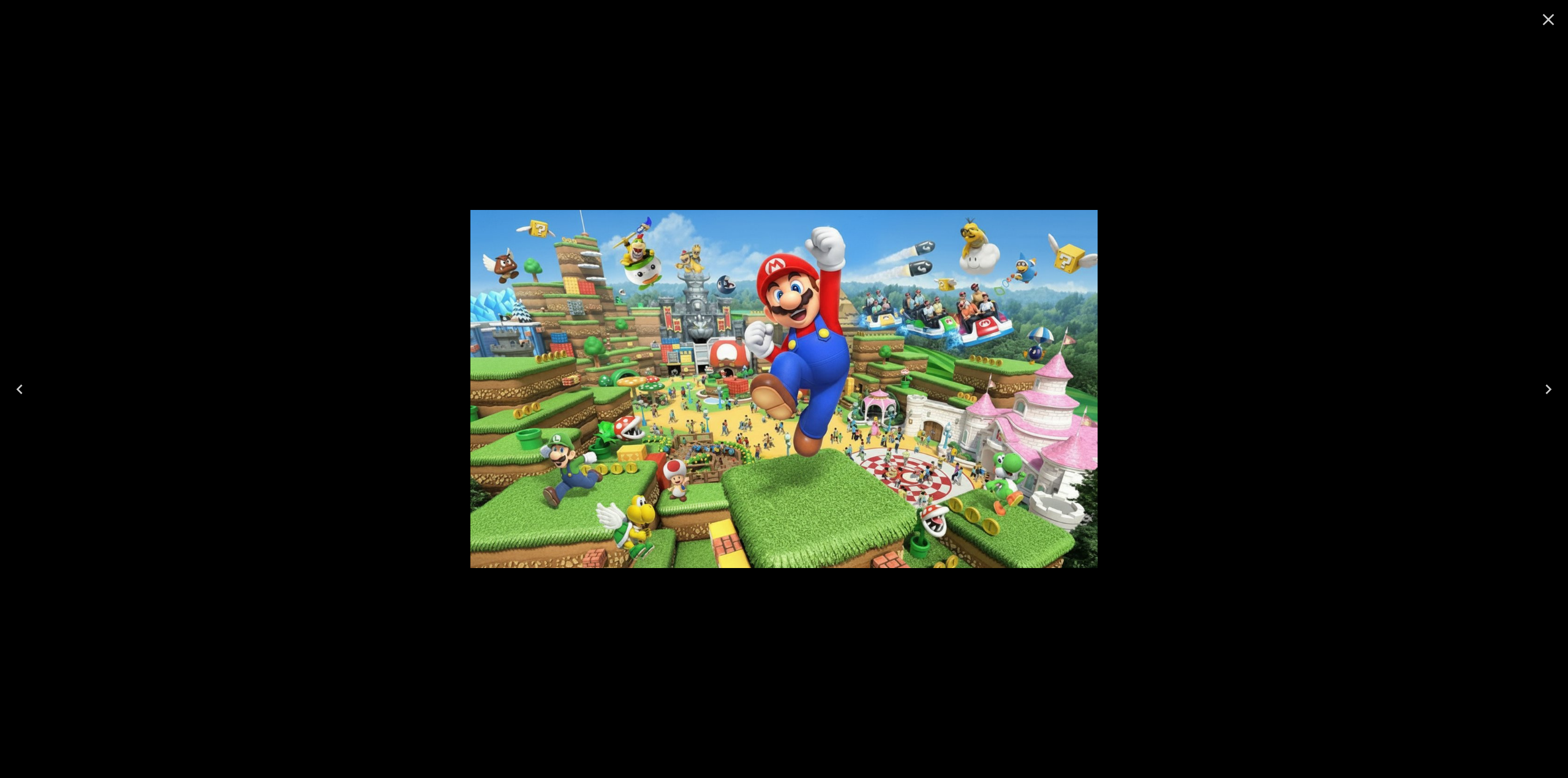
click at [1553, 397] on icon "Next" at bounding box center [1548, 389] width 20 height 20
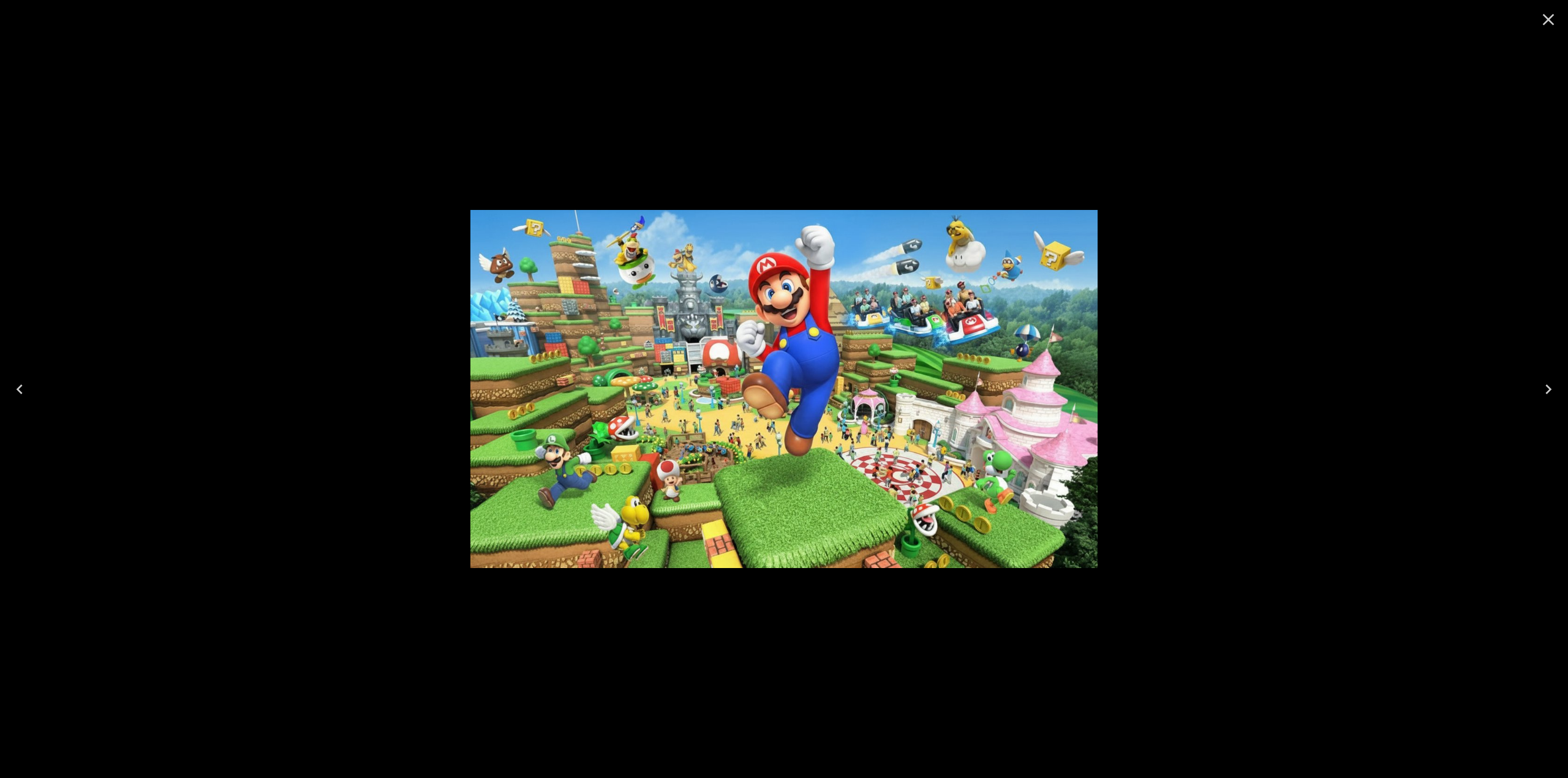
click at [23, 391] on icon "Previous" at bounding box center [19, 389] width 20 height 20
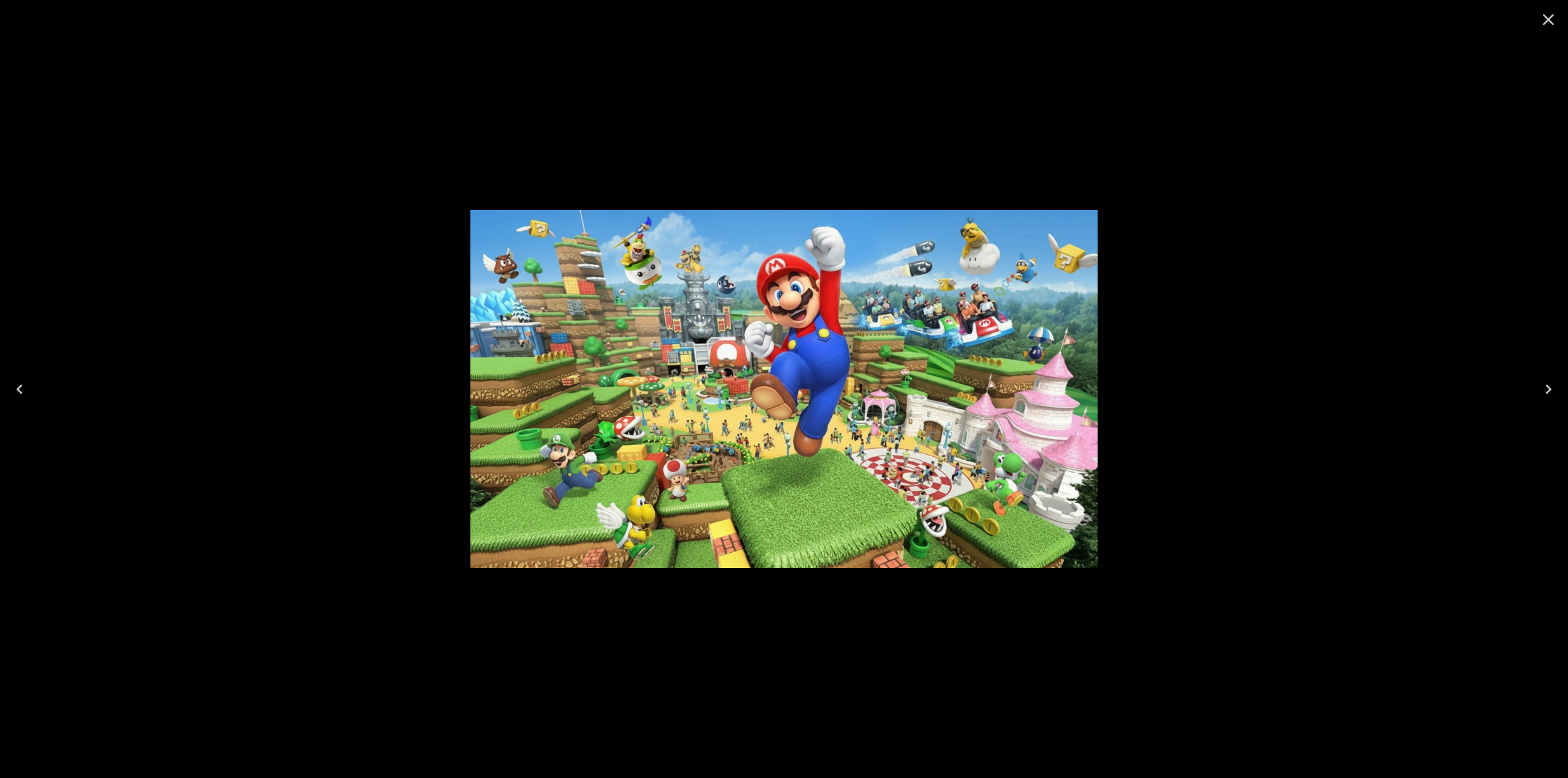
click at [1550, 392] on icon "Next" at bounding box center [1548, 389] width 20 height 20
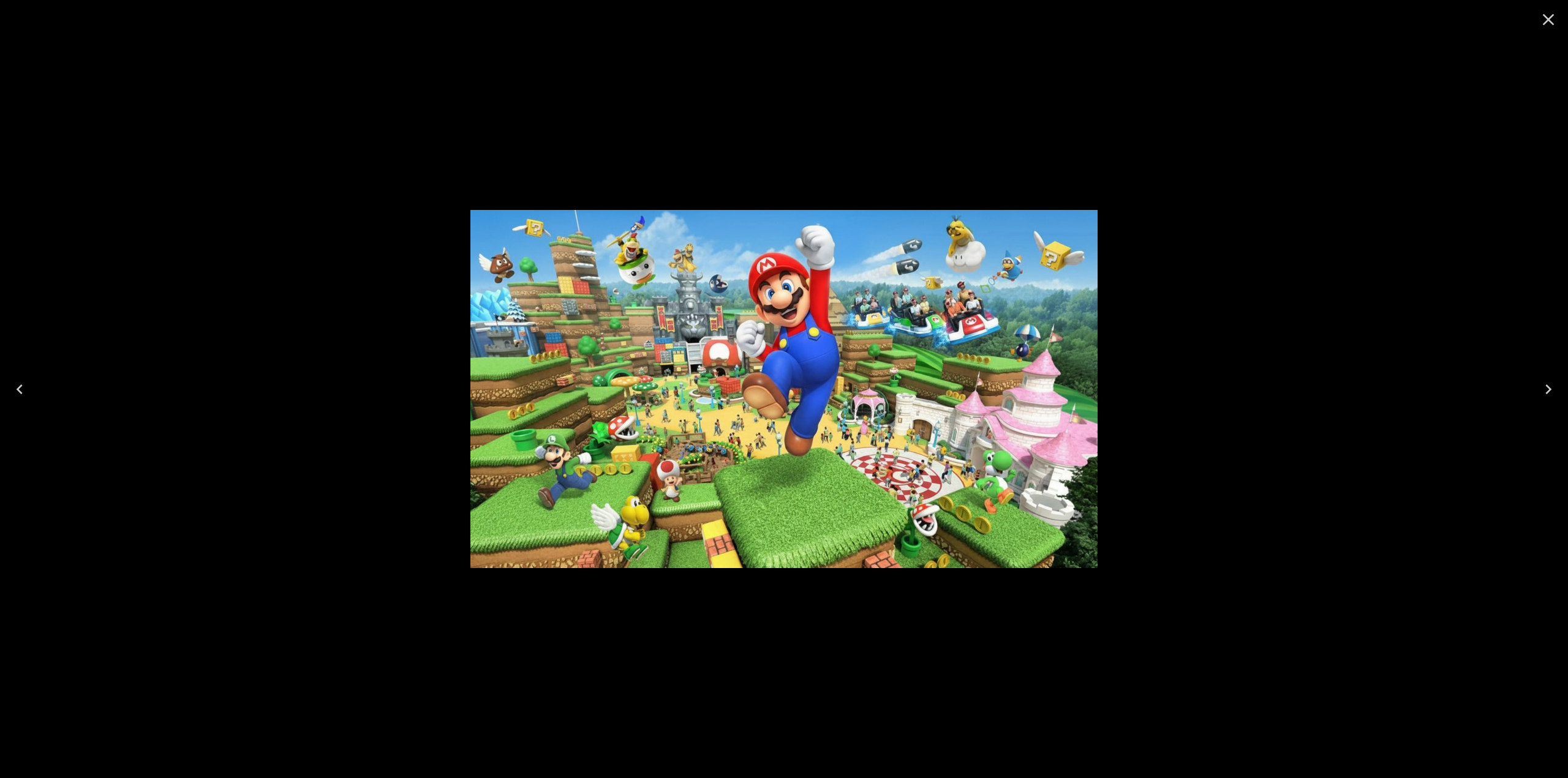
click at [1551, 20] on icon "Close" at bounding box center [1548, 19] width 20 height 20
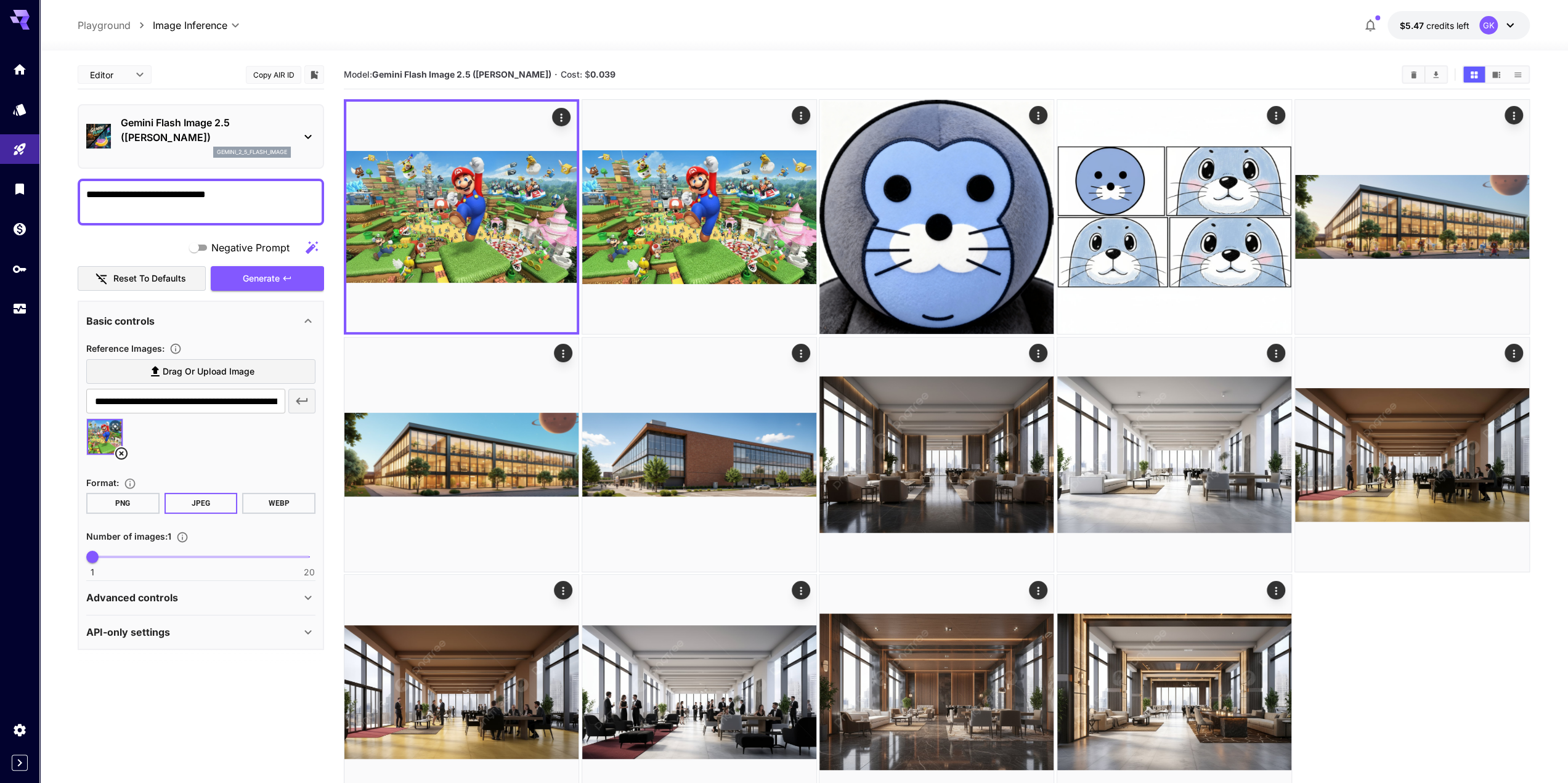
drag, startPoint x: 136, startPoint y: 212, endPoint x: -1, endPoint y: 154, distance: 148.8
click at [0, 154] on html "**********" at bounding box center [784, 440] width 1568 height 880
click at [22, 316] on link at bounding box center [19, 309] width 39 height 30
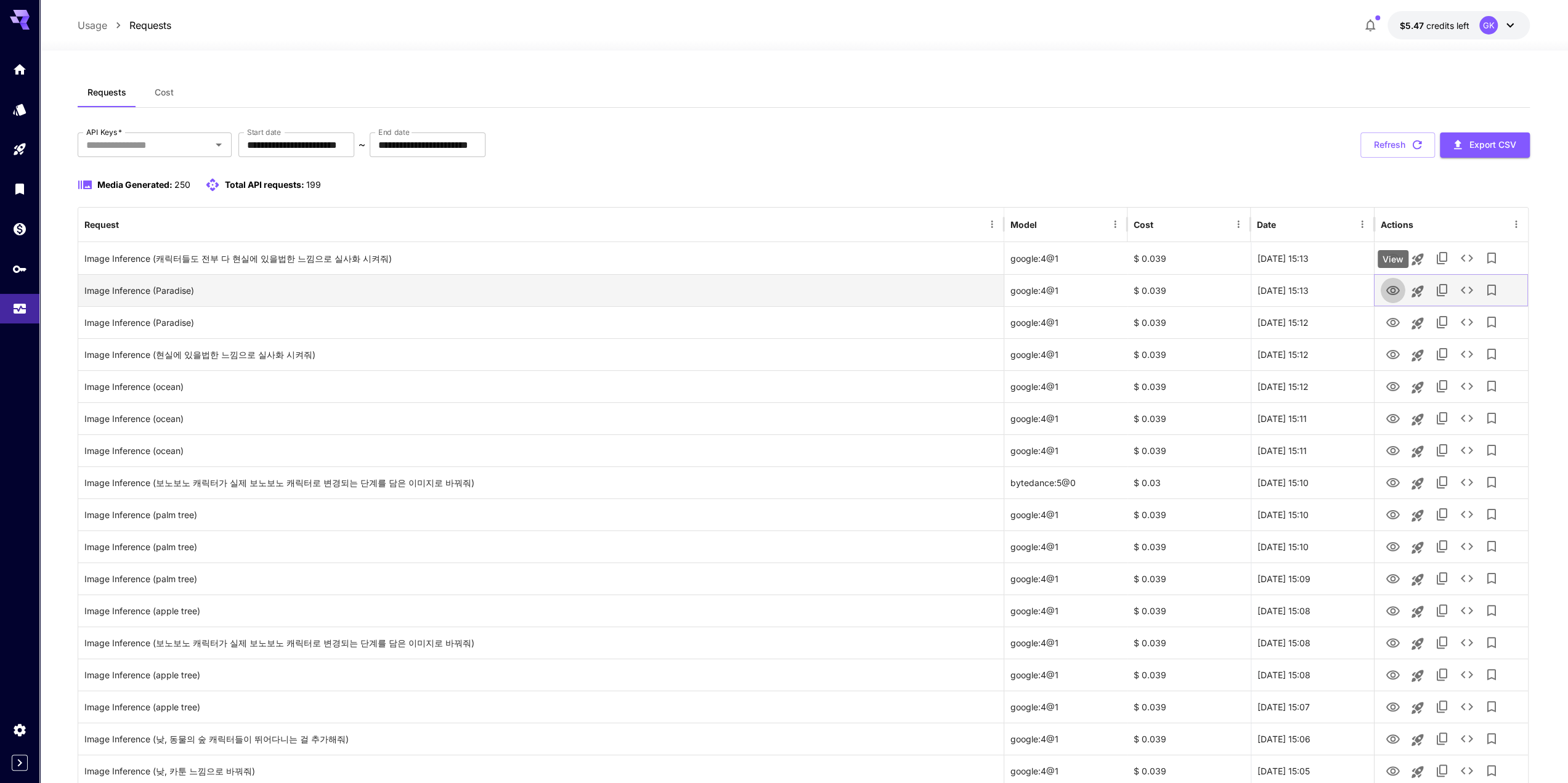
click at [1388, 294] on icon "View" at bounding box center [1393, 291] width 15 height 15
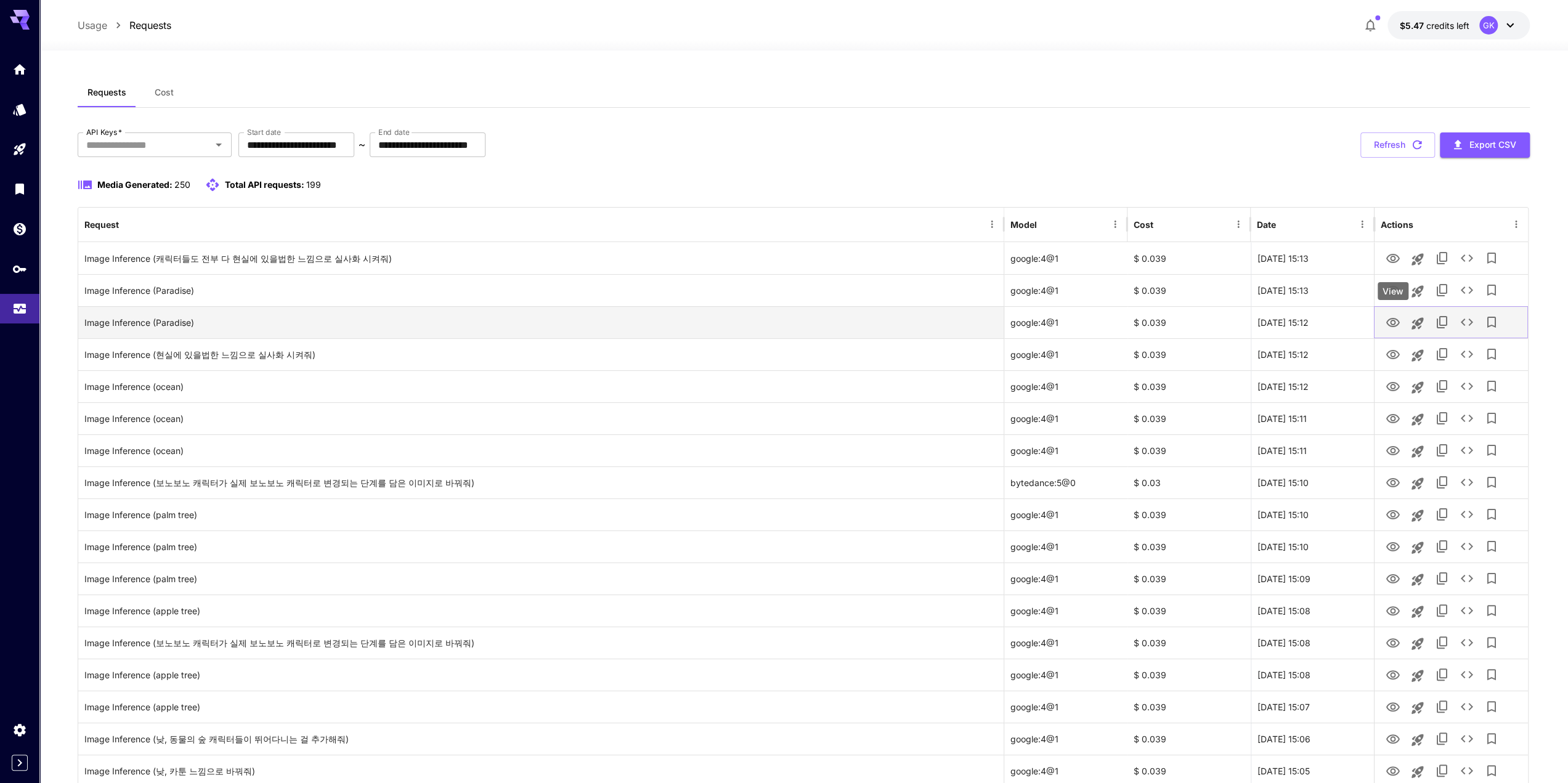
click at [1395, 322] on icon "View" at bounding box center [1393, 323] width 14 height 10
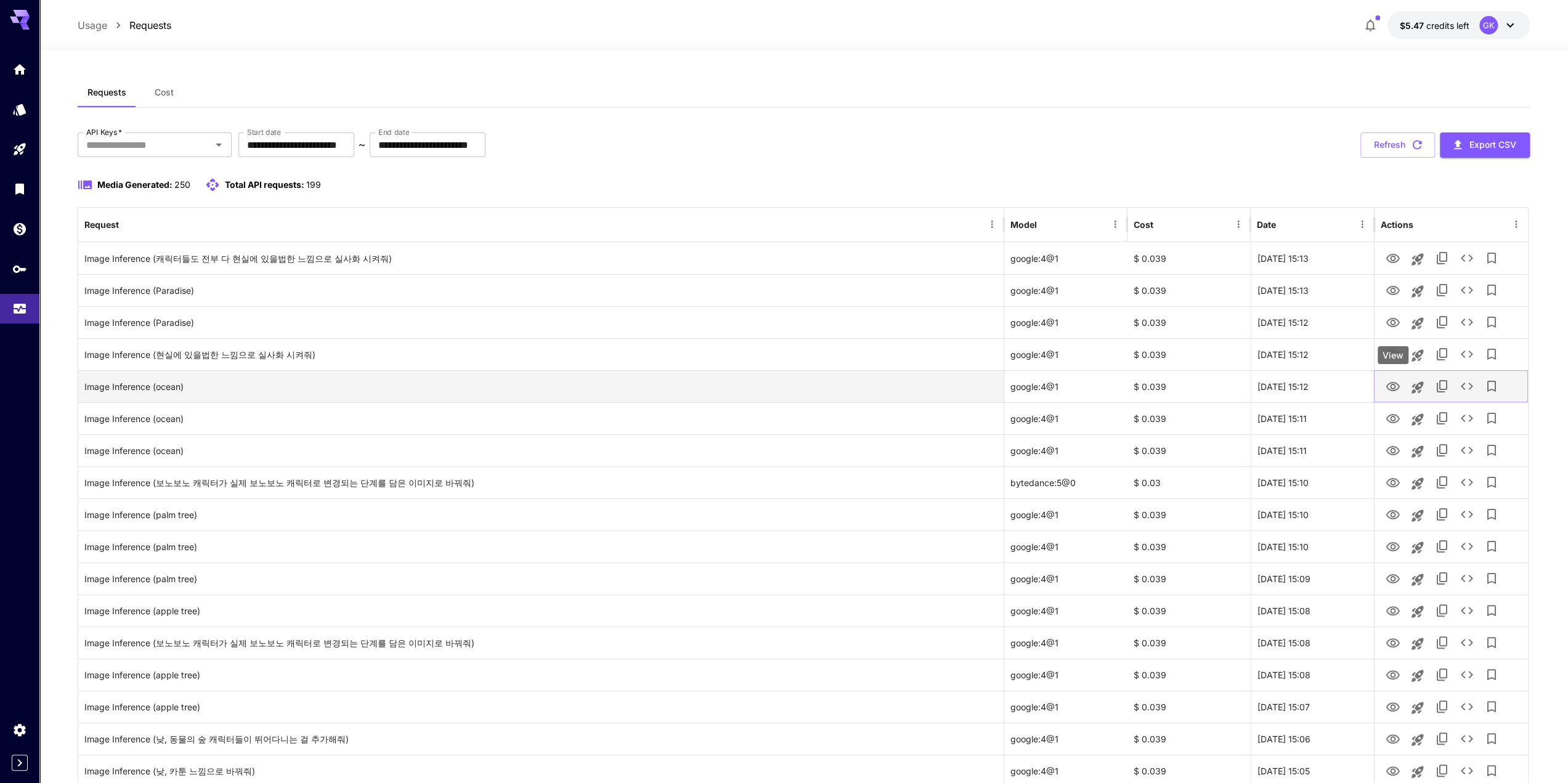
click at [1392, 380] on icon "View" at bounding box center [1393, 387] width 15 height 15
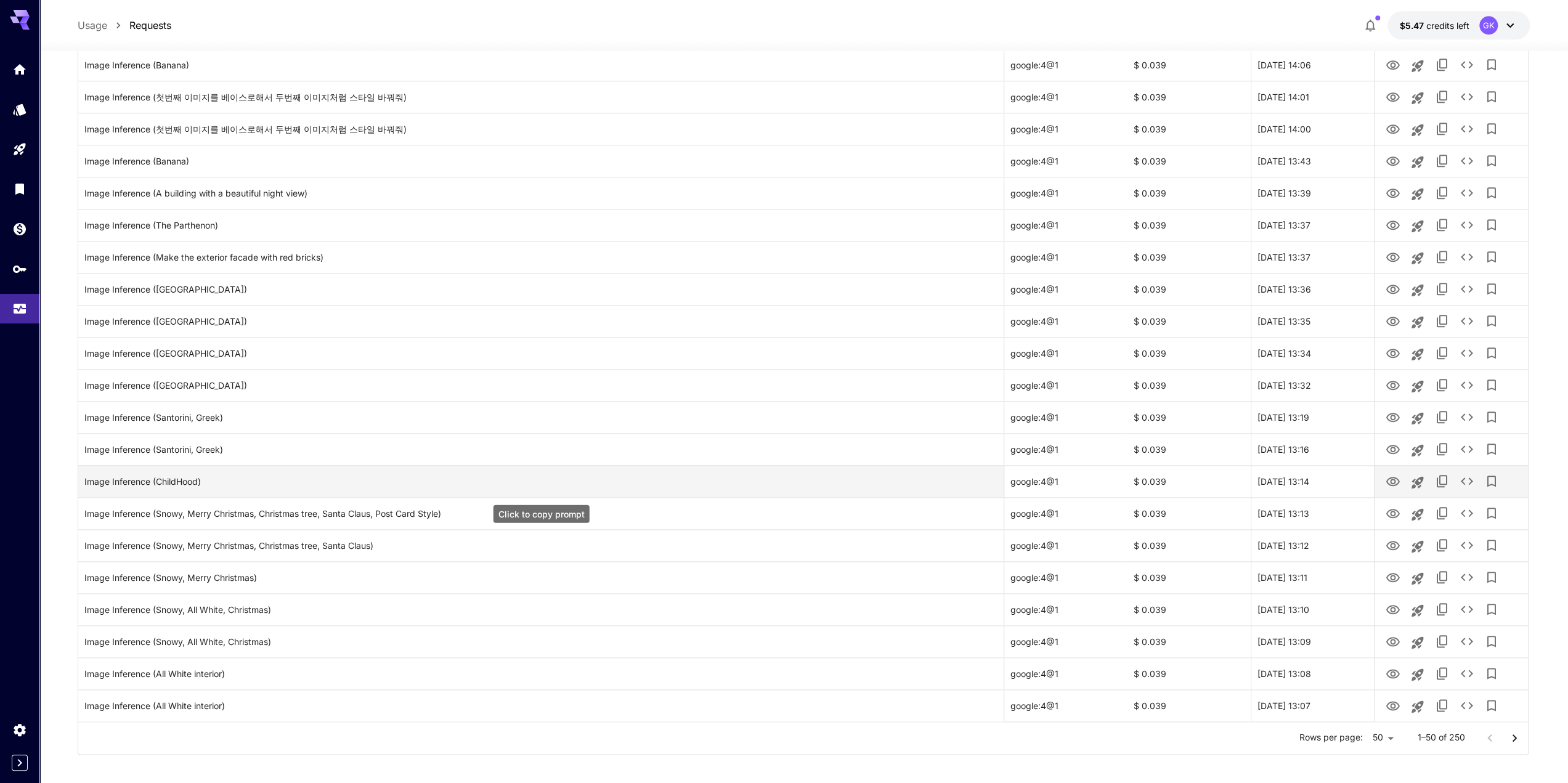
scroll to position [1130, 0]
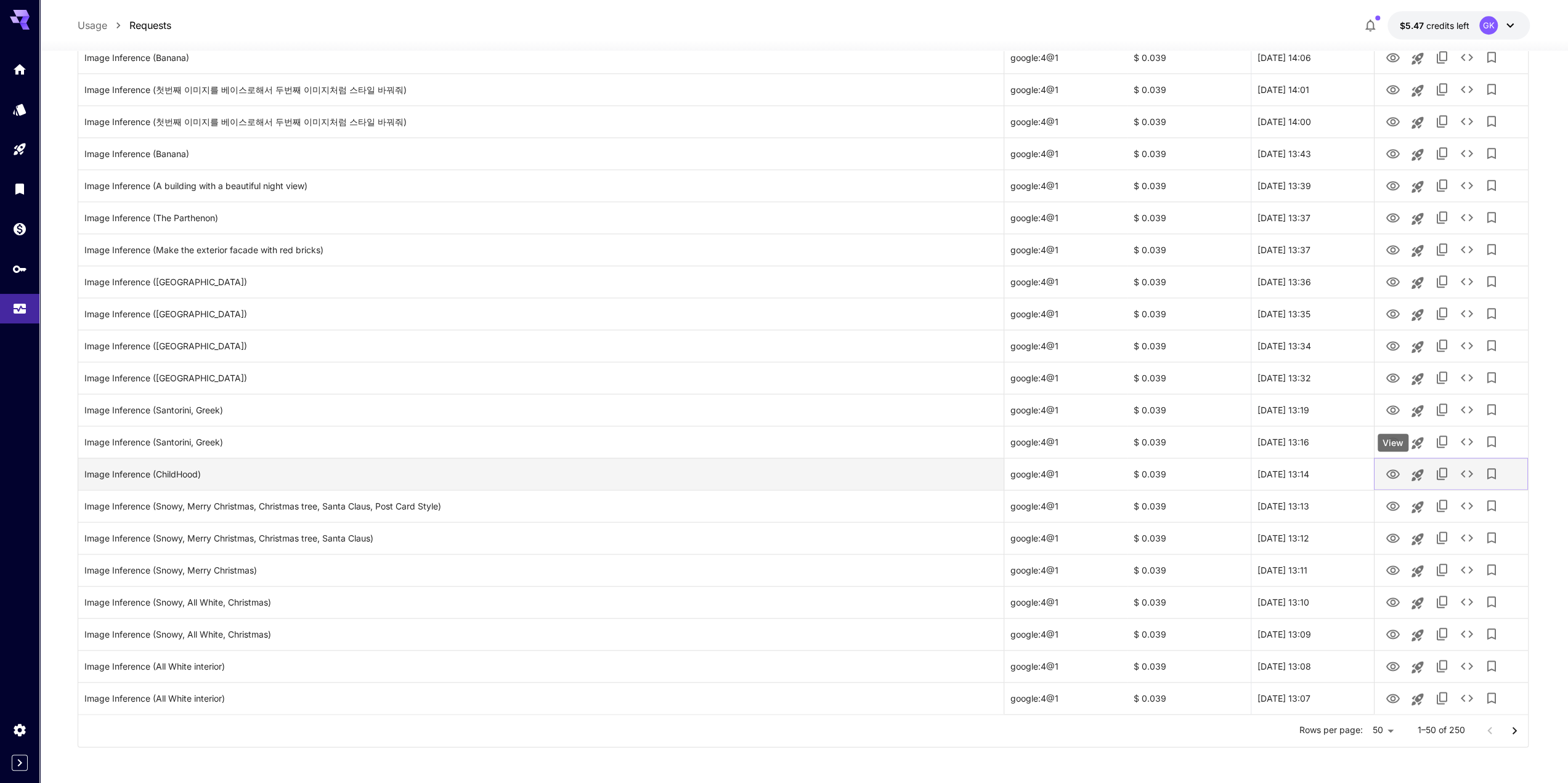
click at [1387, 478] on icon "View" at bounding box center [1393, 474] width 15 height 15
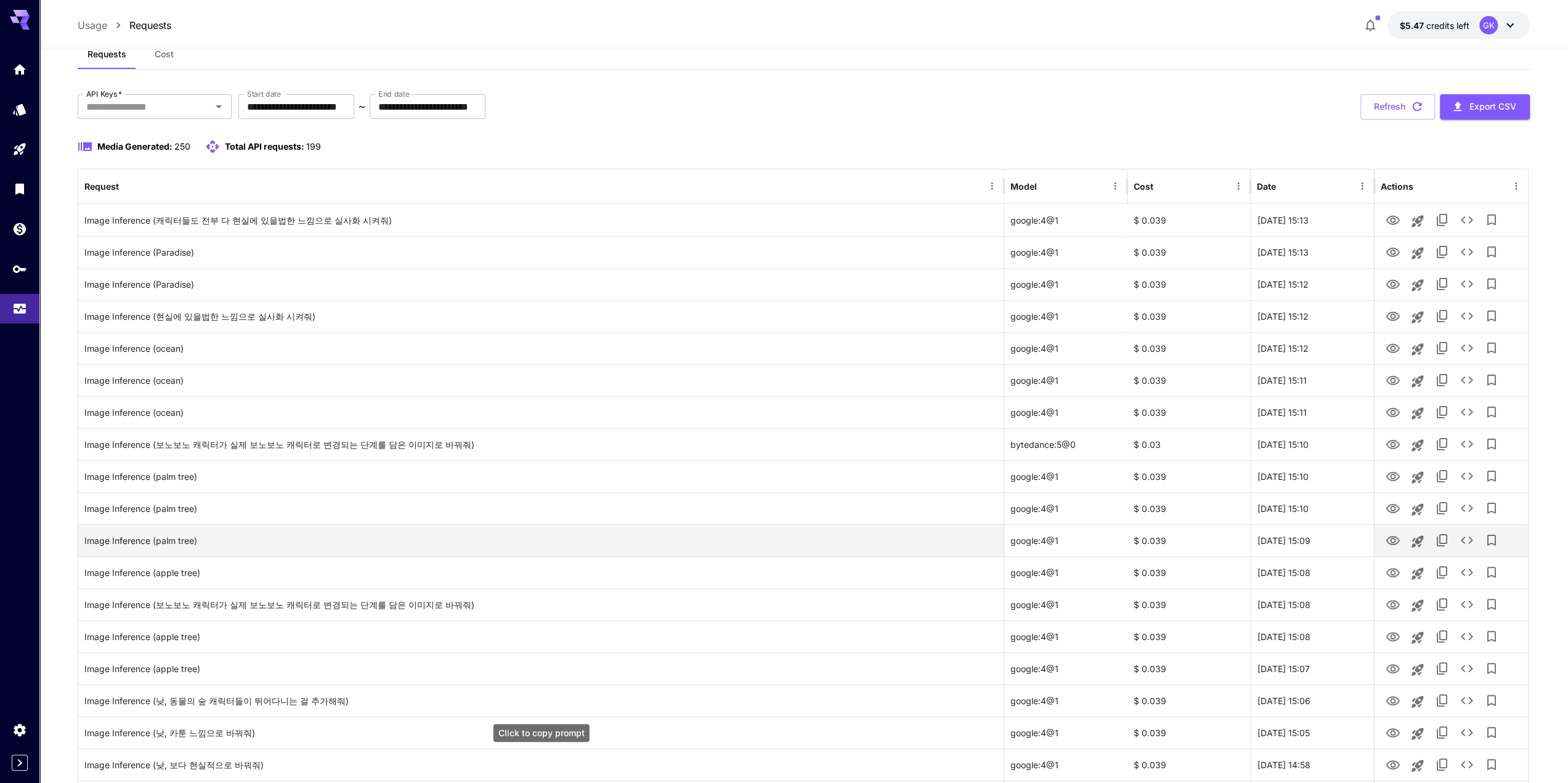
scroll to position [0, 0]
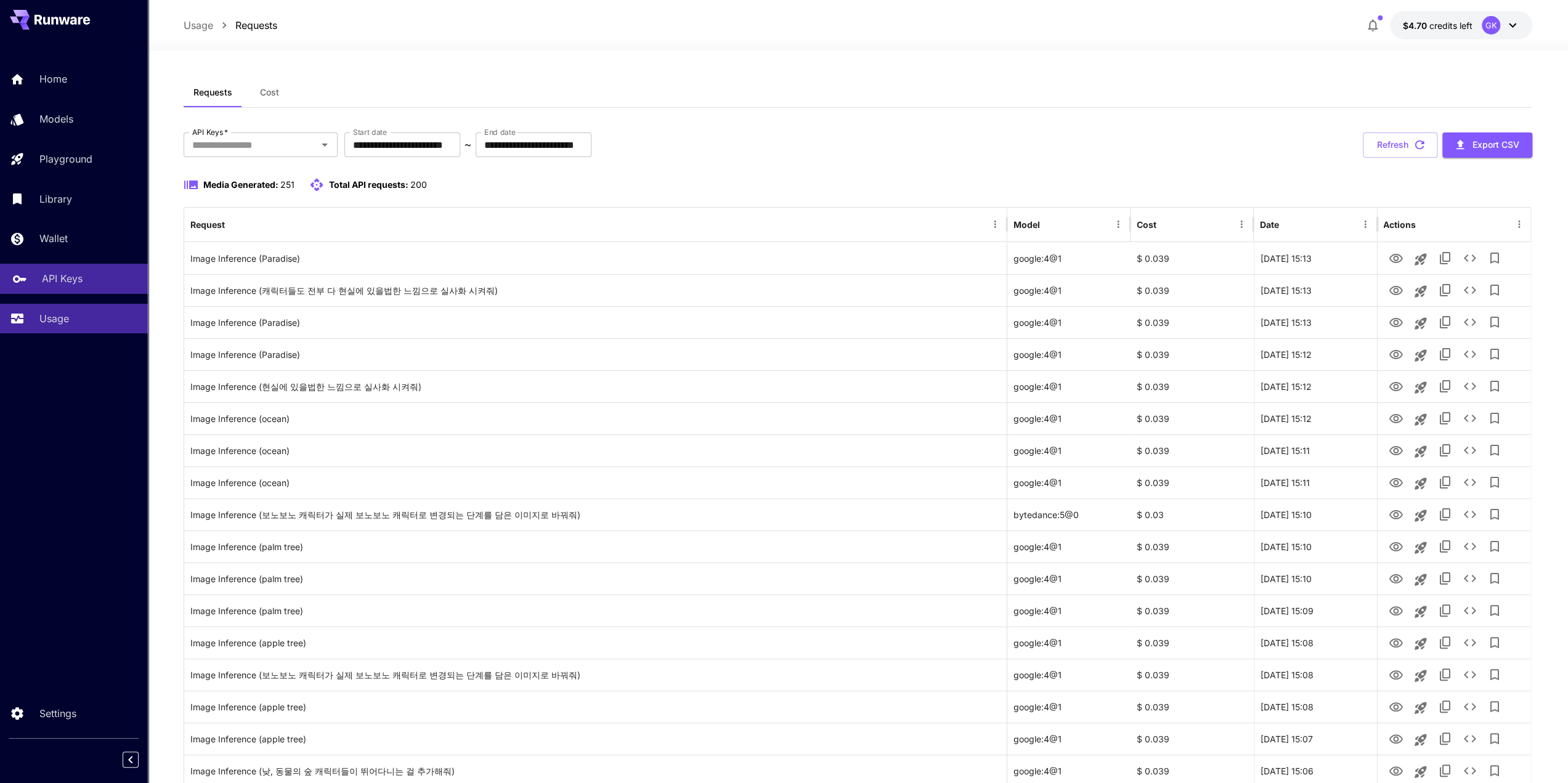
click at [71, 289] on link "API Keys" at bounding box center [74, 279] width 148 height 30
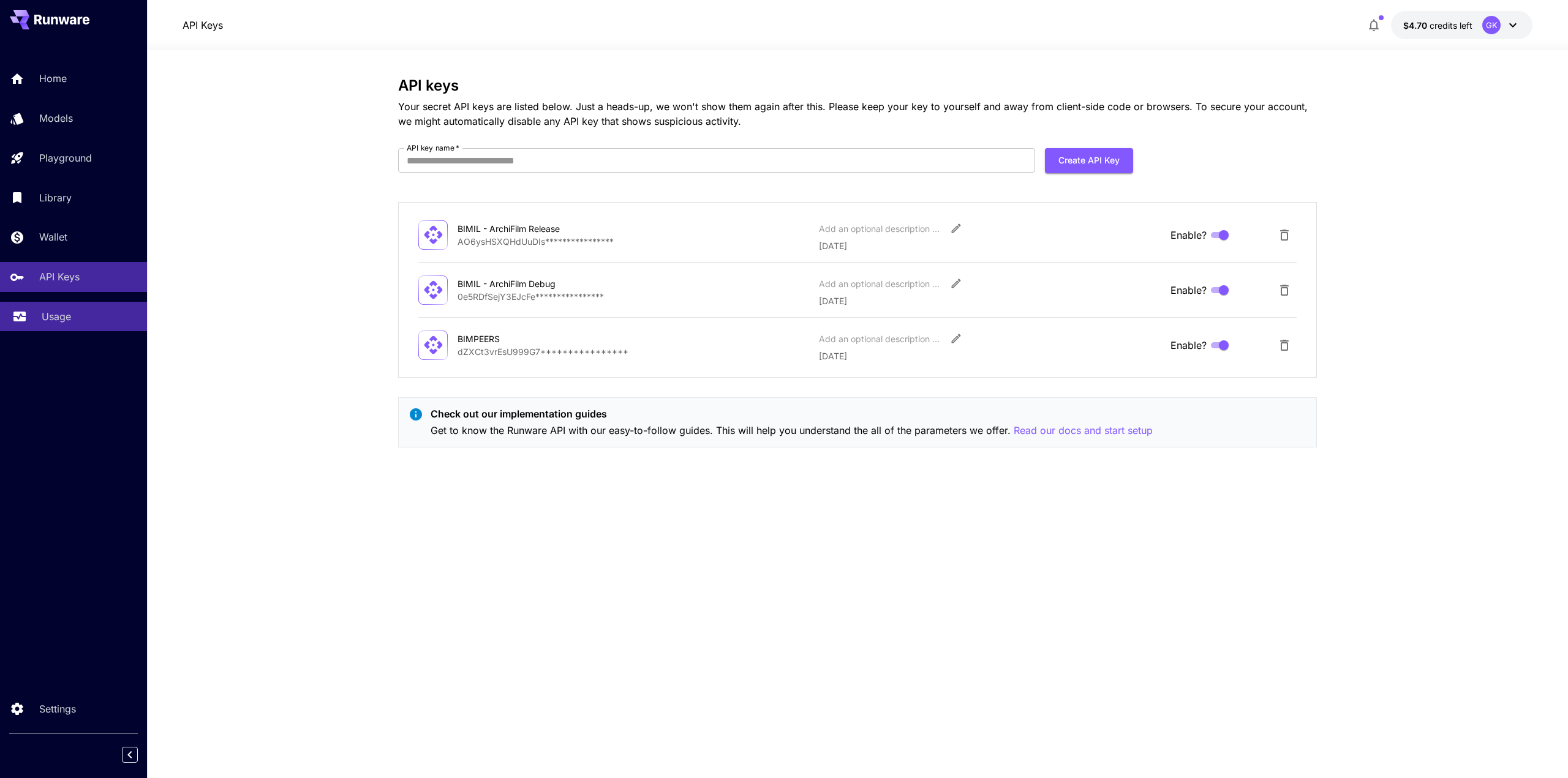
click at [68, 310] on link "Usage" at bounding box center [73, 317] width 147 height 30
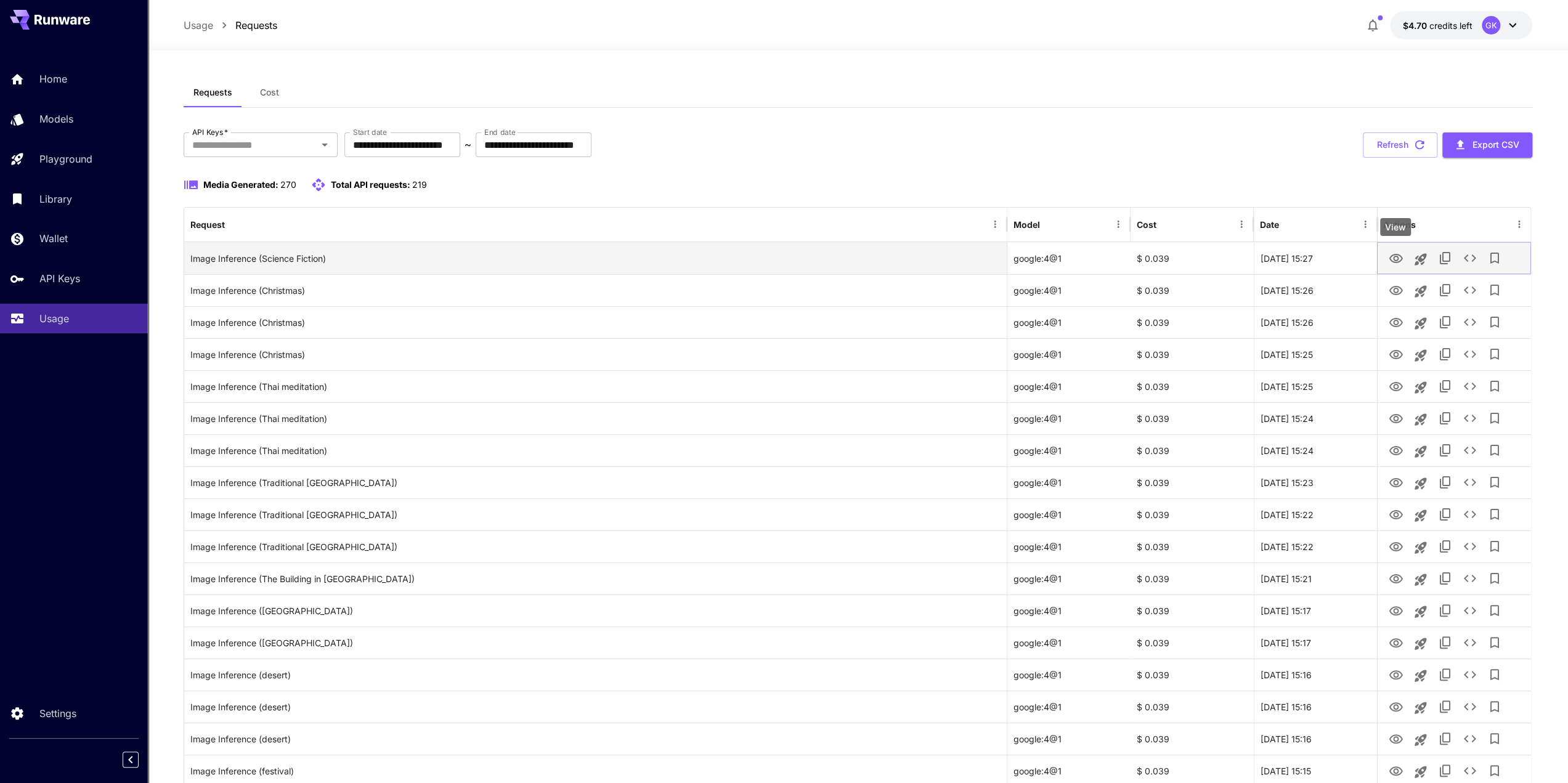
click at [1399, 262] on icon "View" at bounding box center [1395, 259] width 15 height 15
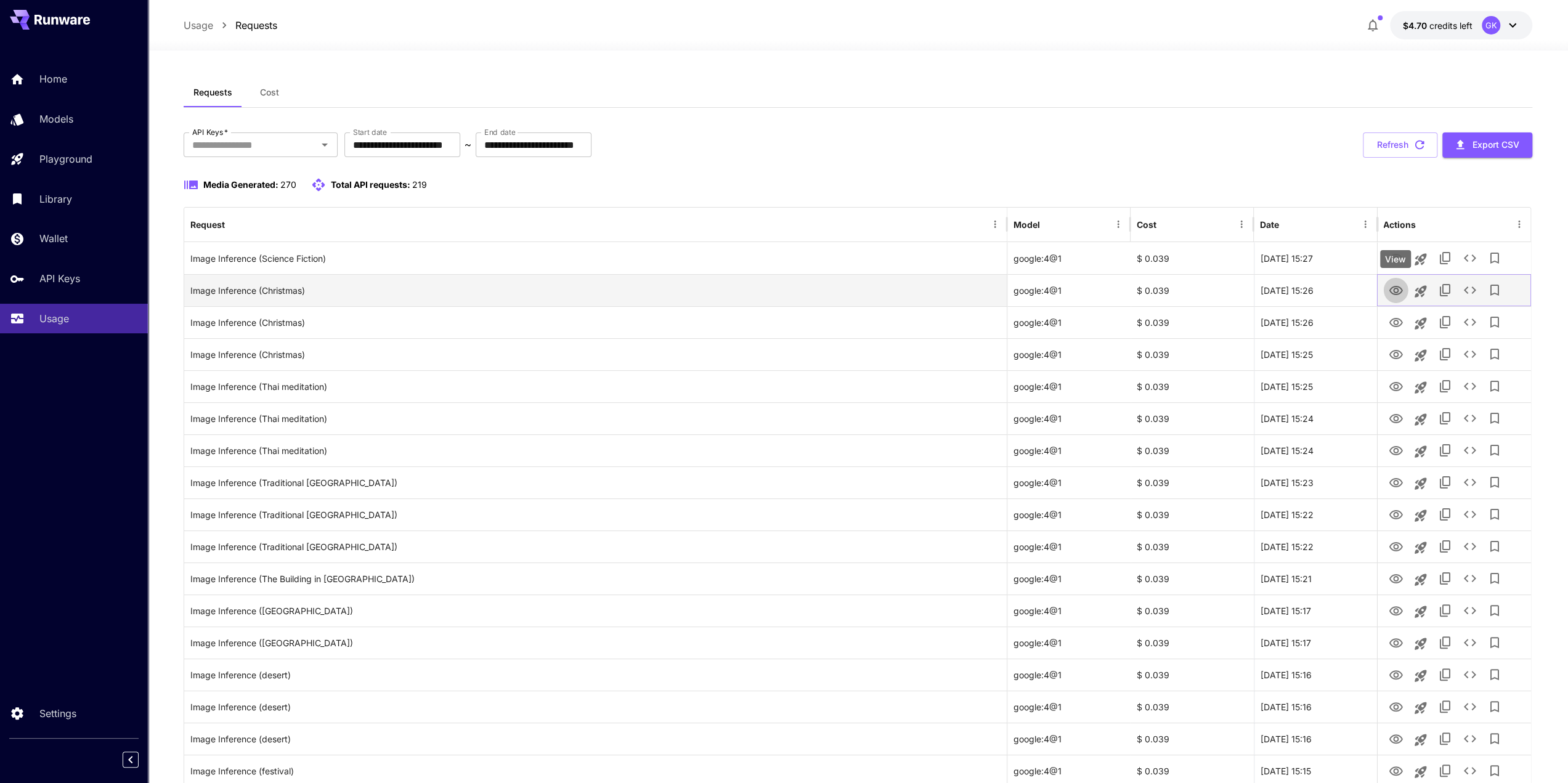
click at [1394, 290] on icon "View" at bounding box center [1395, 291] width 15 height 15
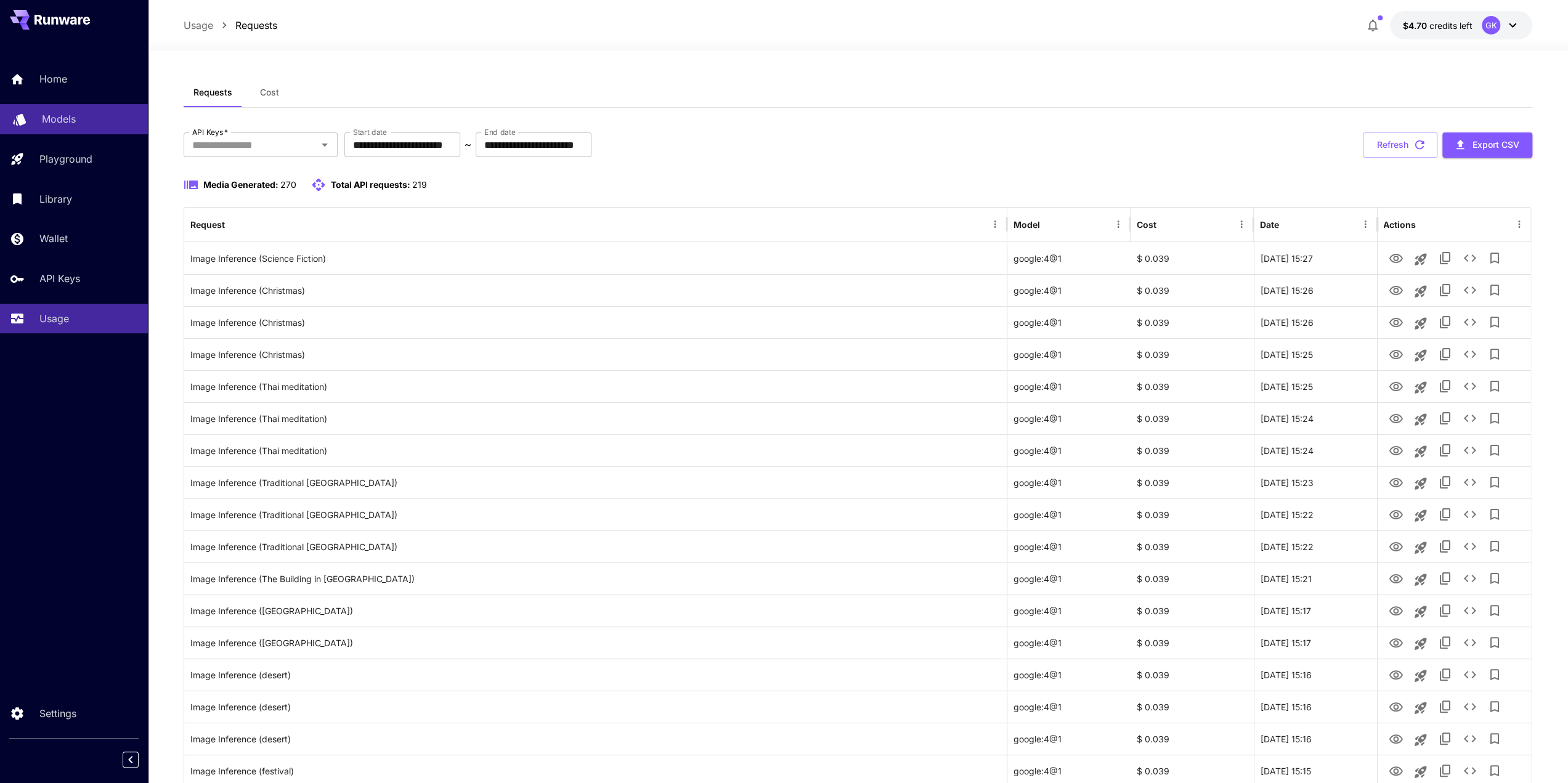
click at [74, 126] on link "Models" at bounding box center [74, 119] width 148 height 30
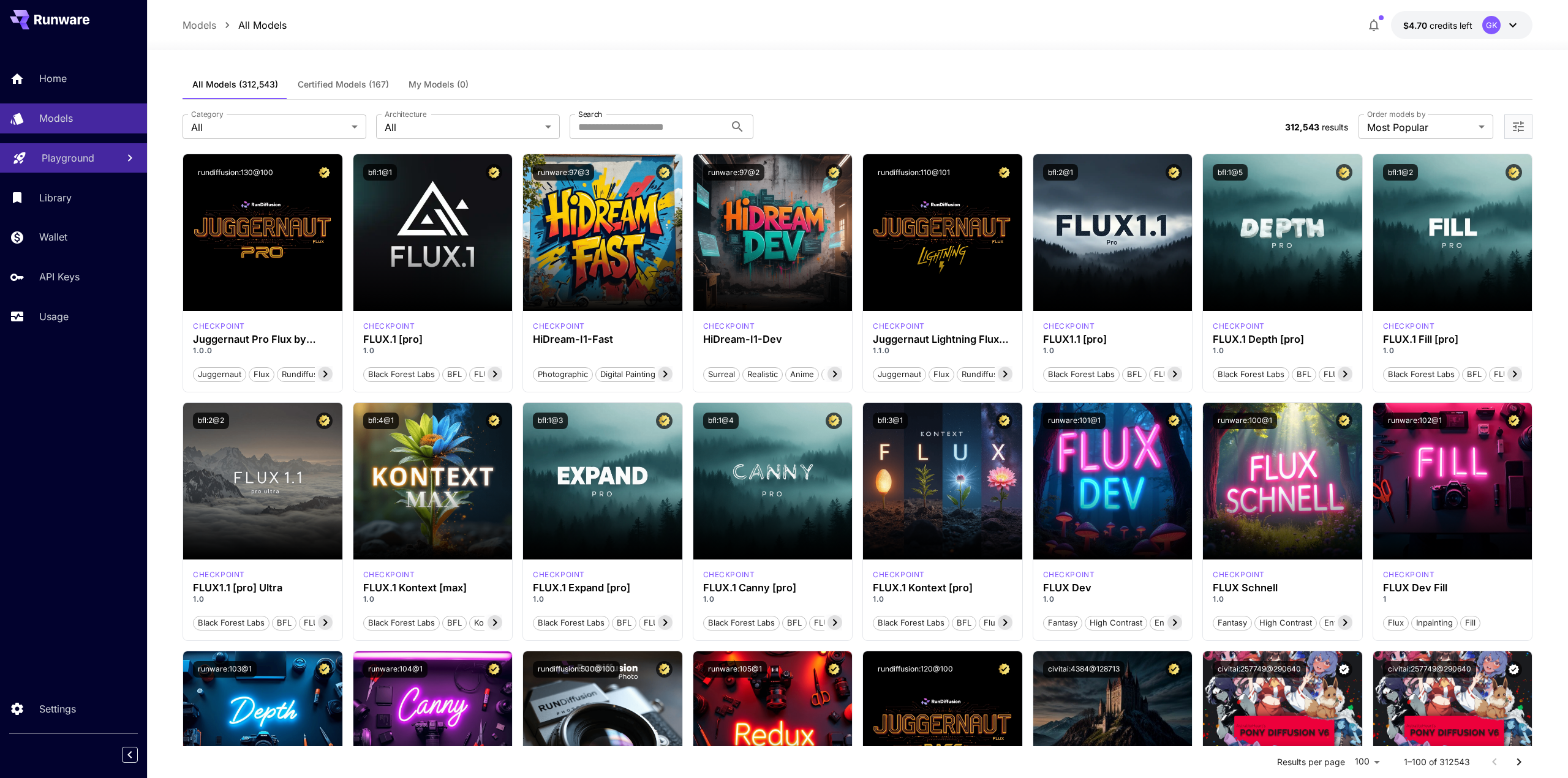
click at [68, 152] on p "Playground" at bounding box center [68, 158] width 52 height 15
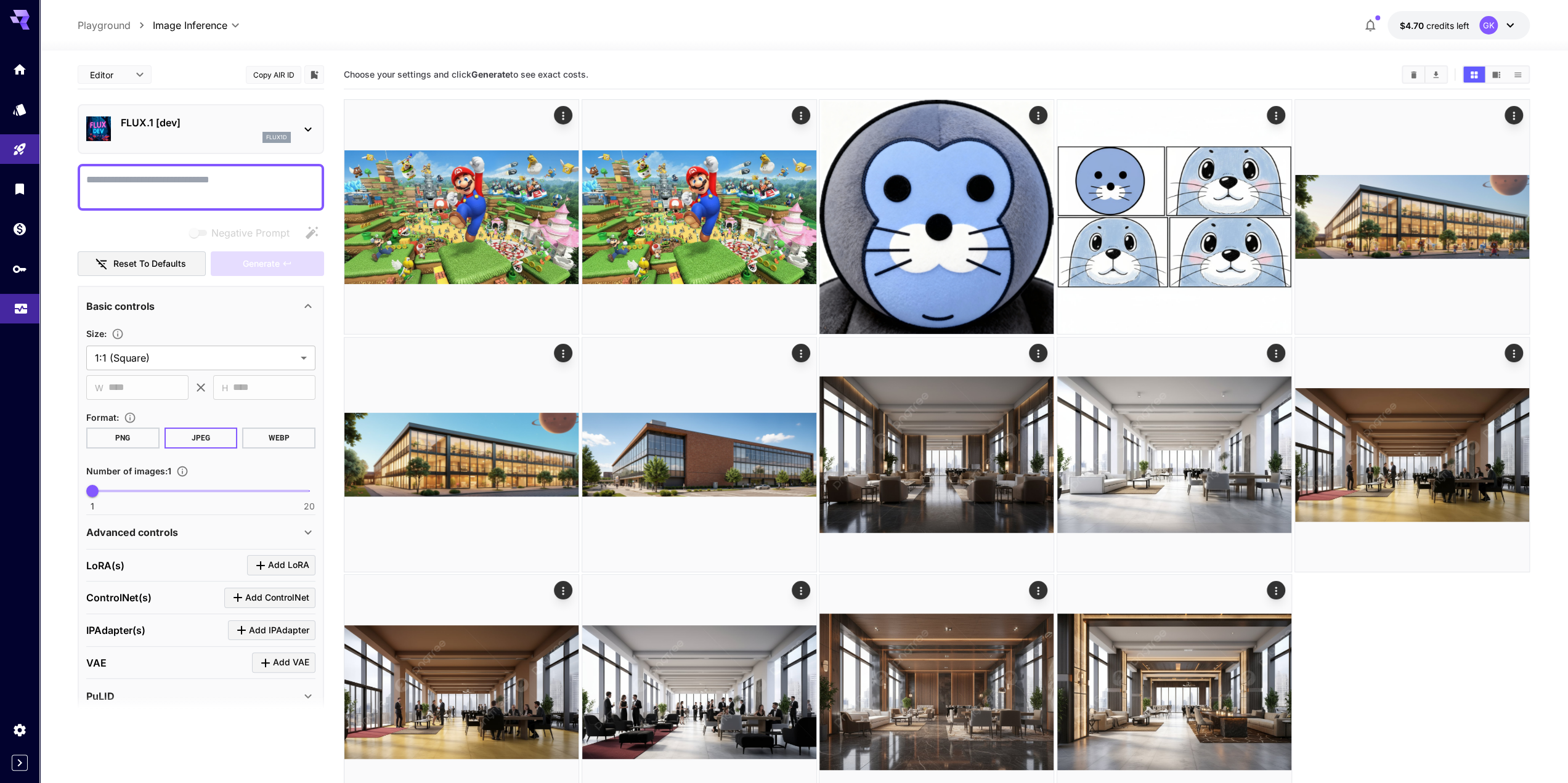
click at [30, 316] on link at bounding box center [19, 309] width 39 height 30
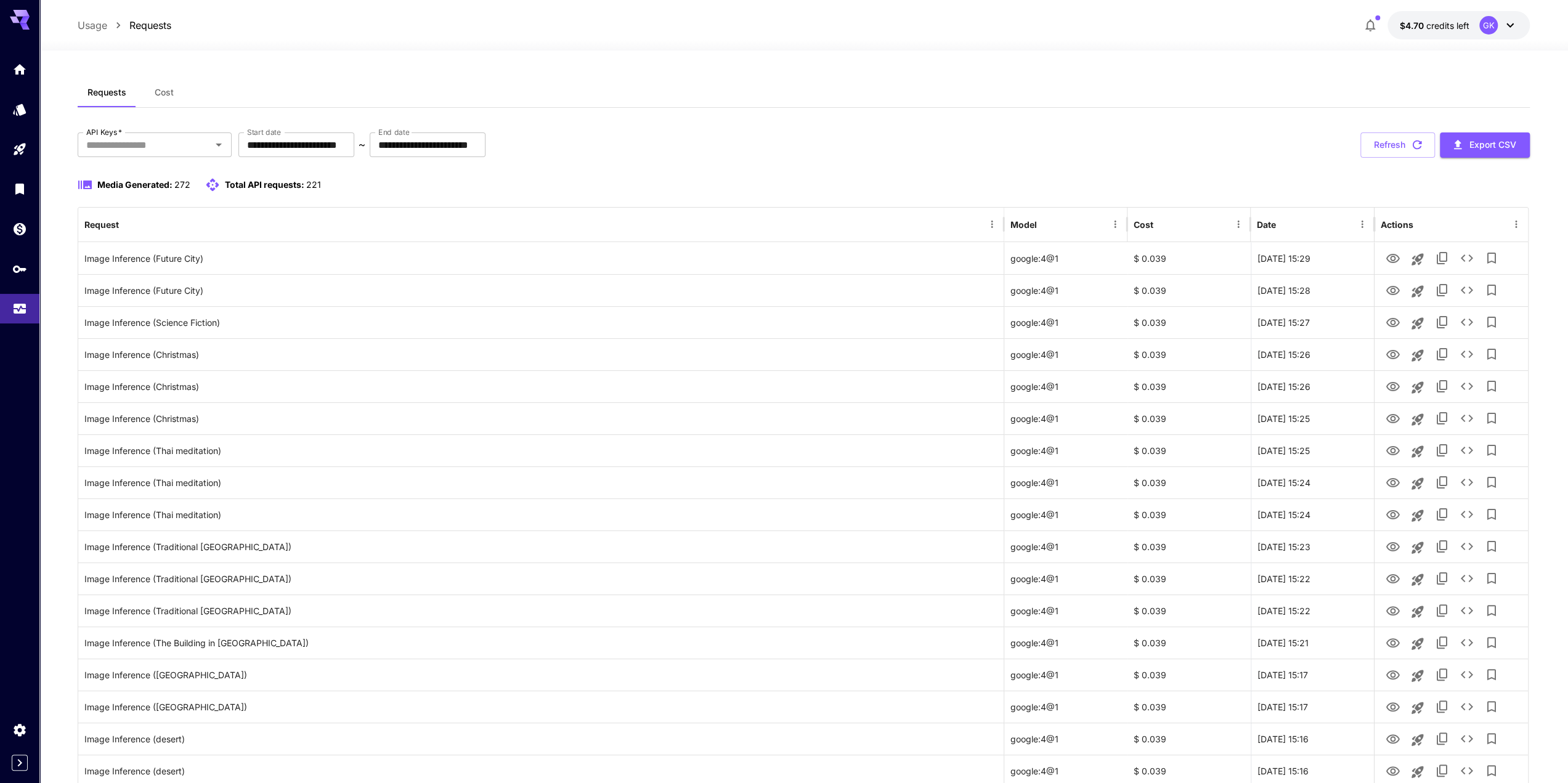
drag, startPoint x: 1409, startPoint y: 155, endPoint x: 1407, endPoint y: 169, distance: 14.1
click at [1408, 155] on button "Refresh" at bounding box center [1398, 145] width 74 height 26
click at [1390, 149] on button "Refresh" at bounding box center [1398, 145] width 74 height 26
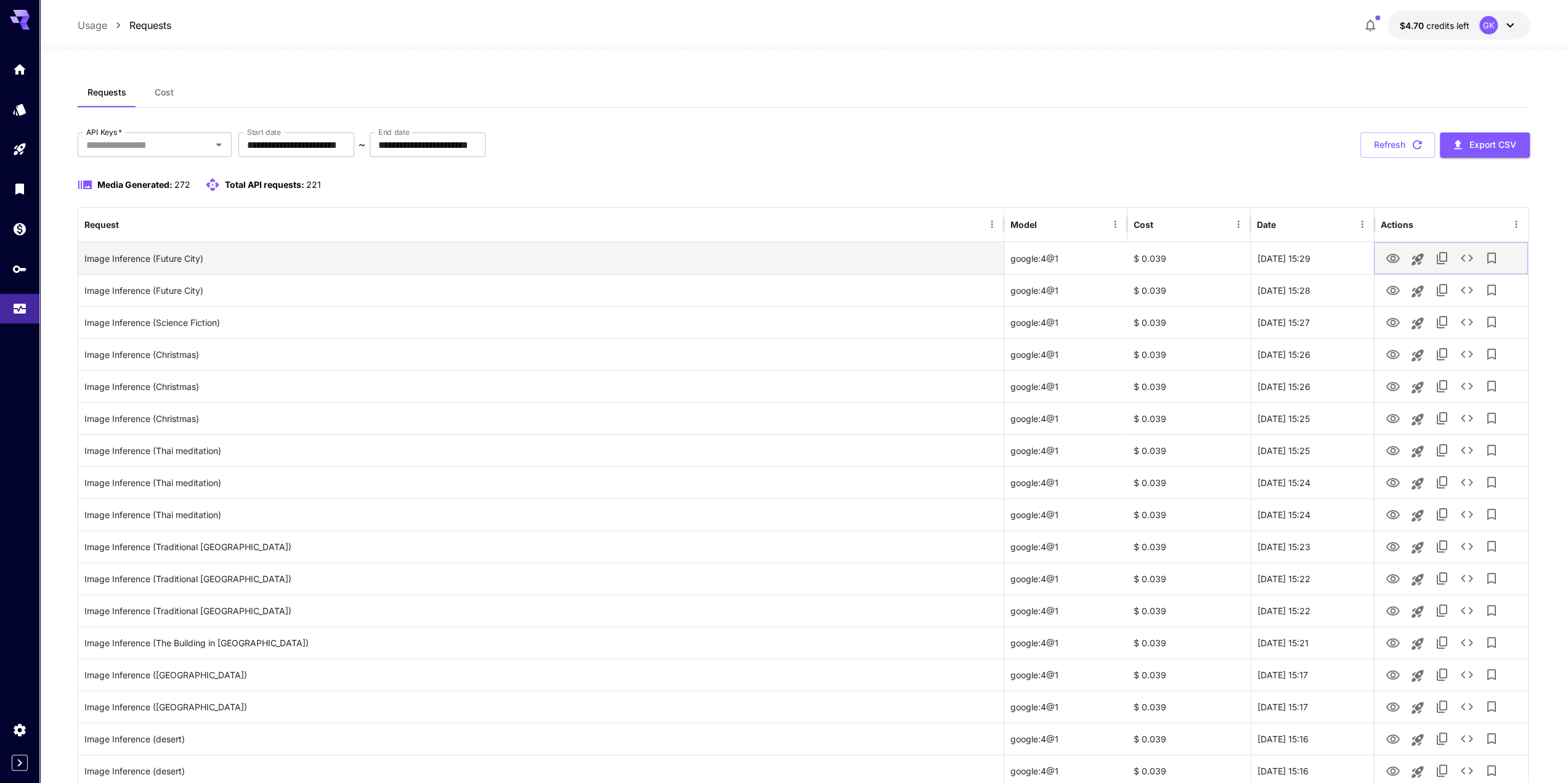
click at [1391, 261] on icon "View" at bounding box center [1393, 259] width 14 height 10
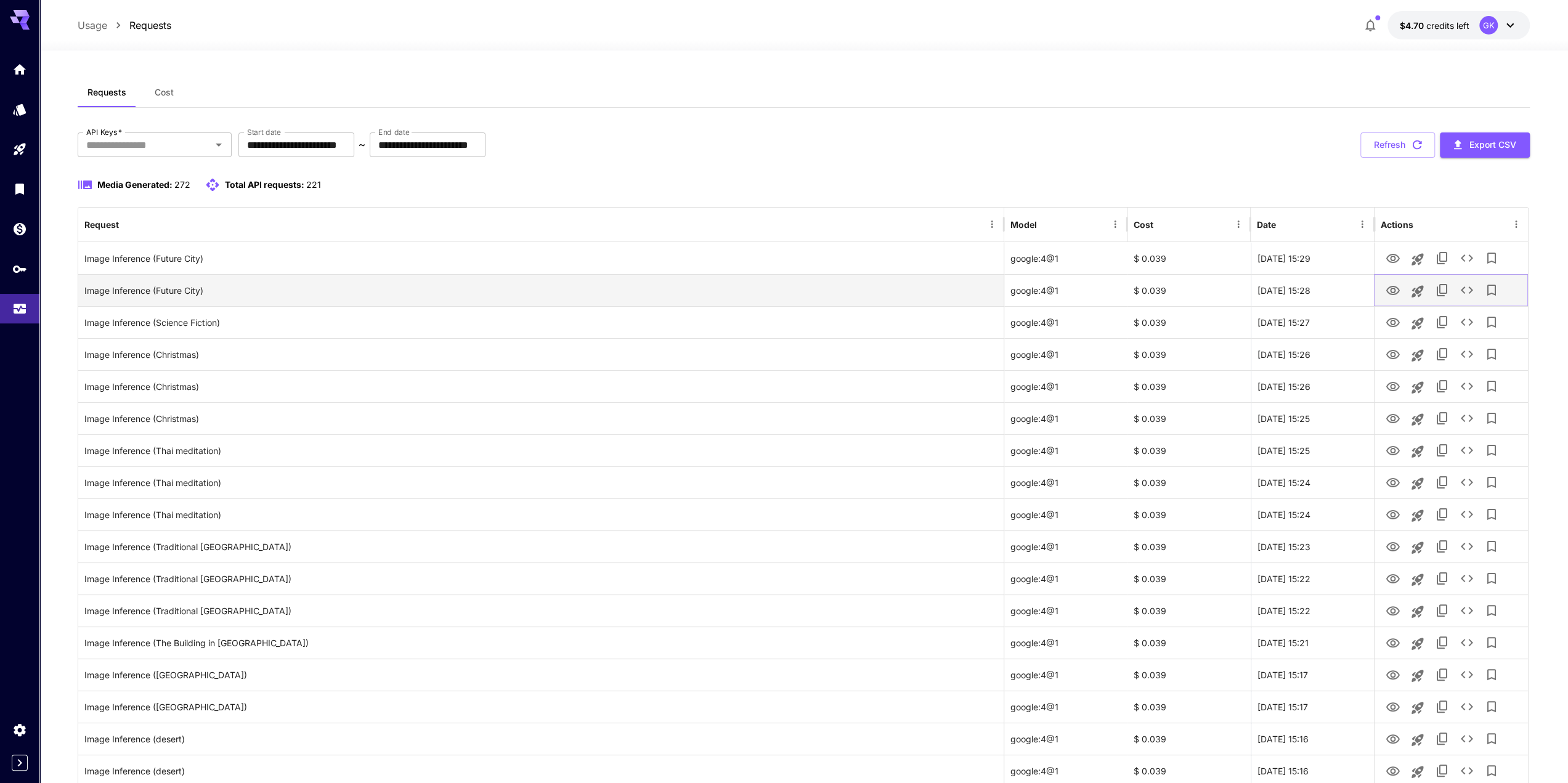
click at [1391, 294] on icon "View" at bounding box center [1393, 291] width 14 height 10
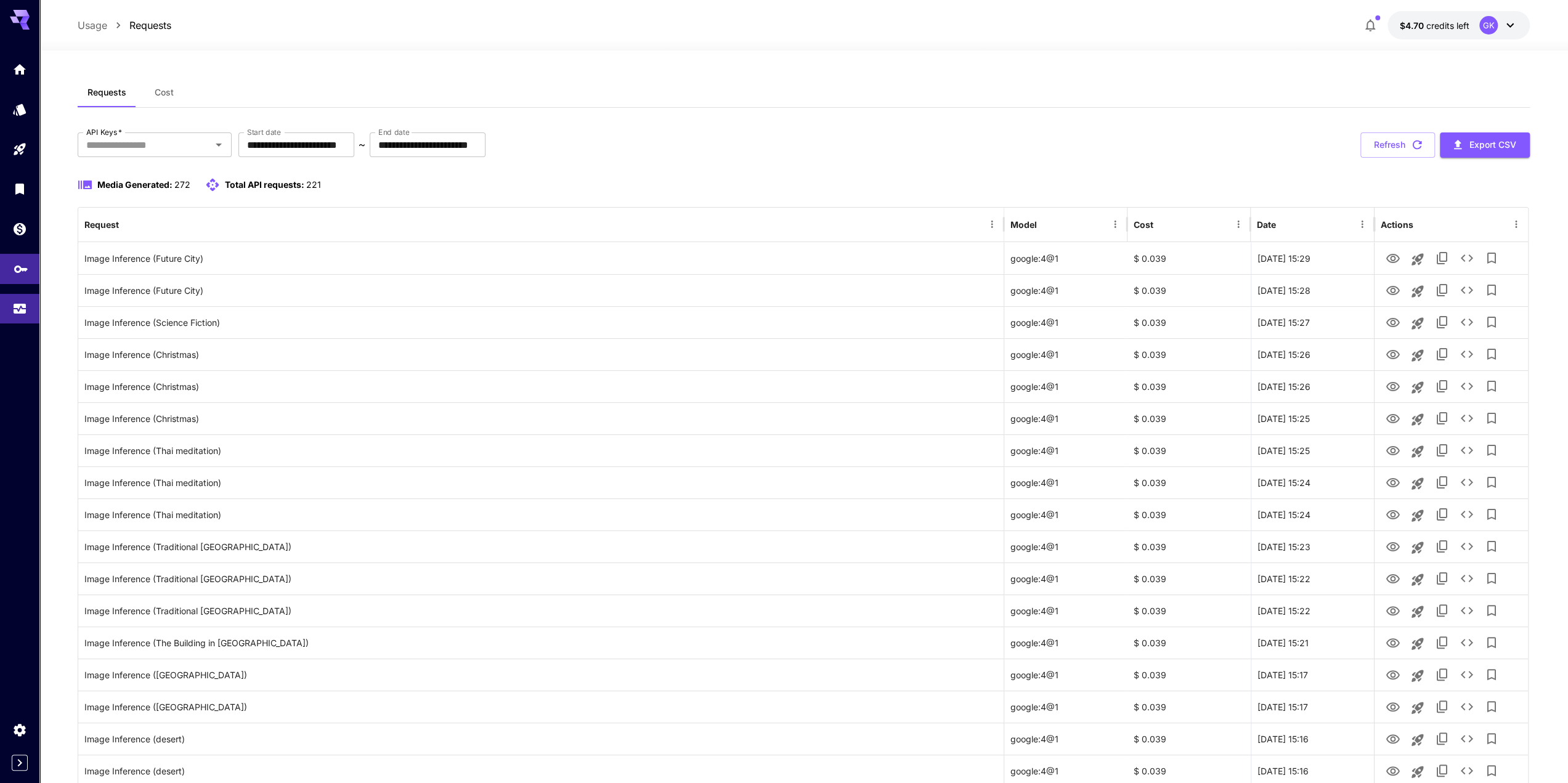
click at [23, 280] on link at bounding box center [19, 269] width 39 height 30
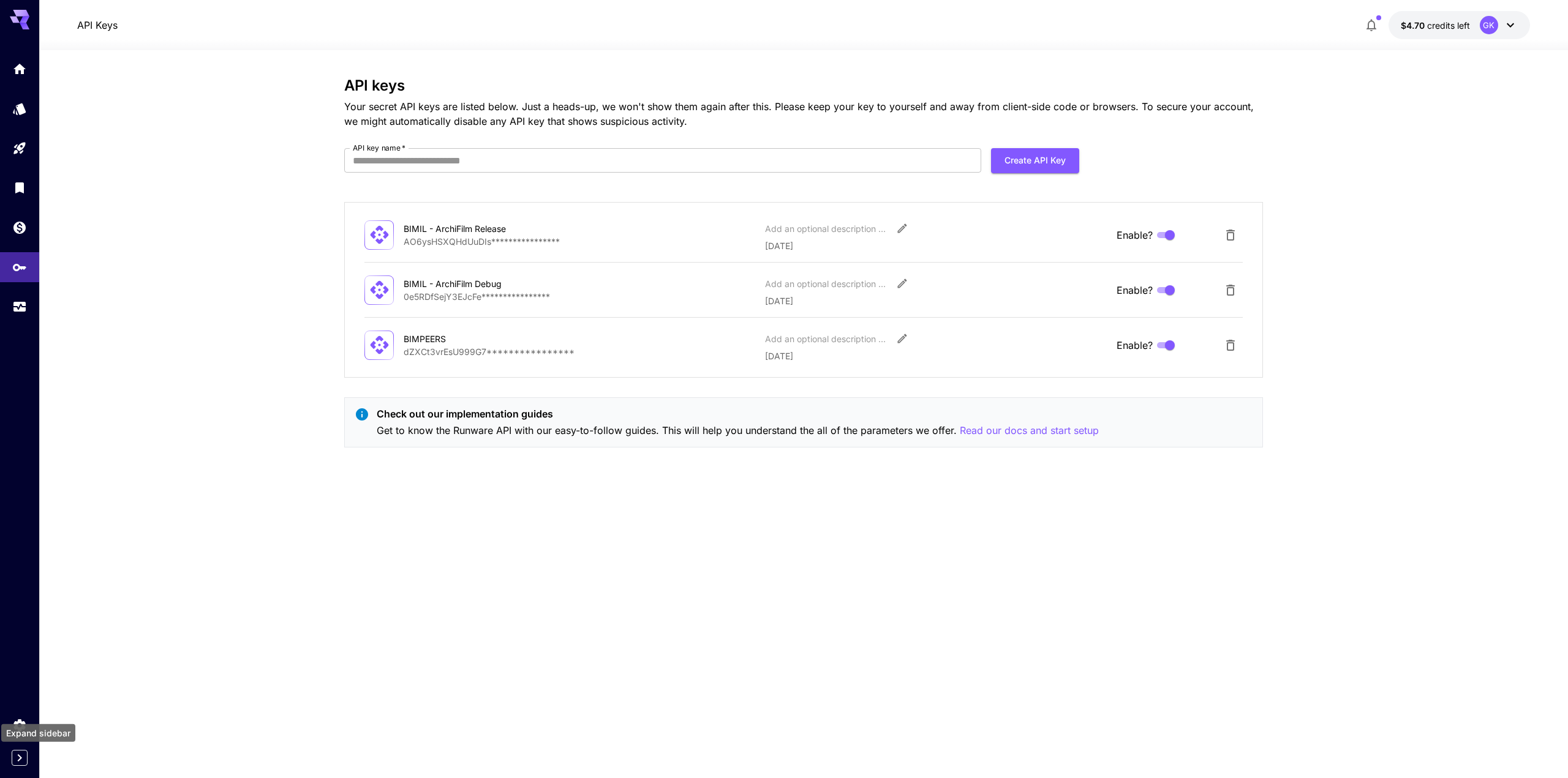
click at [15, 765] on icon "Expand sidebar" at bounding box center [19, 757] width 15 height 15
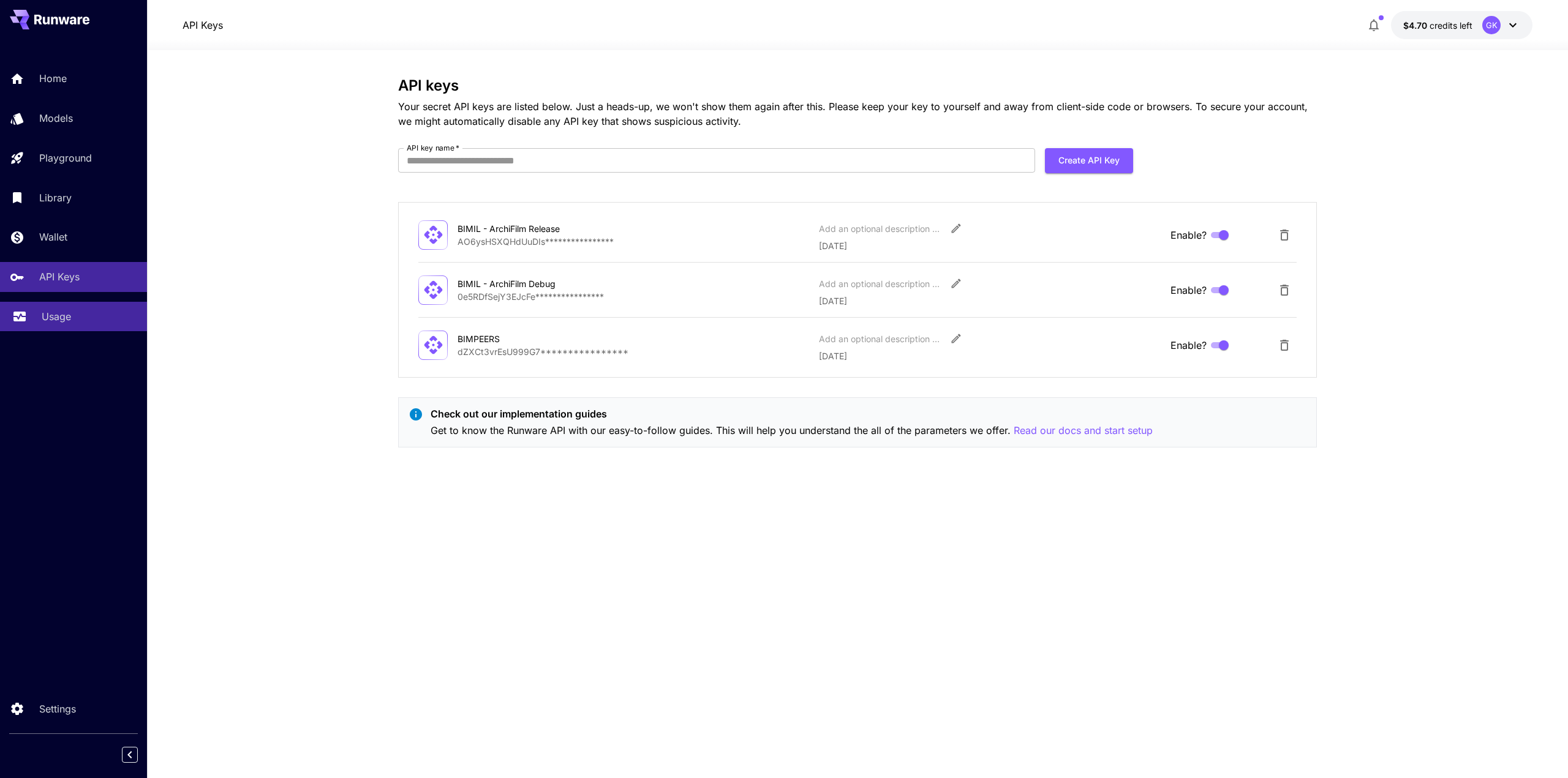
click at [33, 329] on link "Usage" at bounding box center [73, 317] width 147 height 30
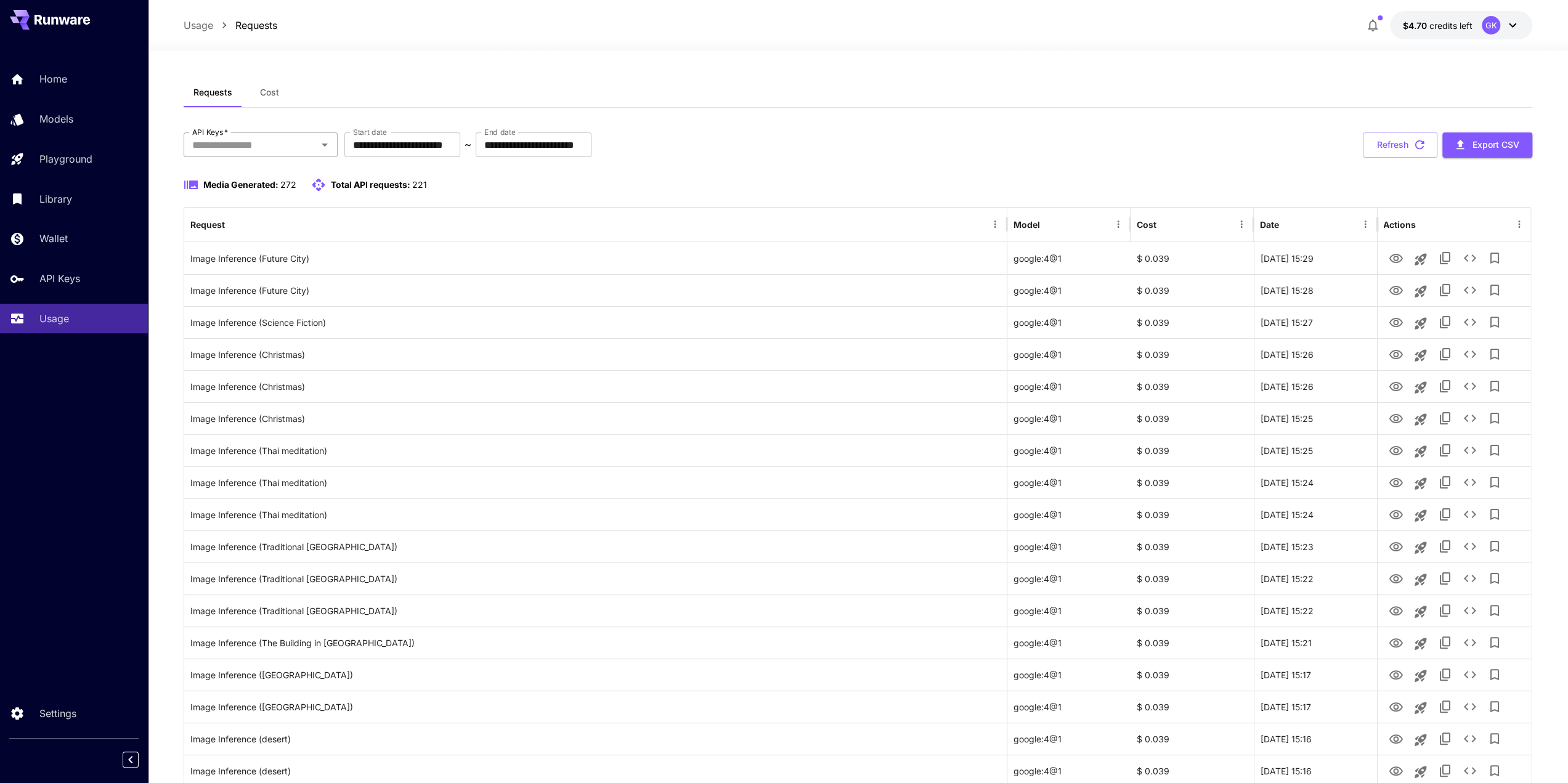
click at [248, 142] on input "API Keys   *" at bounding box center [250, 145] width 126 height 18
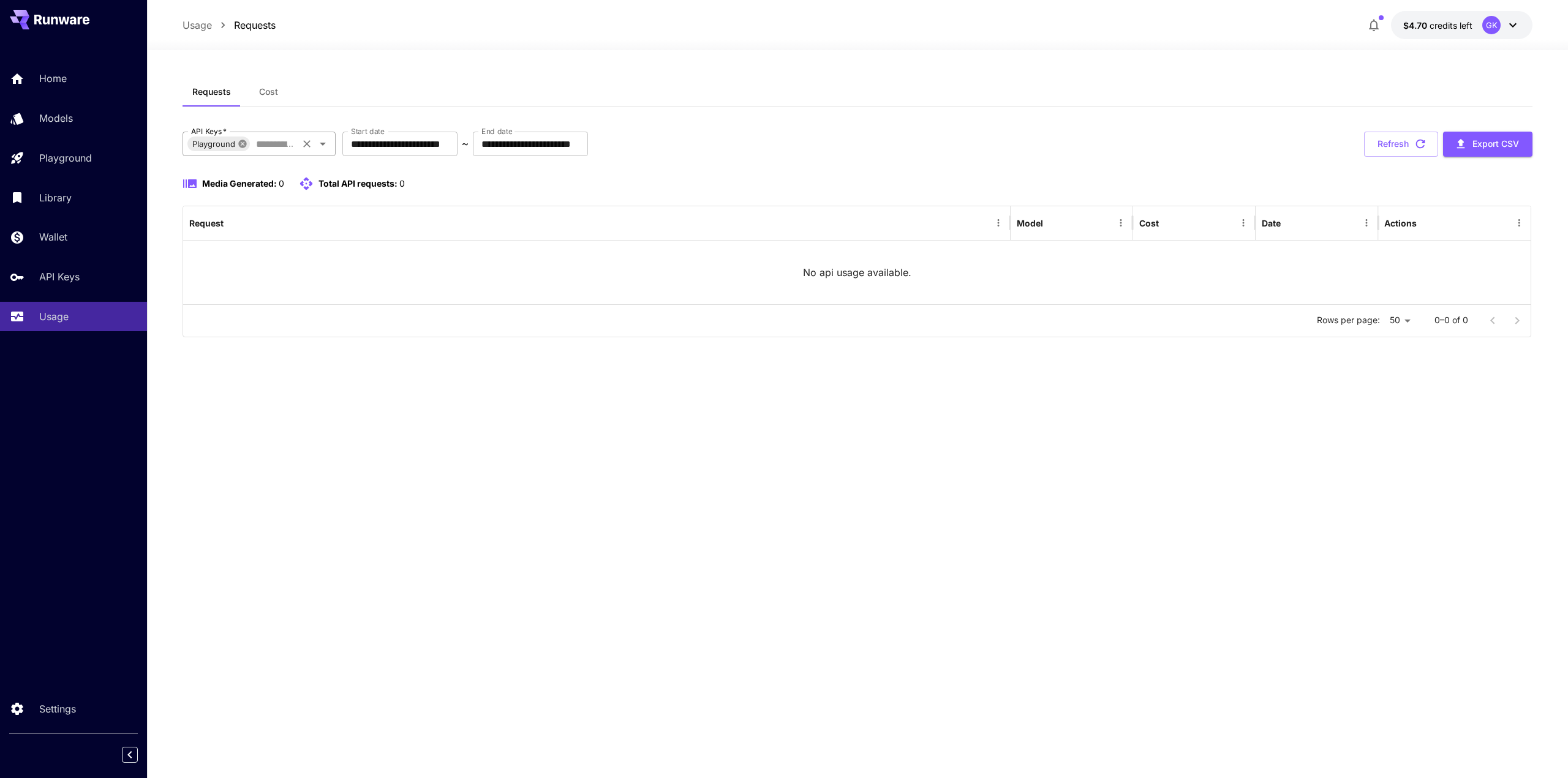
click at [242, 144] on icon at bounding box center [242, 144] width 8 height 8
click at [324, 144] on icon "Open" at bounding box center [323, 144] width 6 height 3
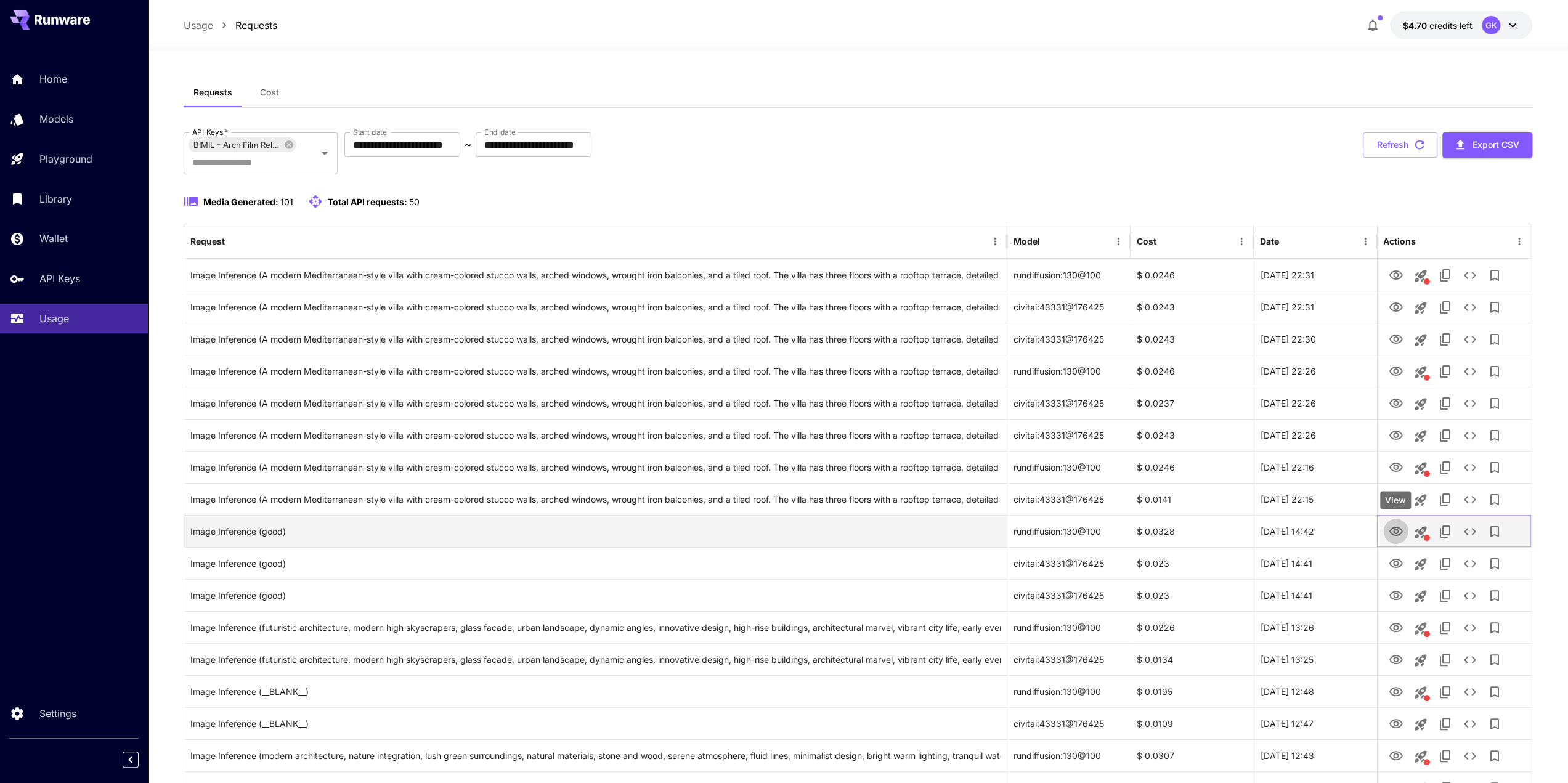
click at [1397, 526] on icon "View" at bounding box center [1395, 531] width 15 height 15
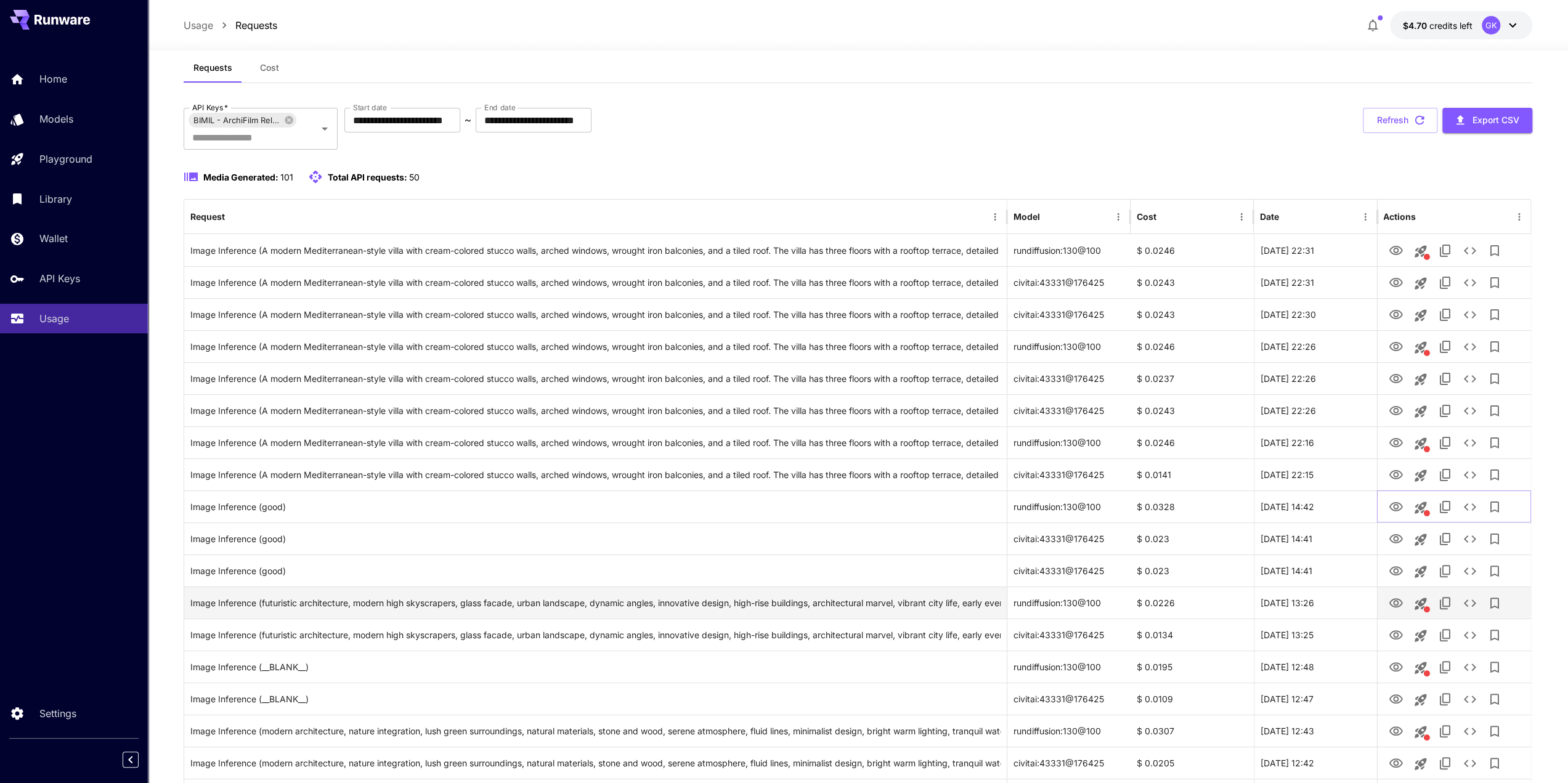
scroll to position [62, 0]
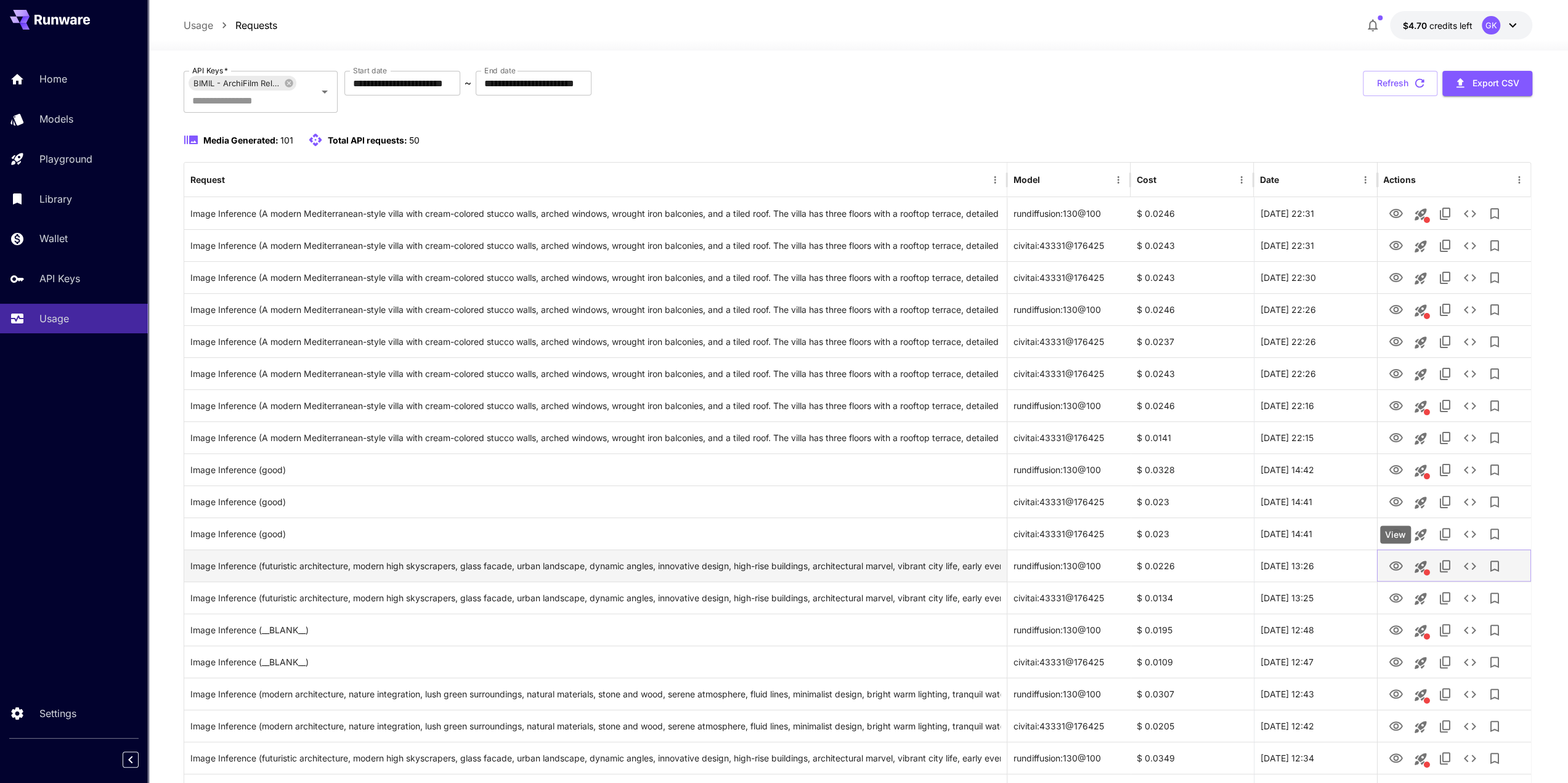
click at [1391, 566] on icon "View" at bounding box center [1395, 566] width 15 height 15
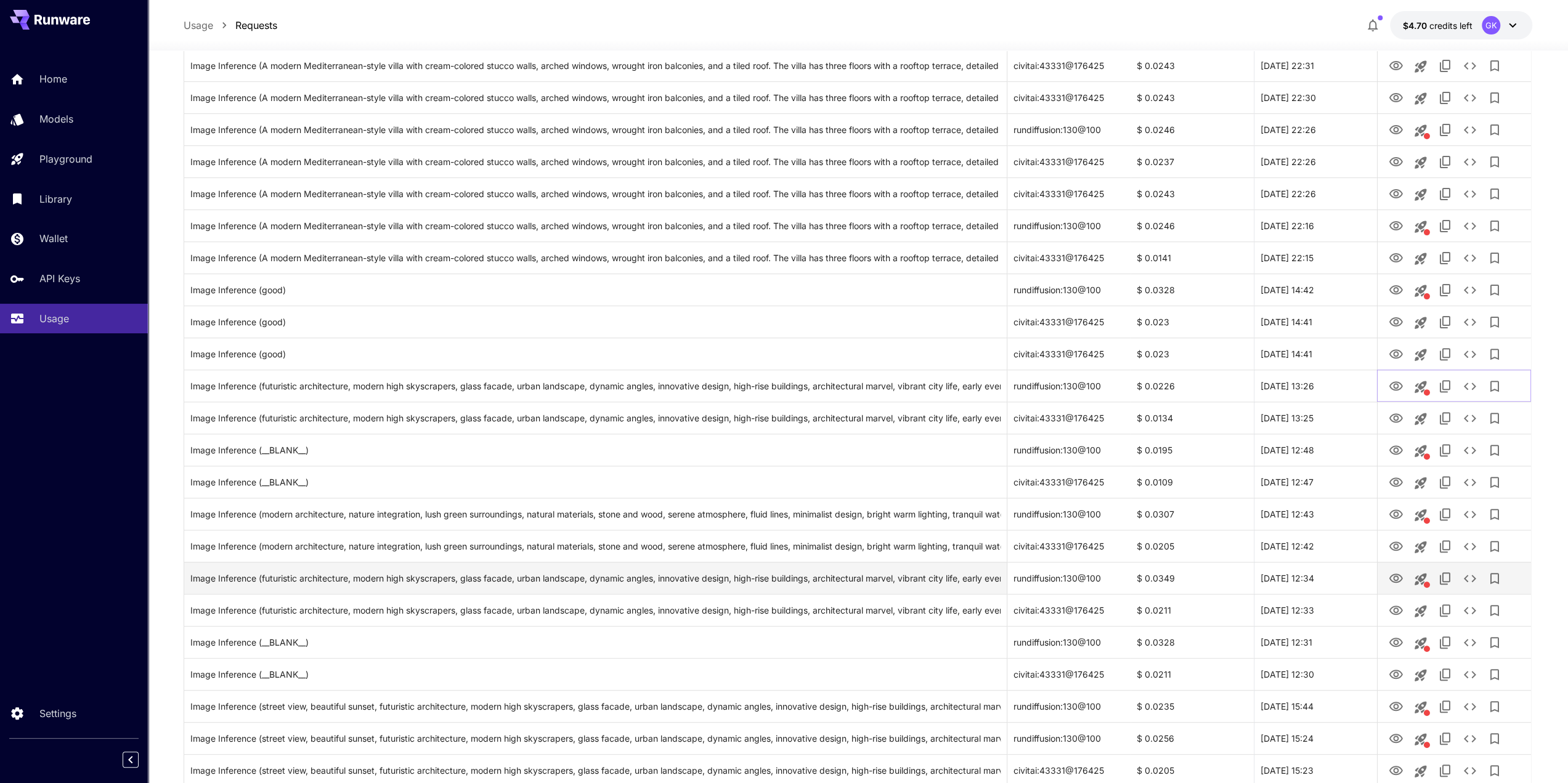
scroll to position [246, 0]
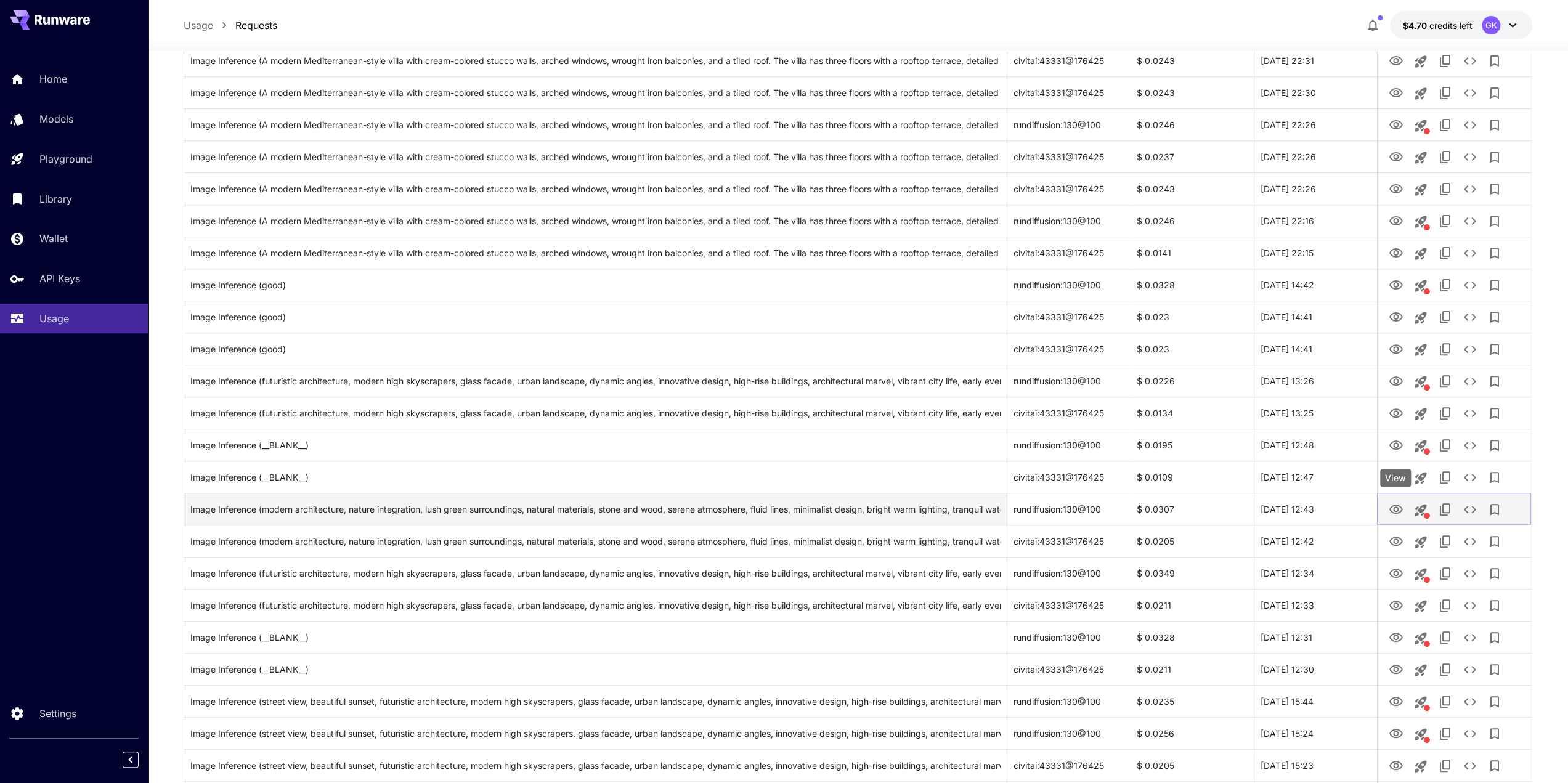
click at [1393, 509] on icon "View" at bounding box center [1395, 509] width 15 height 15
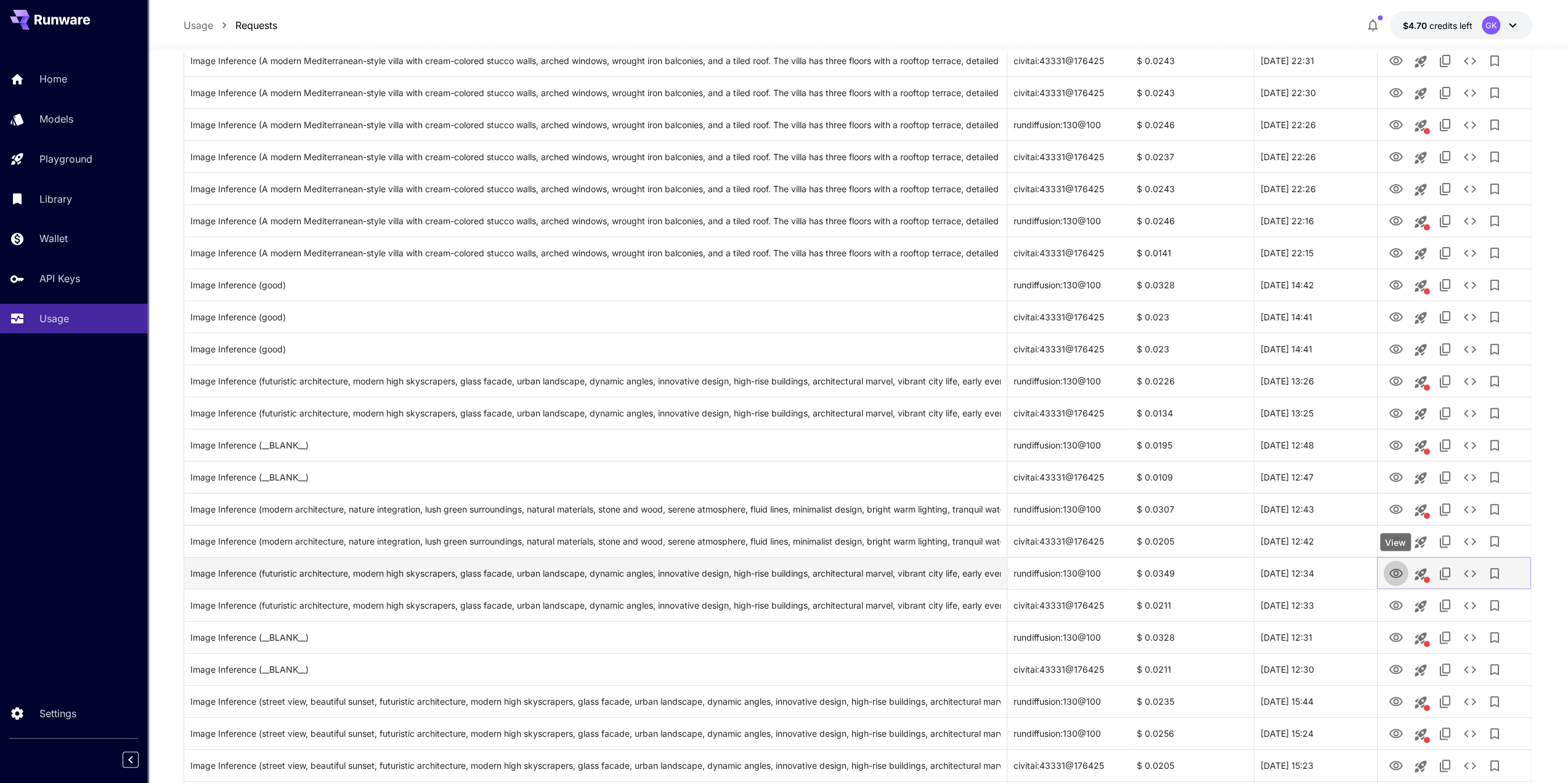
click at [1396, 568] on icon "View" at bounding box center [1395, 574] width 15 height 15
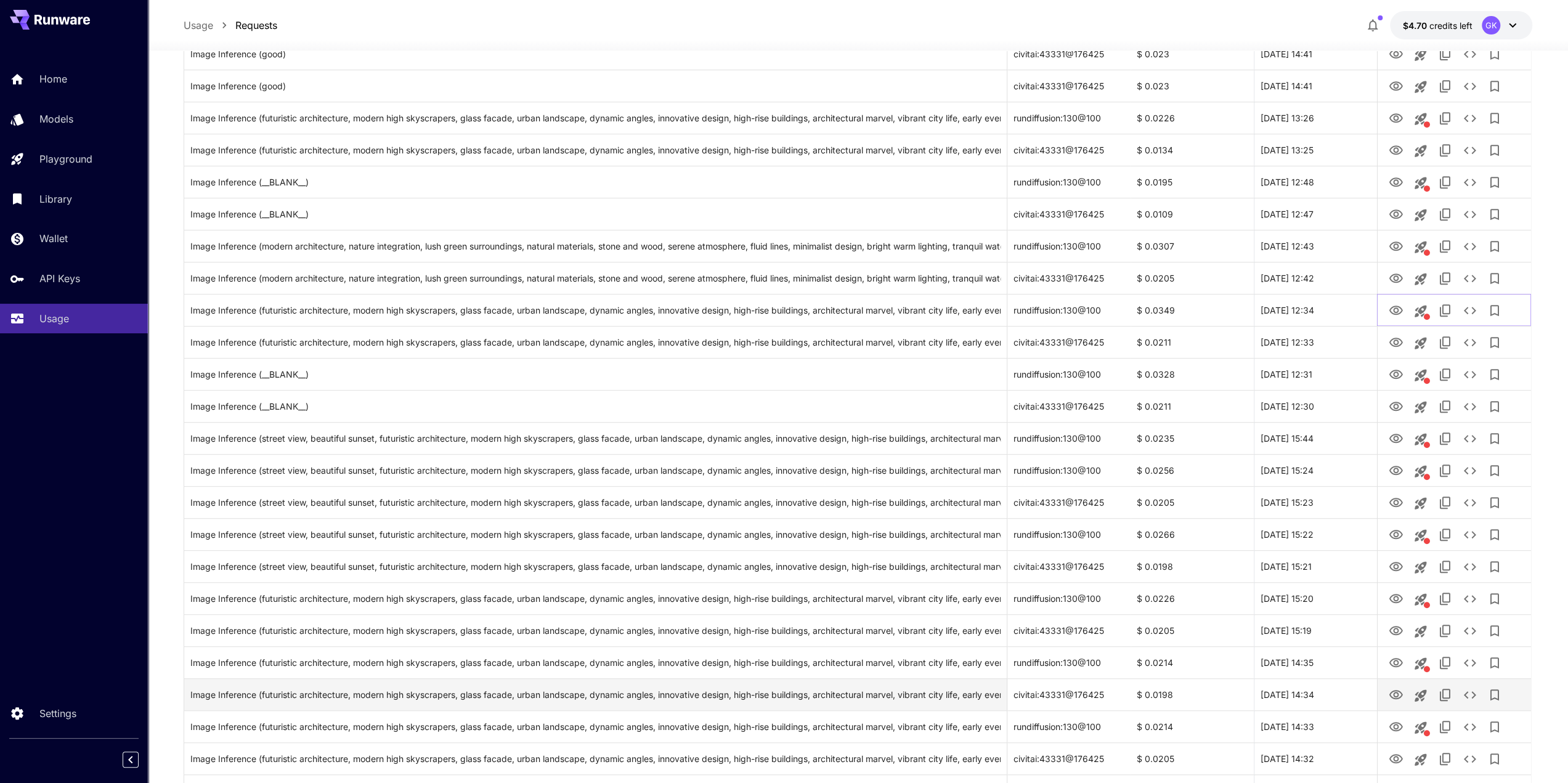
scroll to position [554, 0]
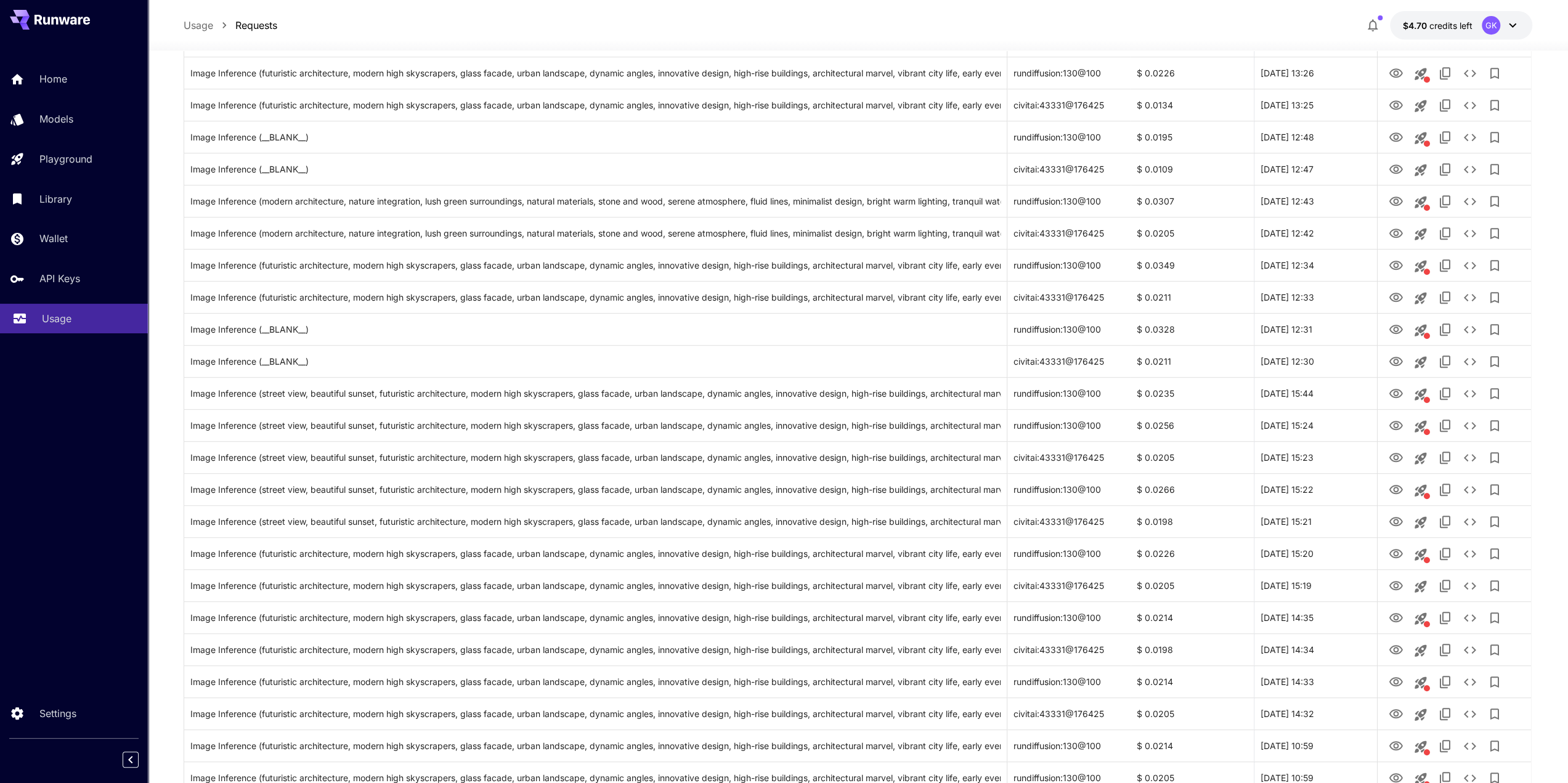
click at [58, 322] on p "Usage" at bounding box center [56, 318] width 30 height 15
click at [82, 268] on link "API Keys" at bounding box center [74, 279] width 148 height 30
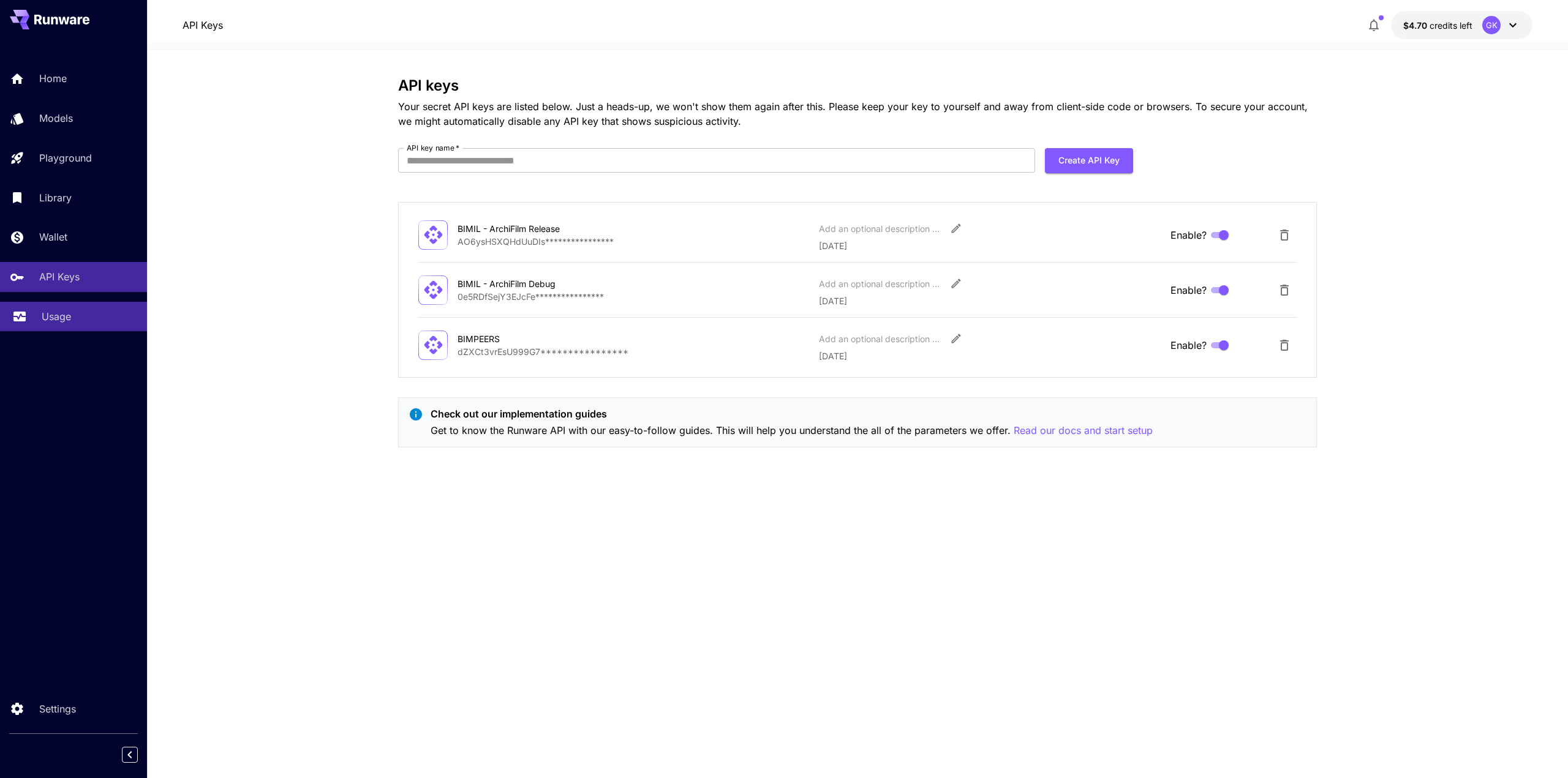
click at [70, 314] on p "Usage" at bounding box center [56, 316] width 29 height 15
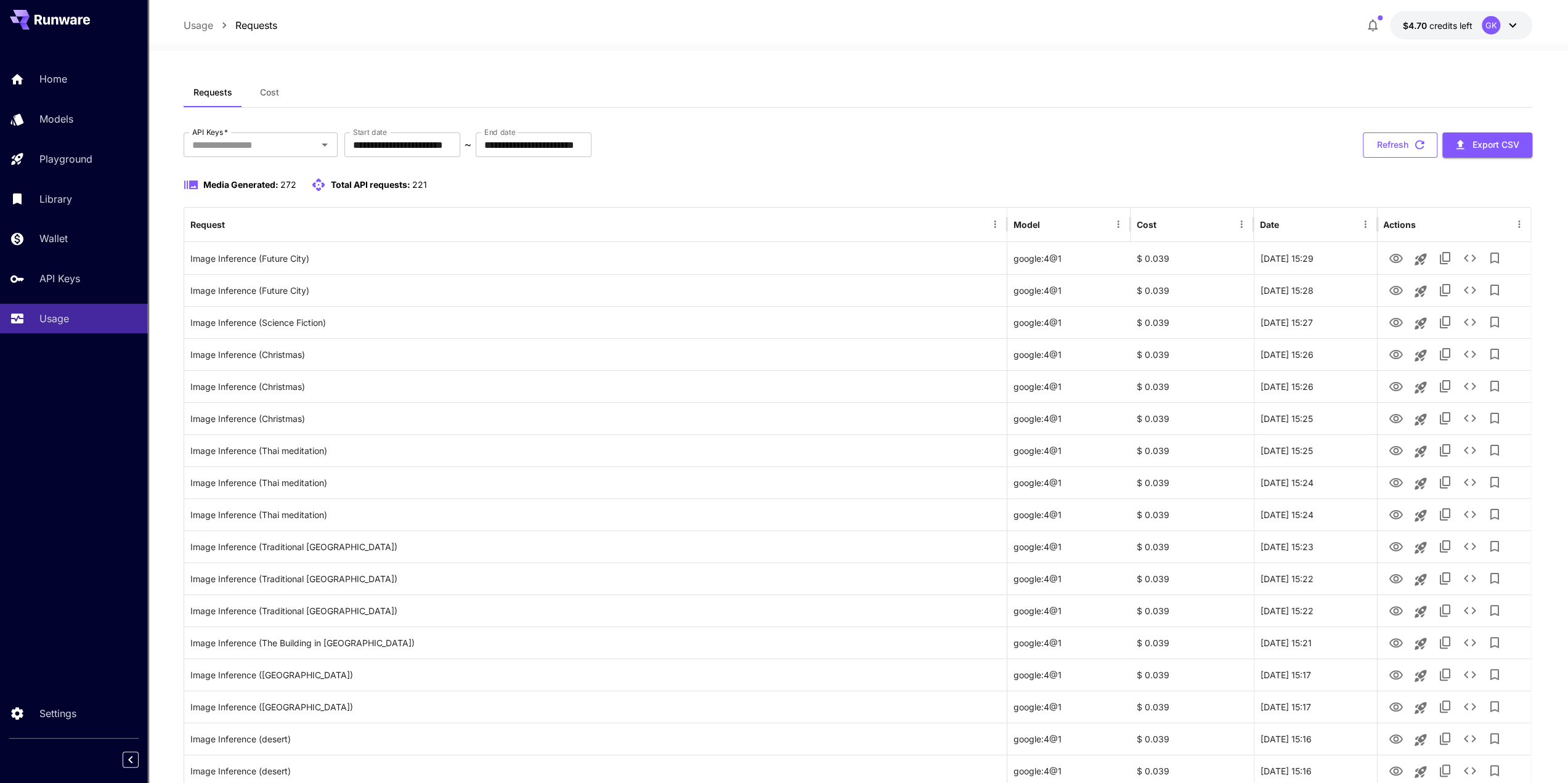
click at [1418, 156] on button "Refresh" at bounding box center [1400, 145] width 74 height 26
click at [64, 273] on p "API Keys" at bounding box center [62, 278] width 41 height 15
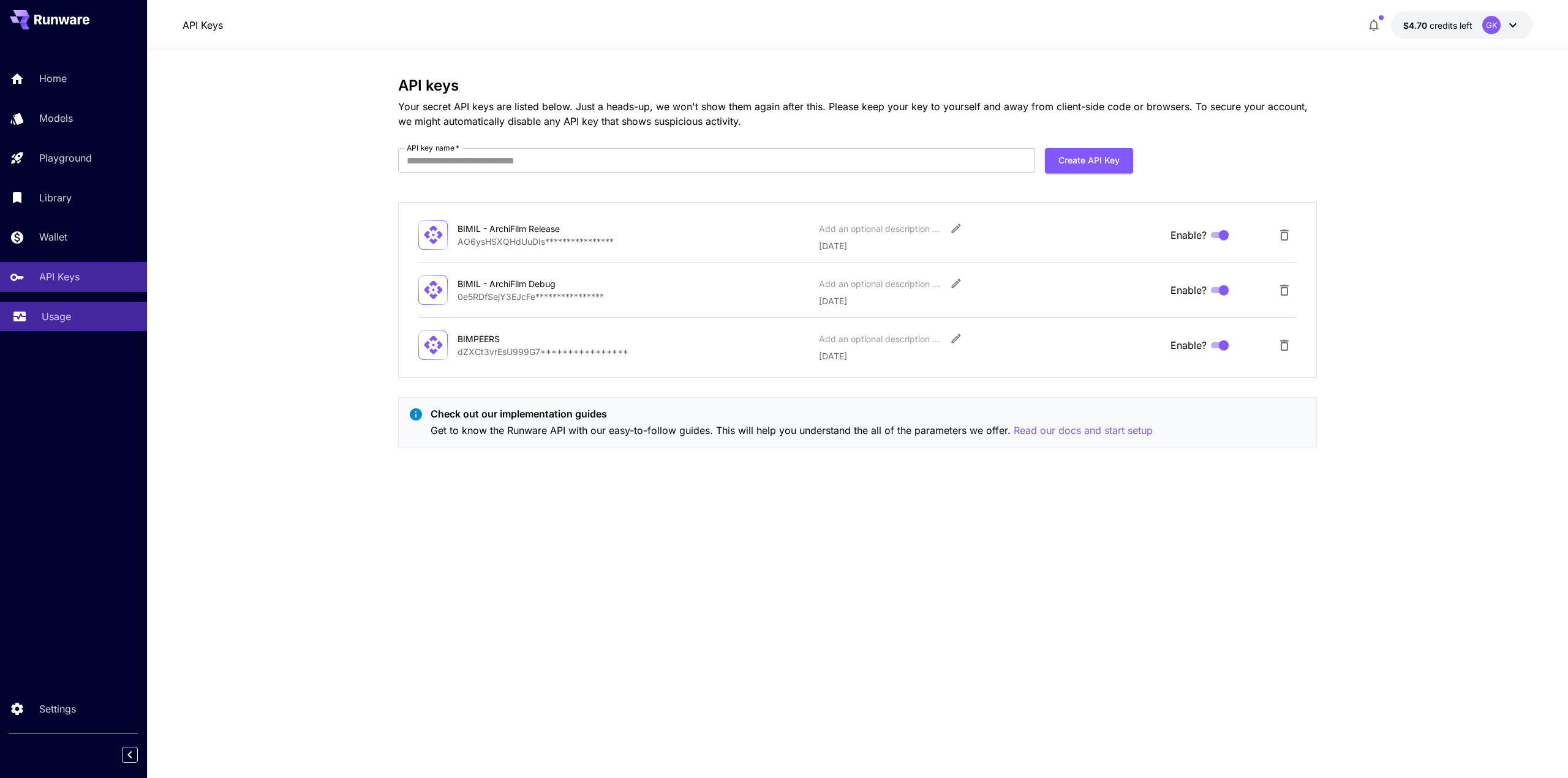
click at [71, 312] on div "Usage" at bounding box center [89, 316] width 95 height 15
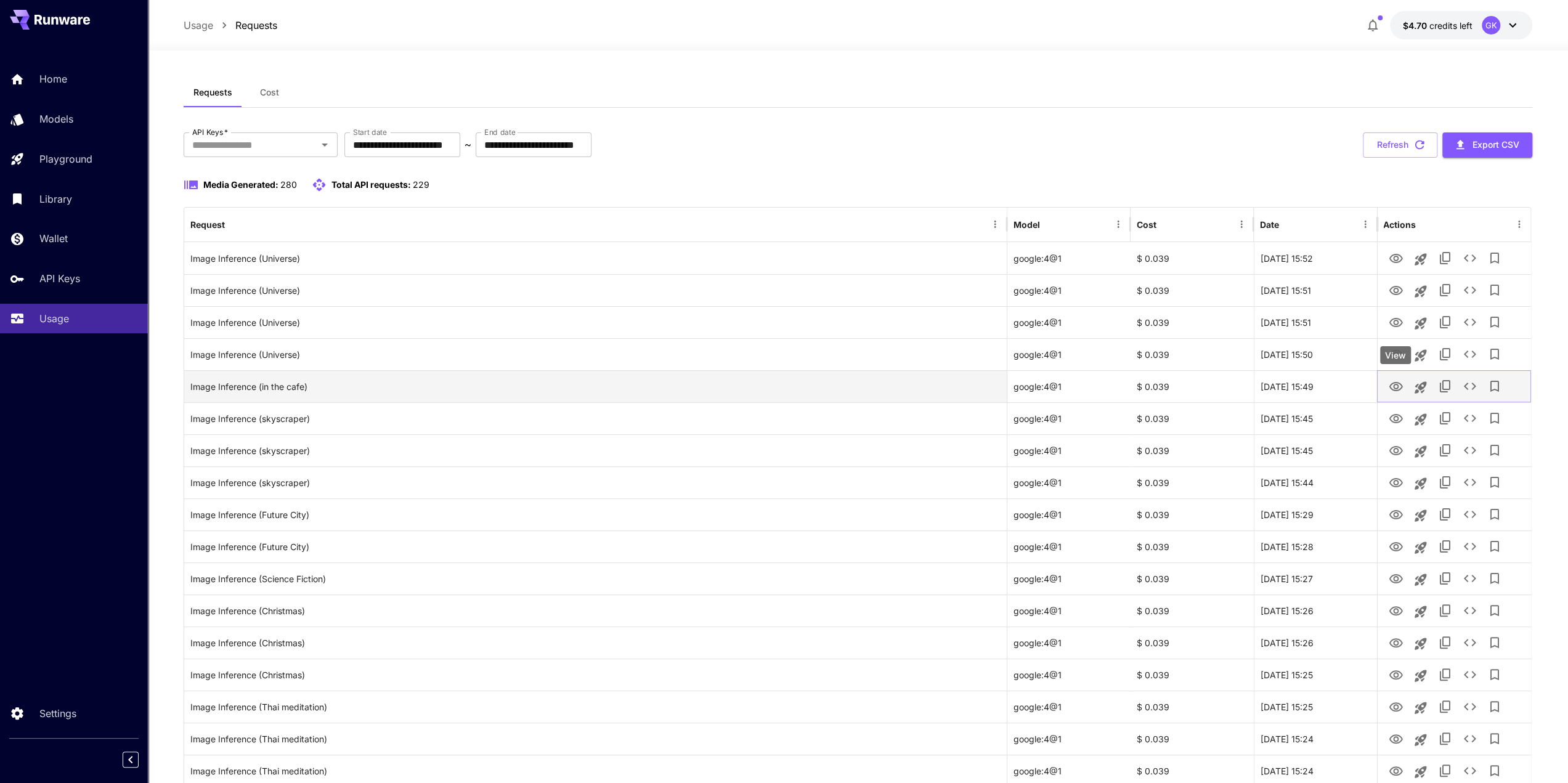
click at [1400, 385] on icon "View" at bounding box center [1395, 387] width 15 height 15
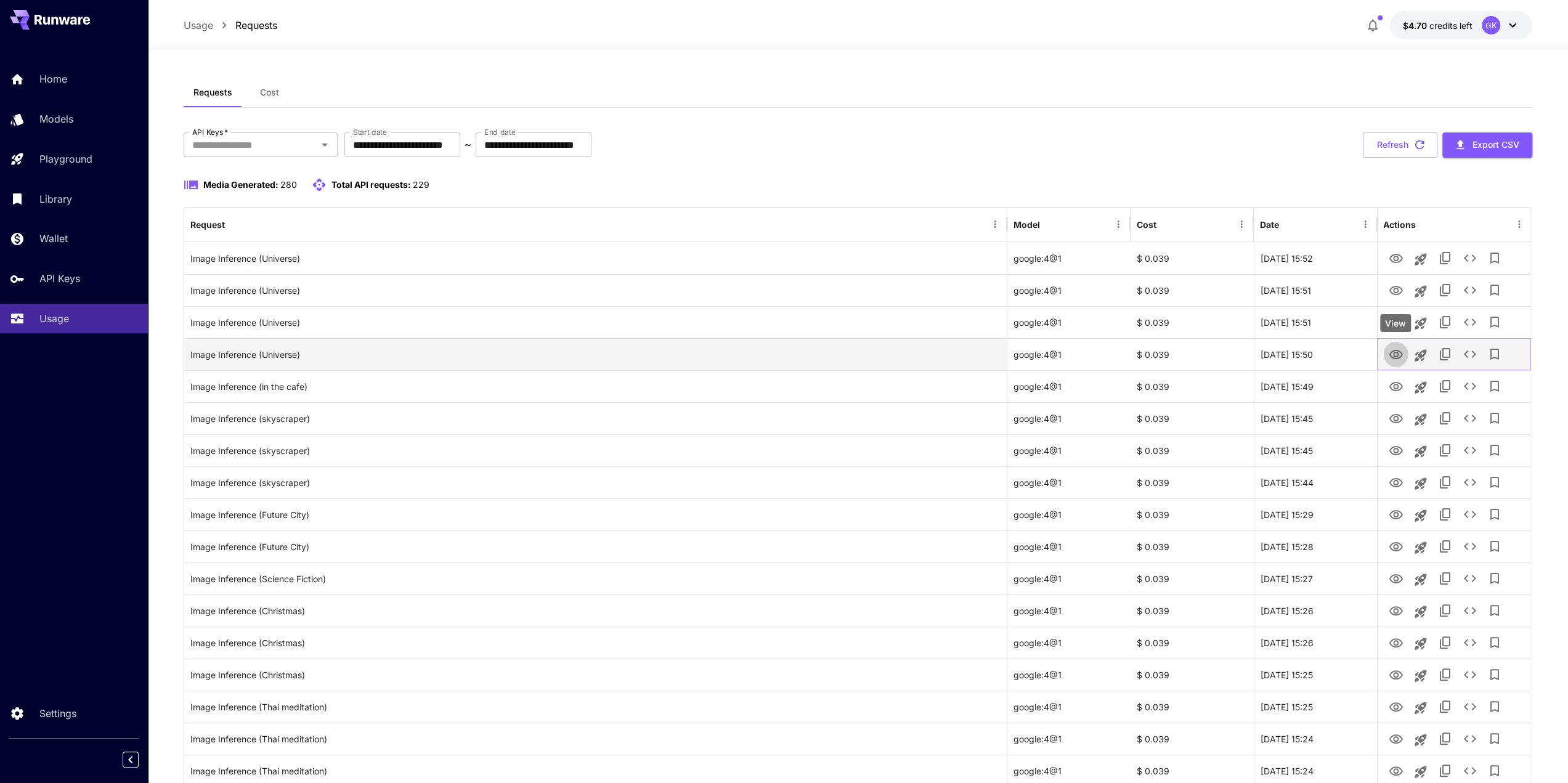
click at [1391, 356] on icon "View" at bounding box center [1395, 355] width 15 height 15
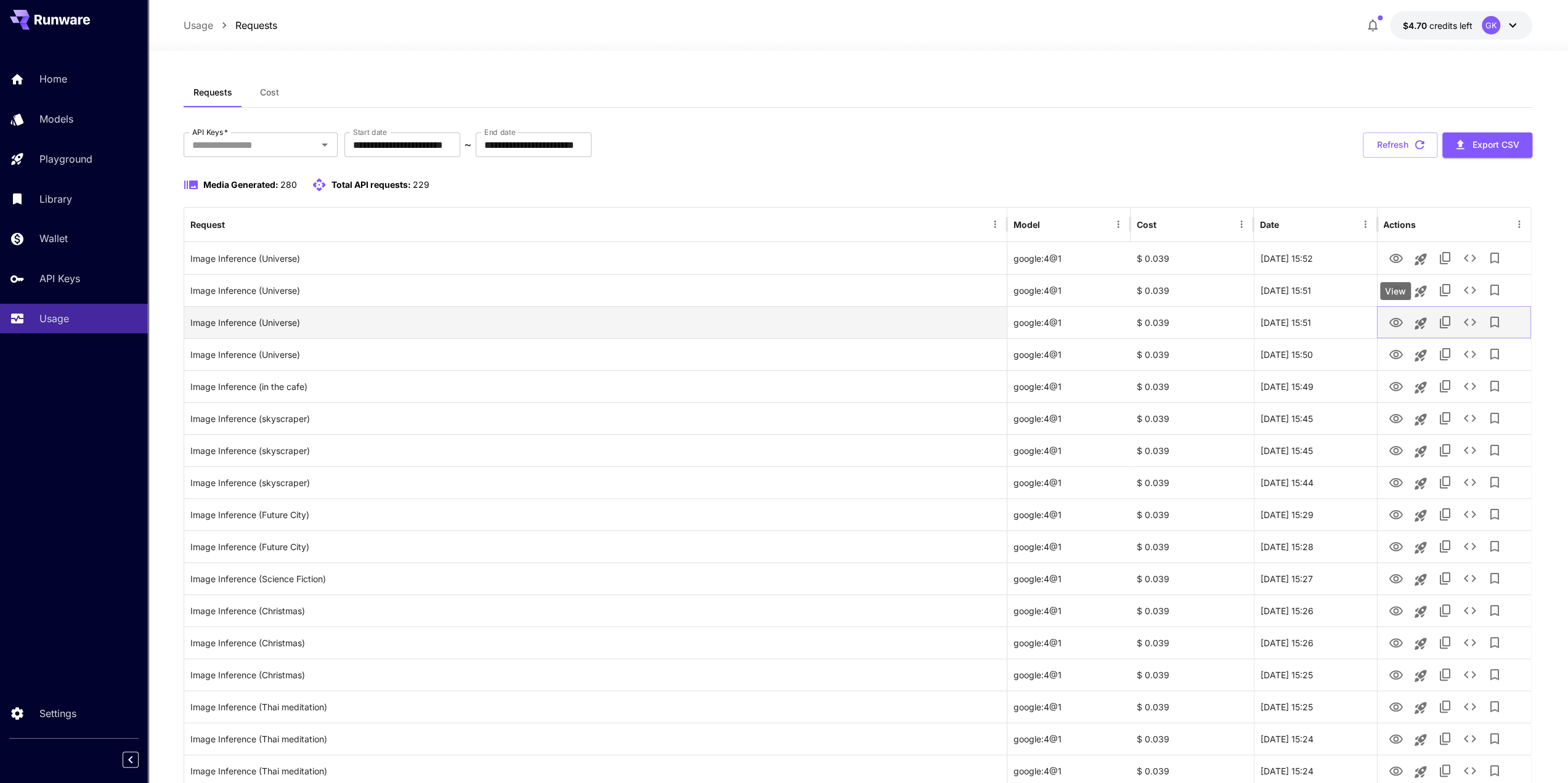
click at [1391, 321] on icon "View" at bounding box center [1395, 323] width 15 height 15
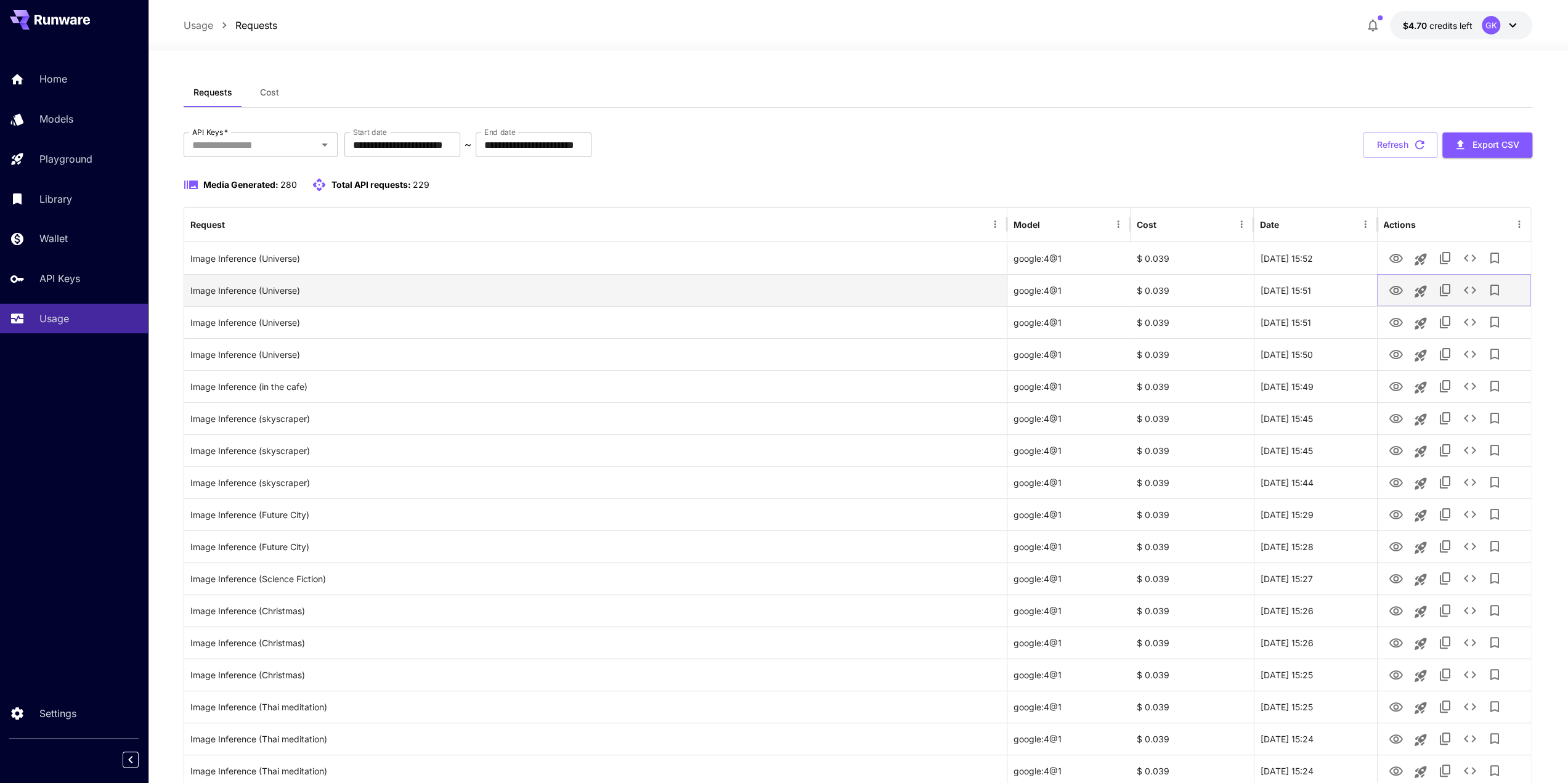
click at [1401, 291] on icon "View" at bounding box center [1395, 291] width 14 height 10
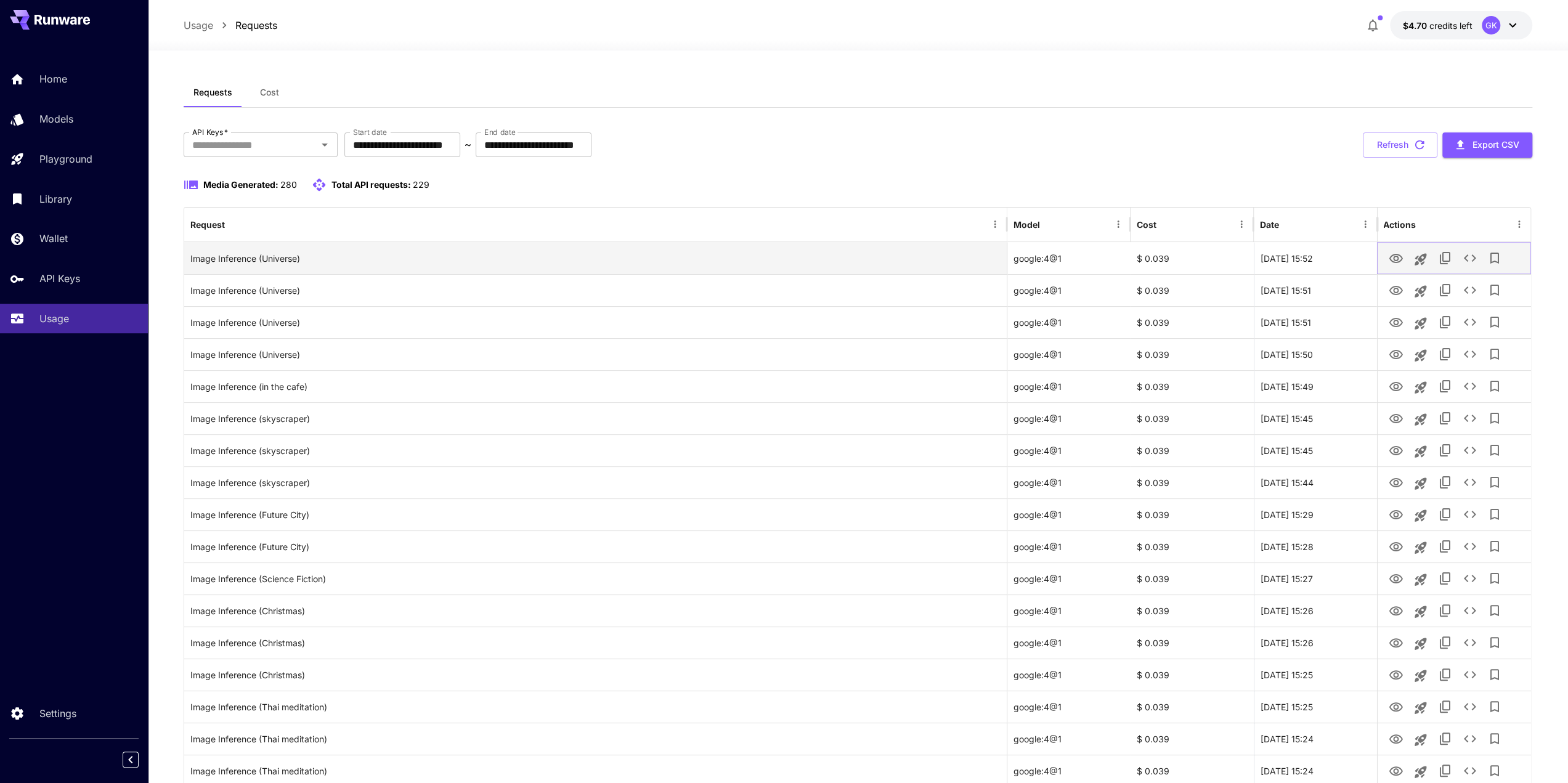
click at [1394, 260] on icon "View" at bounding box center [1395, 259] width 14 height 10
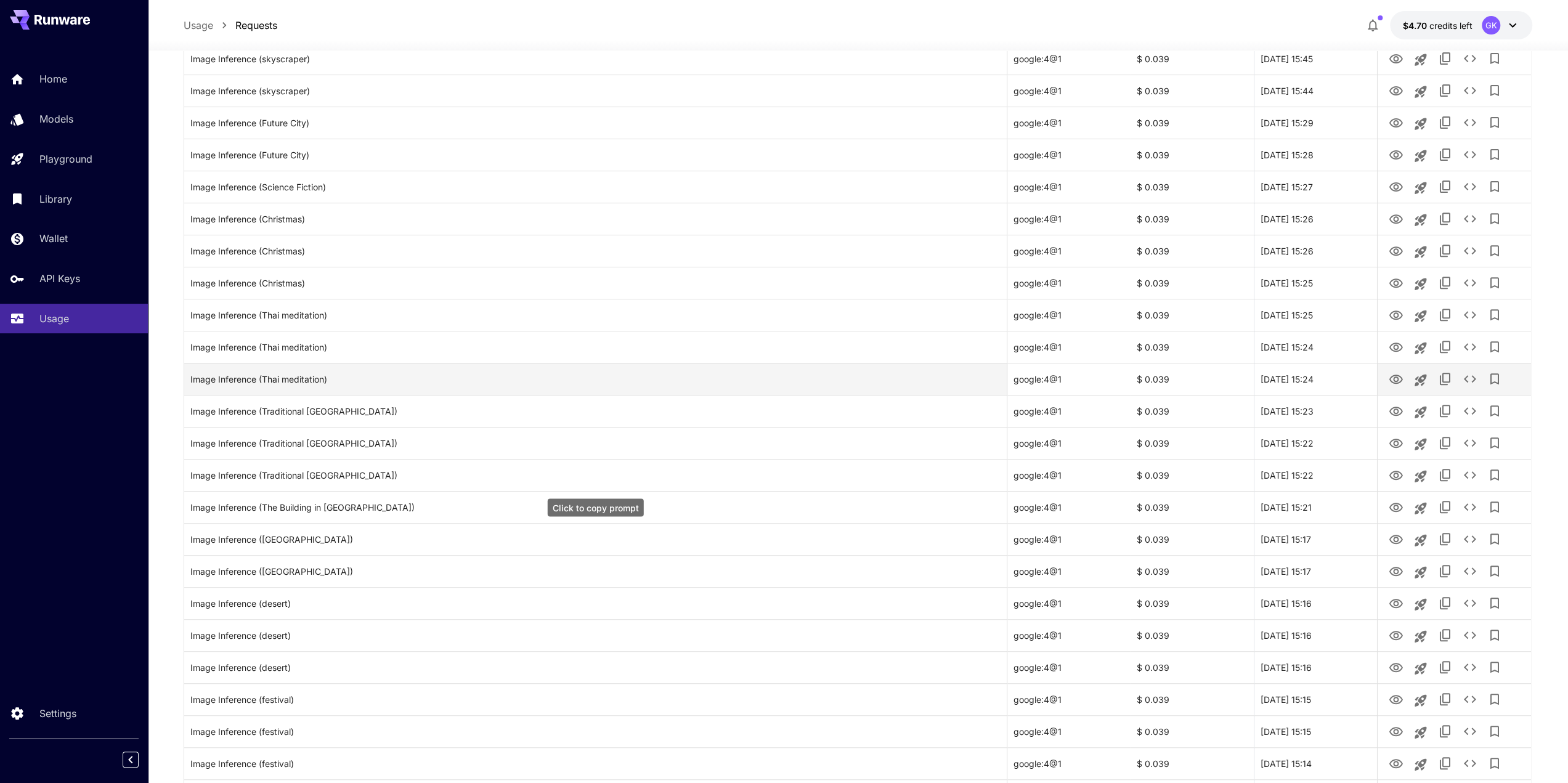
scroll to position [431, 0]
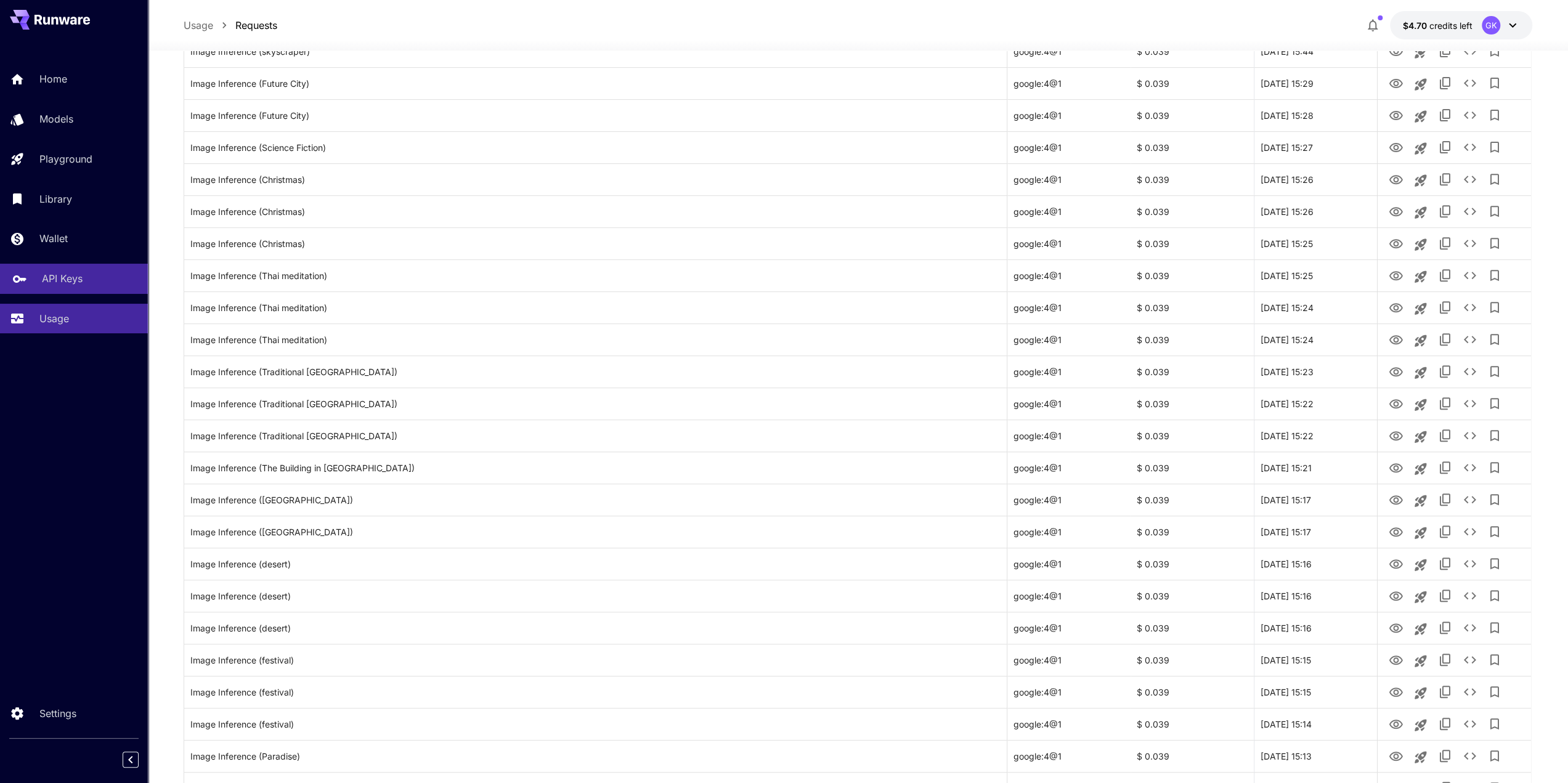
click at [34, 268] on link "API Keys" at bounding box center [74, 279] width 148 height 30
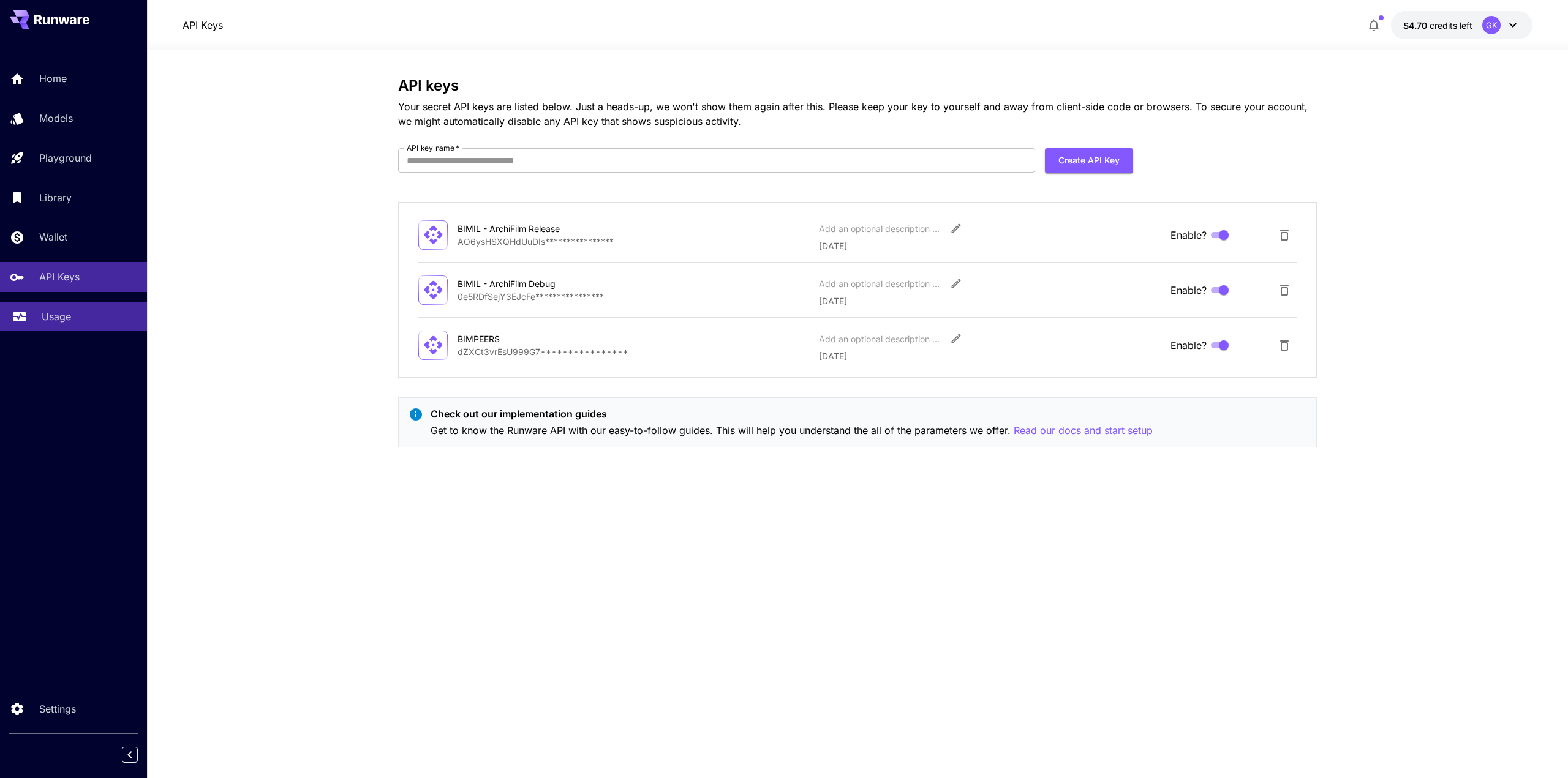
click at [41, 313] on link "Usage" at bounding box center [73, 317] width 147 height 30
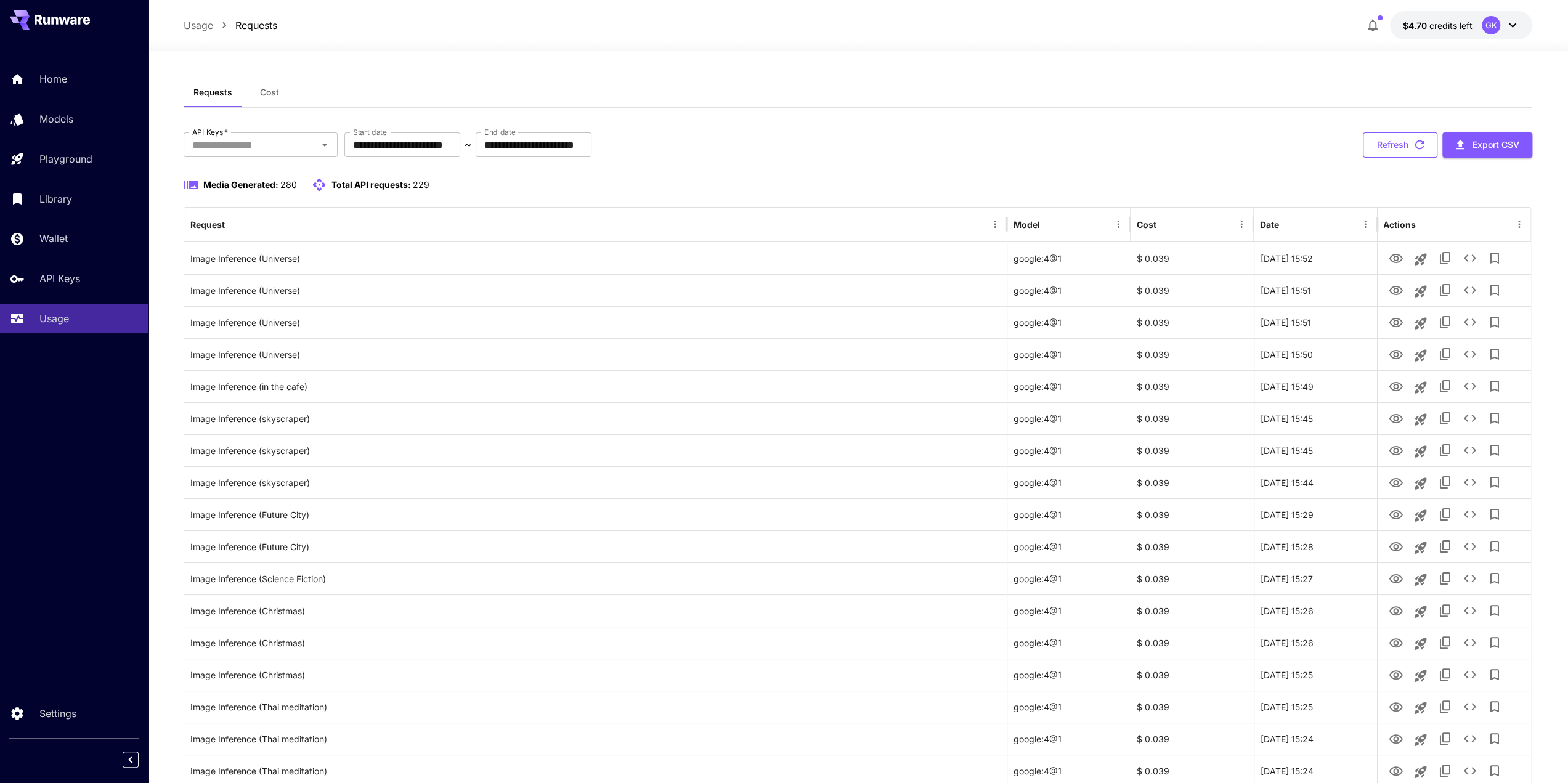
drag, startPoint x: 1372, startPoint y: 128, endPoint x: 1375, endPoint y: 135, distance: 7.6
click at [1375, 135] on button "Refresh" at bounding box center [1400, 145] width 74 height 26
